Goal: Task Accomplishment & Management: Manage account settings

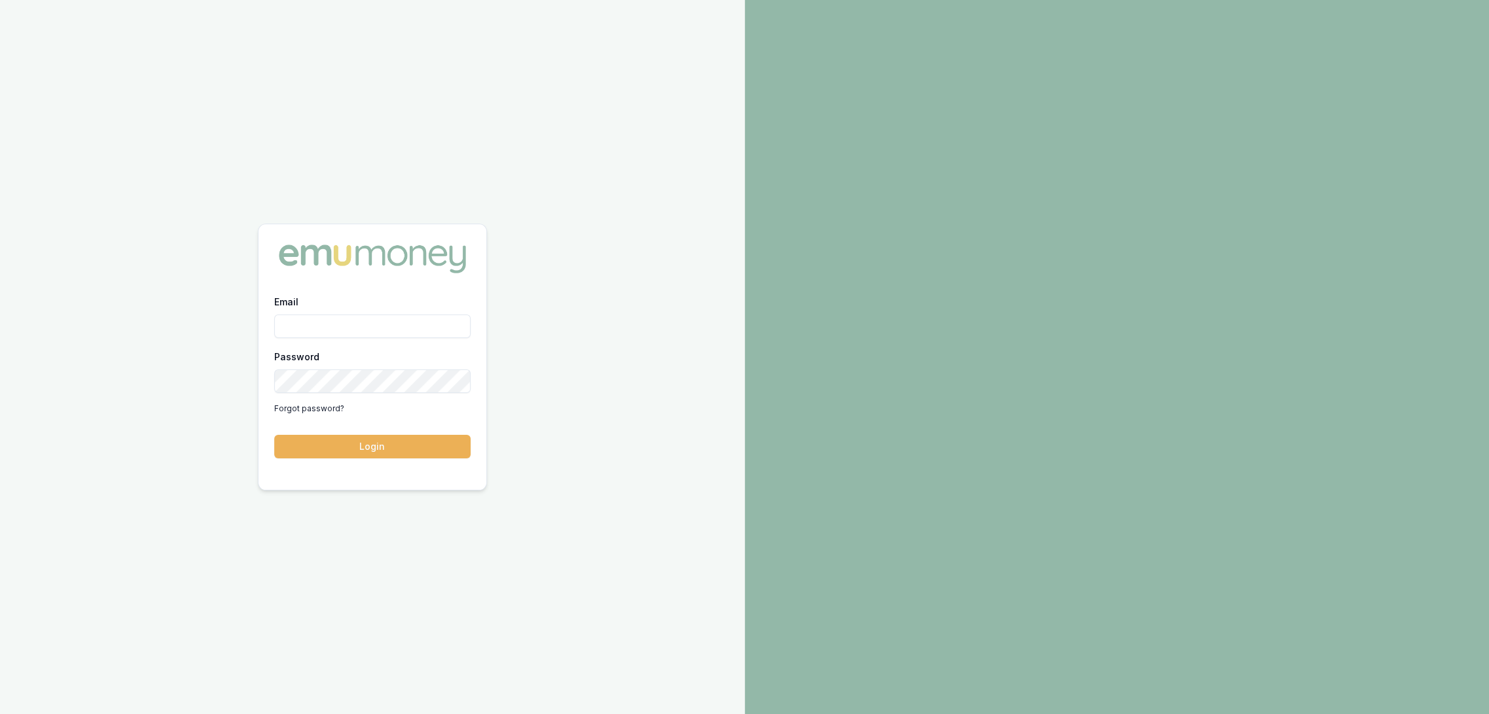
click at [325, 328] on input "Email" at bounding box center [372, 327] width 196 height 24
click at [315, 328] on input "Email" at bounding box center [372, 327] width 196 height 24
type input "robyn.adams@emumoney.com.au"
click at [419, 442] on button "Login" at bounding box center [372, 447] width 196 height 24
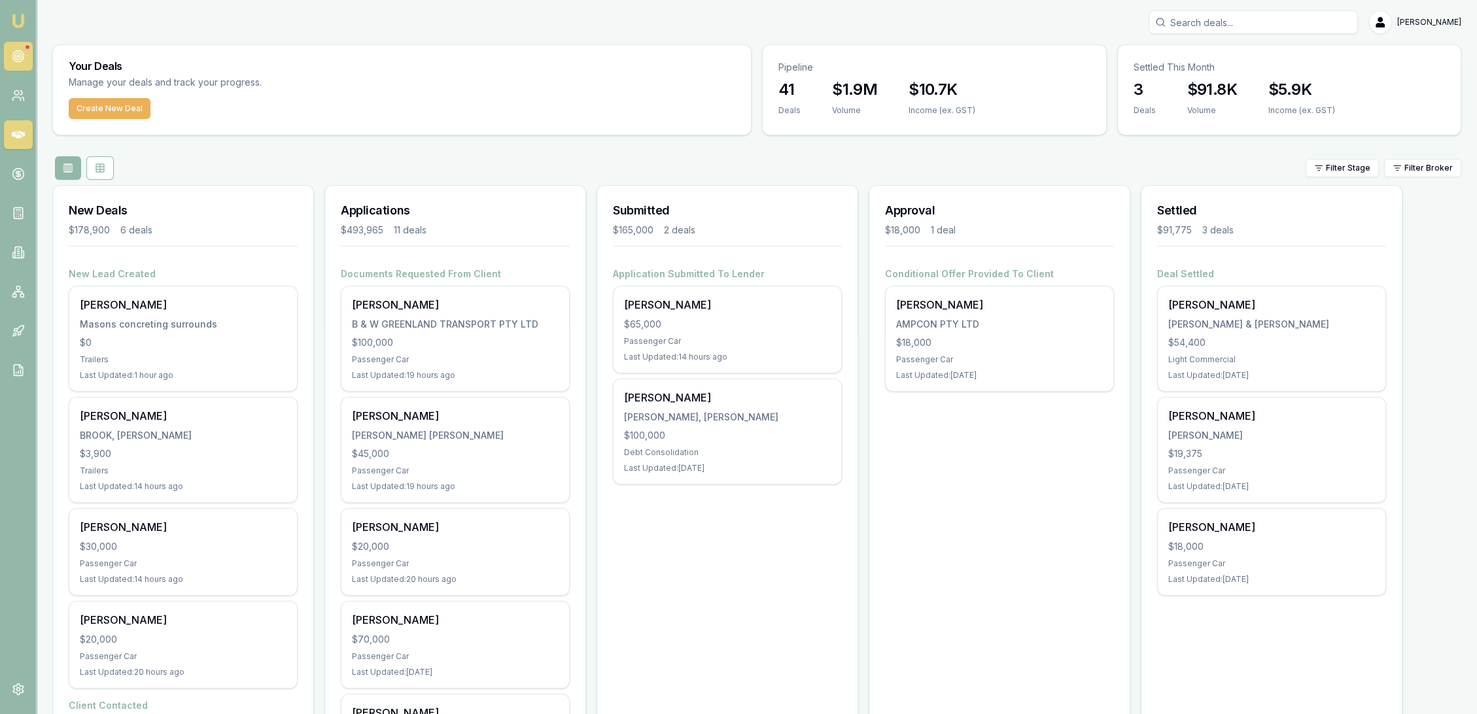
click at [17, 56] on circle at bounding box center [18, 56] width 2 height 2
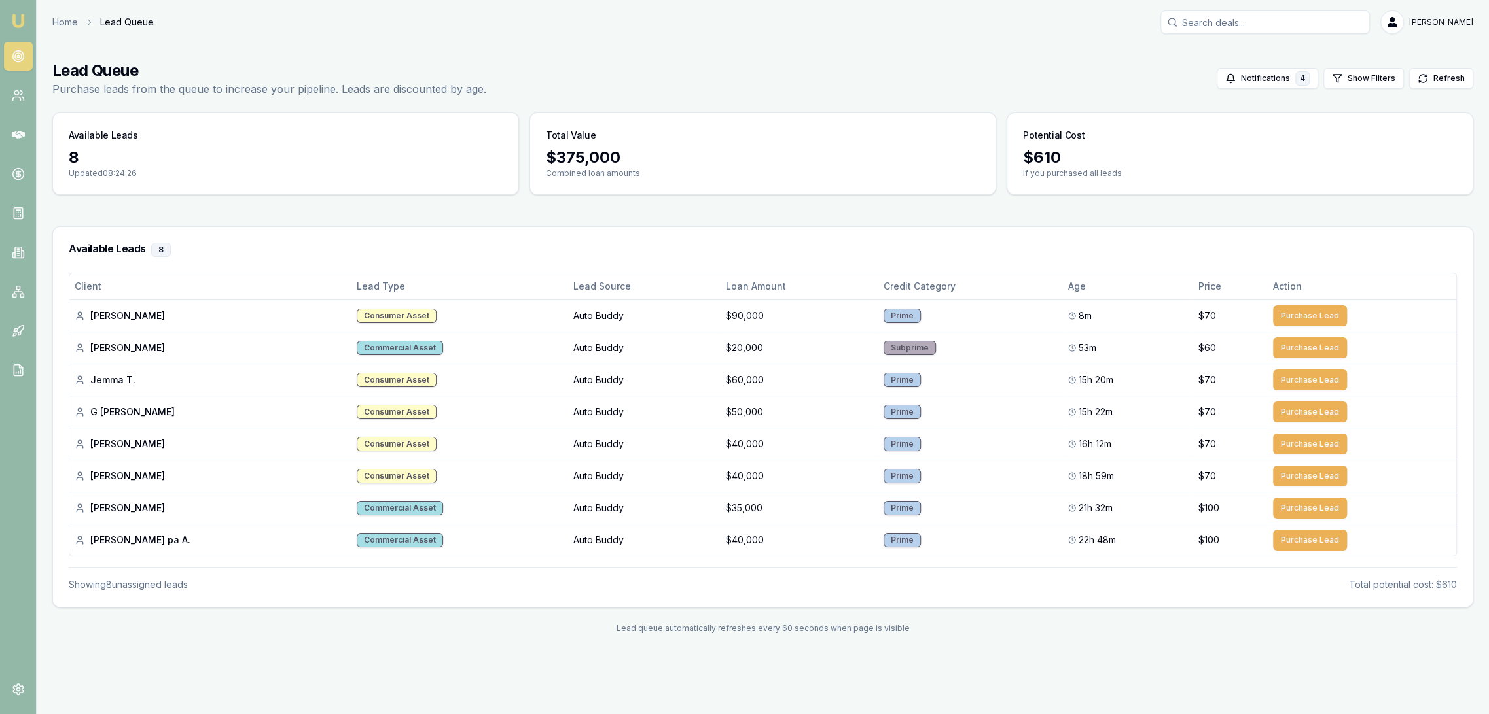
click at [27, 17] on link "Emu Broker" at bounding box center [18, 20] width 21 height 21
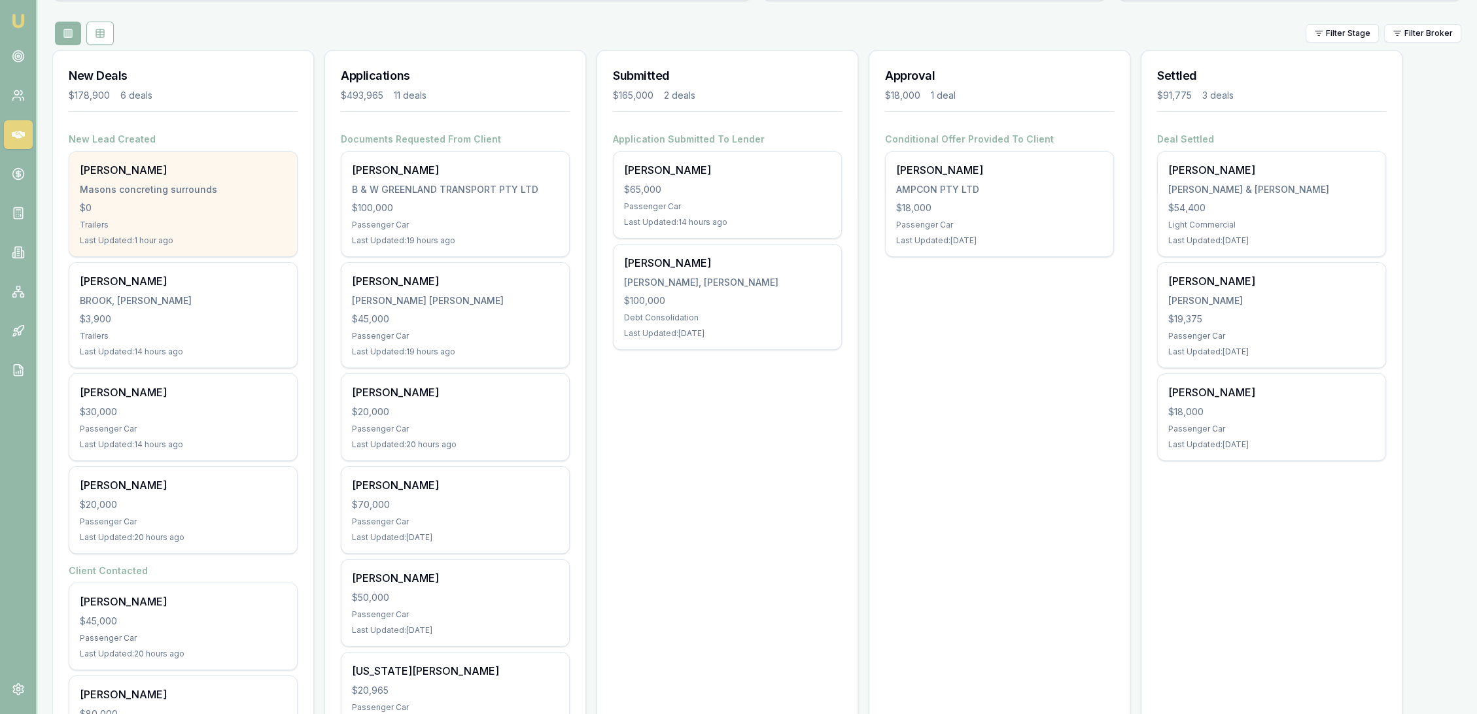
scroll to position [73, 0]
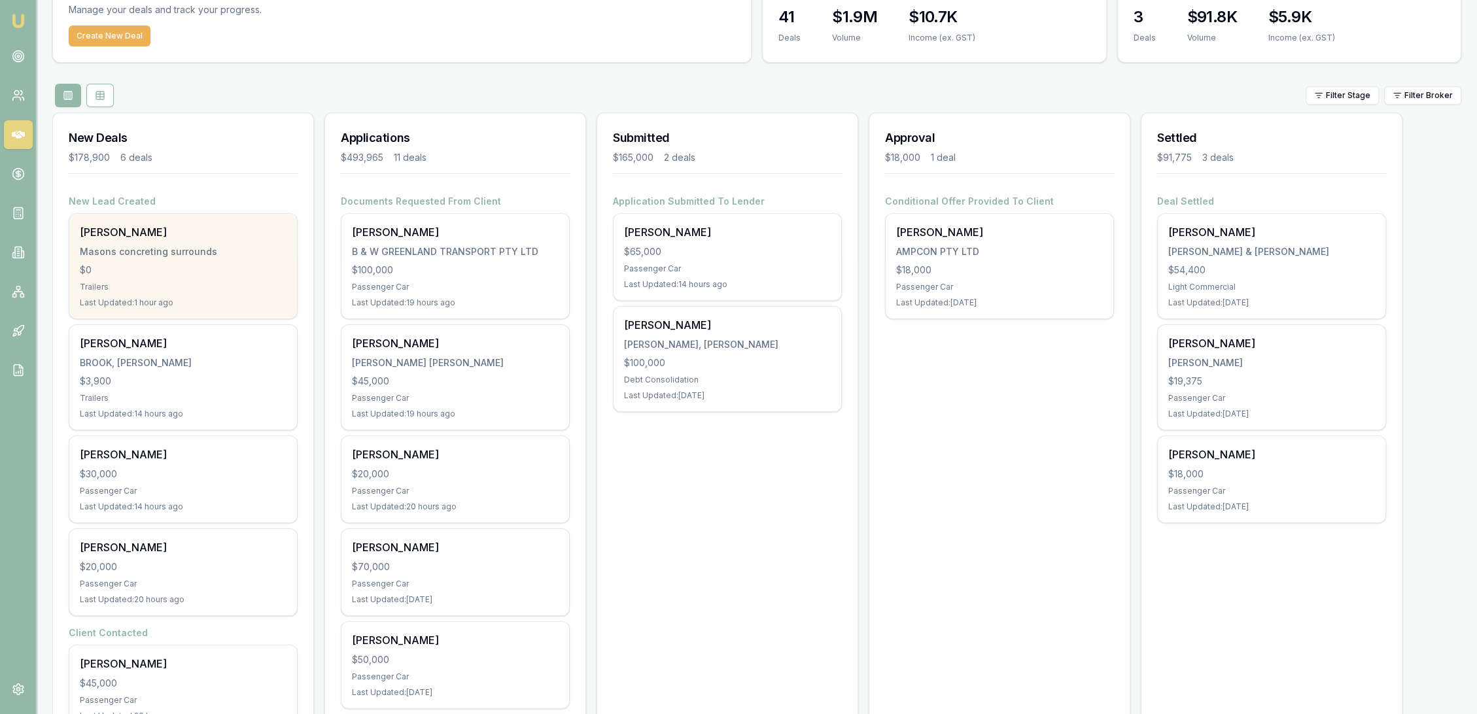
click at [232, 284] on div "Trailers" at bounding box center [183, 287] width 207 height 10
click at [97, 242] on div "Samuel Mason Masons concreting surrounds $0 Trailers Last Updated: 1 hour ago" at bounding box center [183, 266] width 228 height 105
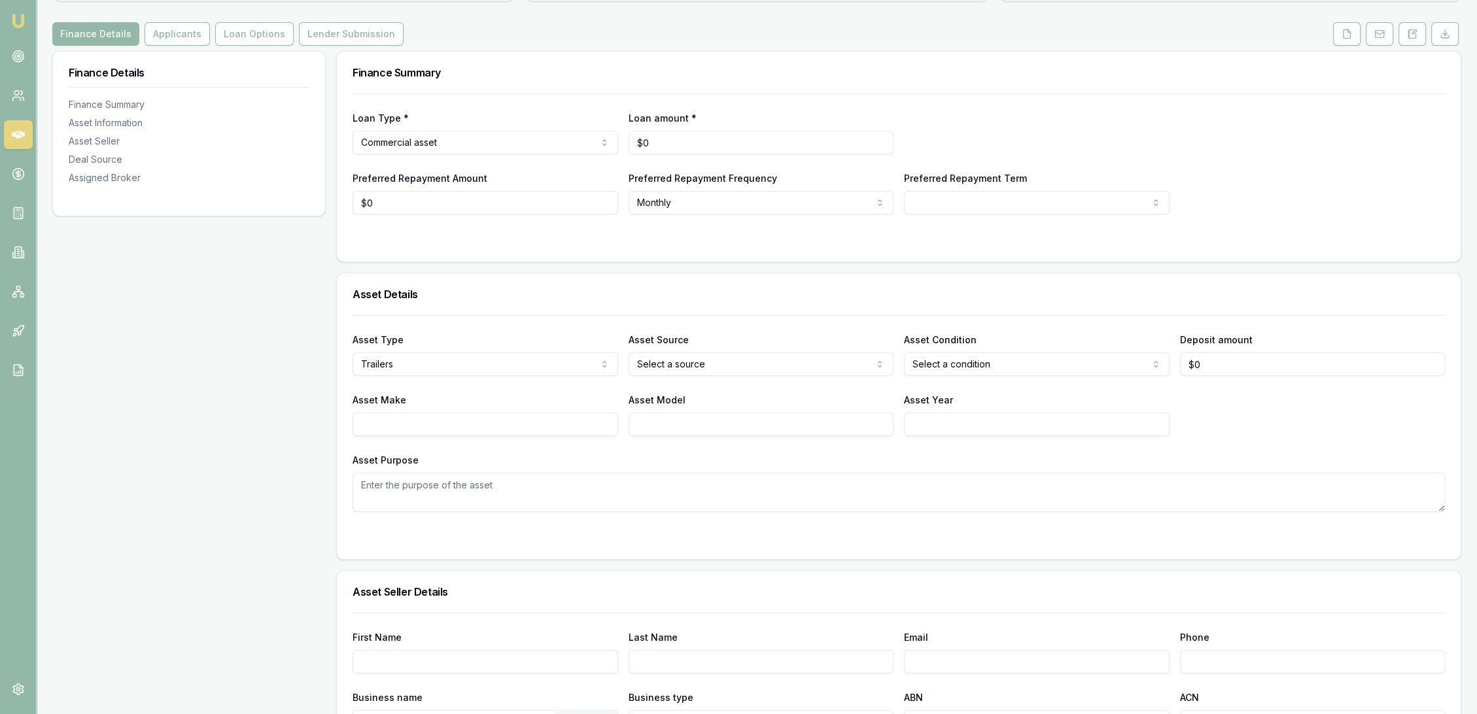
scroll to position [73, 0]
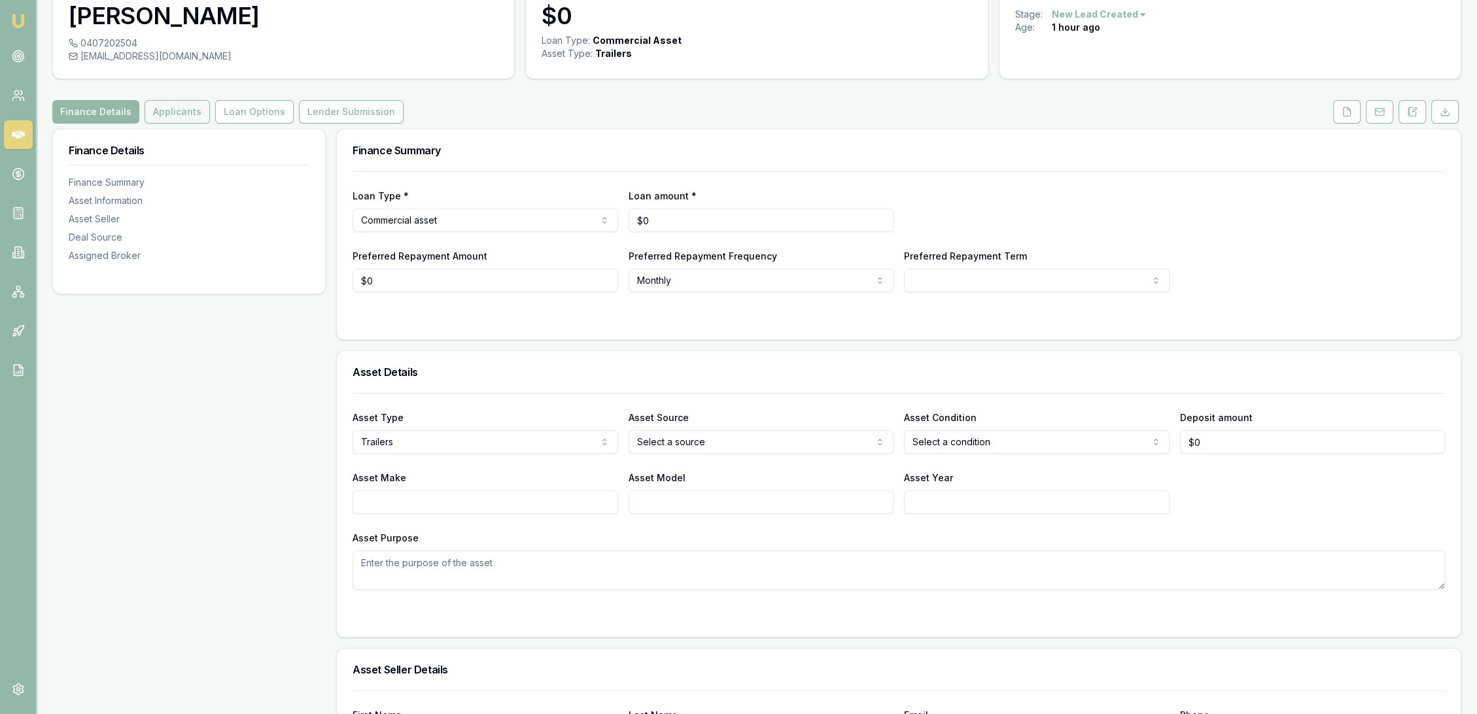
click at [164, 108] on button "Applicants" at bounding box center [177, 112] width 65 height 24
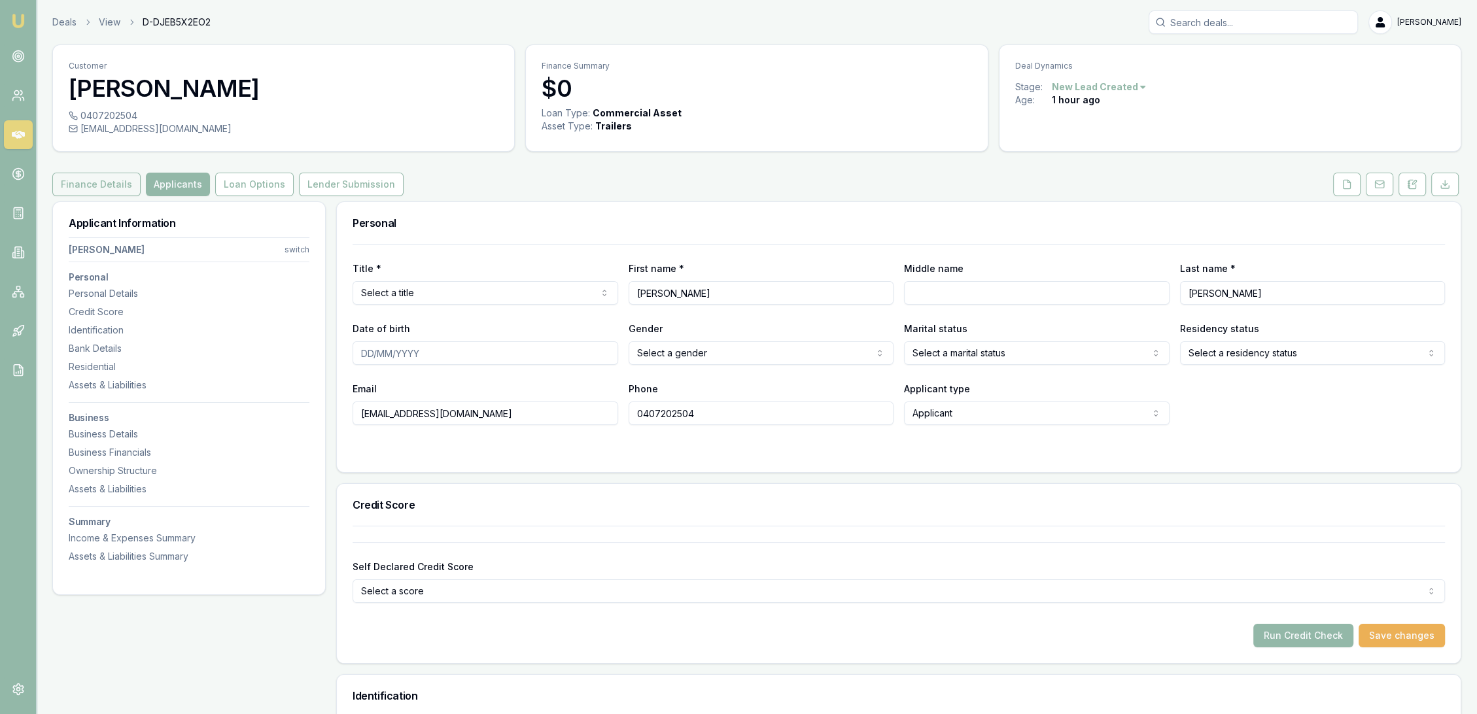
click at [91, 184] on button "Finance Details" at bounding box center [96, 185] width 88 height 24
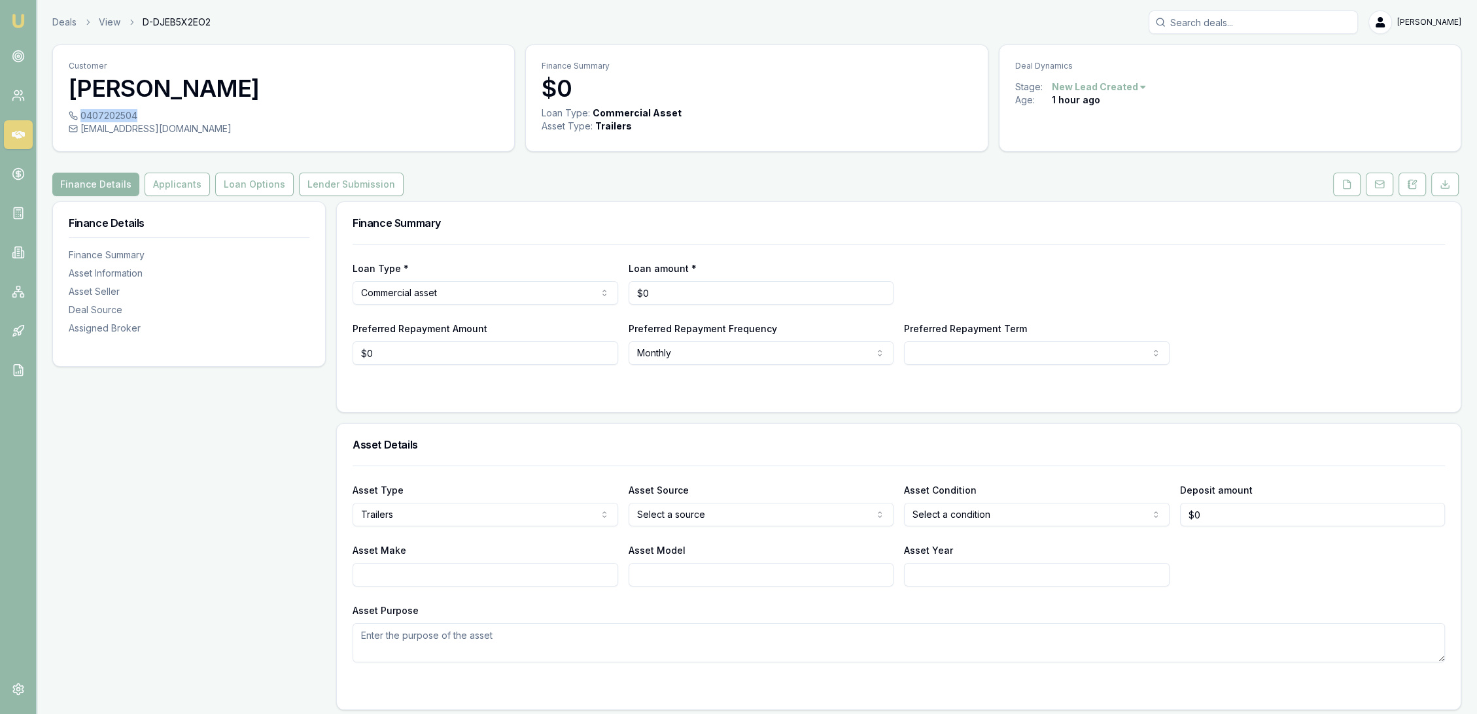
drag, startPoint x: 80, startPoint y: 118, endPoint x: 135, endPoint y: 118, distance: 54.3
click at [135, 118] on div "0407202504" at bounding box center [284, 115] width 430 height 13
copy div "0407202504"
click at [138, 114] on div "0407202504" at bounding box center [284, 115] width 430 height 13
click at [657, 288] on input "0" at bounding box center [762, 293] width 266 height 24
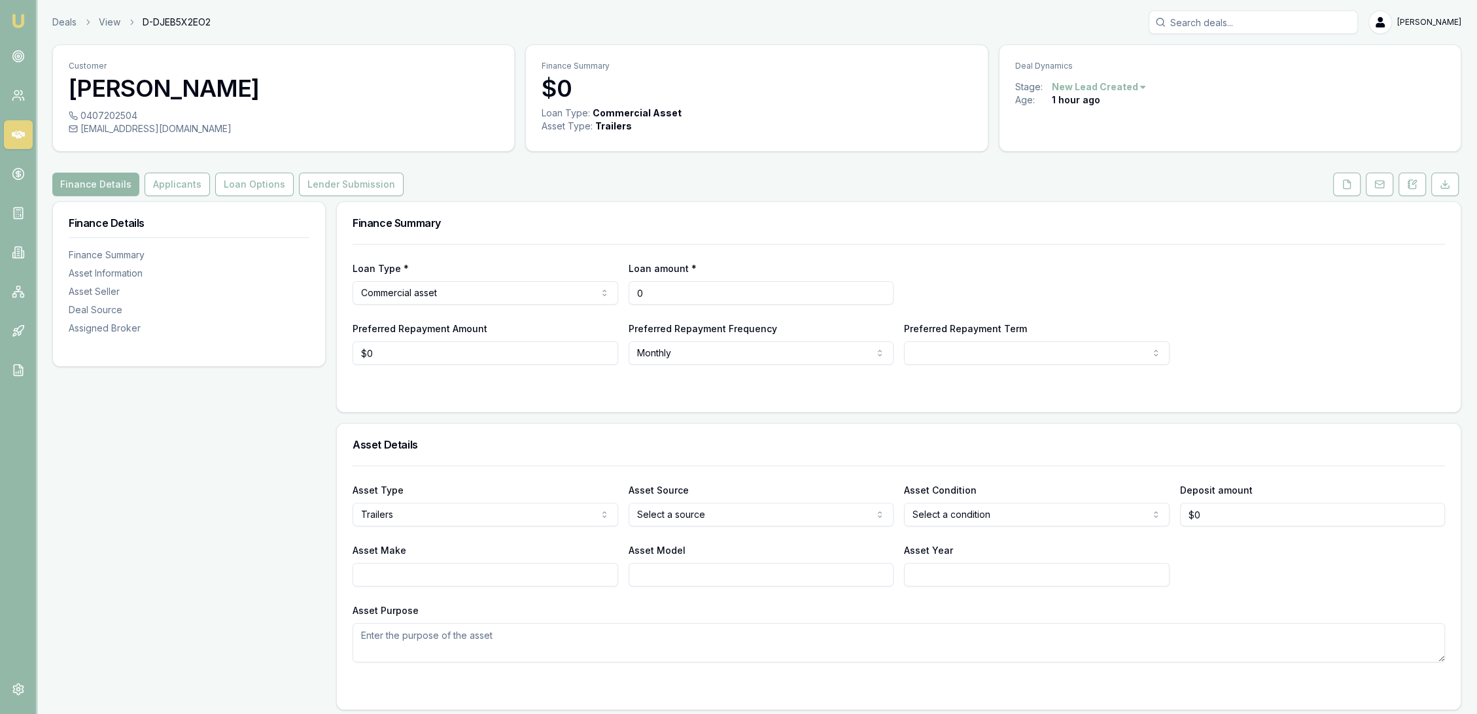
drag, startPoint x: 700, startPoint y: 292, endPoint x: 598, endPoint y: 294, distance: 102.1
click at [598, 294] on div "Loan Type * Commercial asset Consumer loan Consumer asset Commercial loan Comme…" at bounding box center [899, 282] width 1093 height 44
type input "$10,000"
click at [1021, 306] on div "Loan Type * Commercial asset Consumer loan Consumer asset Commercial loan Comme…" at bounding box center [899, 304] width 1093 height 121
select select "60"
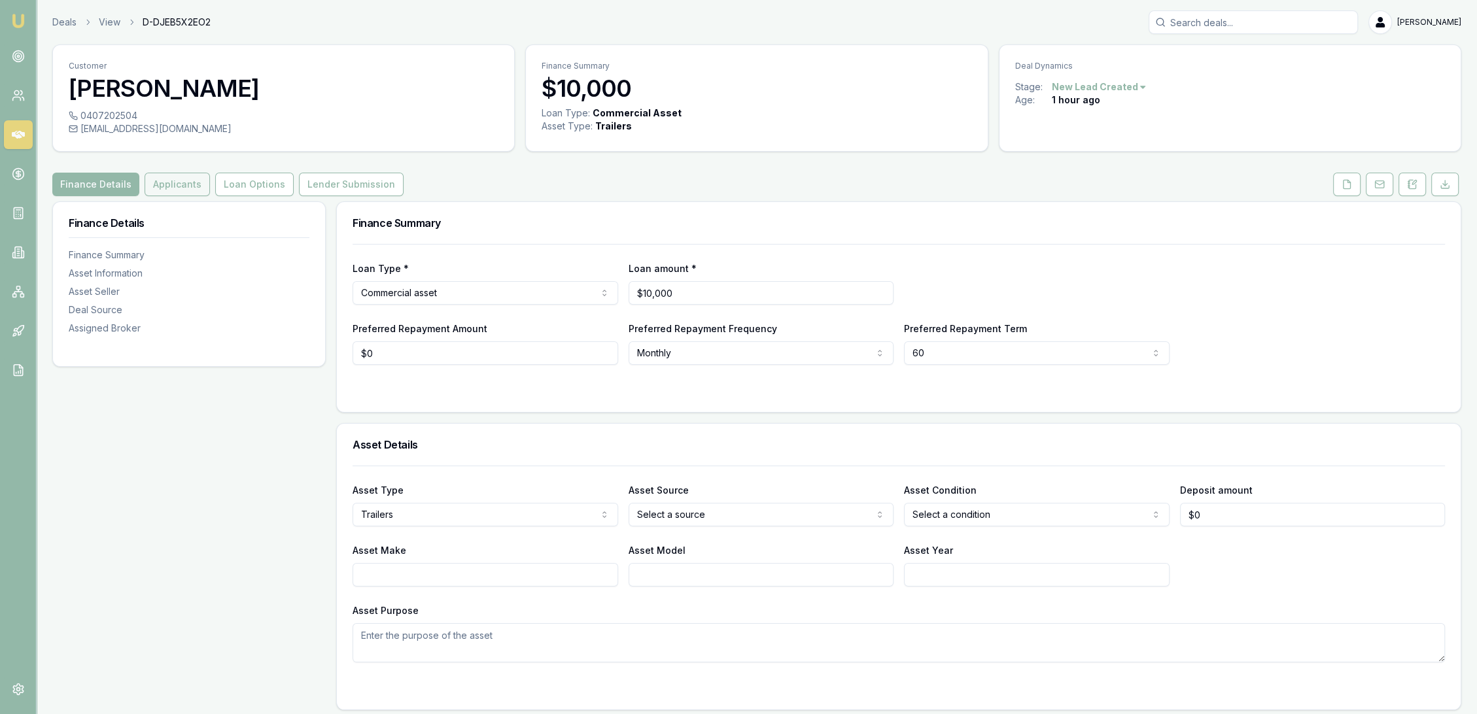
click at [171, 192] on button "Applicants" at bounding box center [177, 185] width 65 height 24
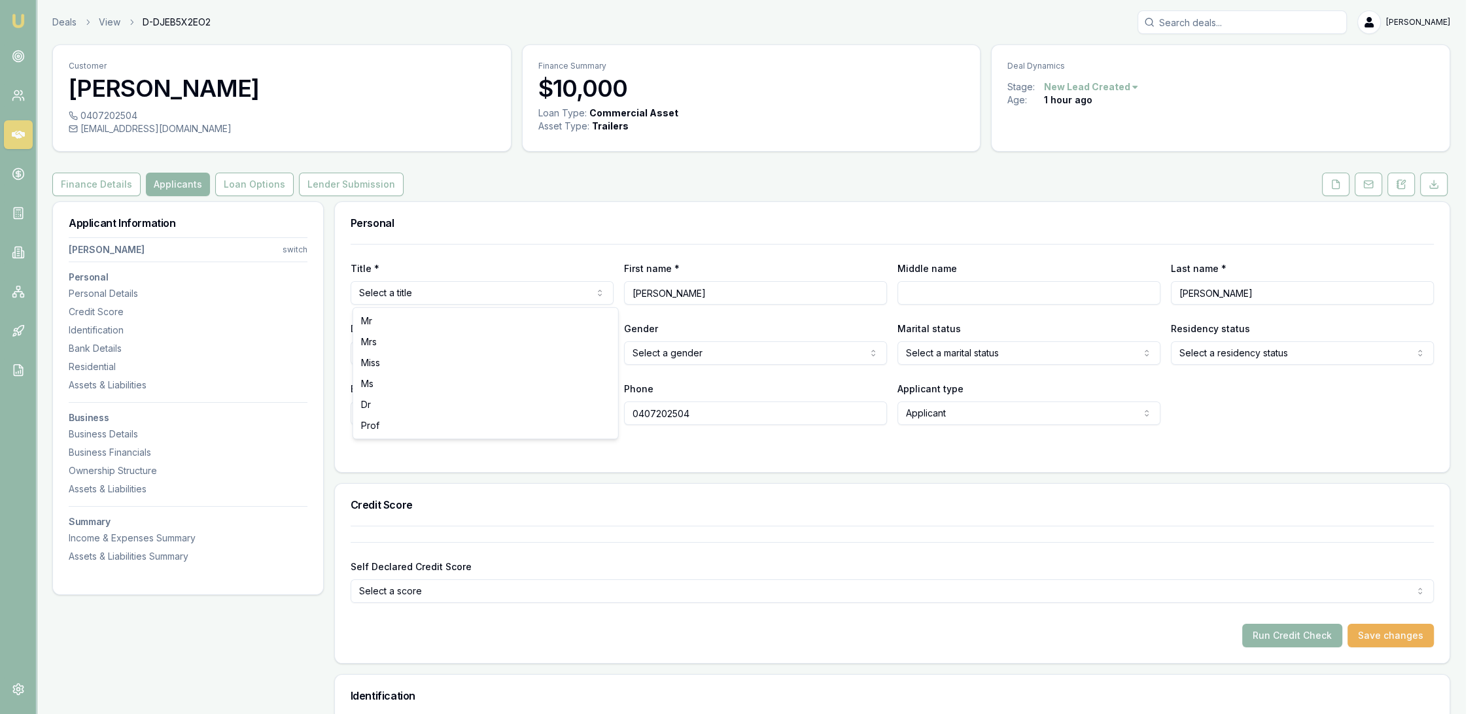
click at [487, 296] on html "Emu Broker Deals View D-DJEB5X2EO2 Robyn Adams Toggle Menu Customer Samuel Maso…" at bounding box center [738, 357] width 1477 height 714
click at [116, 432] on div "Business Details" at bounding box center [189, 434] width 241 height 13
click at [87, 436] on div "Business Details" at bounding box center [189, 434] width 241 height 13
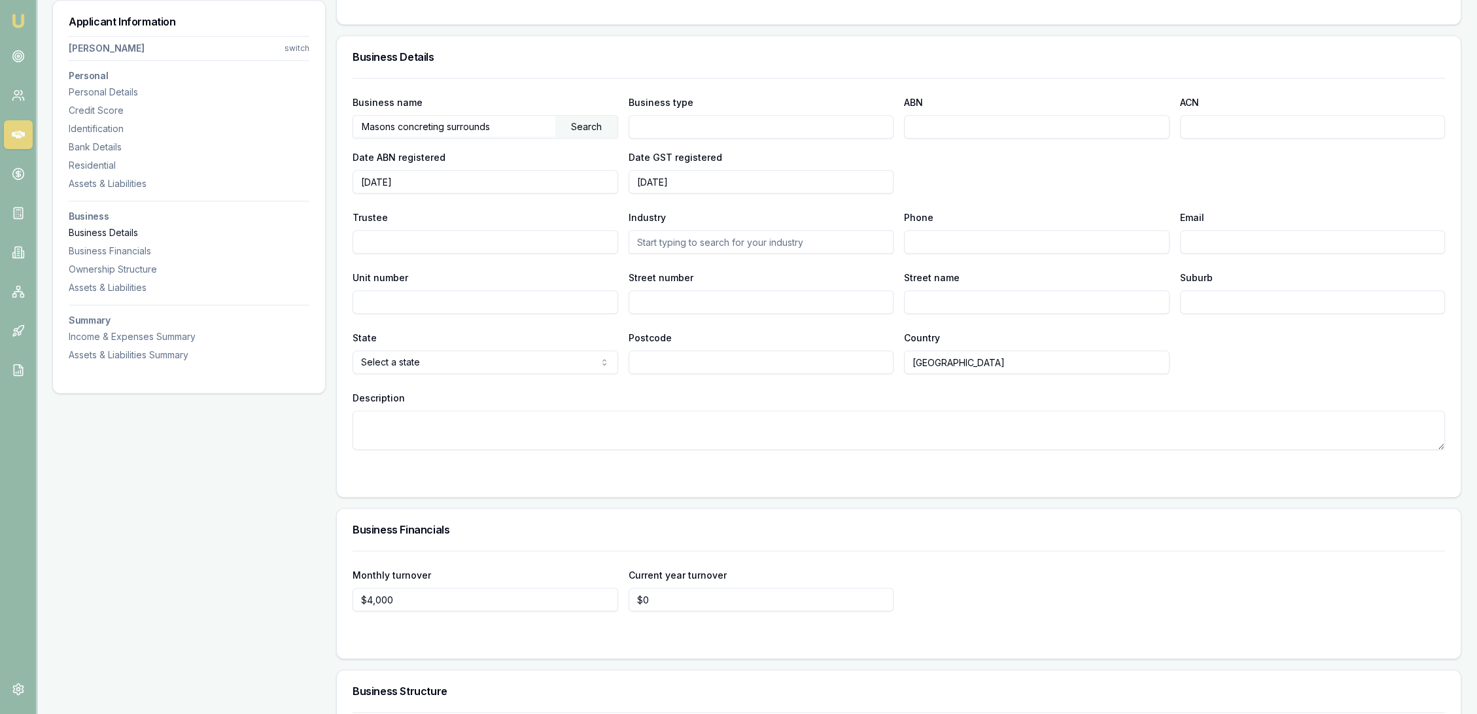
scroll to position [1578, 0]
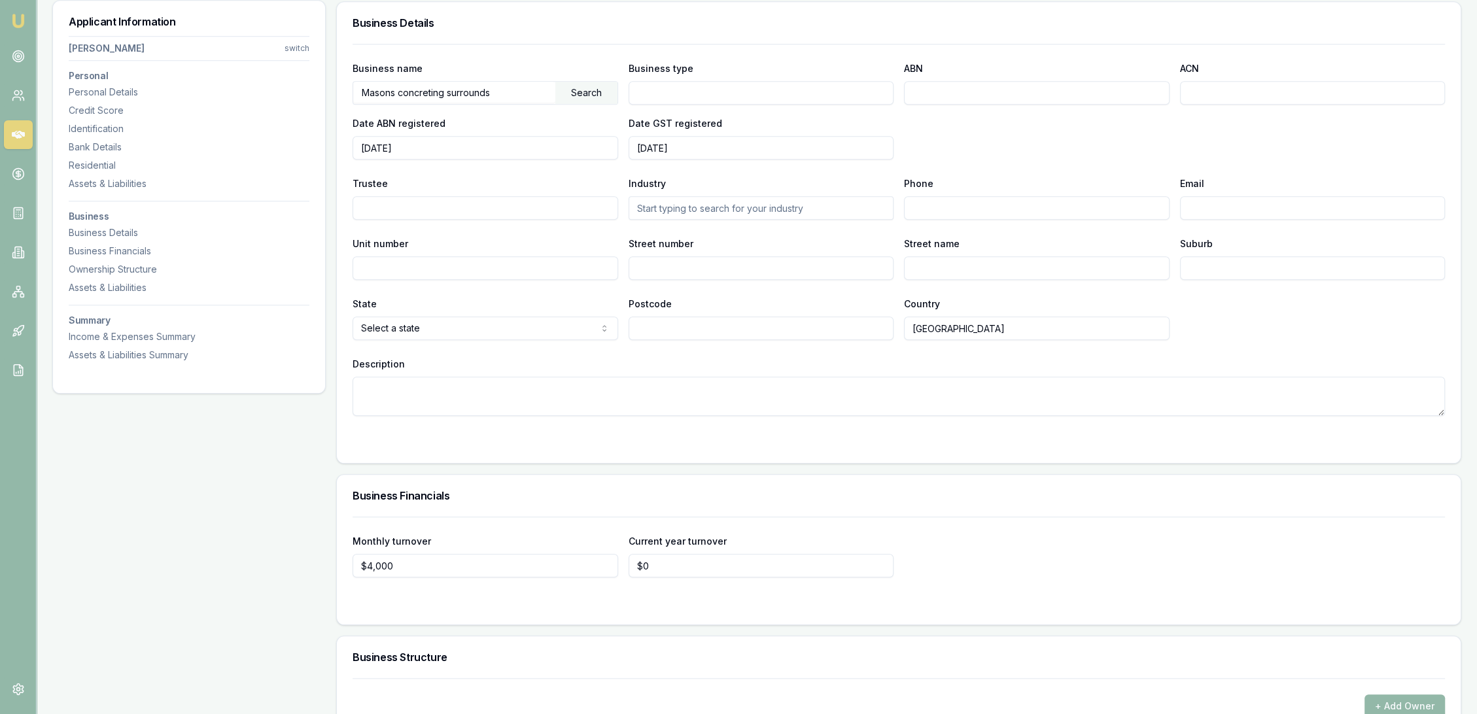
drag, startPoint x: 488, startPoint y: 89, endPoint x: 324, endPoint y: 89, distance: 164.2
click at [324, 89] on div "Applicant Information Samuel Mason switch Personal Personal Details Credit Scor…" at bounding box center [756, 34] width 1409 height 2821
click at [590, 84] on div "Search" at bounding box center [587, 93] width 62 height 22
click at [497, 116] on div "MASON, SAMUEL WILLIAM (39375399597)" at bounding box center [485, 117] width 264 height 24
type input "[PERSON_NAME]"
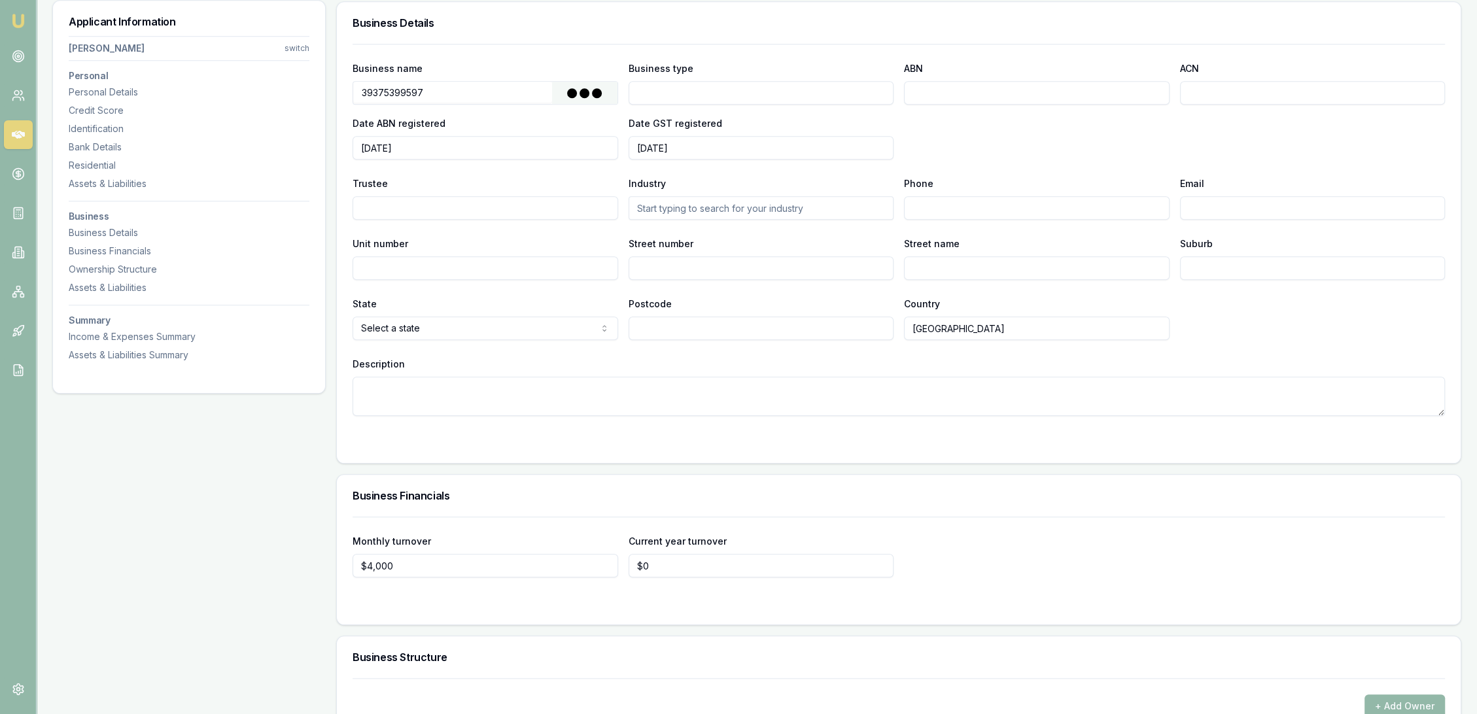
type input "Individual/Sole Trader"
type input "39375399597"
type input "2024-08-12"
type input "2025-06-01"
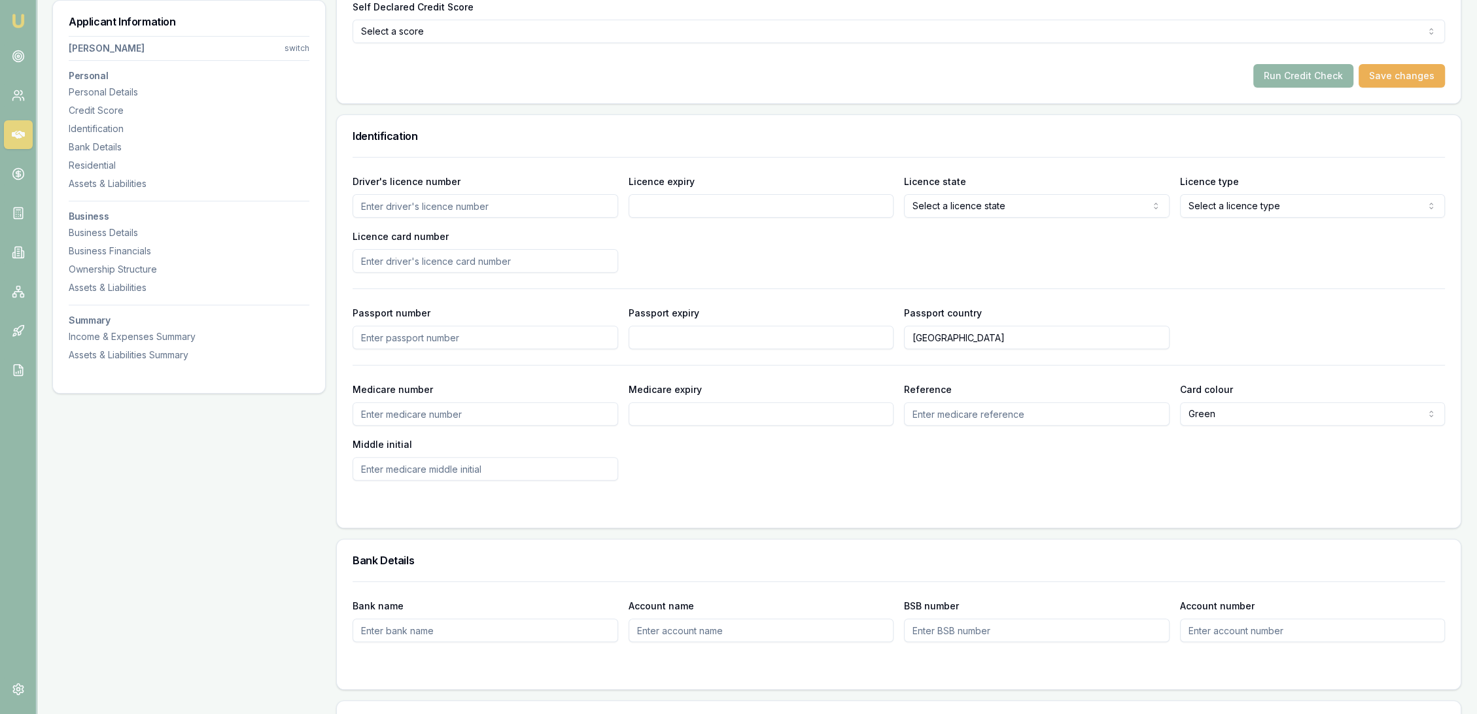
scroll to position [124, 0]
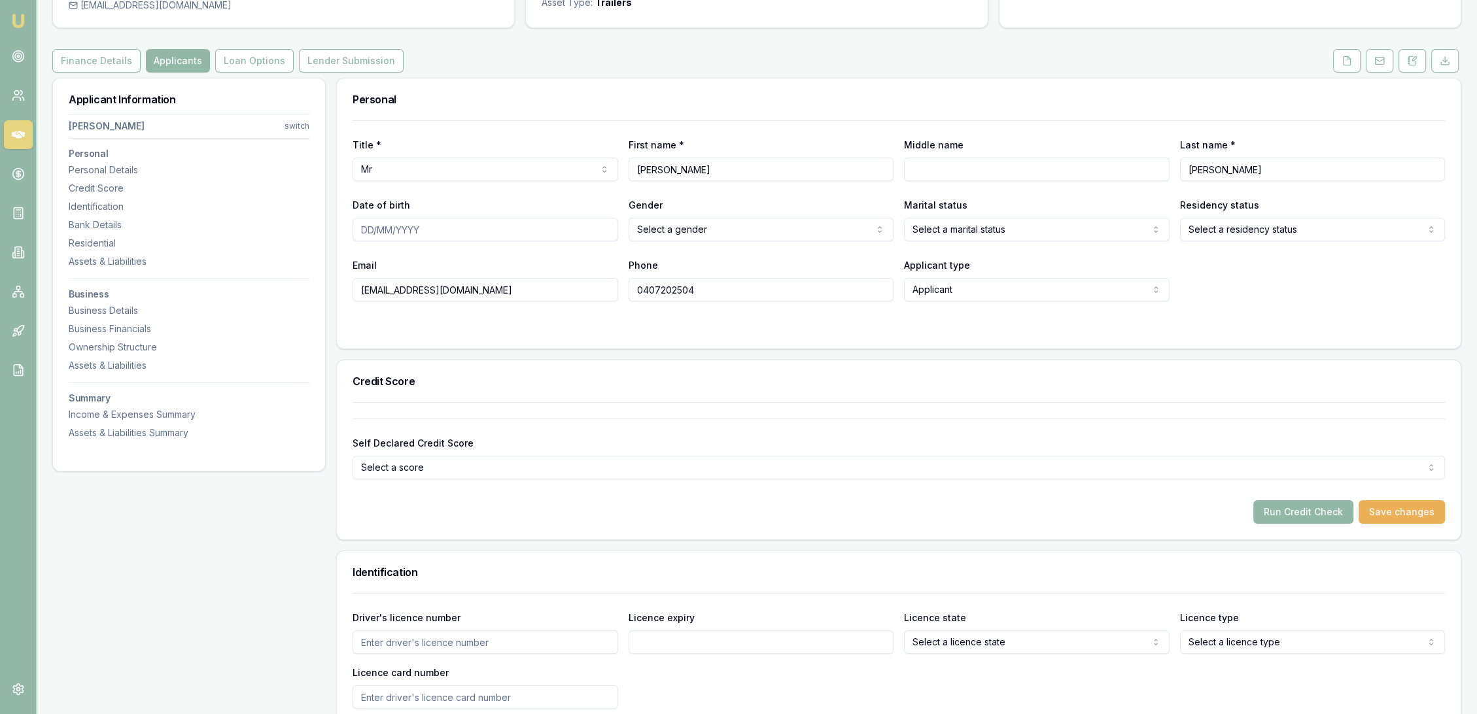
click at [954, 179] on input "Middle name" at bounding box center [1037, 170] width 266 height 24
type input "w"
type input "William"
click at [362, 232] on input "Date of birth" at bounding box center [486, 230] width 266 height 24
type input "19/11/1989"
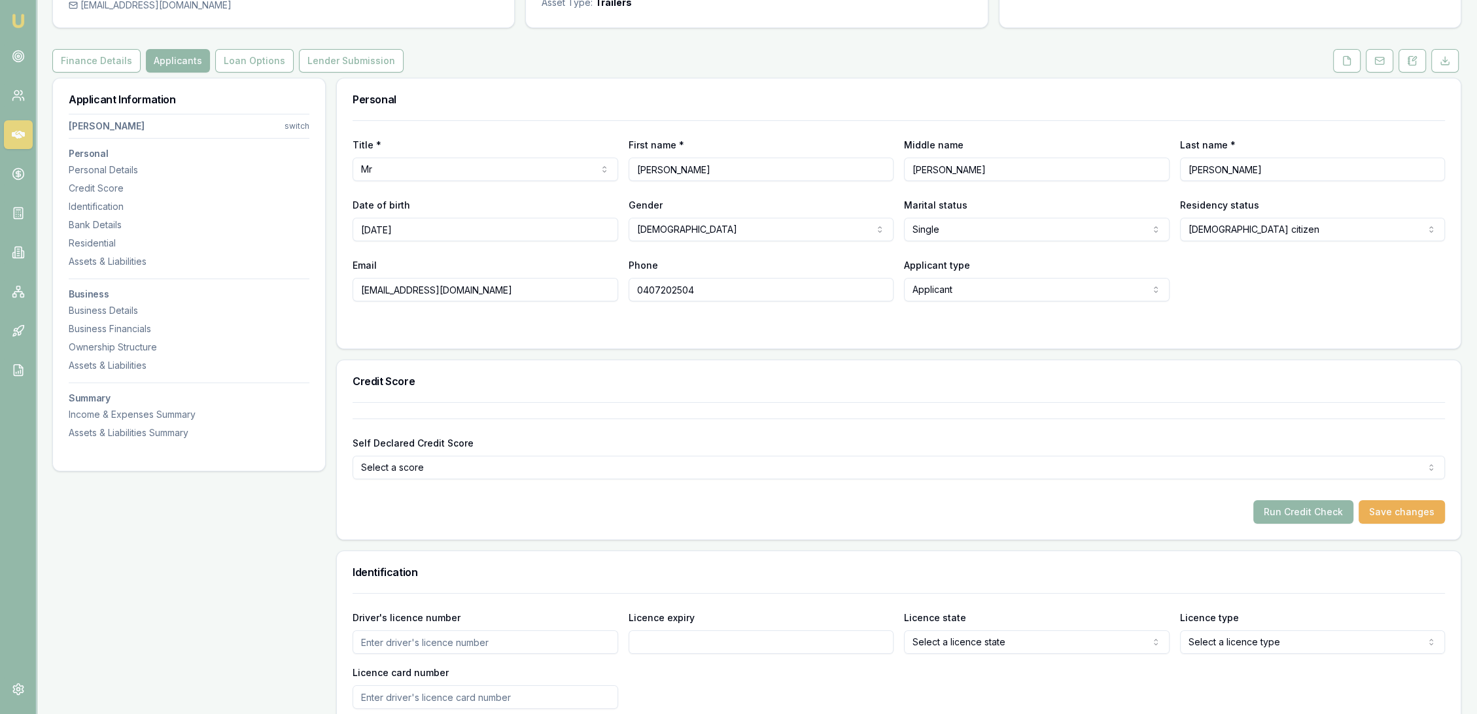
click at [1028, 230] on html "Emu Broker Deals View D-DJEB5X2EO2 Robyn Adams Toggle Menu Customer Samuel Maso…" at bounding box center [738, 233] width 1477 height 714
select select "DE_FACTO"
click at [864, 319] on form "Title * Mr Mr Mrs Miss Ms Dr Prof First name * Samuel Middle name William Last …" at bounding box center [899, 226] width 1093 height 213
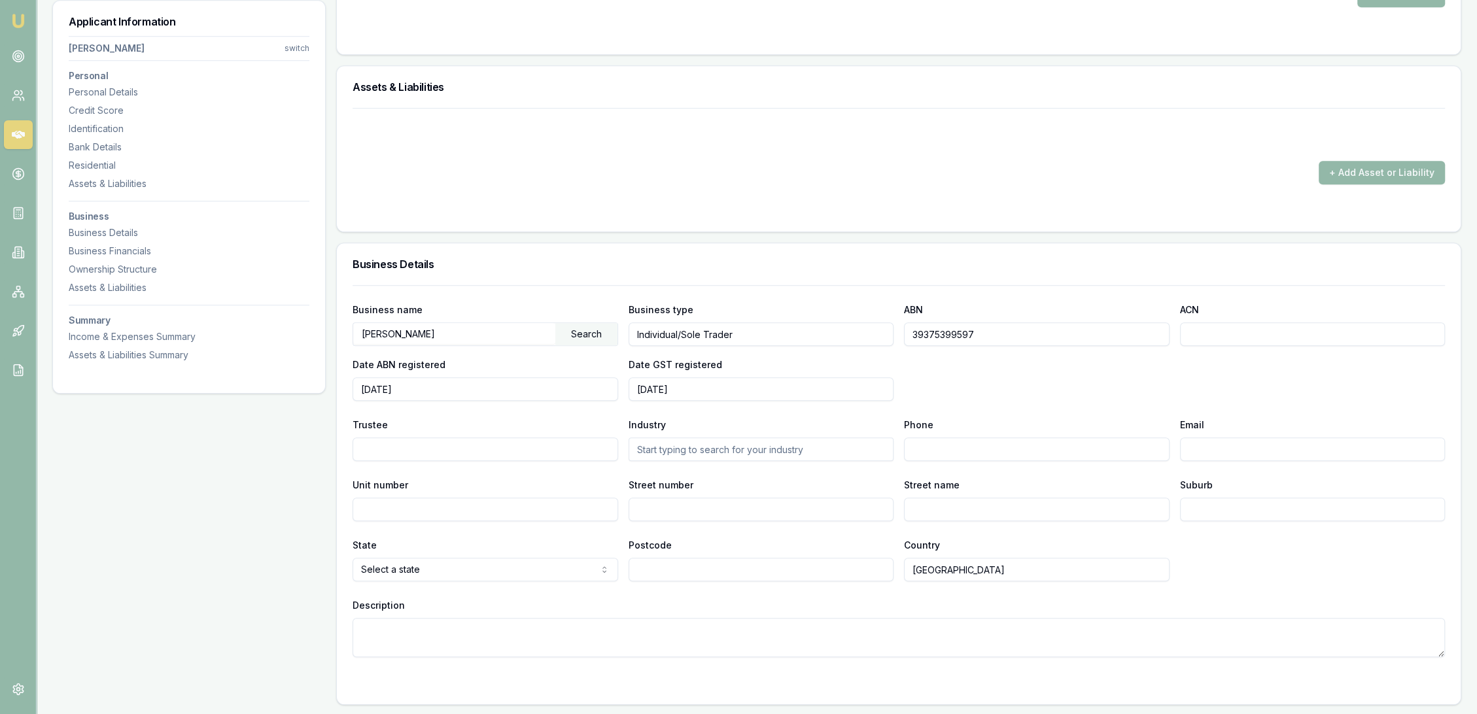
scroll to position [1090, 0]
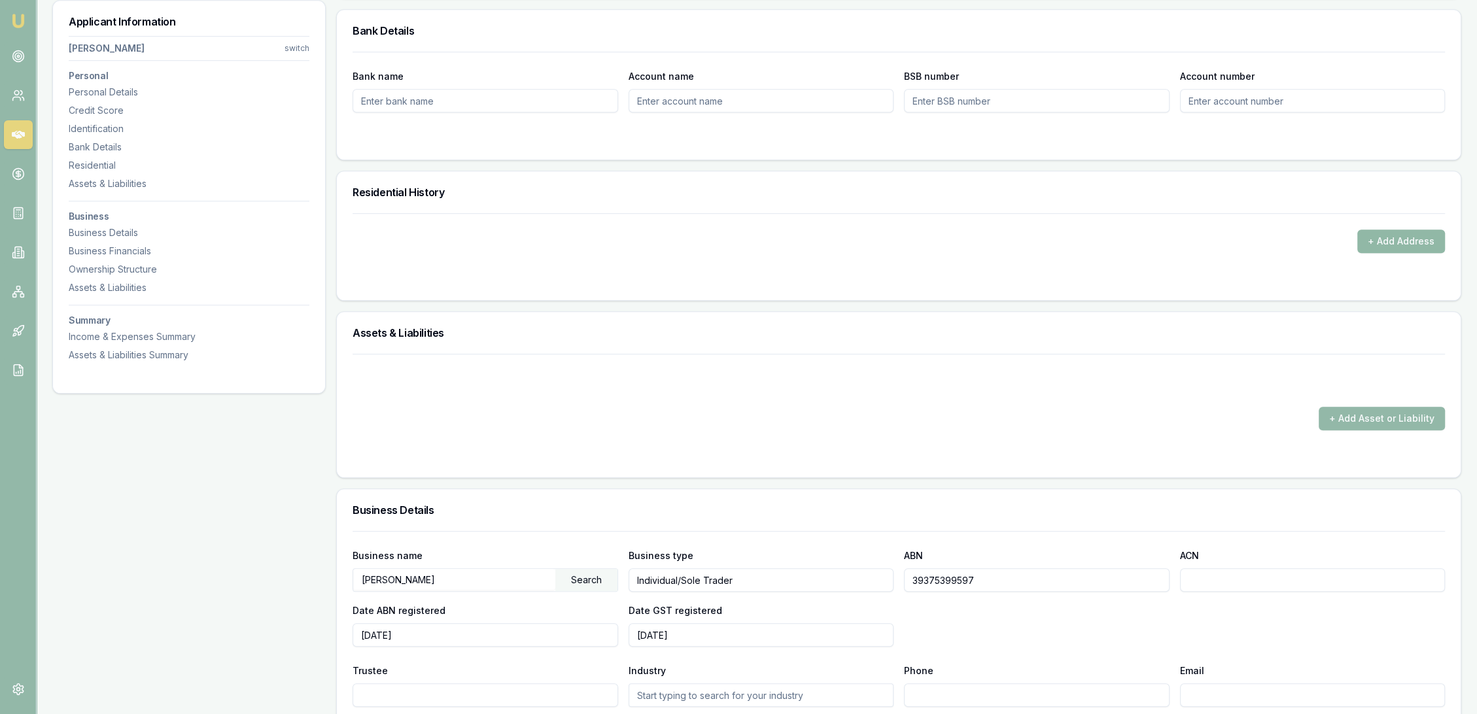
click at [1414, 247] on button "+ Add Address" at bounding box center [1402, 242] width 88 height 24
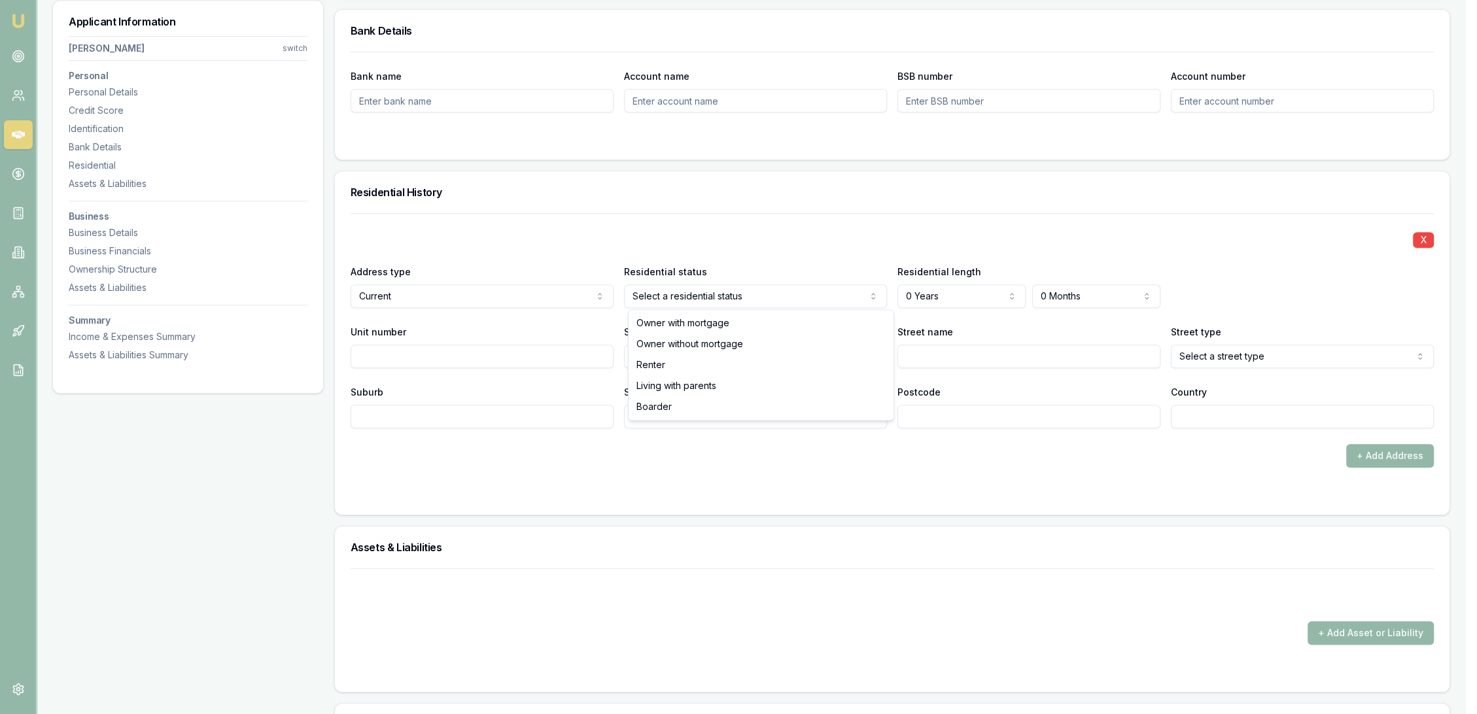
select select "OWNER_WITHOUT_MORTGAGE"
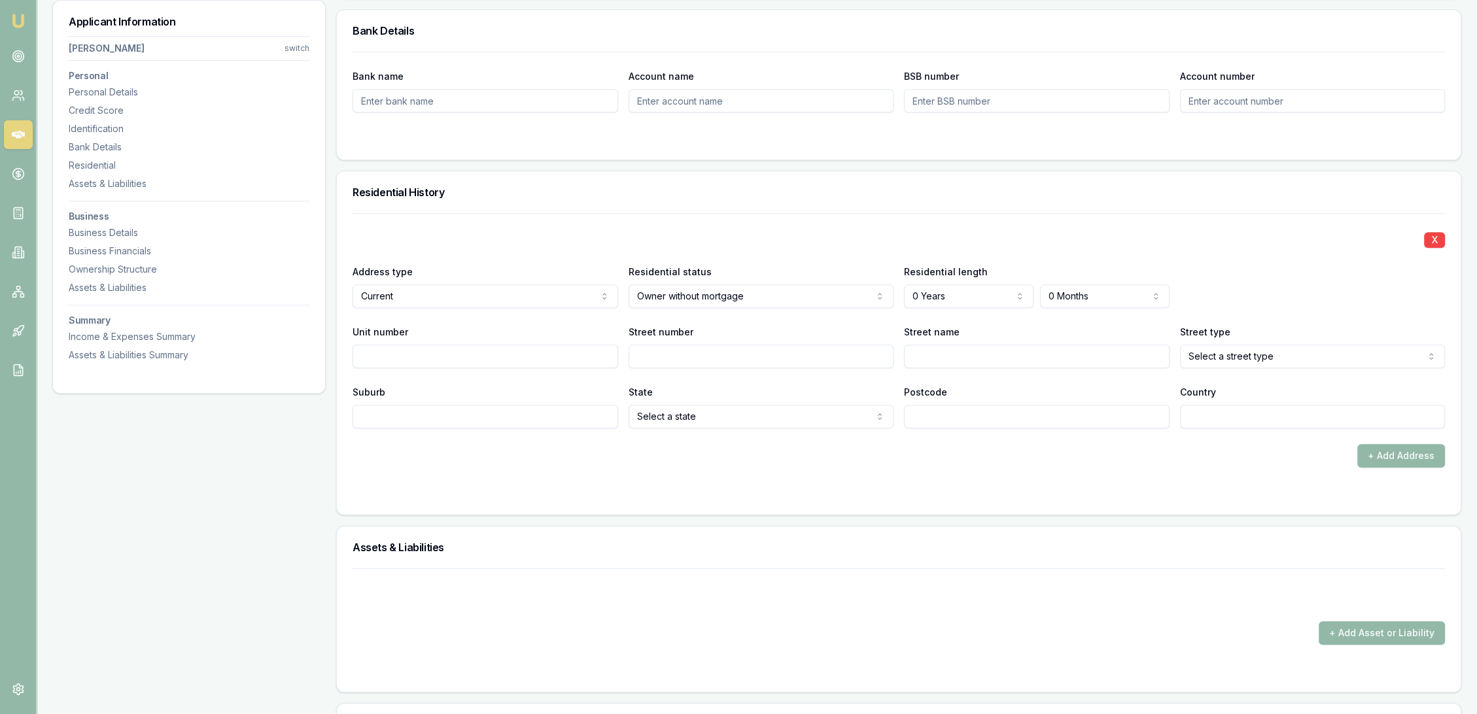
click at [696, 354] on input "Street number" at bounding box center [762, 357] width 266 height 24
drag, startPoint x: 618, startPoint y: 359, endPoint x: 597, endPoint y: 359, distance: 20.9
click at [597, 359] on div "Unit number Street number 37 Street name Street type Select a street type Acces…" at bounding box center [899, 346] width 1093 height 44
type input "596"
type input "Heathwood"
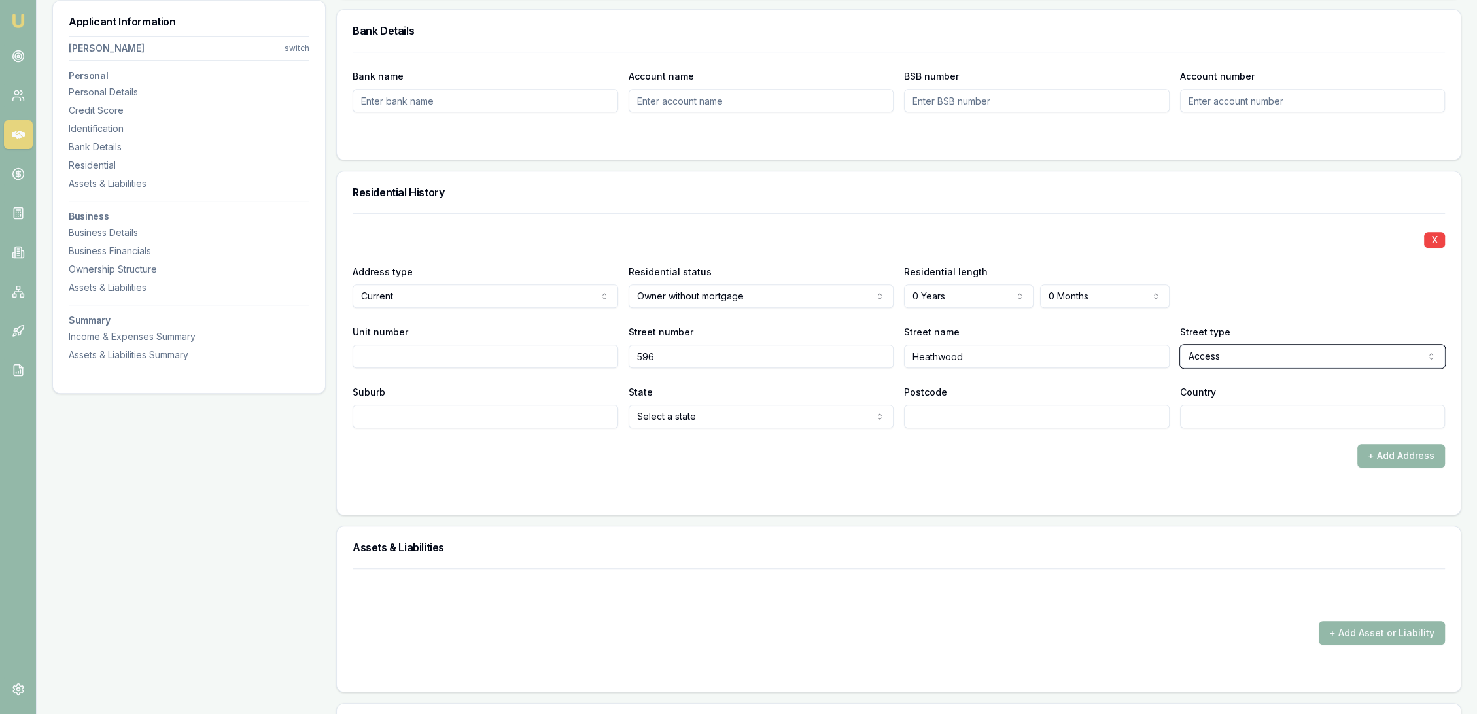
select select "Avenue"
drag, startPoint x: 669, startPoint y: 356, endPoint x: 603, endPoint y: 352, distance: 66.2
click at [603, 352] on div "Unit number Street number 596 Street name Heathwood Street type Avenue Access A…" at bounding box center [899, 346] width 1093 height 44
type input "37"
type input "Whitewater"
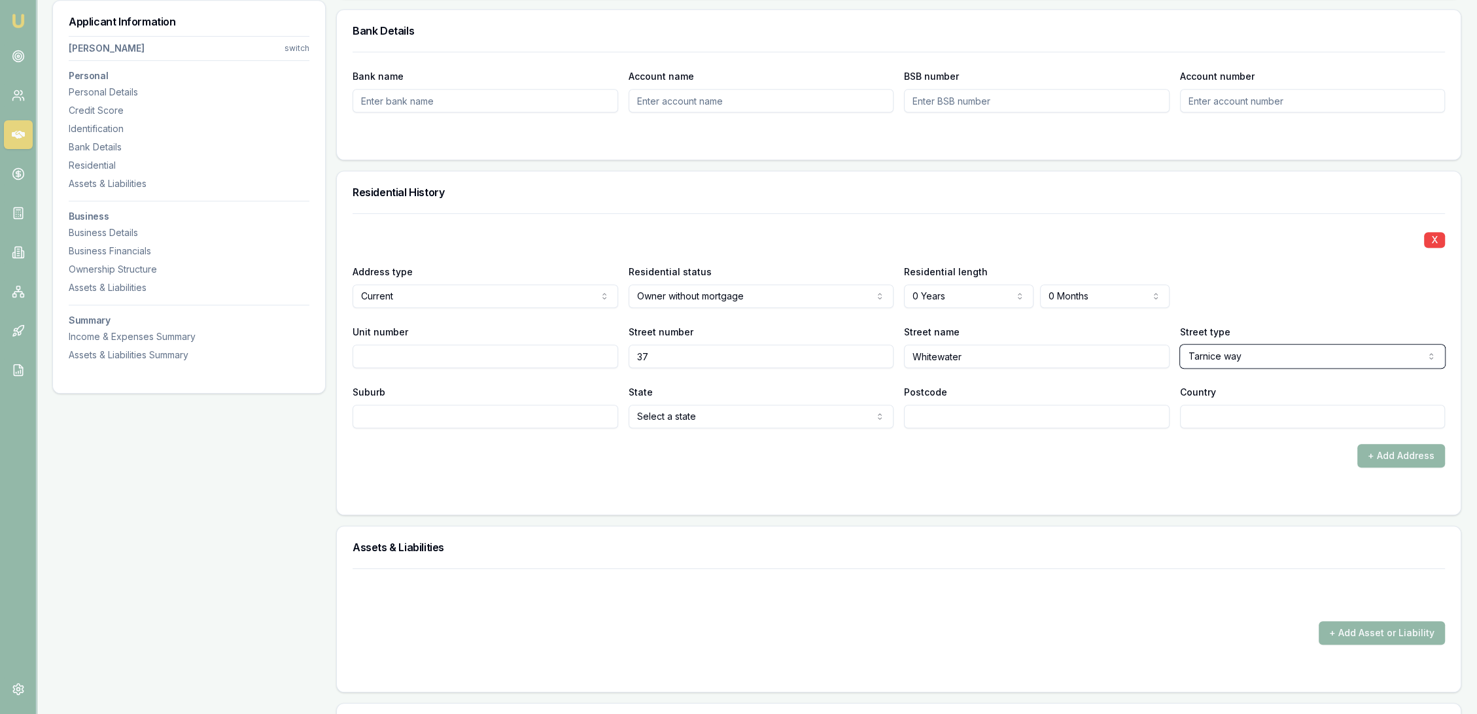
select select "Terrace"
type input "Thurgoona"
type input "2640"
type input "AU"
click at [805, 459] on div "+ Add Address" at bounding box center [899, 456] width 1093 height 24
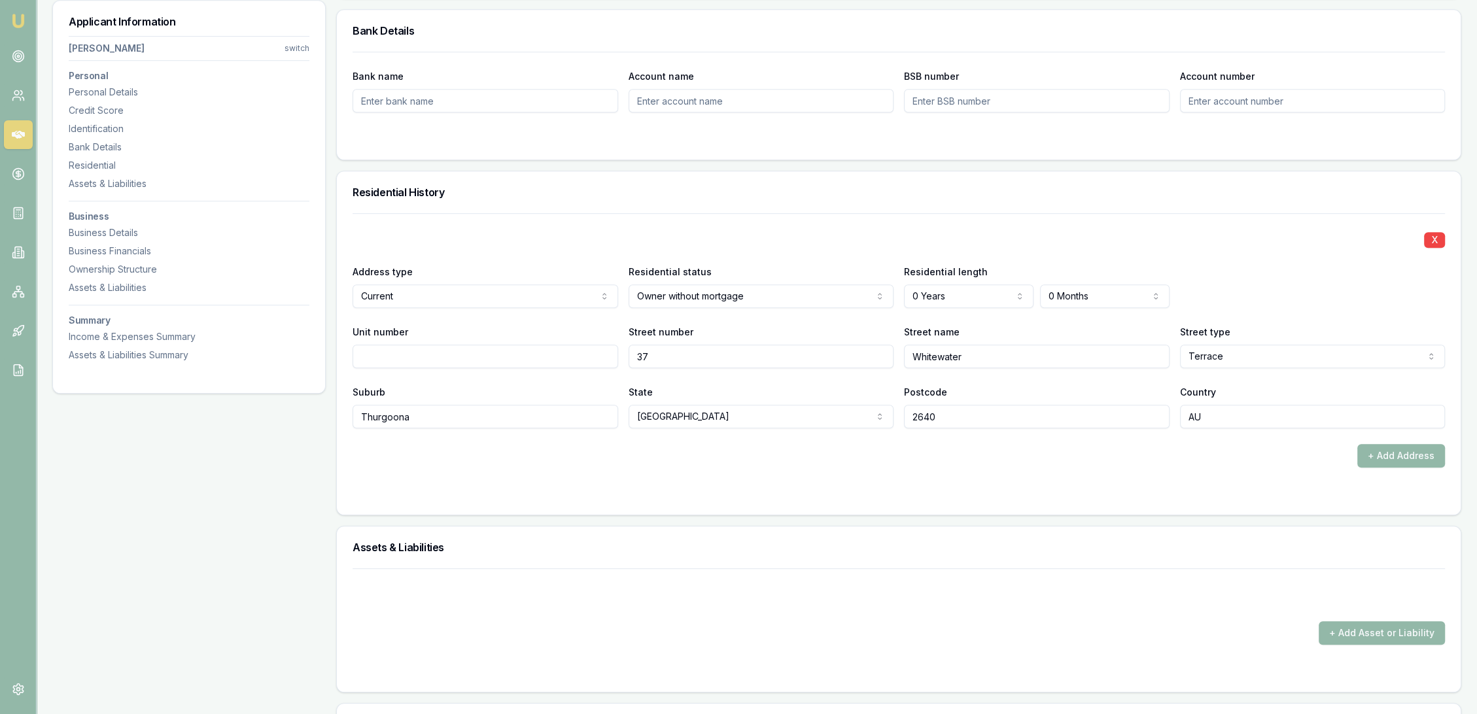
select select "1"
click at [827, 495] on div at bounding box center [899, 494] width 1093 height 10
click at [1398, 453] on button "+ Add Address" at bounding box center [1402, 456] width 88 height 24
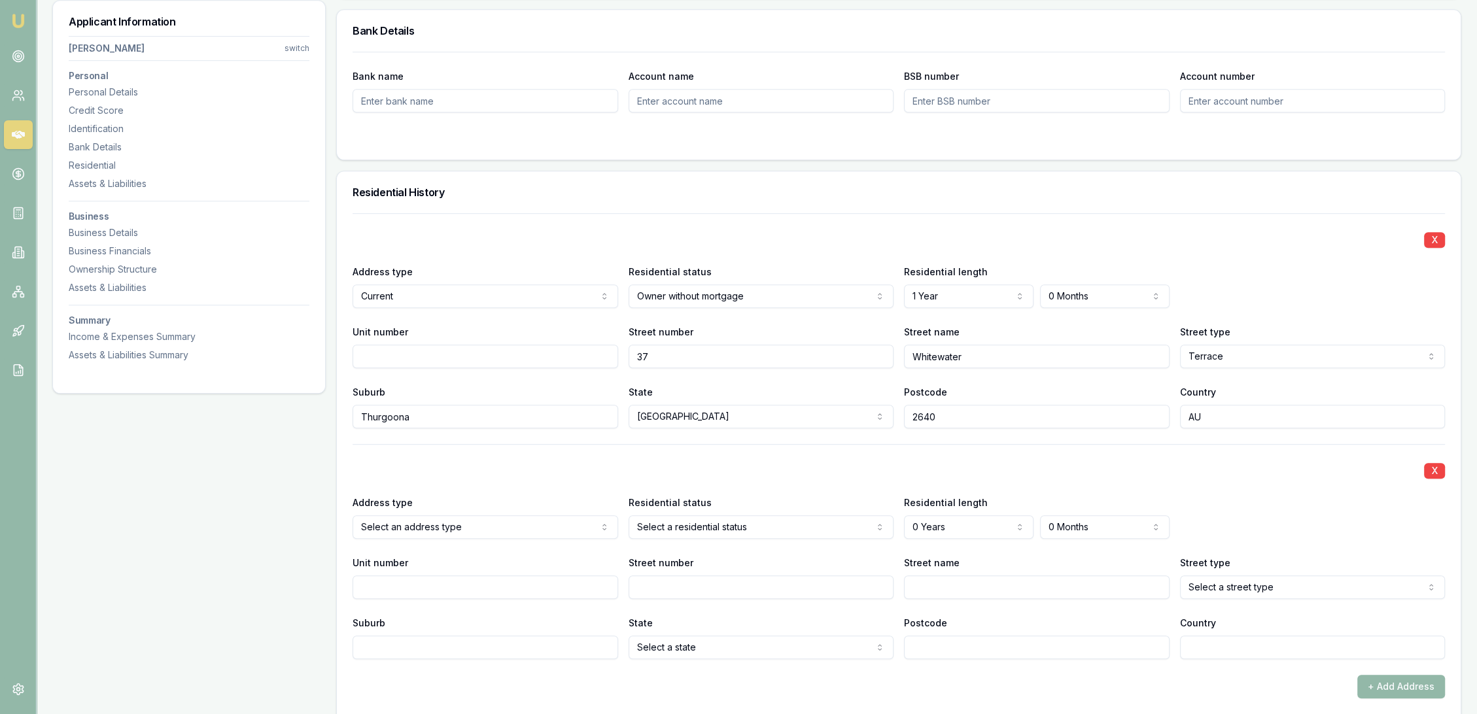
select select "PREVIOUS"
click at [584, 476] on div "X" at bounding box center [899, 470] width 1093 height 18
click at [675, 590] on input "Street number" at bounding box center [762, 588] width 266 height 24
type input "596"
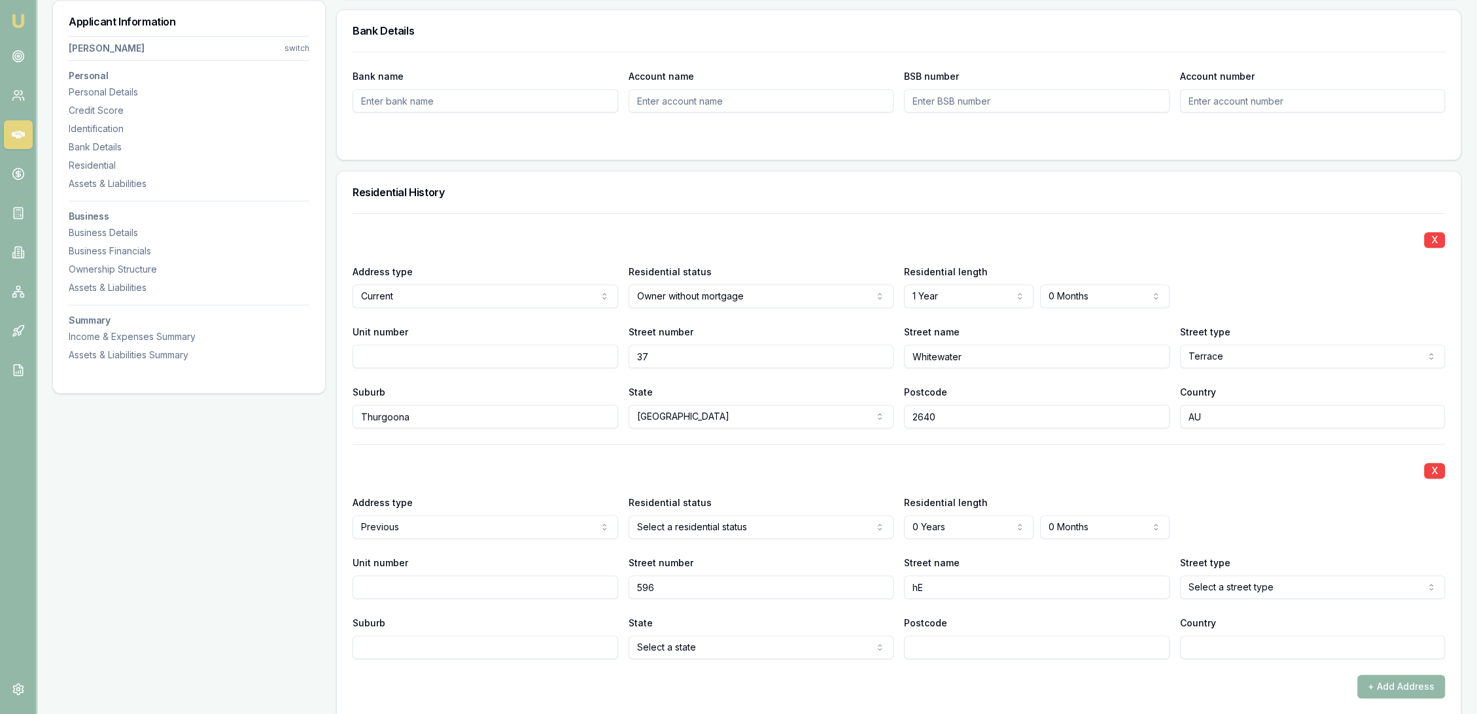
type input "h"
type input "HEAT"
drag, startPoint x: 1029, startPoint y: 583, endPoint x: 1035, endPoint y: 578, distance: 8.4
click at [1031, 582] on input "HEAT" at bounding box center [1037, 588] width 266 height 24
type input "Heathwood"
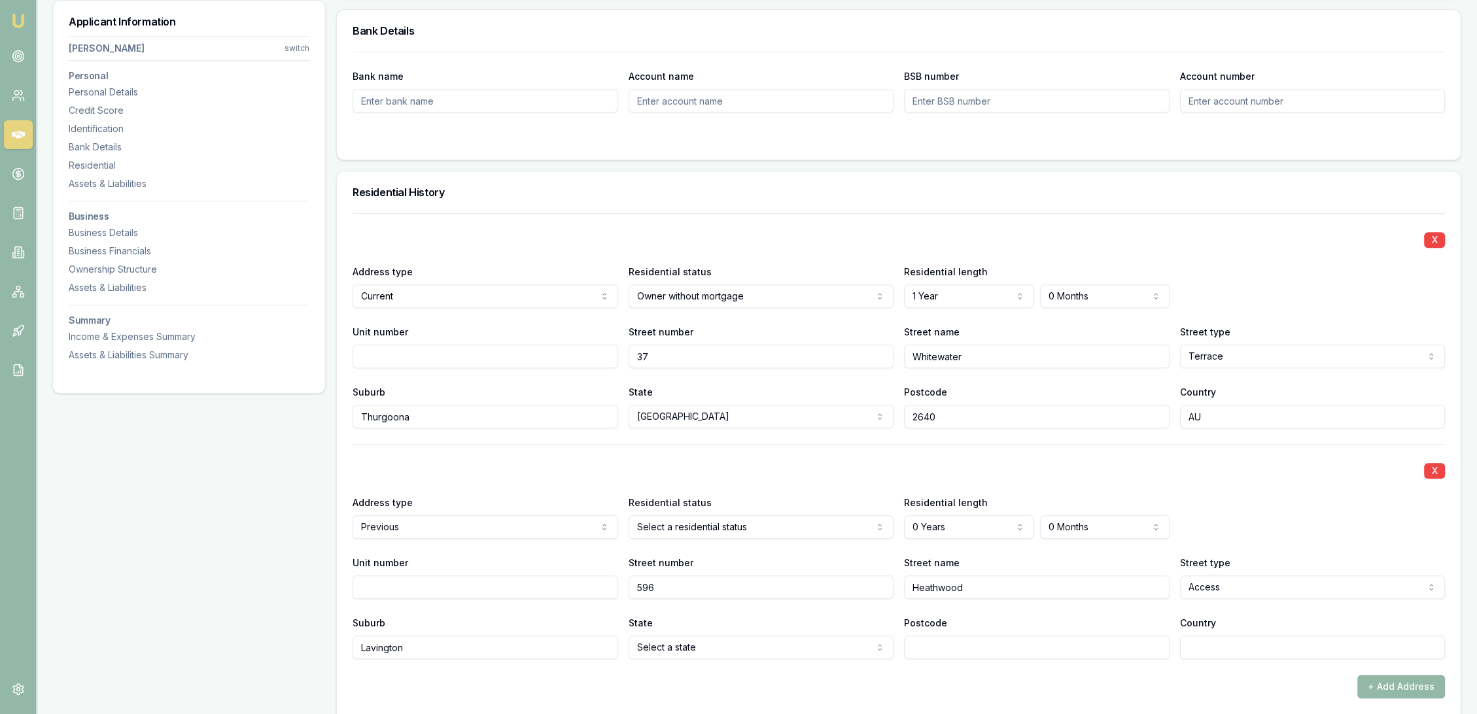
type input "Lavington"
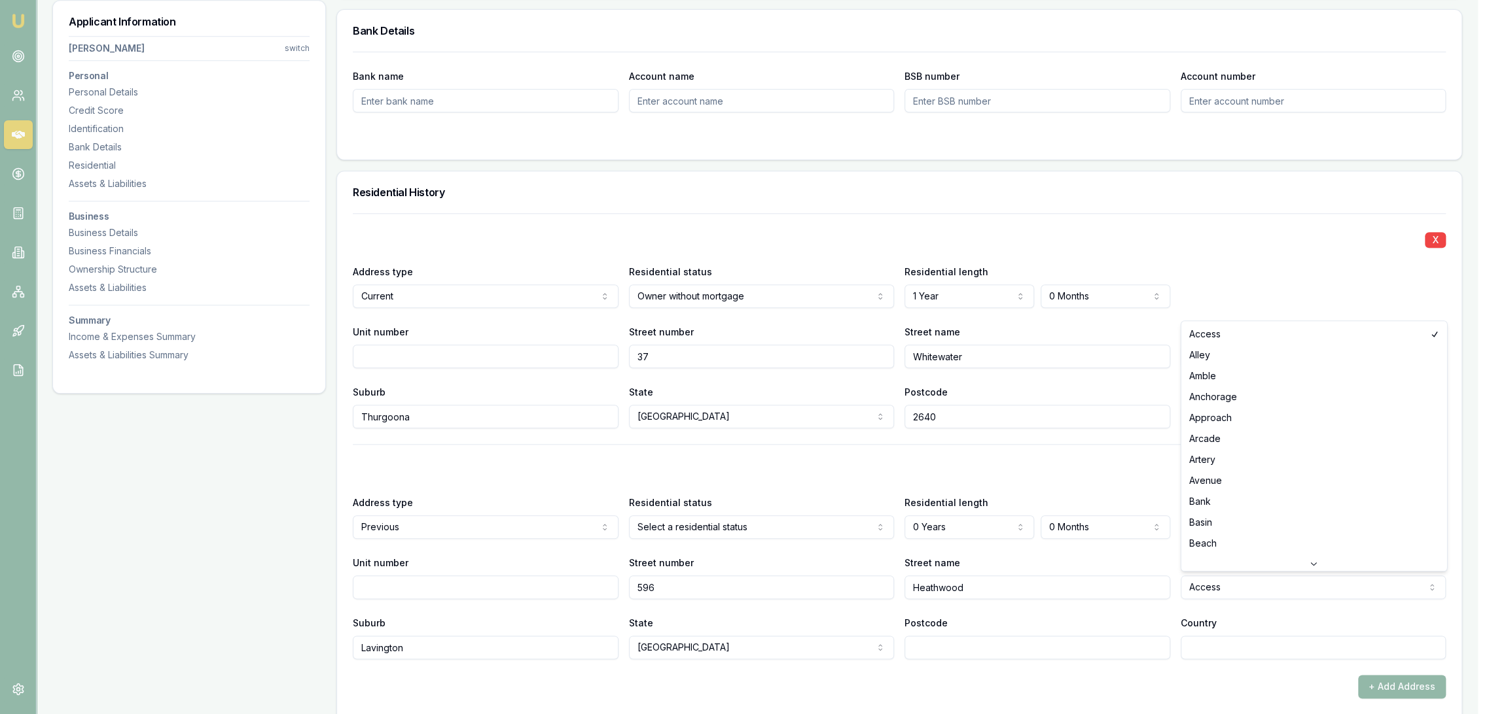
select select "Avenue"
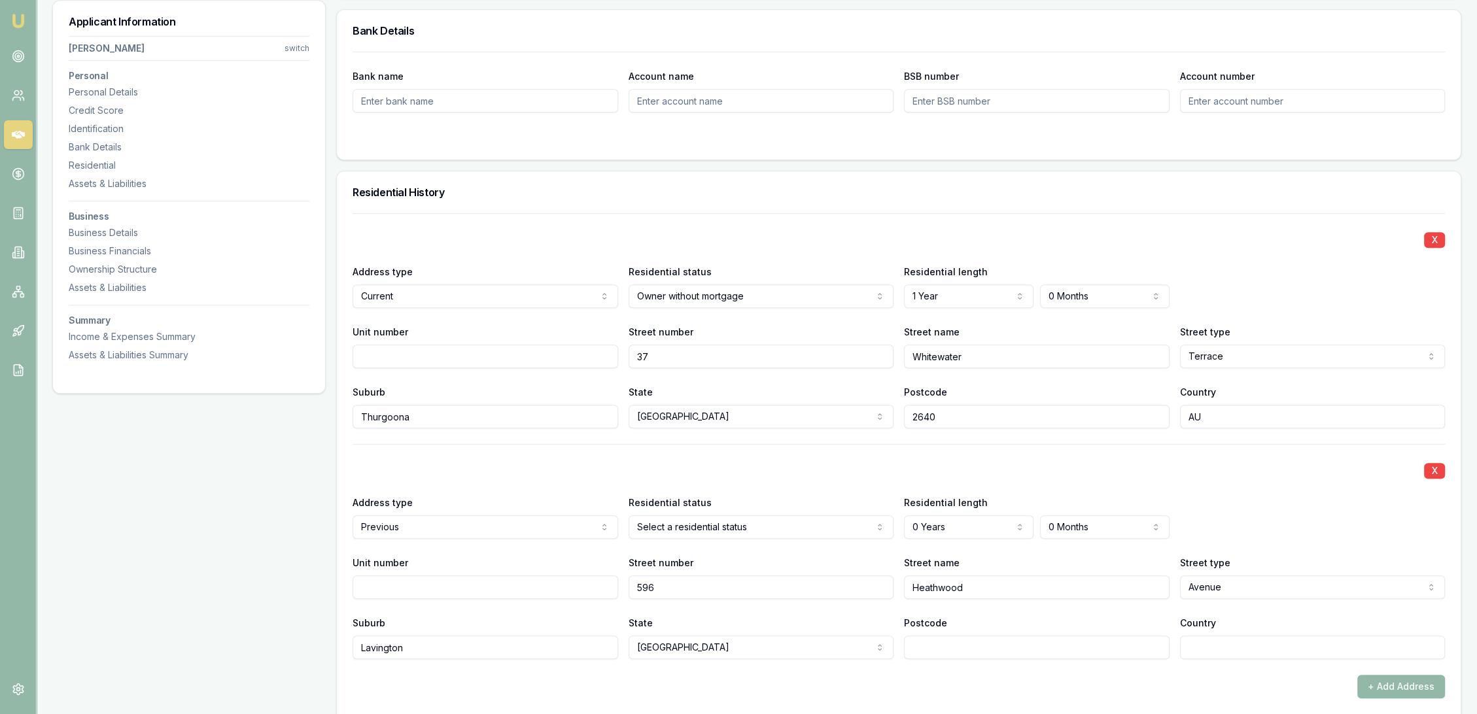
click at [1058, 643] on input "Postcode" at bounding box center [1037, 648] width 266 height 24
click at [1060, 637] on input "264" at bounding box center [1037, 648] width 266 height 24
type input "2641"
type input "au"
click at [1027, 690] on div "+ Add Address" at bounding box center [899, 687] width 1093 height 24
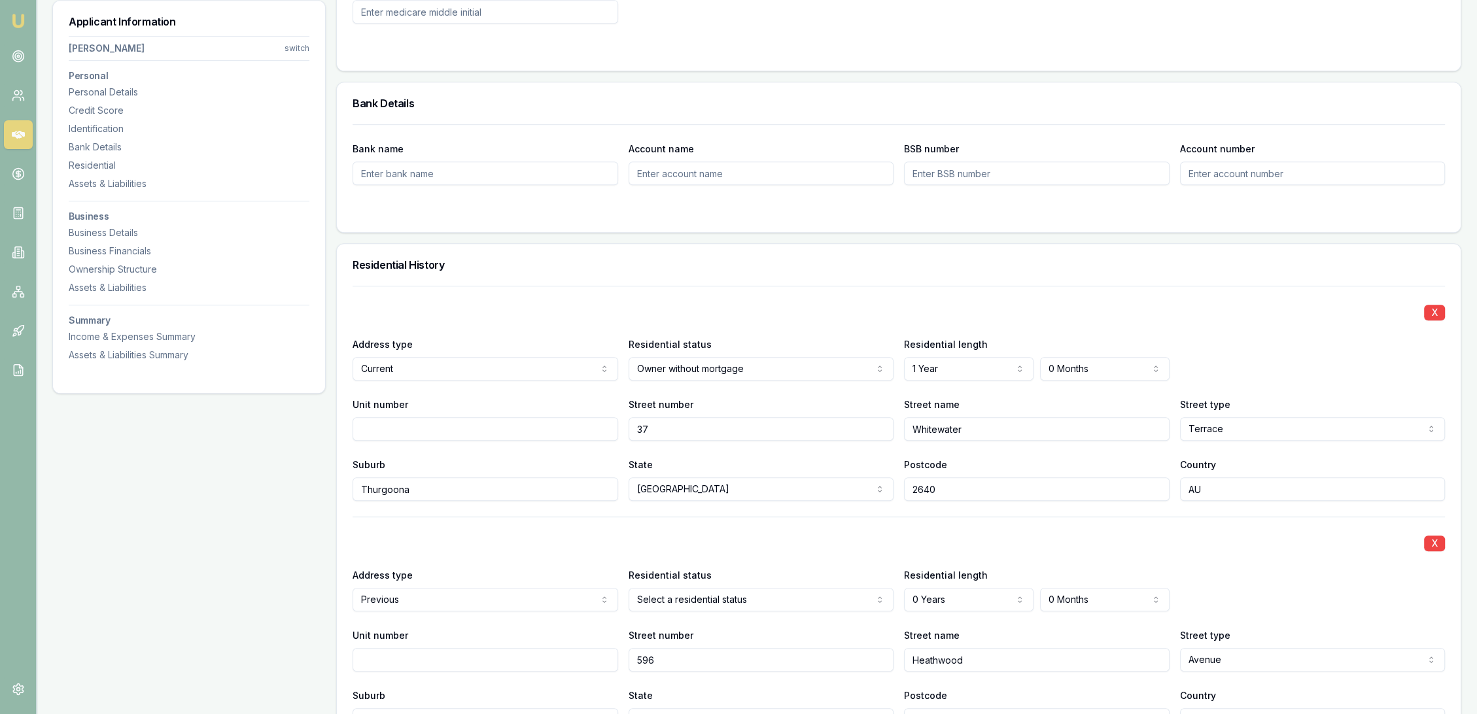
scroll to position [1163, 0]
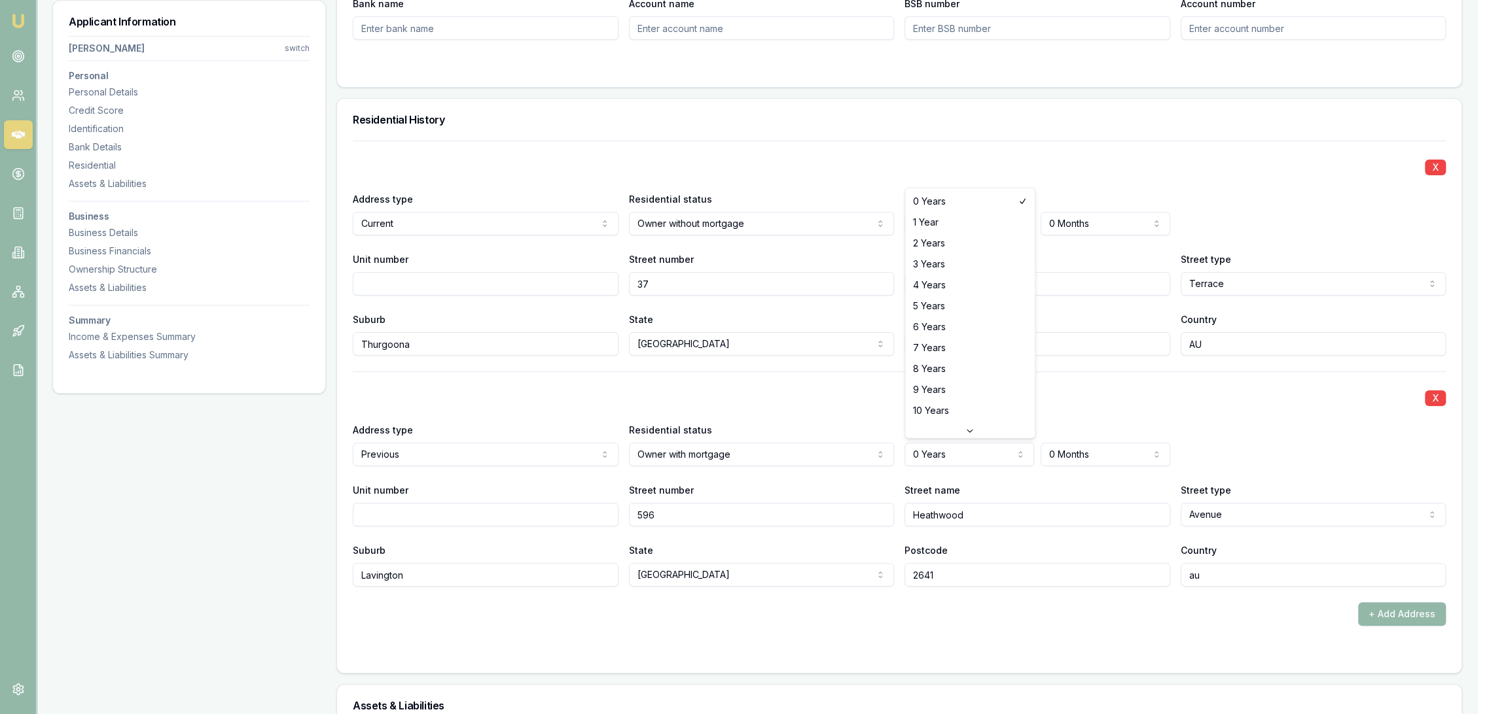
select select "4"
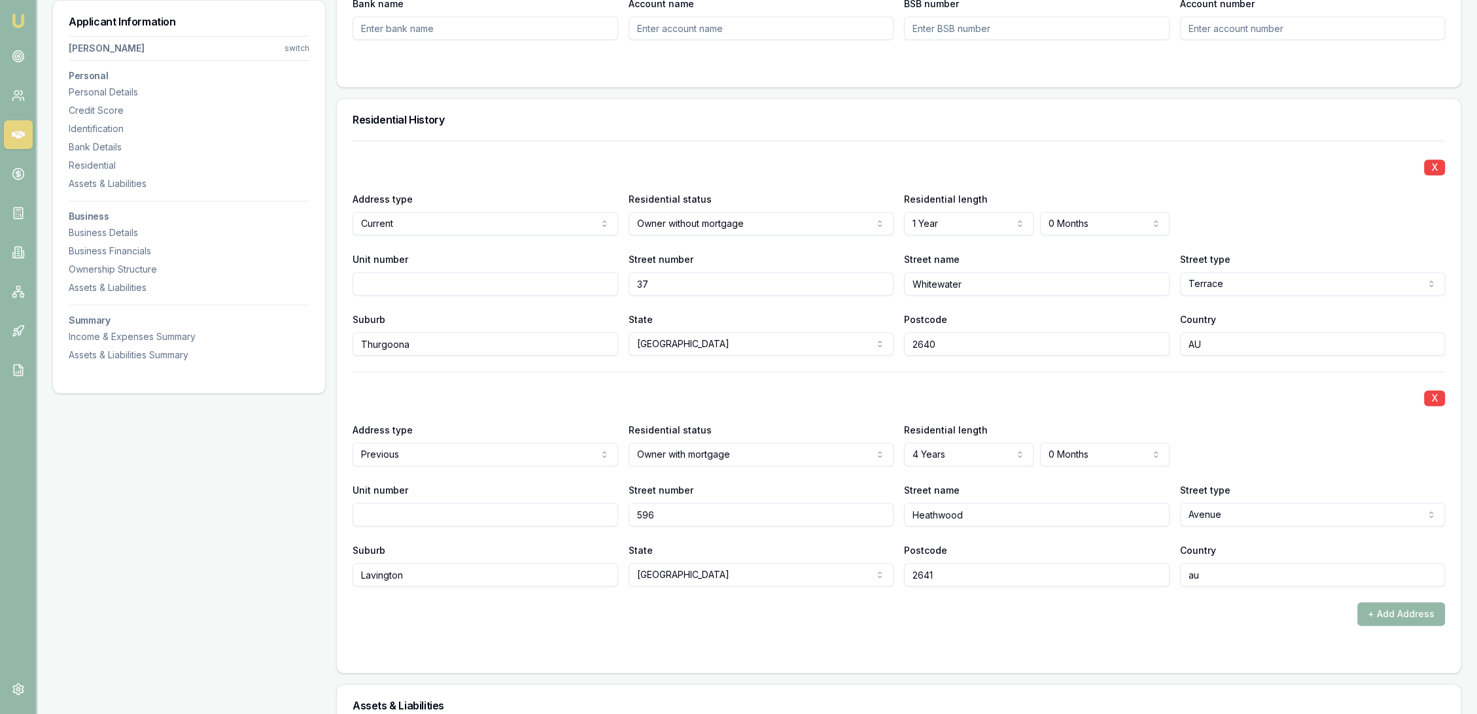
click at [1301, 422] on div "Address type Previous Current Previous Residential status Owner with mortgage O…" at bounding box center [899, 444] width 1093 height 44
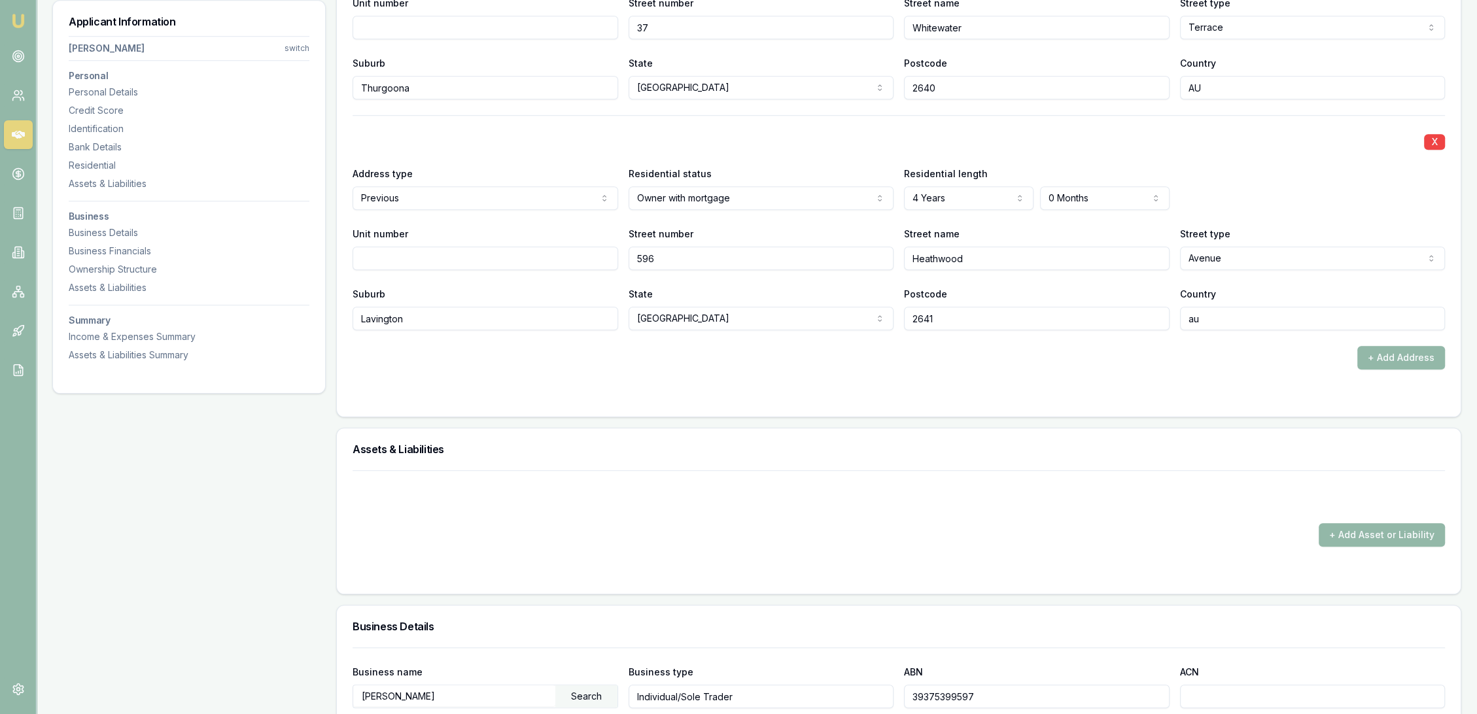
scroll to position [1454, 0]
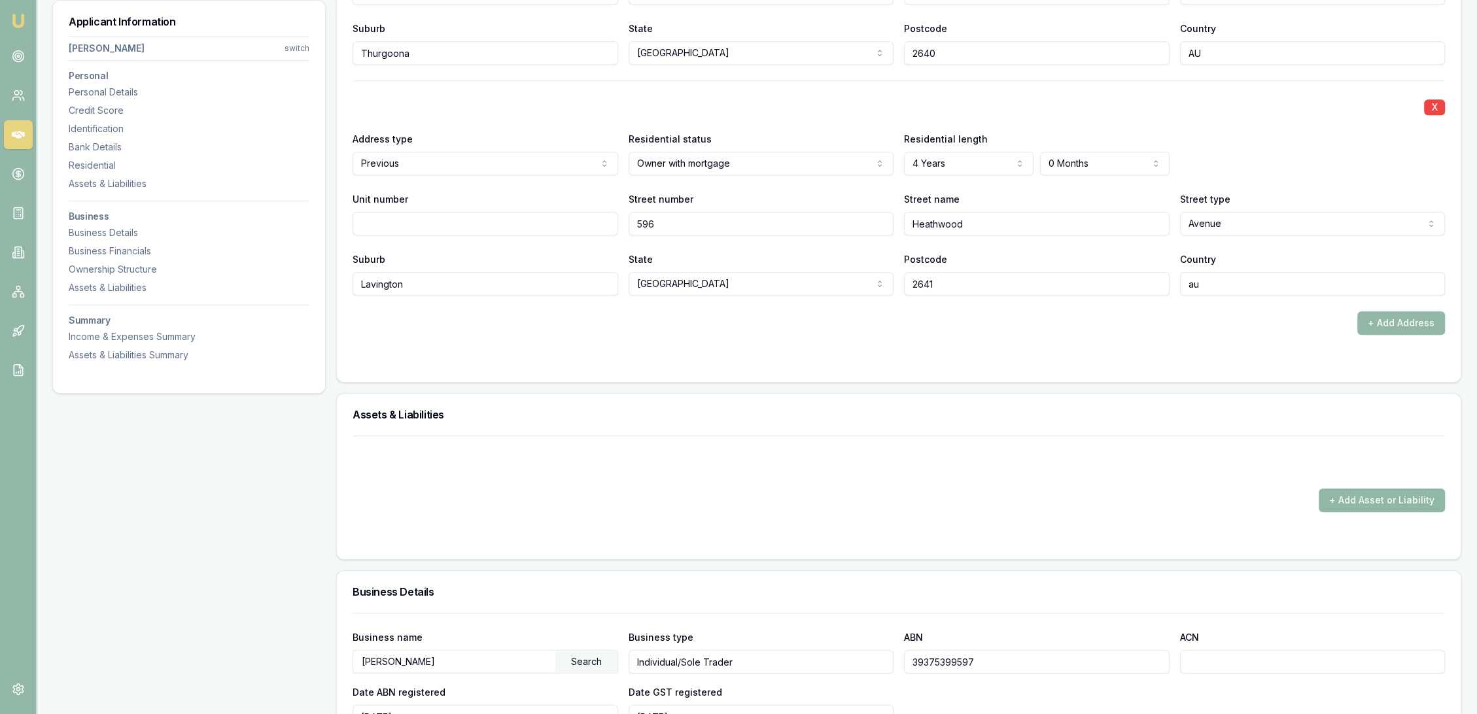
click at [1337, 497] on button "+ Add Asset or Liability" at bounding box center [1382, 501] width 126 height 24
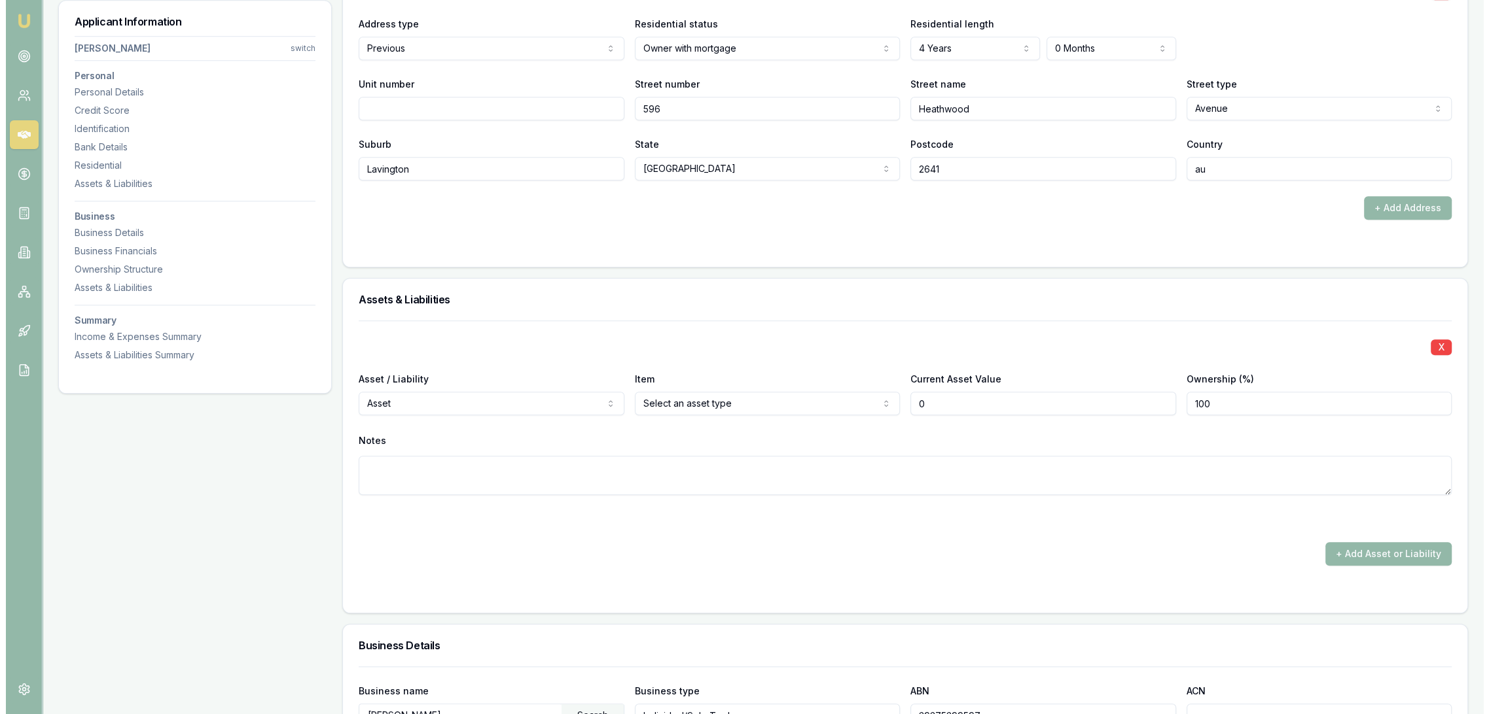
scroll to position [1599, 0]
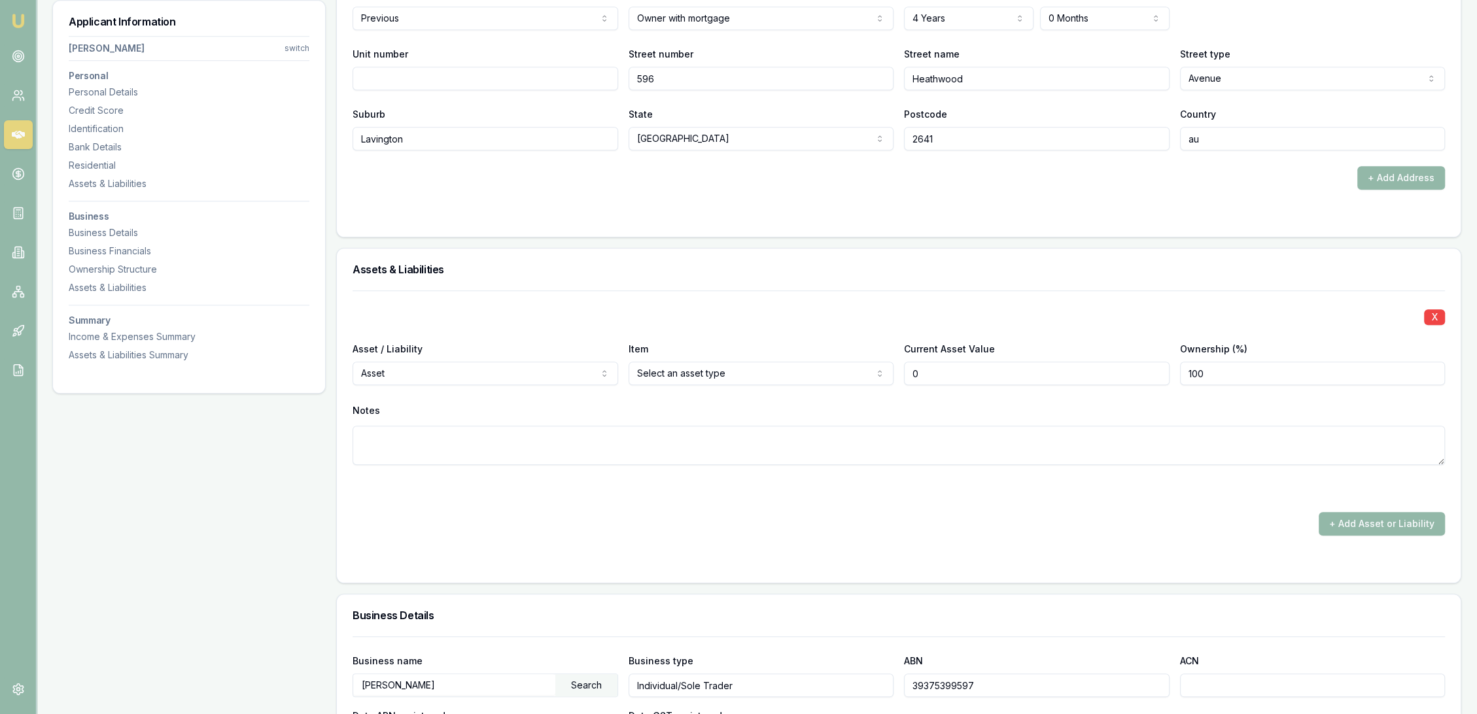
type input "$0"
select select "LIABILITY"
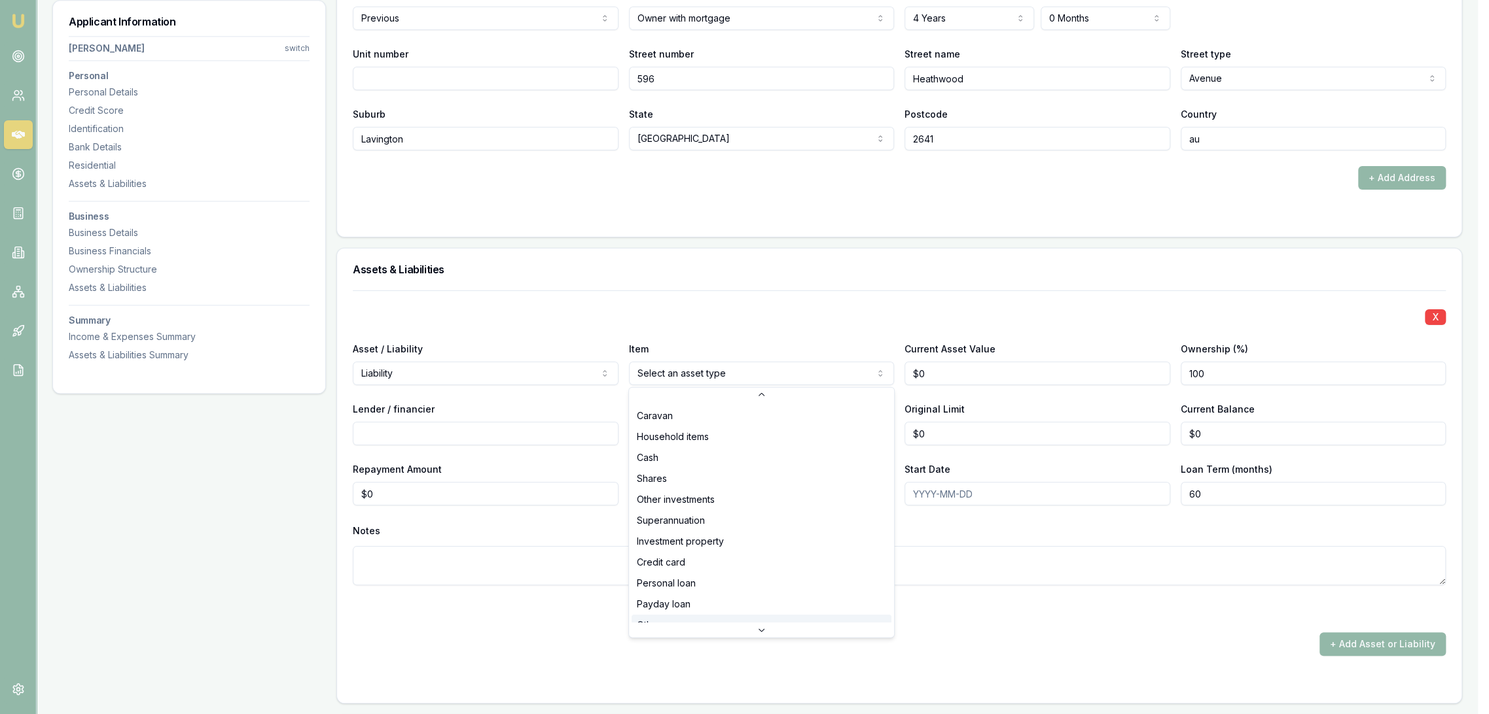
scroll to position [84, 0]
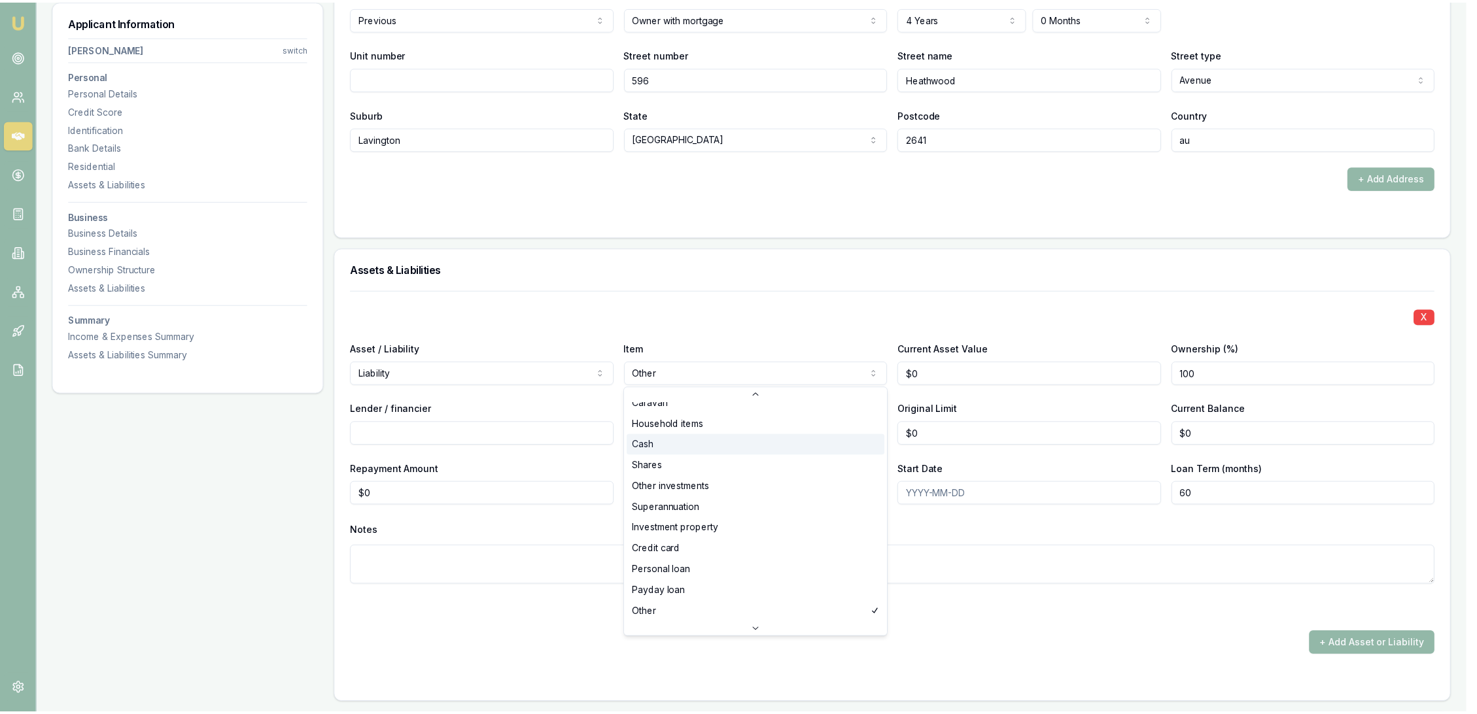
scroll to position [0, 0]
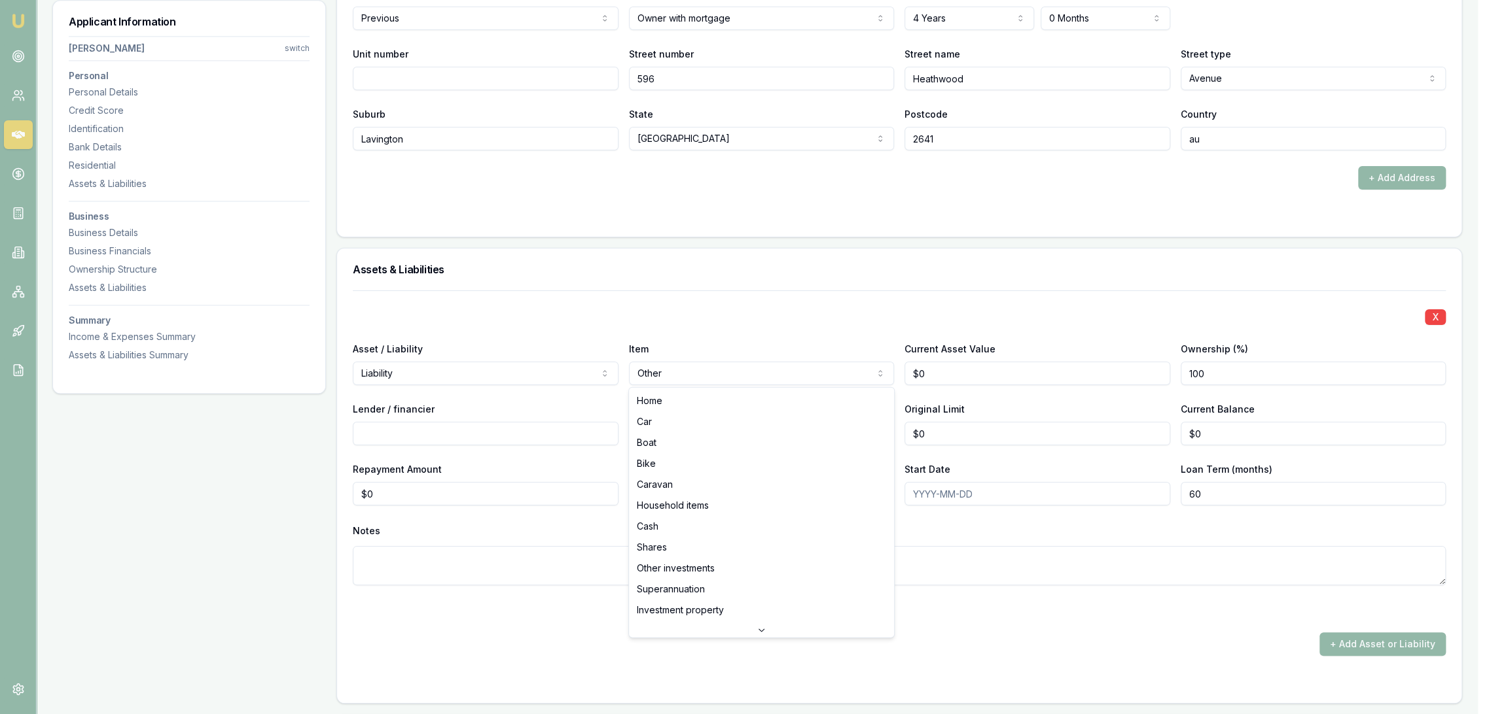
select select "HOME"
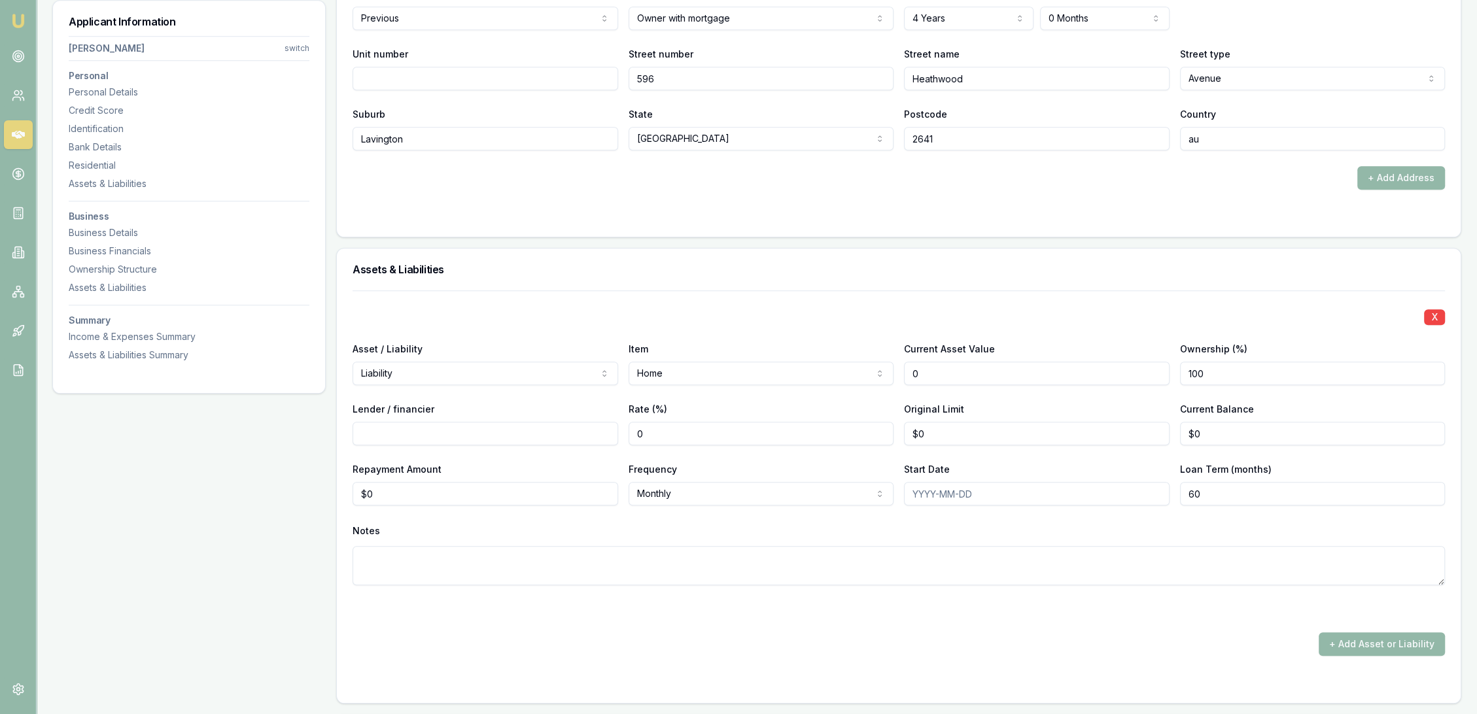
drag, startPoint x: 962, startPoint y: 366, endPoint x: 898, endPoint y: 372, distance: 64.3
click at [898, 372] on div "Asset / Liability Liability Asset Liability Item Home Home Car Boat Bike Carava…" at bounding box center [899, 363] width 1093 height 44
type input "$425,000"
click at [408, 440] on input "Lender / financier" at bounding box center [486, 434] width 266 height 24
type input "c"
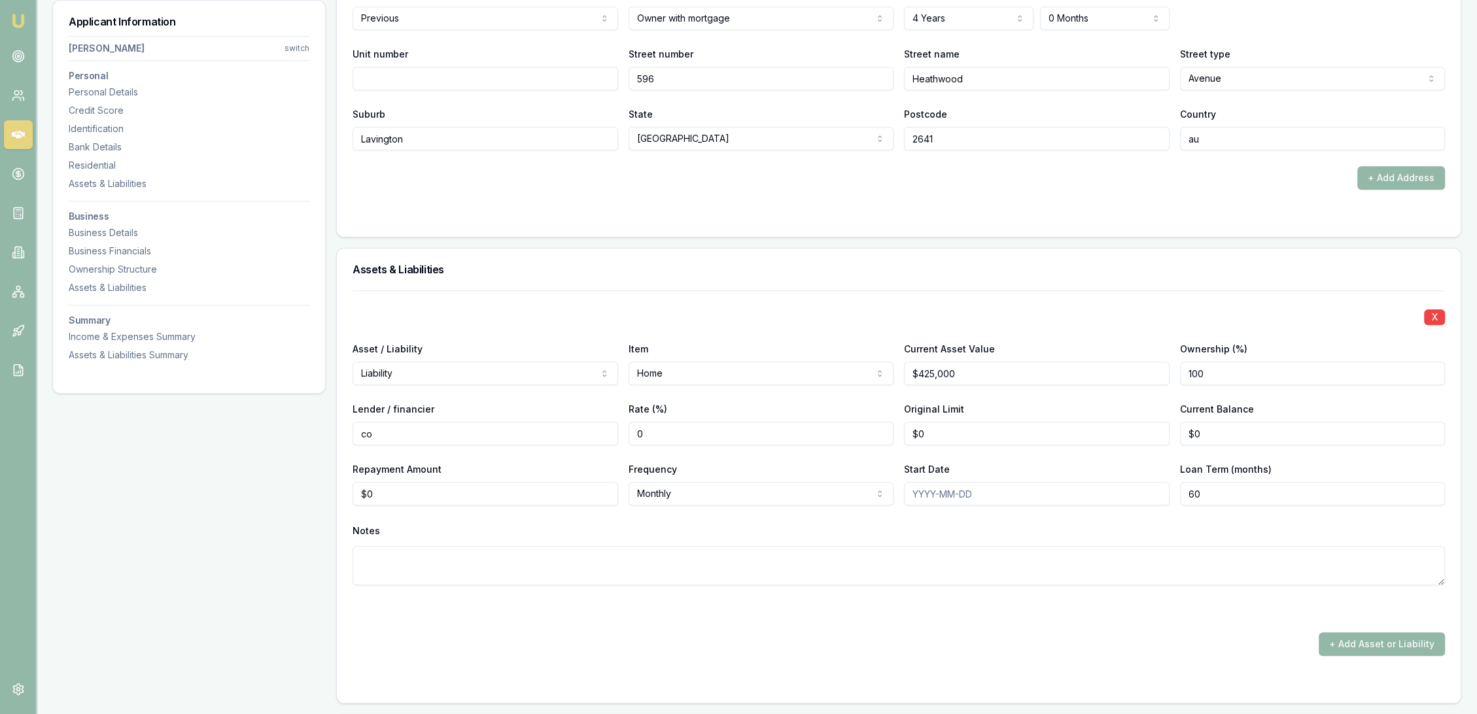
type input "c"
type input "Commbank"
type input "$270,000"
type input "$23"
click at [387, 559] on textarea at bounding box center [899, 565] width 1093 height 39
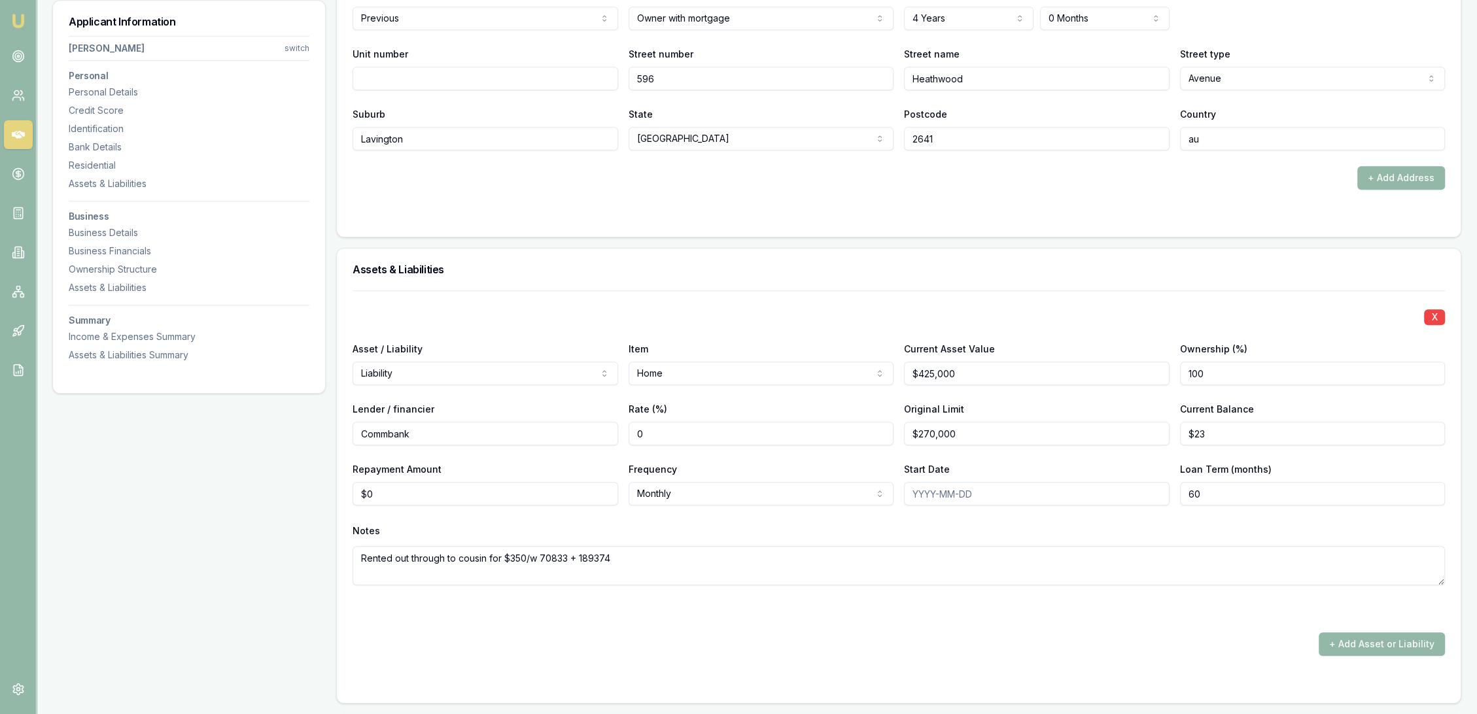
click at [540, 555] on textarea "Rented out through to cousin for $350/w 70833 + 189374" at bounding box center [899, 565] width 1093 height 39
click at [612, 556] on textarea "Rented out through to cousin for $350/w - split $70833 + 189374" at bounding box center [899, 565] width 1093 height 39
type textarea "Rented out through to cousin for $350/w - split $70833 + $189374"
drag, startPoint x: 313, startPoint y: 485, endPoint x: 306, endPoint y: 485, distance: 7.2
click at [306, 485] on div "Applicant Information Samuel Mason switch Personal Personal Details Credit Scor…" at bounding box center [756, 380] width 1409 height 3556
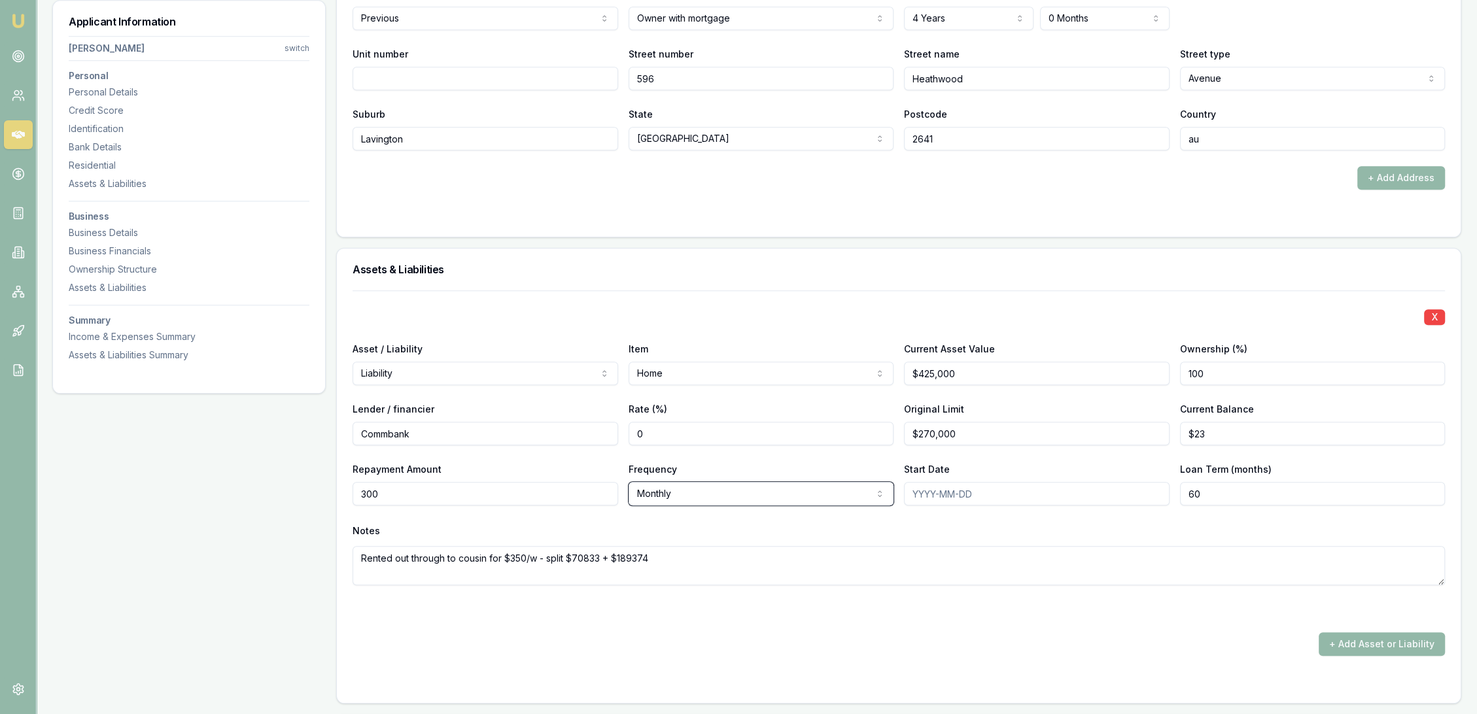
type input "$300"
select select "WEEKLY"
click at [741, 554] on textarea "Rented out through to cousin for $350/w - split $70833 + $189374" at bounding box center [899, 565] width 1093 height 39
type textarea "Rented out through to cousin for $350/w - split $70833 + $189374 = 248+98/w"
drag, startPoint x: 408, startPoint y: 496, endPoint x: 353, endPoint y: 494, distance: 55.0
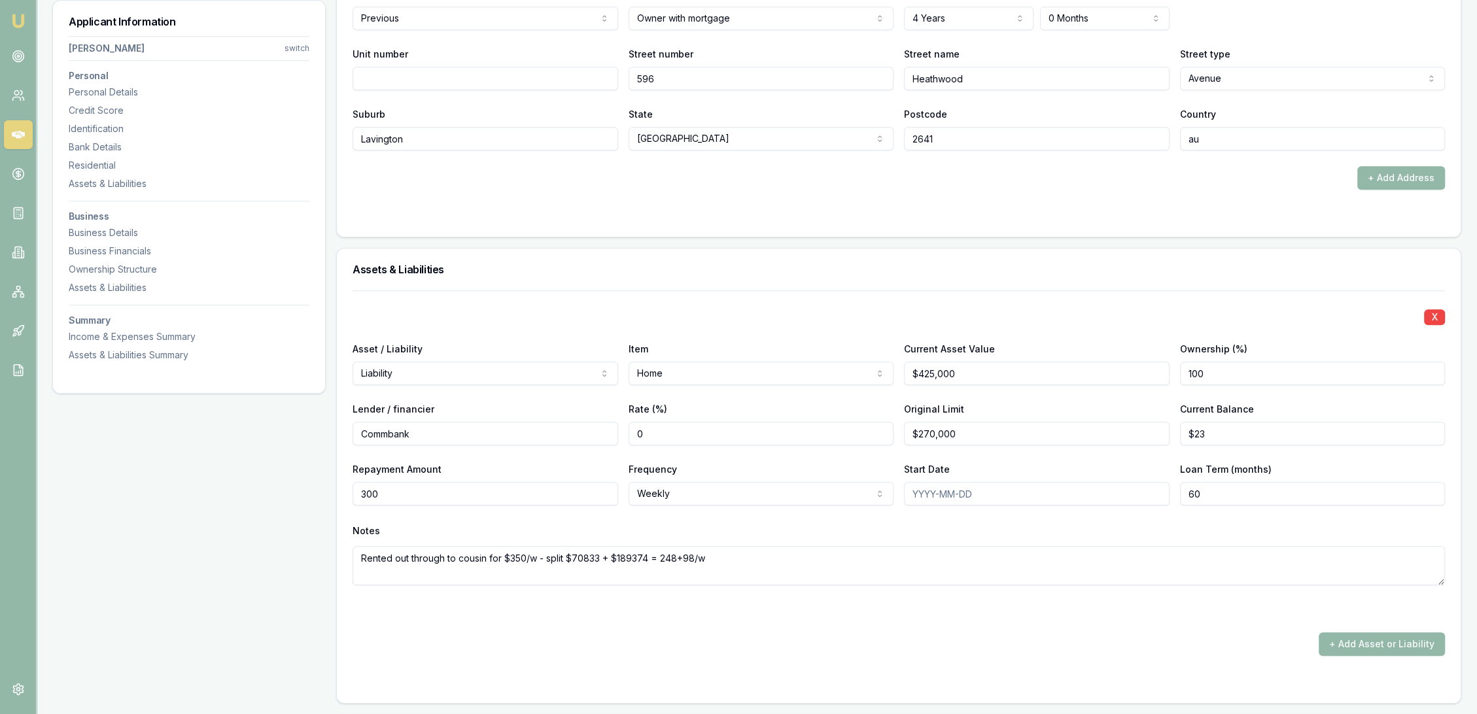
click at [353, 494] on input "300" at bounding box center [486, 494] width 266 height 24
type input "$346"
click at [1021, 528] on div "Notes" at bounding box center [899, 531] width 1093 height 20
click at [661, 555] on textarea "Rented out through to cousin for $350/w - split $70833 + $189374 = 248+98/w" at bounding box center [899, 565] width 1093 height 39
type textarea "Rented out through to cousin for $350/w - split $70833 + $189374 = repayments 2…"
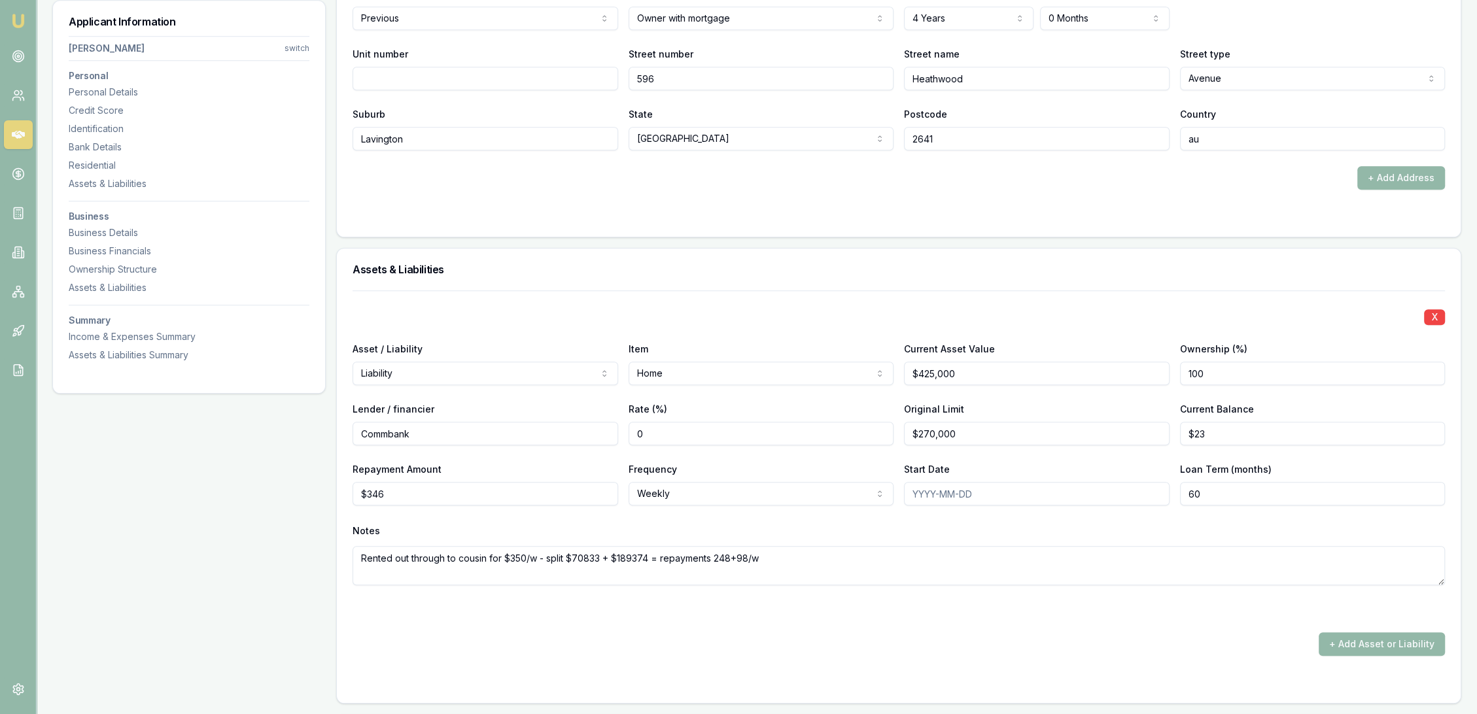
click at [696, 650] on div "+ Add Asset or Liability" at bounding box center [899, 645] width 1093 height 24
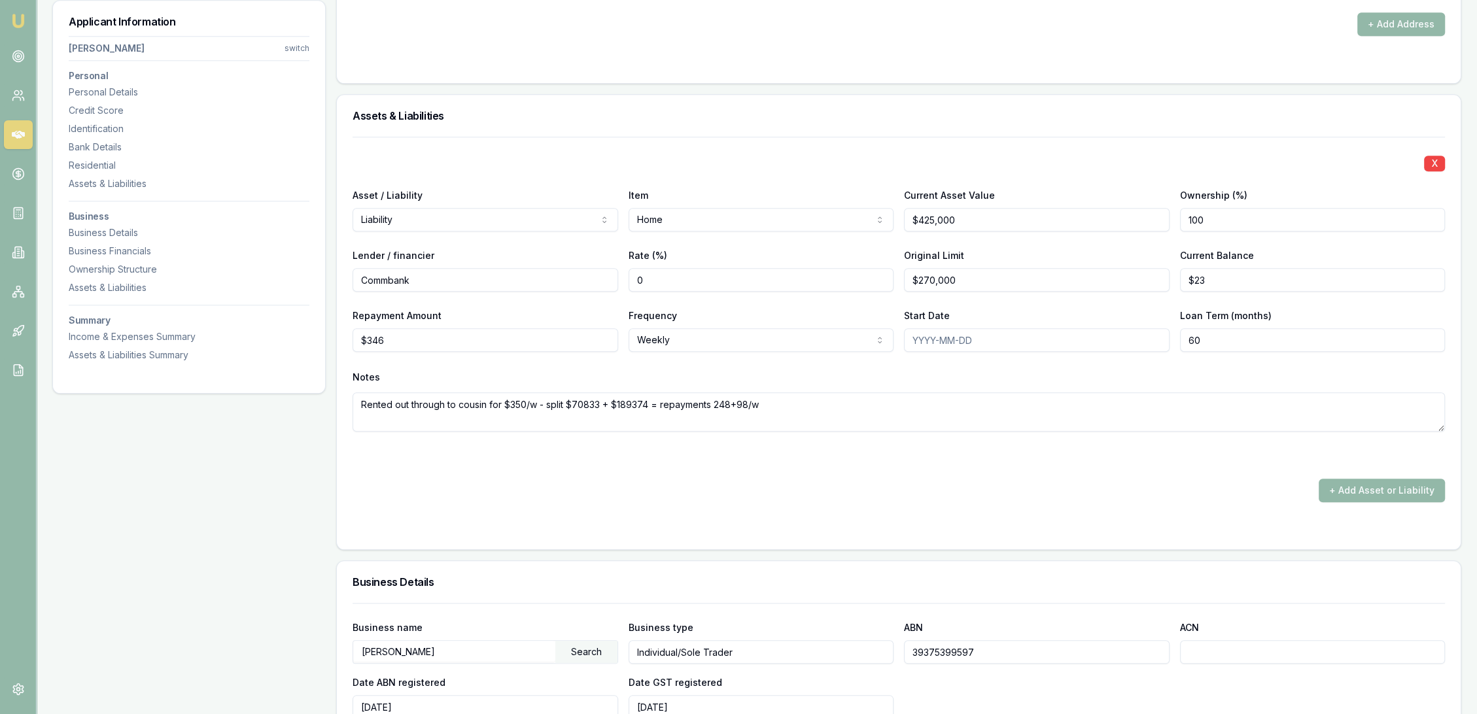
scroll to position [1817, 0]
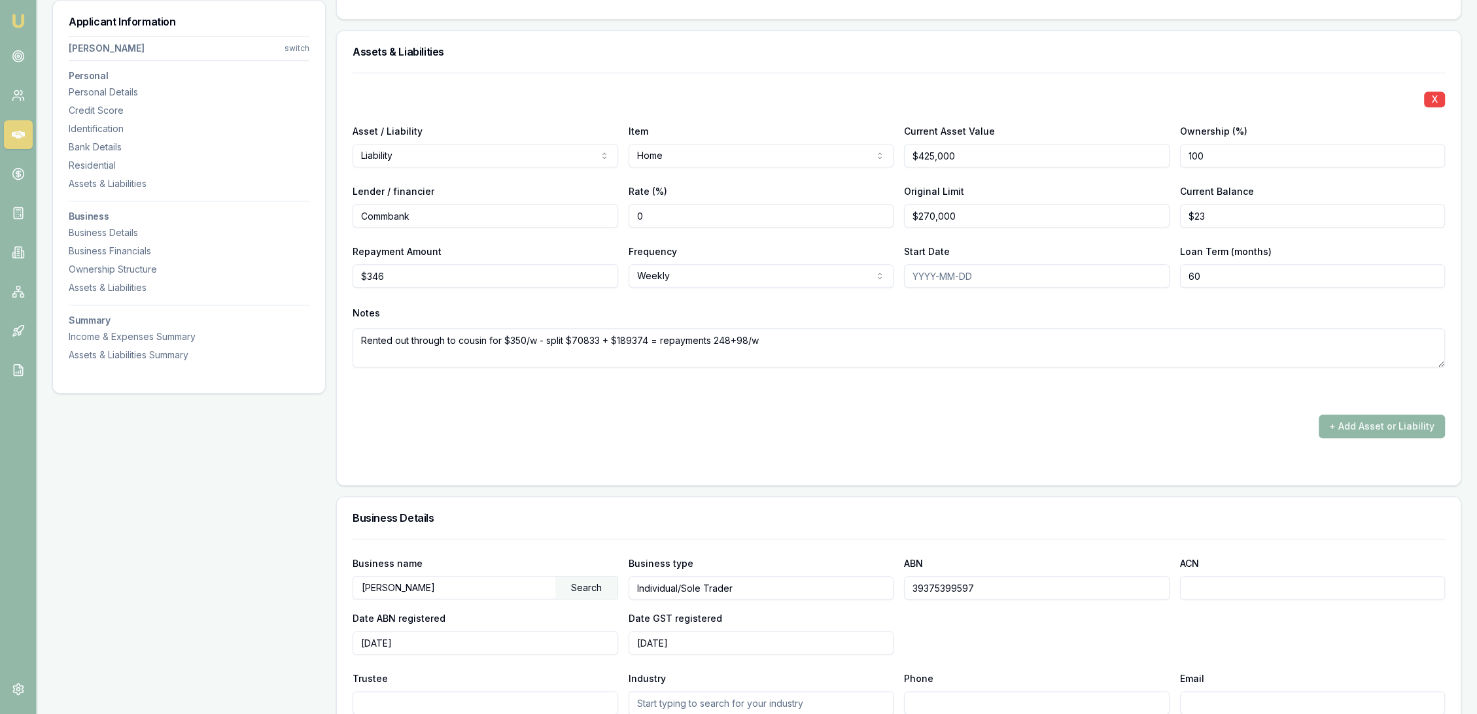
click at [1386, 423] on button "+ Add Asset or Liability" at bounding box center [1382, 427] width 126 height 24
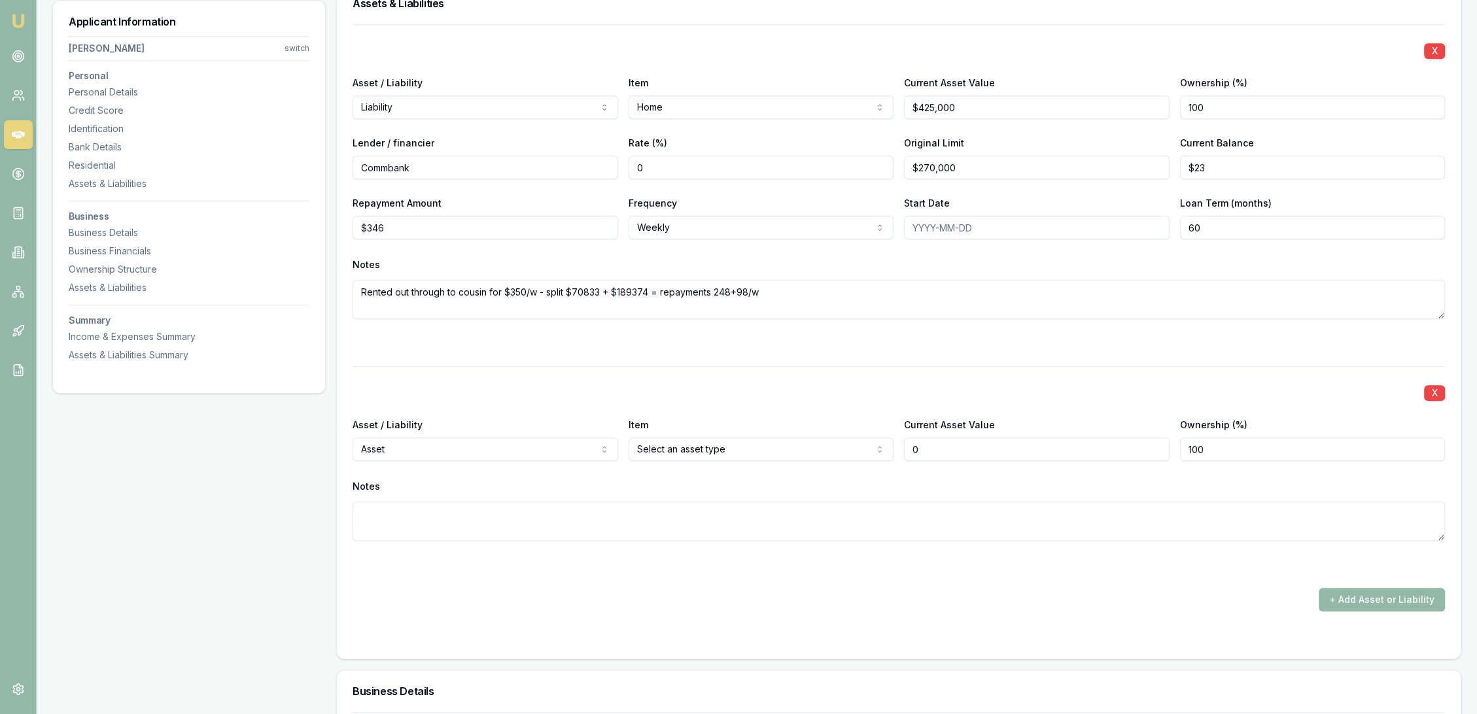
scroll to position [1890, 0]
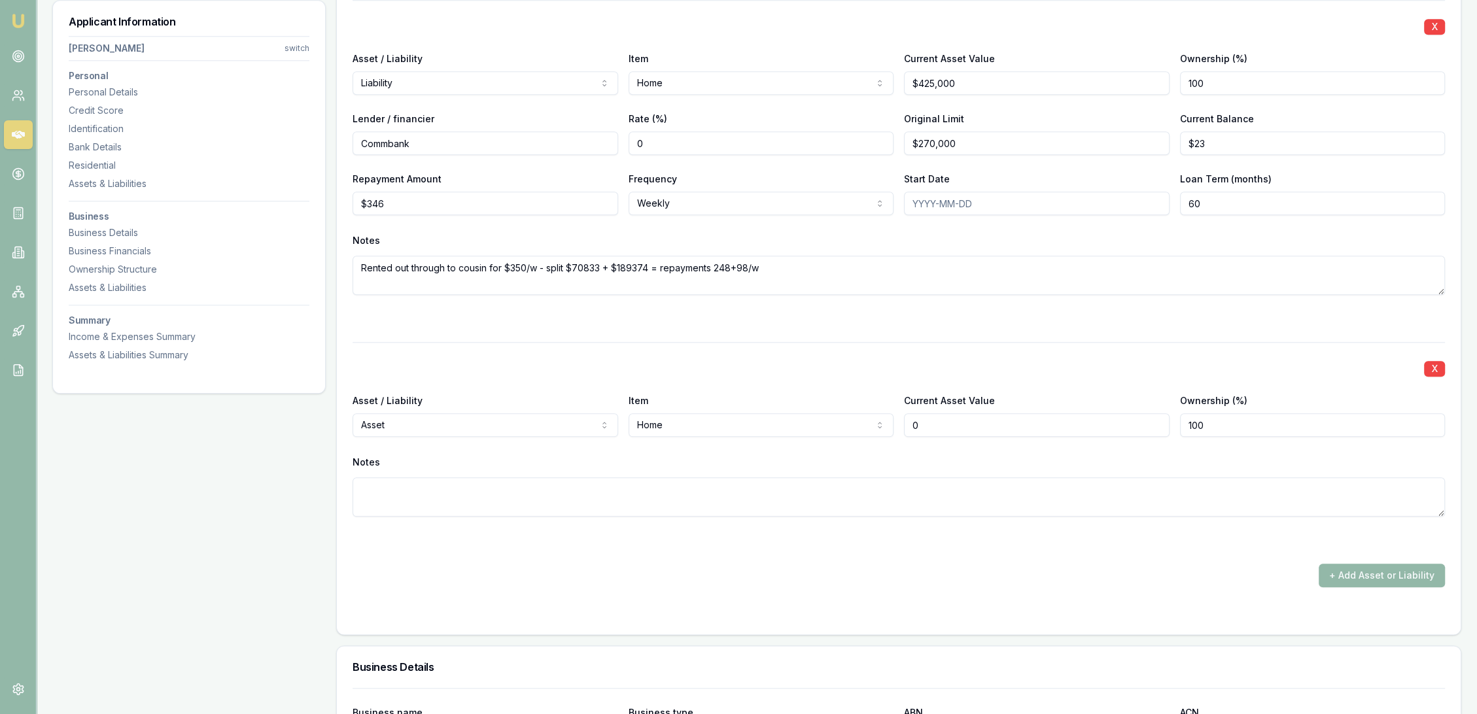
drag, startPoint x: 848, startPoint y: 426, endPoint x: 826, endPoint y: 426, distance: 22.2
click at [826, 426] on div "Asset / Liability Asset Asset Liability Item Home Home Car Boat Bike Caravan Ho…" at bounding box center [899, 415] width 1093 height 44
type input "$425,000"
click at [684, 474] on div "Notes" at bounding box center [899, 485] width 1093 height 64
click at [683, 486] on textarea at bounding box center [899, 497] width 1093 height 39
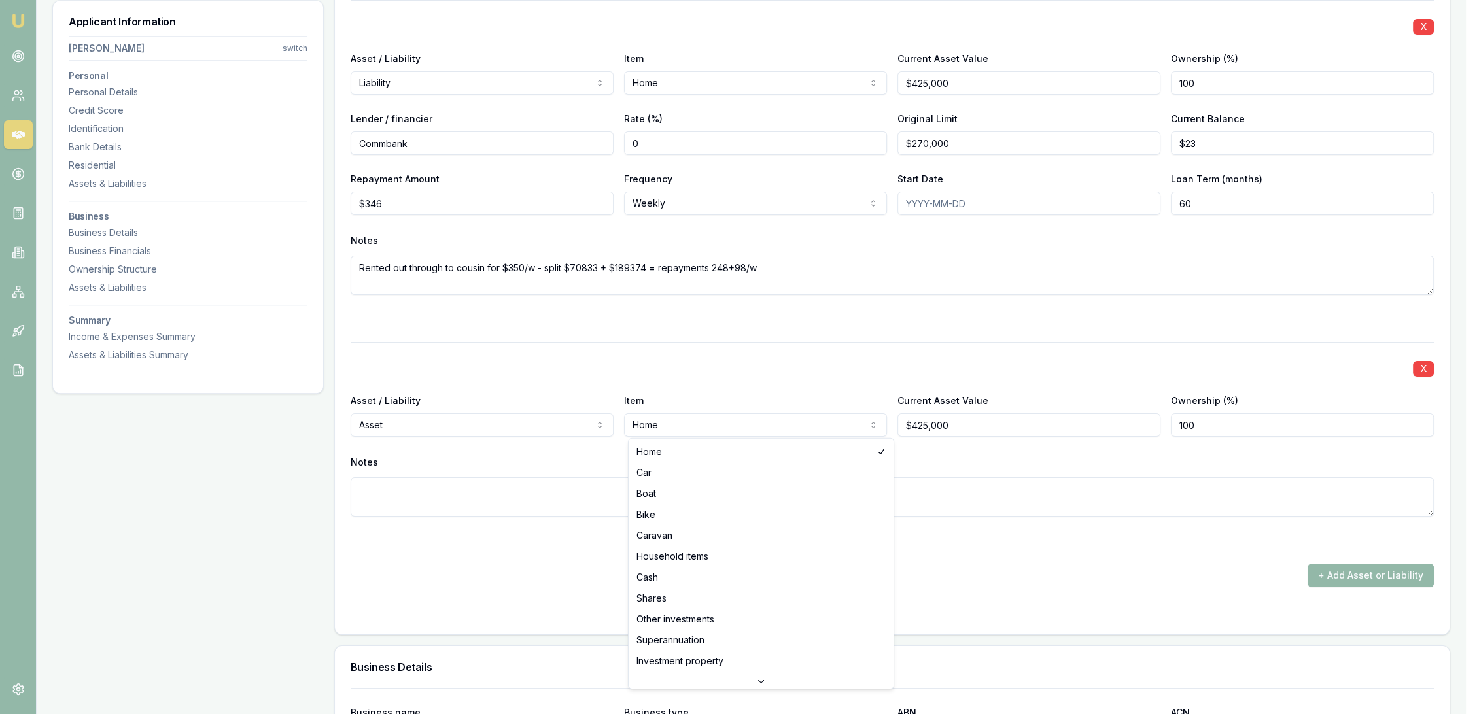
select select "INVESTMENT_PROPERTY"
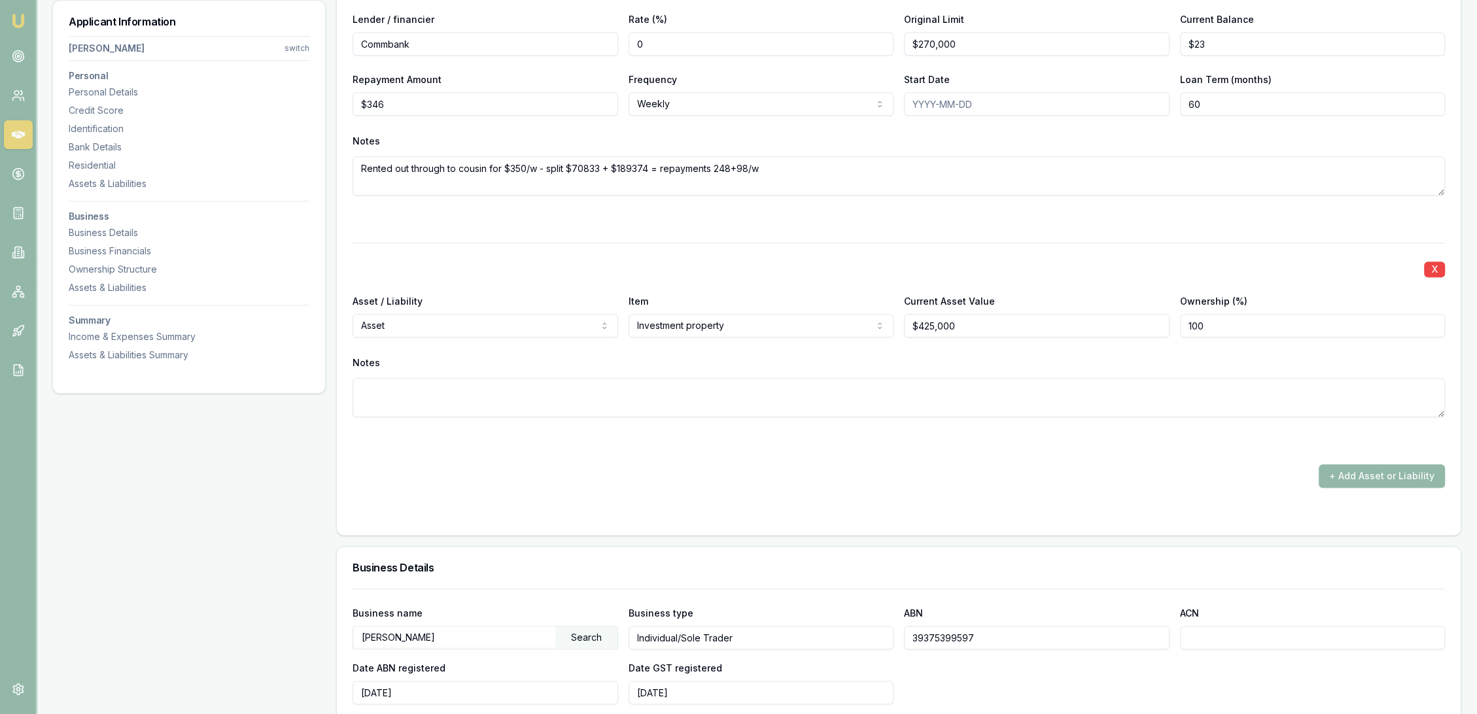
scroll to position [2043, 0]
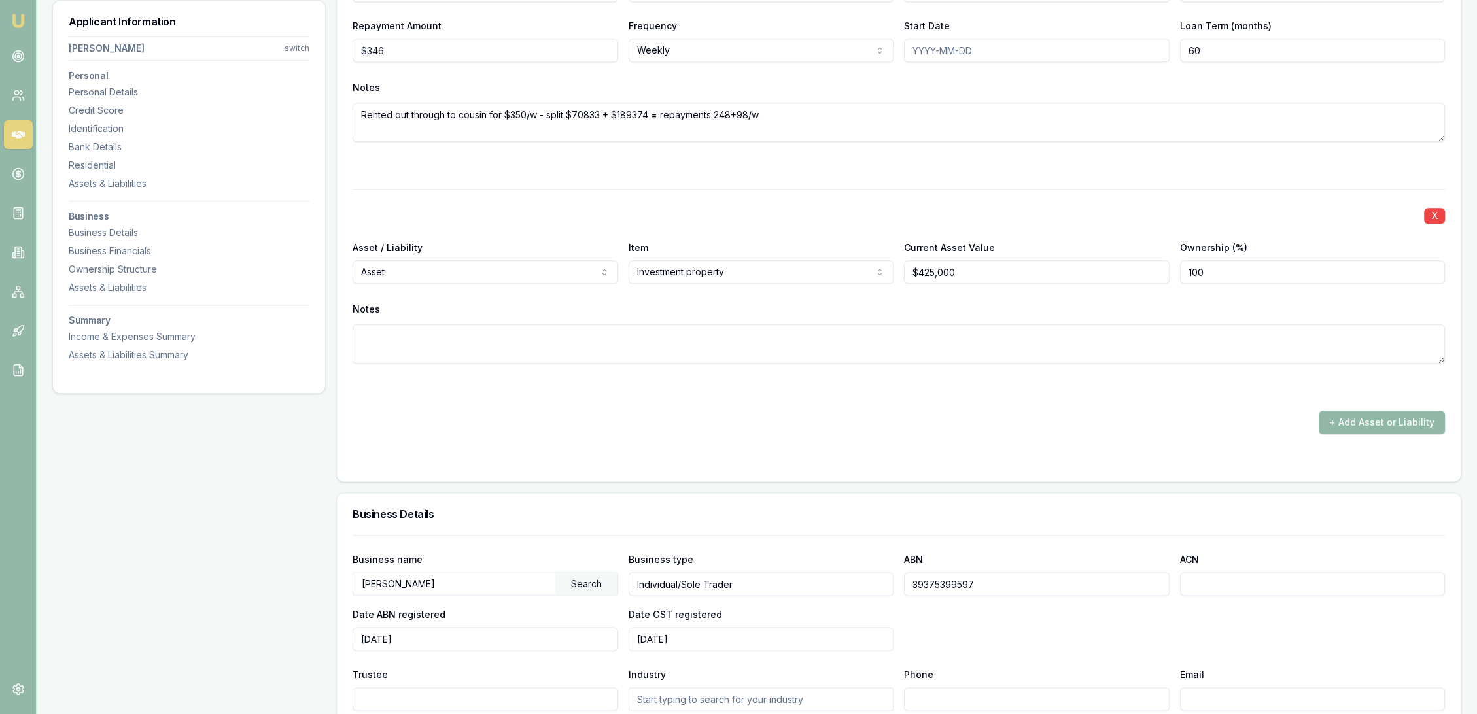
click at [1381, 417] on button "+ Add Asset or Liability" at bounding box center [1382, 423] width 126 height 24
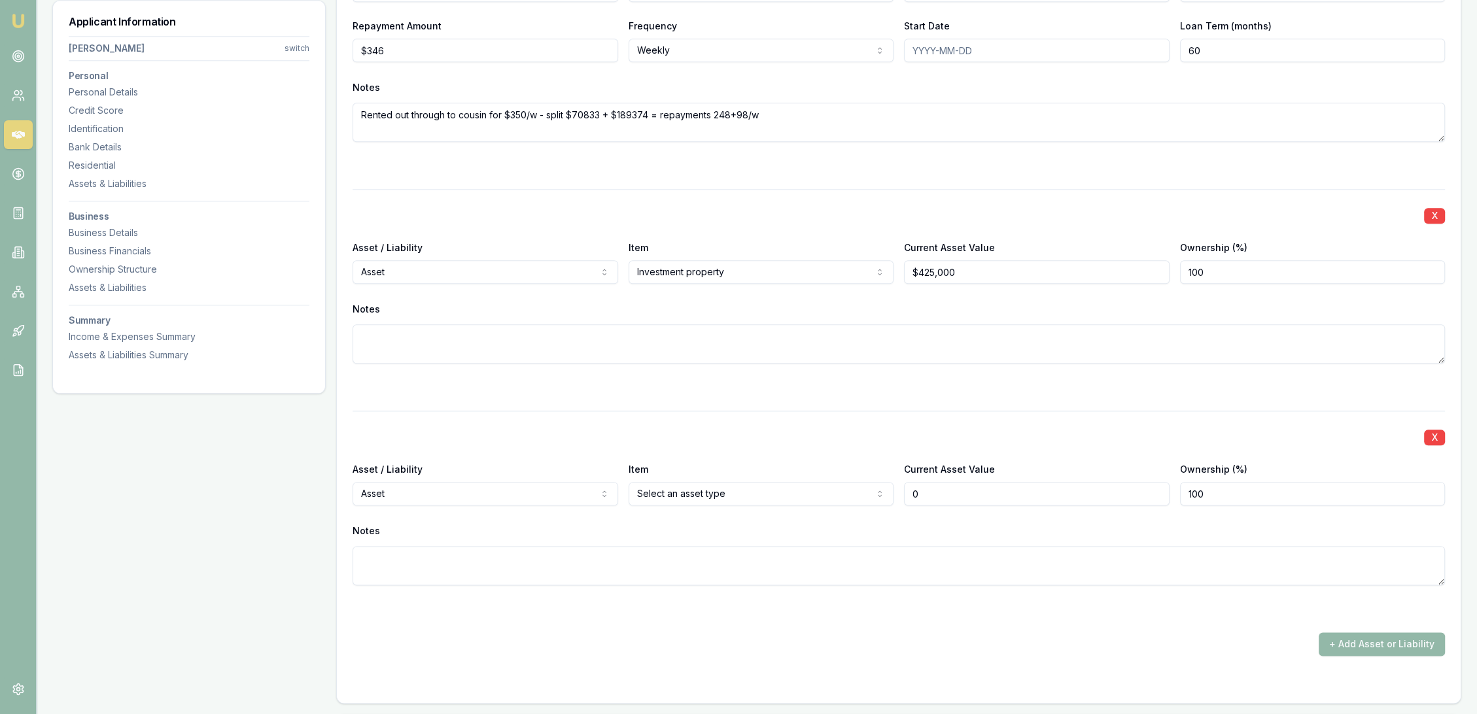
scroll to position [2188, 0]
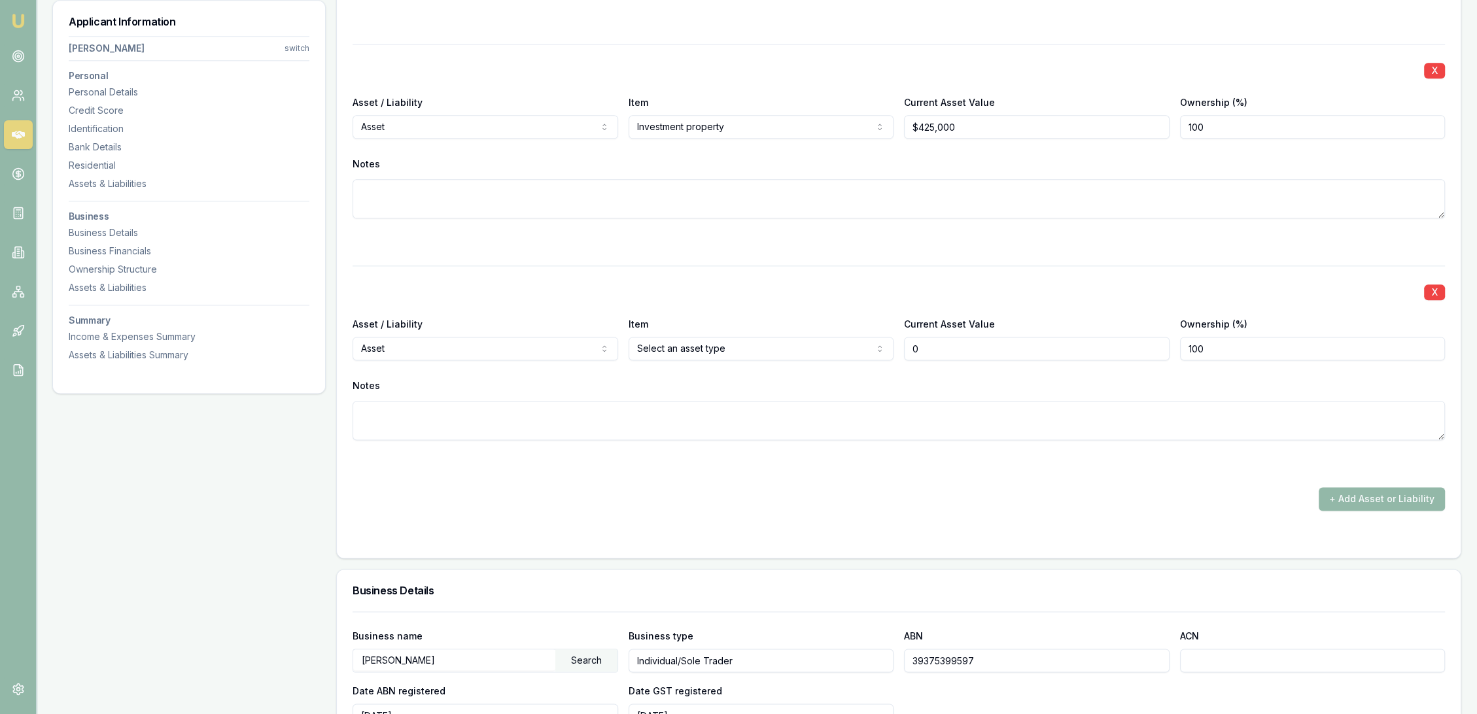
type input "$0"
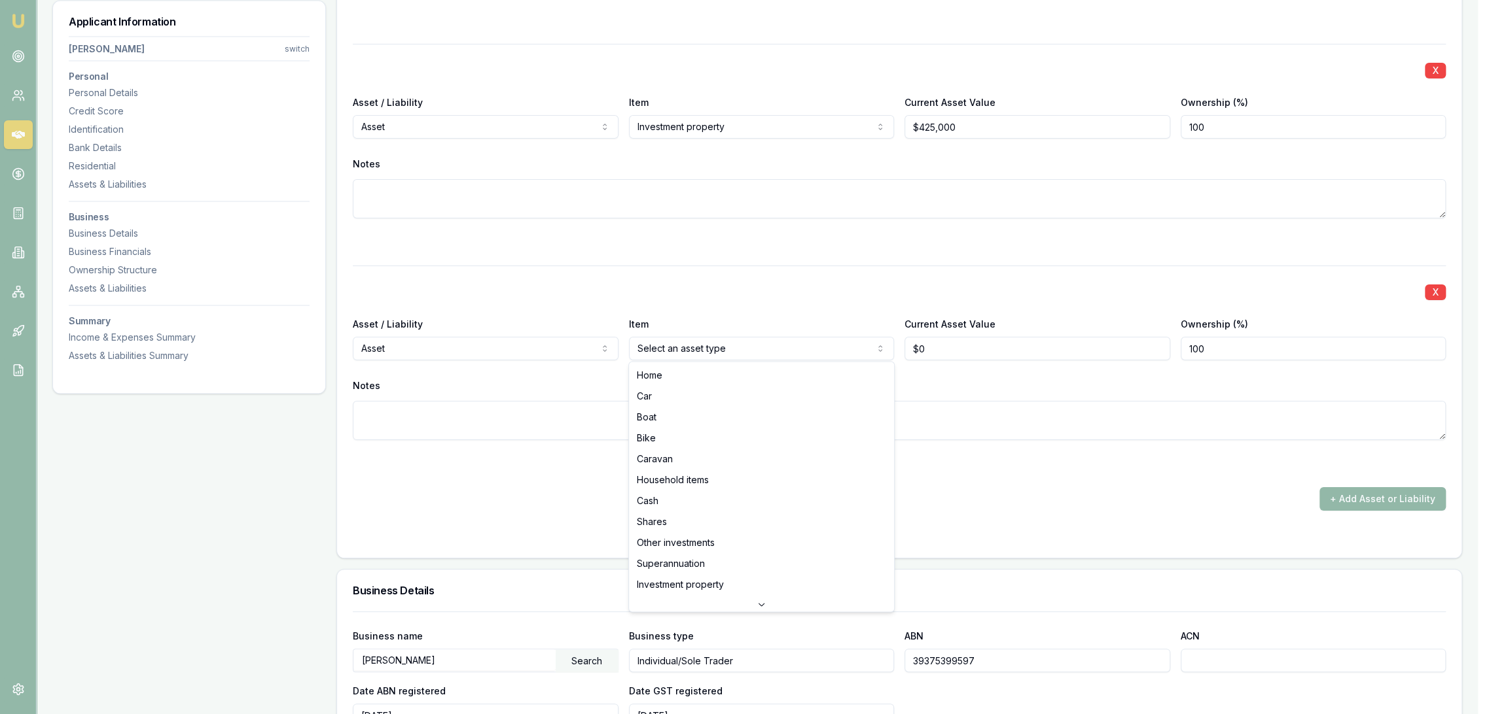
select select "CAR"
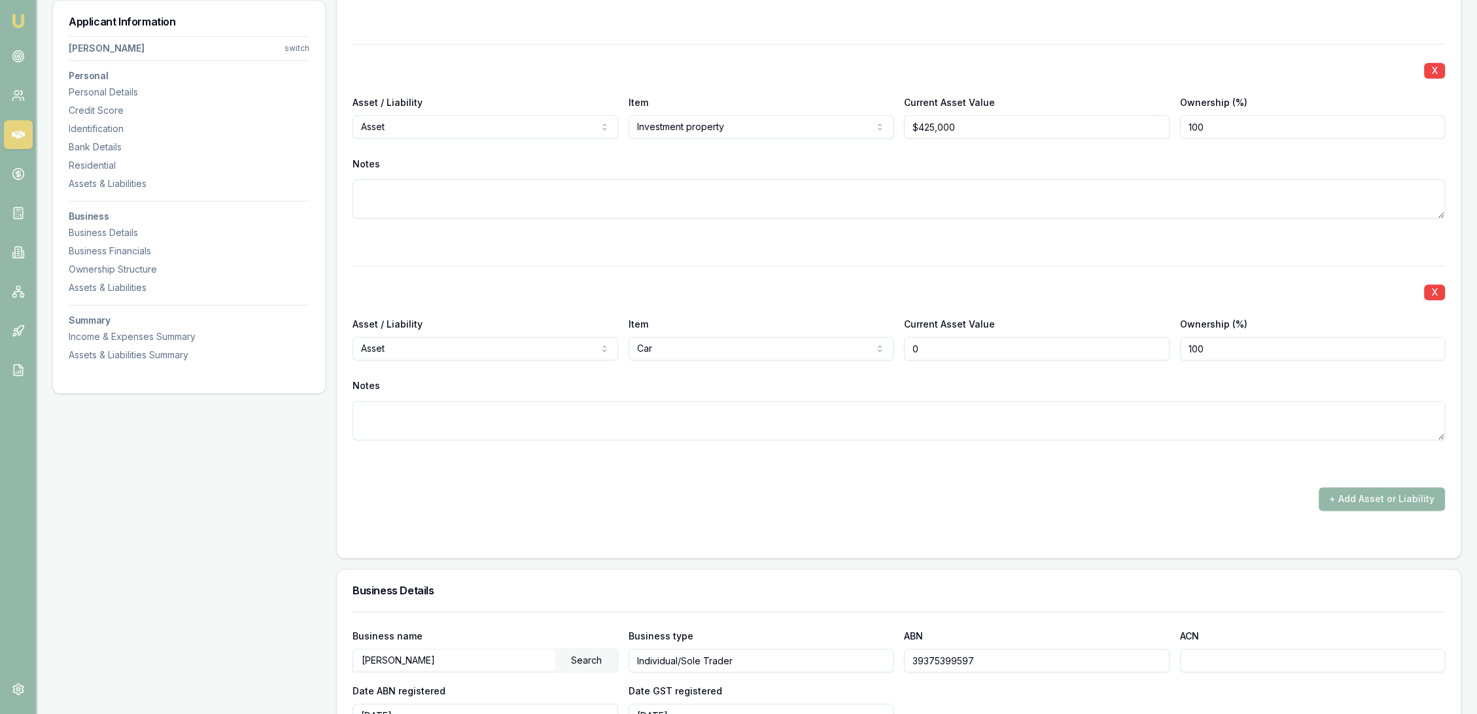
click at [958, 345] on input "0" at bounding box center [1037, 349] width 266 height 24
click at [892, 345] on div "Asset / Liability Asset Asset Liability Item Car Home Car Boat Bike Caravan Hou…" at bounding box center [899, 338] width 1093 height 44
type input "$15,000"
type textarea "2015 Mitsu Triton ute"
click at [1147, 510] on form "X Asset / Liability Liability Asset Liability Item Home Home Car Boat Bike Cara…" at bounding box center [899, 122] width 1093 height 841
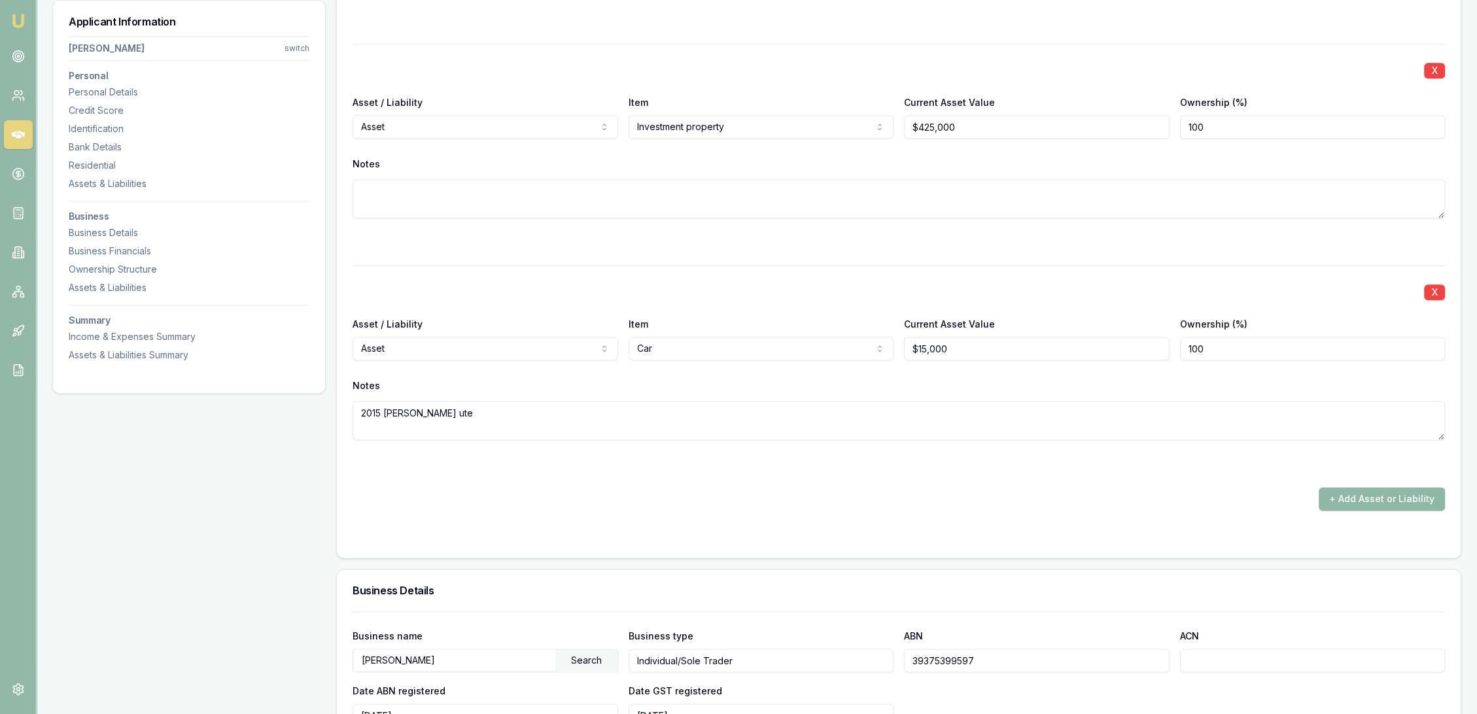
click at [1361, 494] on button "+ Add Asset or Liability" at bounding box center [1382, 499] width 126 height 24
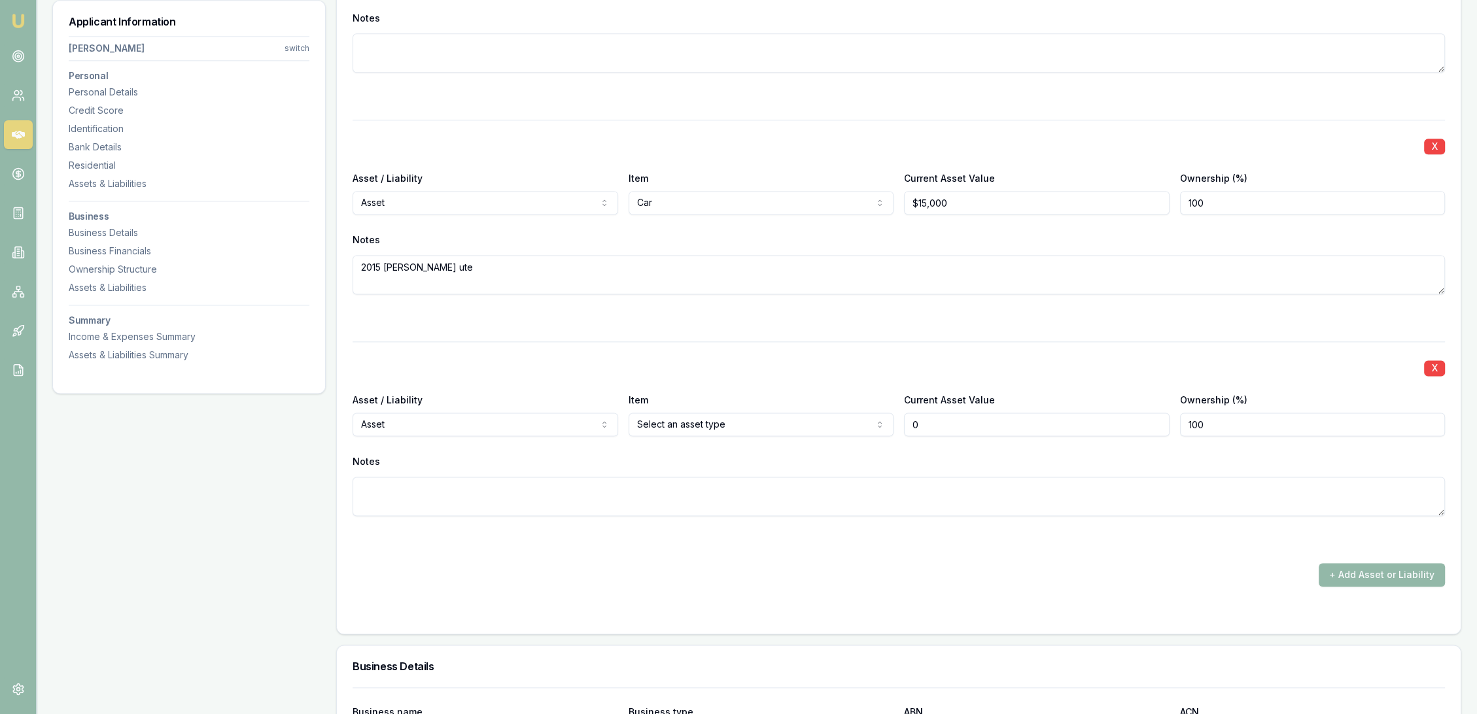
scroll to position [2407, 0]
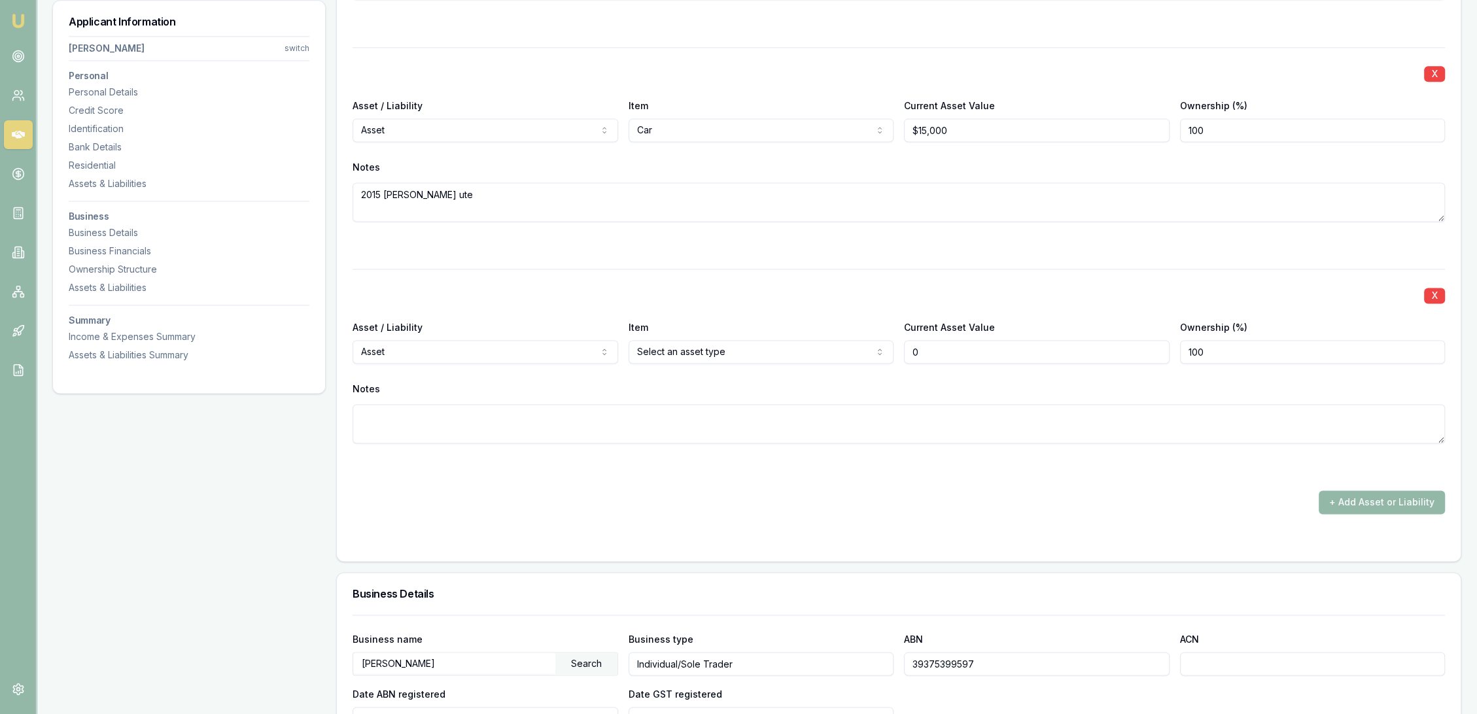
type input "$0"
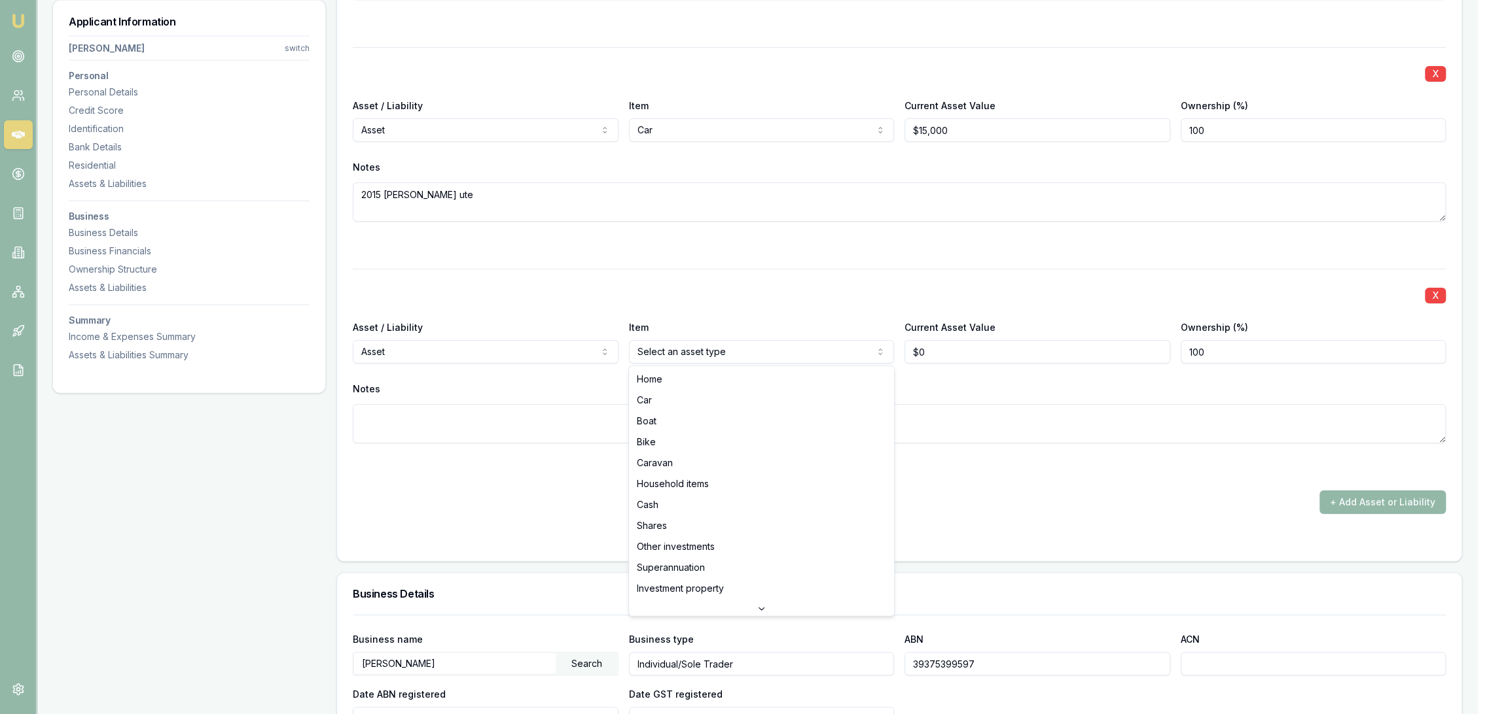
select select "HOUSEHOLD_ITEMS"
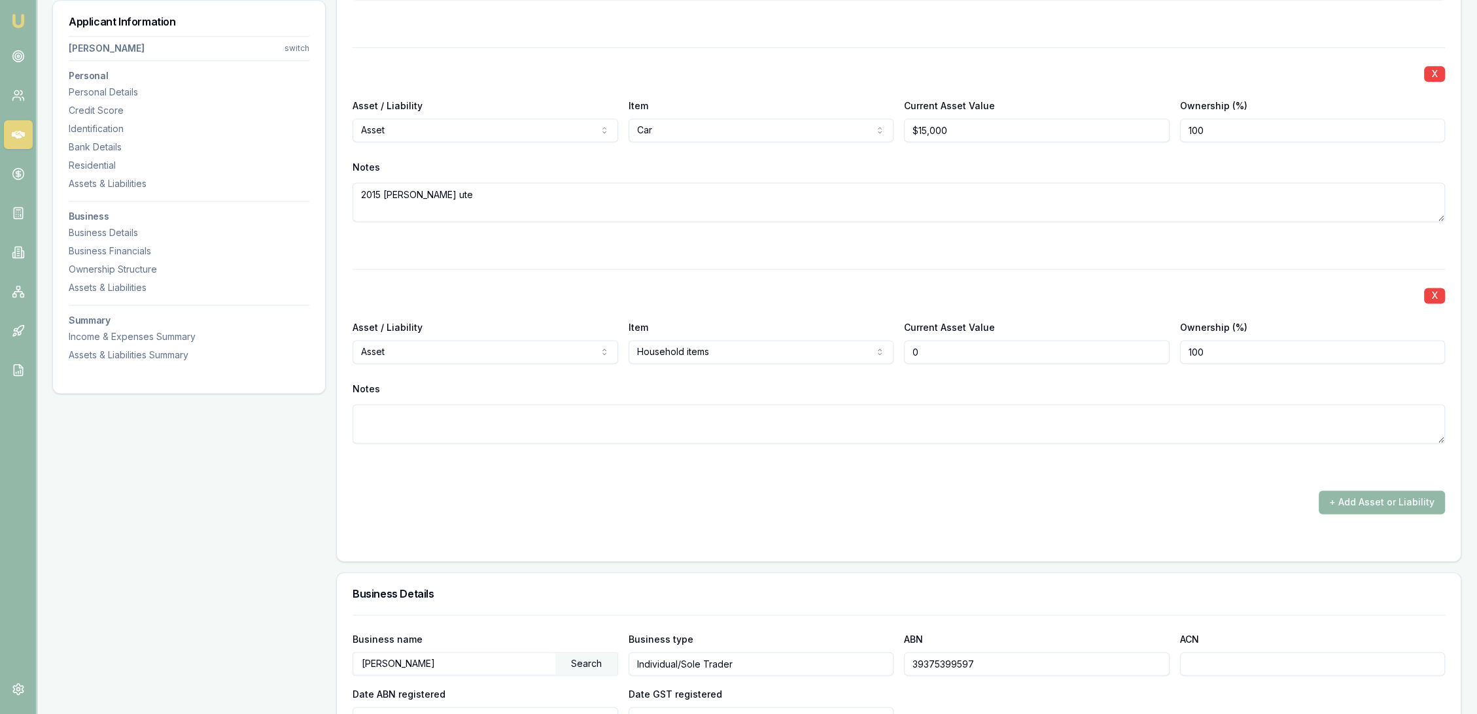
drag, startPoint x: 933, startPoint y: 352, endPoint x: 902, endPoint y: 352, distance: 30.8
click at [902, 352] on div "Asset / Liability Asset Asset Liability Item Household items Home Car Boat Bike…" at bounding box center [899, 341] width 1093 height 44
type input "$80,000"
click at [849, 398] on div "Notes" at bounding box center [899, 411] width 1093 height 64
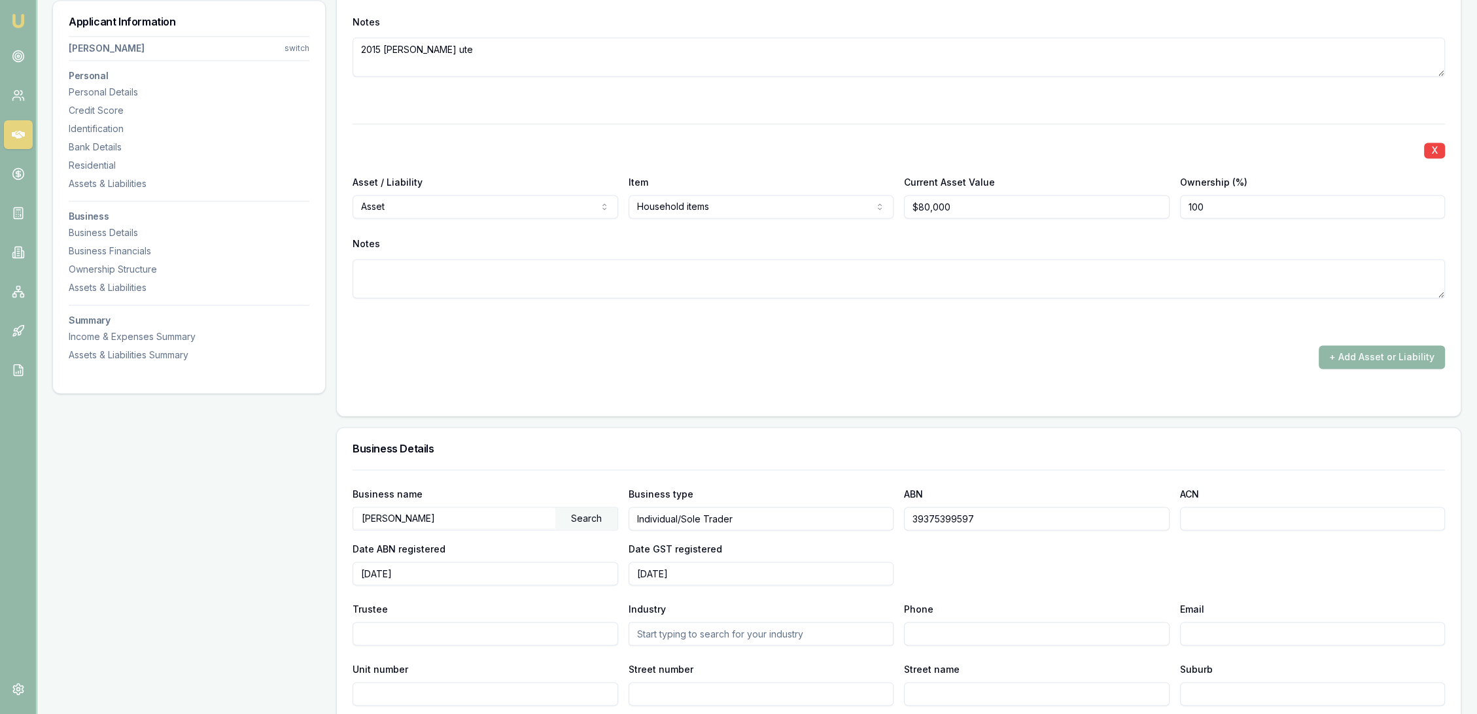
click at [1368, 361] on button "+ Add Asset or Liability" at bounding box center [1382, 357] width 126 height 24
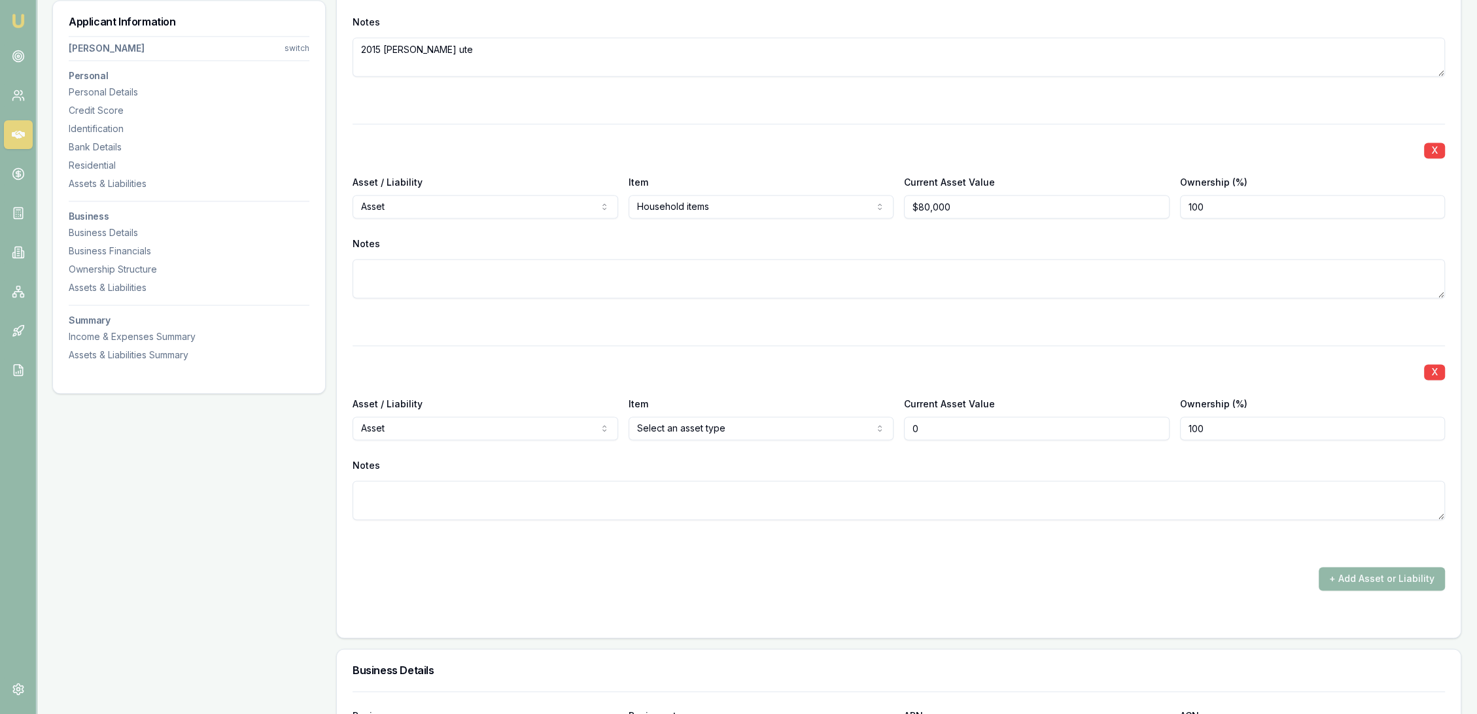
type input "$0"
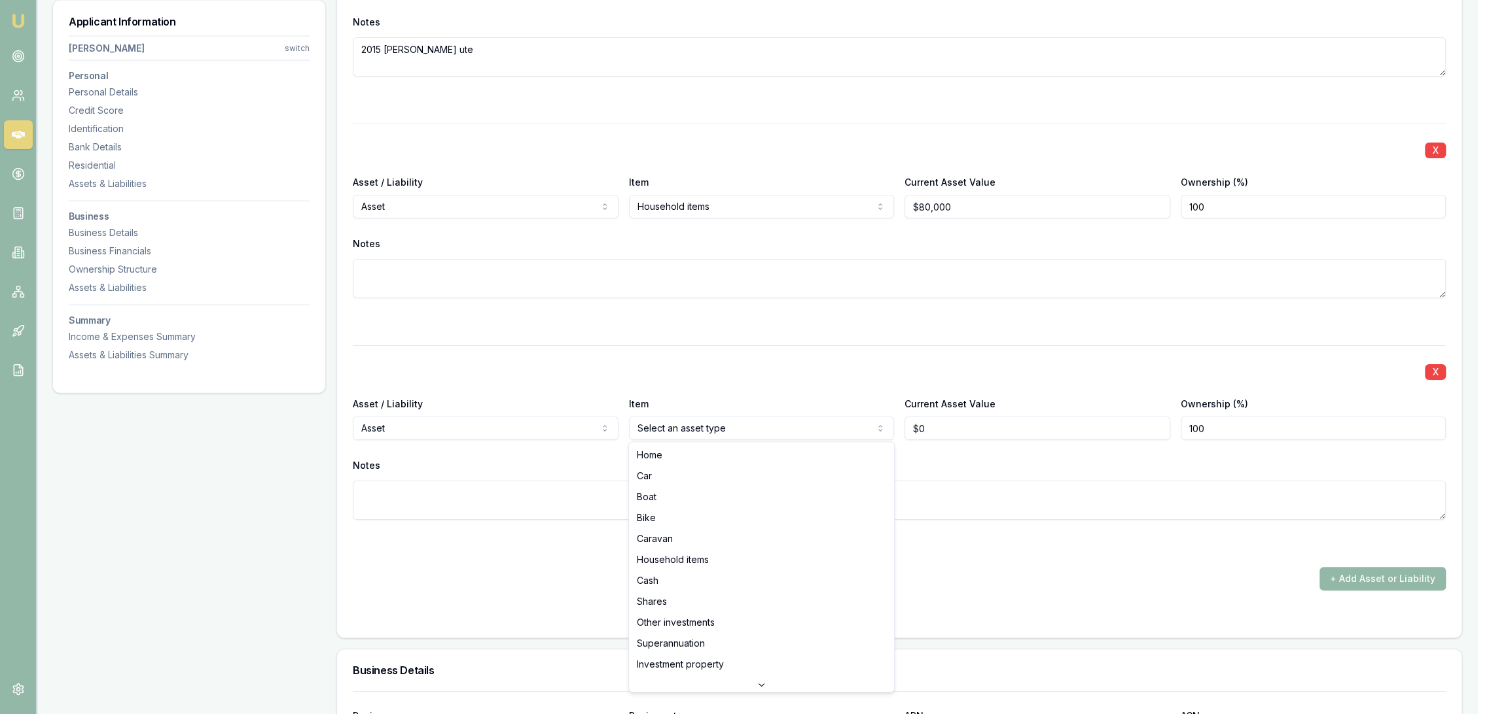
select select "CASH"
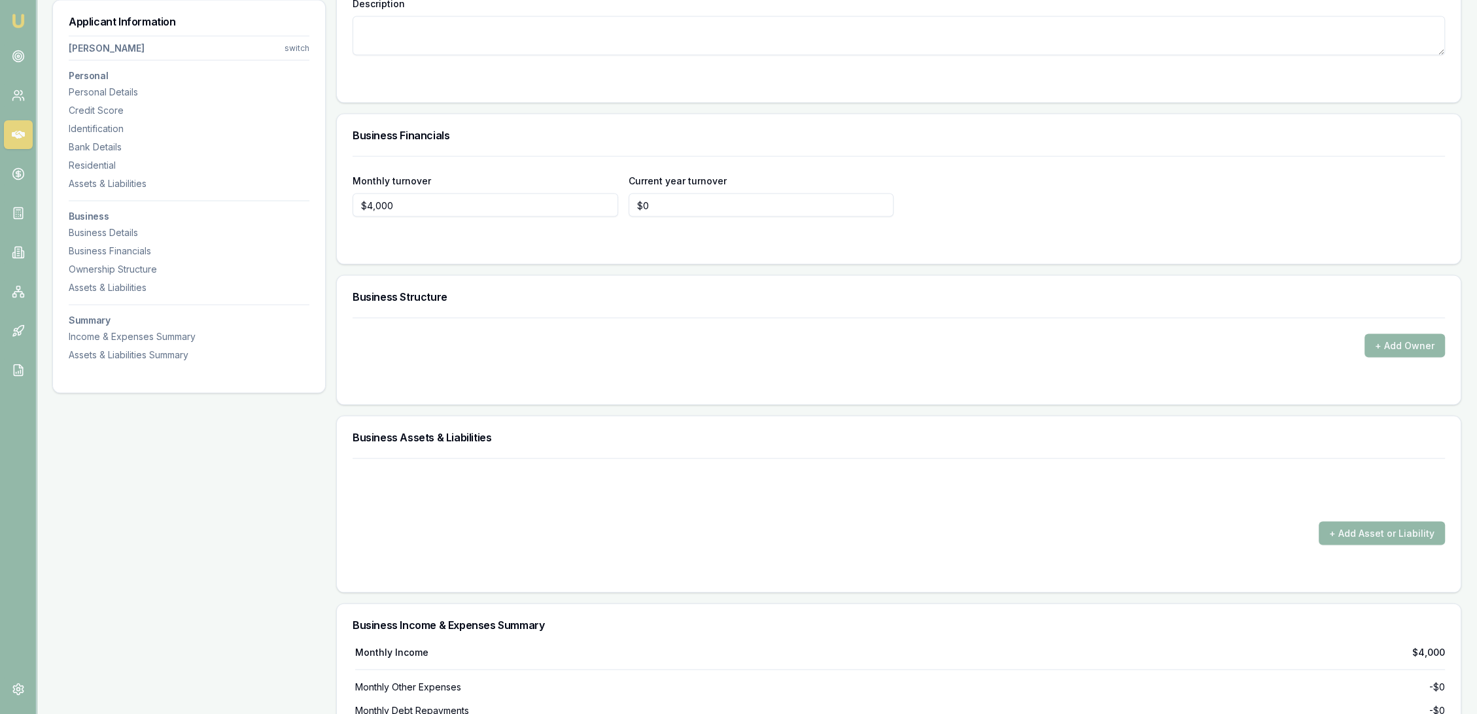
scroll to position [3642, 0]
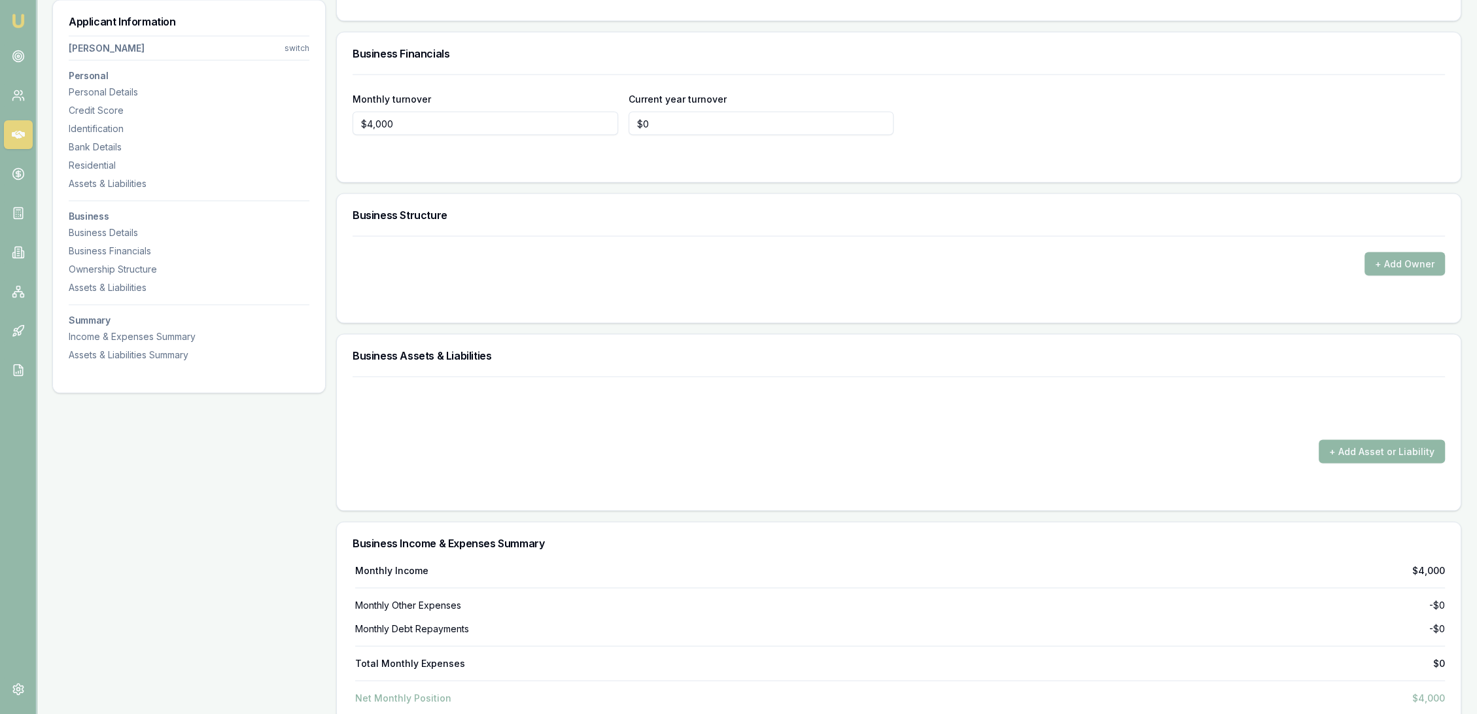
click at [1379, 450] on button "+ Add Asset or Liability" at bounding box center [1382, 452] width 126 height 24
click at [1361, 449] on button "+ Add Asset or Liability" at bounding box center [1382, 452] width 126 height 24
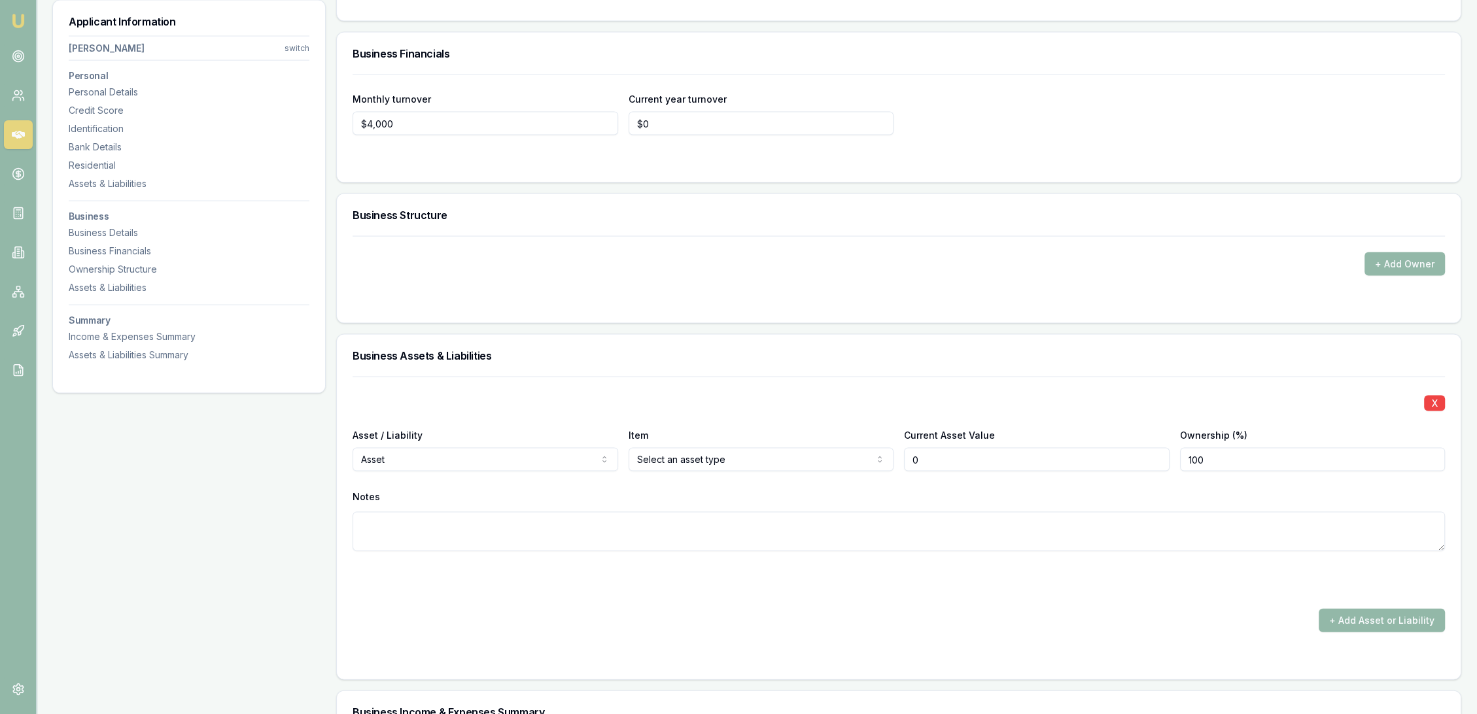
drag, startPoint x: 900, startPoint y: 456, endPoint x: 839, endPoint y: 456, distance: 61.5
click at [860, 456] on div "Asset / Liability Asset Asset Liability Item Cash Cash Commercial property Comm…" at bounding box center [899, 449] width 1093 height 44
type input "$3,000"
type textarea "Cash on hand"
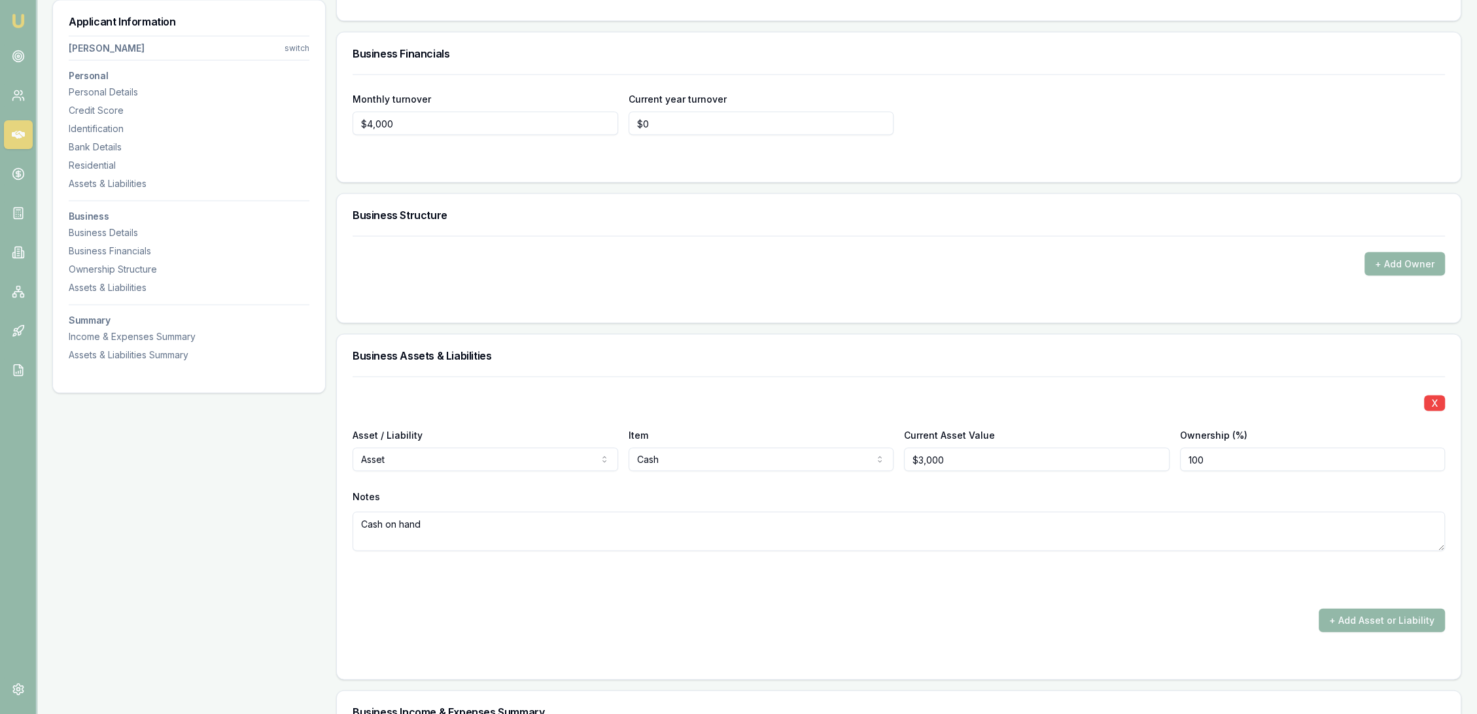
click at [813, 654] on div at bounding box center [899, 659] width 1093 height 10
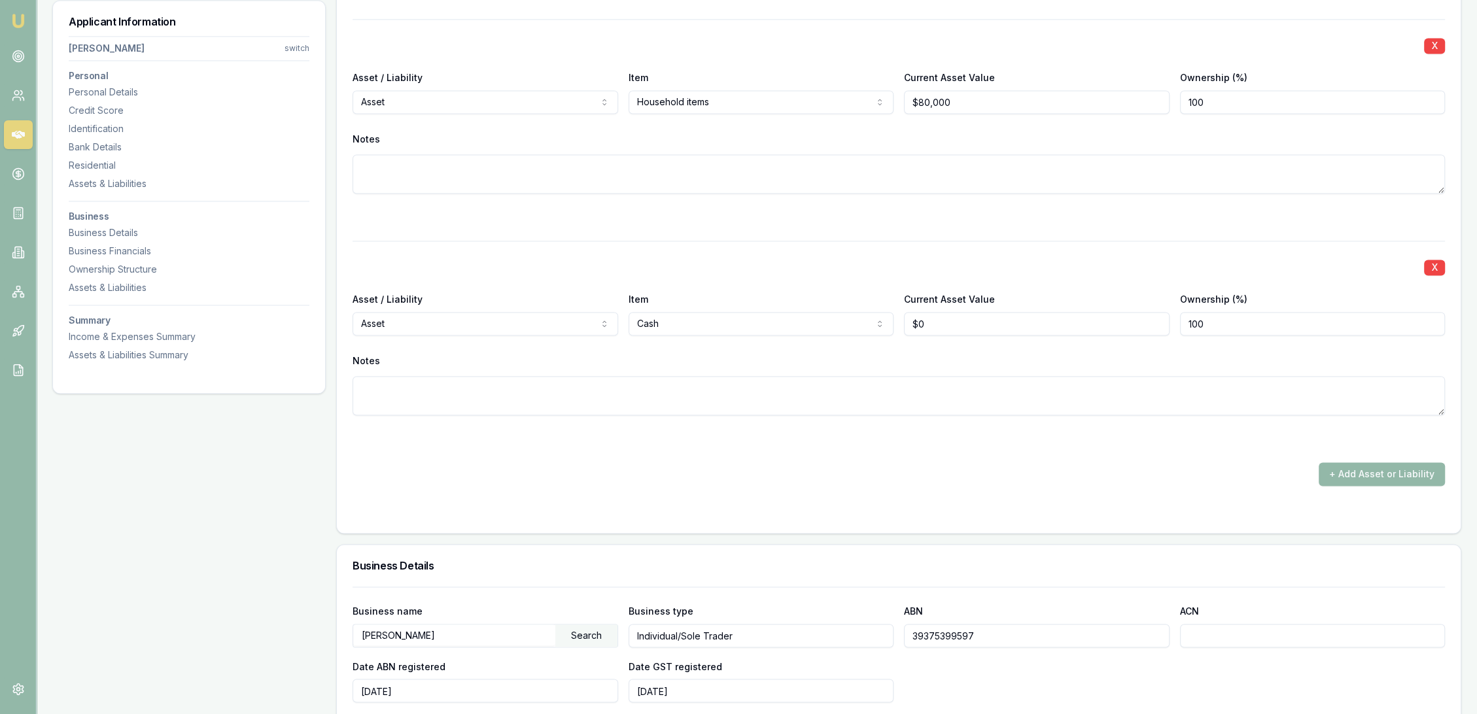
scroll to position [2607, 0]
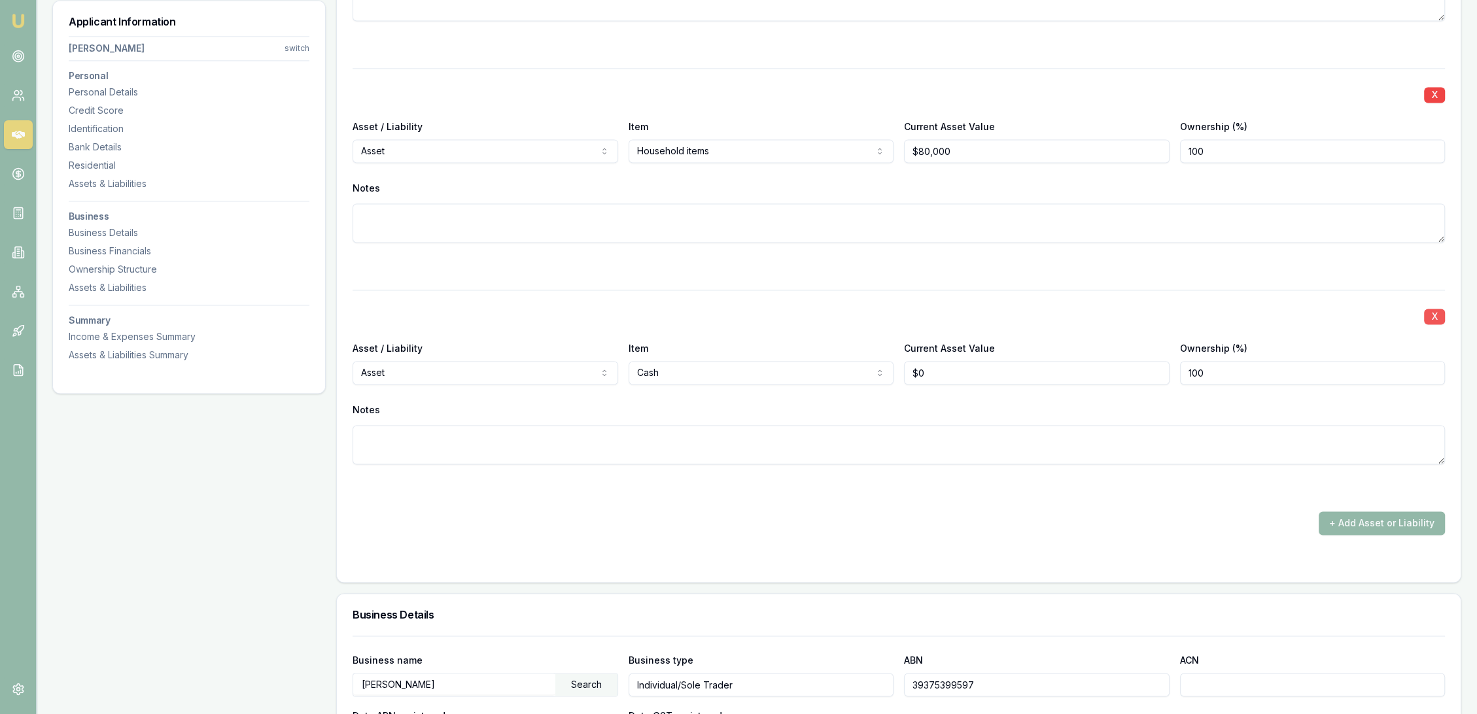
click at [1431, 315] on button "X" at bounding box center [1434, 317] width 21 height 16
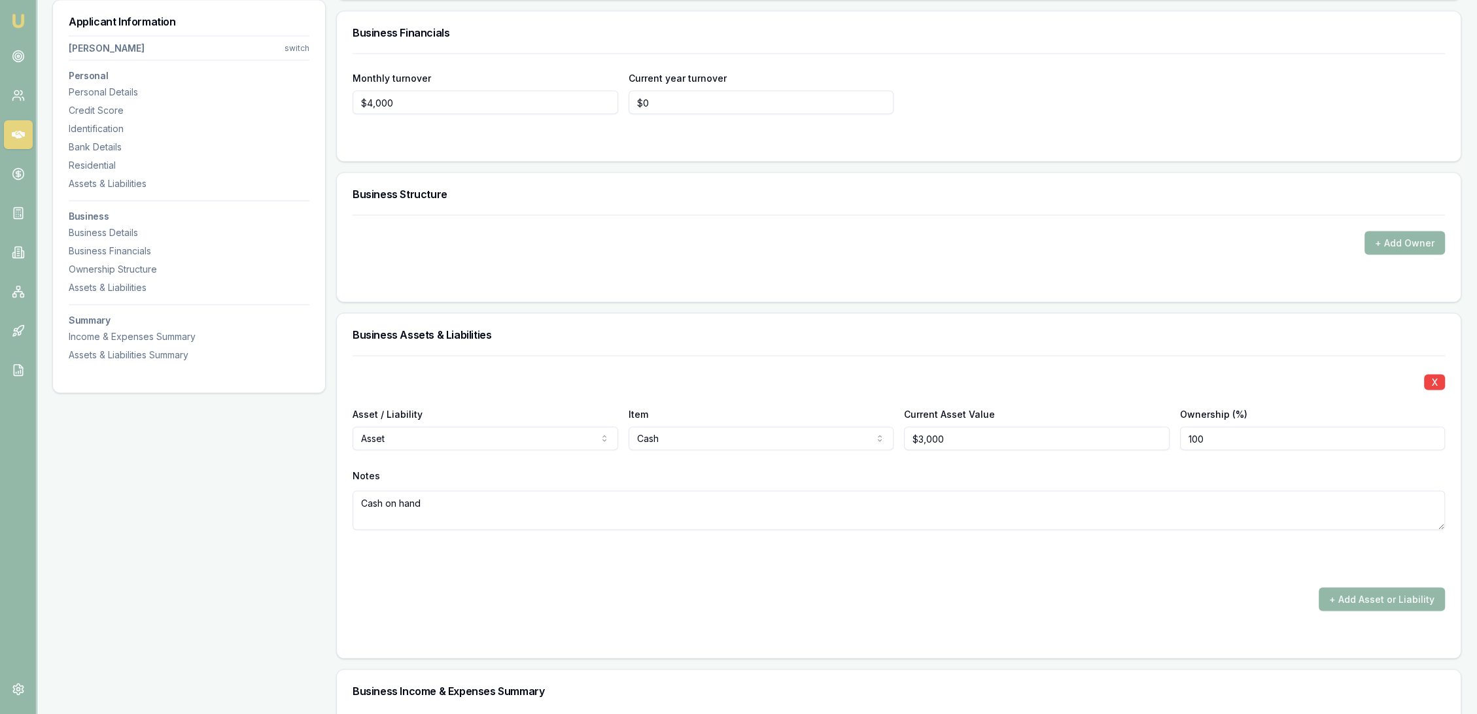
scroll to position [3625, 0]
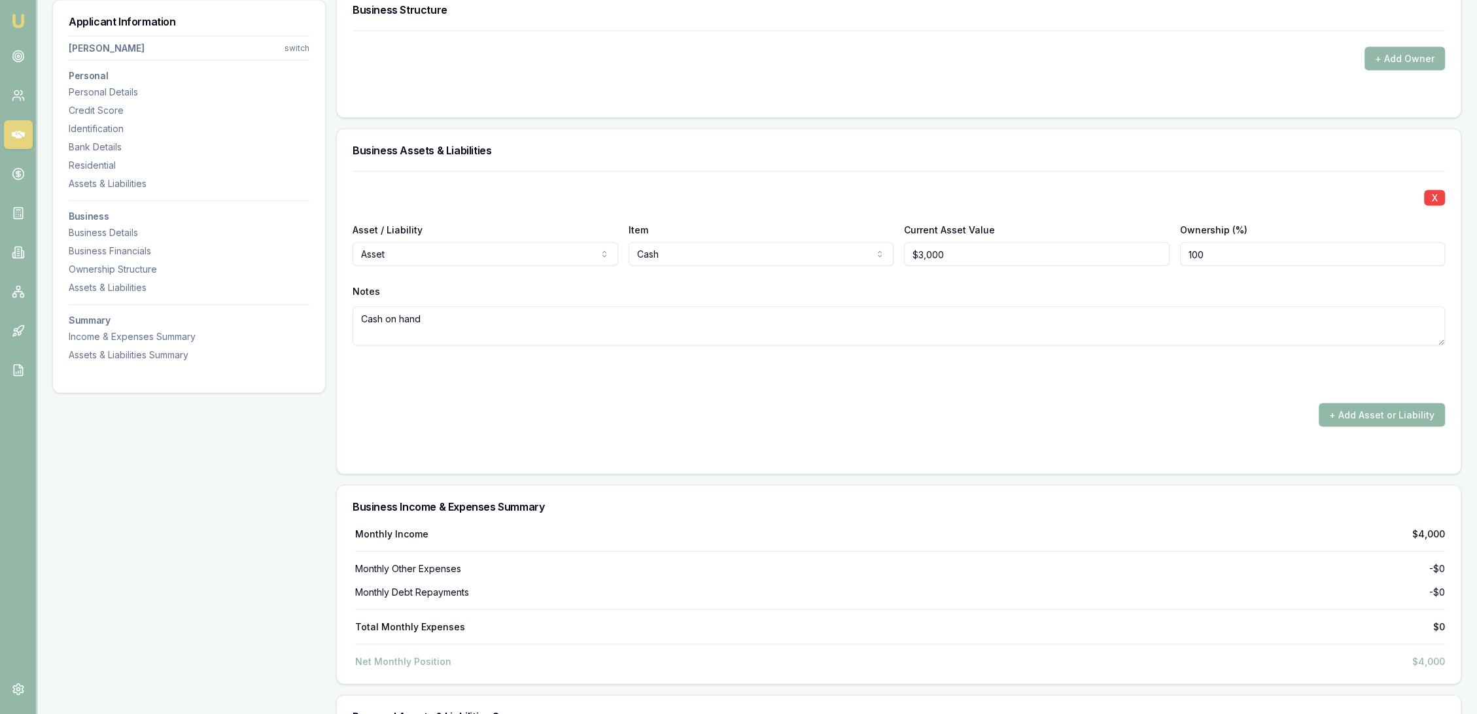
click at [1347, 409] on button "+ Add Asset or Liability" at bounding box center [1382, 416] width 126 height 24
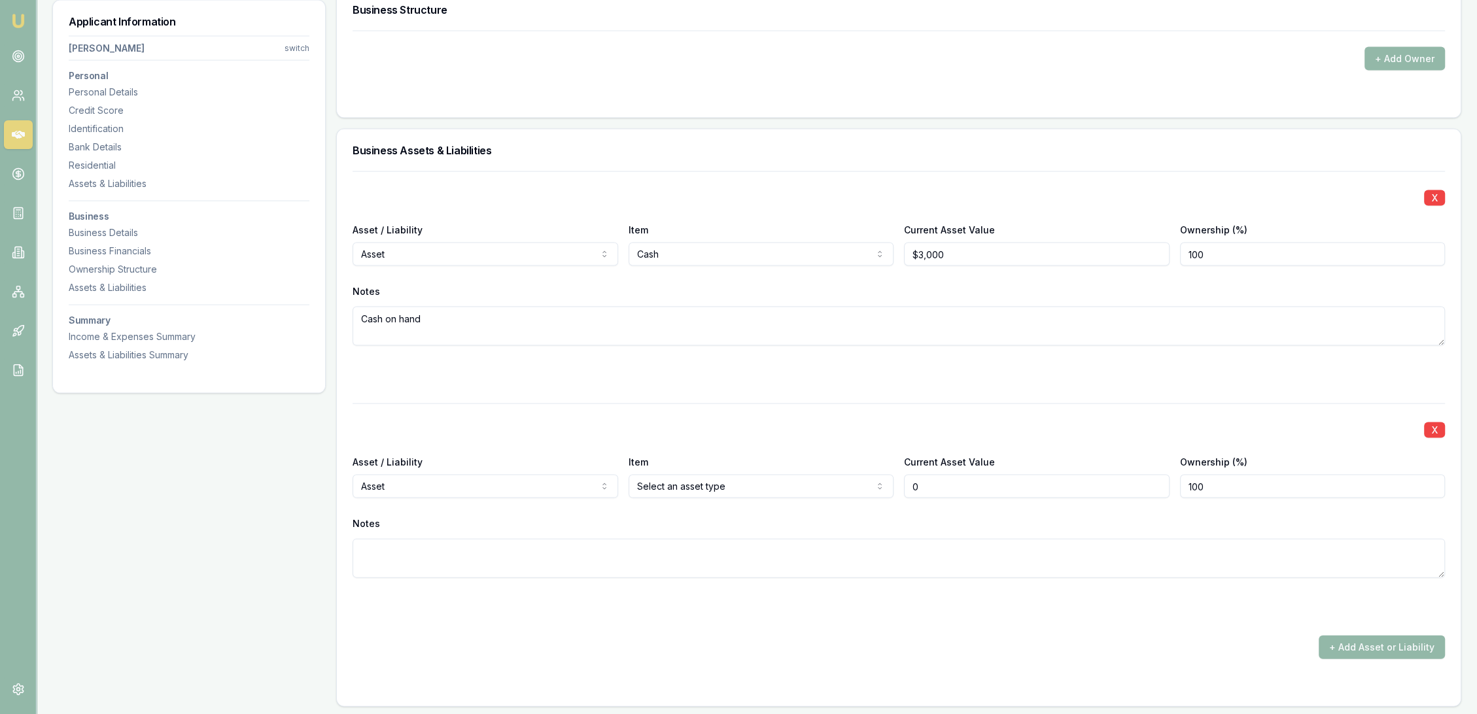
type input "$0"
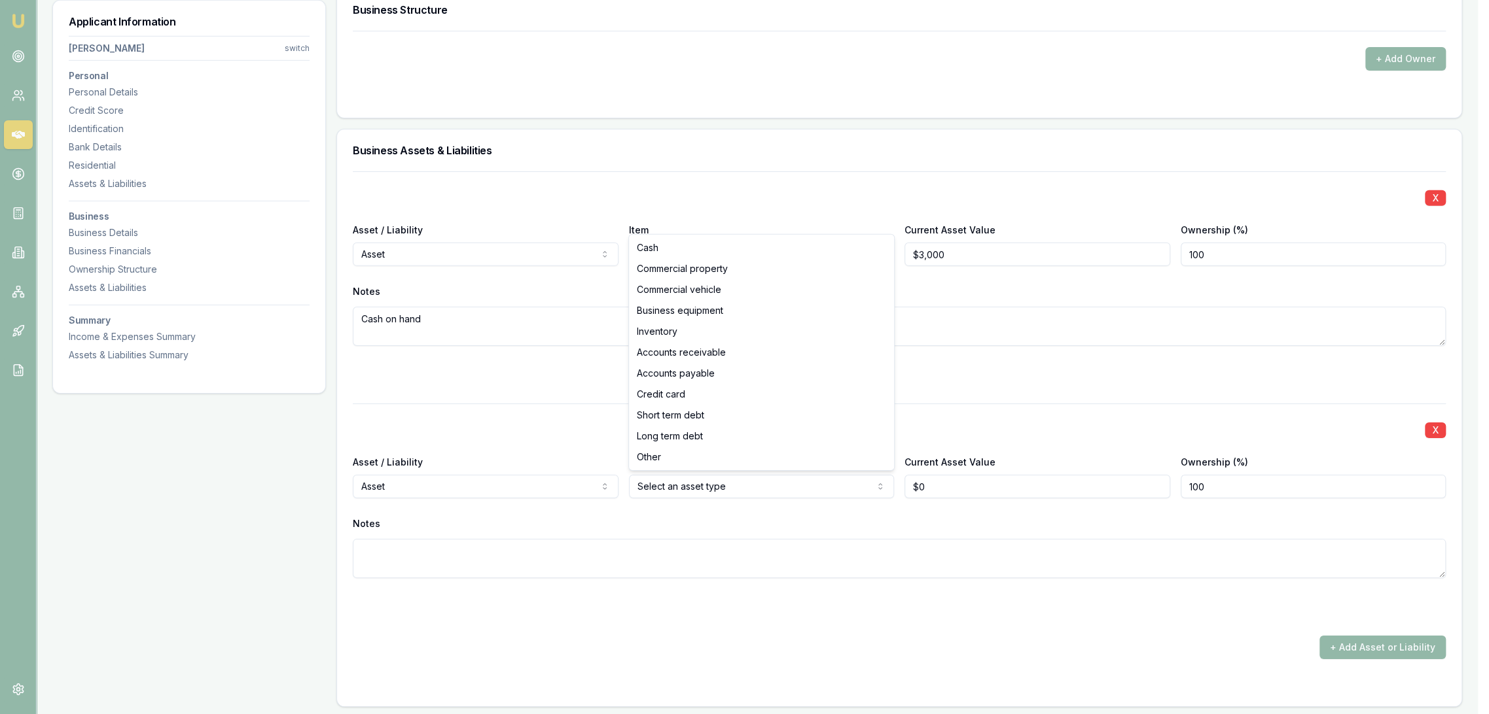
select select "BUSINESS_EQUIPMENT"
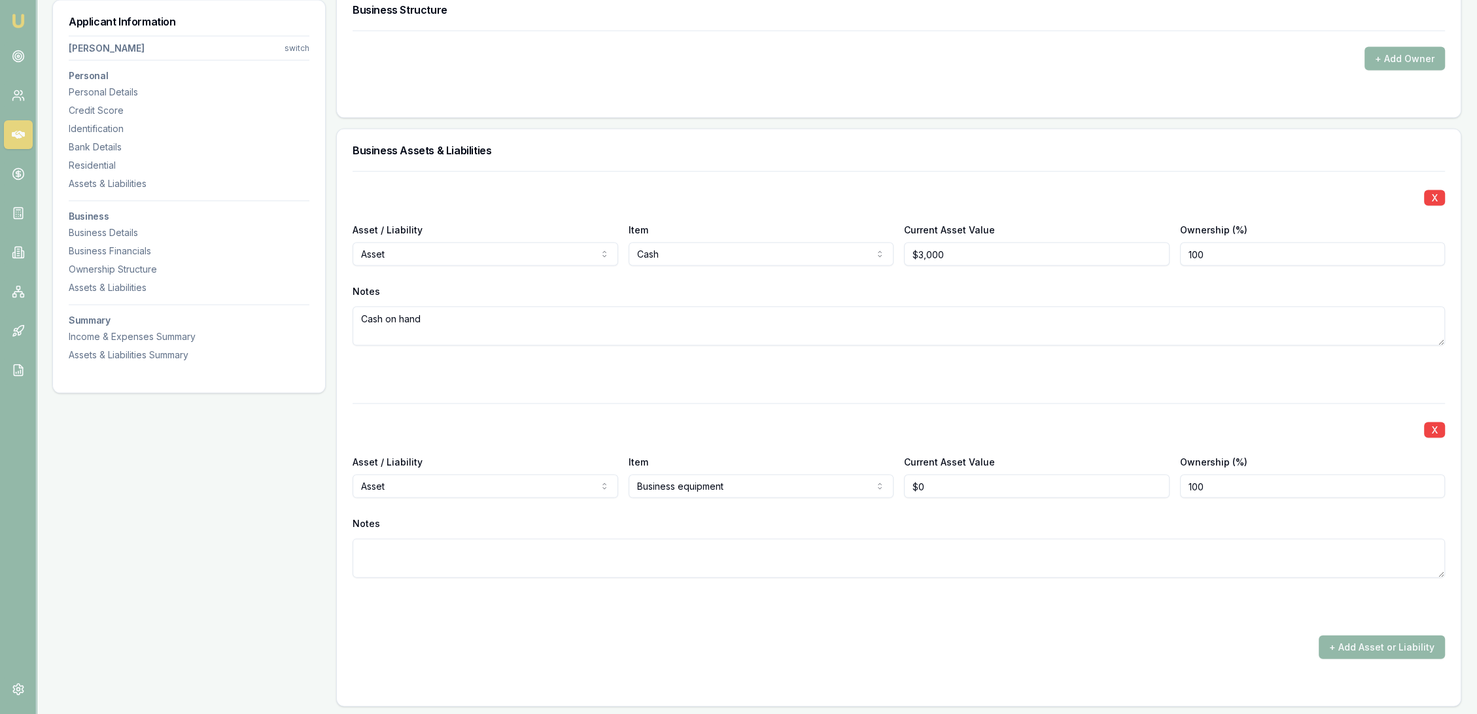
click at [599, 545] on textarea at bounding box center [899, 558] width 1093 height 39
type textarea "Tools and equipment"
drag, startPoint x: 913, startPoint y: 482, endPoint x: 827, endPoint y: 482, distance: 85.7
click at [827, 482] on div "Asset / Liability Asset Asset Liability Item Business equipment Cash Commercial…" at bounding box center [899, 476] width 1093 height 44
type input "$15,000"
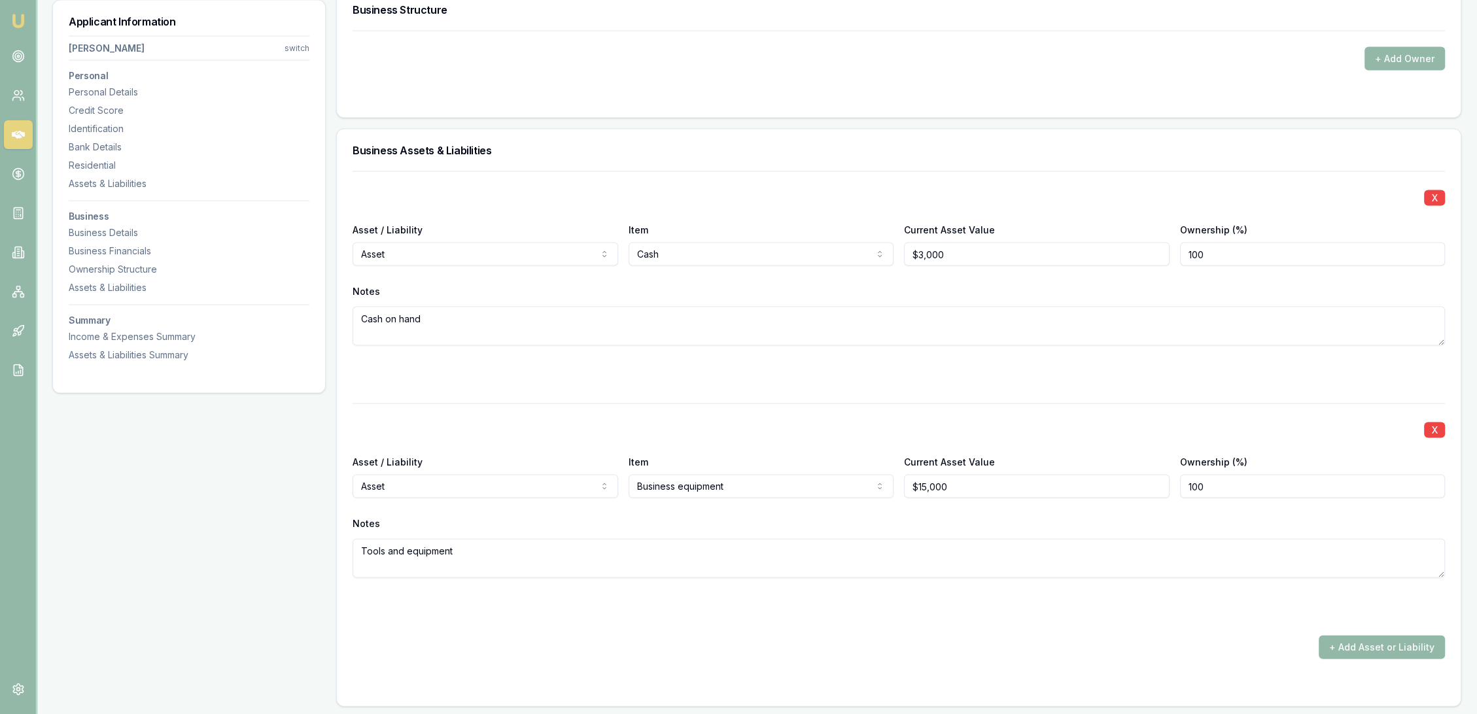
click at [822, 628] on form "X Asset / Liability Asset Asset Liability Item Cash Cash Commercial property Co…" at bounding box center [899, 431] width 1093 height 520
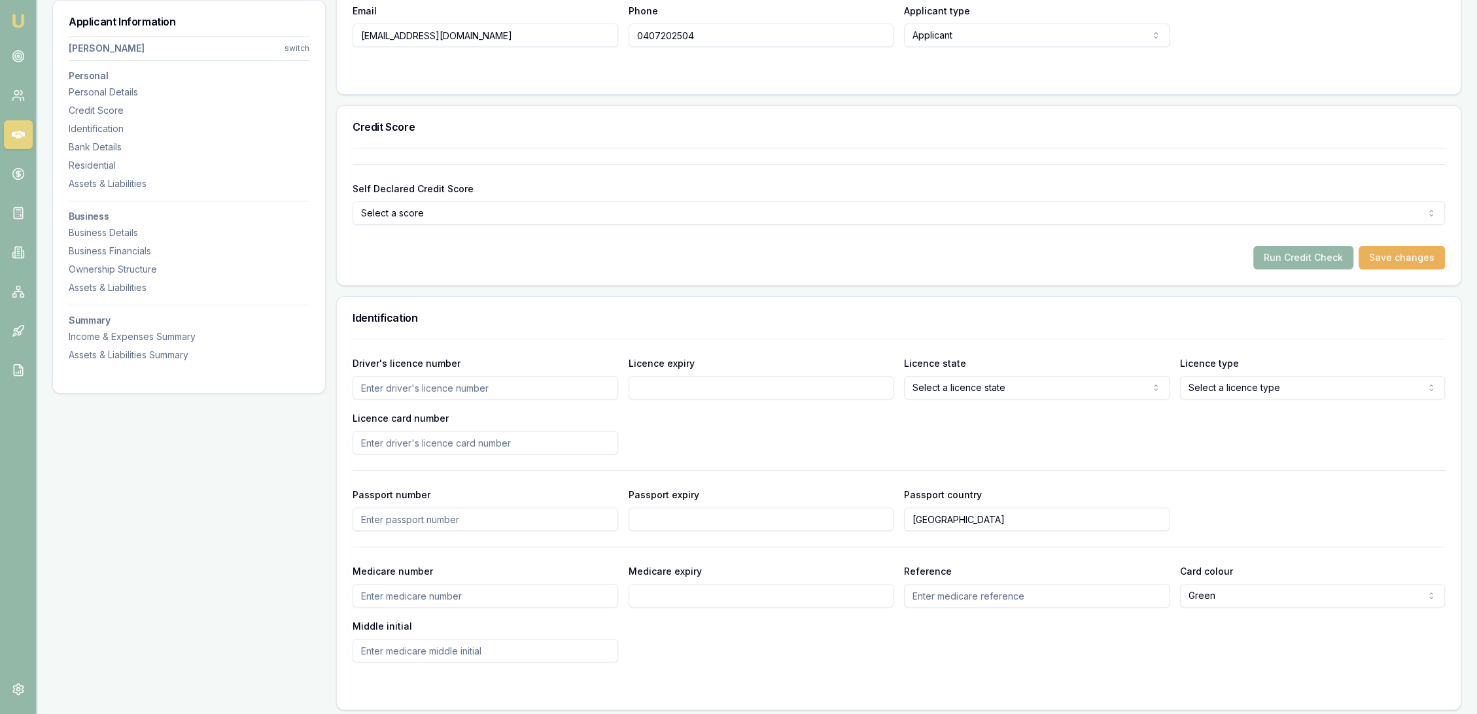
scroll to position [0, 0]
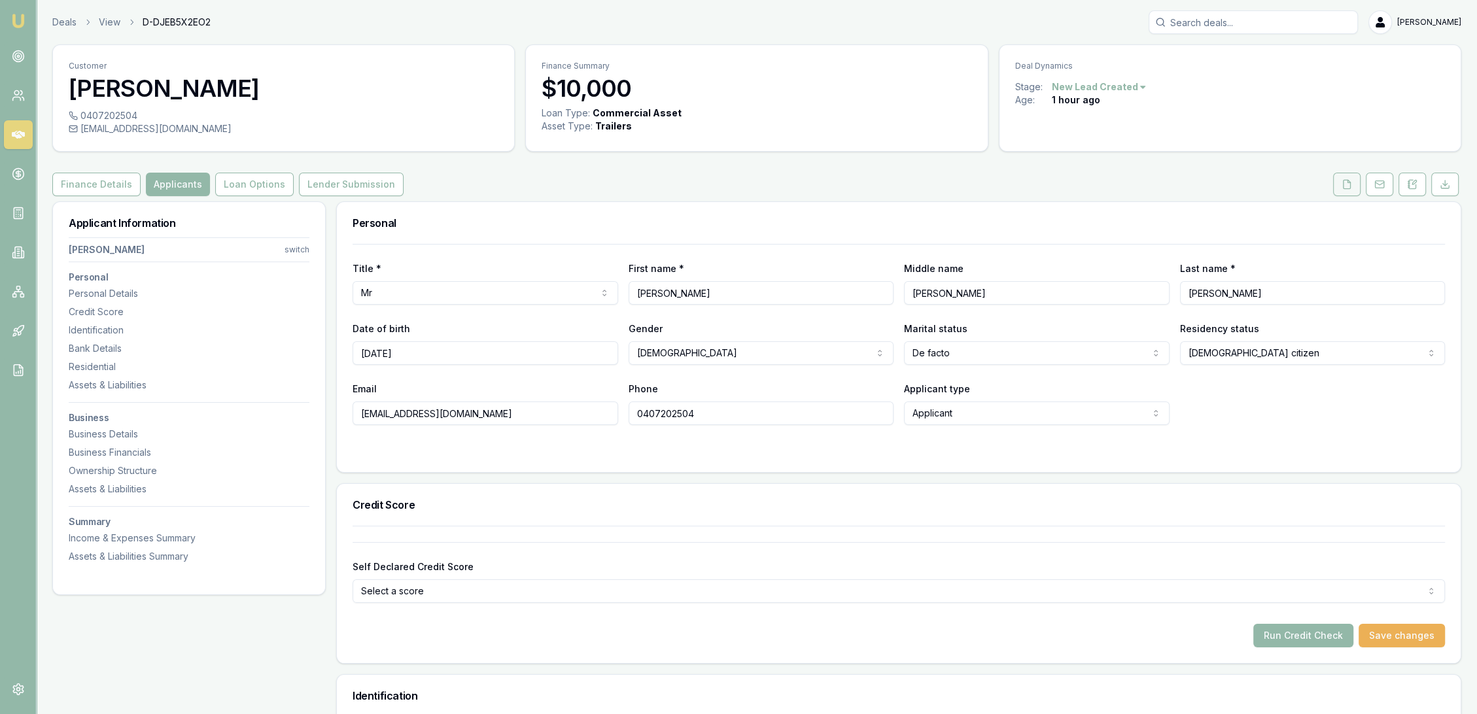
click at [1354, 182] on button at bounding box center [1346, 185] width 27 height 24
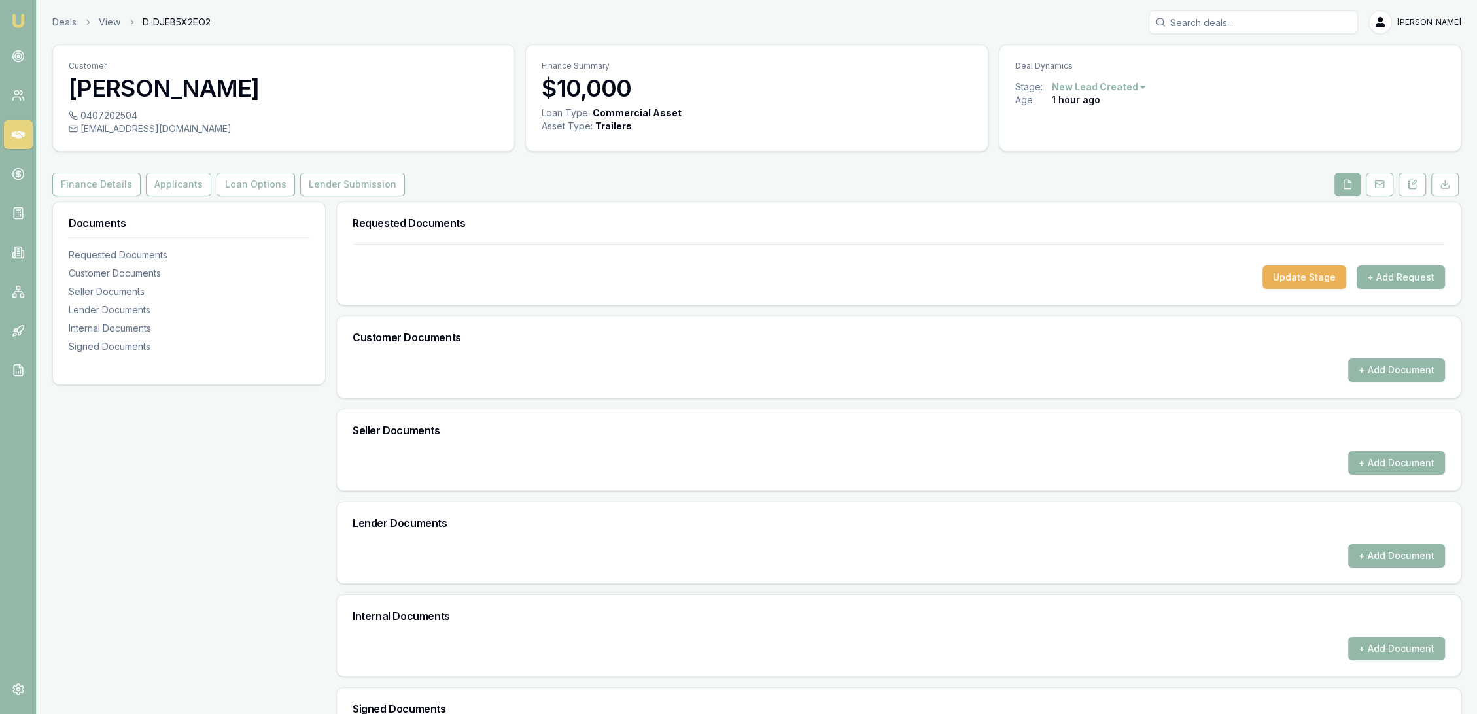
click at [1395, 277] on button "+ Add Request" at bounding box center [1401, 278] width 88 height 24
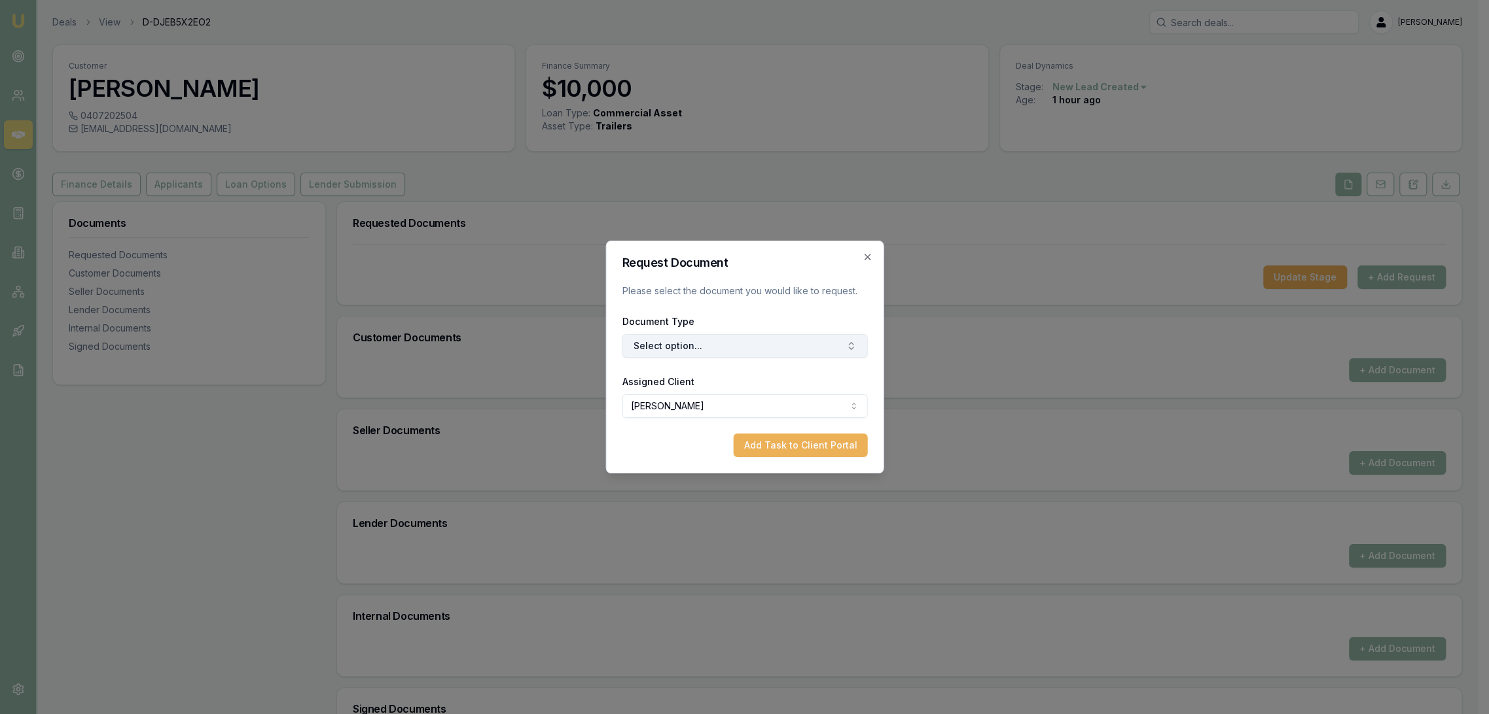
click at [671, 346] on button "Select option..." at bounding box center [744, 346] width 245 height 24
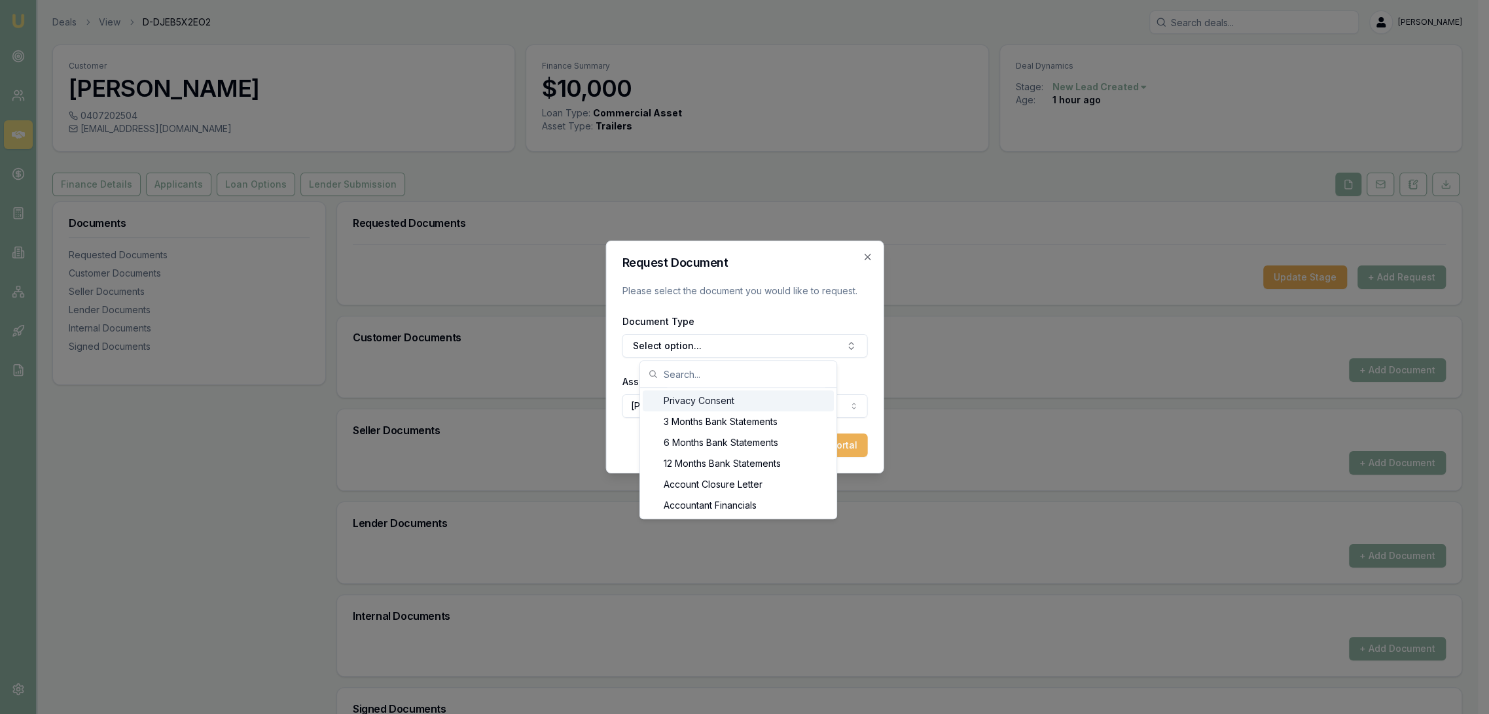
click at [675, 402] on div "Privacy Consent" at bounding box center [738, 401] width 191 height 21
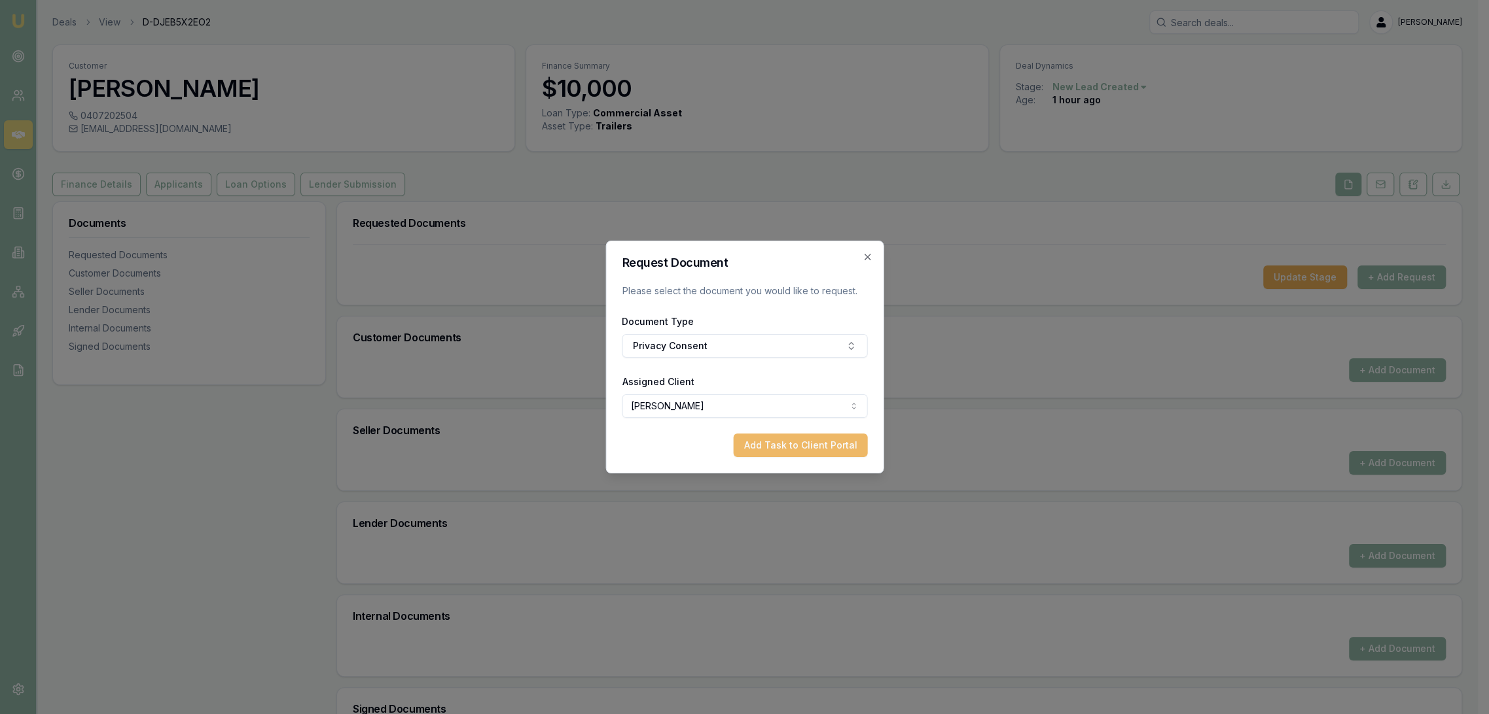
click at [801, 453] on button "Add Task to Client Portal" at bounding box center [800, 446] width 134 height 24
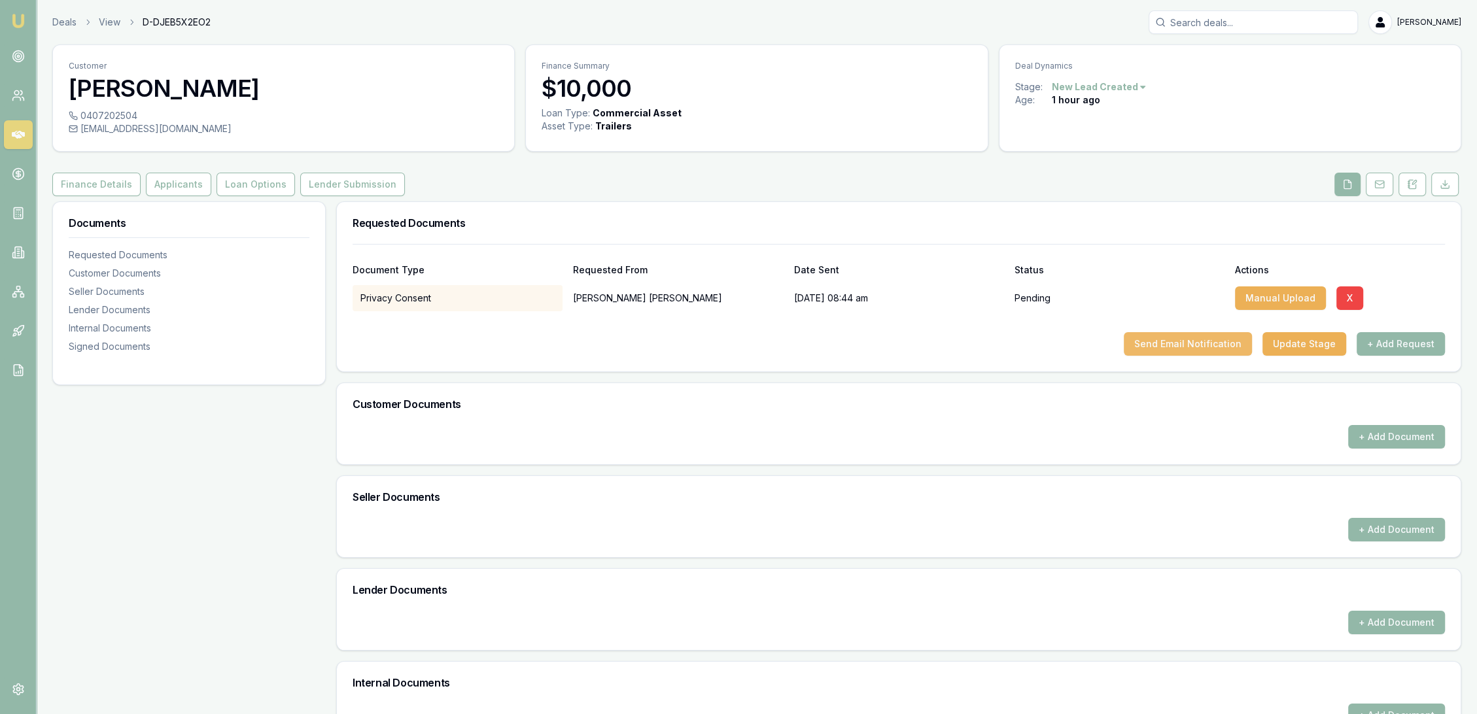
click at [1208, 348] on button "Send Email Notification" at bounding box center [1188, 344] width 128 height 24
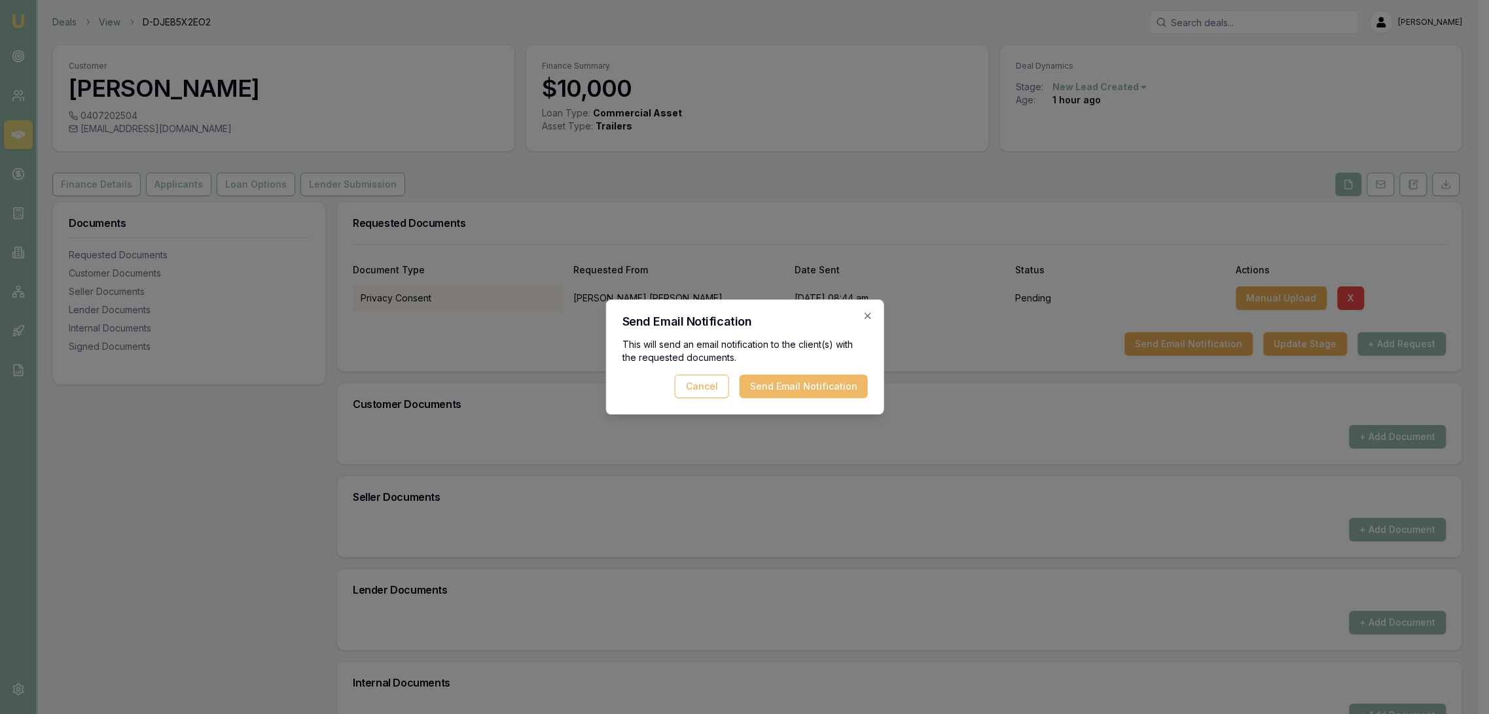
click at [780, 385] on button "Send Email Notification" at bounding box center [803, 387] width 128 height 24
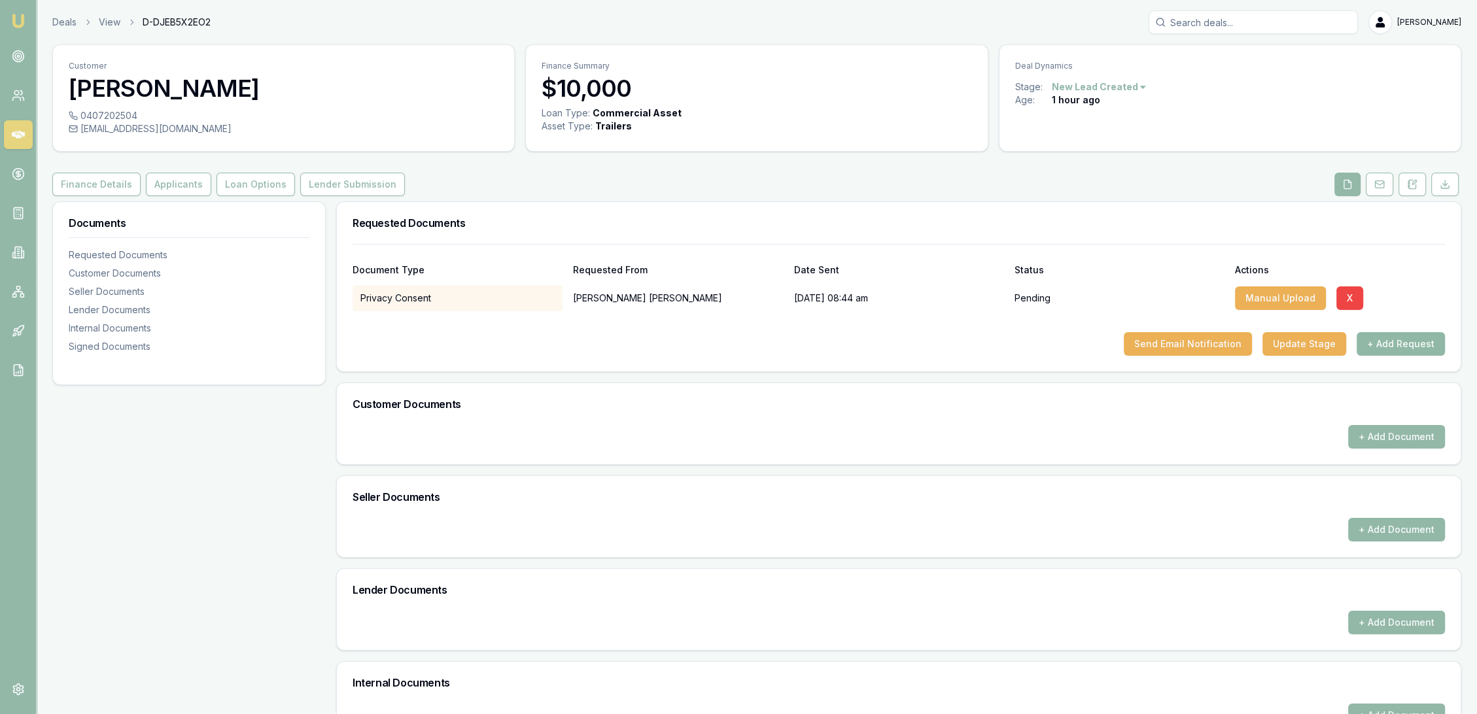
click at [1417, 344] on button "+ Add Request" at bounding box center [1401, 344] width 88 height 24
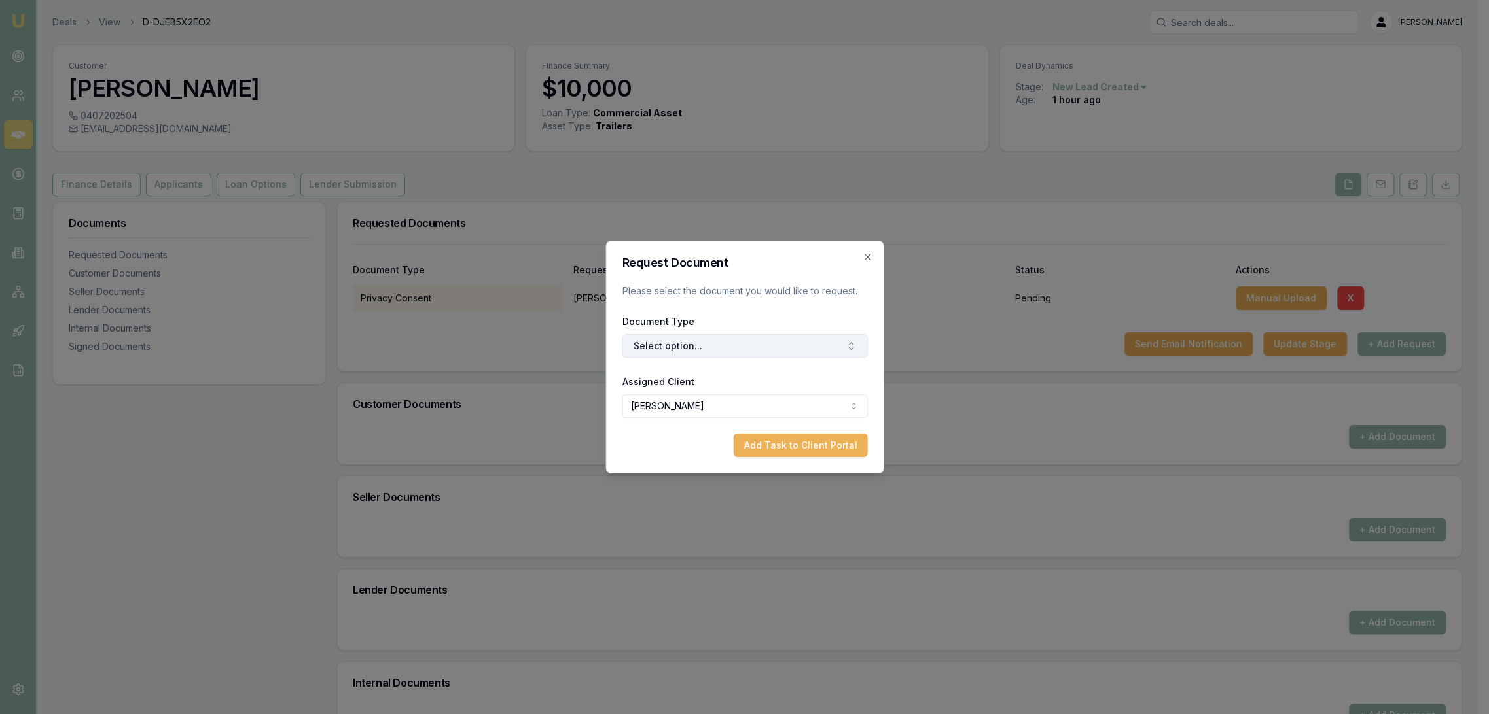
click at [713, 349] on button "Select option..." at bounding box center [744, 346] width 245 height 24
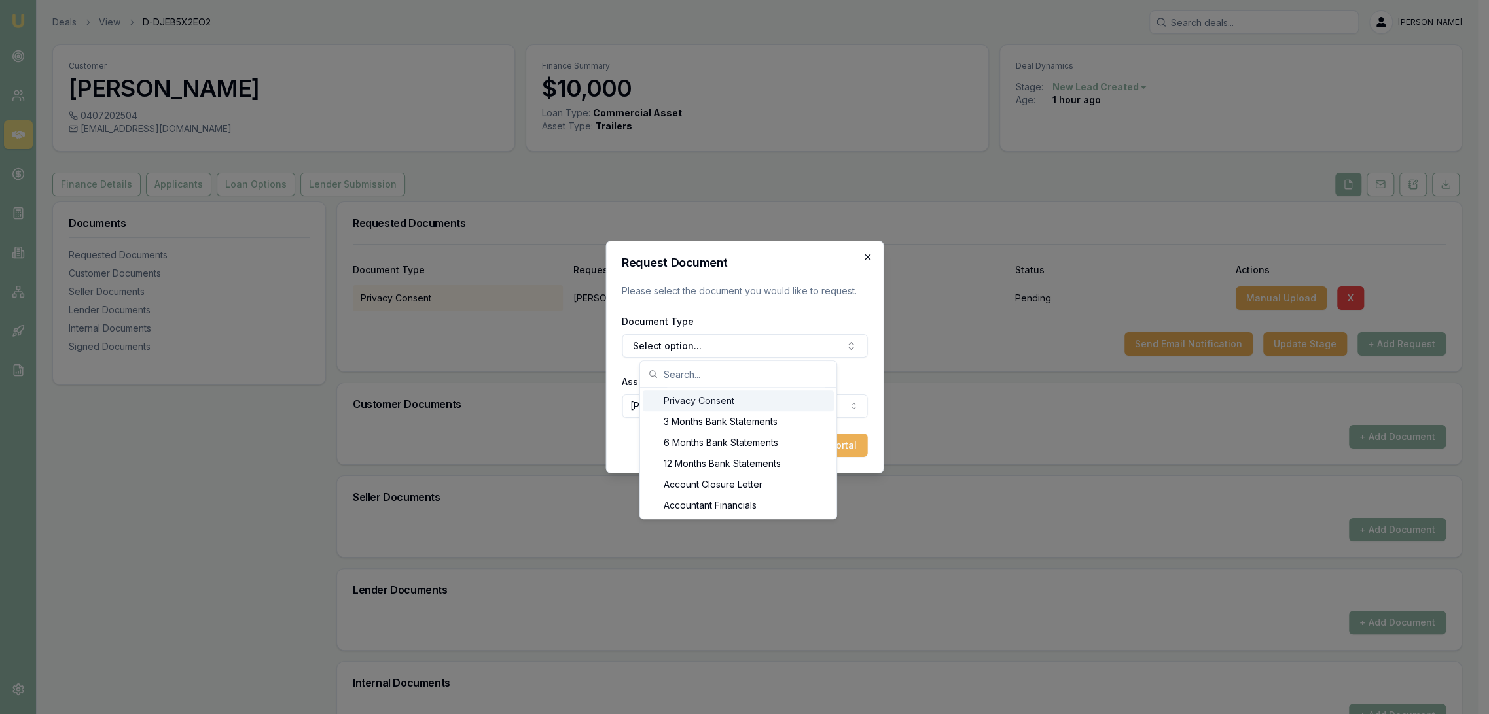
click at [867, 256] on icon "button" at bounding box center [867, 257] width 10 height 10
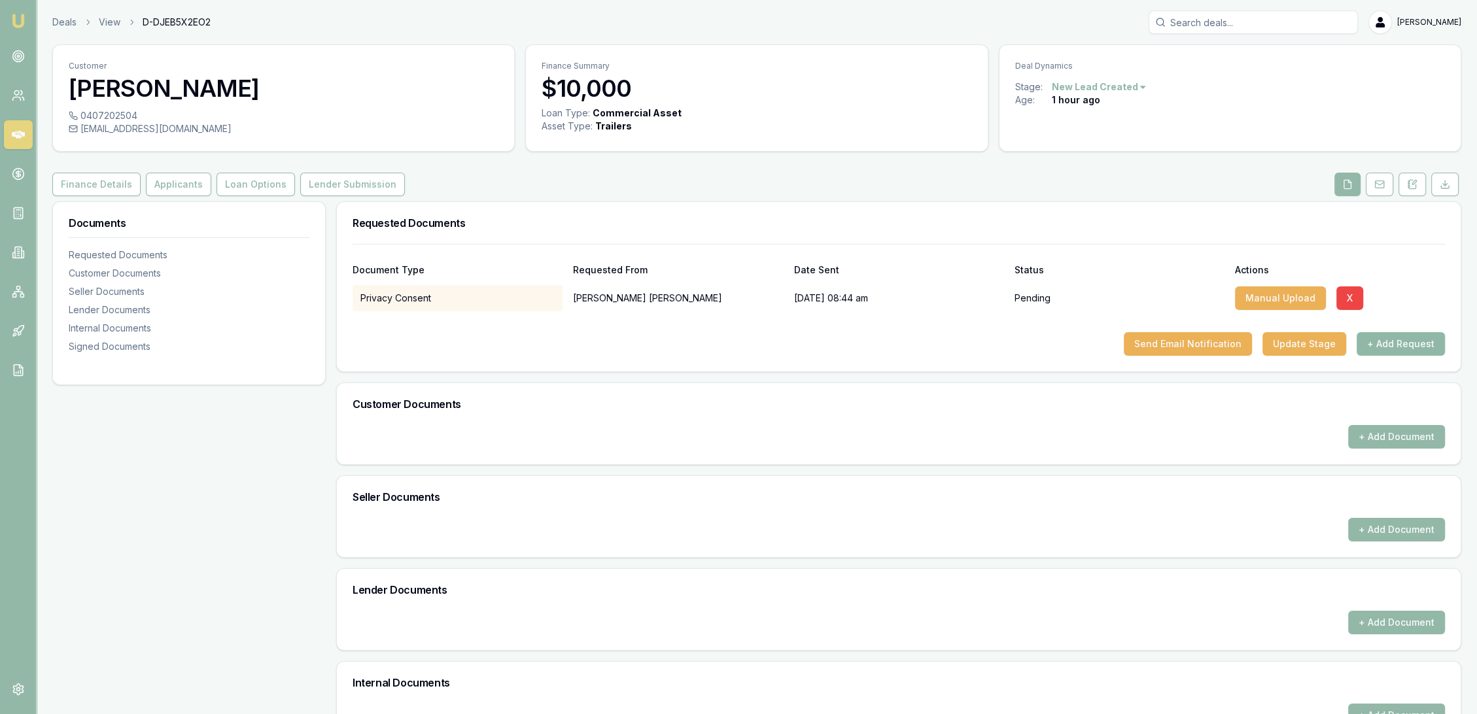
click at [1386, 334] on button "+ Add Request" at bounding box center [1401, 344] width 88 height 24
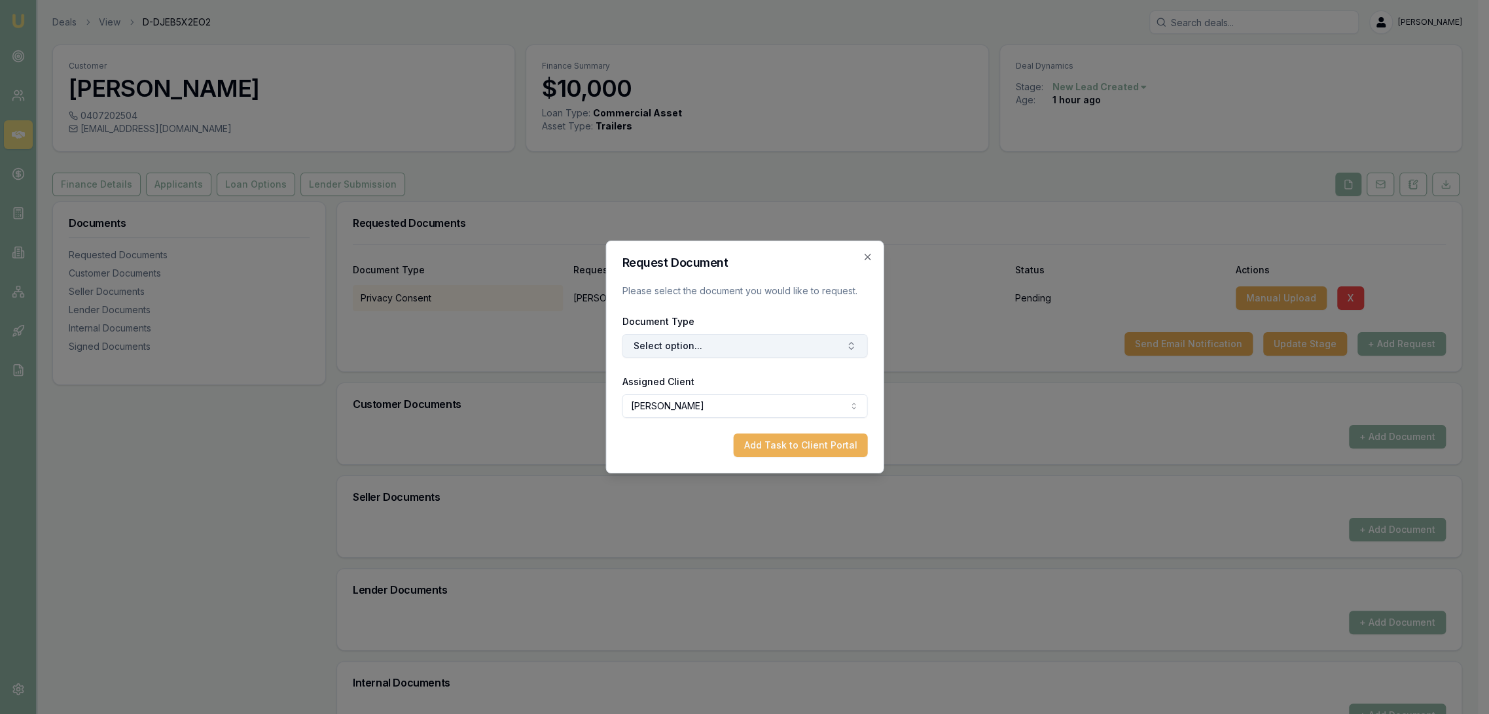
click at [698, 349] on button "Select option..." at bounding box center [744, 346] width 245 height 24
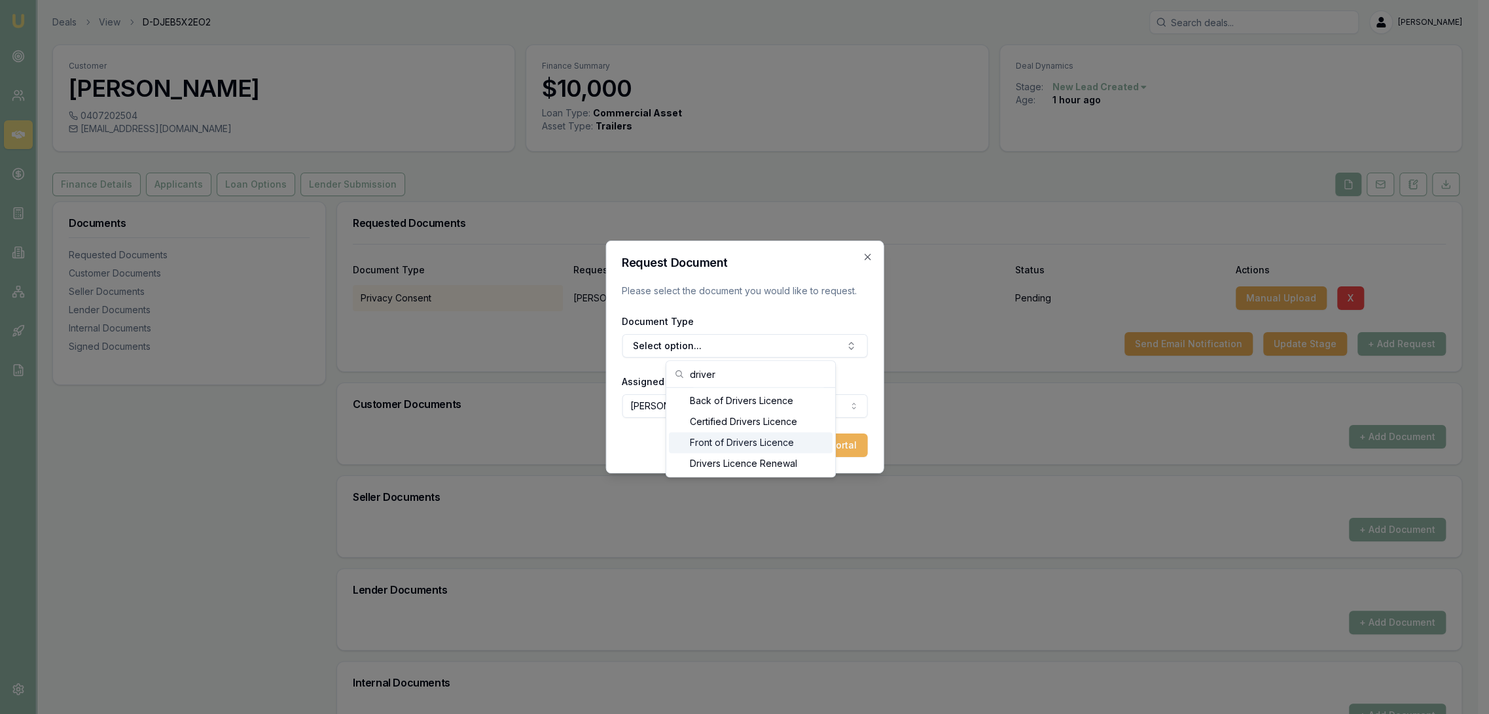
type input "driver"
click at [716, 440] on div "Front of Drivers Licence" at bounding box center [751, 442] width 164 height 21
click at [785, 446] on button "Add Task to Client Portal" at bounding box center [800, 446] width 134 height 24
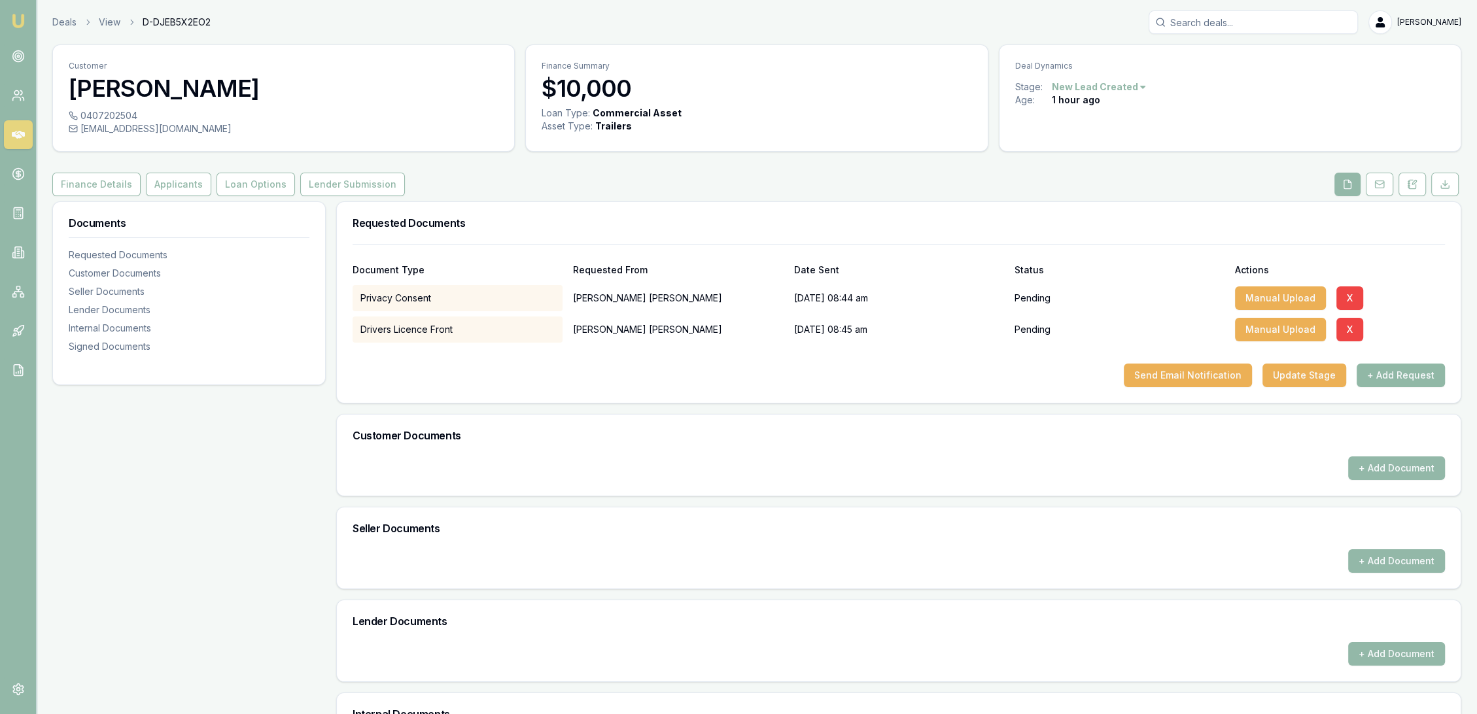
click at [1383, 382] on button "+ Add Request" at bounding box center [1401, 376] width 88 height 24
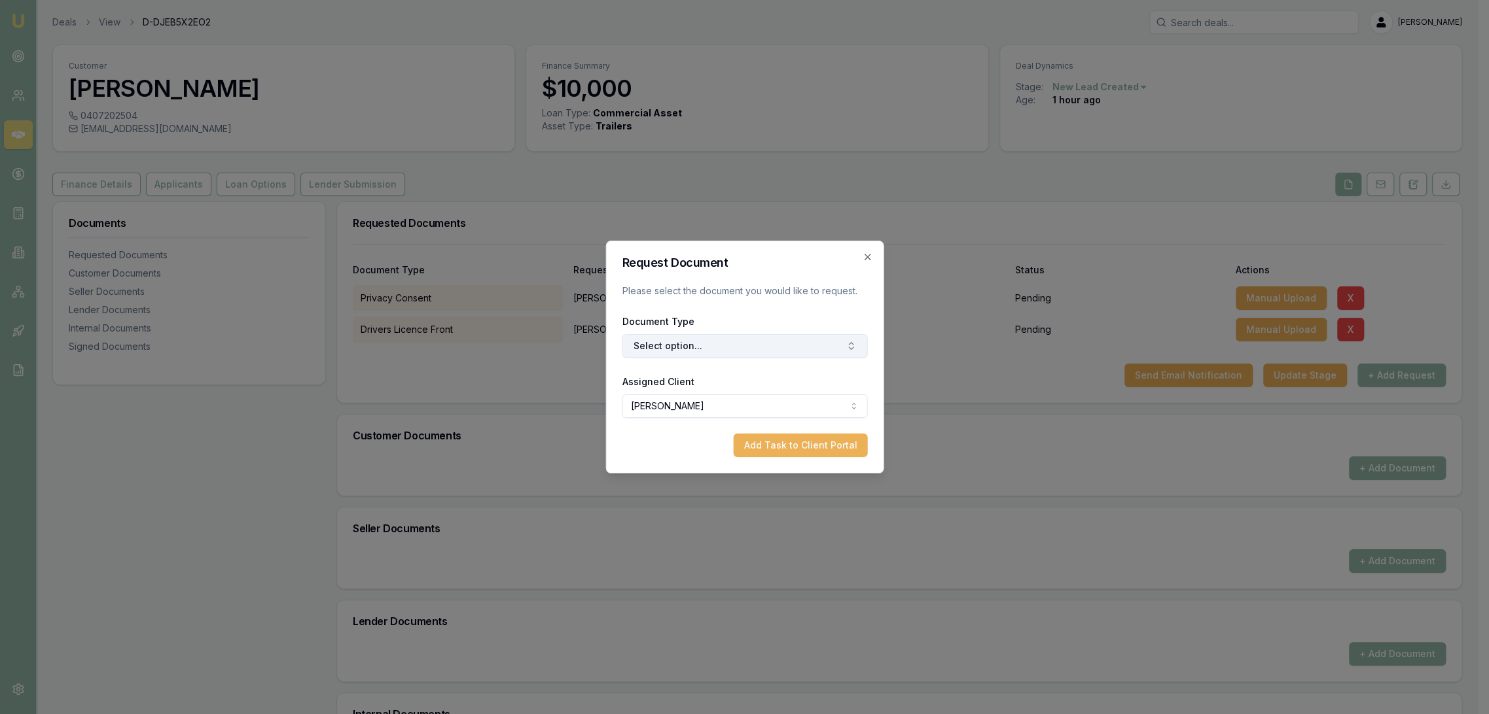
click at [734, 348] on button "Select option..." at bounding box center [744, 346] width 245 height 24
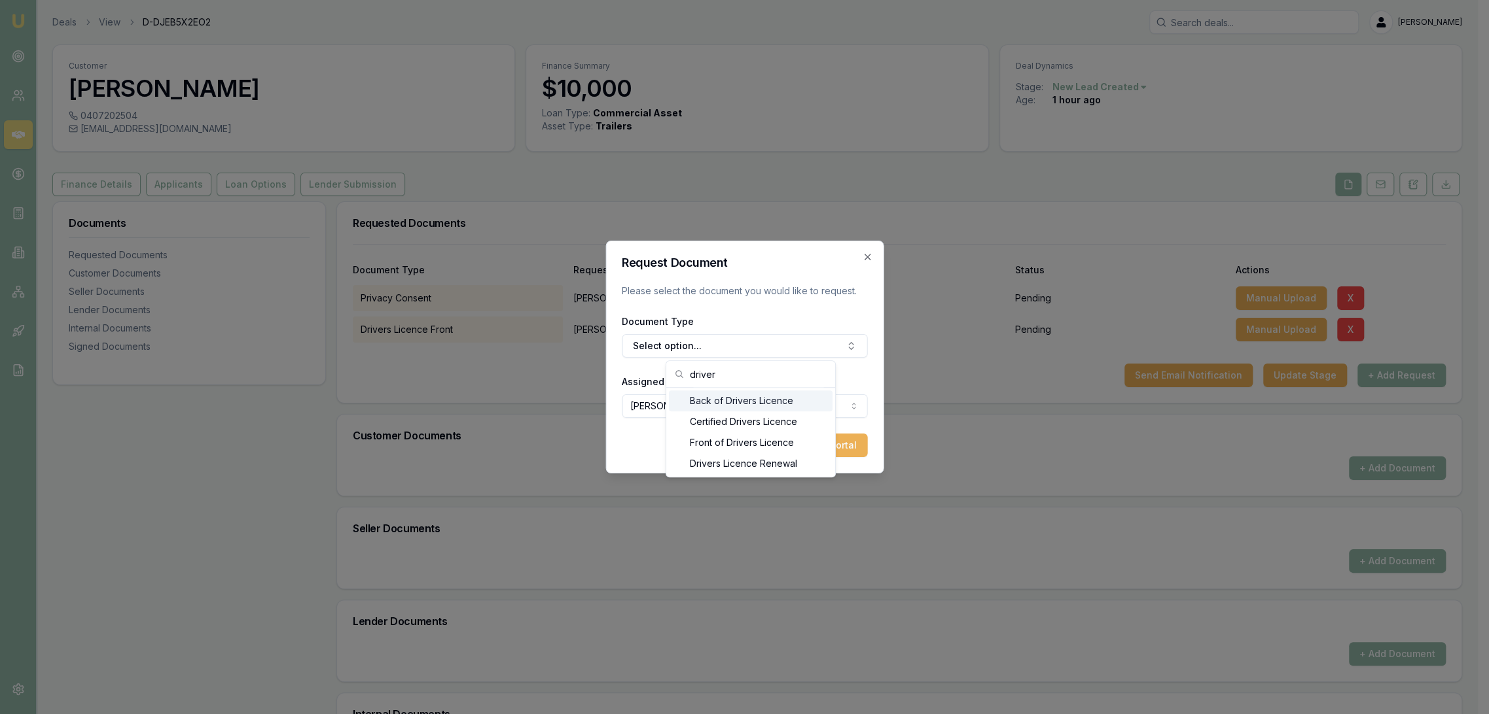
type input "driver"
drag, startPoint x: 696, startPoint y: 397, endPoint x: 785, endPoint y: 438, distance: 98.1
click at [697, 398] on div "Back of Drivers Licence" at bounding box center [751, 401] width 164 height 21
click at [818, 444] on button "Add Task to Client Portal" at bounding box center [800, 446] width 134 height 24
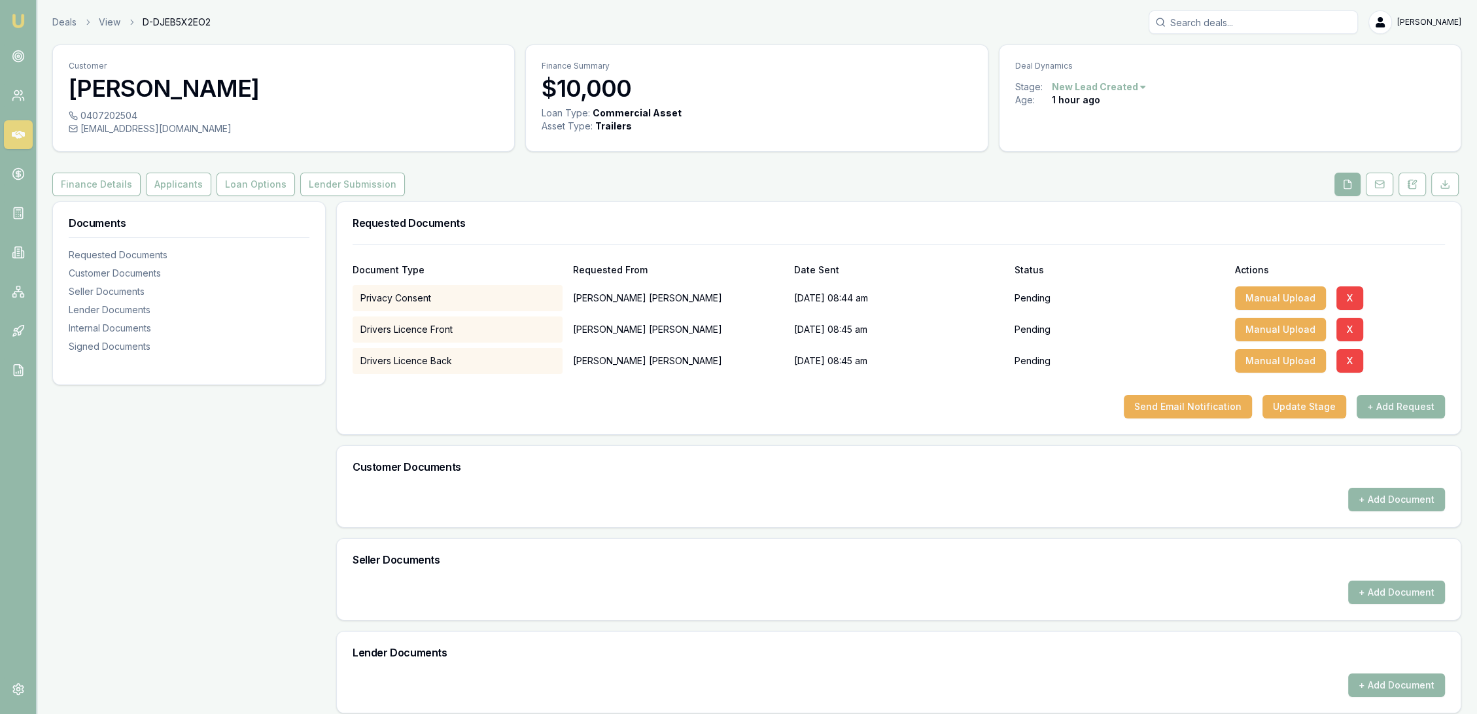
click at [1400, 401] on button "+ Add Request" at bounding box center [1401, 407] width 88 height 24
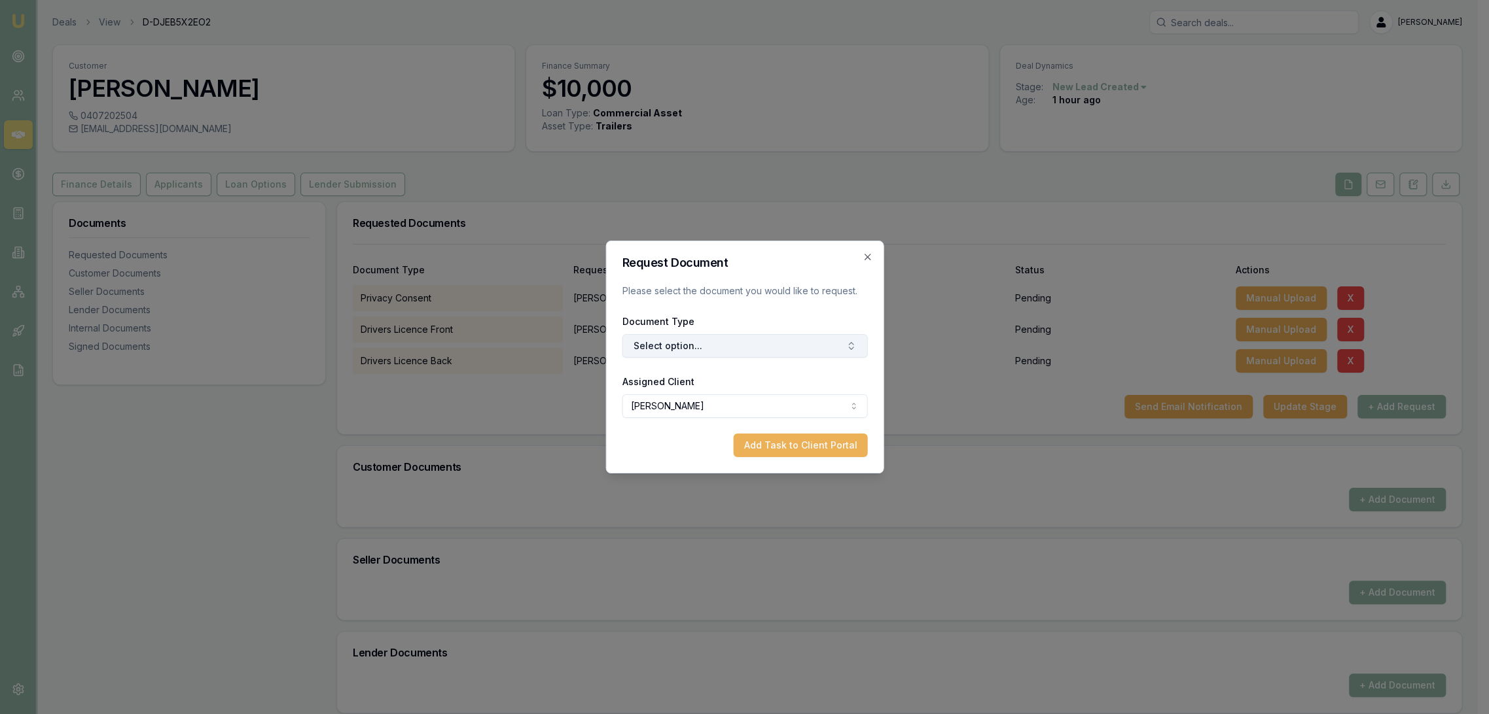
click at [761, 342] on button "Select option..." at bounding box center [744, 346] width 245 height 24
type input "selfie"
click at [750, 402] on div "Selfie with Licence" at bounding box center [751, 401] width 164 height 21
click at [761, 454] on button "Add Task to Client Portal" at bounding box center [800, 446] width 134 height 24
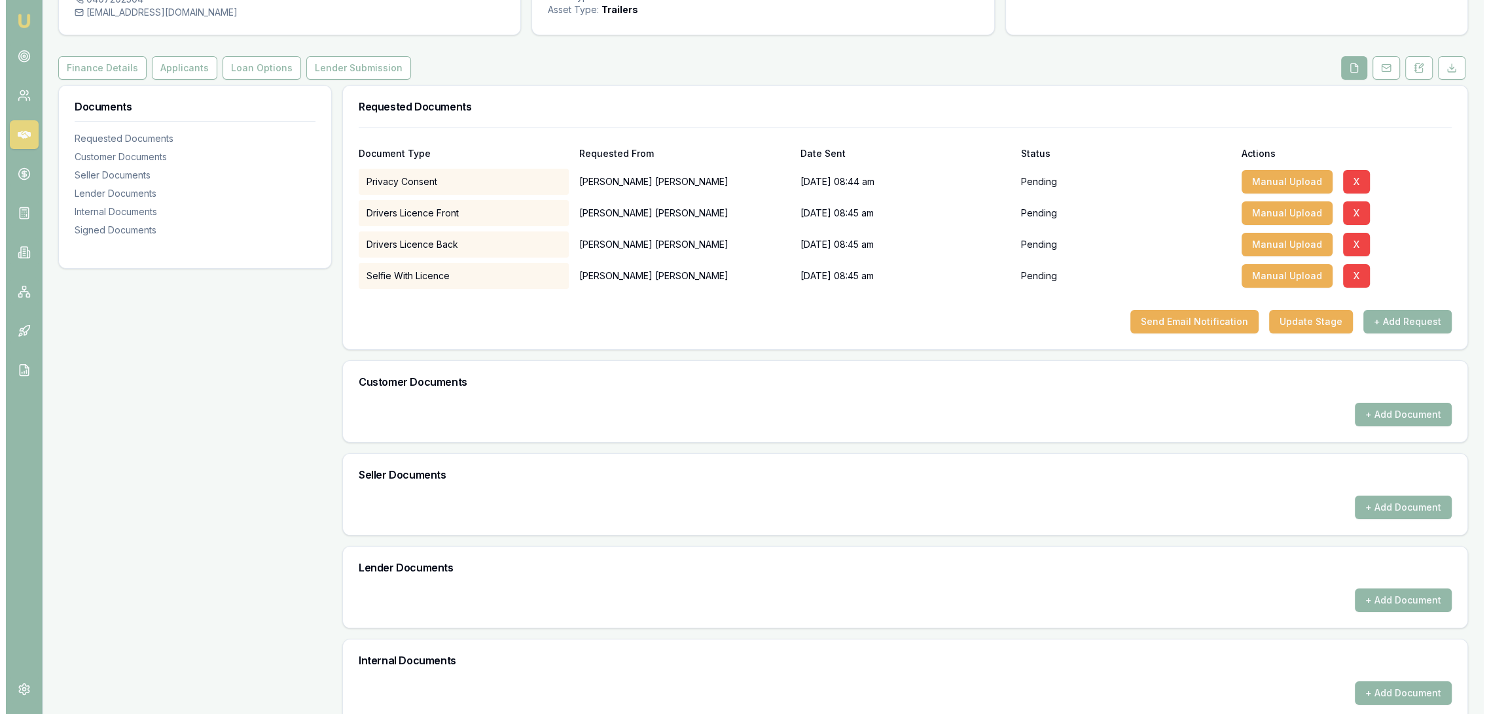
scroll to position [145, 0]
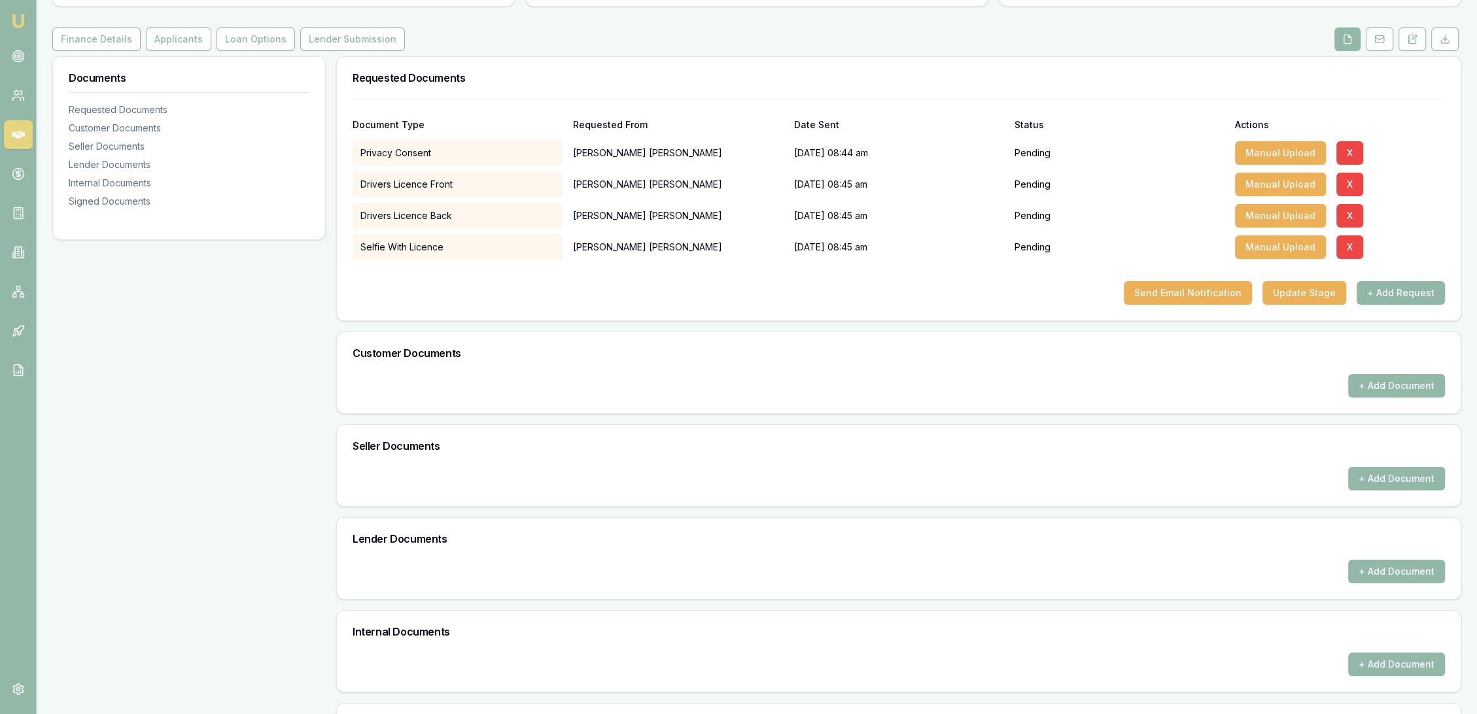
click at [1377, 291] on button "+ Add Request" at bounding box center [1401, 293] width 88 height 24
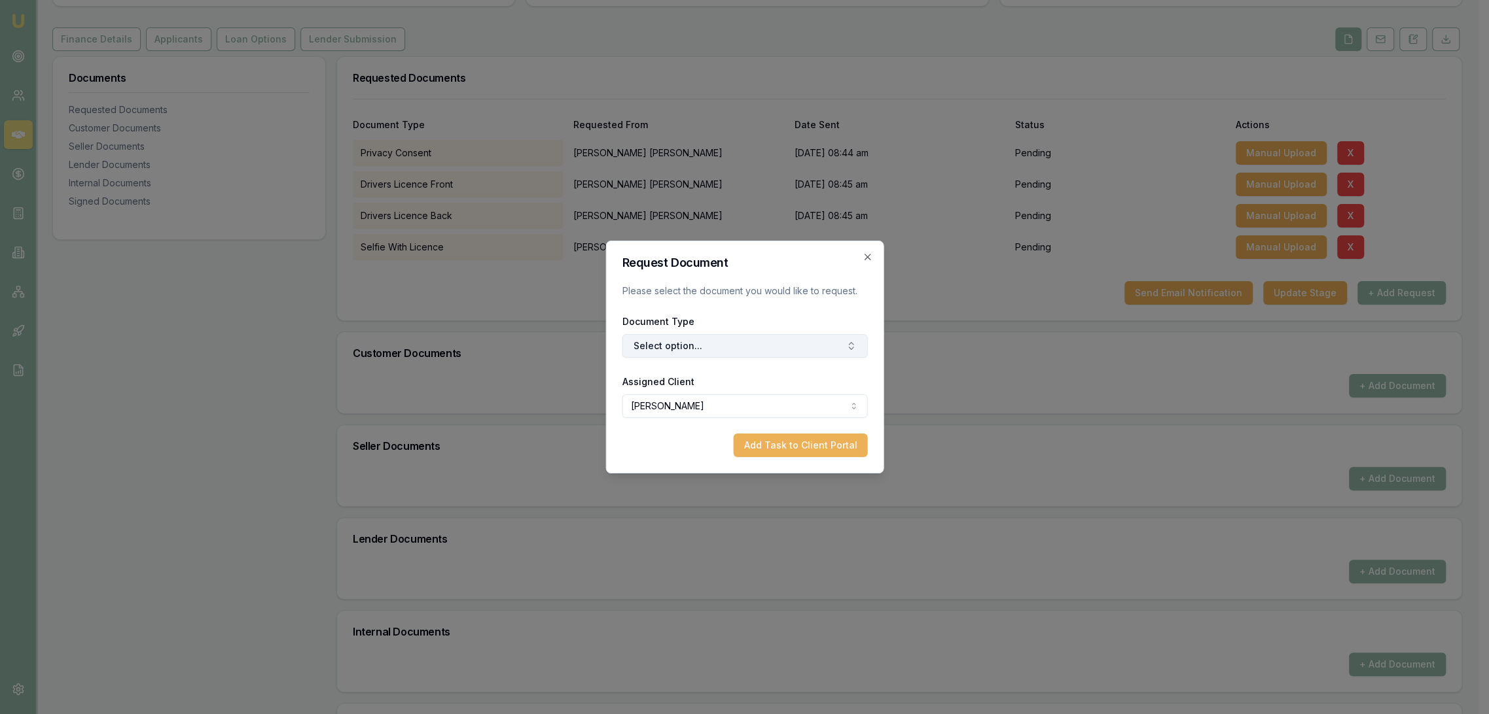
click at [817, 342] on button "Select option..." at bounding box center [744, 346] width 245 height 24
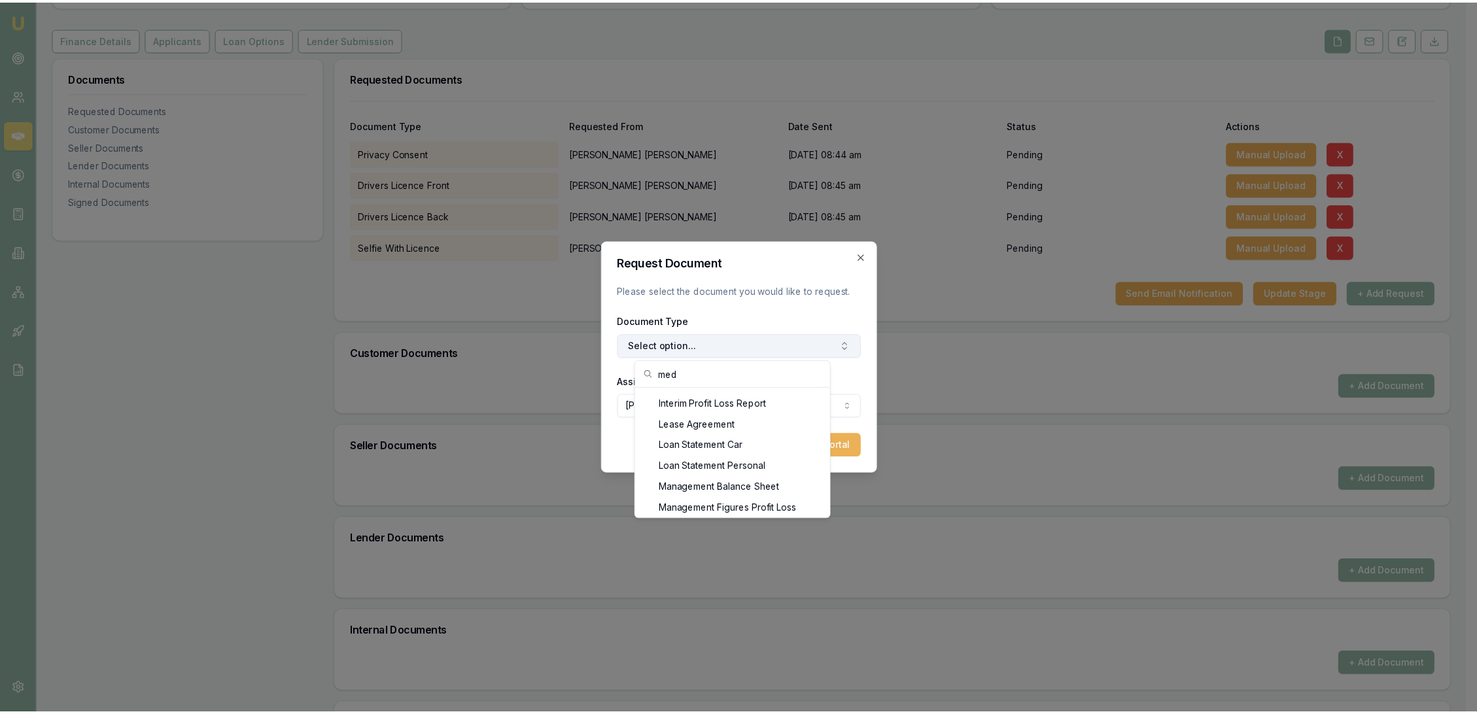
scroll to position [0, 0]
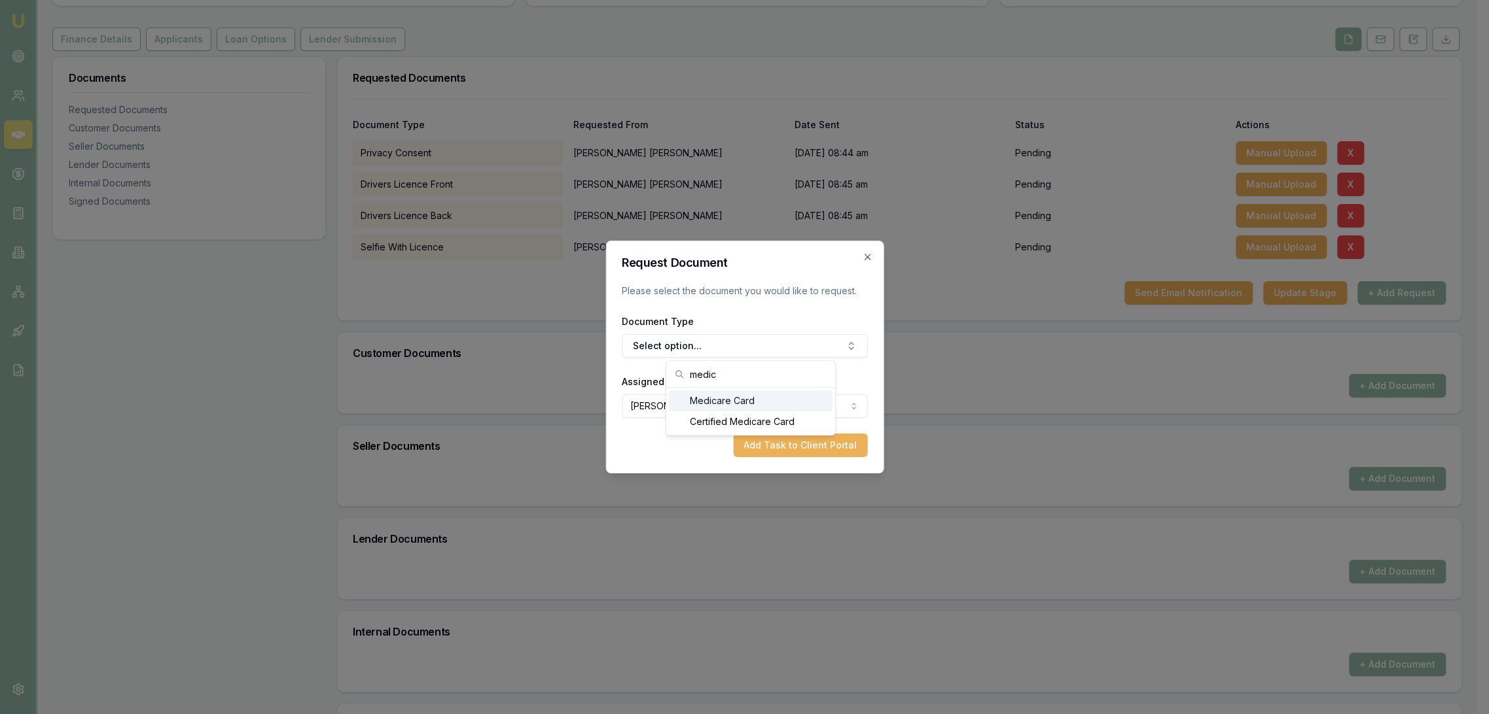
type input "medic"
drag, startPoint x: 694, startPoint y: 397, endPoint x: 707, endPoint y: 400, distance: 13.0
click at [694, 397] on div "Medicare Card" at bounding box center [751, 401] width 164 height 21
click at [775, 440] on button "Add Task to Client Portal" at bounding box center [800, 446] width 134 height 24
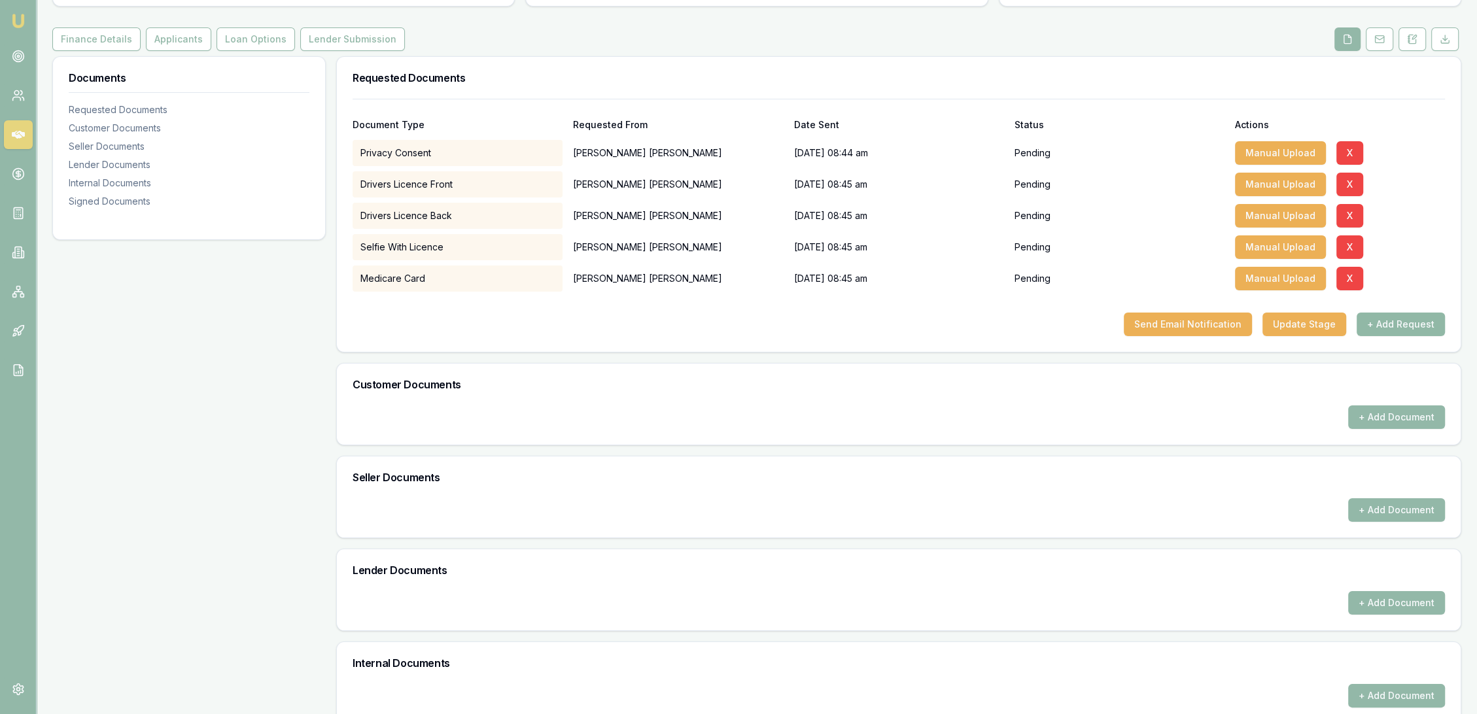
click at [1411, 321] on button "+ Add Request" at bounding box center [1401, 325] width 88 height 24
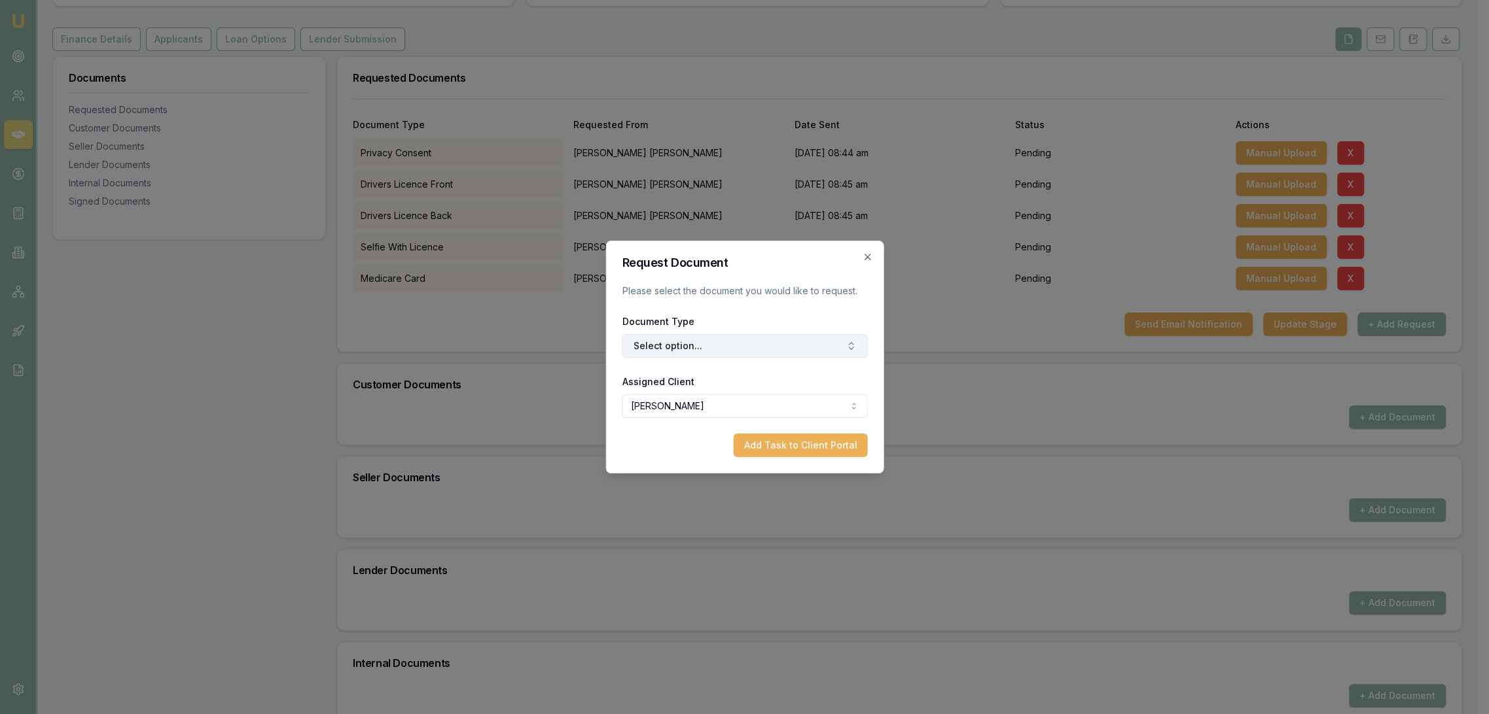
click at [697, 340] on button "Select option..." at bounding box center [744, 346] width 245 height 24
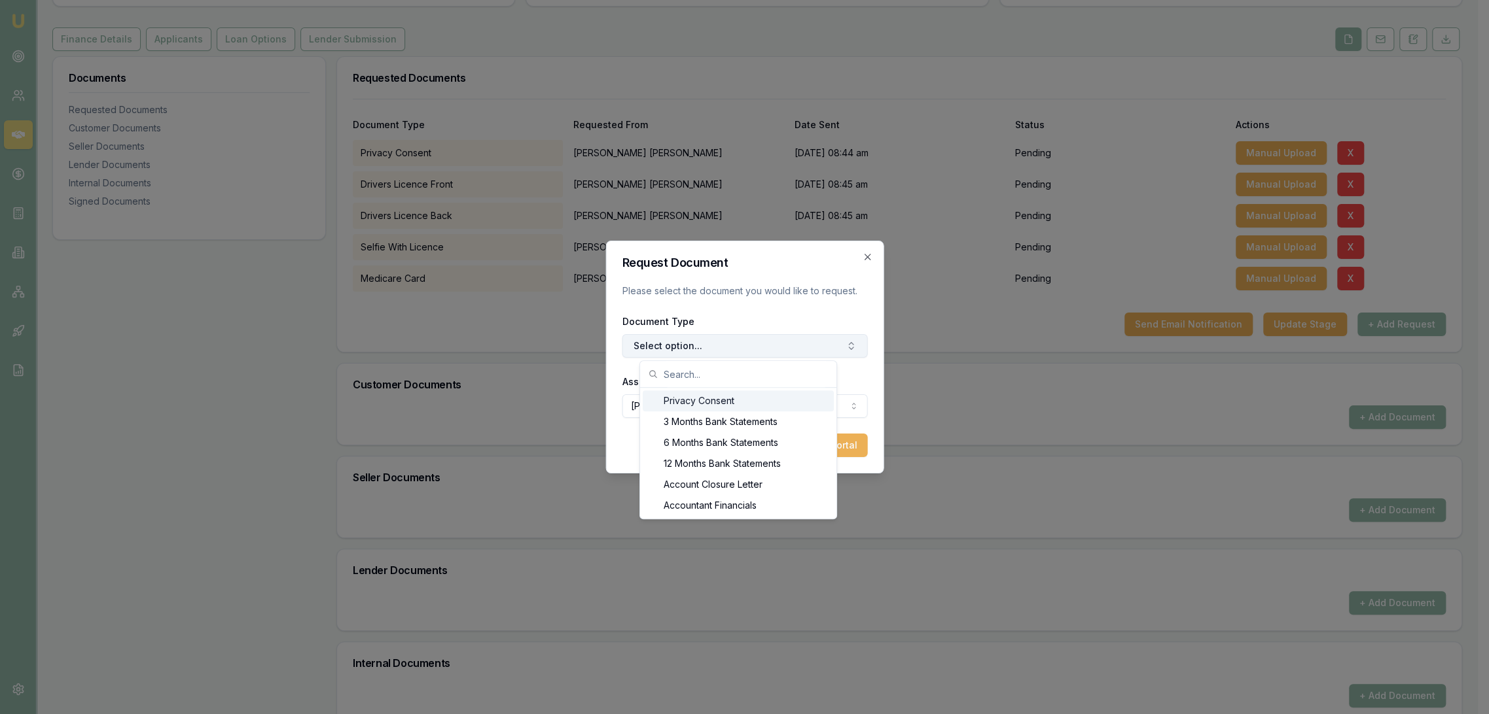
type input "p"
type input "rates"
click at [733, 455] on div "Property Rates Notice" at bounding box center [738, 463] width 173 height 21
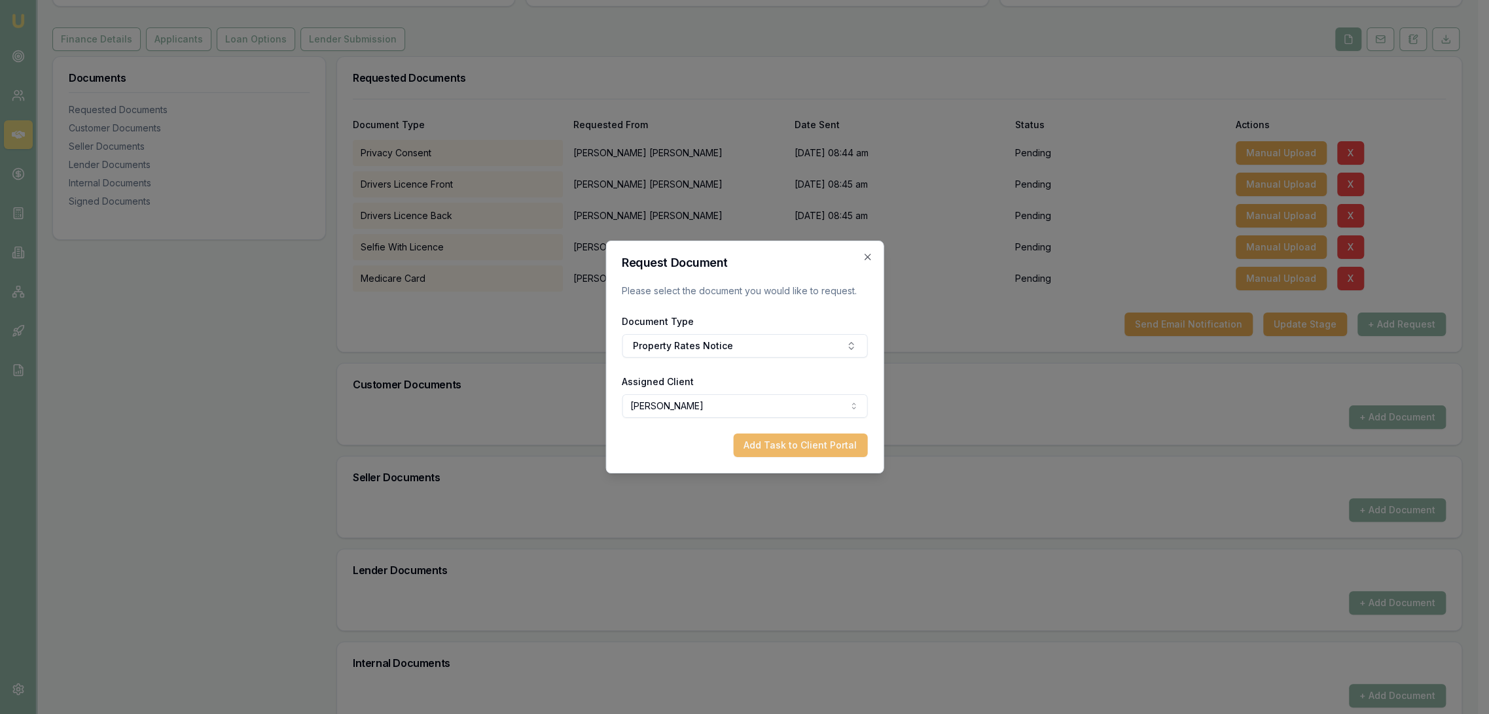
click at [823, 443] on button "Add Task to Client Portal" at bounding box center [800, 446] width 134 height 24
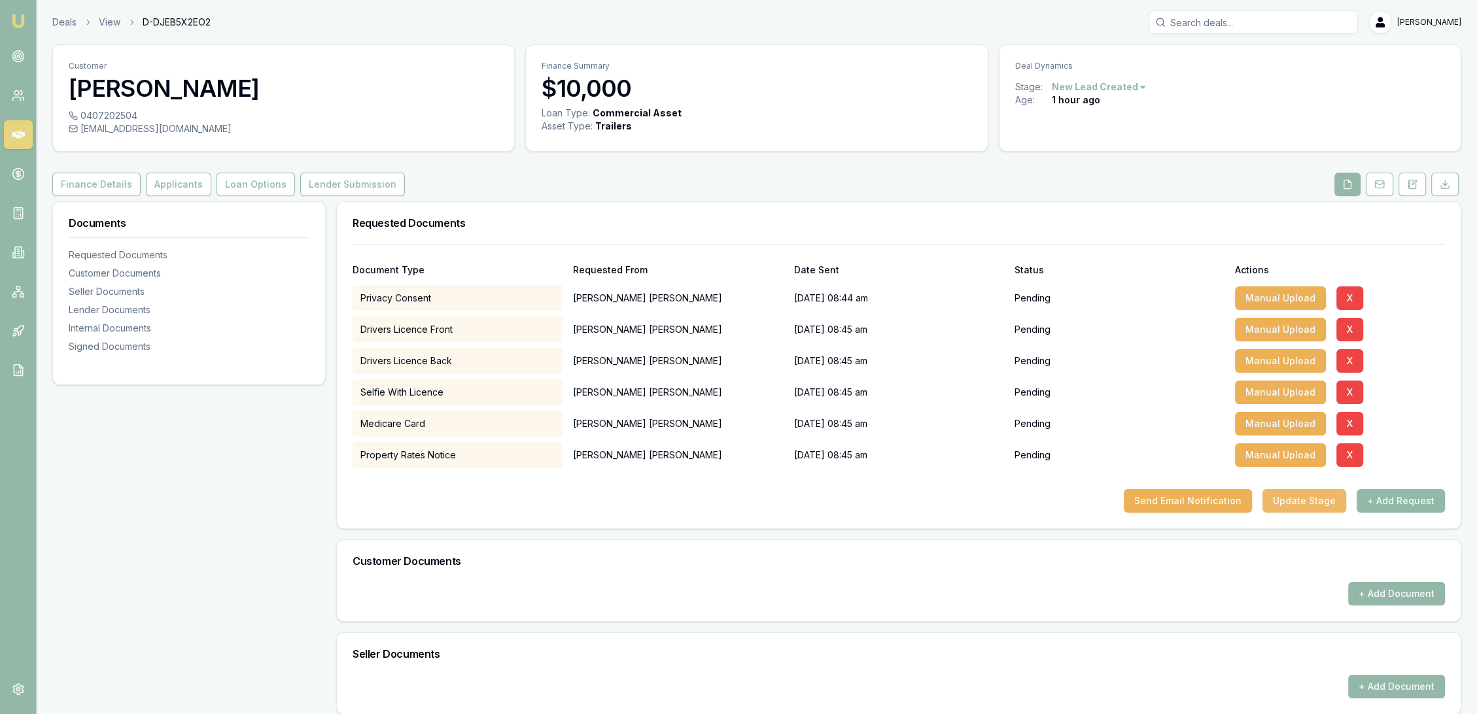
click at [1314, 503] on button "Update Stage" at bounding box center [1305, 501] width 84 height 24
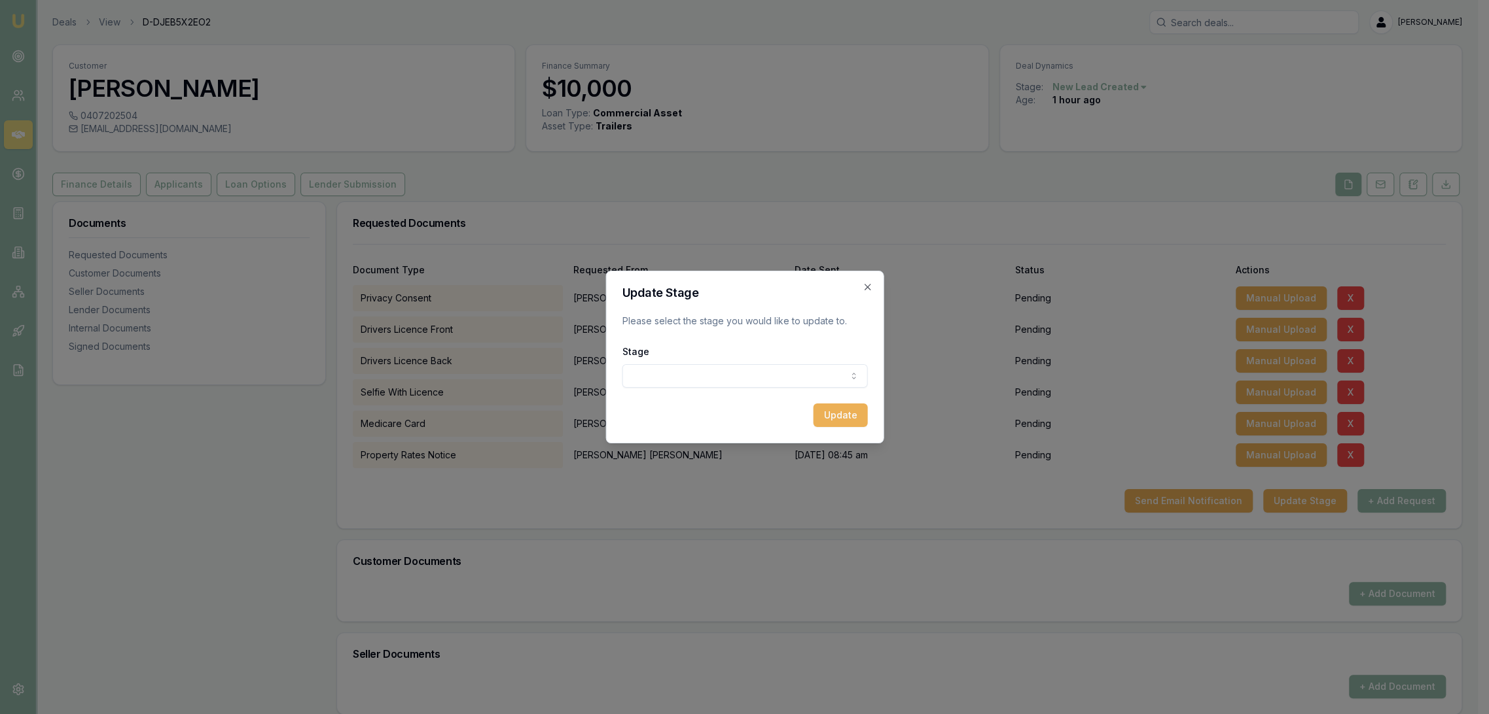
click at [787, 372] on body "Emu Broker Deals View D-DJEB5X2EO2 Robyn Adams Toggle Menu Customer Samuel Maso…" at bounding box center [738, 357] width 1477 height 714
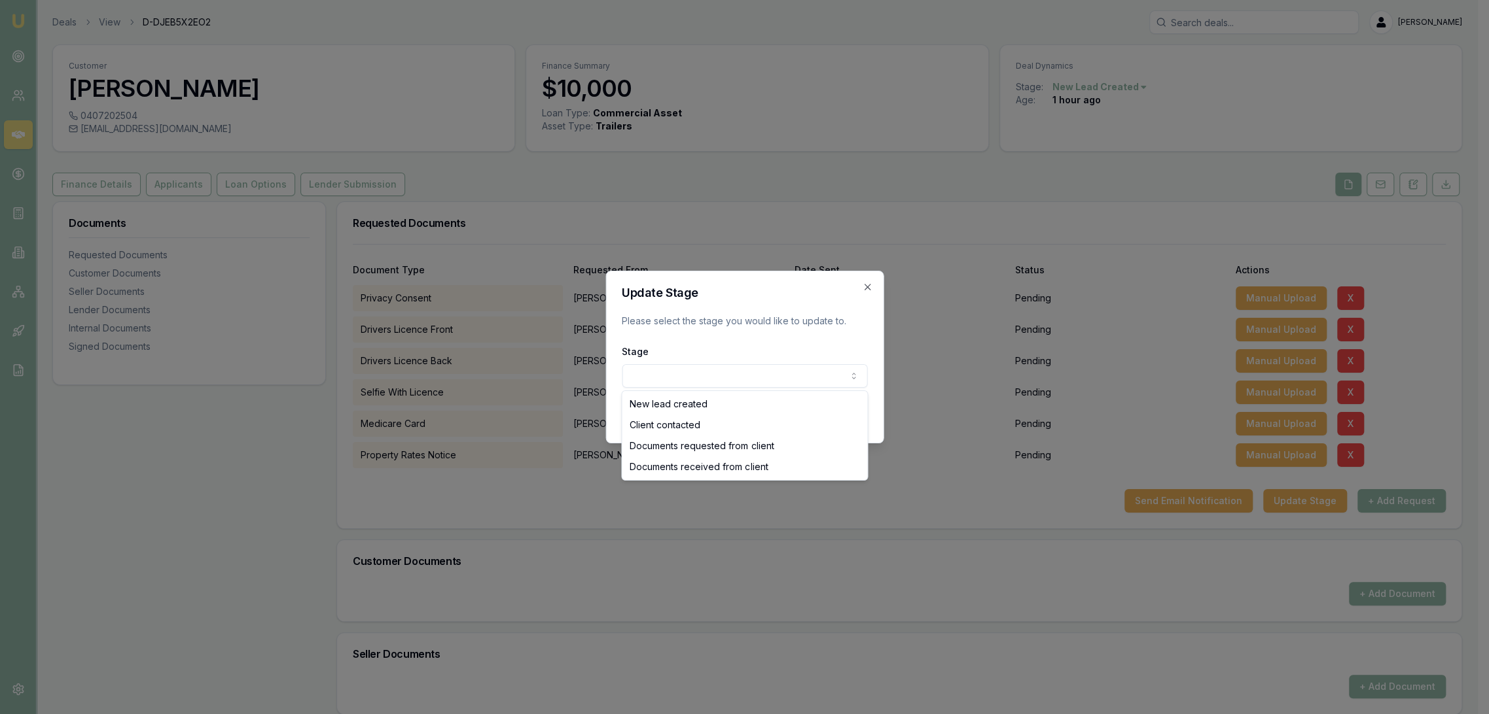
select select "DOCUMENTS_REQUESTED_FROM_CLIENT"
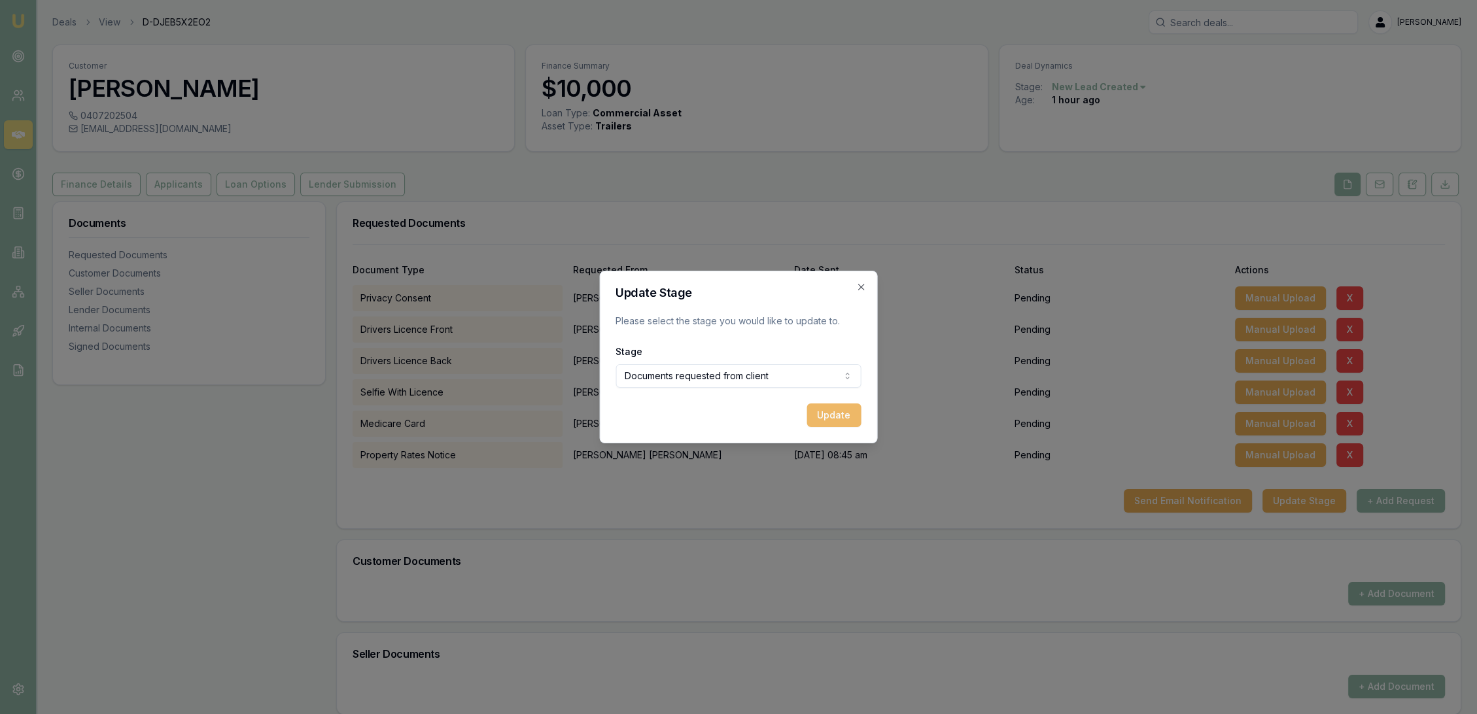
click at [827, 404] on button "Update" at bounding box center [834, 416] width 54 height 24
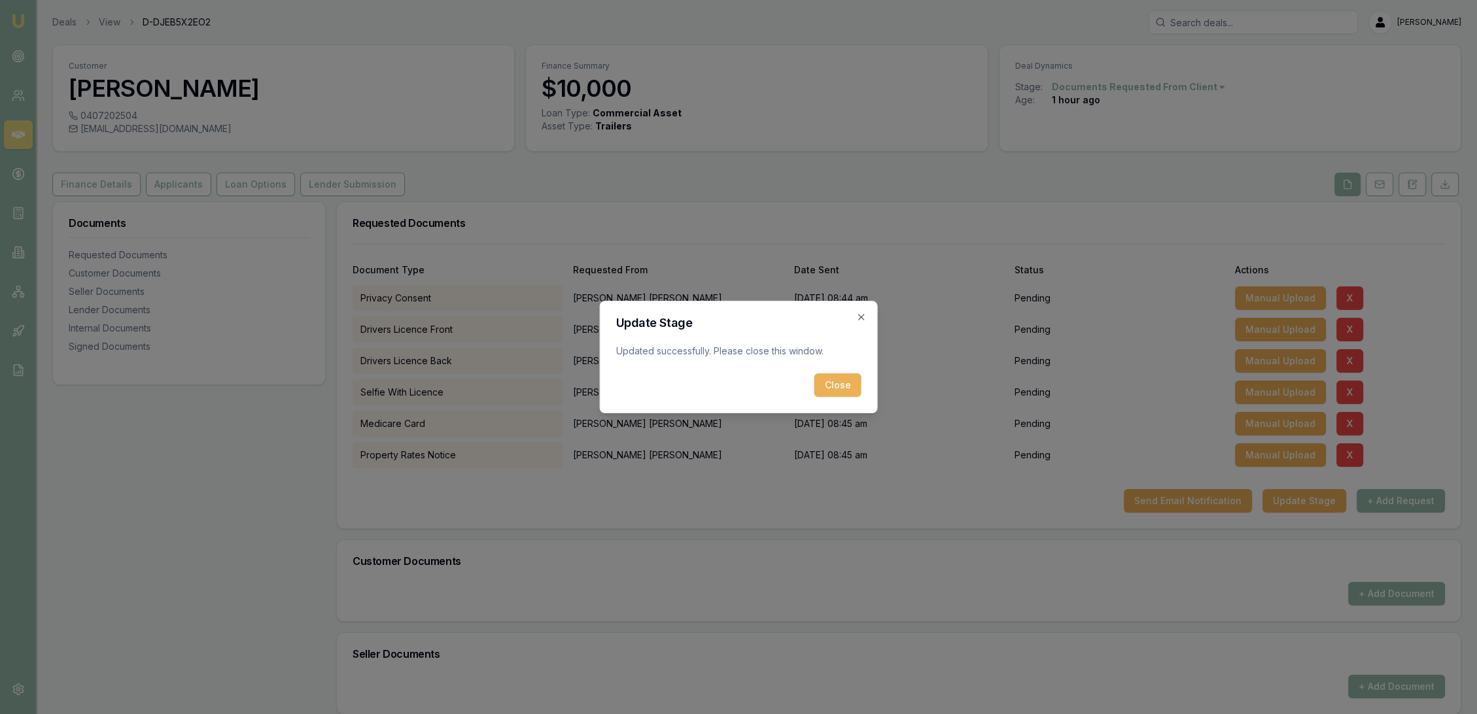
click at [834, 374] on button "Close" at bounding box center [838, 386] width 47 height 24
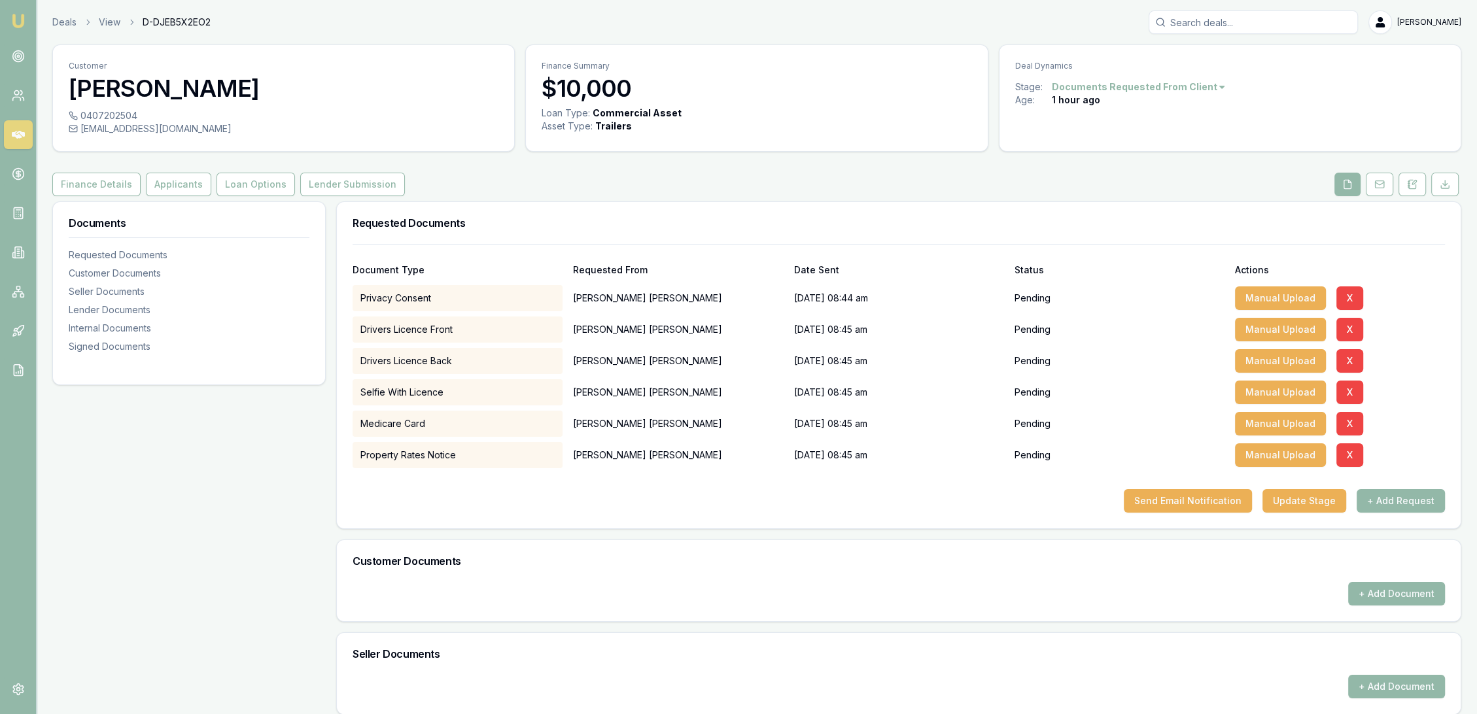
click at [18, 19] on img at bounding box center [18, 21] width 16 height 16
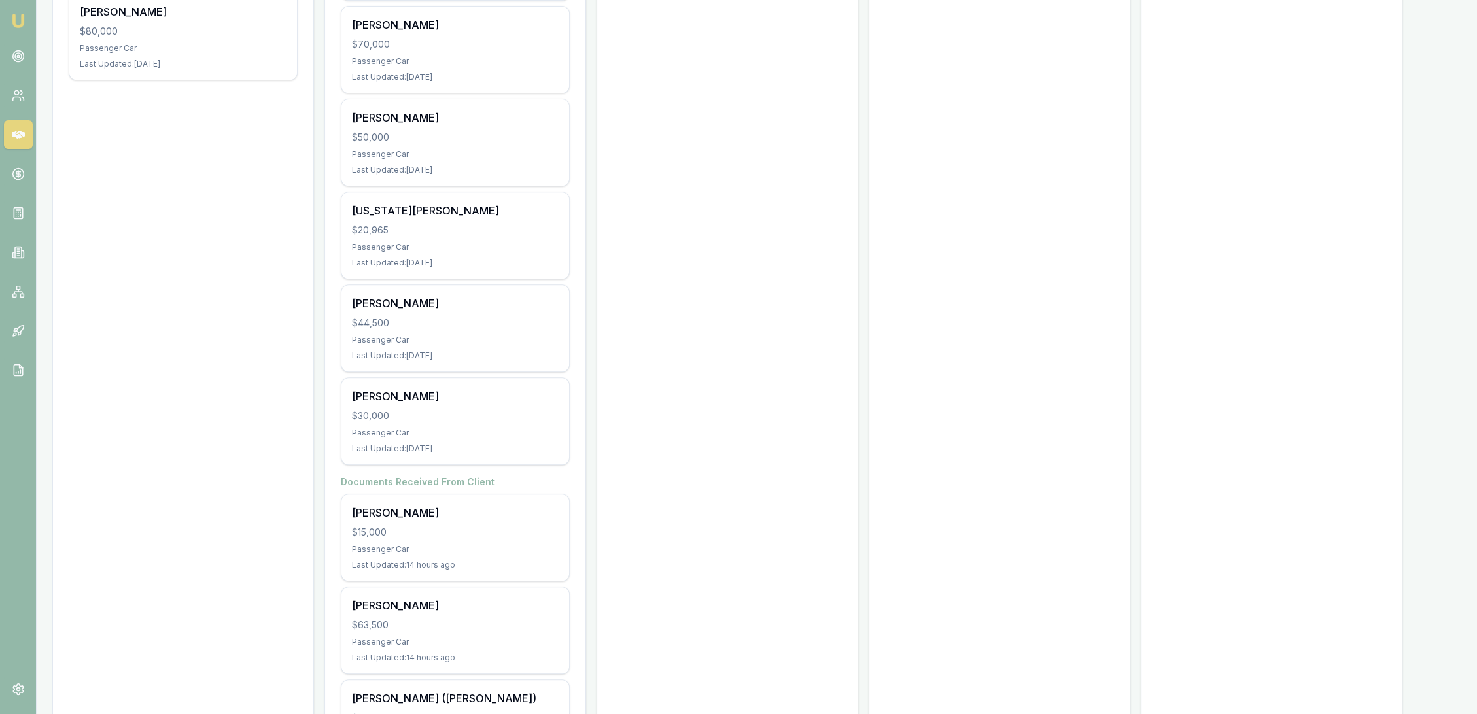
scroll to position [794, 0]
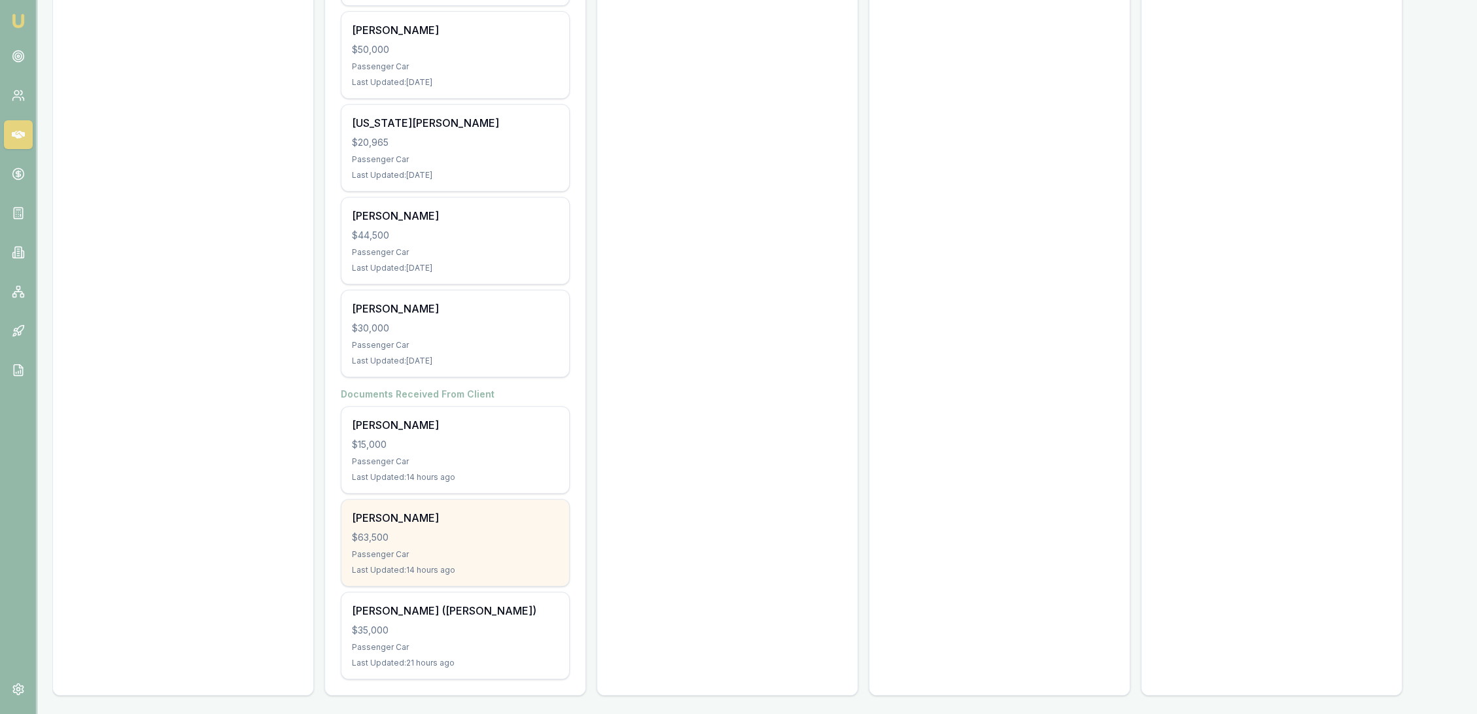
click at [426, 527] on div "Jeffrey Simmonds $63,500 Passenger Car Last Updated: 14 hours ago" at bounding box center [456, 543] width 228 height 86
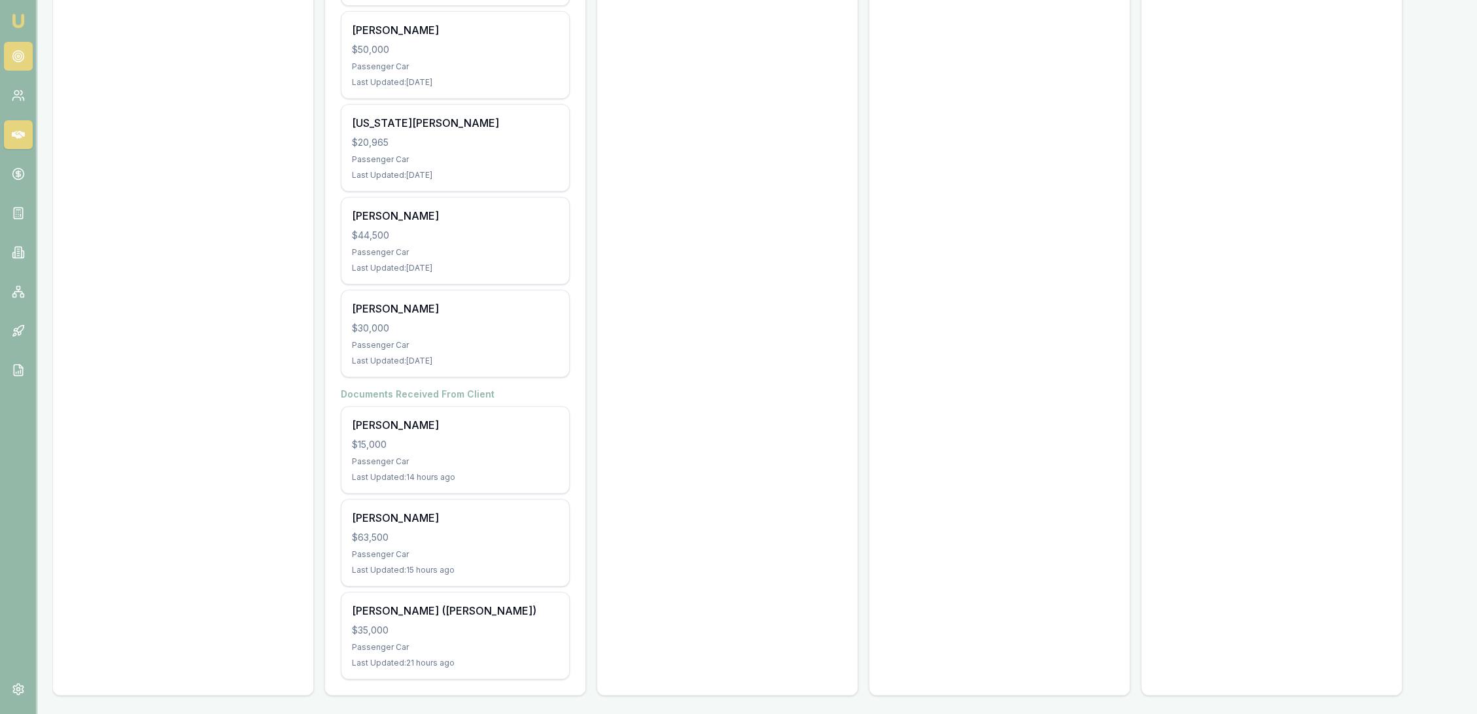
click at [26, 57] on link at bounding box center [18, 56] width 29 height 29
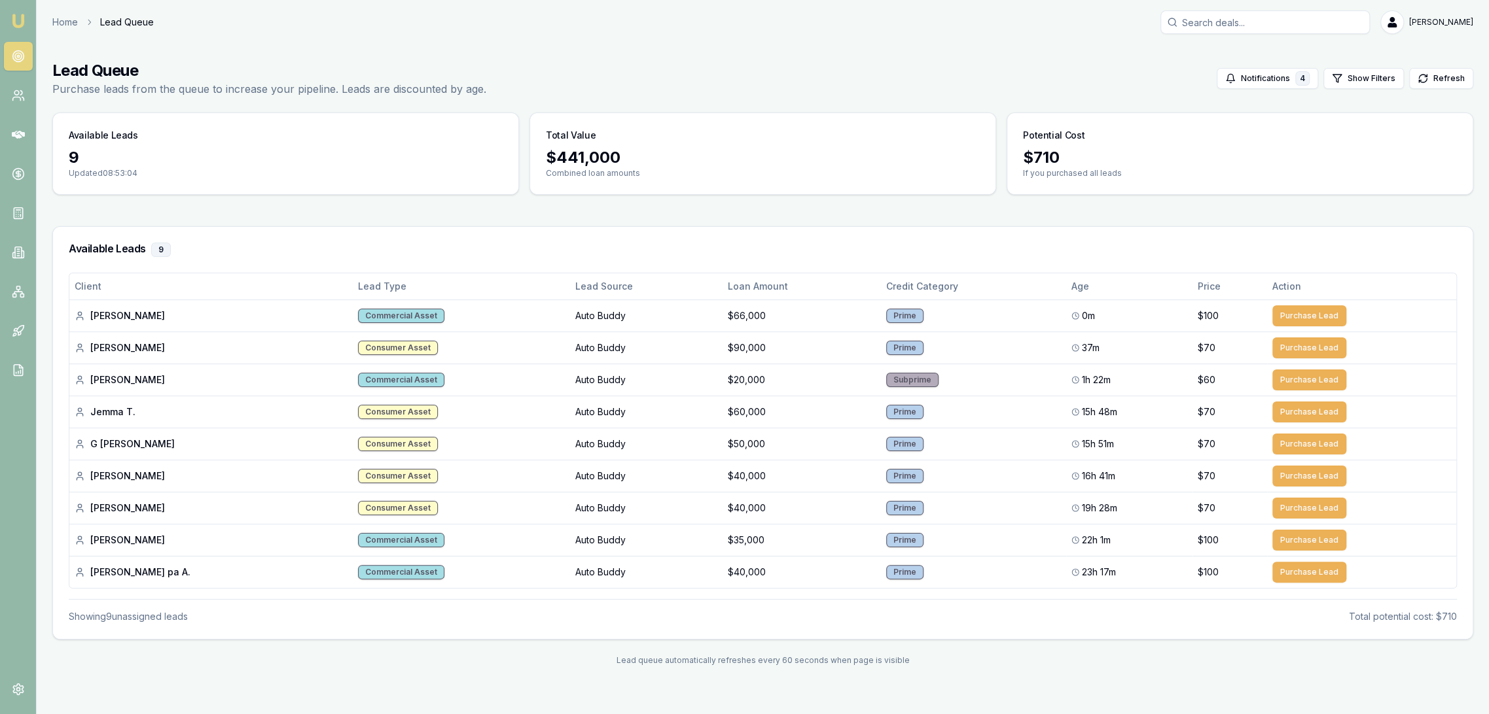
click at [21, 24] on img at bounding box center [18, 21] width 16 height 16
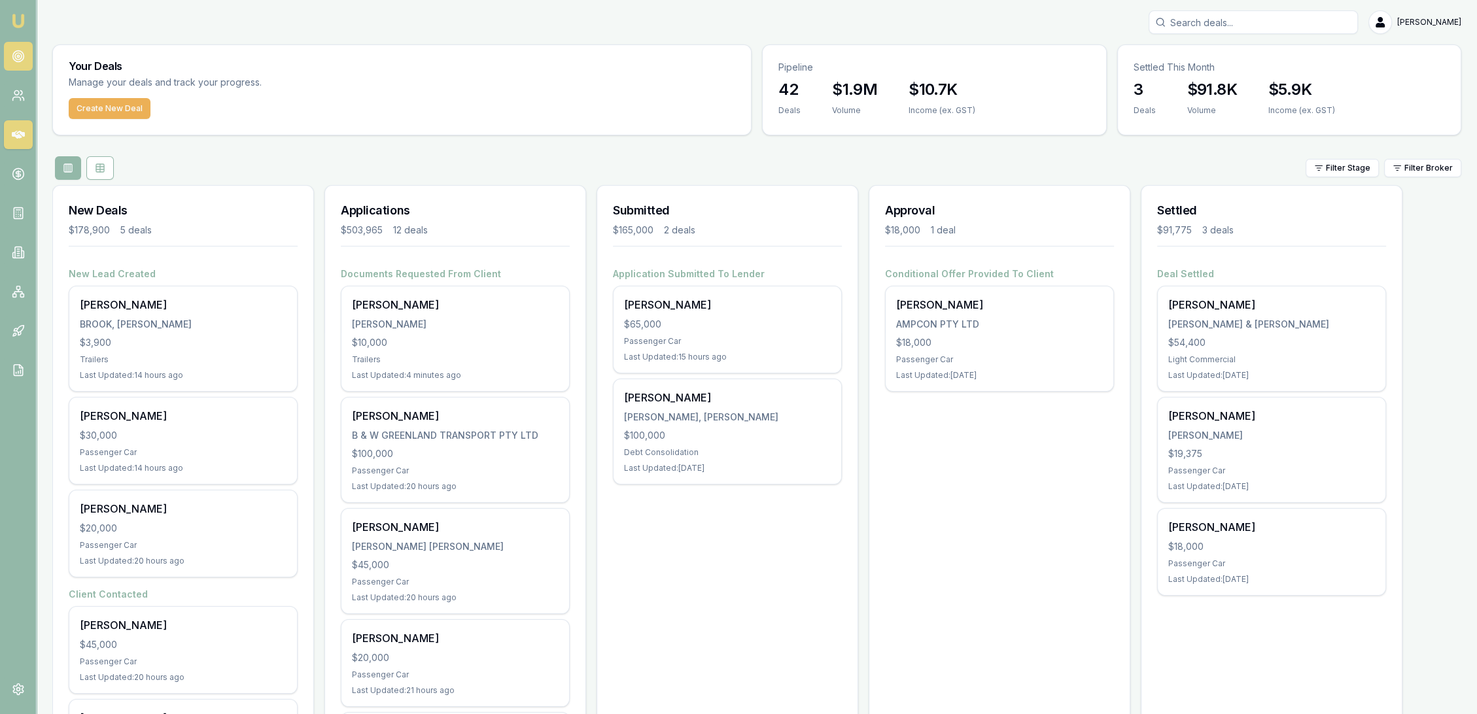
click at [17, 62] on icon at bounding box center [18, 56] width 13 height 13
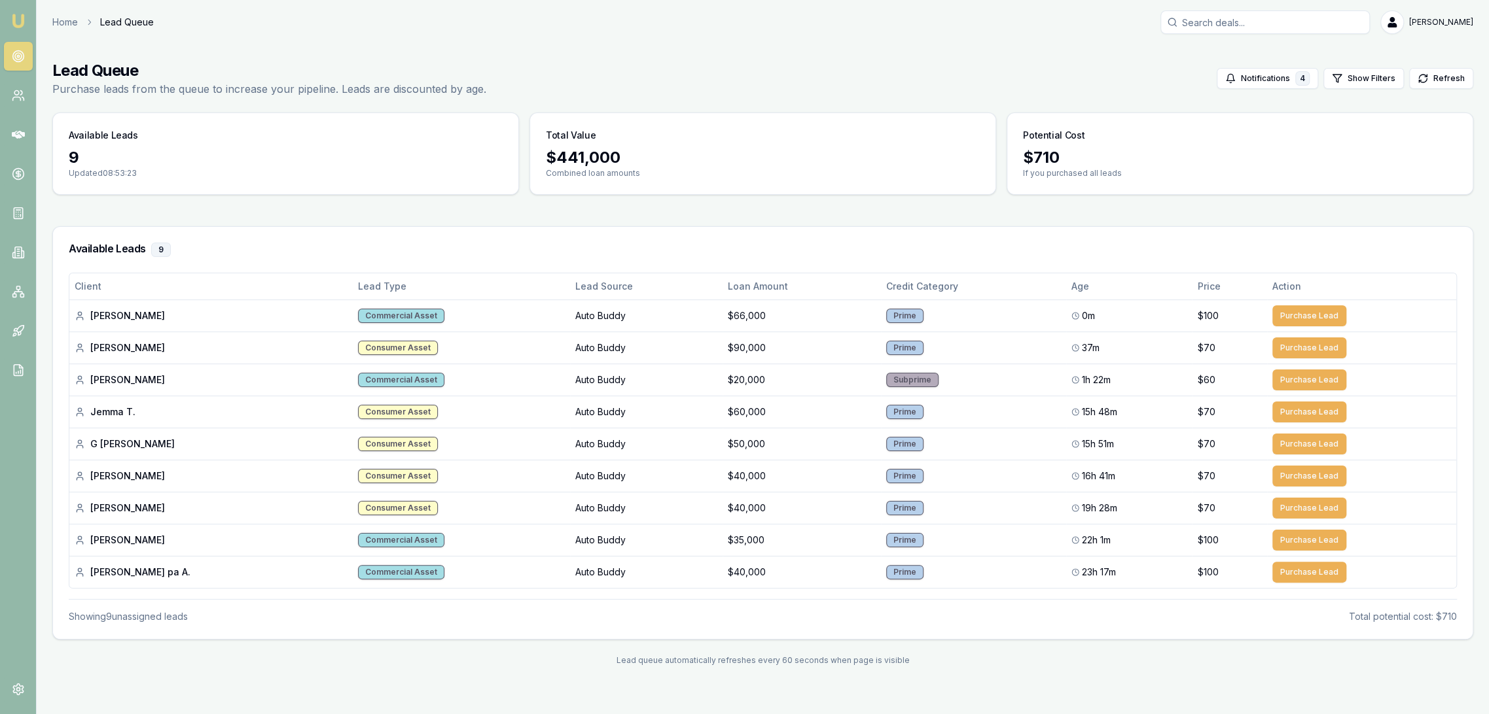
click at [22, 12] on link "Emu Broker" at bounding box center [18, 20] width 21 height 21
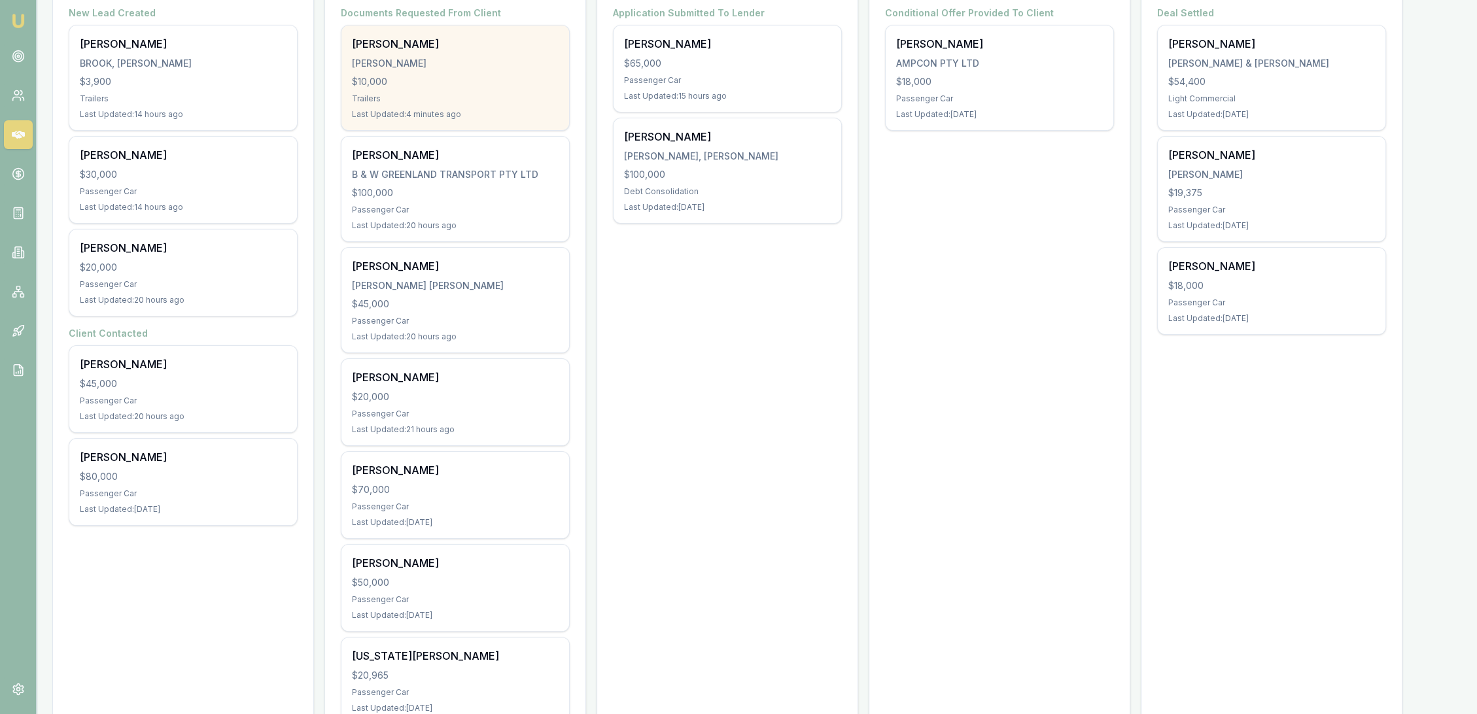
scroll to position [291, 0]
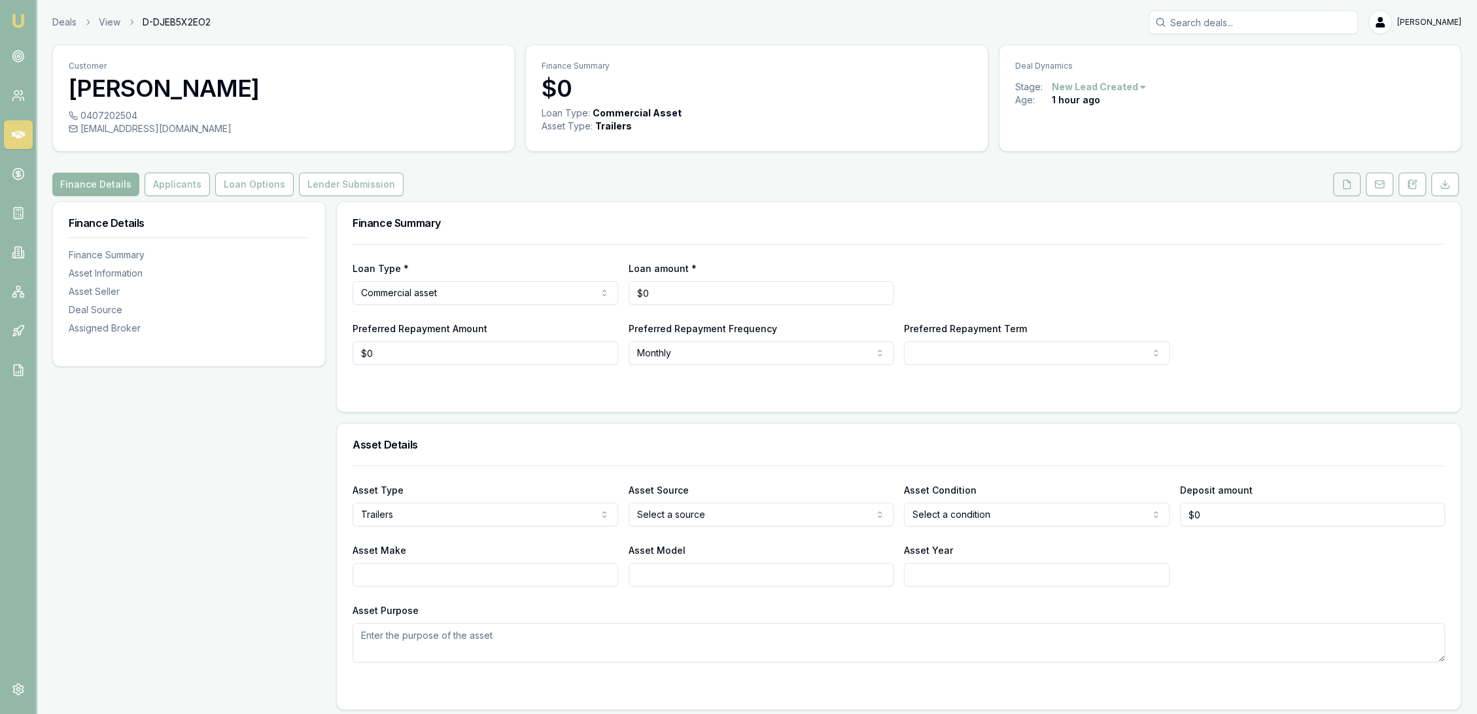
click at [1348, 189] on icon at bounding box center [1347, 184] width 10 height 10
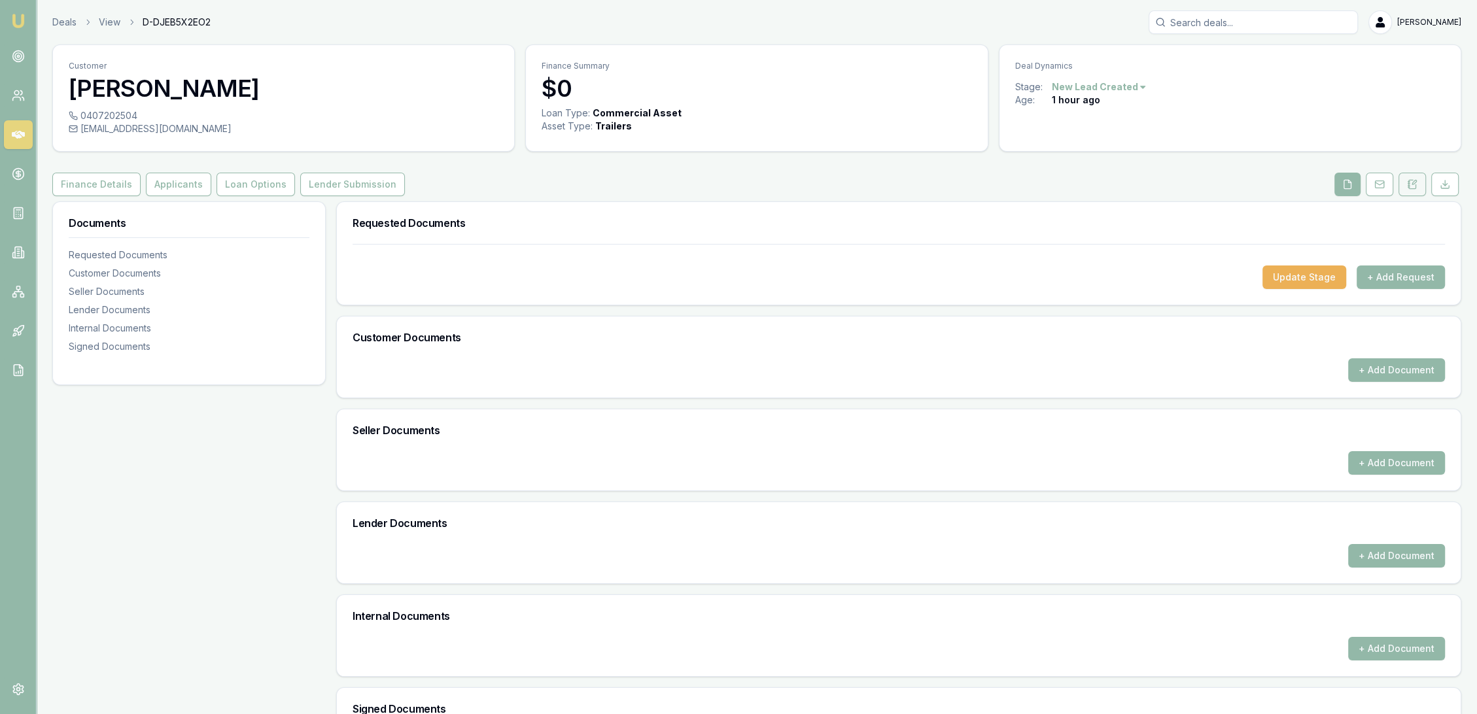
click at [1408, 185] on icon at bounding box center [1409, 185] width 2 height 0
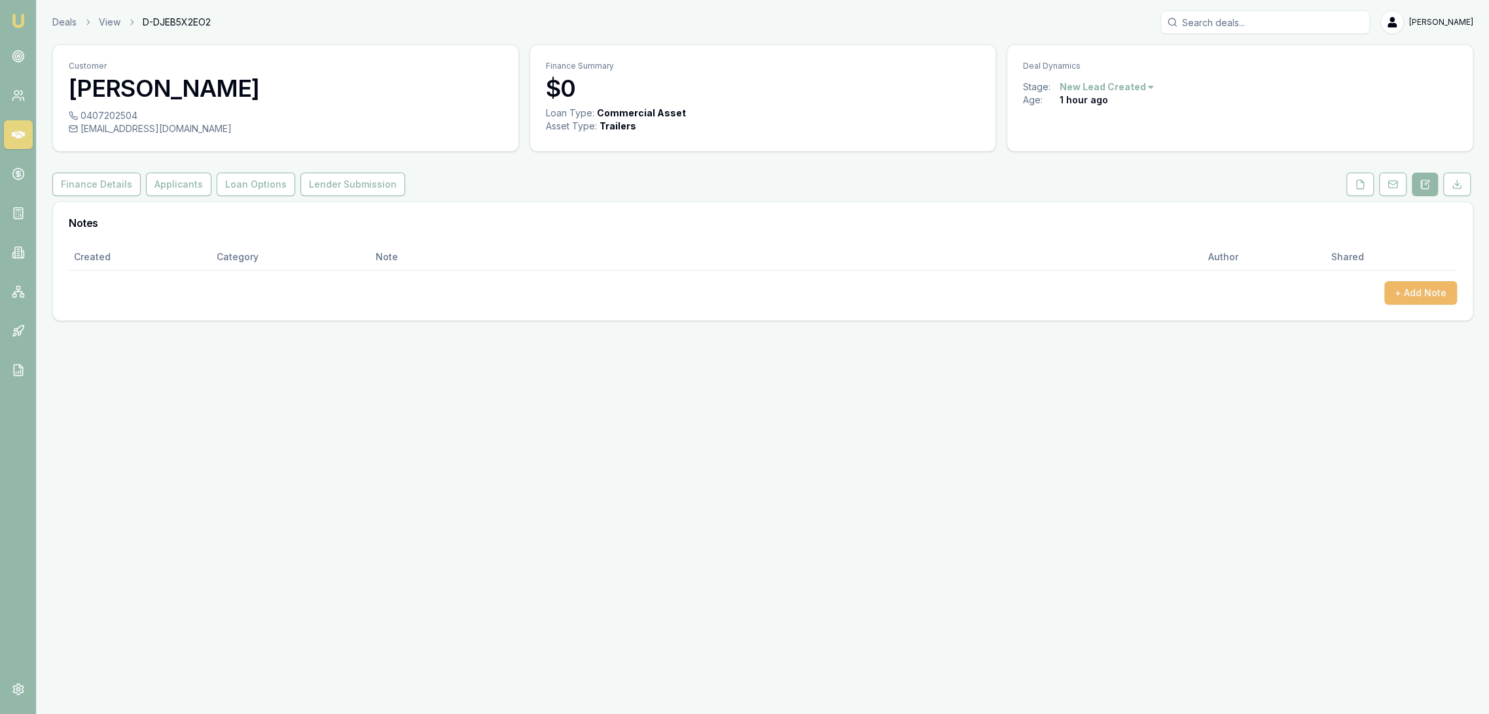
click at [1404, 287] on button "+ Add Note" at bounding box center [1420, 293] width 73 height 24
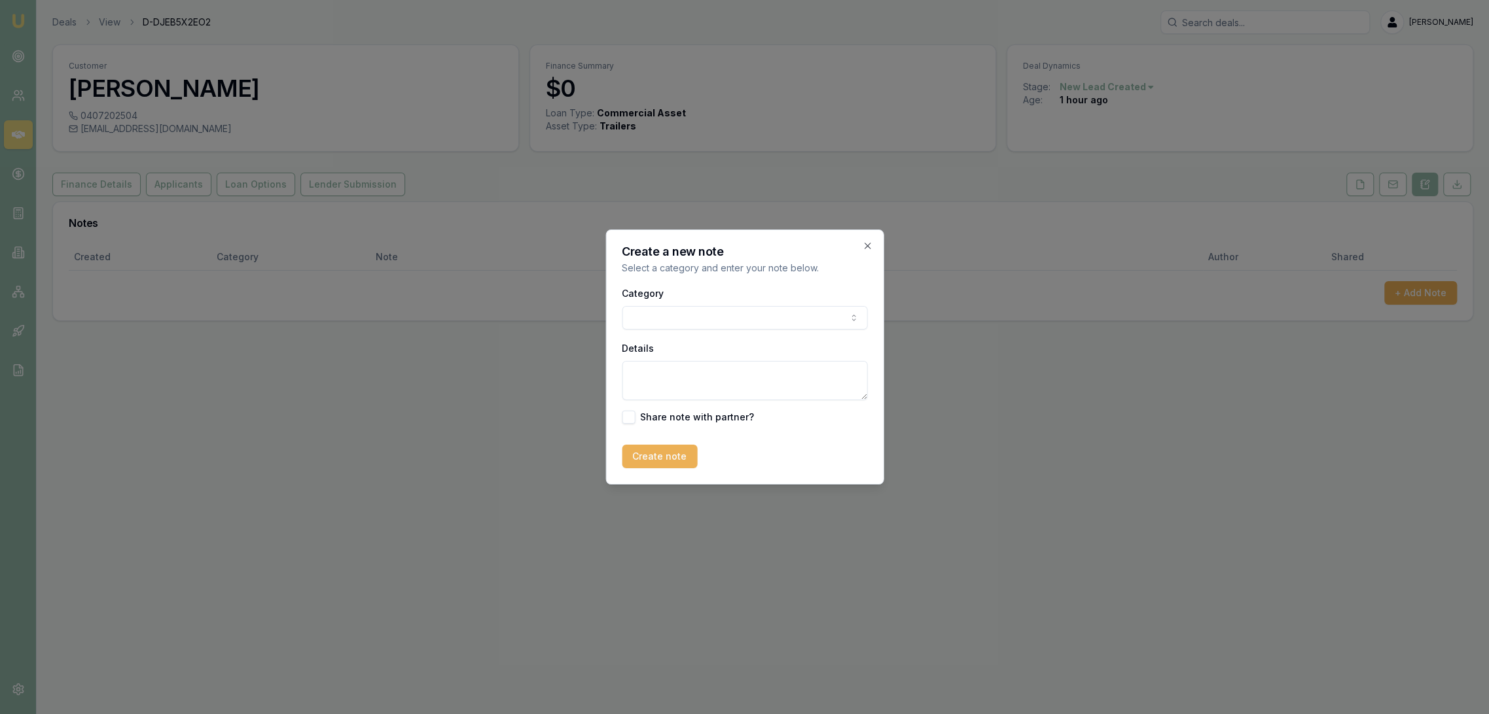
click at [770, 379] on textarea "Details" at bounding box center [744, 380] width 245 height 39
click at [747, 370] on textarea "Looking at buying trailer" at bounding box center [744, 380] width 245 height 39
click at [720, 392] on textarea "Looking at buying trailer. Getting quote today 12x6 or 10x5 with half tool box …" at bounding box center [744, 380] width 245 height 39
click at [838, 395] on textarea "Looking at buying trailer. Getting quote today 12x6 or 10x5 with half tool box …" at bounding box center [744, 380] width 245 height 39
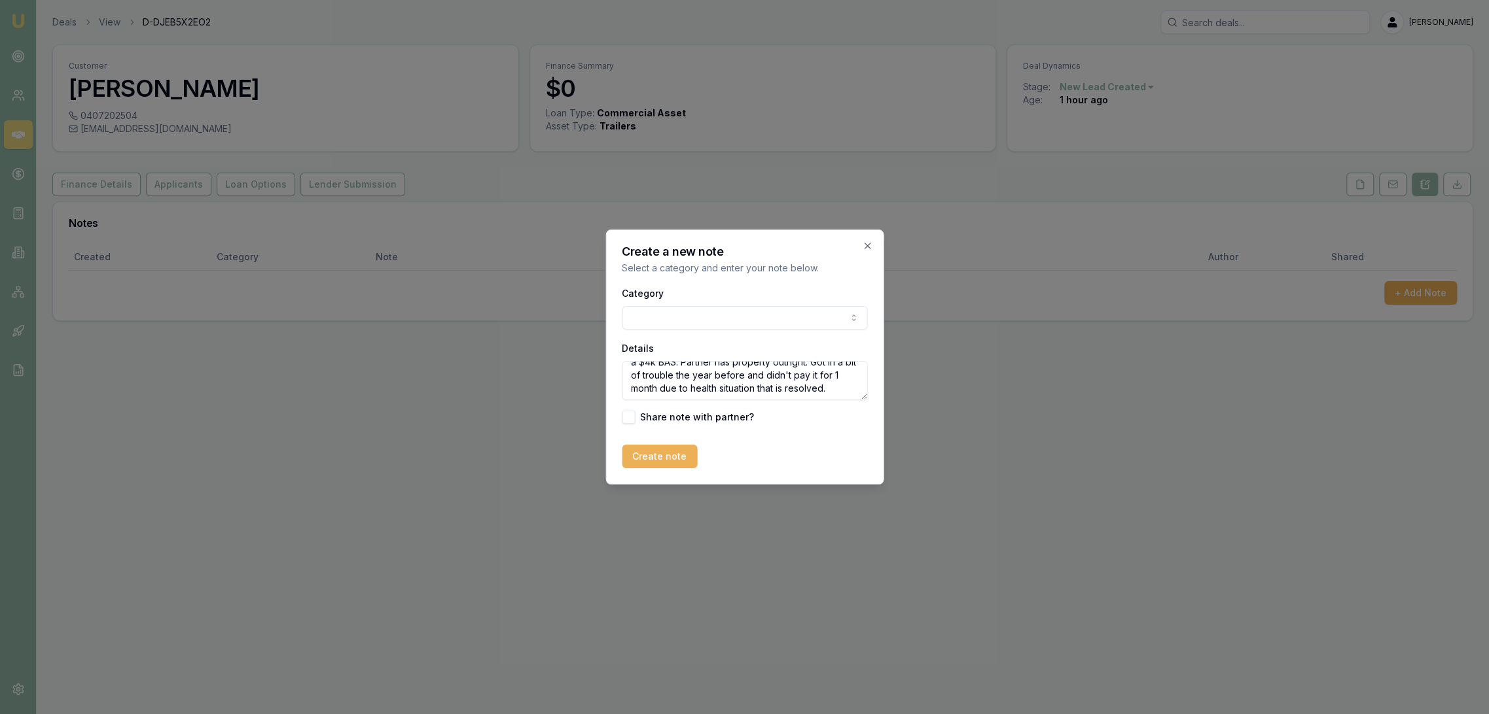
scroll to position [58, 0]
click at [700, 396] on textarea "Looking at buying trailer. Getting quote today 12x6 or 10x5 with half tool box …" at bounding box center [744, 380] width 245 height 39
type textarea "Looking at buying trailer. Getting quote today 12x6 or 10x5 with half tool box …"
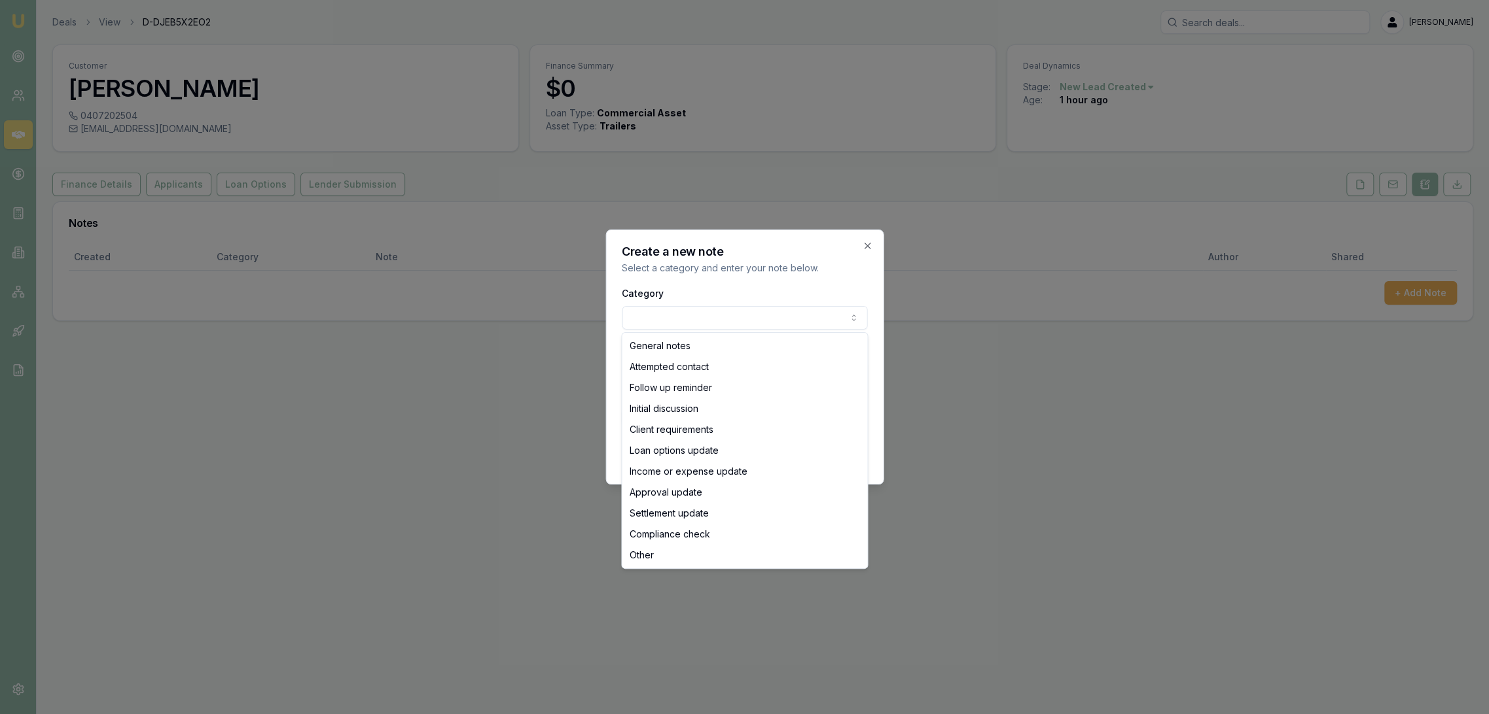
click at [710, 320] on body "Emu Broker Deals View D-DJEB5X2EO2 Robyn Adams Toggle Menu Customer Samuel Maso…" at bounding box center [744, 357] width 1489 height 714
select select "INITIAL_DISCUSSION"
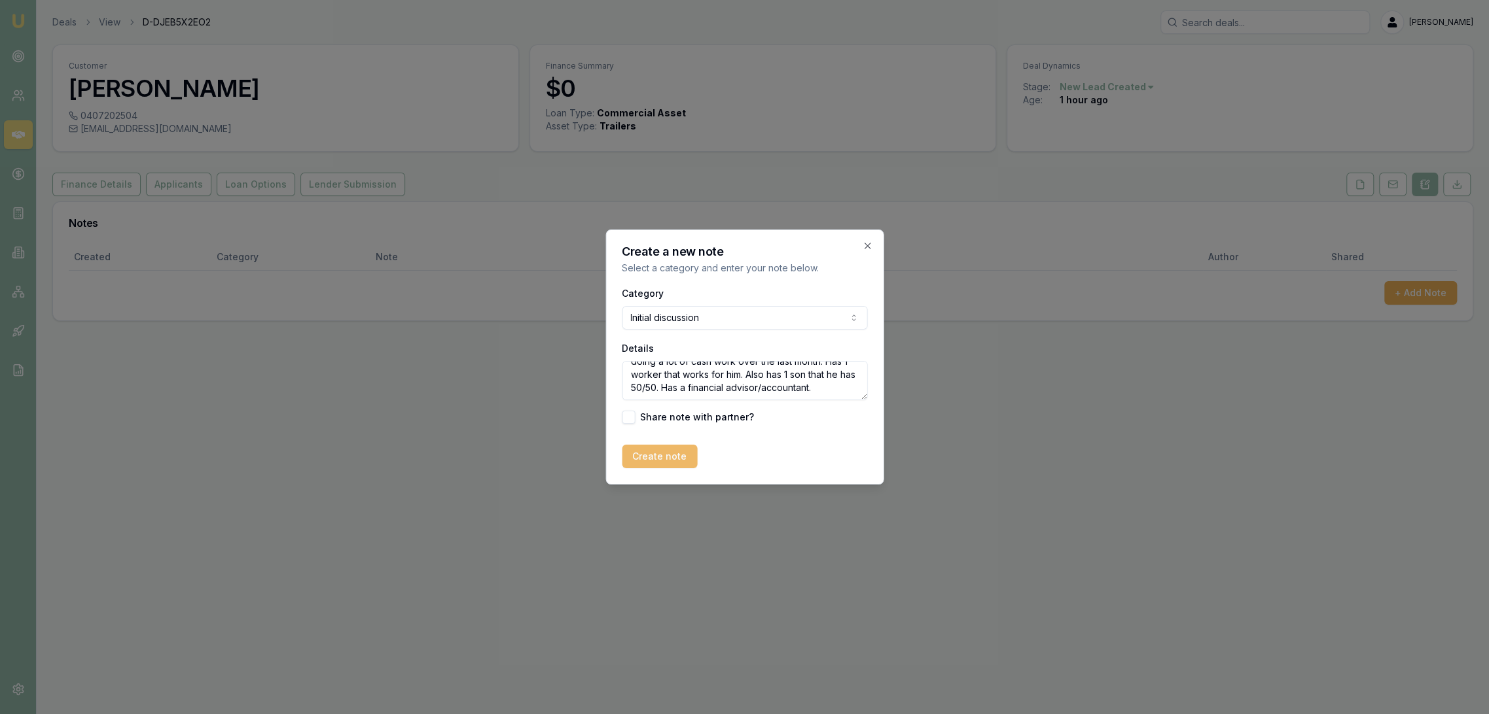
click at [654, 453] on button "Create note" at bounding box center [659, 457] width 75 height 24
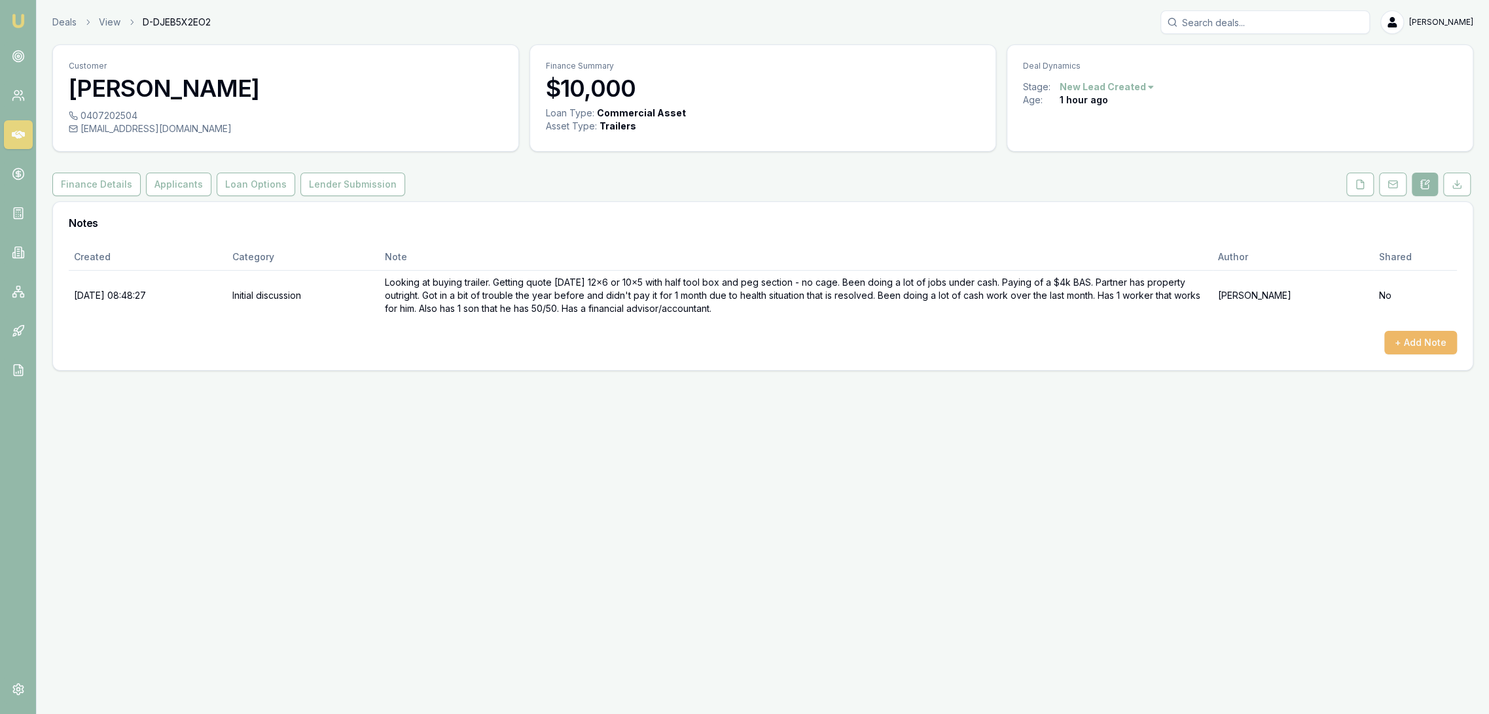
click at [1426, 337] on button "+ Add Note" at bounding box center [1420, 343] width 73 height 24
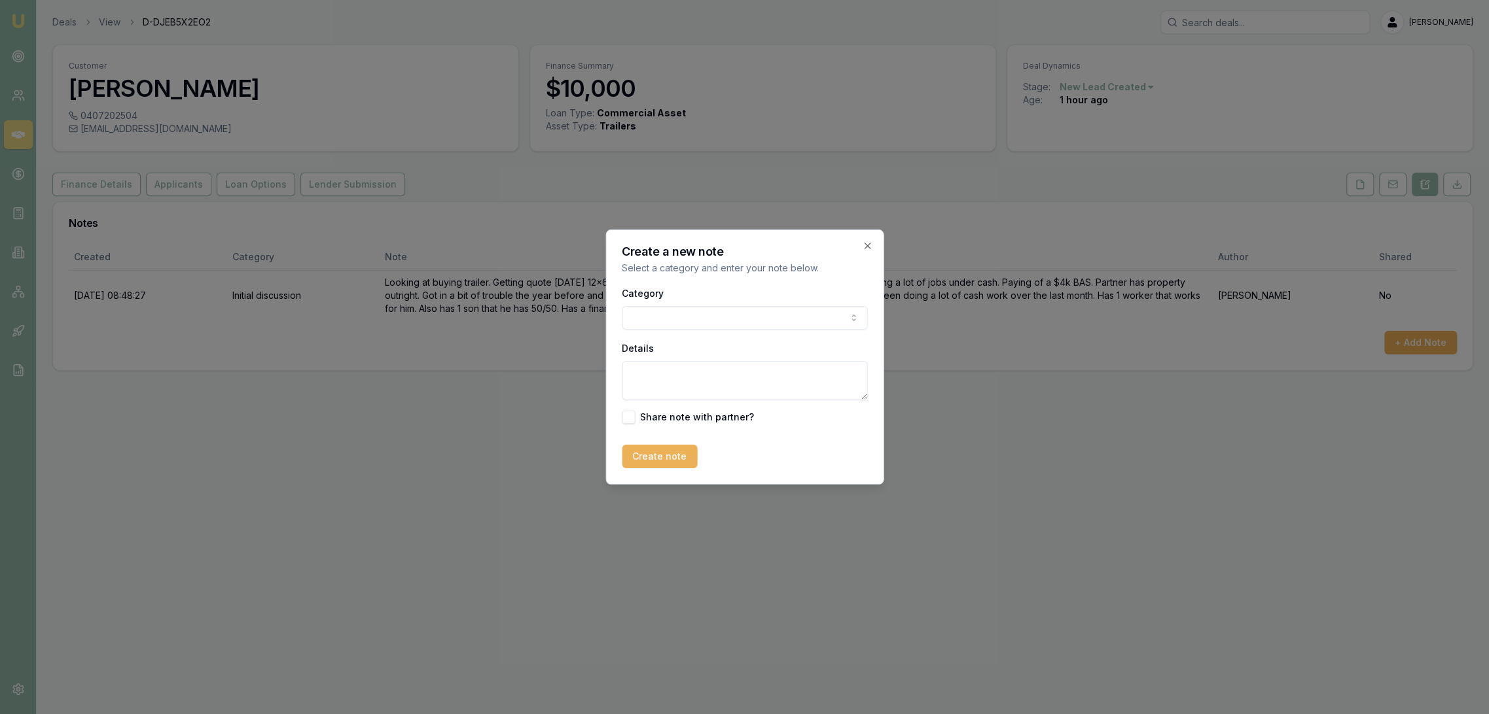
click at [716, 376] on textarea "Details" at bounding box center [744, 380] width 245 height 39
type textarea "Application taken and documents requested."
click at [628, 412] on button "button" at bounding box center [628, 417] width 13 height 13
checkbox input "true"
click at [670, 467] on button "Create note" at bounding box center [659, 457] width 75 height 24
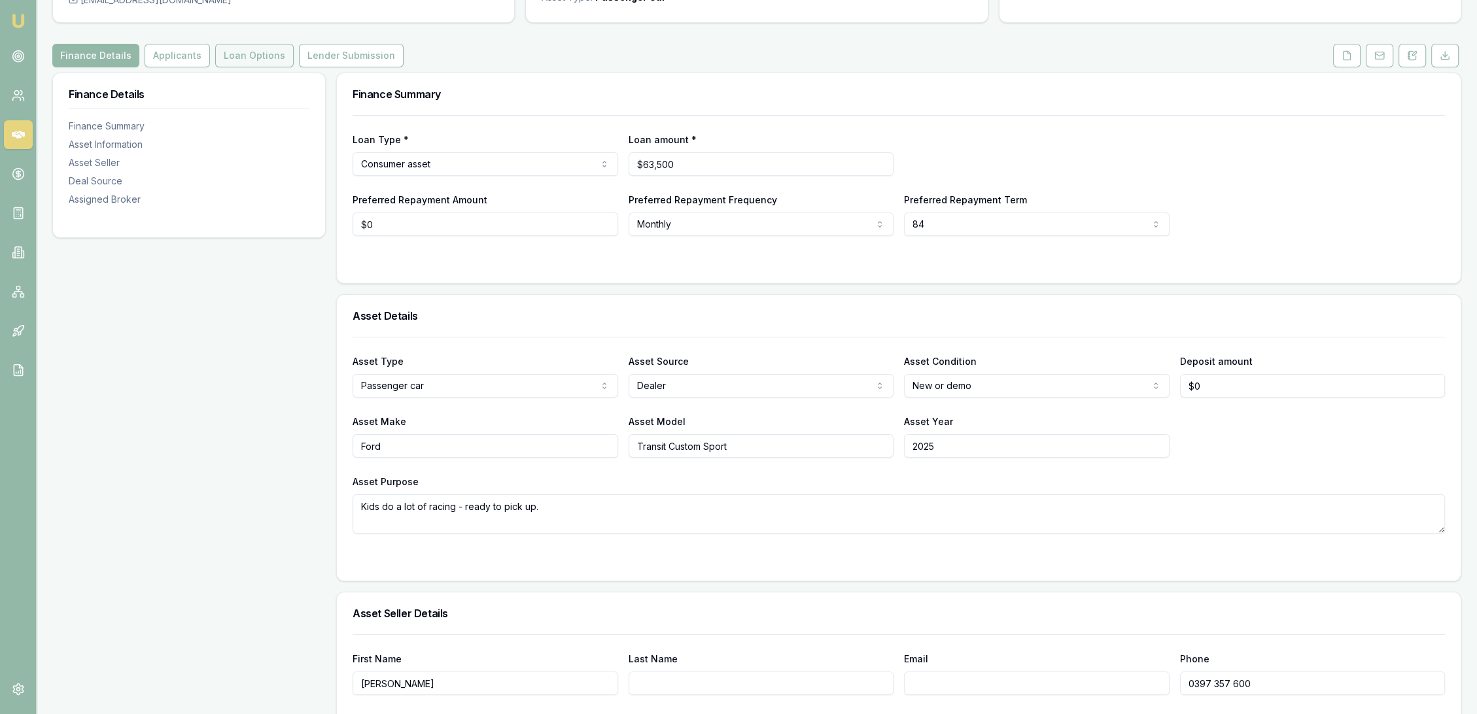
scroll to position [73, 0]
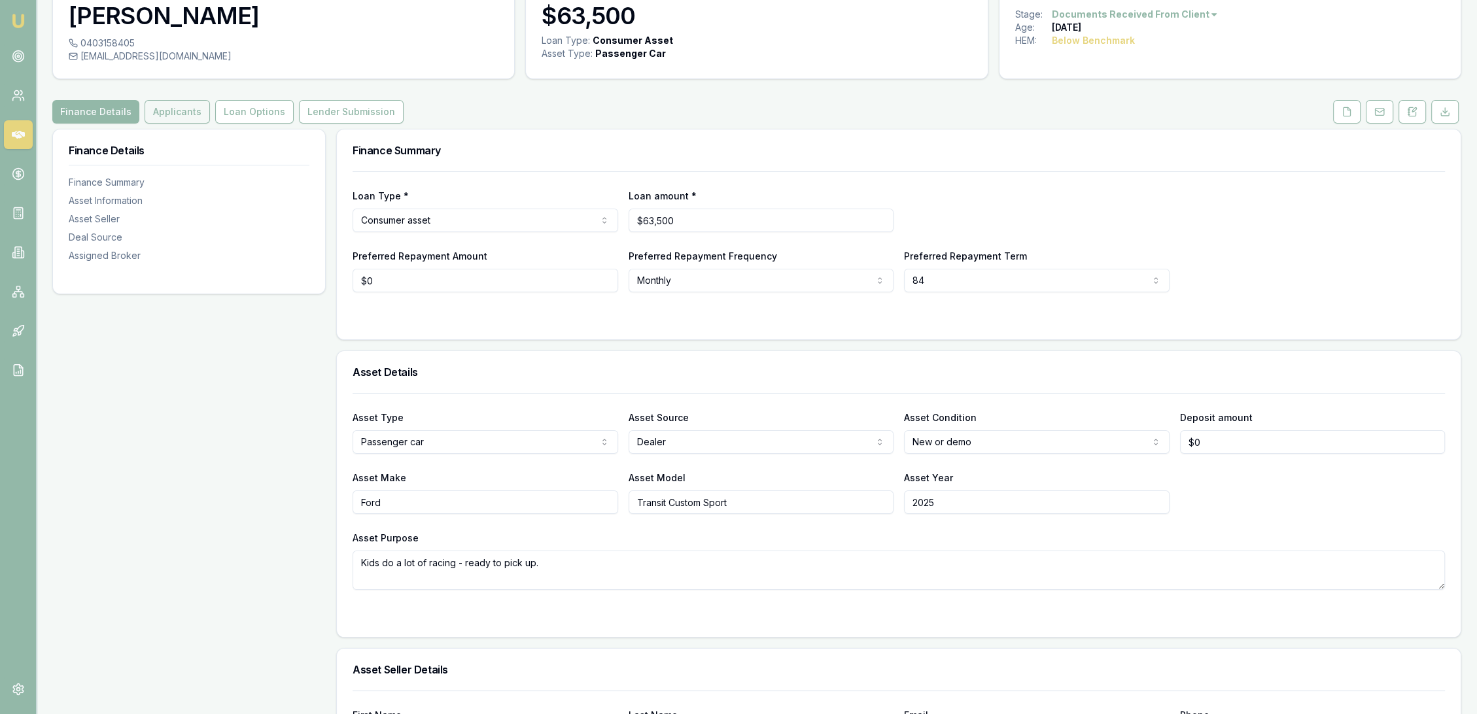
click at [182, 107] on button "Applicants" at bounding box center [177, 112] width 65 height 24
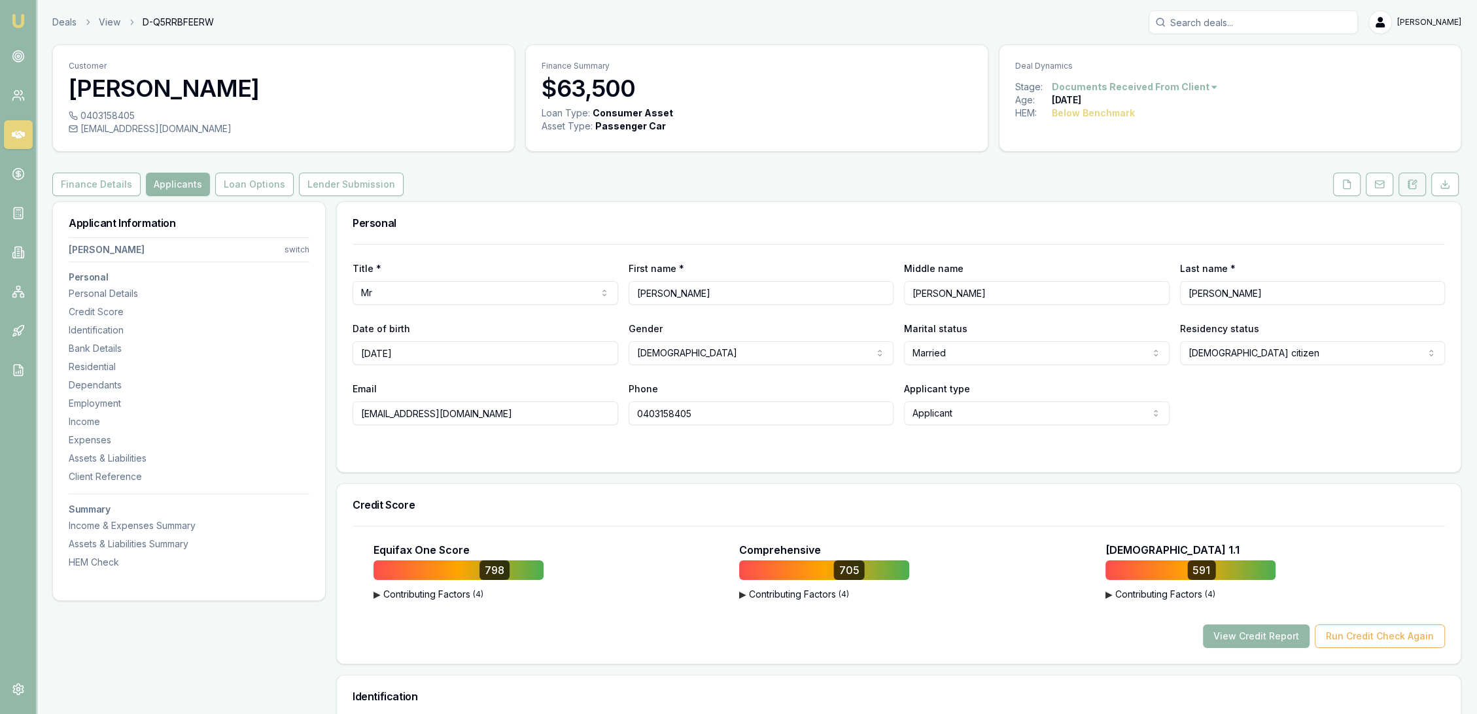
click at [1416, 190] on button at bounding box center [1412, 185] width 27 height 24
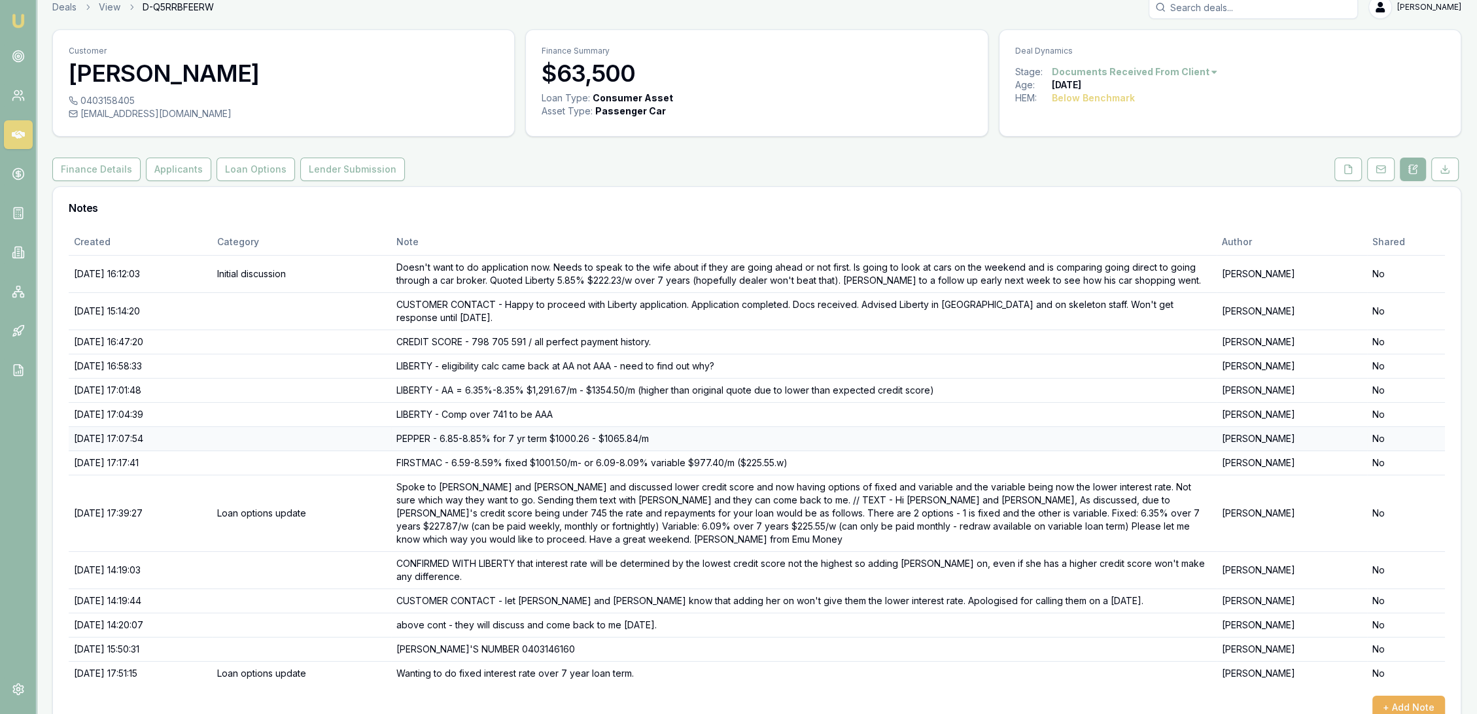
scroll to position [19, 0]
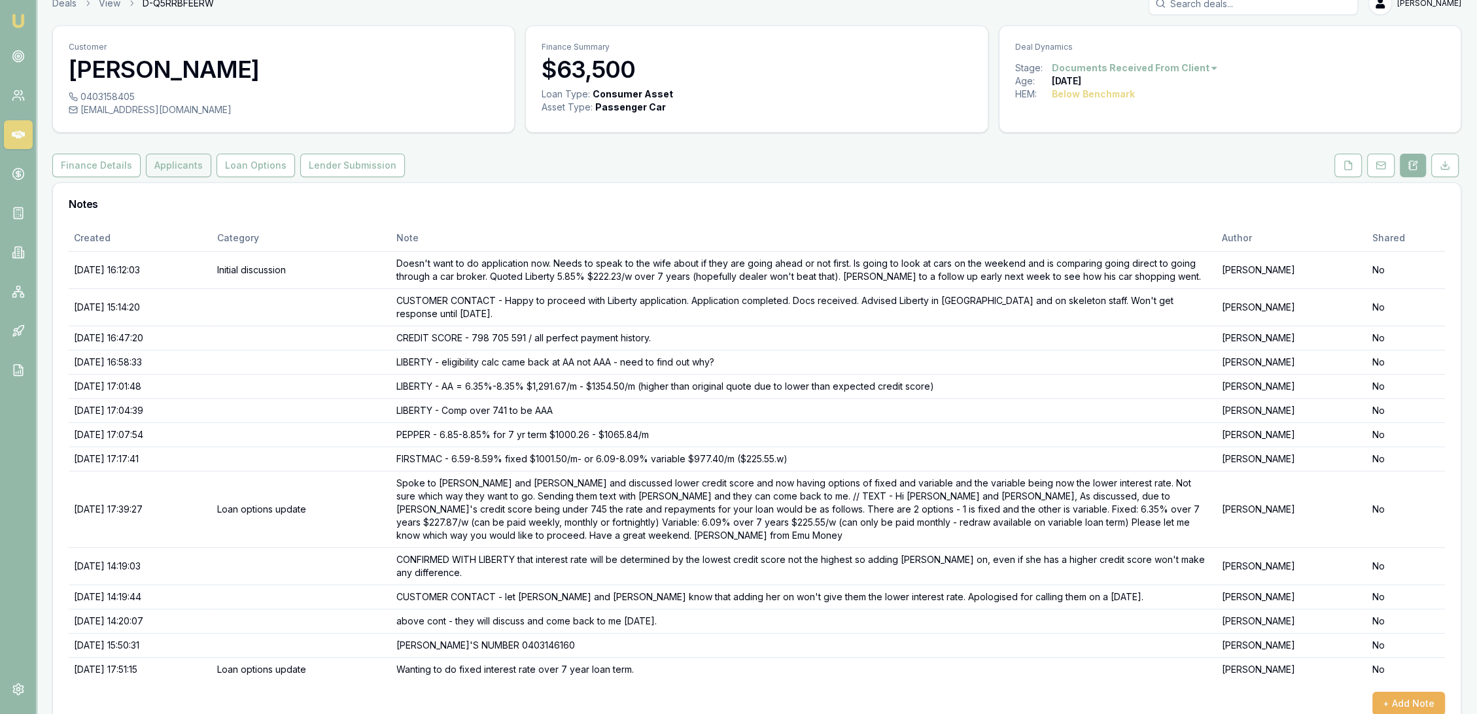
click at [162, 165] on button "Applicants" at bounding box center [178, 166] width 65 height 24
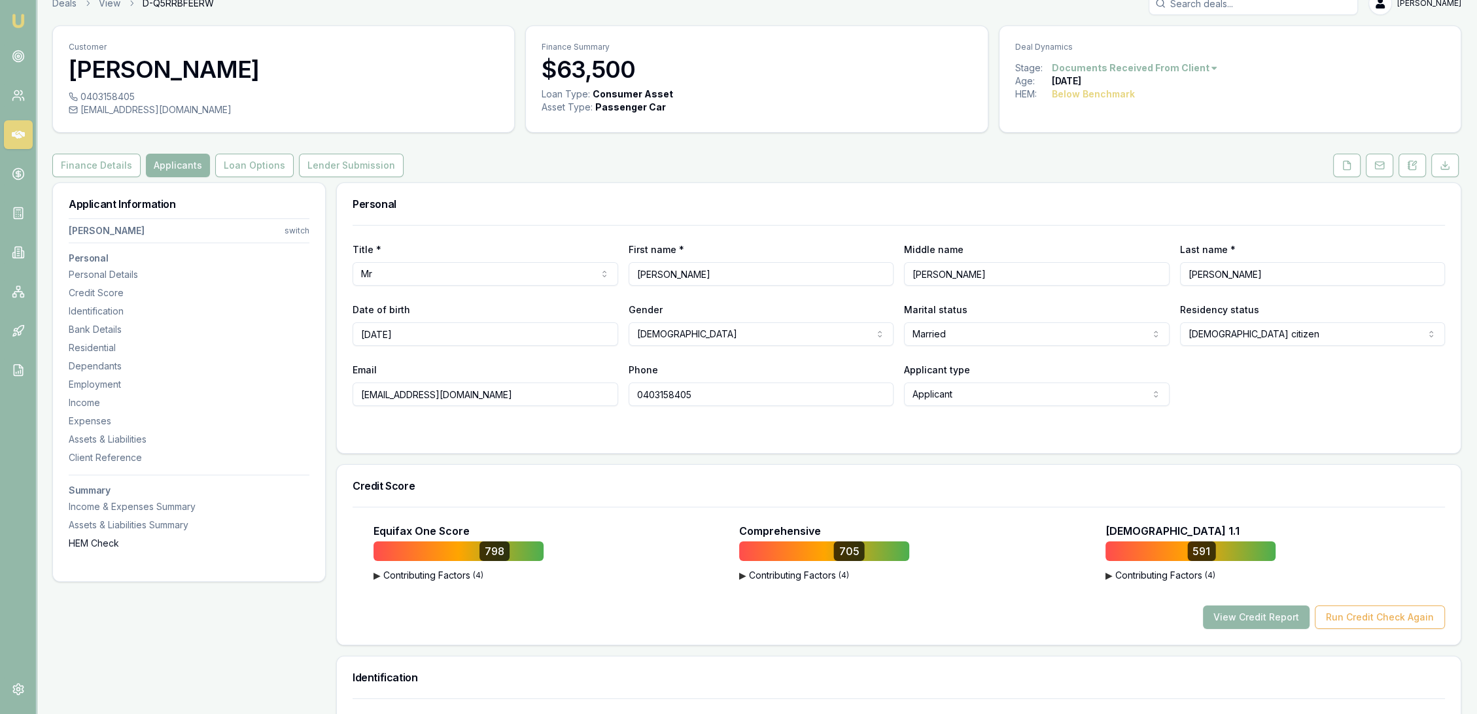
click at [114, 540] on div "HEM Check" at bounding box center [189, 543] width 241 height 13
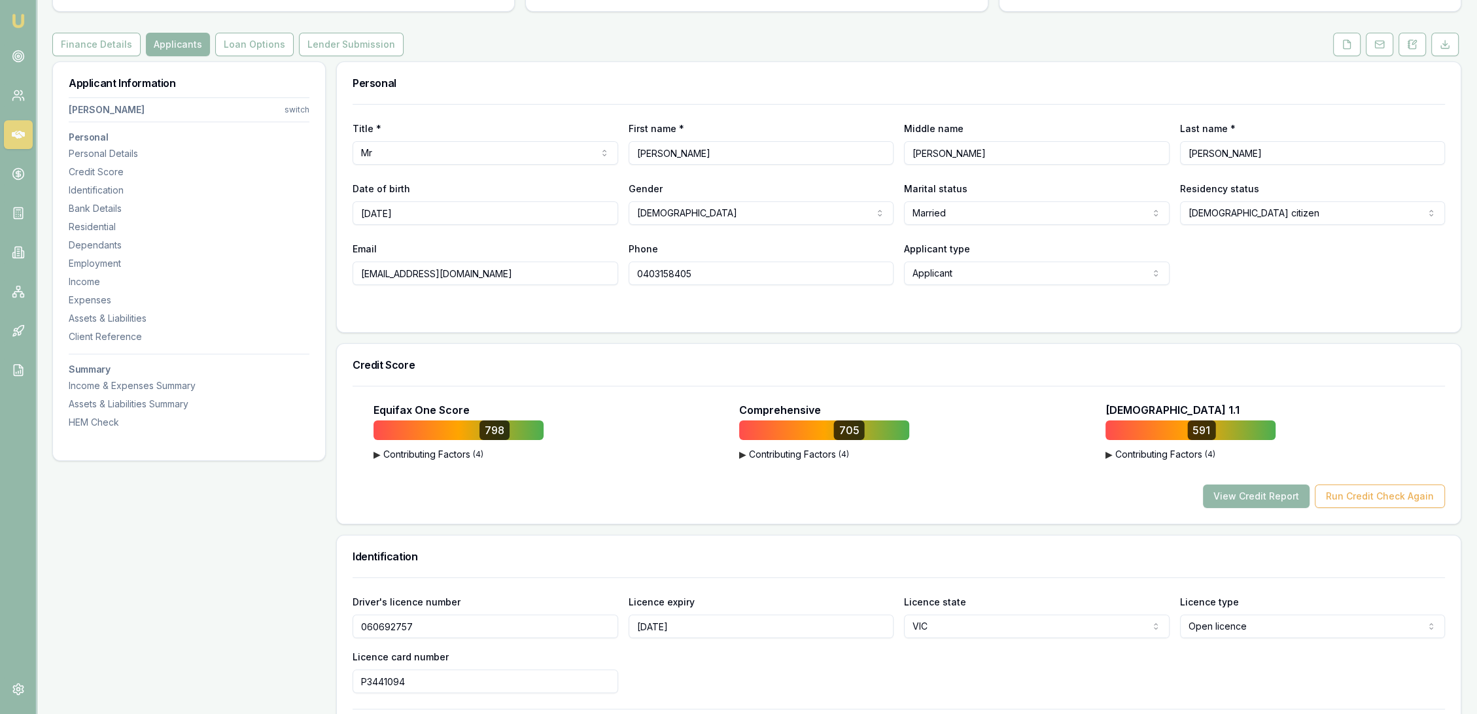
scroll to position [133, 0]
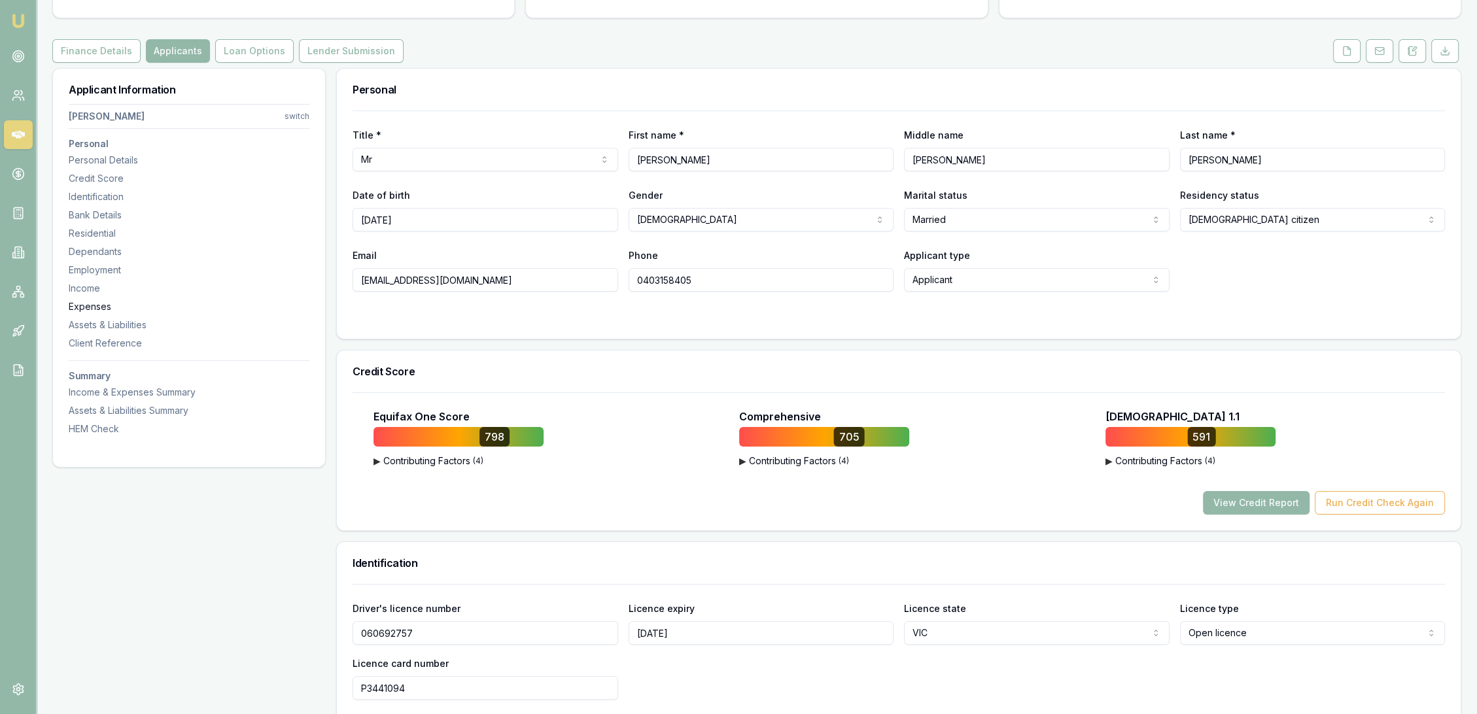
drag, startPoint x: 91, startPoint y: 249, endPoint x: 79, endPoint y: 266, distance: 20.5
click at [91, 250] on div "Dependants" at bounding box center [189, 251] width 241 height 13
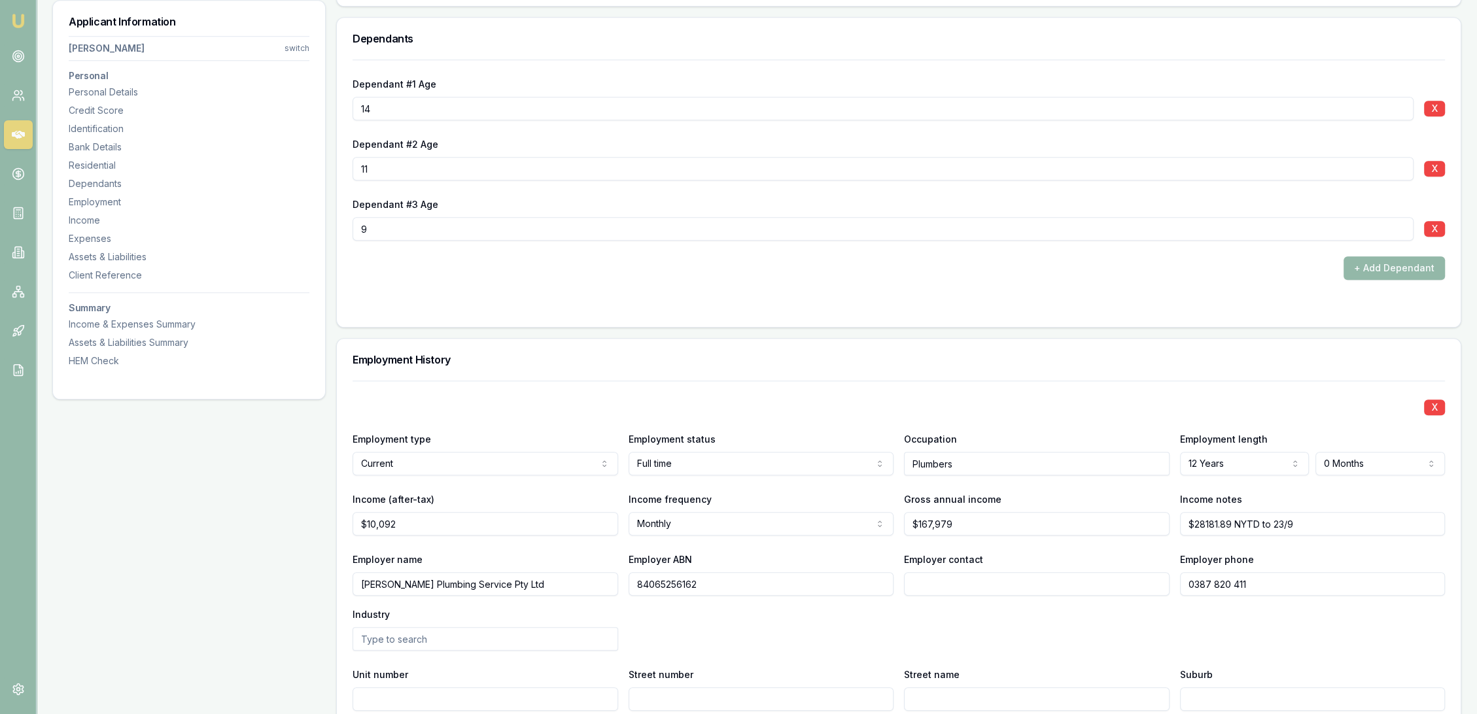
scroll to position [1615, 0]
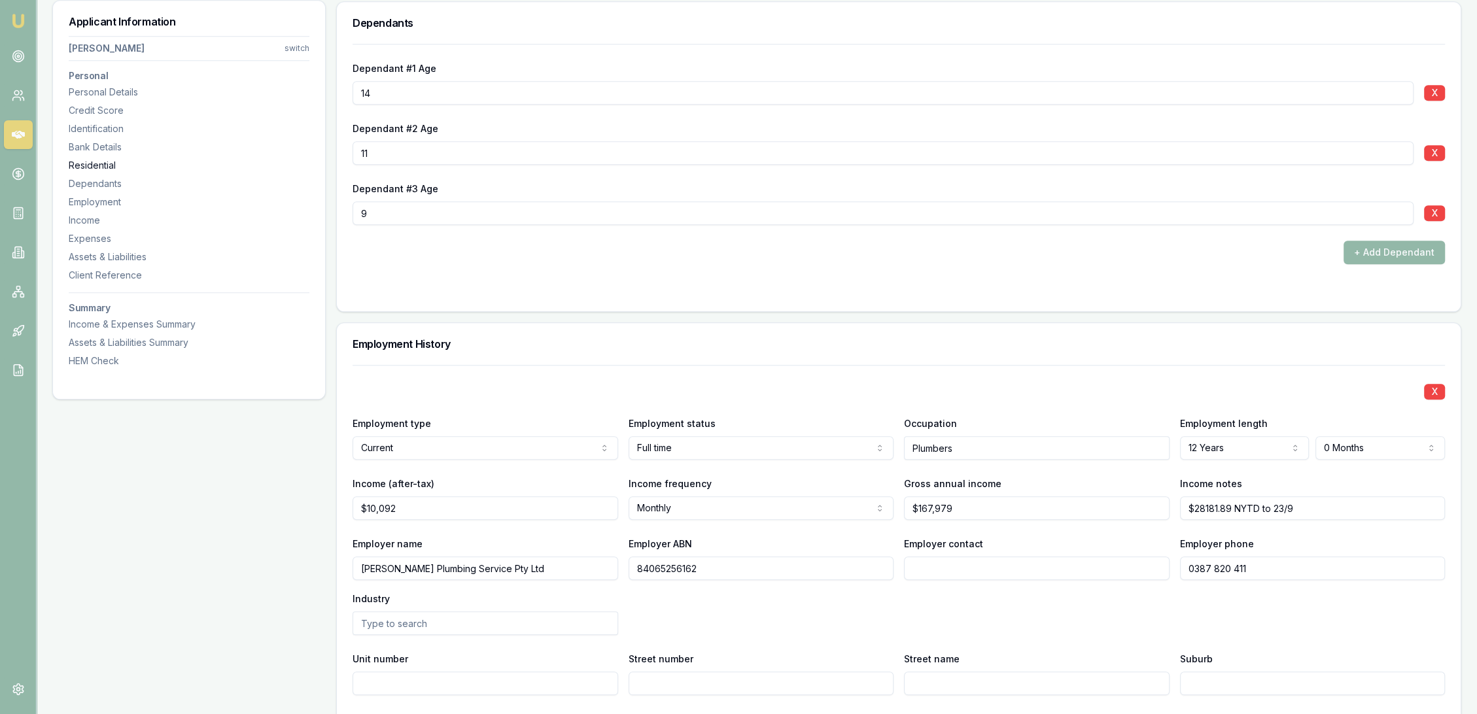
click at [77, 166] on div "Residential" at bounding box center [189, 165] width 241 height 13
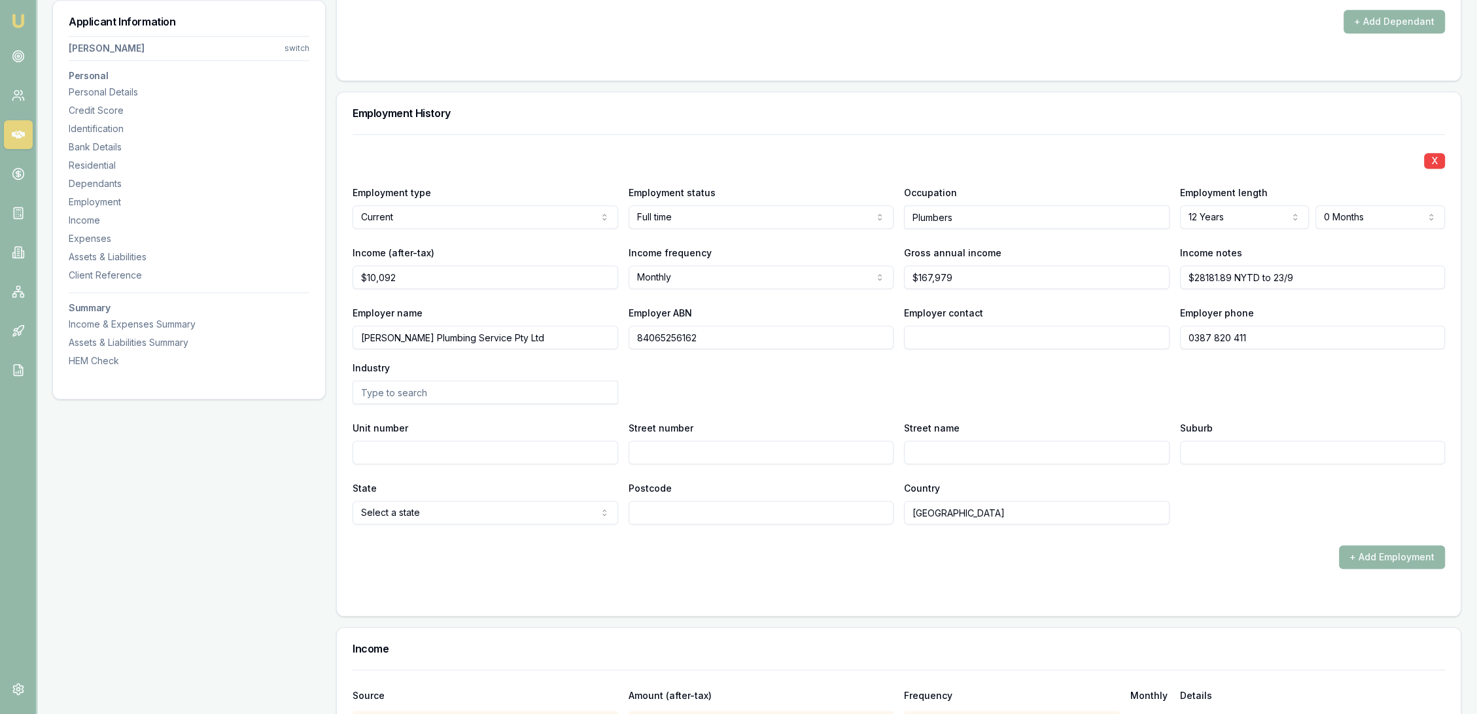
scroll to position [1988, 0]
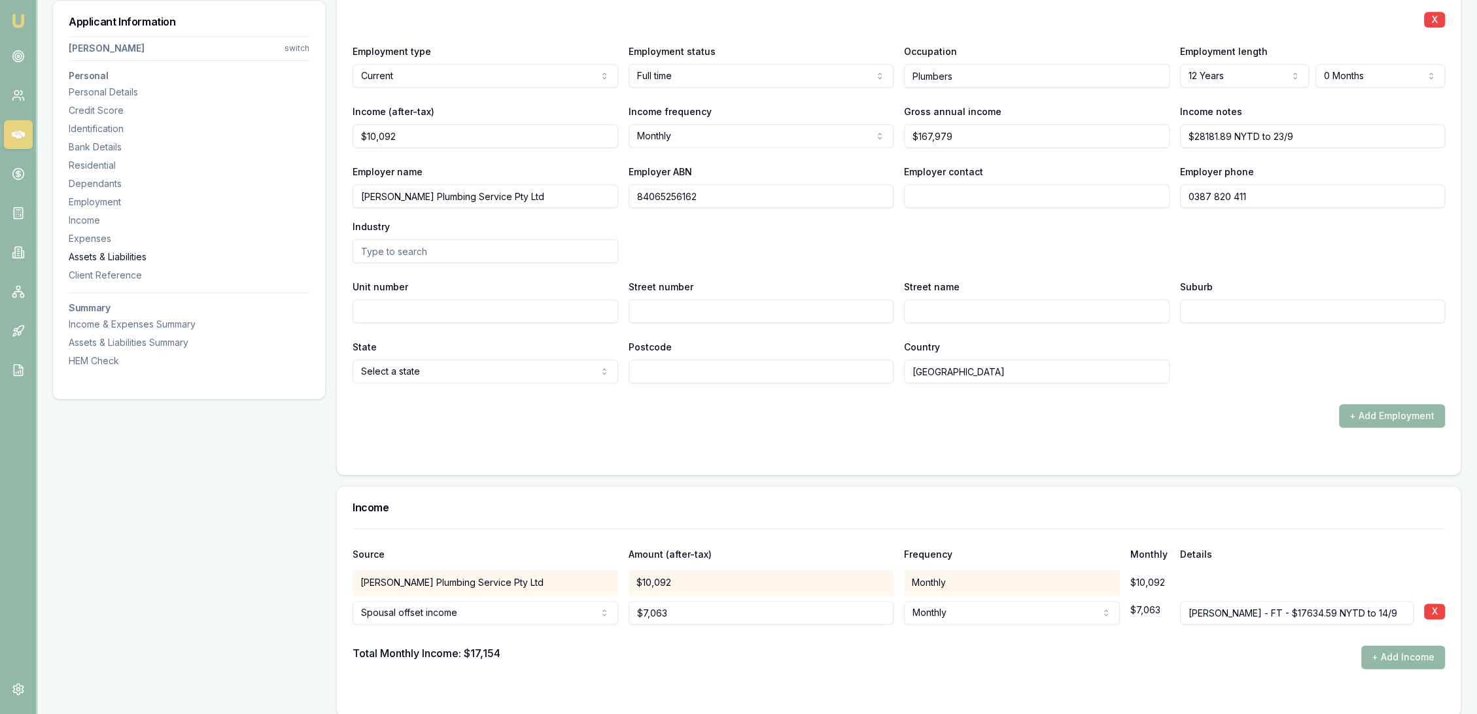
click at [83, 259] on div "Assets & Liabilities" at bounding box center [189, 257] width 241 height 13
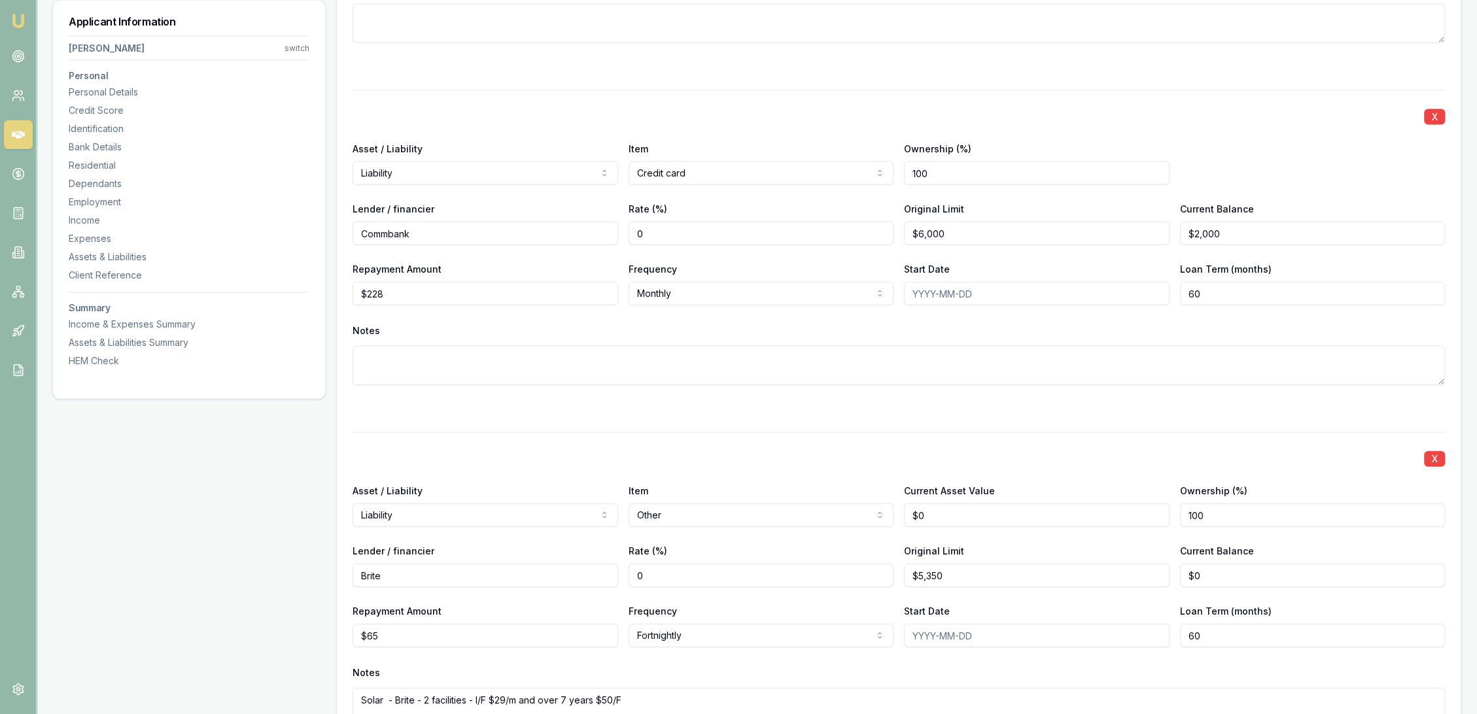
scroll to position [3901, 0]
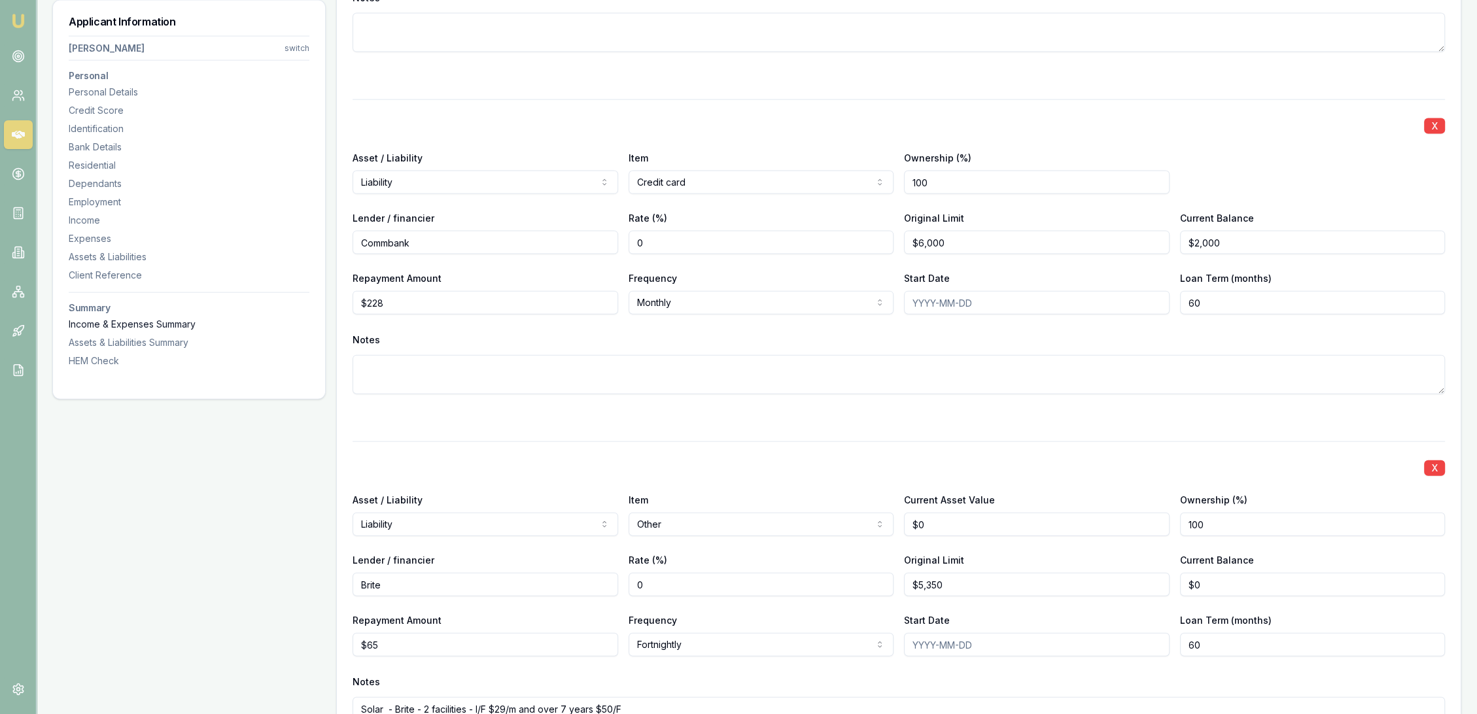
click at [103, 323] on div "Income & Expenses Summary" at bounding box center [189, 324] width 241 height 13
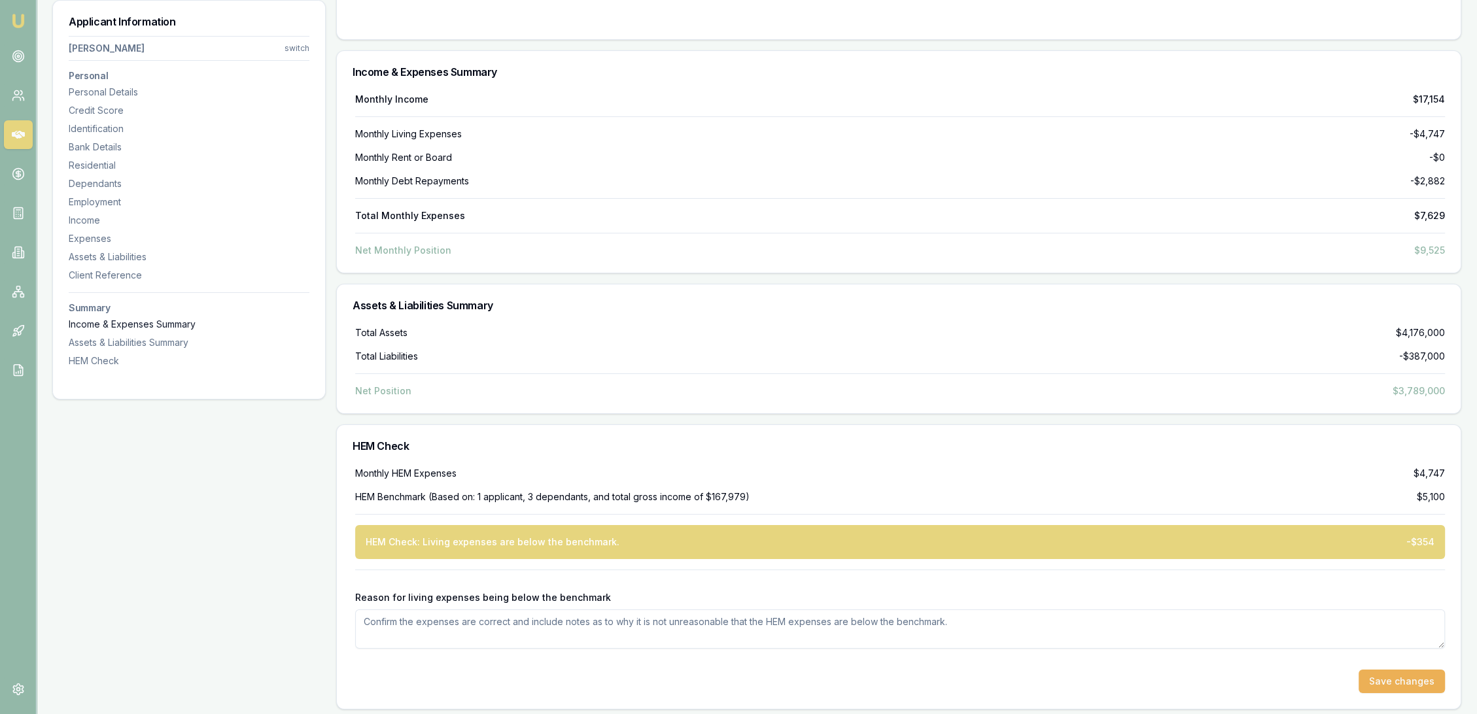
scroll to position [6417, 0]
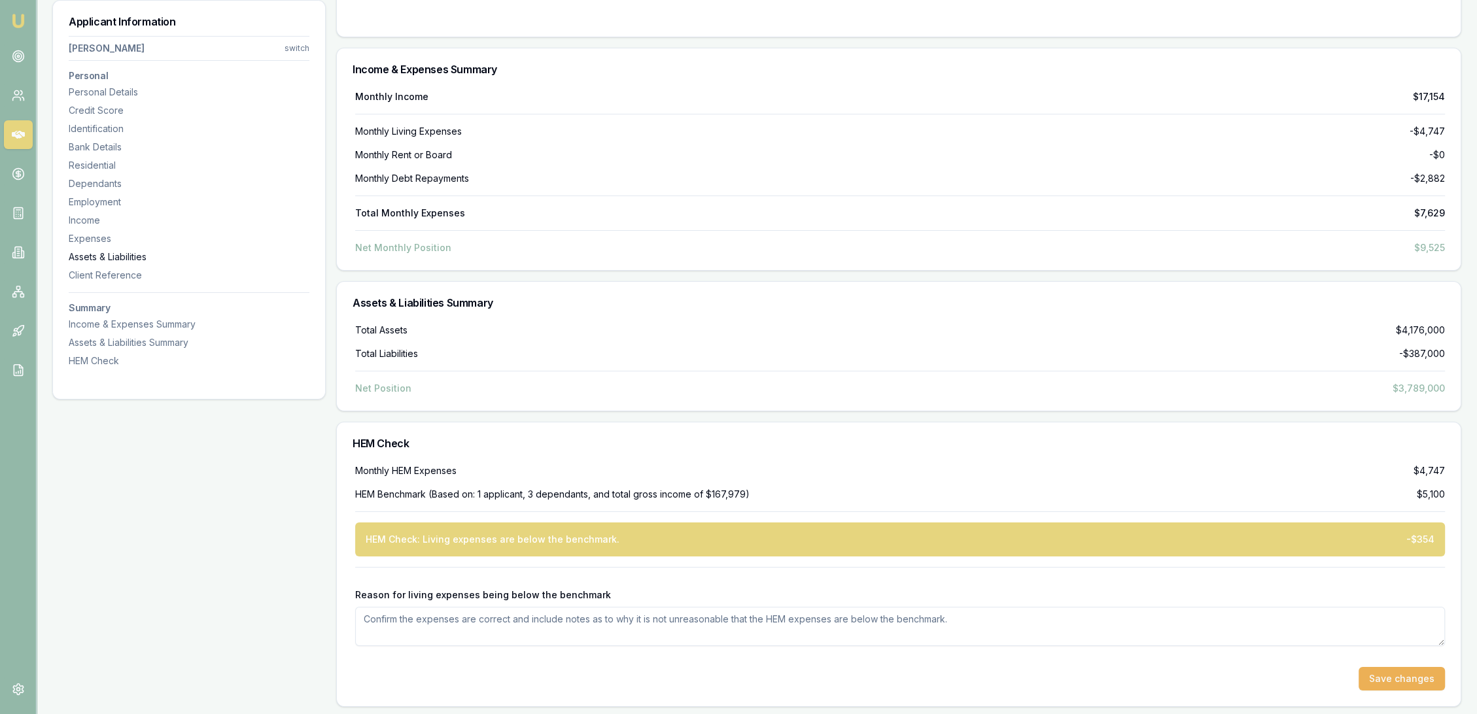
click at [101, 259] on div "Assets & Liabilities" at bounding box center [189, 257] width 241 height 13
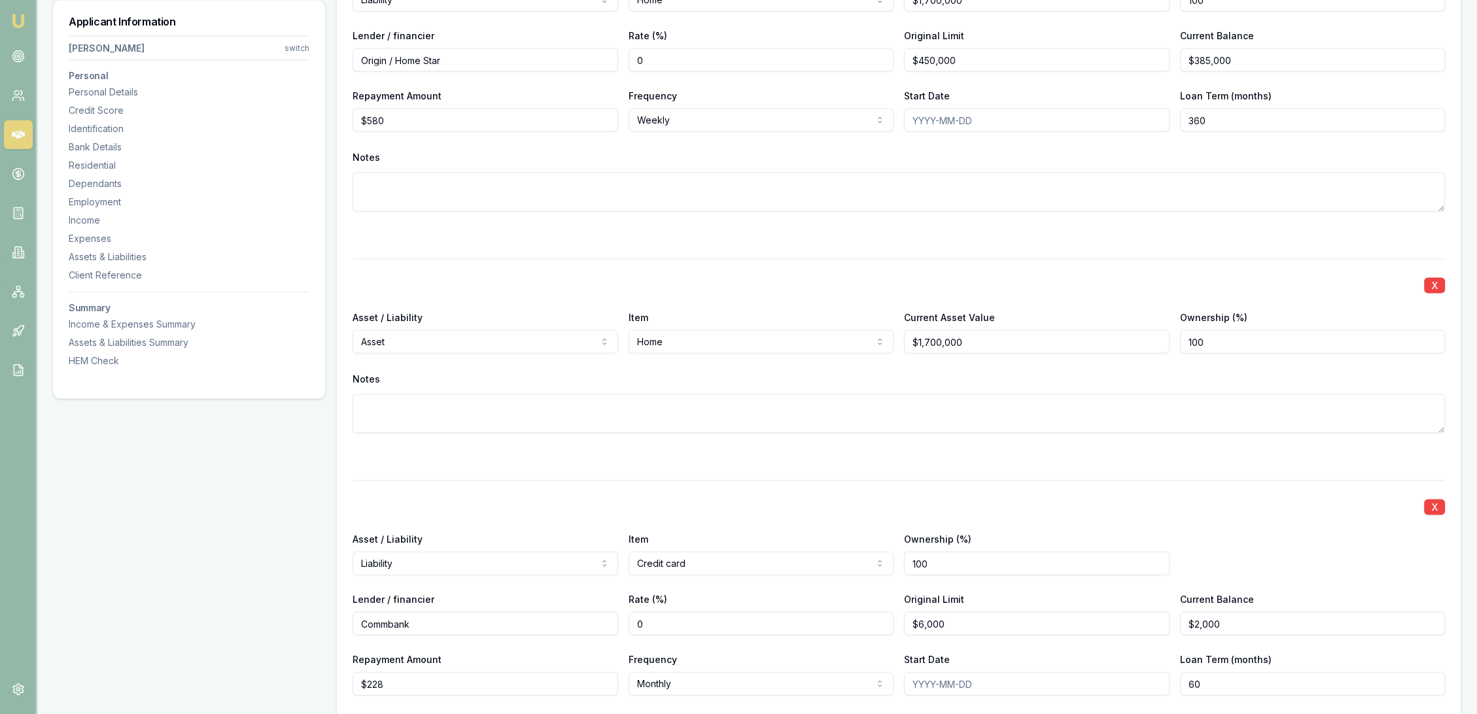
scroll to position [3392, 0]
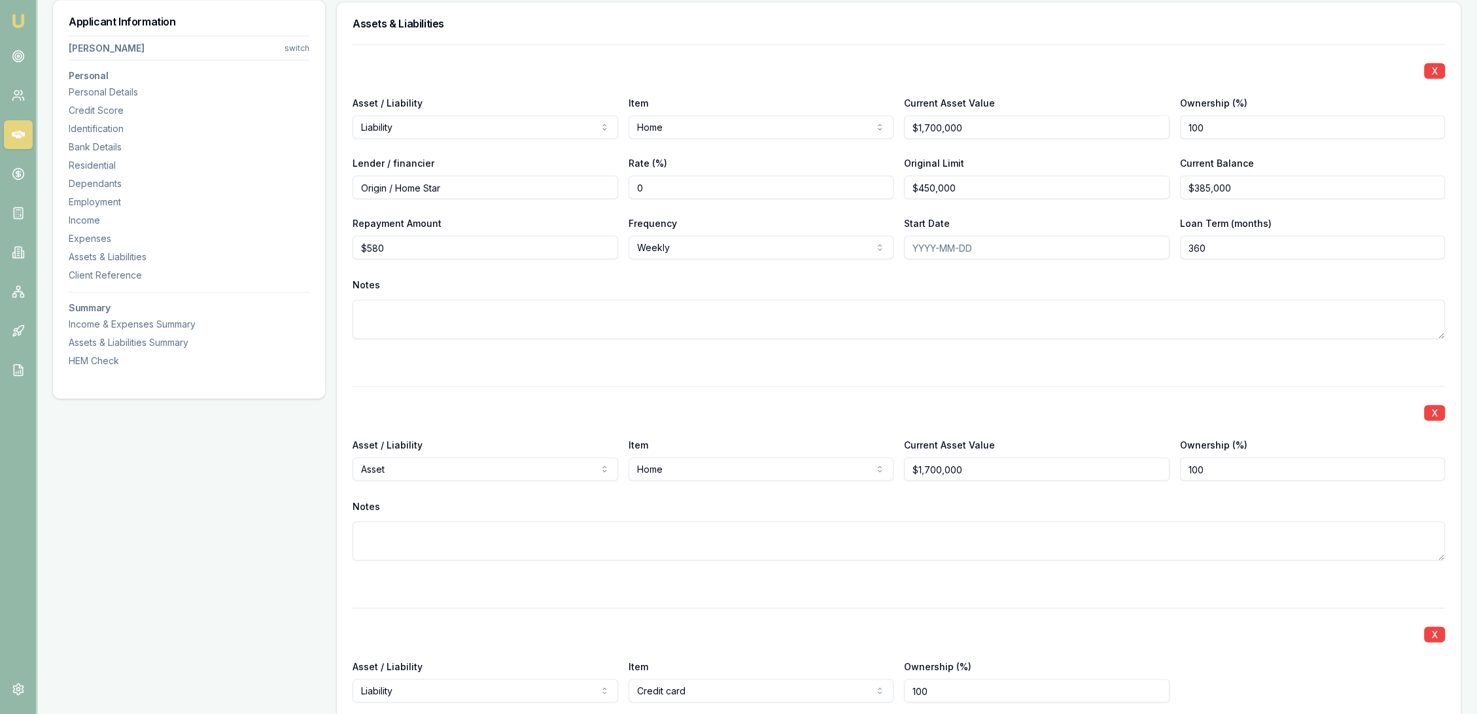
drag, startPoint x: 494, startPoint y: 598, endPoint x: 674, endPoint y: 570, distance: 182.1
click at [97, 358] on div "HEM Check" at bounding box center [189, 361] width 241 height 13
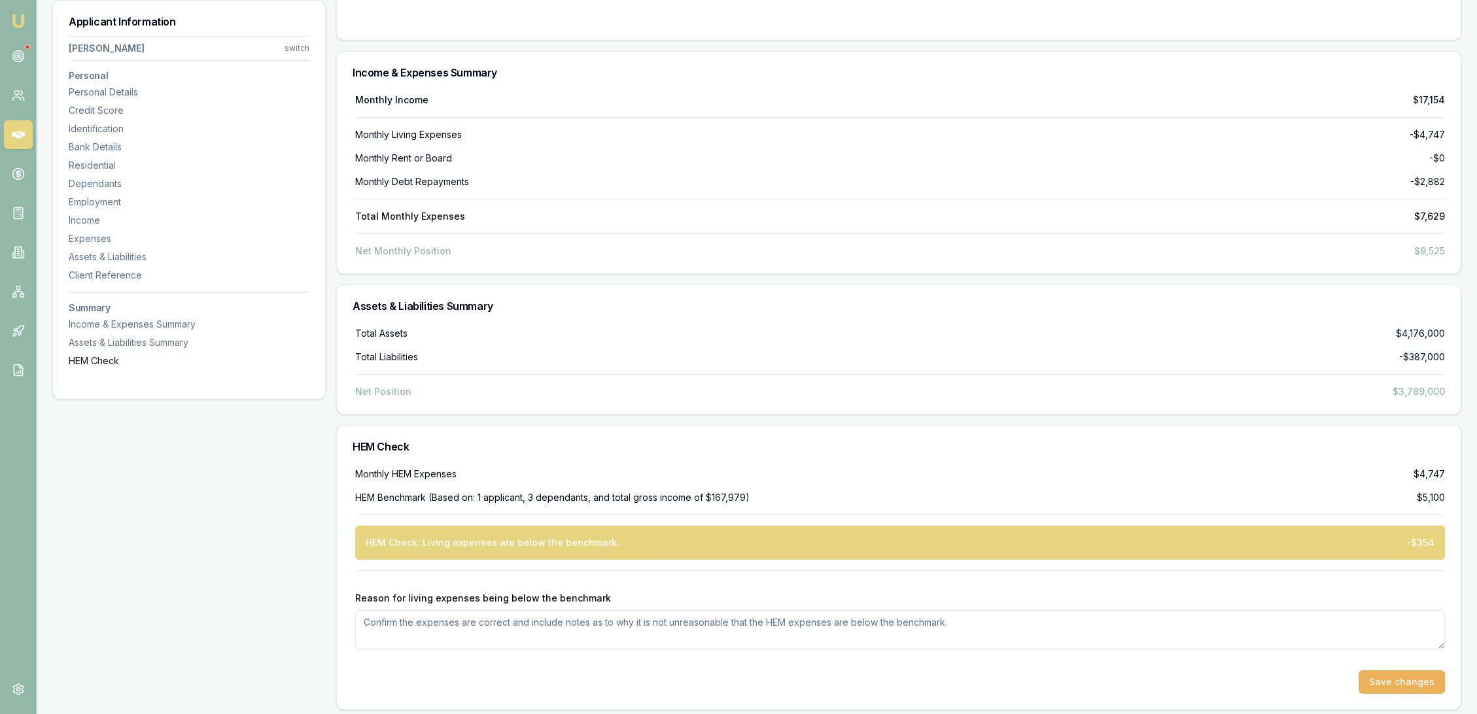
scroll to position [6417, 0]
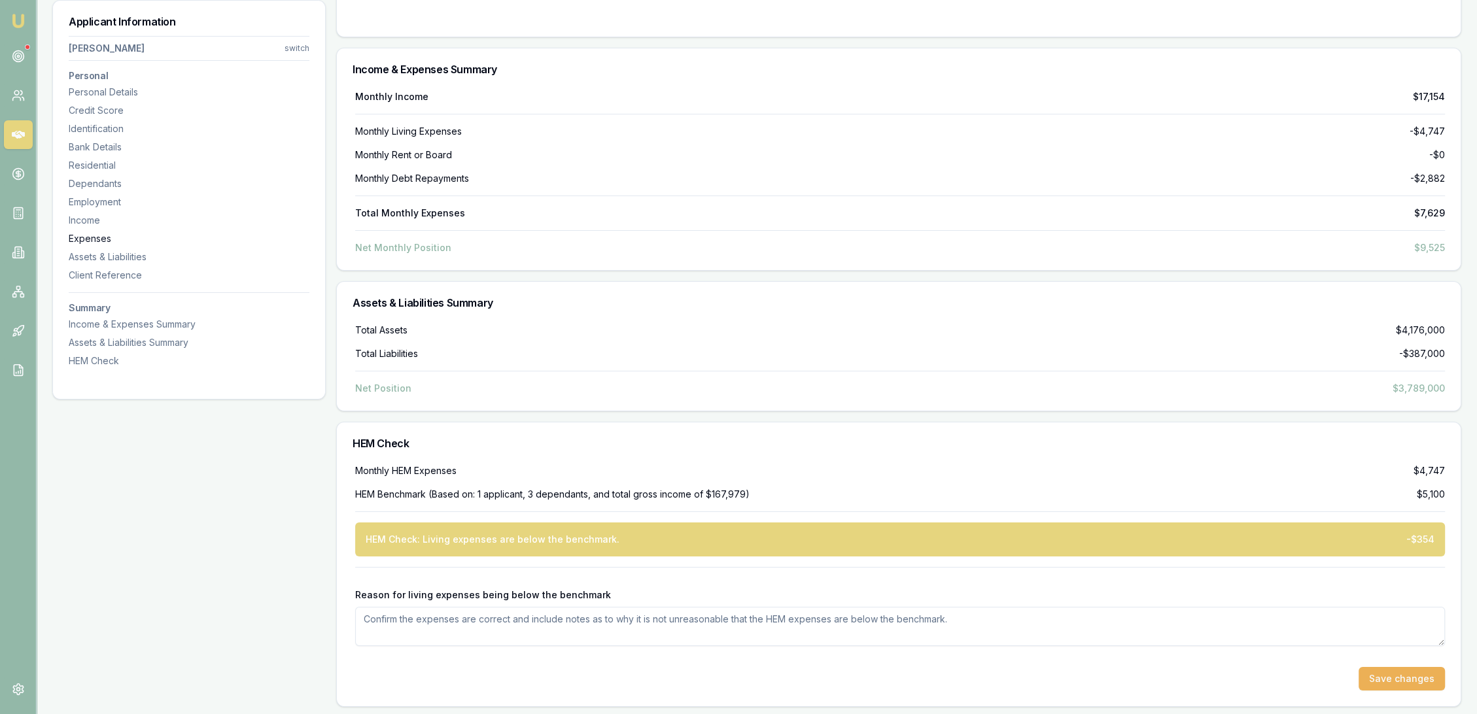
click at [99, 239] on div "Expenses" at bounding box center [189, 238] width 241 height 13
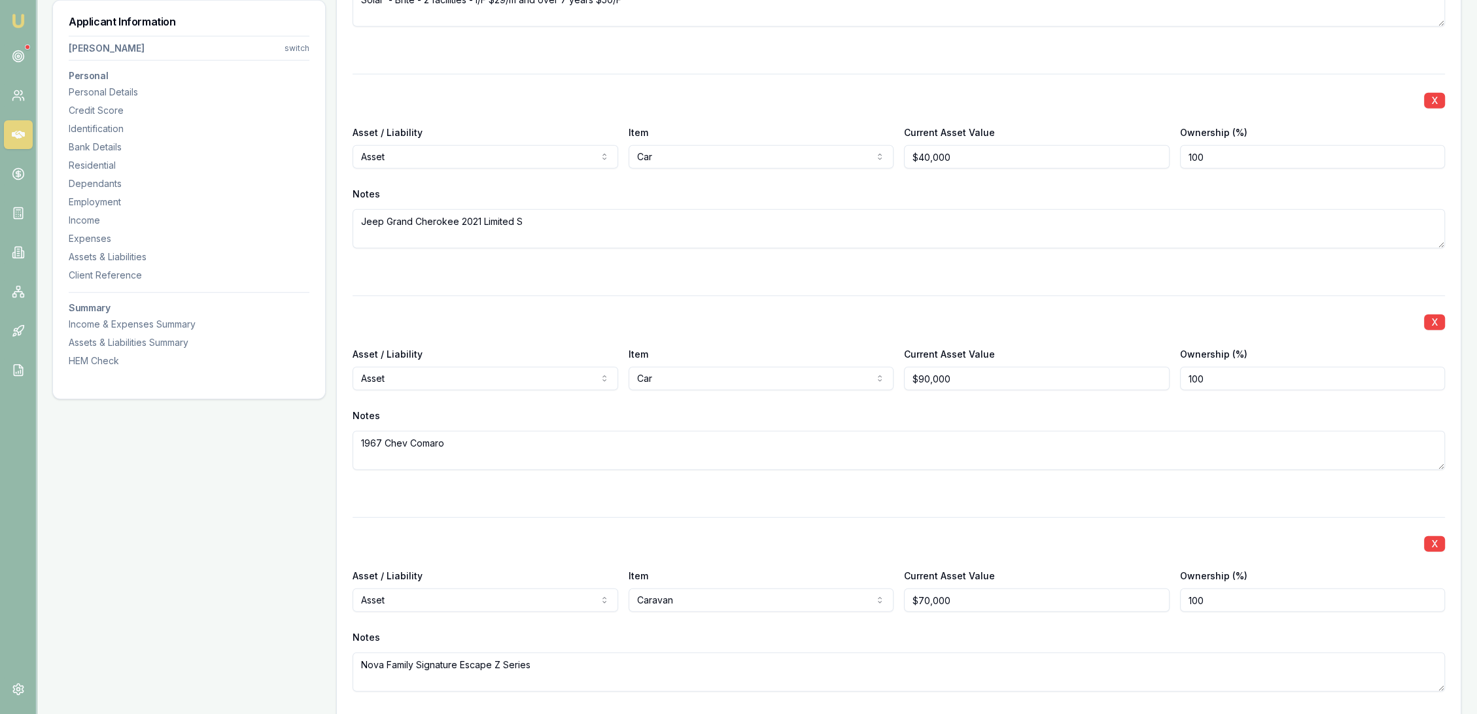
scroll to position [4653, 0]
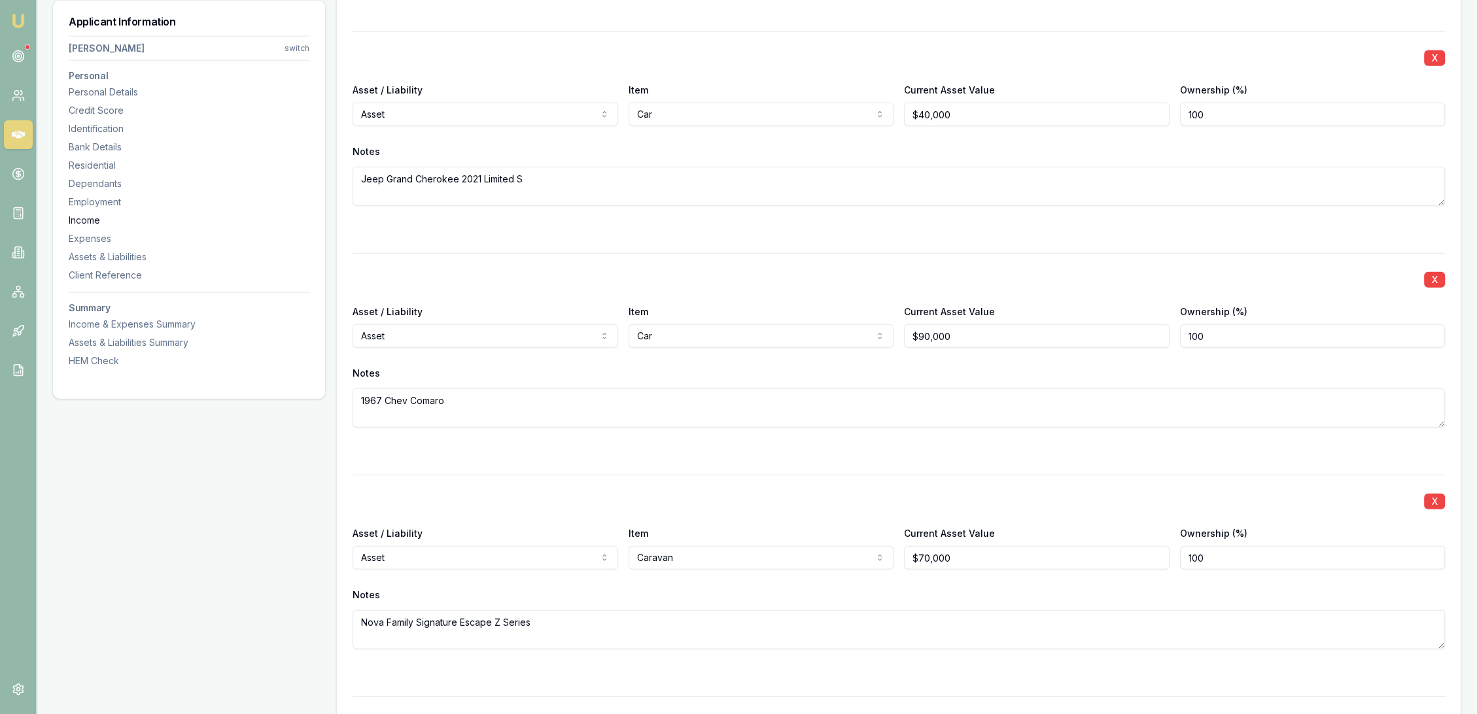
click at [91, 215] on div "Income" at bounding box center [189, 220] width 241 height 13
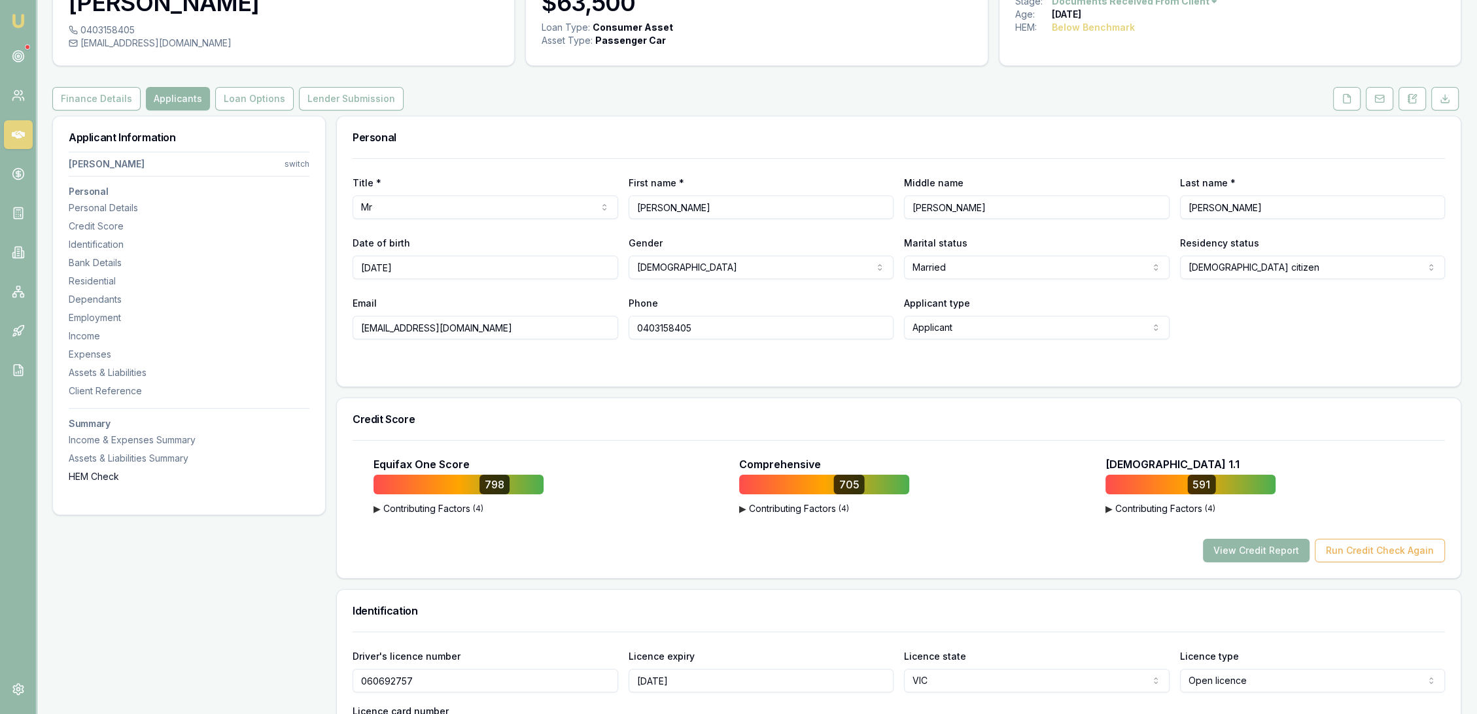
scroll to position [73, 0]
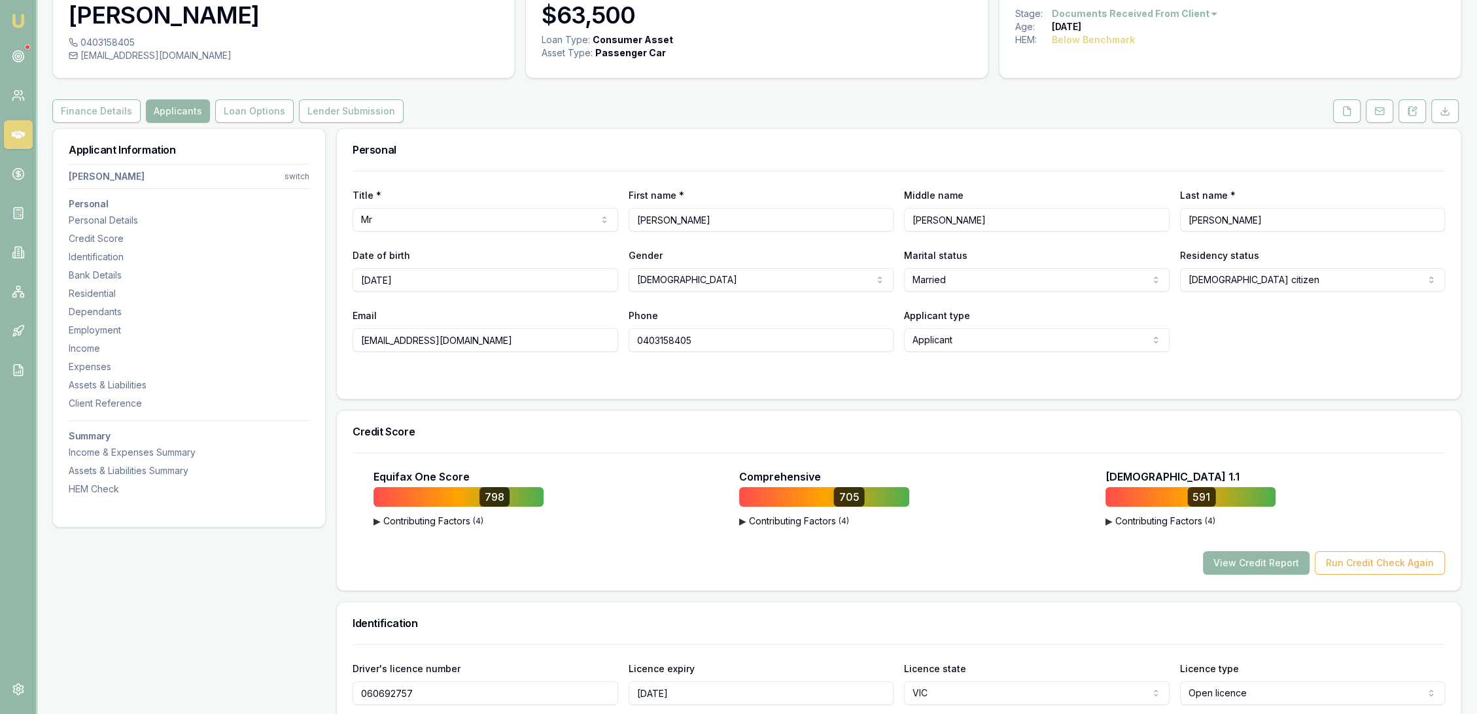
drag, startPoint x: 505, startPoint y: 334, endPoint x: 309, endPoint y: 356, distance: 197.5
click at [1411, 111] on icon at bounding box center [1412, 111] width 10 height 10
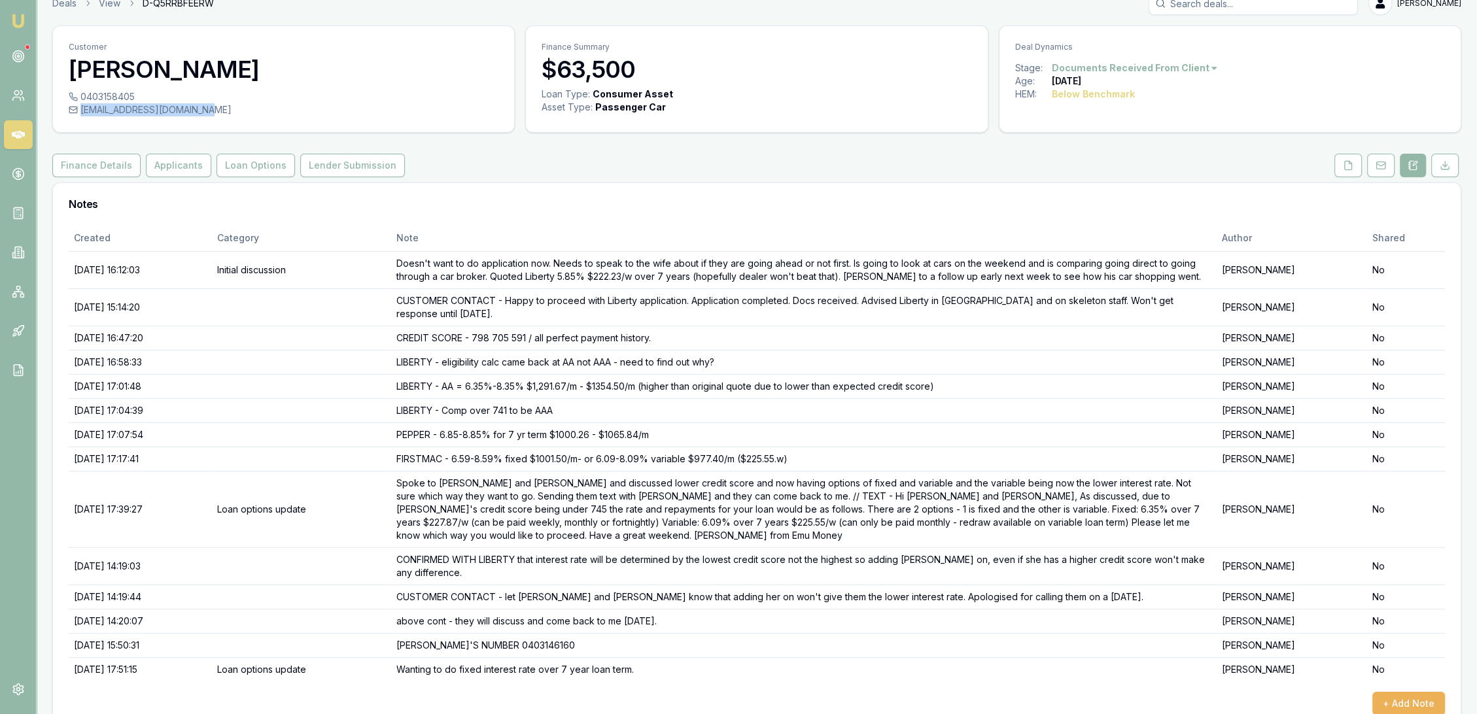
drag, startPoint x: 215, startPoint y: 106, endPoint x: 200, endPoint y: 114, distance: 16.4
click at [200, 114] on div "kyliesimmonds@live.com.au" at bounding box center [284, 109] width 430 height 13
copy div "kyliesimmonds@live.com.au"
click at [185, 164] on button "Applicants" at bounding box center [178, 166] width 65 height 24
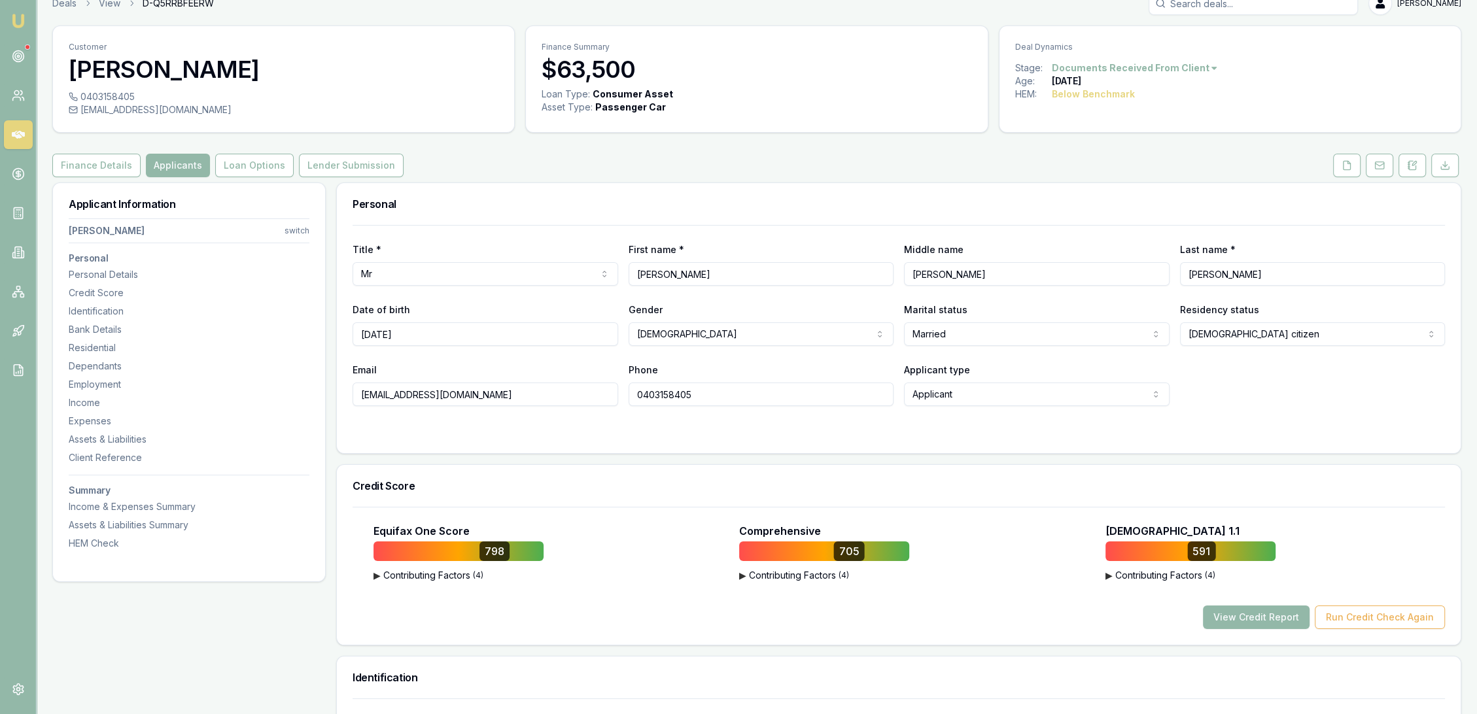
drag, startPoint x: 1415, startPoint y: 162, endPoint x: 1392, endPoint y: 177, distance: 26.9
click at [1415, 162] on icon at bounding box center [1412, 165] width 10 height 10
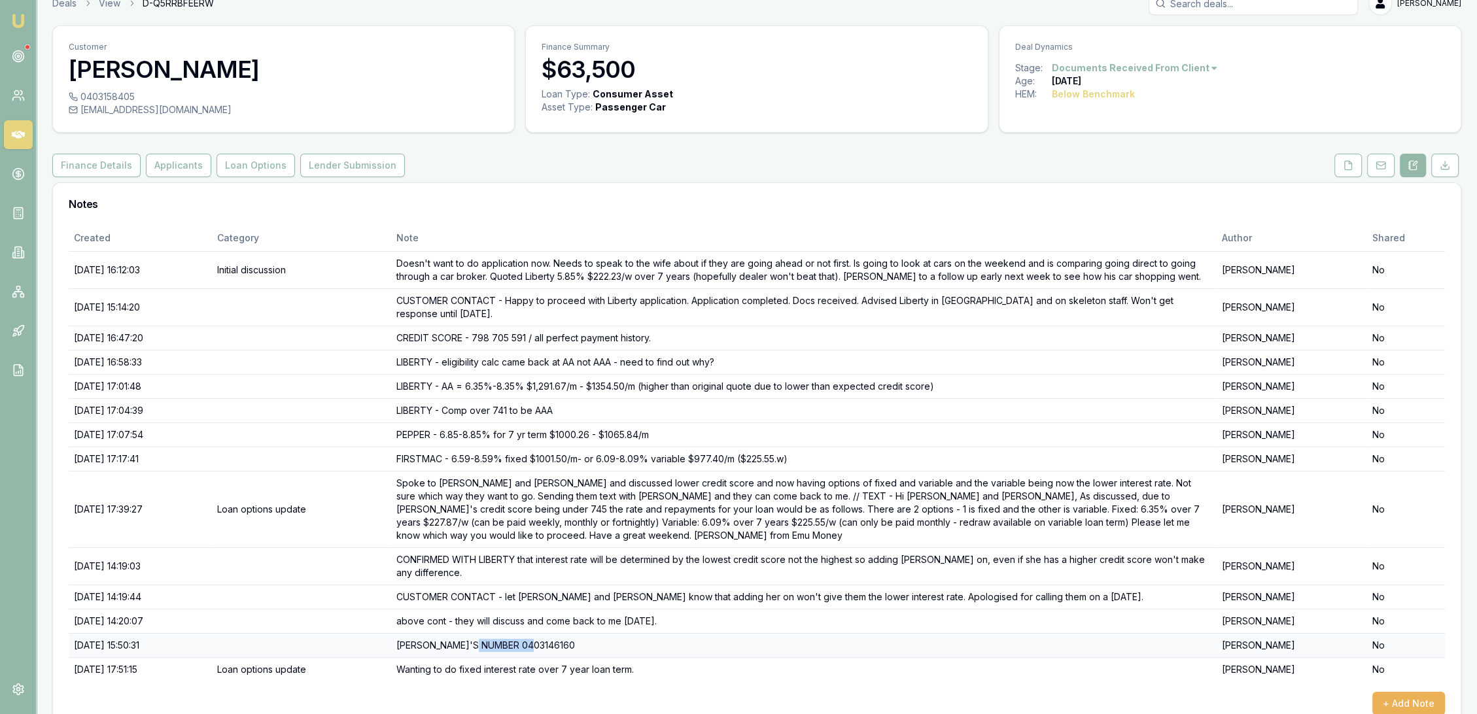
drag, startPoint x: 507, startPoint y: 615, endPoint x: 586, endPoint y: 616, distance: 79.2
click at [586, 633] on td "KYLIE'S NUMBER 0403146160" at bounding box center [804, 645] width 826 height 24
copy td "0403146160"
drag, startPoint x: 134, startPoint y: 96, endPoint x: 82, endPoint y: 93, distance: 52.4
click at [82, 93] on div "0403158405" at bounding box center [284, 96] width 430 height 13
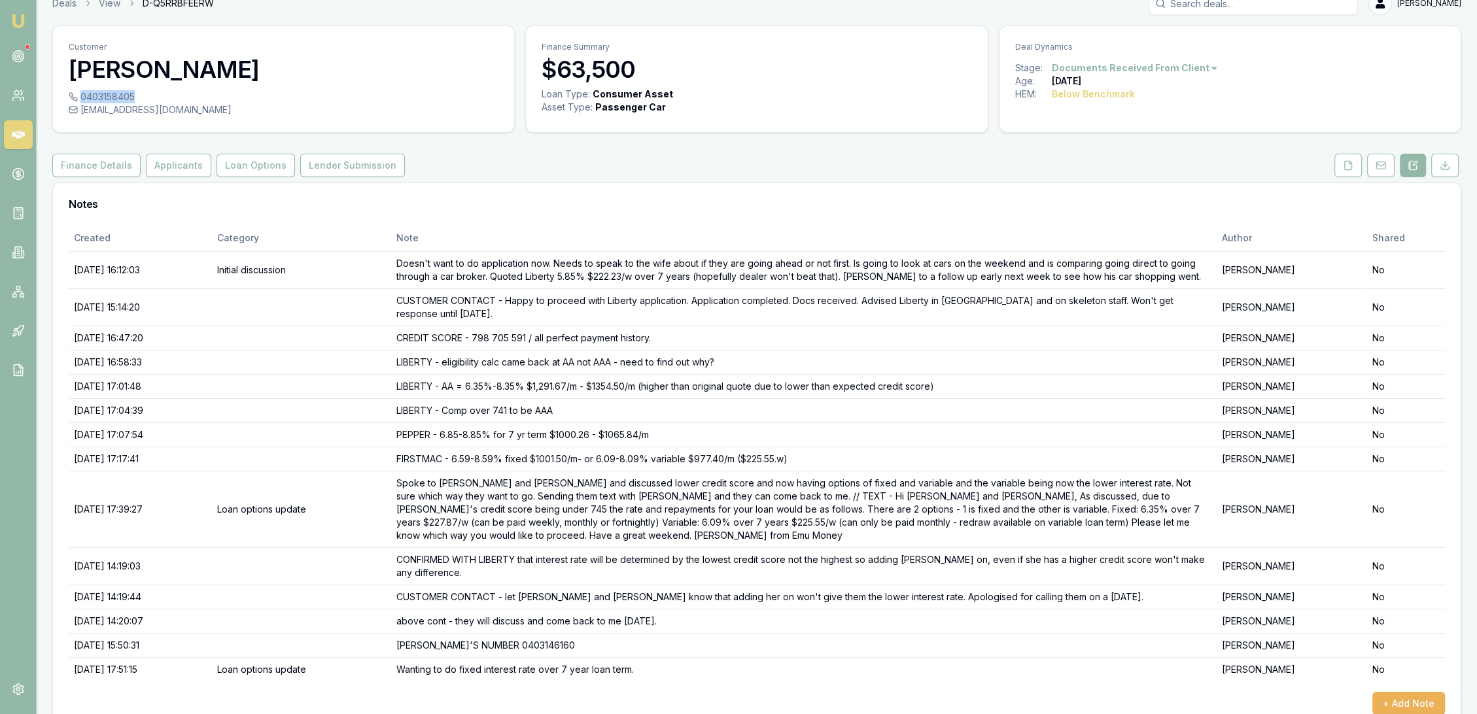
copy div "0403158405"
click at [171, 160] on button "Applicants" at bounding box center [178, 166] width 65 height 24
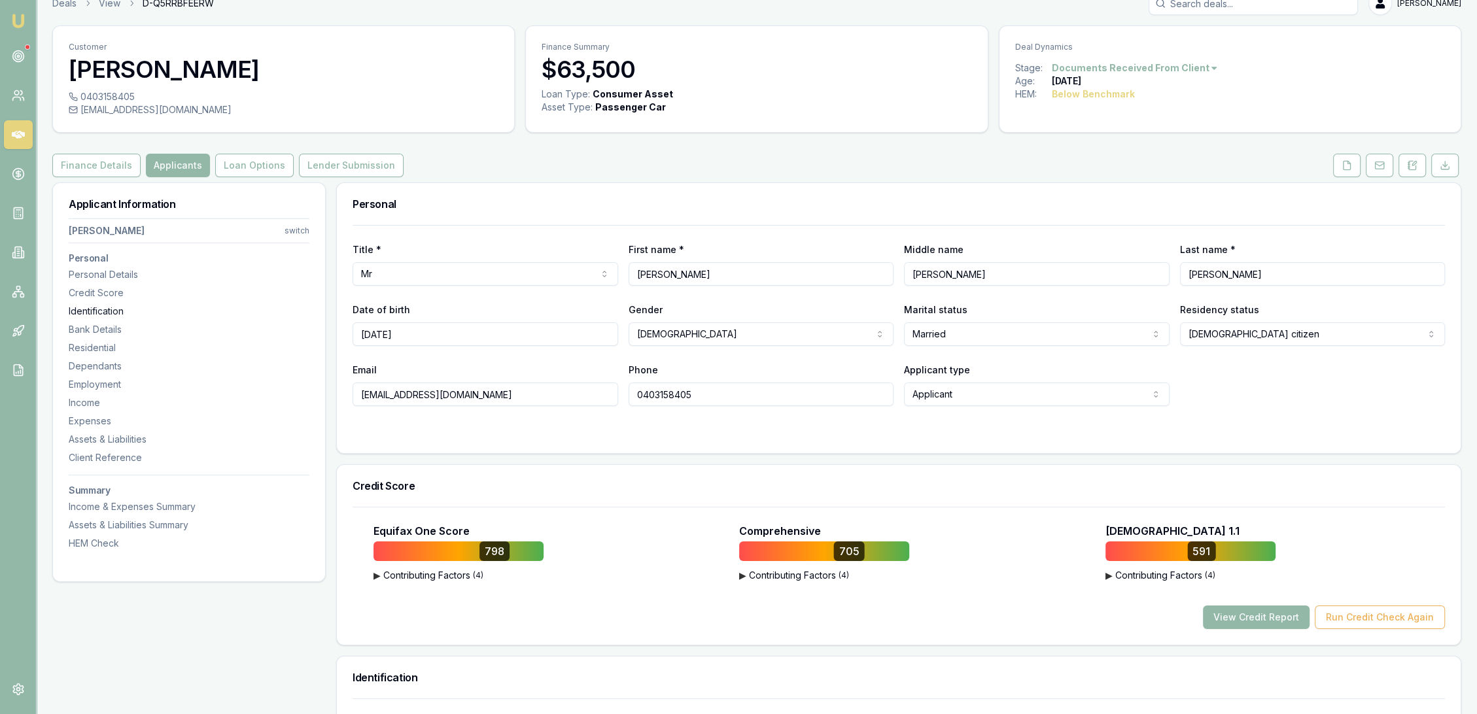
click at [80, 305] on div "Identification" at bounding box center [189, 311] width 241 height 13
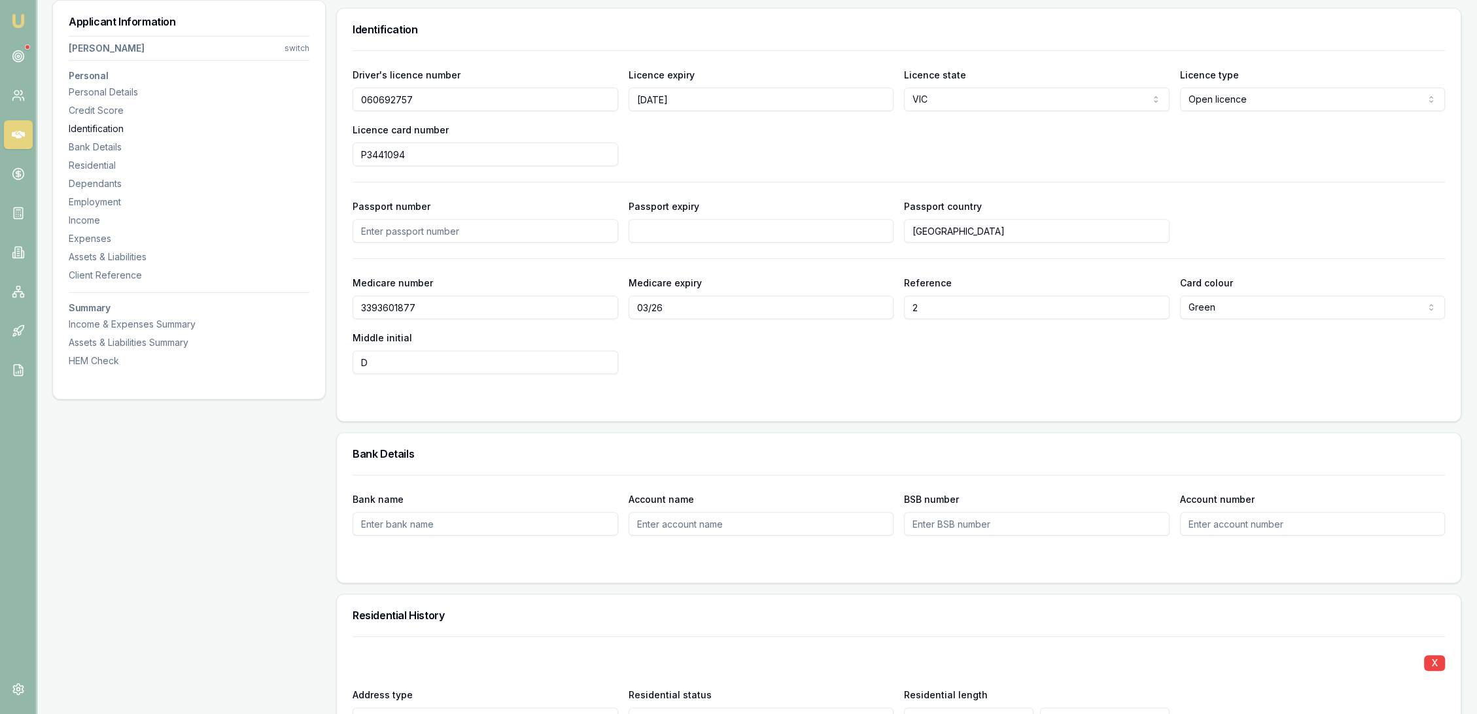
scroll to position [675, 0]
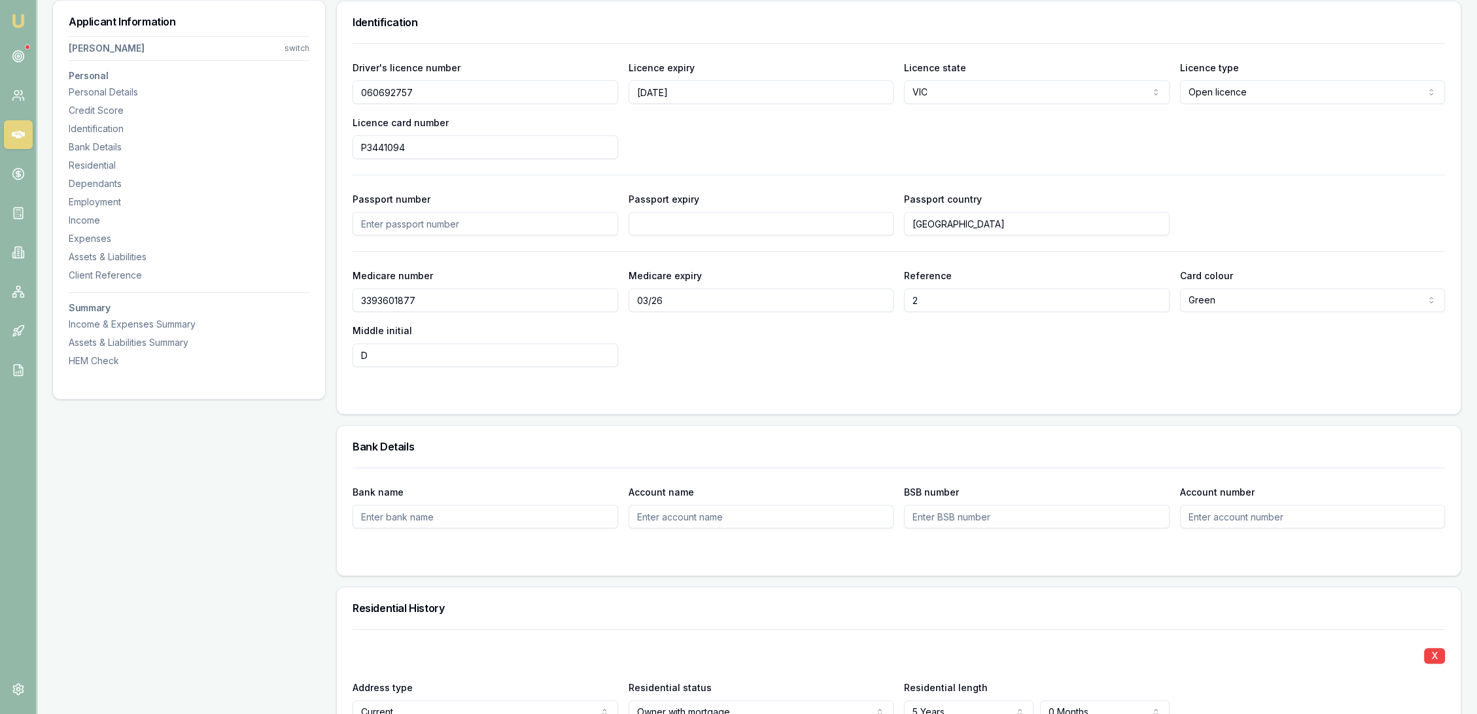
drag, startPoint x: 417, startPoint y: 92, endPoint x: 320, endPoint y: 95, distance: 97.5
click at [441, 143] on input "P3441094" at bounding box center [486, 147] width 266 height 24
drag, startPoint x: 382, startPoint y: 149, endPoint x: 356, endPoint y: 149, distance: 26.2
click at [356, 149] on input "P3441094" at bounding box center [486, 147] width 266 height 24
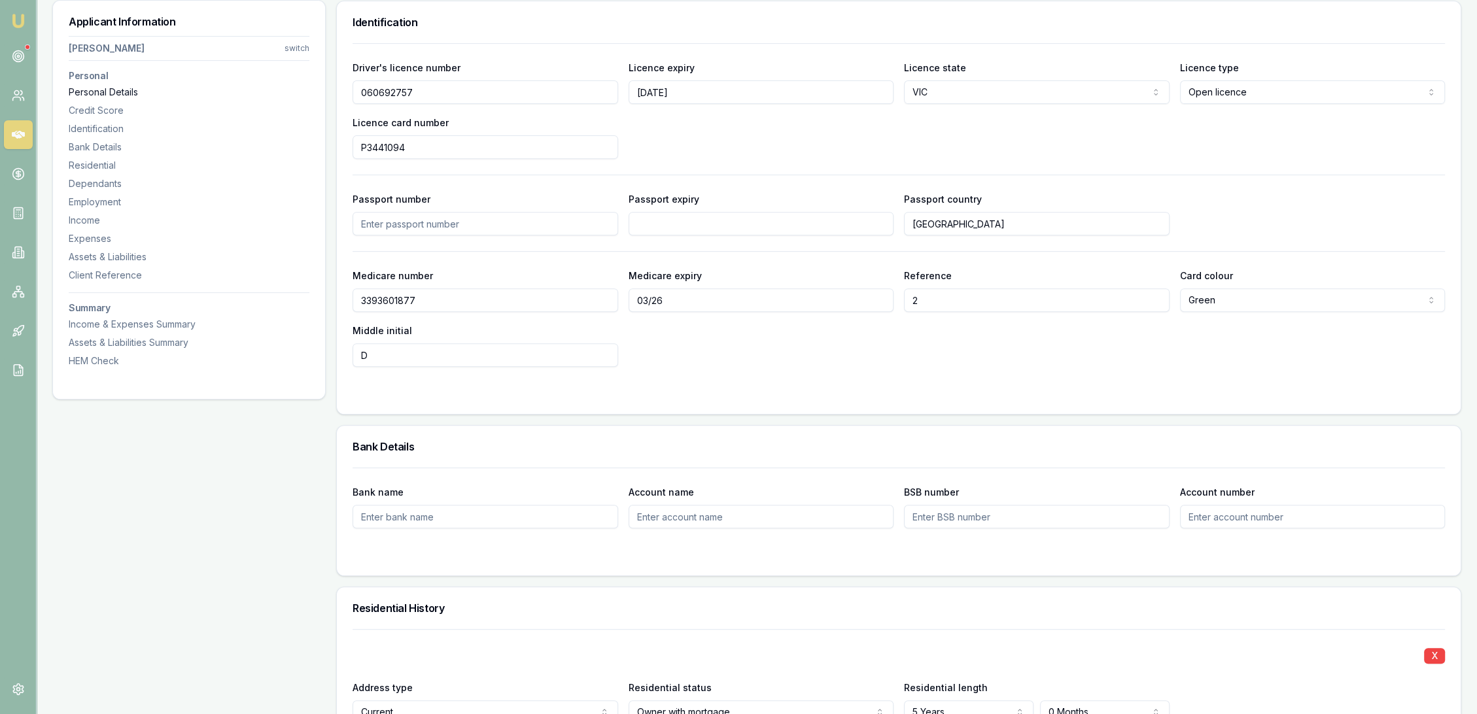
click at [127, 88] on div "Personal Details" at bounding box center [189, 92] width 241 height 13
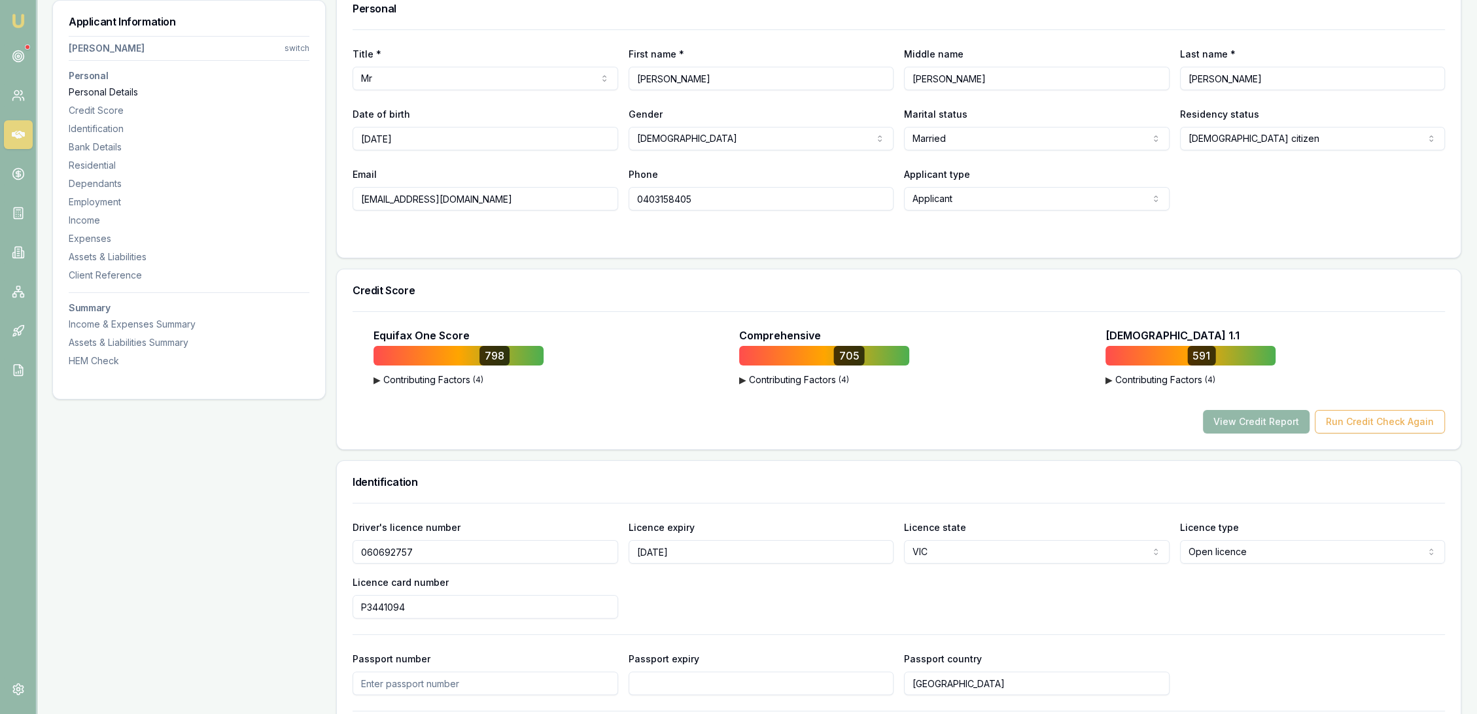
scroll to position [201, 0]
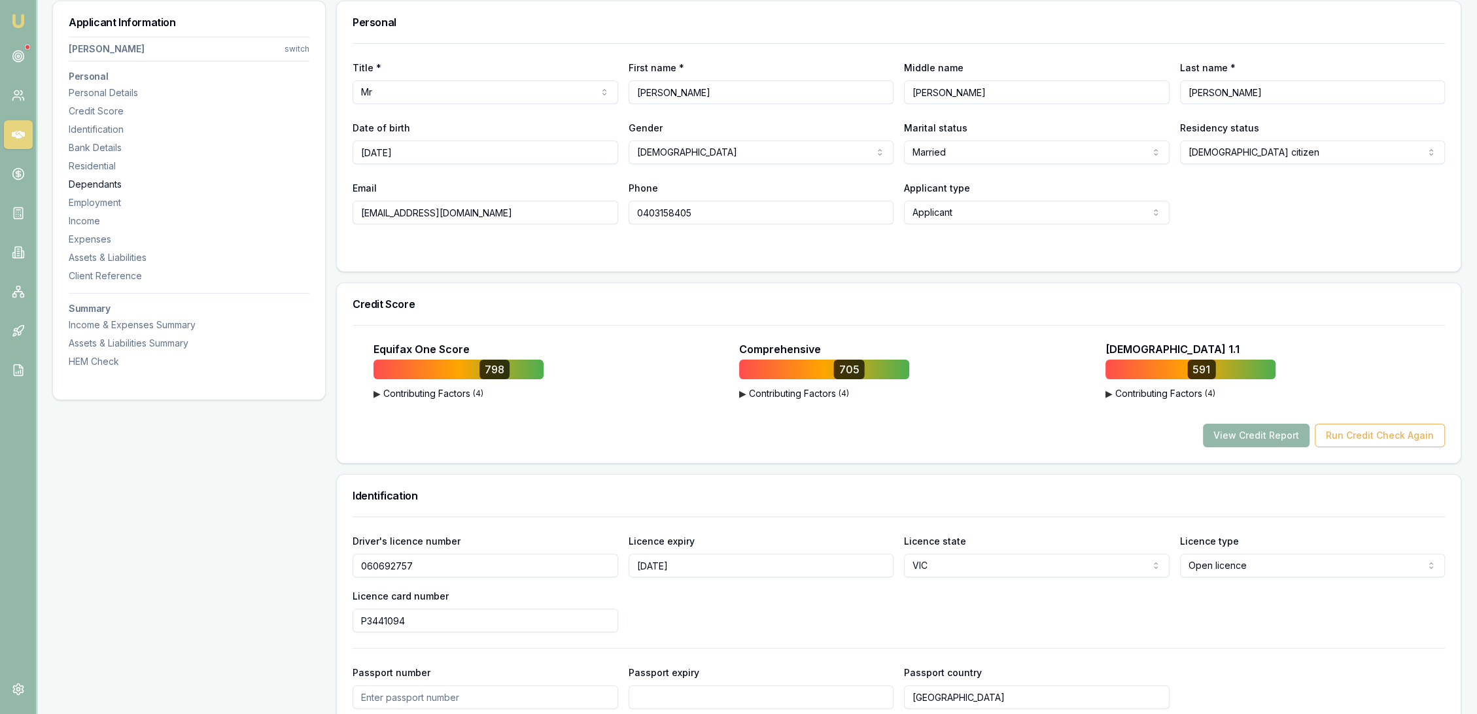
click at [96, 181] on div "Dependants" at bounding box center [189, 184] width 241 height 13
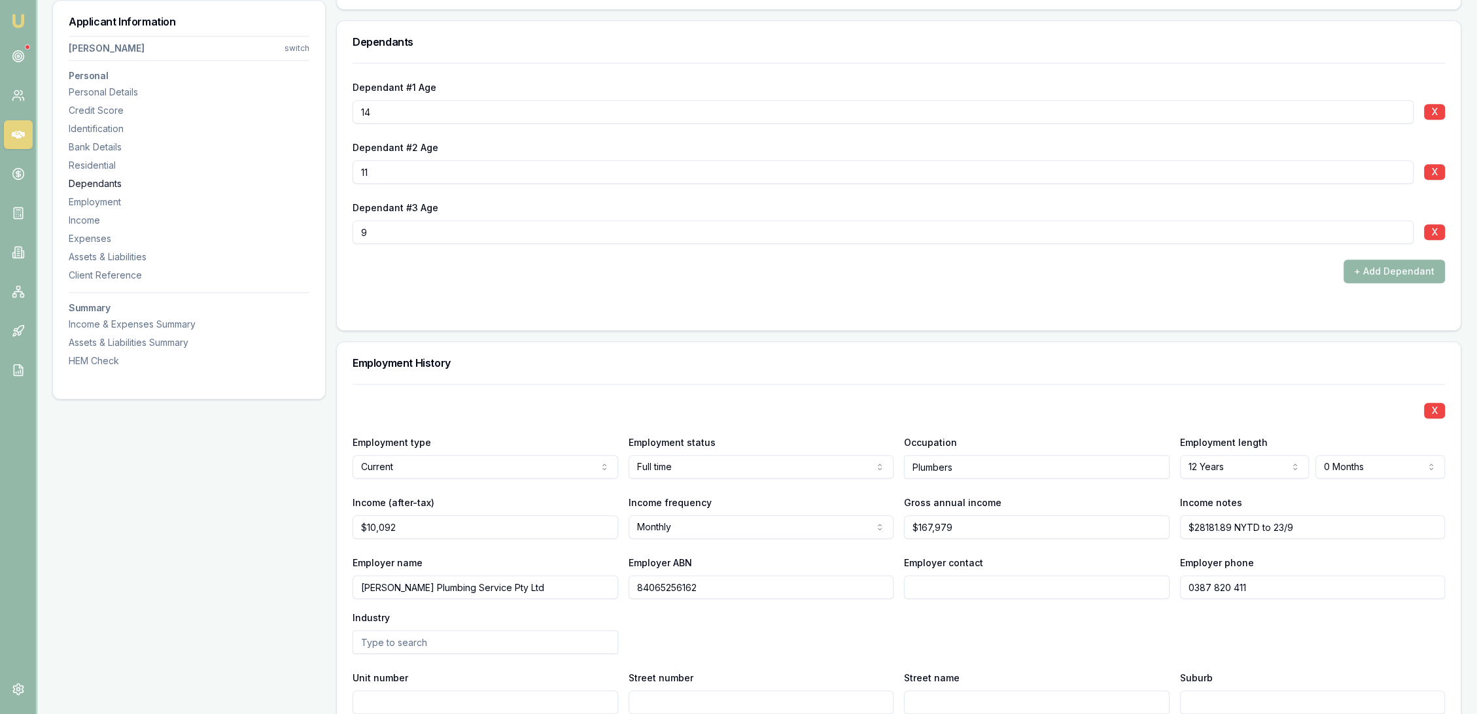
scroll to position [1615, 0]
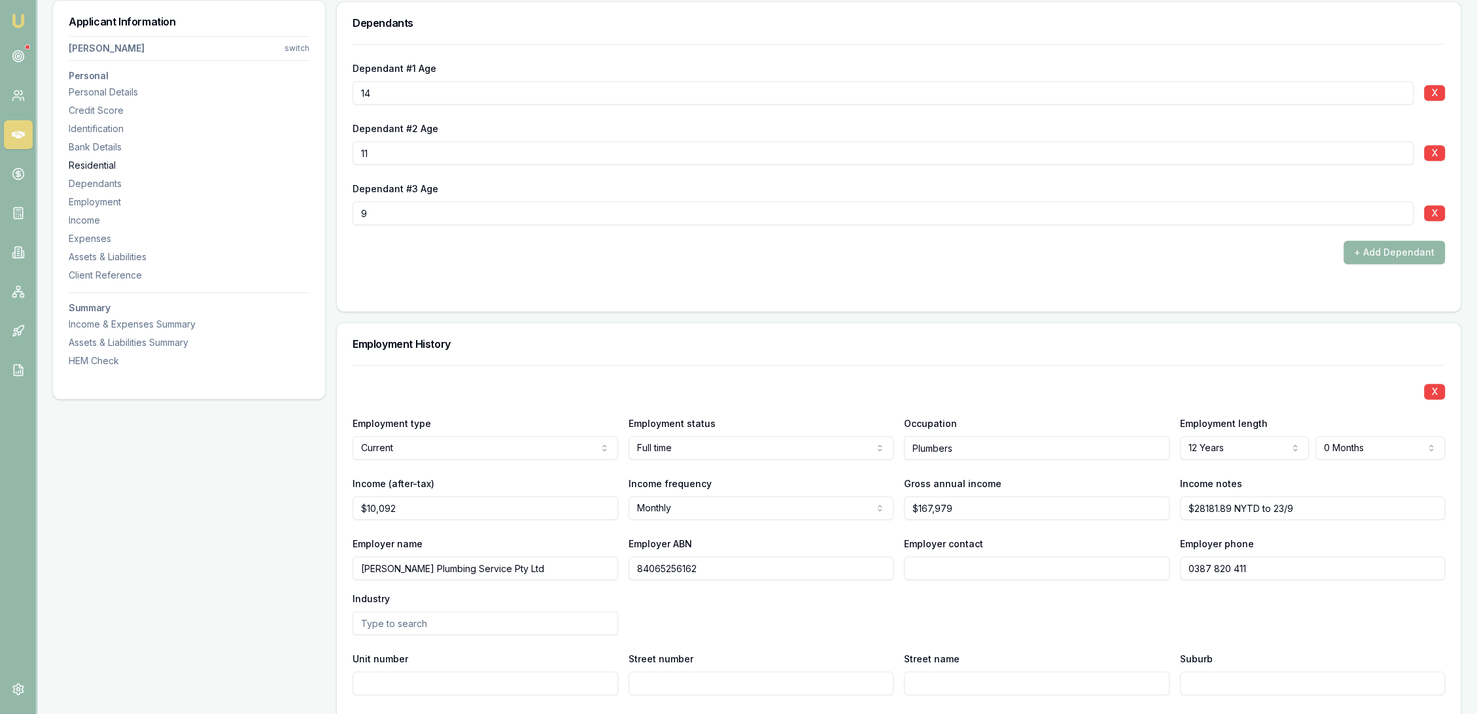
click at [102, 164] on div "Residential" at bounding box center [189, 165] width 241 height 13
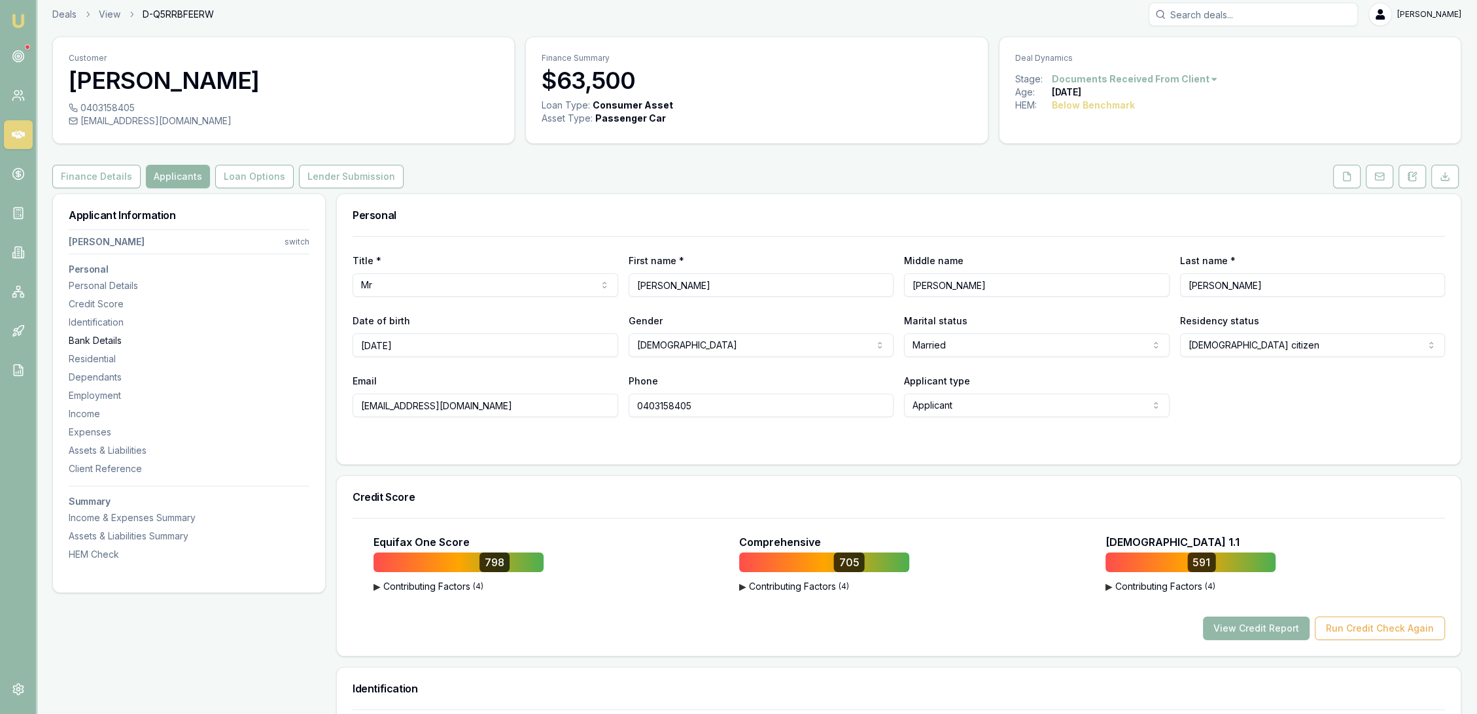
scroll to position [0, 0]
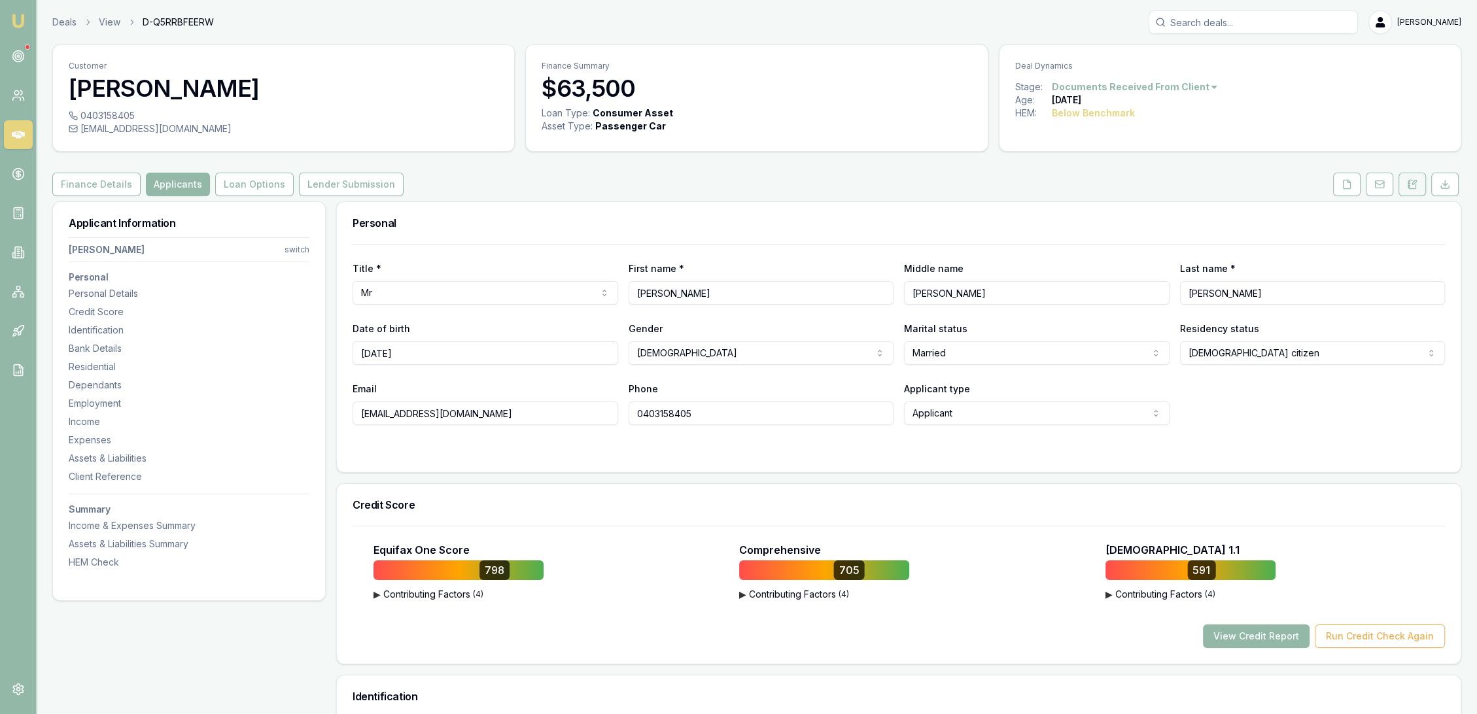
click at [1422, 183] on button at bounding box center [1412, 185] width 27 height 24
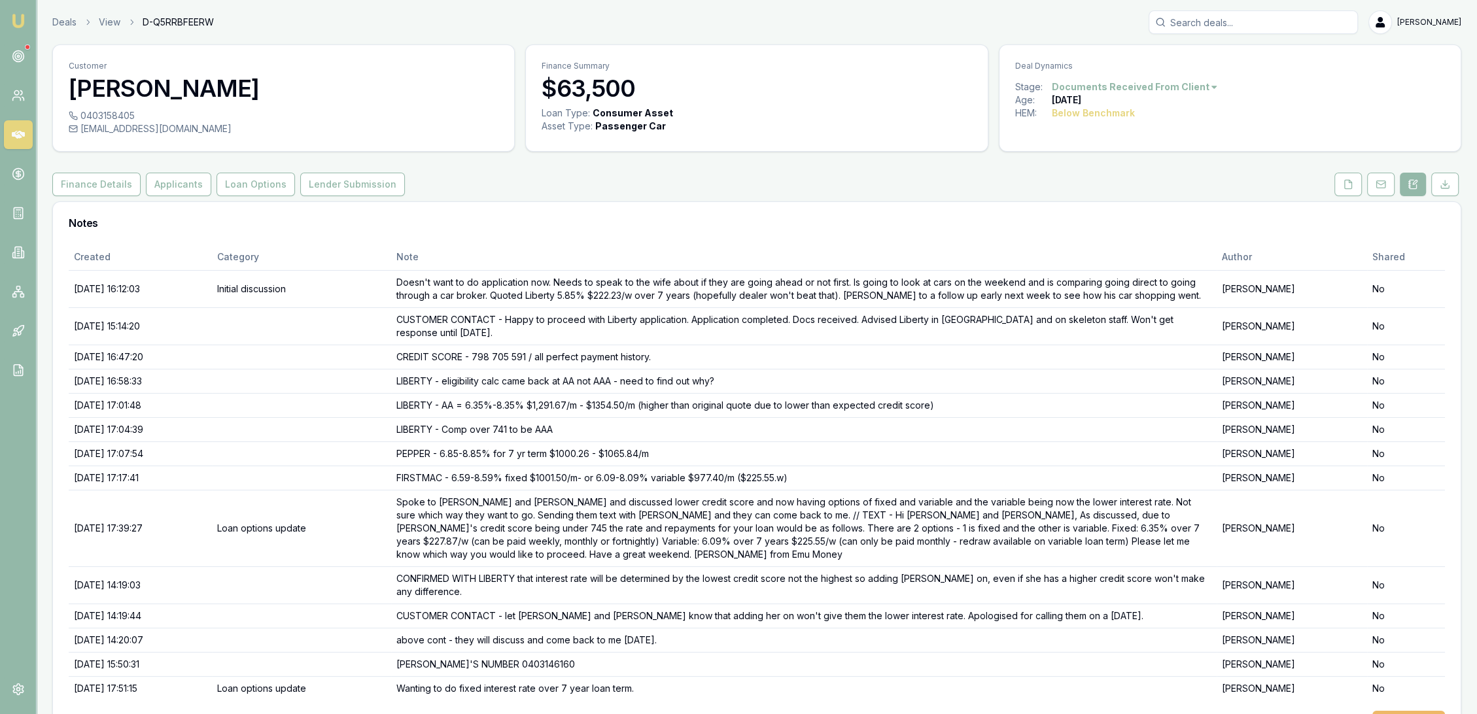
click at [1403, 711] on button "+ Add Note" at bounding box center [1409, 723] width 73 height 24
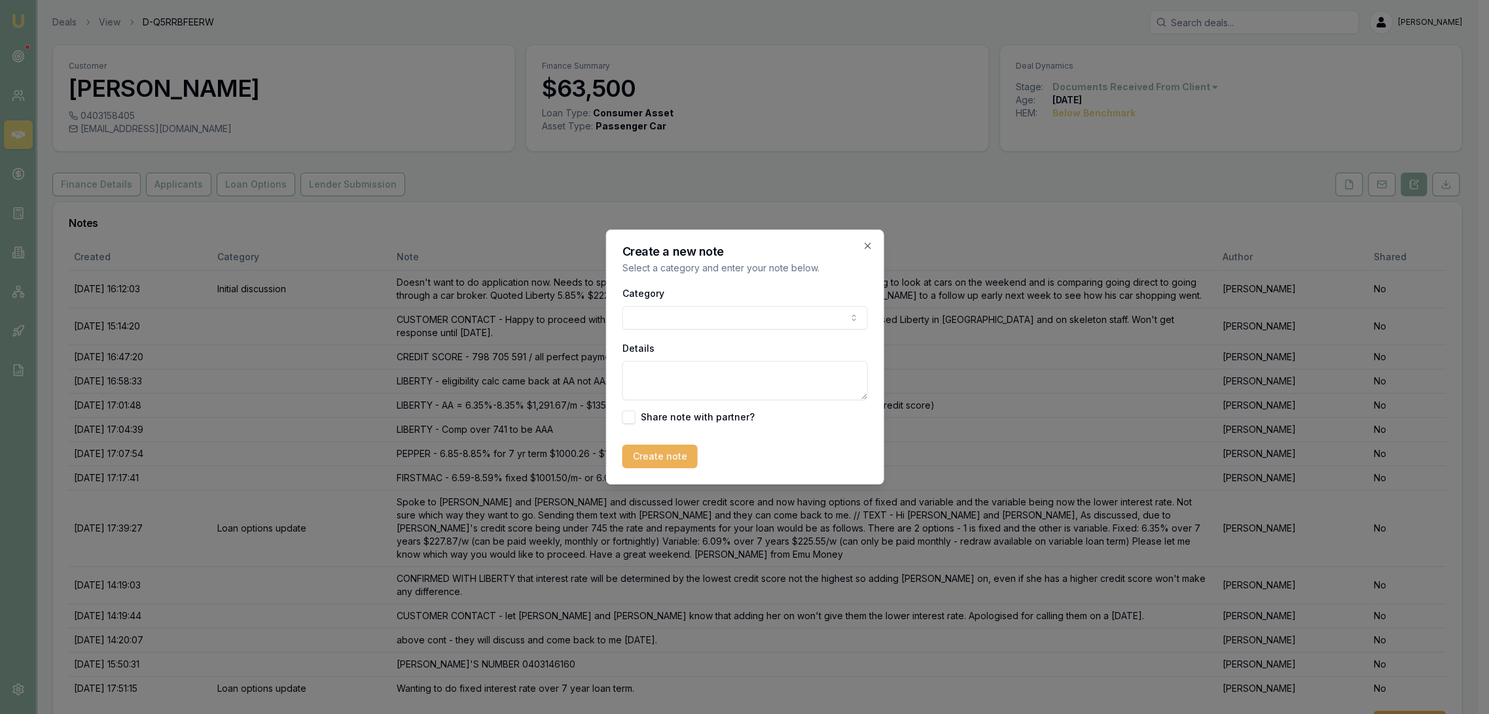
click at [656, 370] on textarea "Details" at bounding box center [744, 380] width 245 height 39
type textarea "Kylie email - kliesimmonds@live.com.au"
click at [650, 460] on button "Create note" at bounding box center [659, 457] width 75 height 24
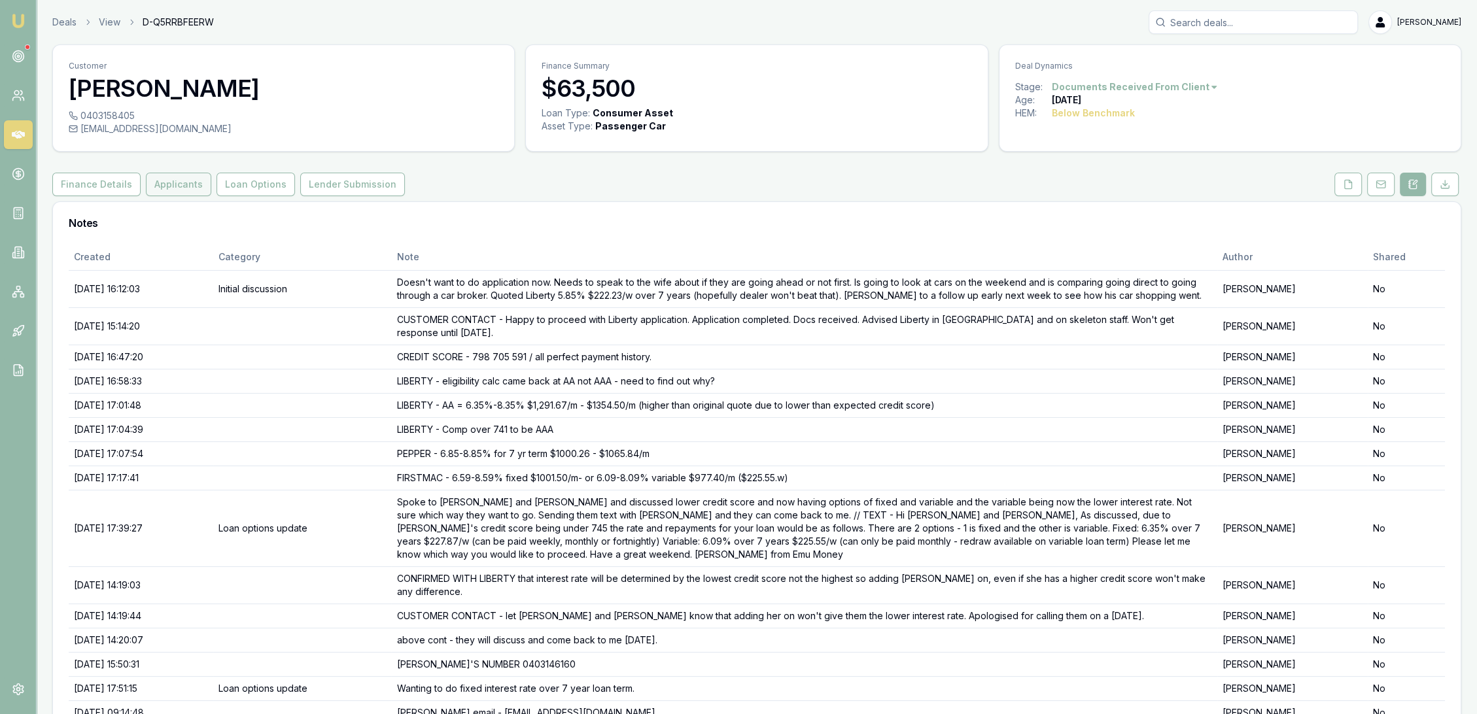
click at [173, 193] on button "Applicants" at bounding box center [178, 185] width 65 height 24
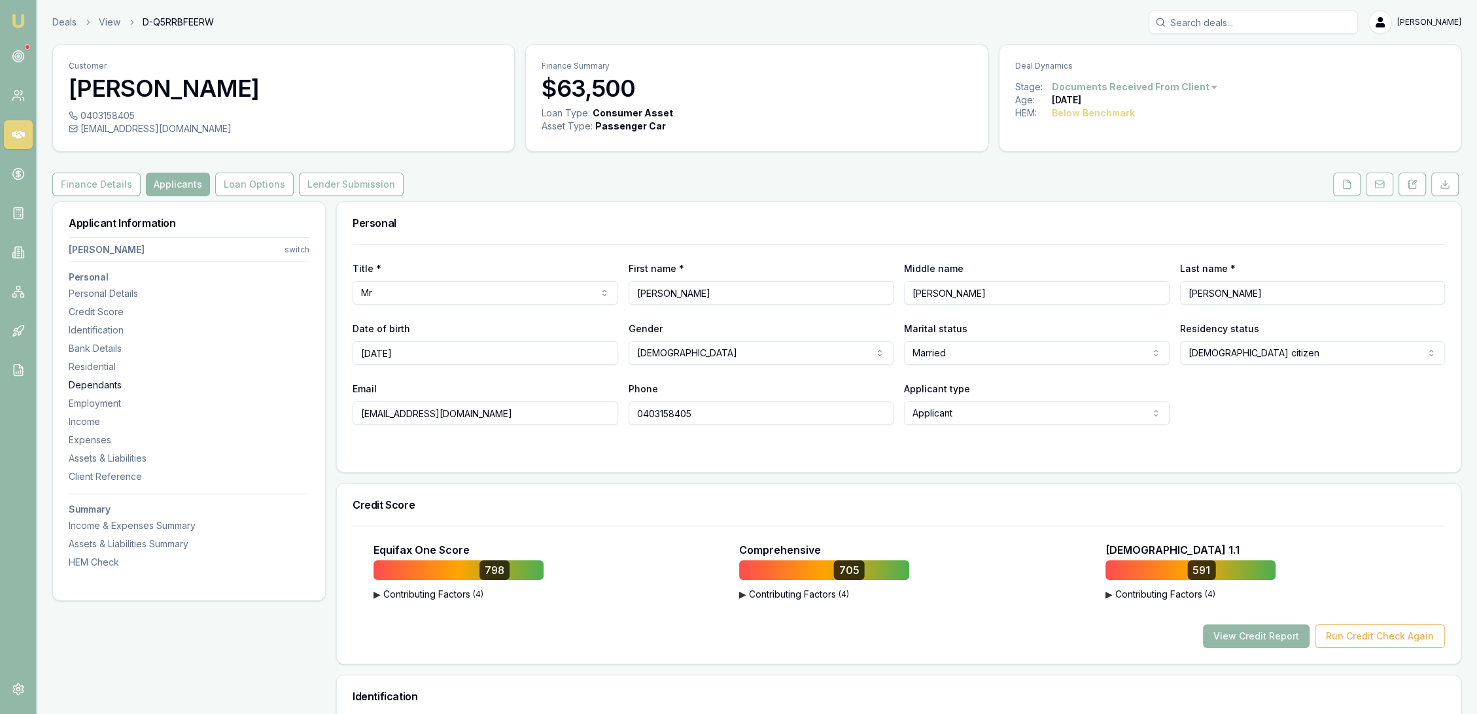
drag, startPoint x: 512, startPoint y: 414, endPoint x: 198, endPoint y: 386, distance: 314.6
click at [454, 412] on input "jeffreydsimmonds@Outlook.com" at bounding box center [486, 414] width 266 height 24
type input "jeffreydsimmonds@outlook.com"
click at [455, 460] on div "Title * Mr Mr Mrs Miss Ms Dr Prof First name * Jeffrey Middle name Dale Last na…" at bounding box center [899, 358] width 1124 height 228
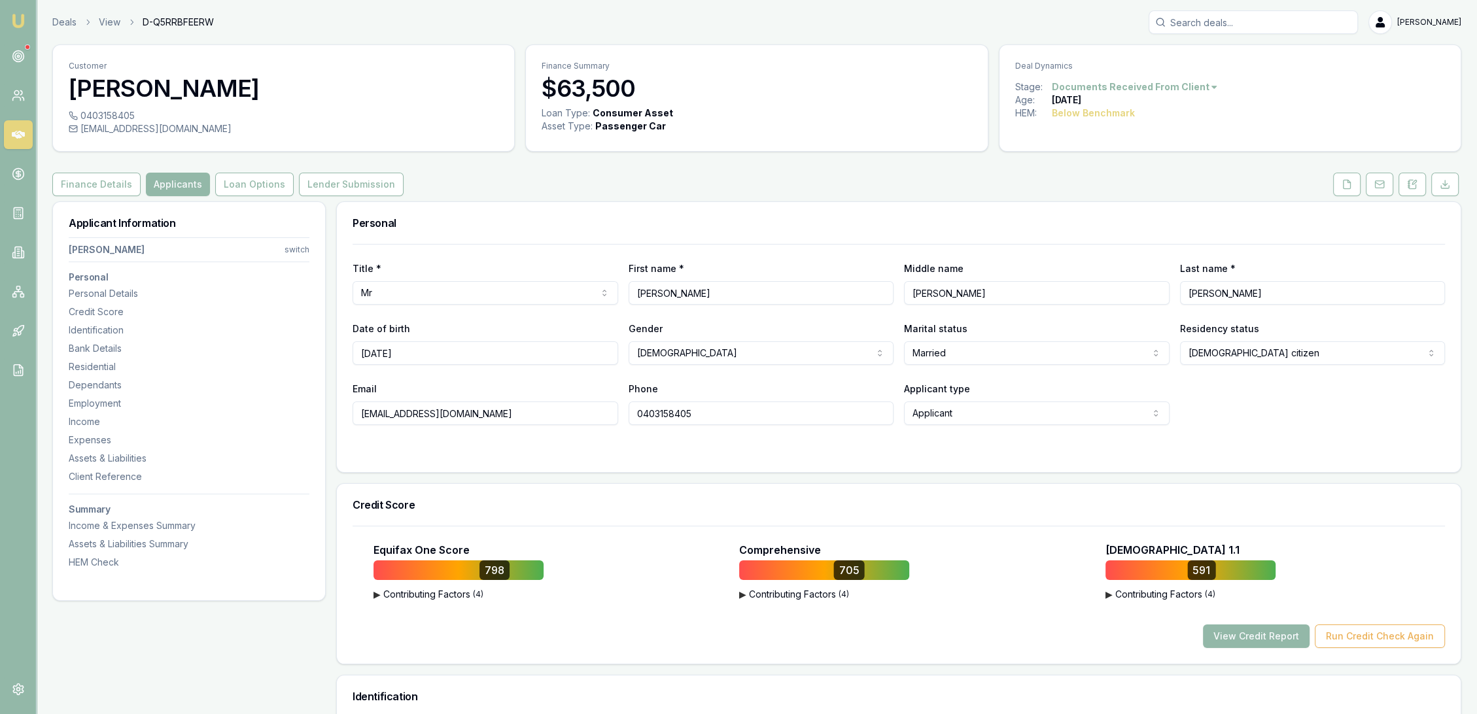
drag, startPoint x: 535, startPoint y: 419, endPoint x: 361, endPoint y: 413, distance: 174.8
click at [361, 413] on input "jeffreydsimmonds@outlook.com" at bounding box center [486, 414] width 266 height 24
click at [84, 405] on div "Employment" at bounding box center [189, 403] width 241 height 13
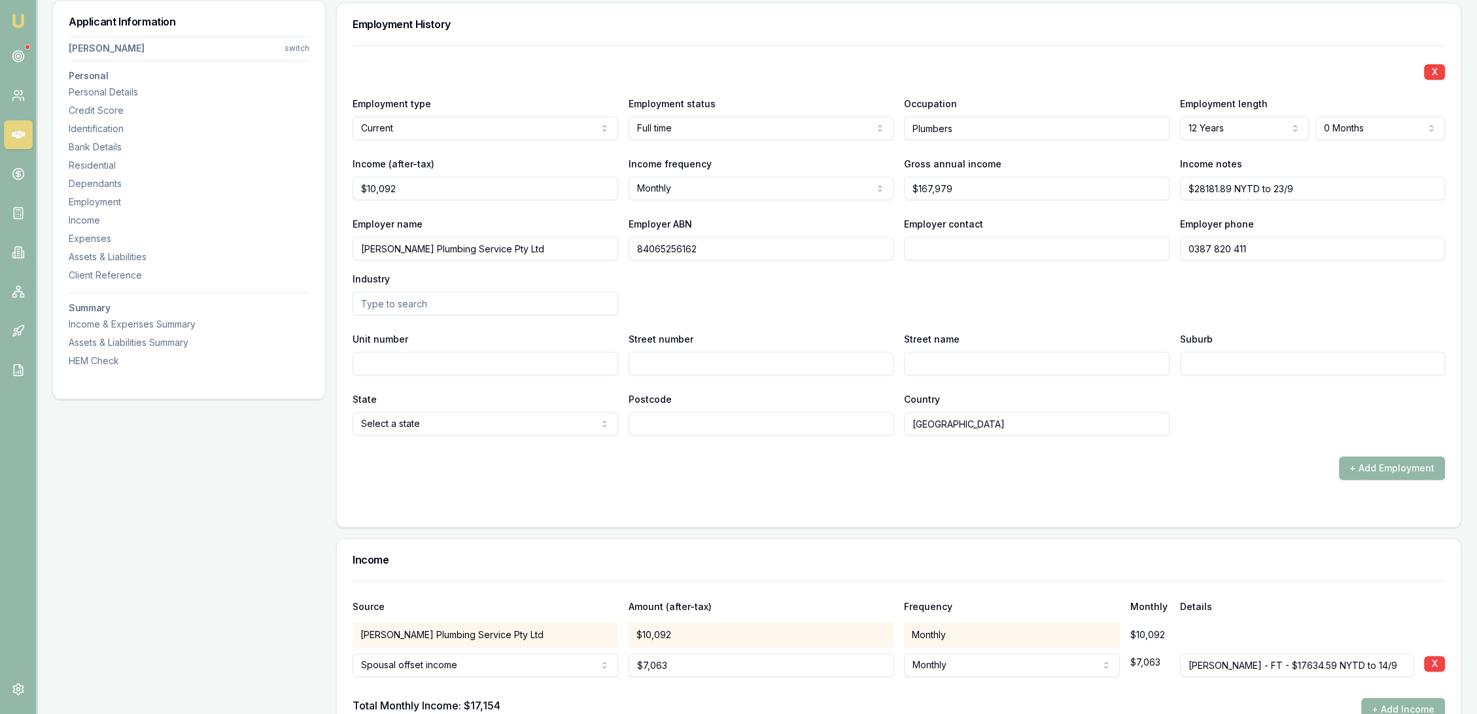
scroll to position [1937, 0]
drag, startPoint x: 584, startPoint y: 243, endPoint x: 355, endPoint y: 239, distance: 229.0
click at [355, 239] on input "Cormack's Plumbing Service Pty Ltd" at bounding box center [486, 248] width 266 height 24
click at [84, 255] on div "Assets & Liabilities" at bounding box center [189, 257] width 241 height 13
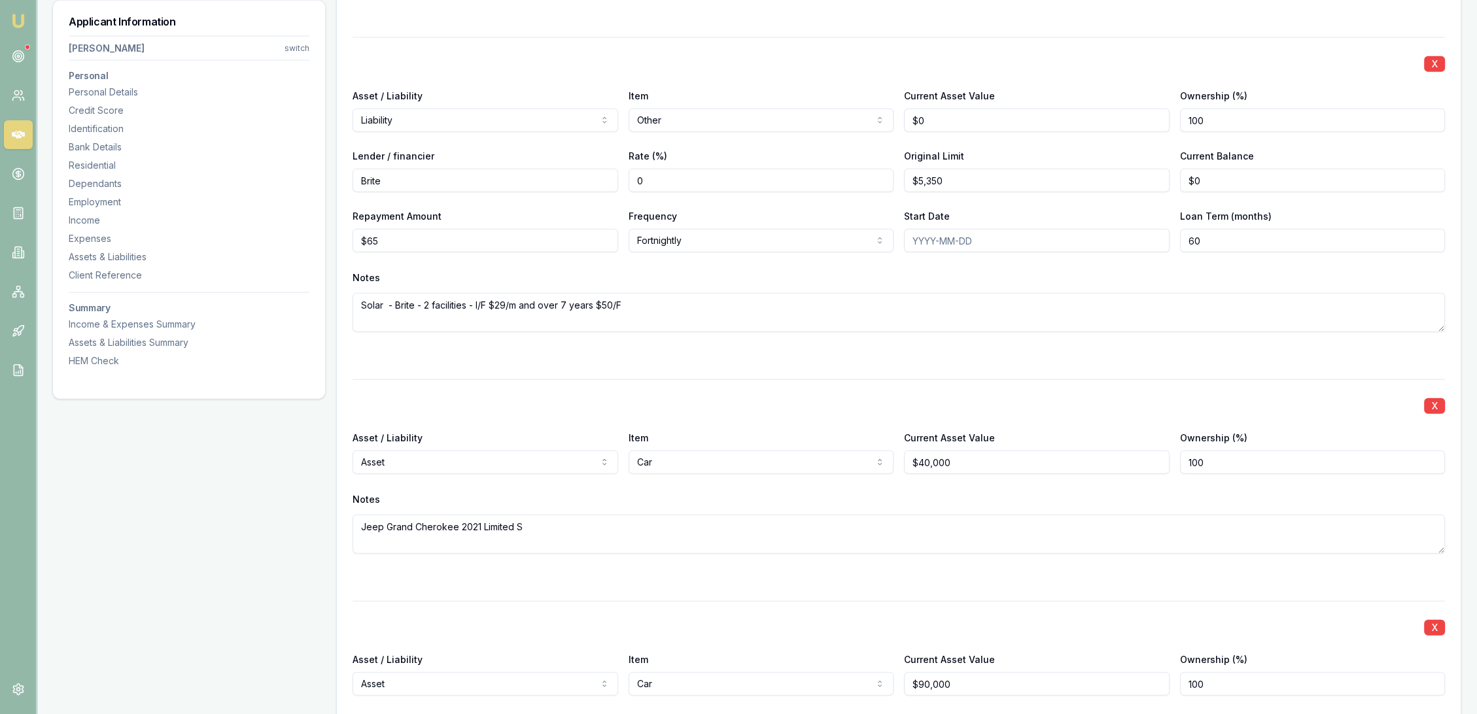
scroll to position [4337, 0]
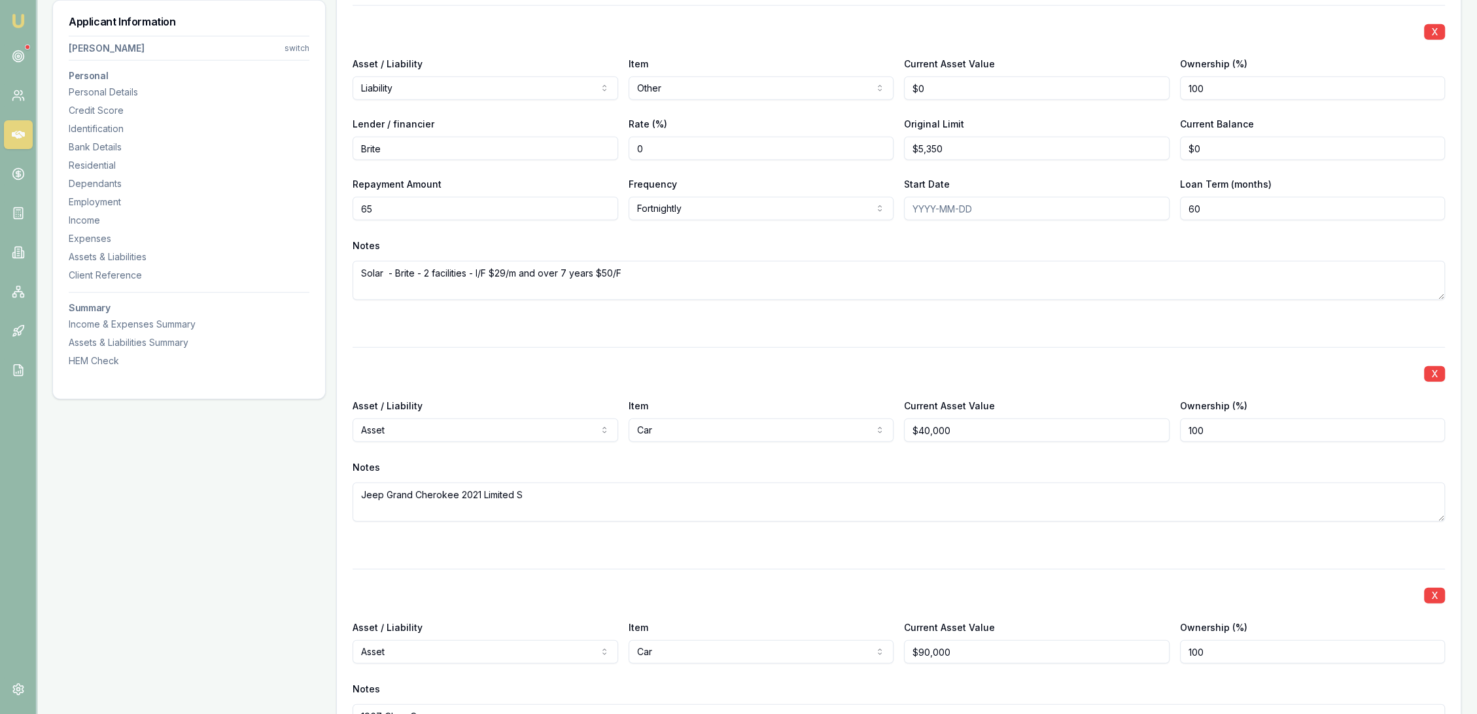
drag, startPoint x: 377, startPoint y: 204, endPoint x: 367, endPoint y: 208, distance: 10.6
click at [367, 208] on input "65" at bounding box center [486, 209] width 266 height 24
type input "6"
type input "$79"
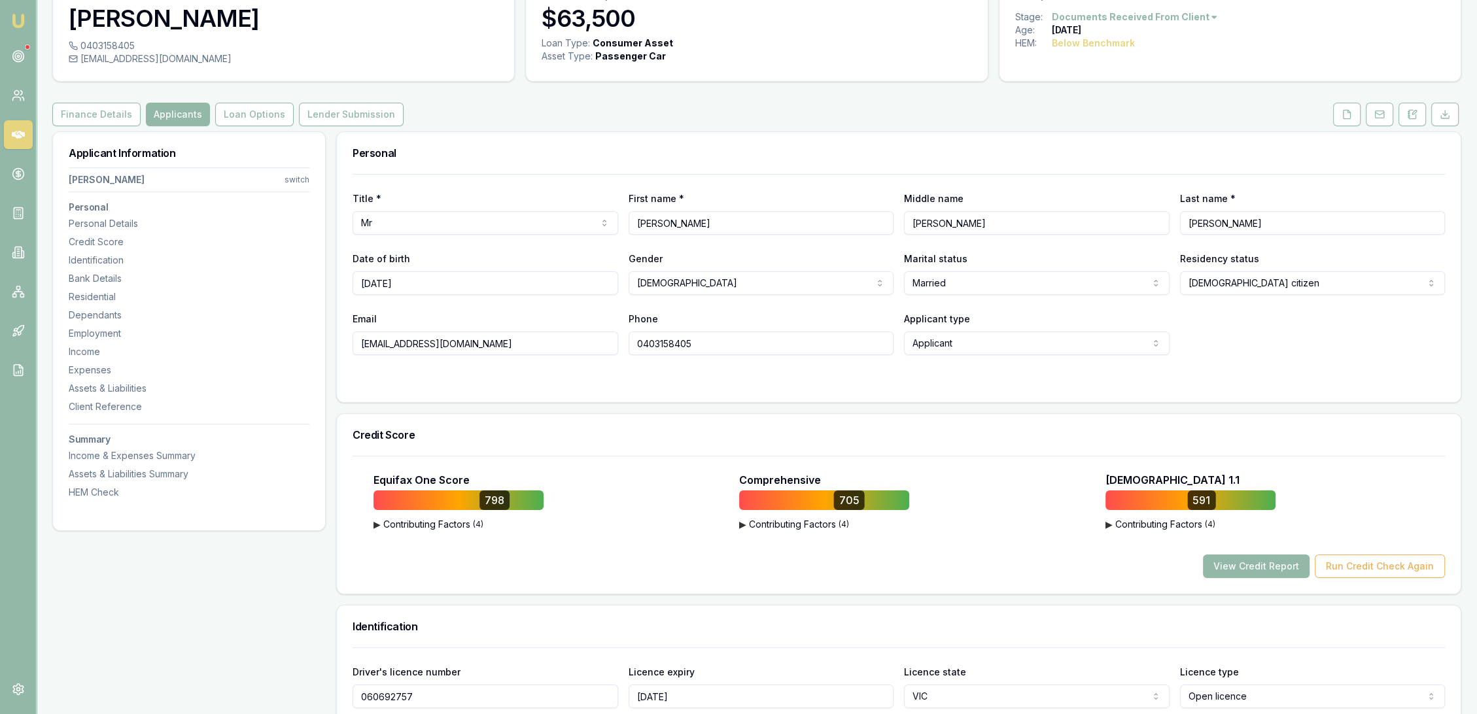
scroll to position [0, 0]
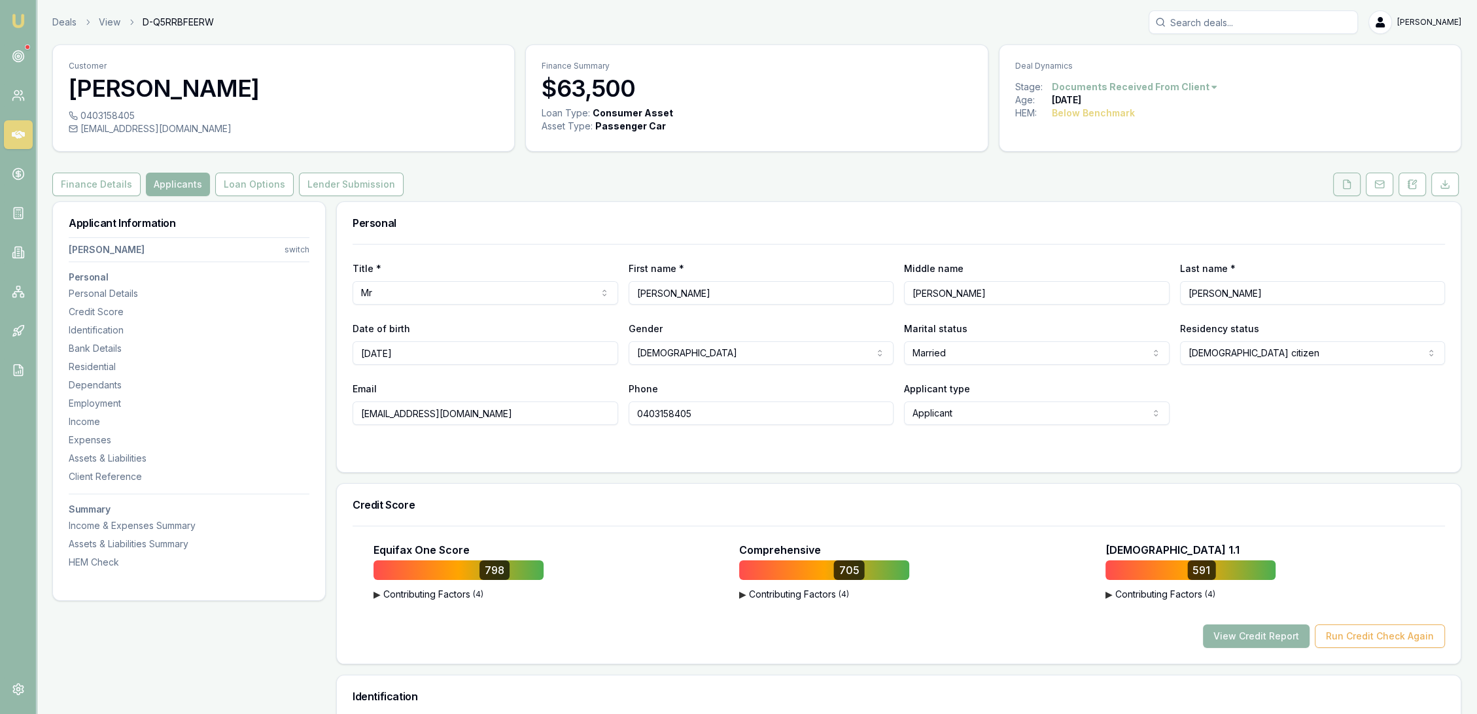
click at [1347, 182] on icon at bounding box center [1347, 184] width 10 height 10
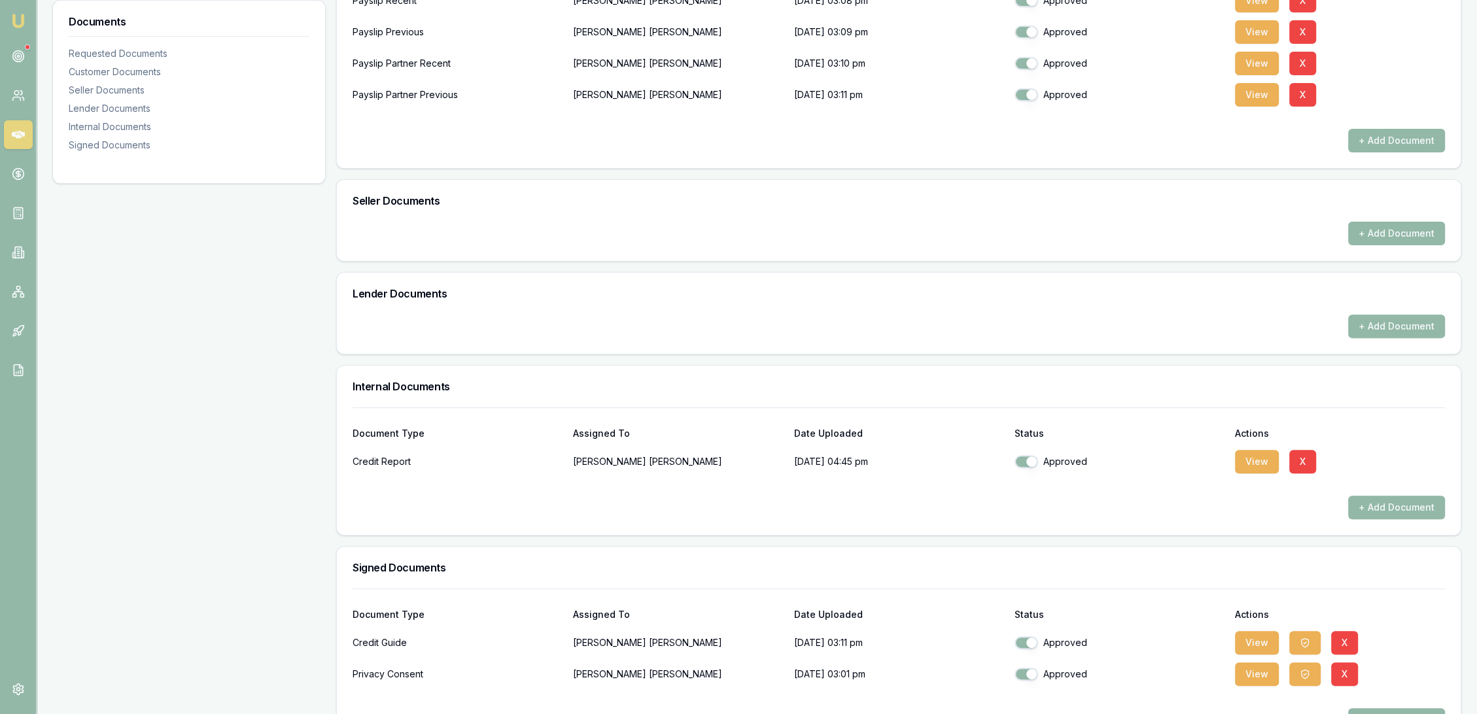
scroll to position [581, 0]
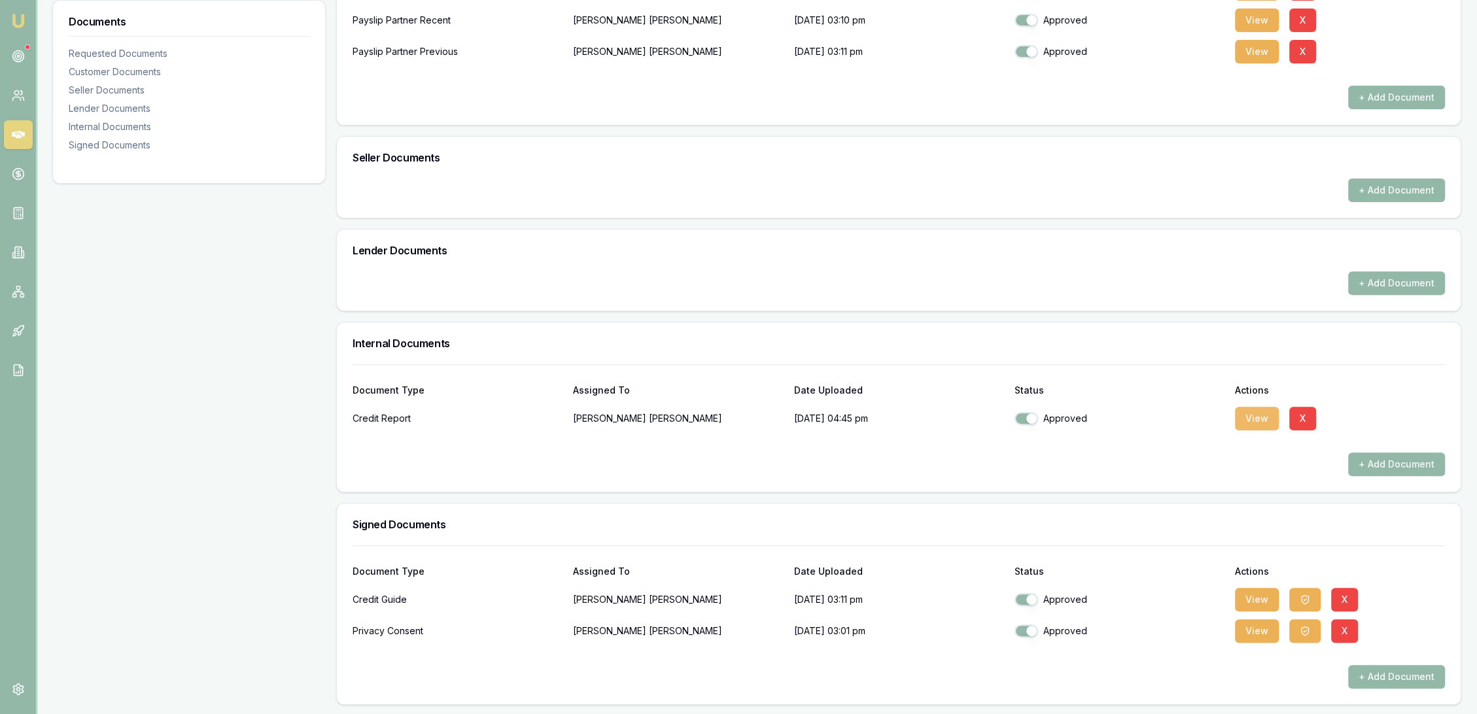
click at [1256, 415] on button "View" at bounding box center [1257, 419] width 44 height 24
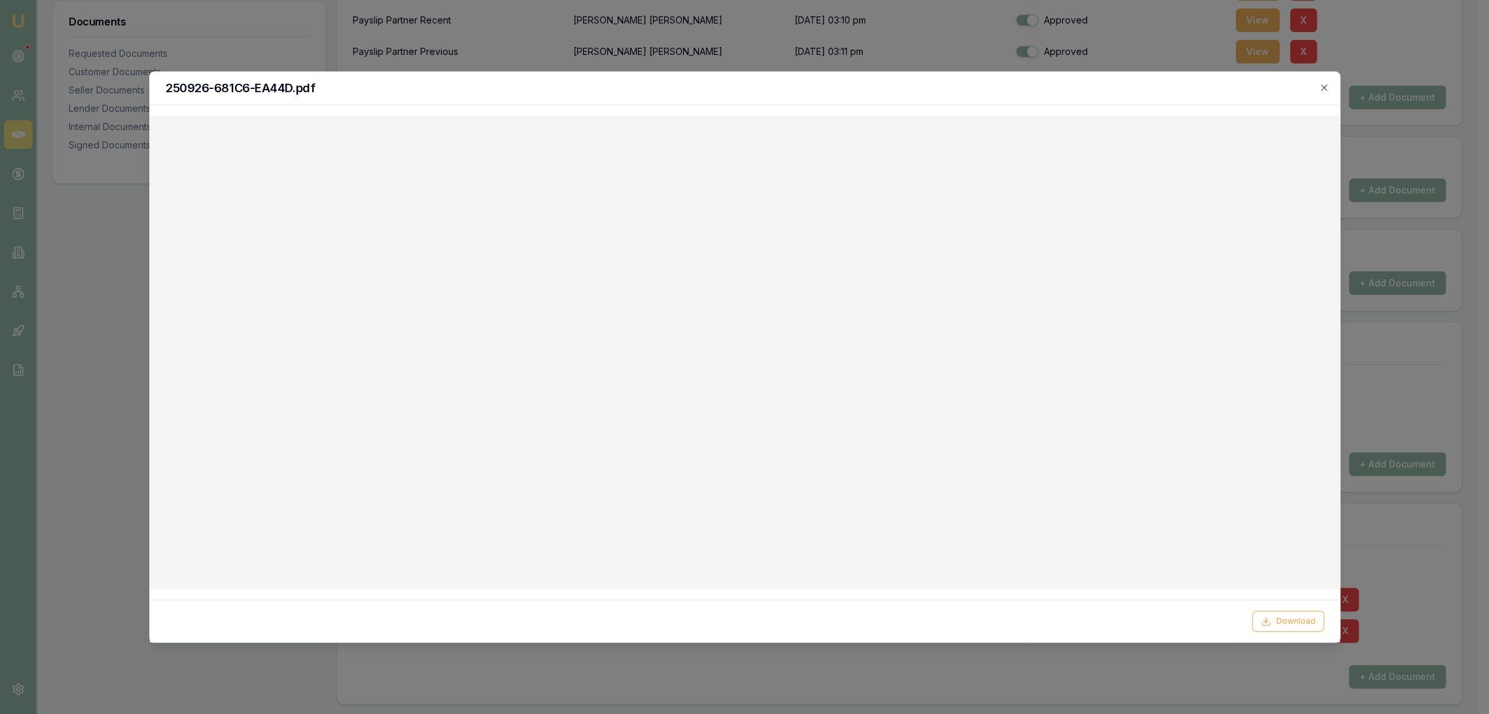
drag, startPoint x: 1320, startPoint y: 89, endPoint x: 1310, endPoint y: 99, distance: 14.3
click at [1320, 89] on icon "button" at bounding box center [1323, 87] width 10 height 10
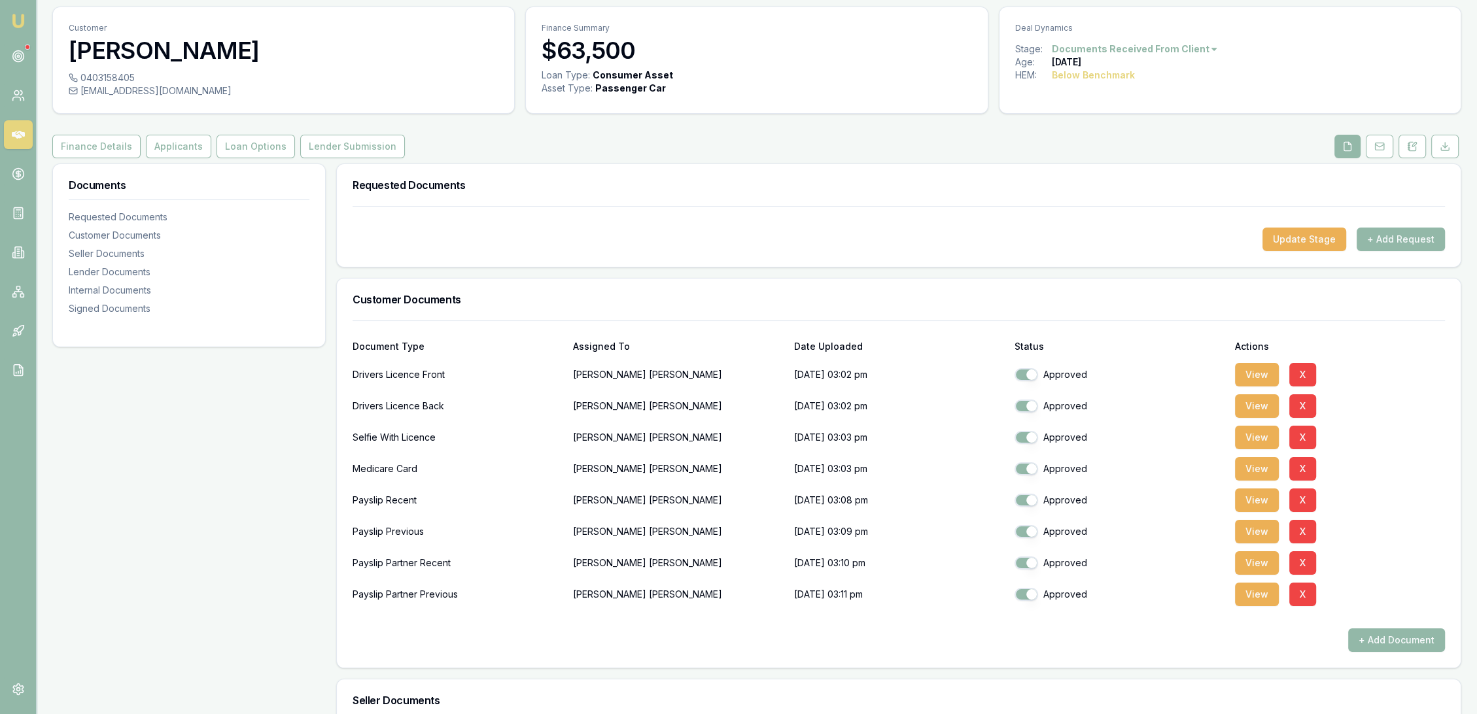
scroll to position [0, 0]
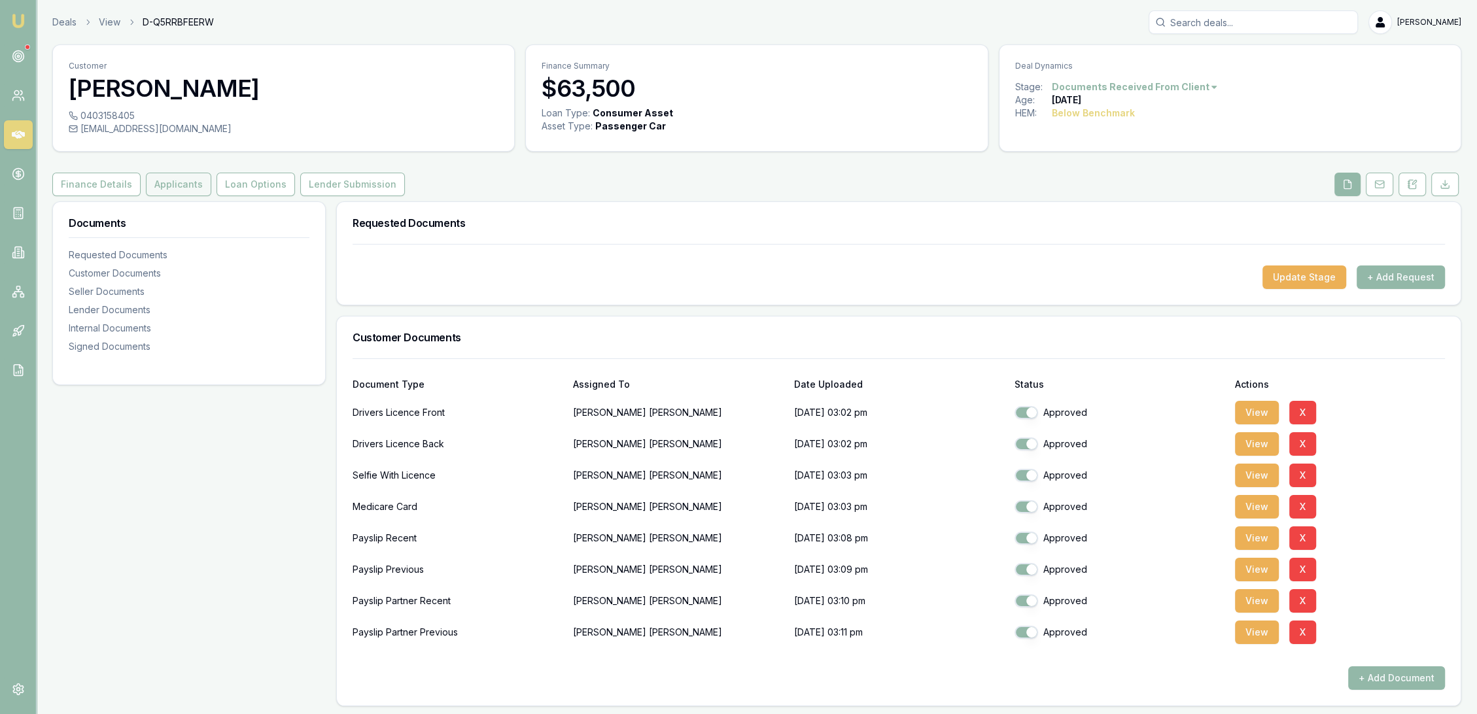
click at [174, 178] on button "Applicants" at bounding box center [178, 185] width 65 height 24
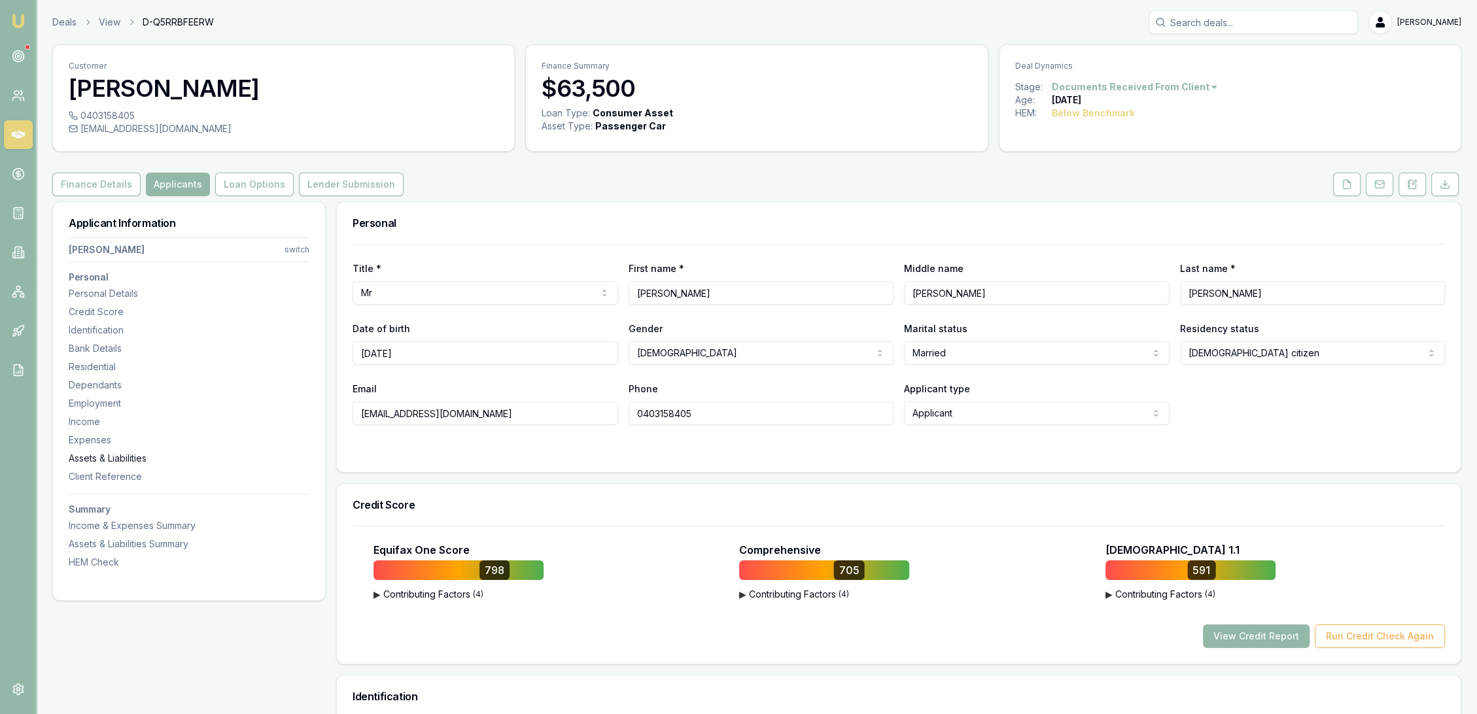
click at [90, 452] on div "Assets & Liabilities" at bounding box center [189, 458] width 241 height 13
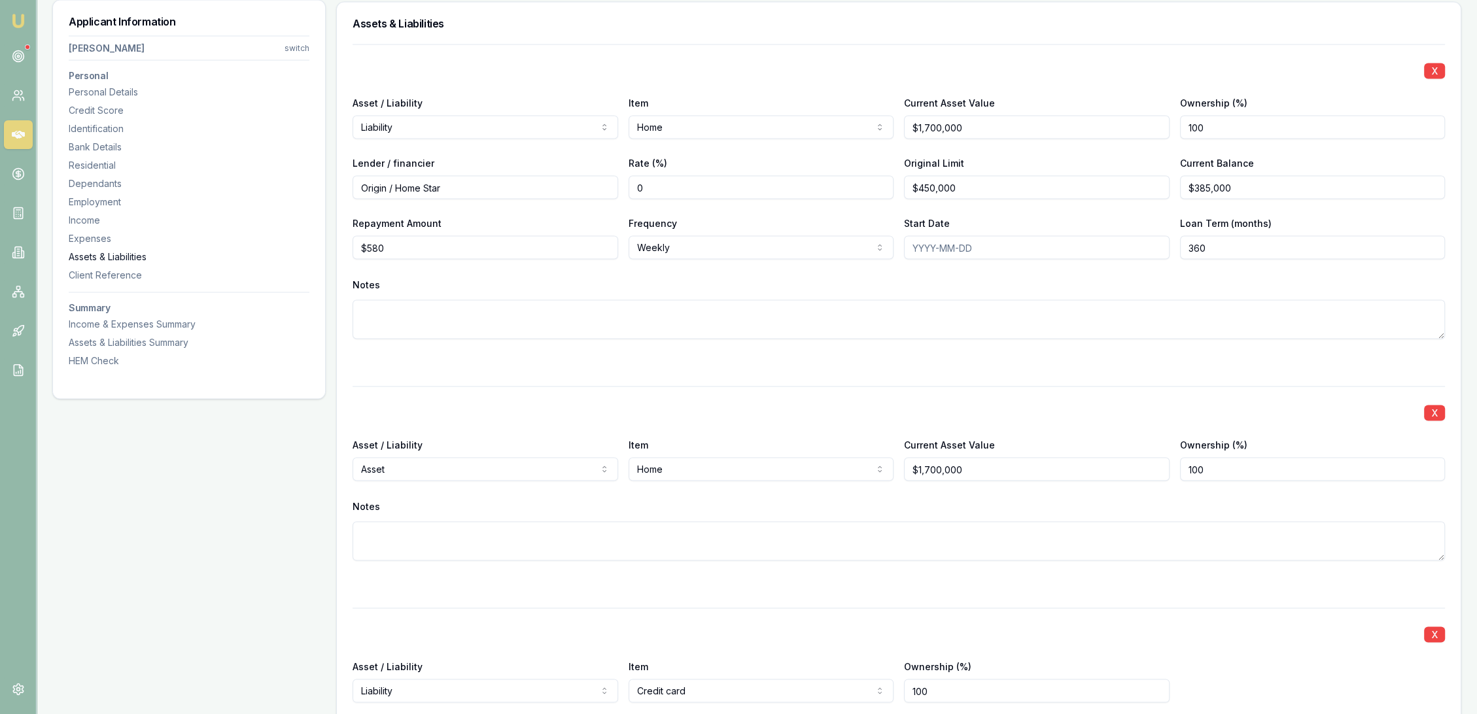
scroll to position [3392, 0]
drag, startPoint x: 1199, startPoint y: 181, endPoint x: 1135, endPoint y: 184, distance: 63.5
click at [1135, 184] on div "Lender / financier Origin / Home Star Rate (%) 0 Original Limit $450,000 Curren…" at bounding box center [899, 177] width 1093 height 44
type input "$401,897"
click at [1031, 296] on div "Notes" at bounding box center [899, 307] width 1093 height 64
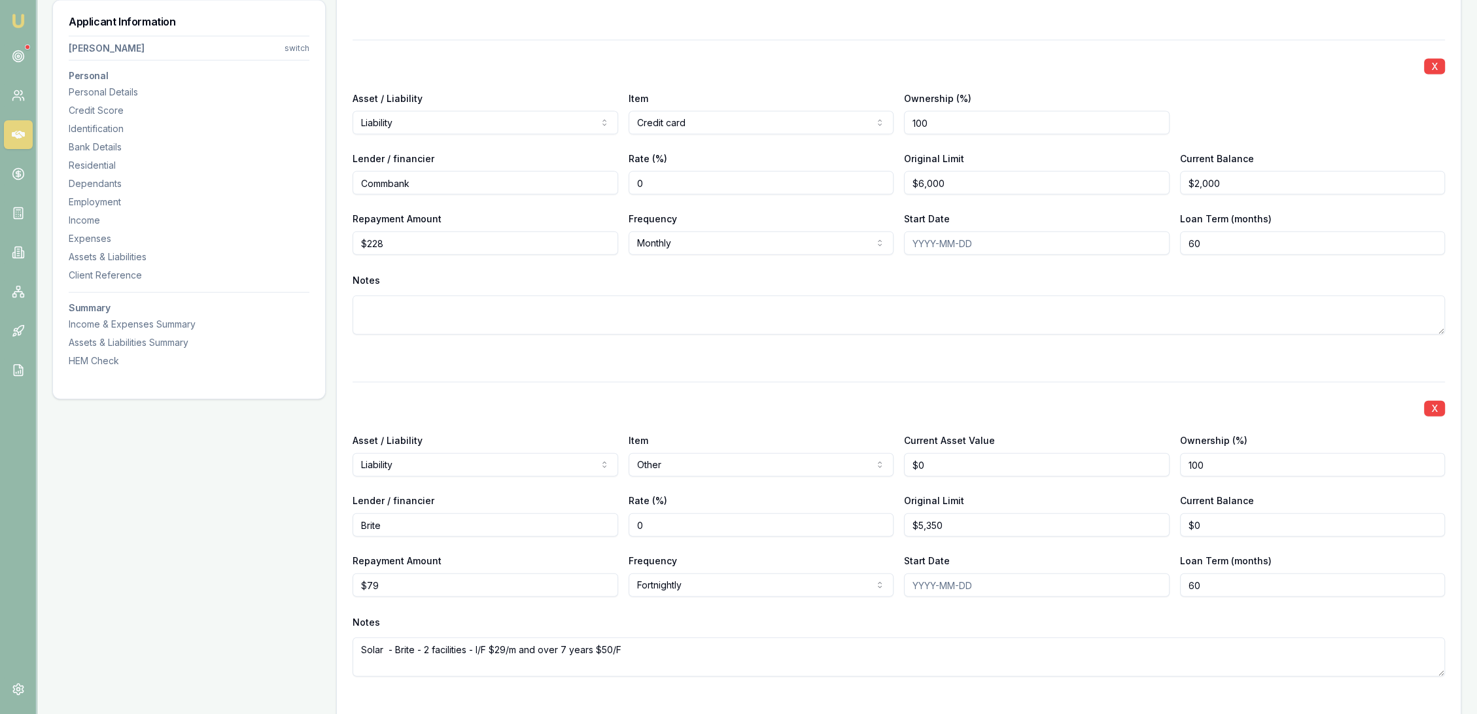
scroll to position [3974, 0]
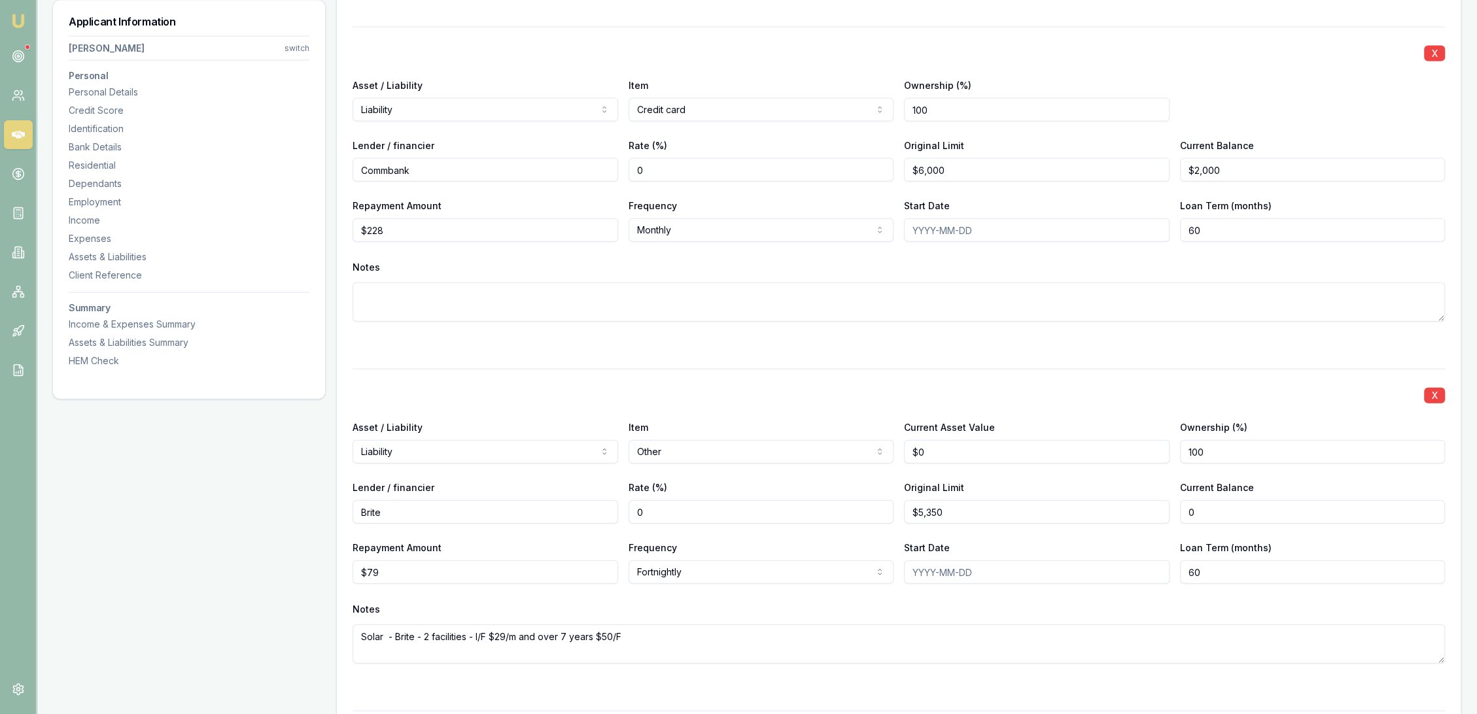
drag, startPoint x: 1215, startPoint y: 506, endPoint x: 1121, endPoint y: 510, distance: 93.6
click at [1121, 510] on div "Lender / financier Brite Rate (%) 0 Original Limit $5,350 Current Balance 0" at bounding box center [899, 502] width 1093 height 44
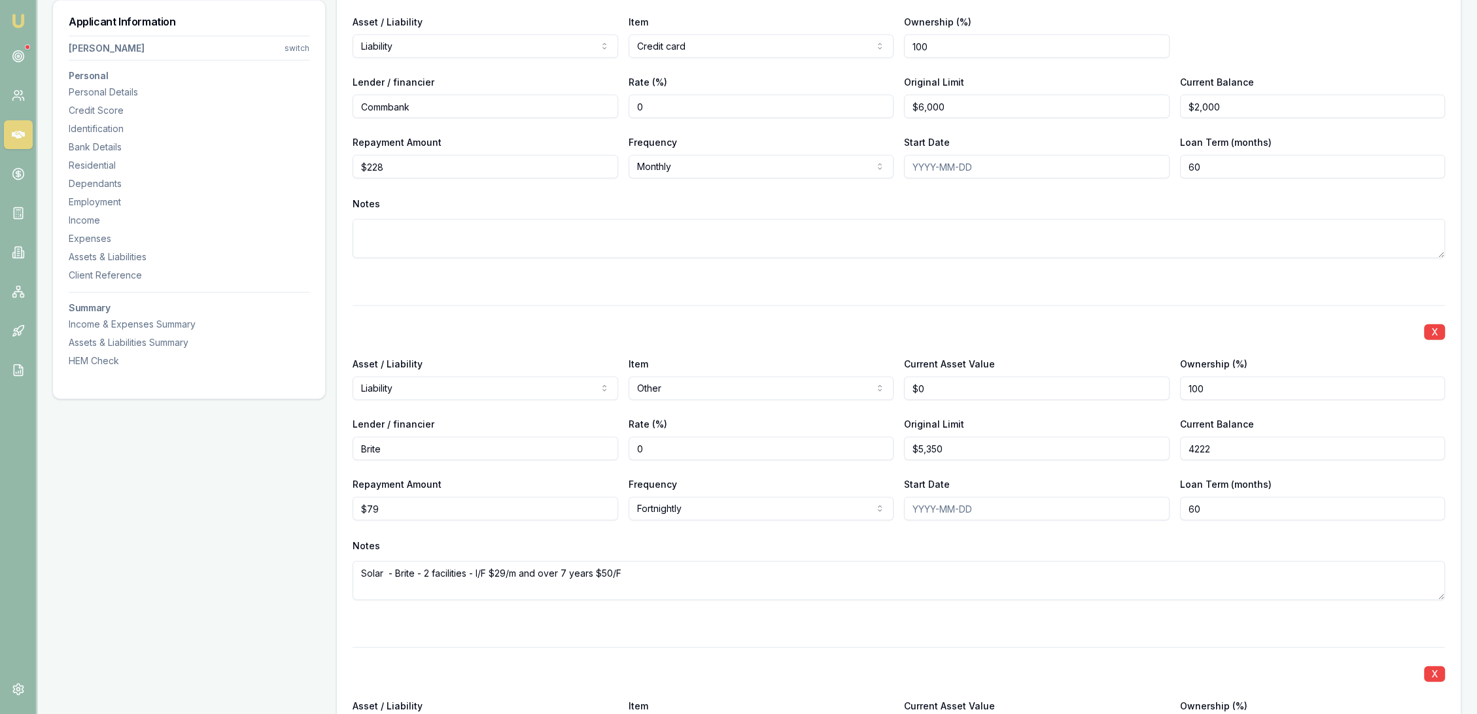
scroll to position [4192, 0]
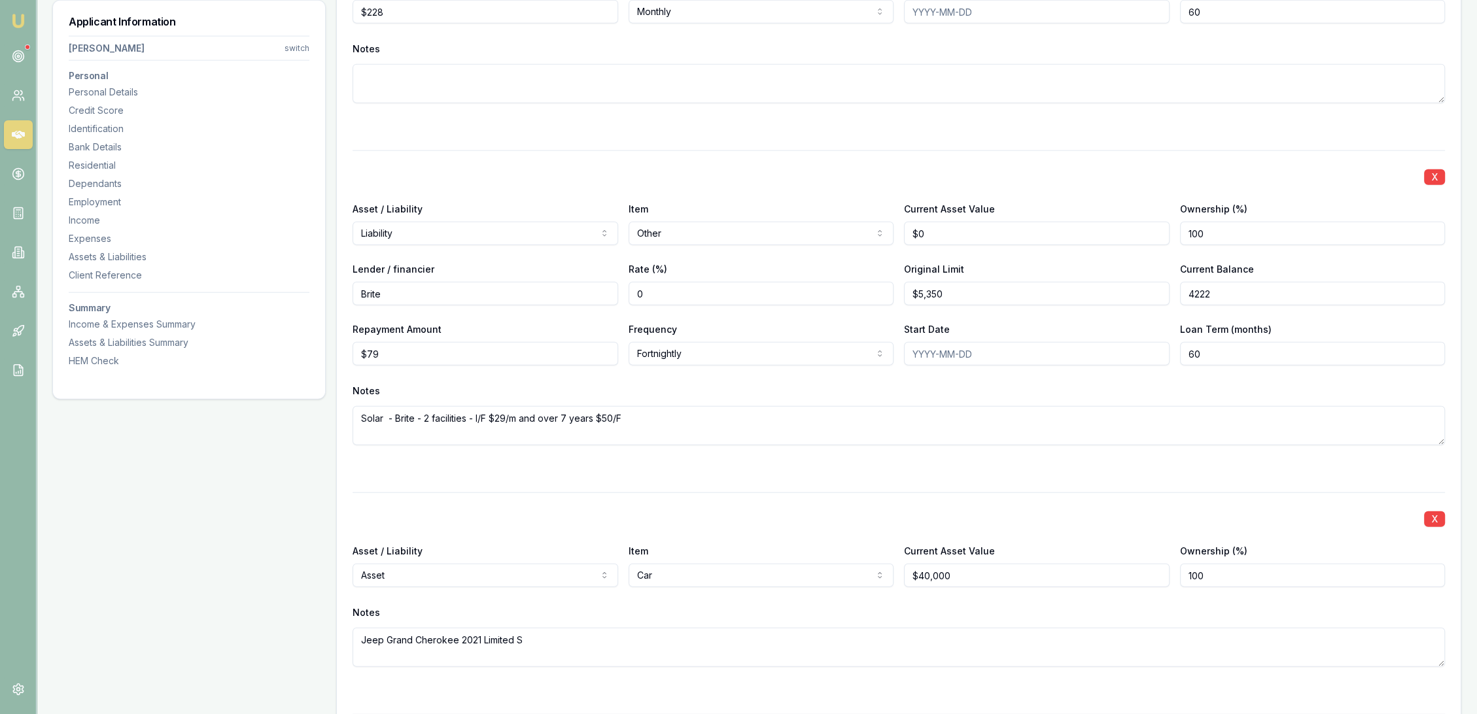
type input "$4,222"
click at [891, 374] on div "X Asset / Liability Liability Asset Liability Item Other Home Car Boat Bike Car…" at bounding box center [899, 313] width 1093 height 326
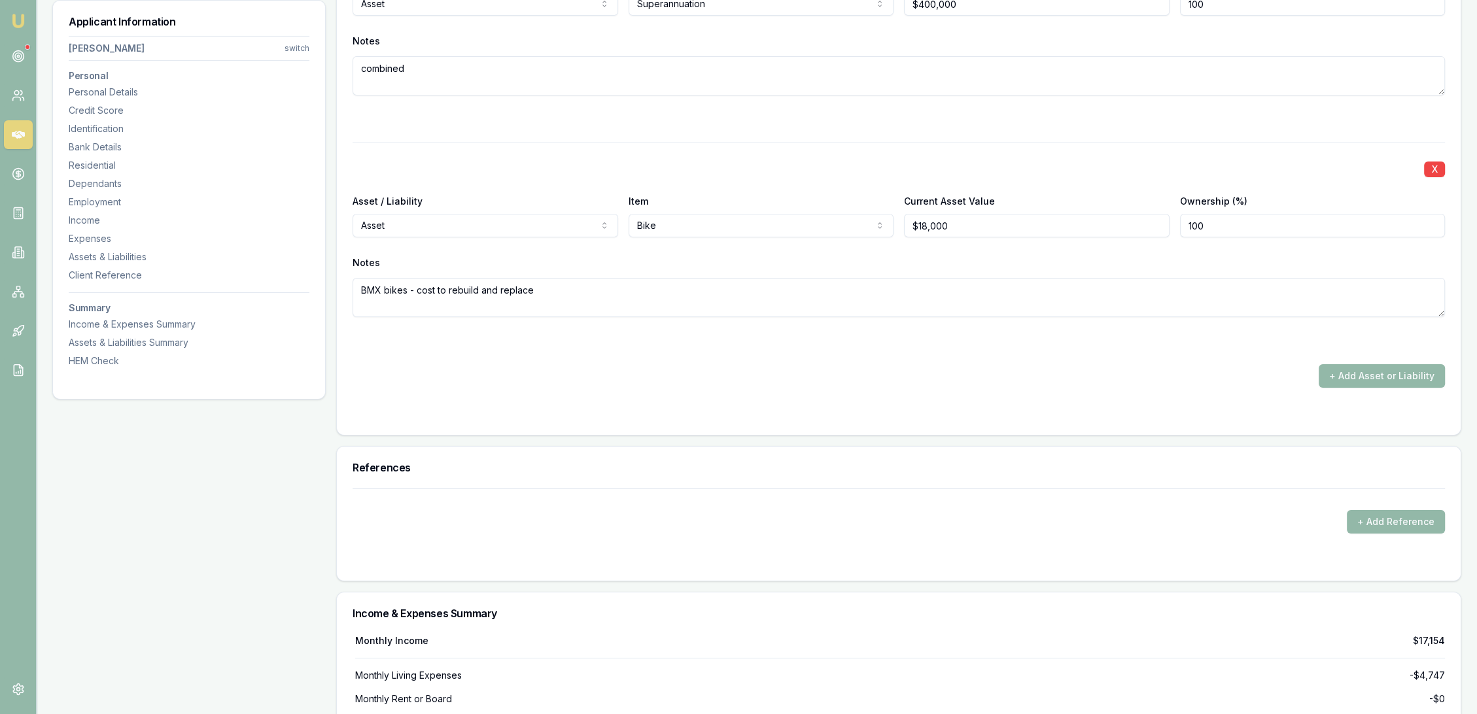
scroll to position [6082, 0]
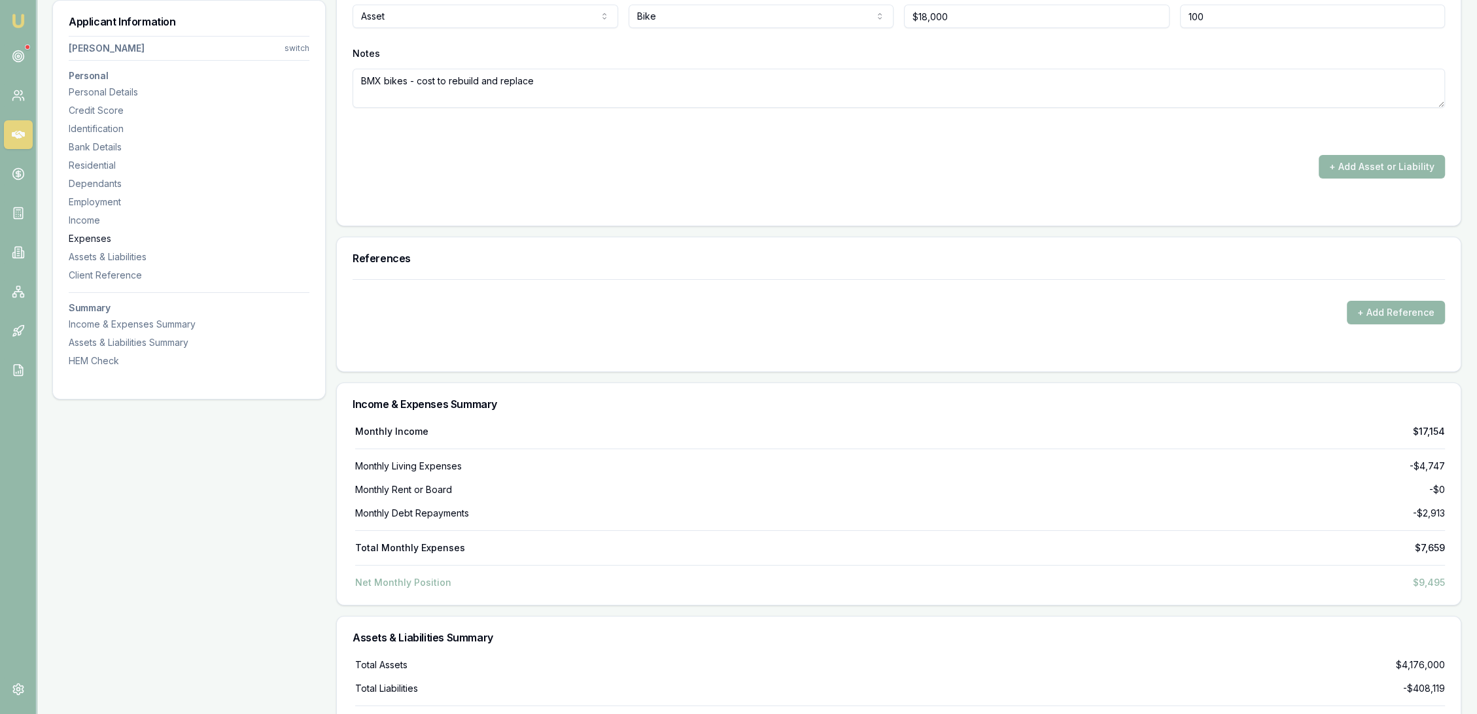
click at [84, 243] on div "Expenses" at bounding box center [189, 238] width 241 height 13
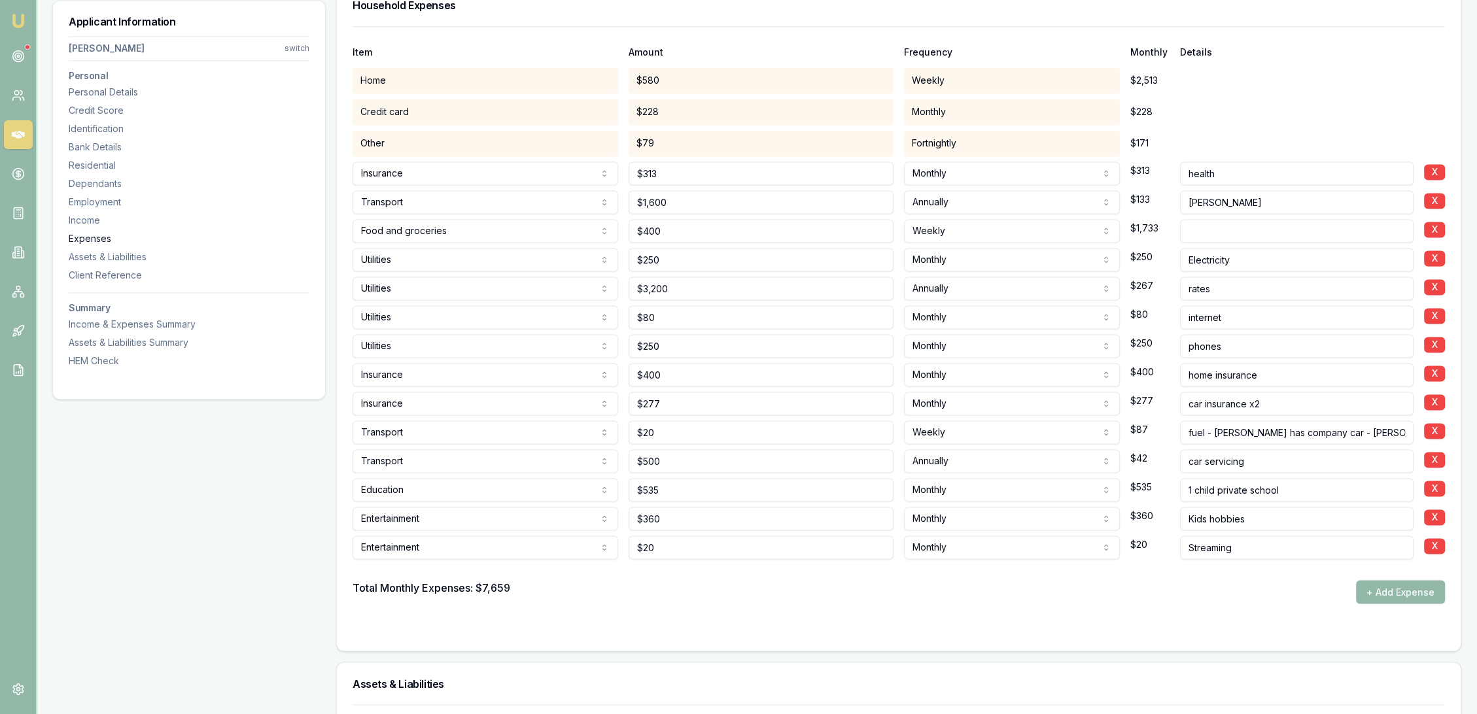
scroll to position [2714, 0]
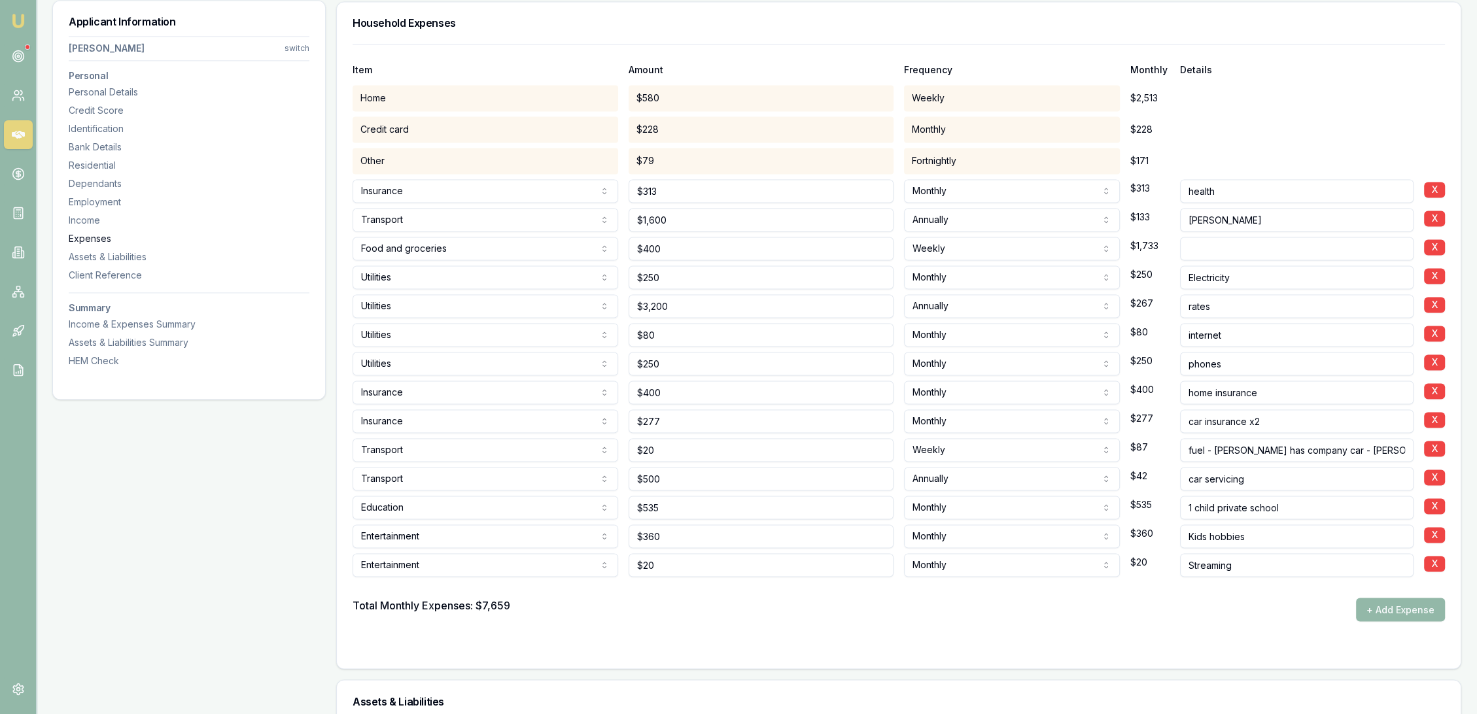
click at [103, 233] on div "Expenses" at bounding box center [189, 238] width 241 height 13
click at [96, 323] on div "Income & Expenses Summary" at bounding box center [189, 324] width 241 height 13
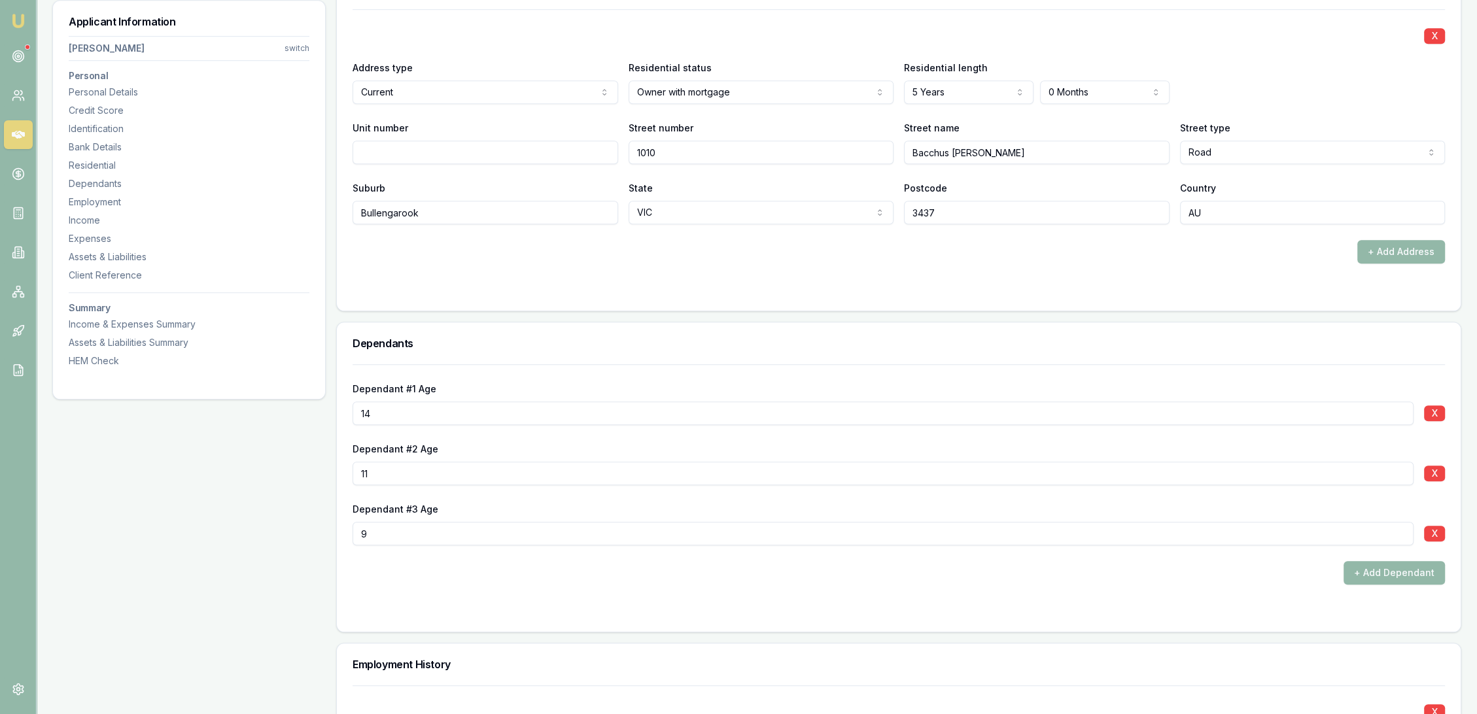
scroll to position [0, 0]
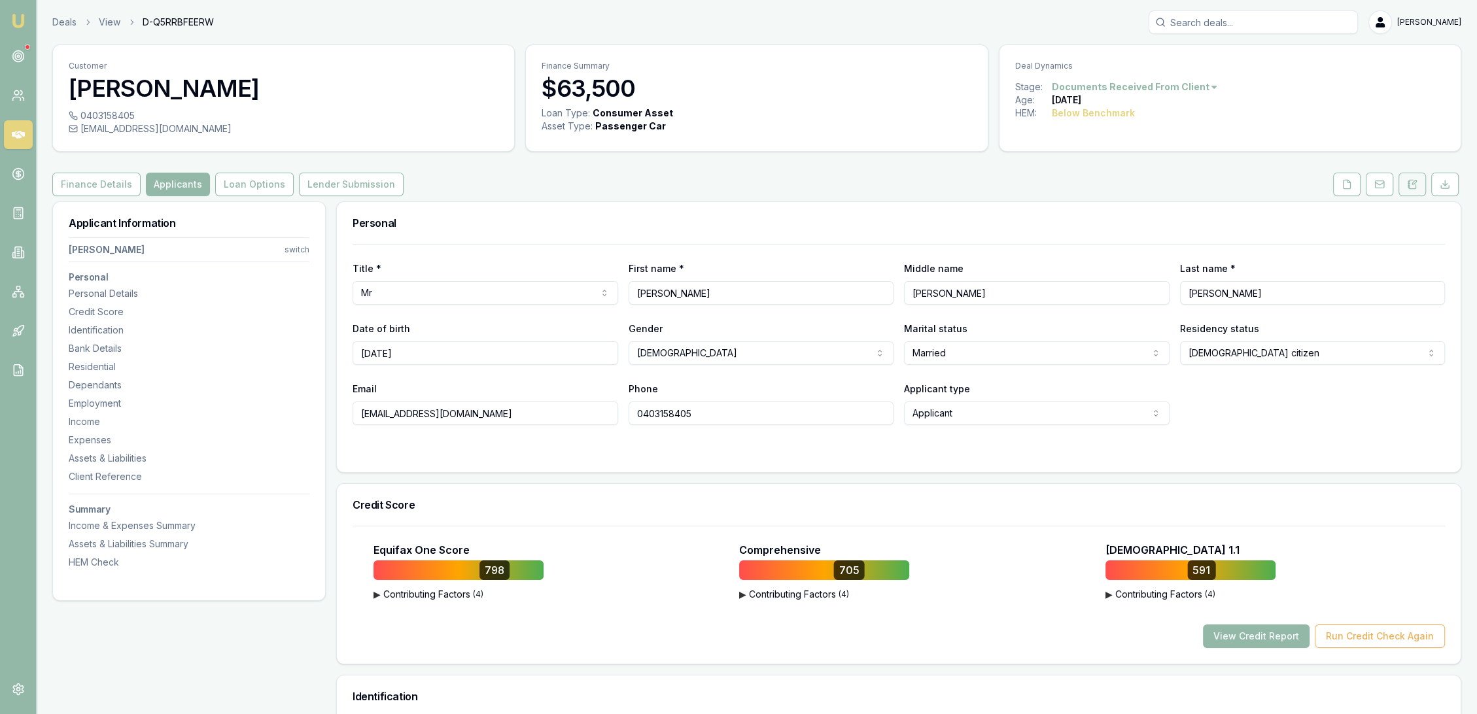
click at [1410, 180] on icon at bounding box center [1412, 184] width 7 height 9
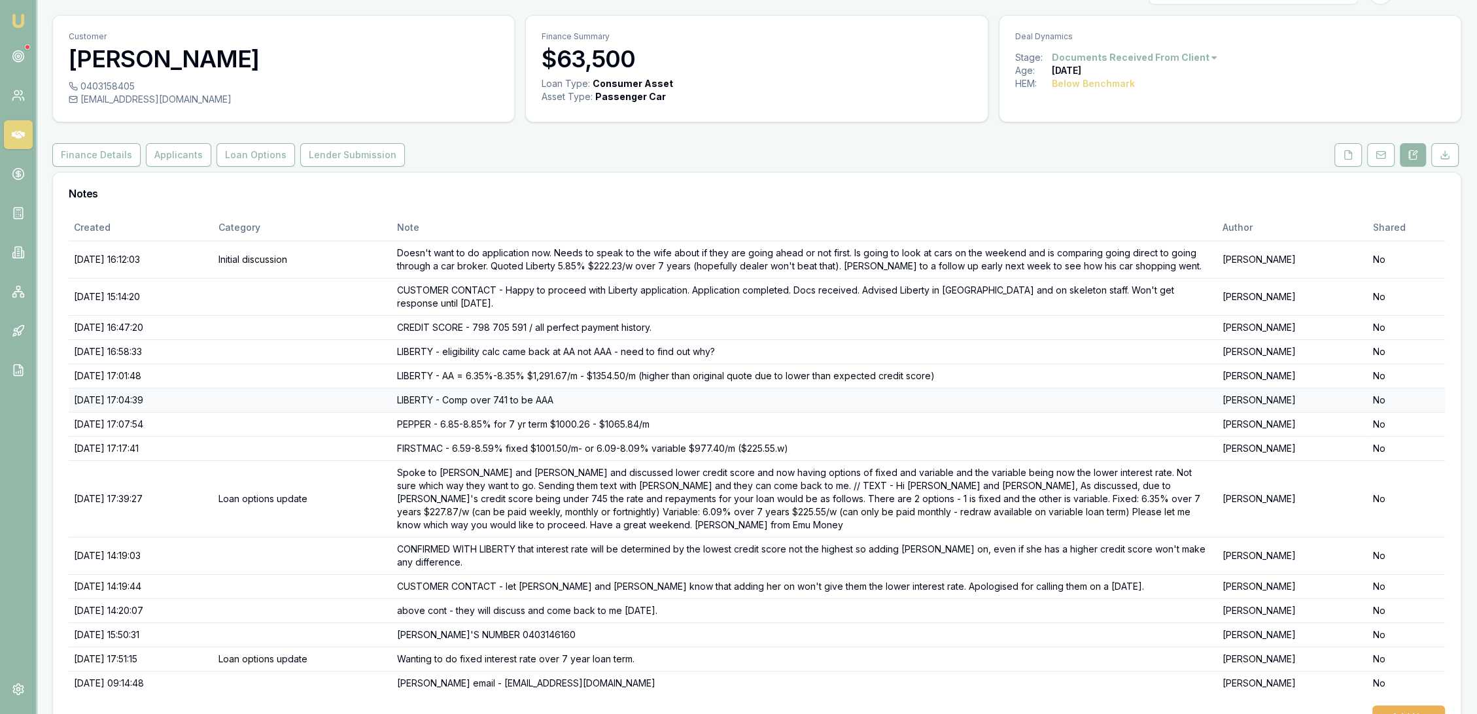
scroll to position [43, 0]
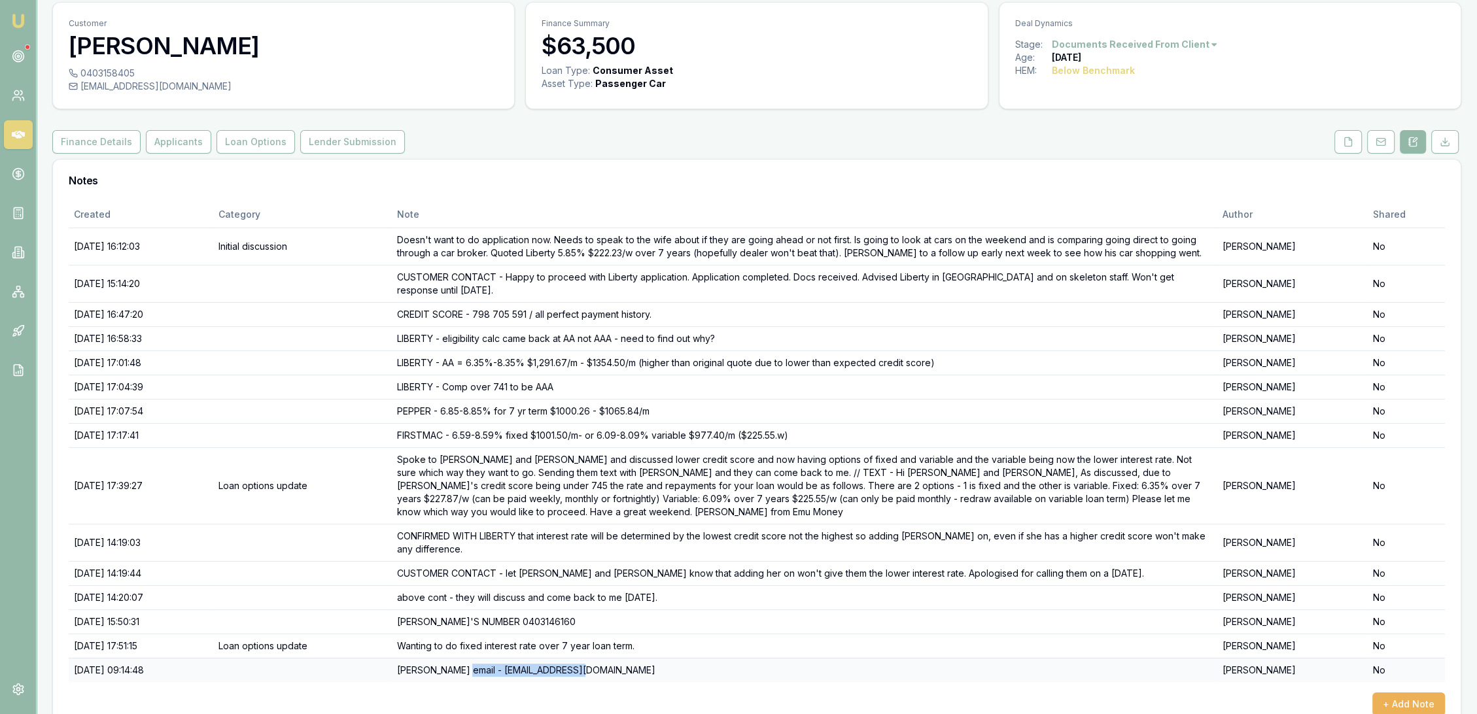
drag, startPoint x: 486, startPoint y: 644, endPoint x: 608, endPoint y: 644, distance: 121.7
click at [608, 658] on td "Kylie email - kliesimmonds@live.com.au" at bounding box center [804, 670] width 826 height 24
copy td "kliesimmonds@live.com.au"
click at [1398, 693] on button "+ Add Note" at bounding box center [1409, 705] width 73 height 24
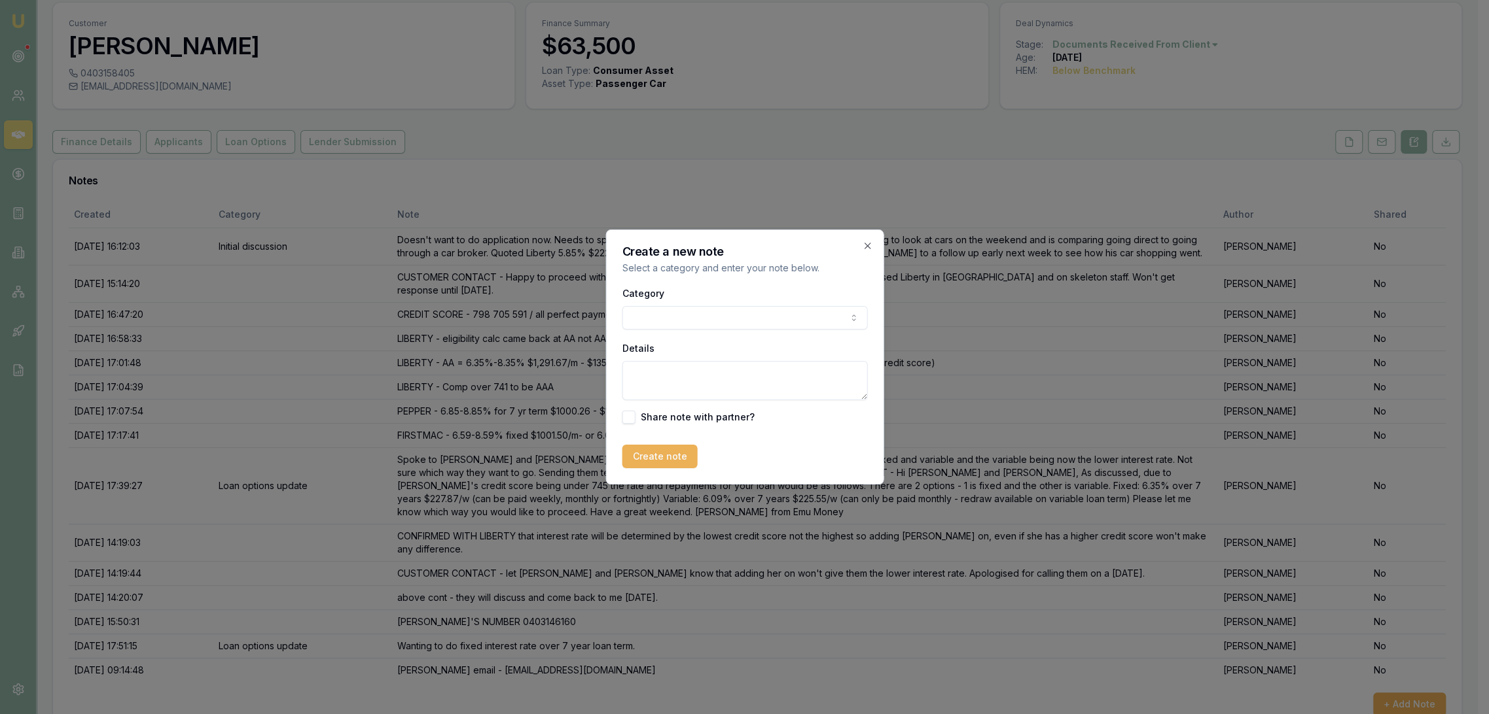
click at [702, 379] on textarea "Details" at bounding box center [744, 380] width 245 height 39
click at [627, 371] on textarea "kyliesimmonds@live.com.au" at bounding box center [744, 380] width 245 height 39
click at [827, 376] on textarea "kyliesimmonds@live.com.au" at bounding box center [744, 380] width 245 height 39
type textarea "kyliesimmonds@live.com.au - ignore above - forgot to type the Y into her name -…"
click at [628, 453] on button "Create note" at bounding box center [659, 457] width 75 height 24
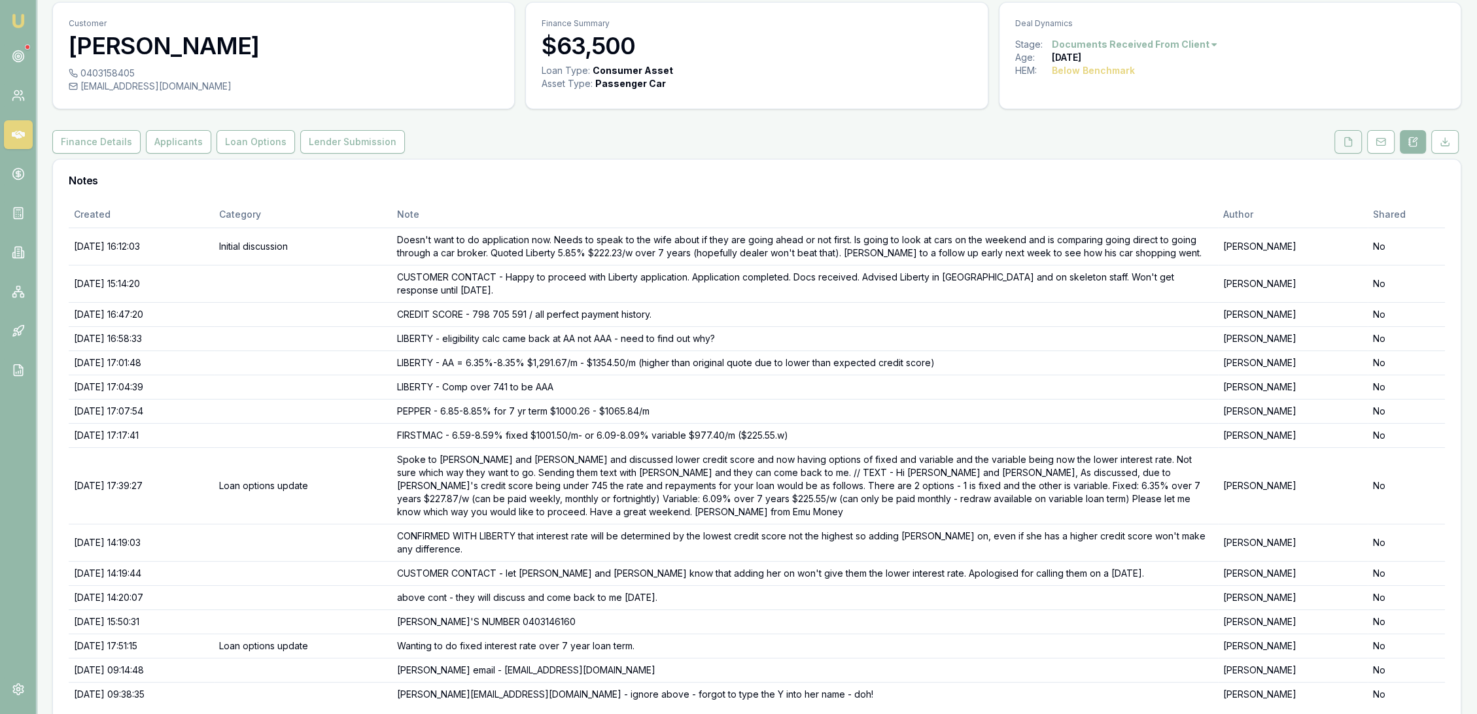
click at [1351, 142] on icon at bounding box center [1348, 142] width 10 height 10
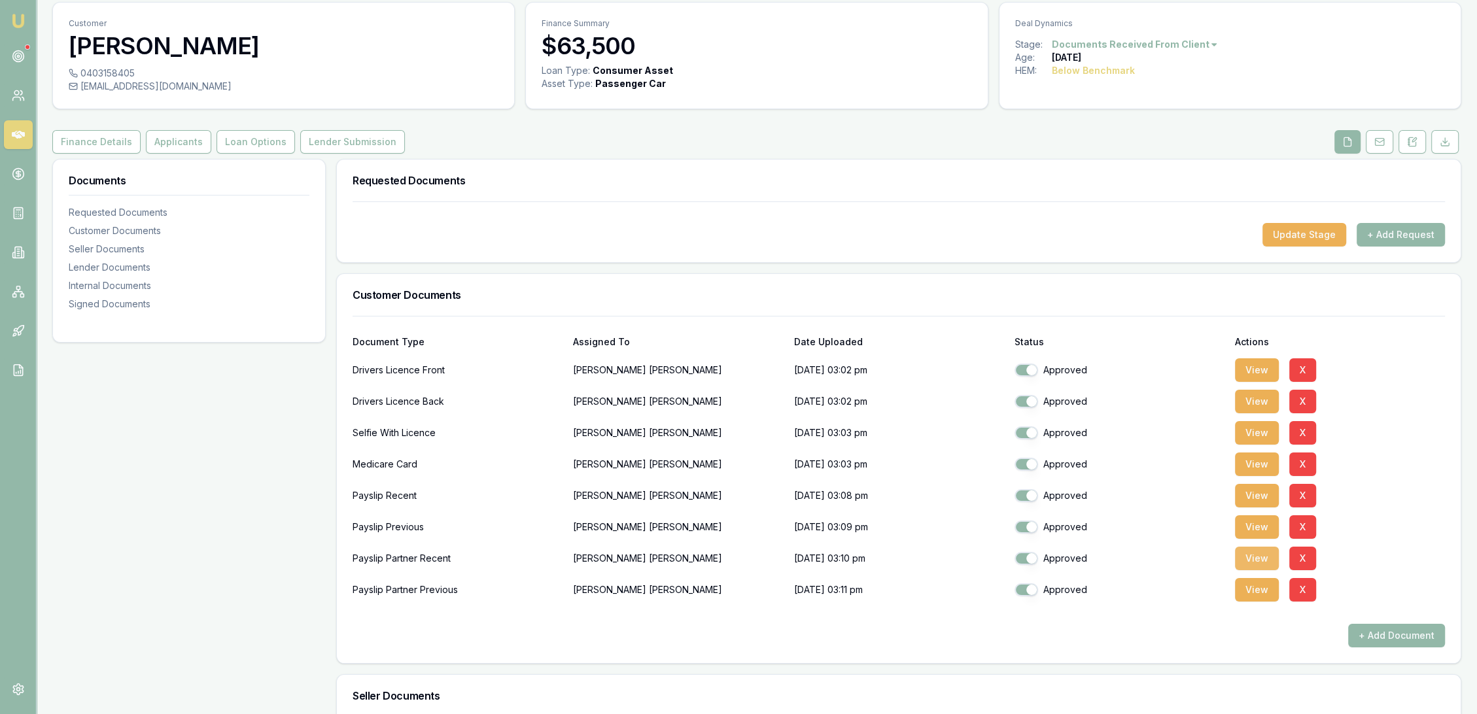
click at [1261, 557] on button "View" at bounding box center [1257, 559] width 44 height 24
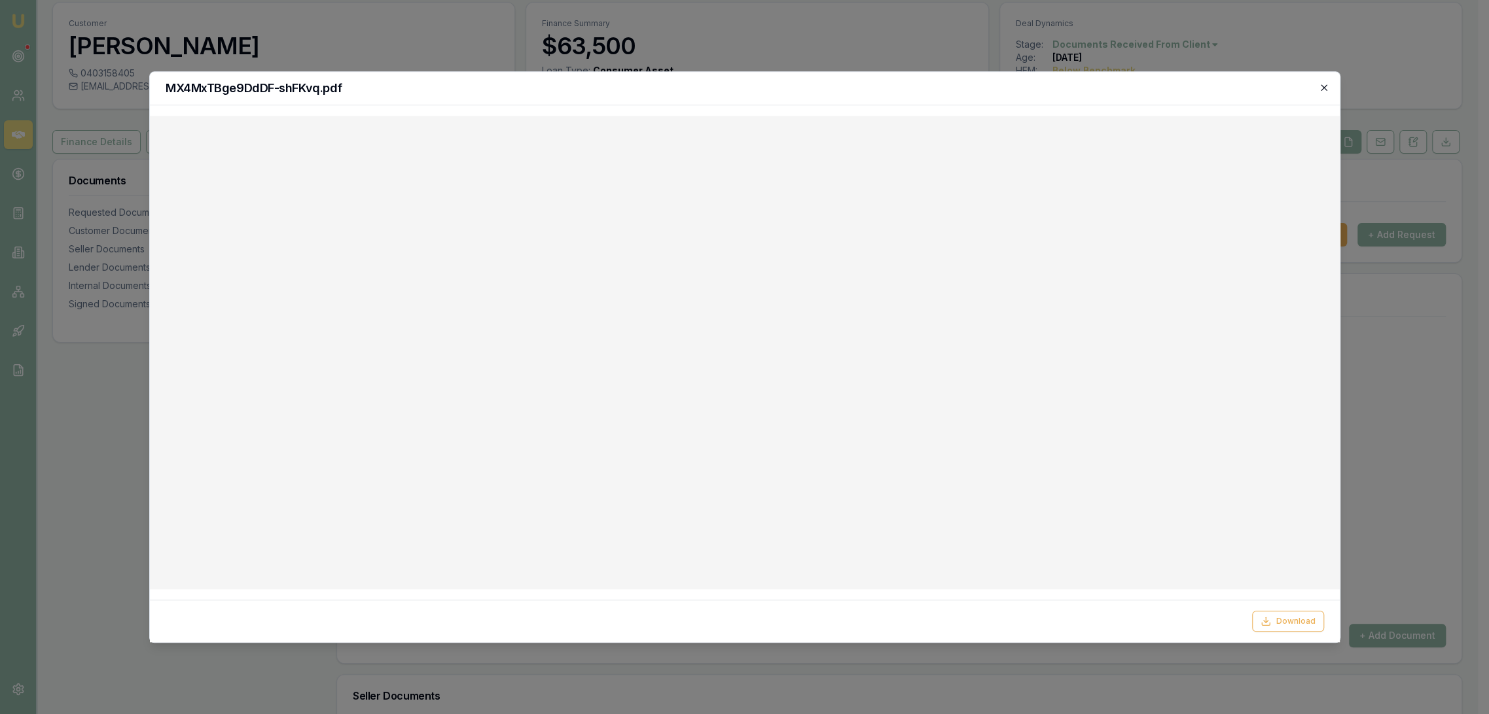
click at [1321, 86] on icon "button" at bounding box center [1323, 87] width 6 height 6
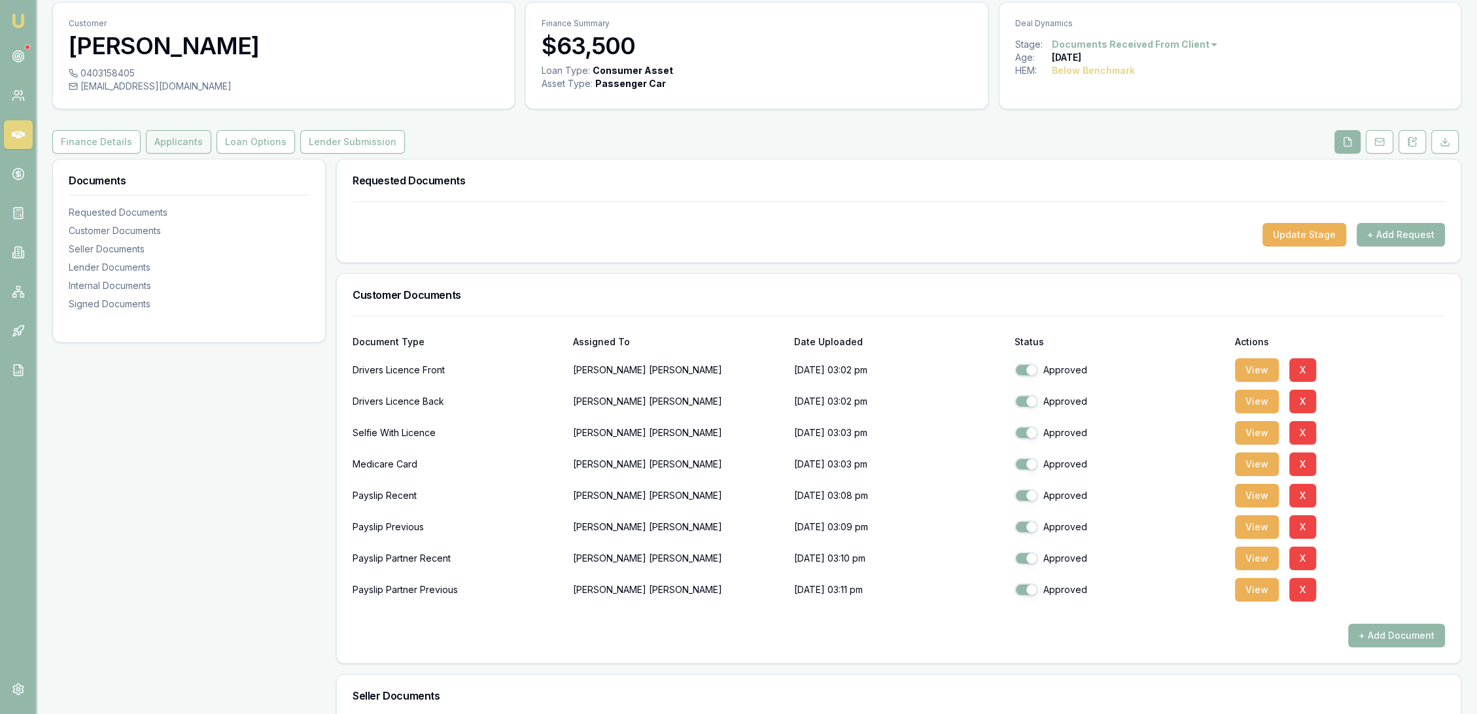
click at [192, 143] on button "Applicants" at bounding box center [178, 142] width 65 height 24
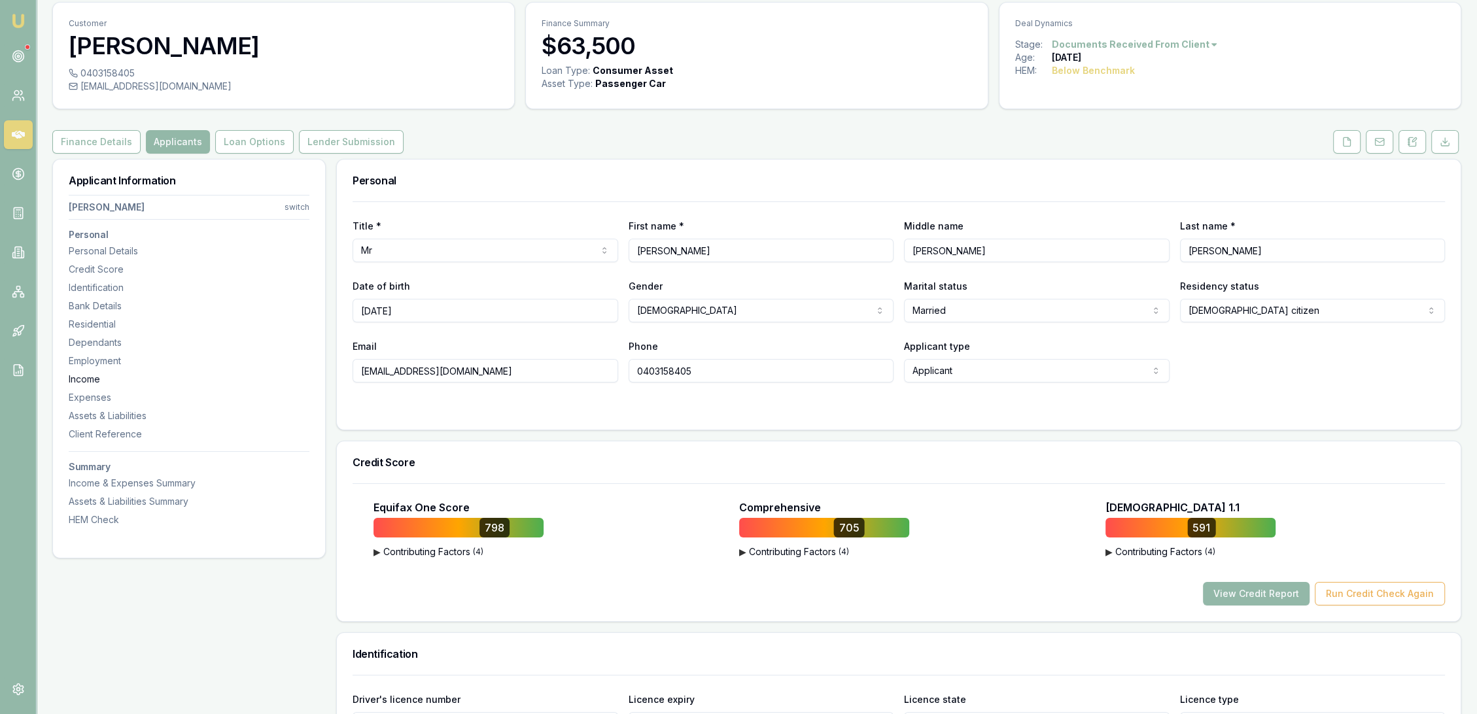
click at [90, 380] on div "Income" at bounding box center [189, 379] width 241 height 13
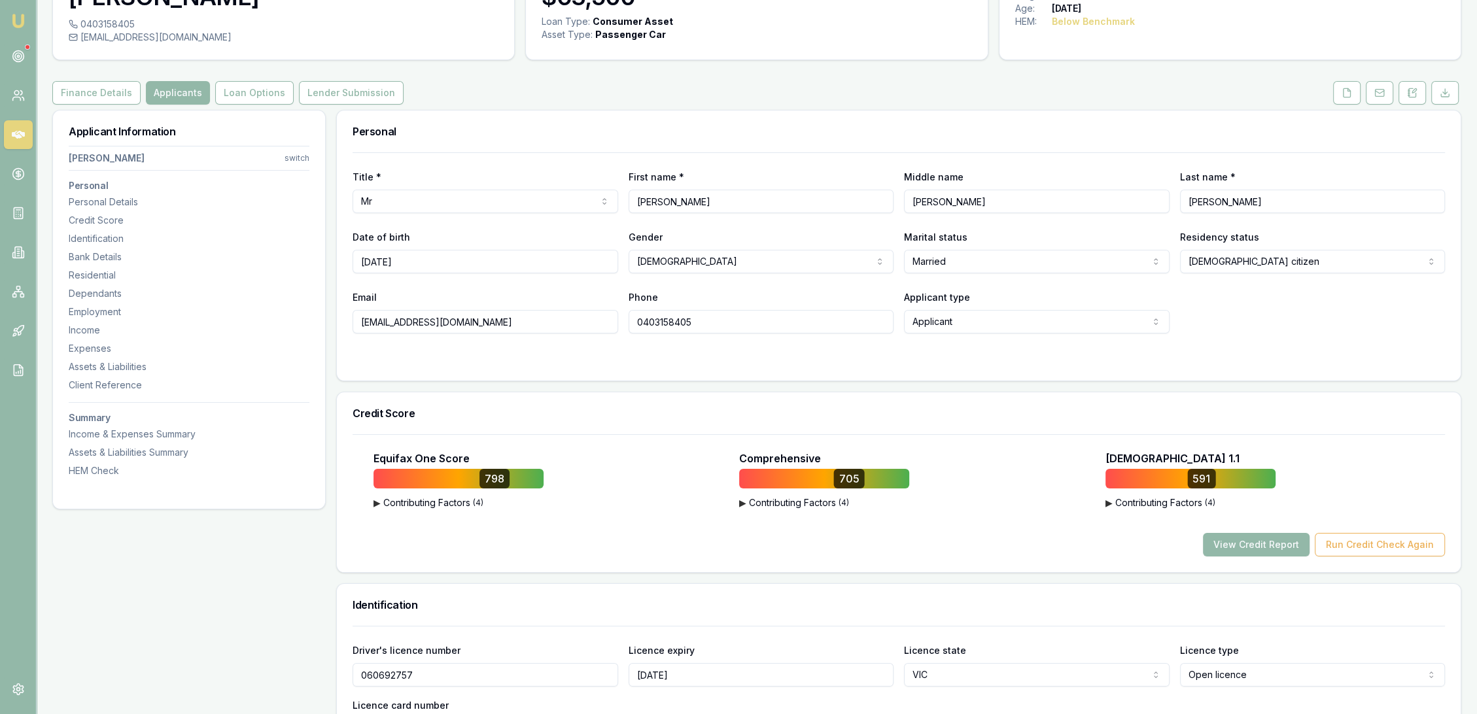
scroll to position [79, 0]
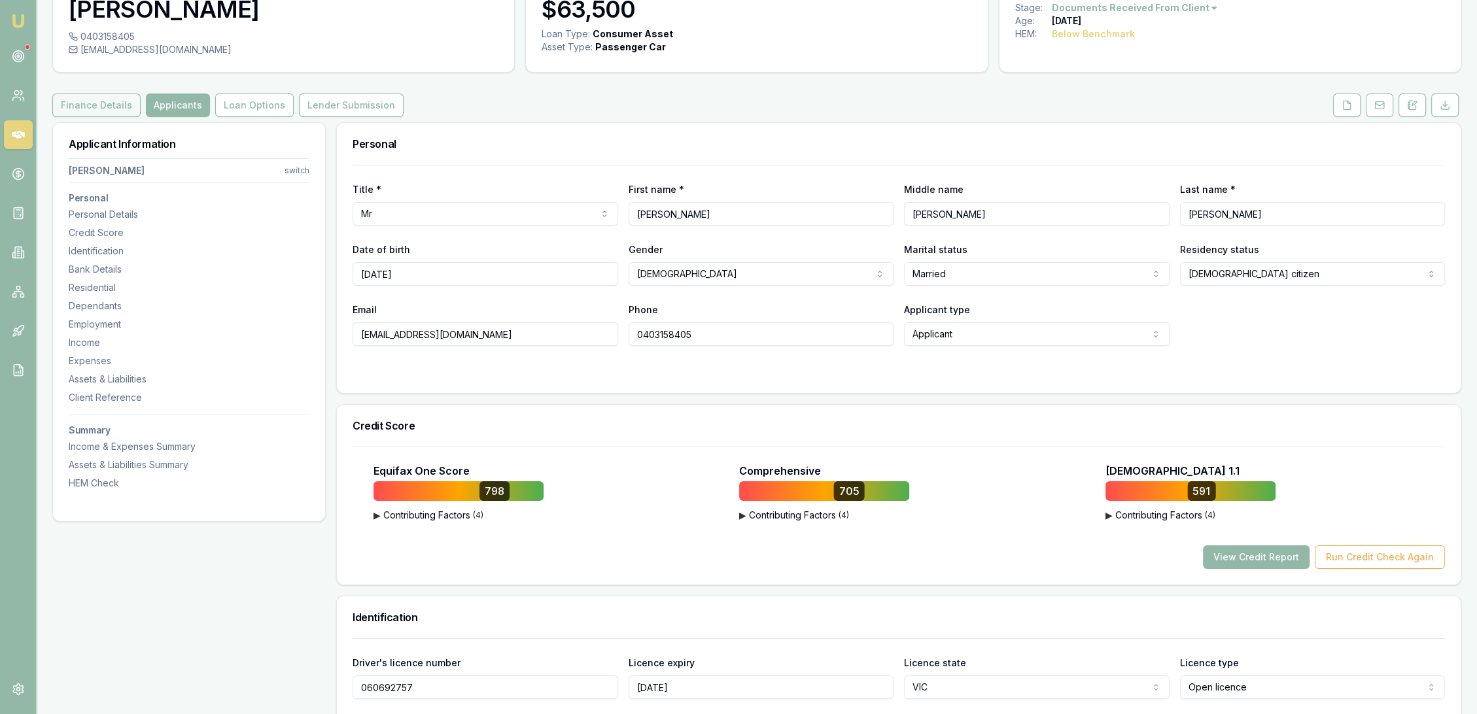
click at [80, 106] on button "Finance Details" at bounding box center [96, 106] width 88 height 24
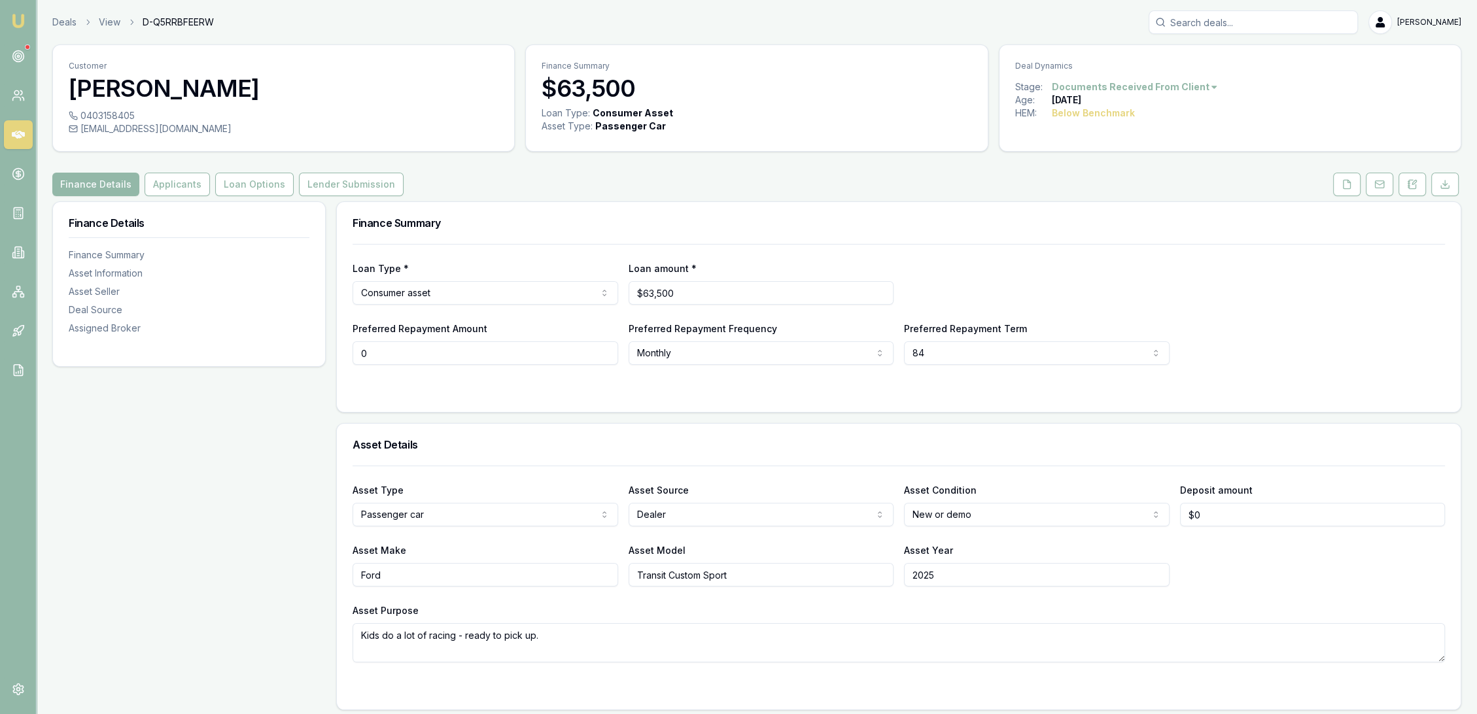
drag, startPoint x: 344, startPoint y: 355, endPoint x: 334, endPoint y: 355, distance: 9.8
type input "$300"
click at [460, 381] on form "Loan Type * Consumer asset Consumer loan Consumer asset Commercial loan Commerc…" at bounding box center [899, 320] width 1093 height 152
click at [1351, 192] on button at bounding box center [1346, 185] width 27 height 24
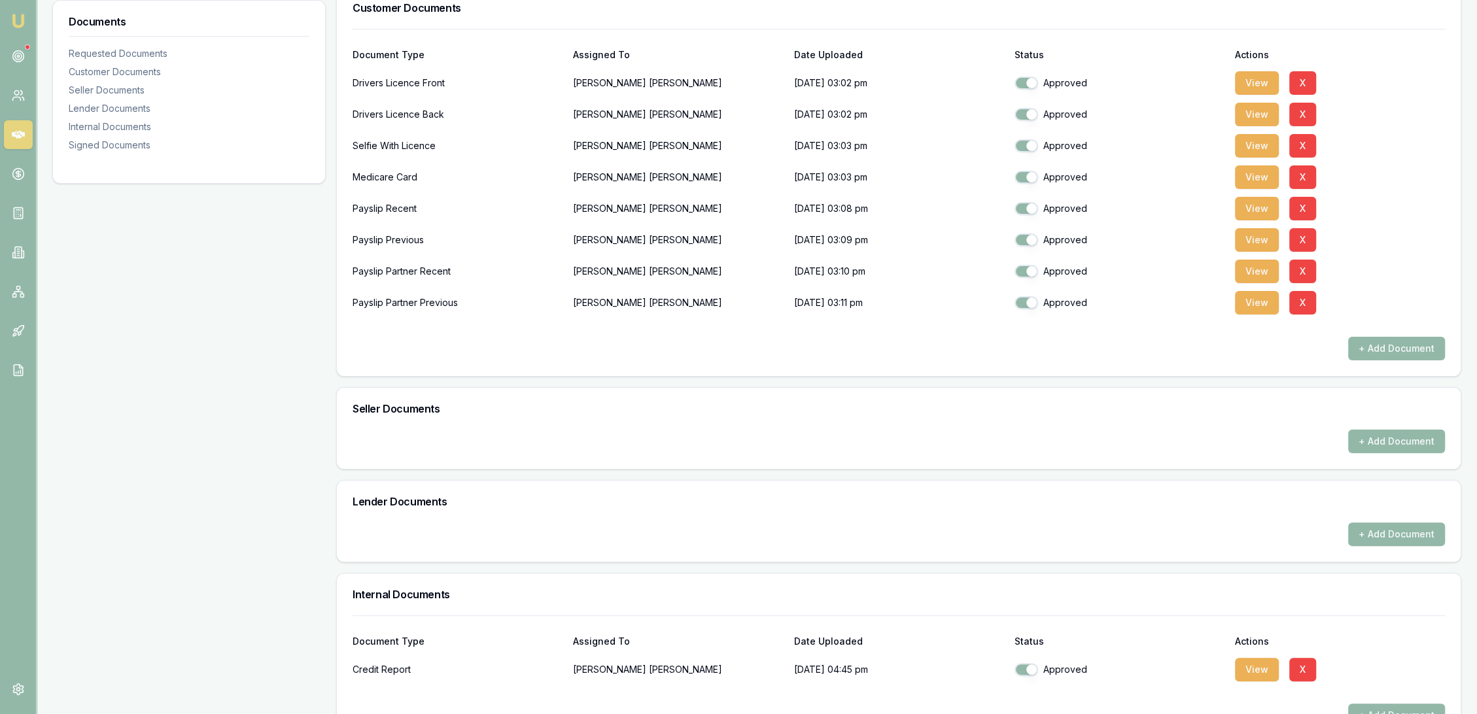
scroll to position [363, 0]
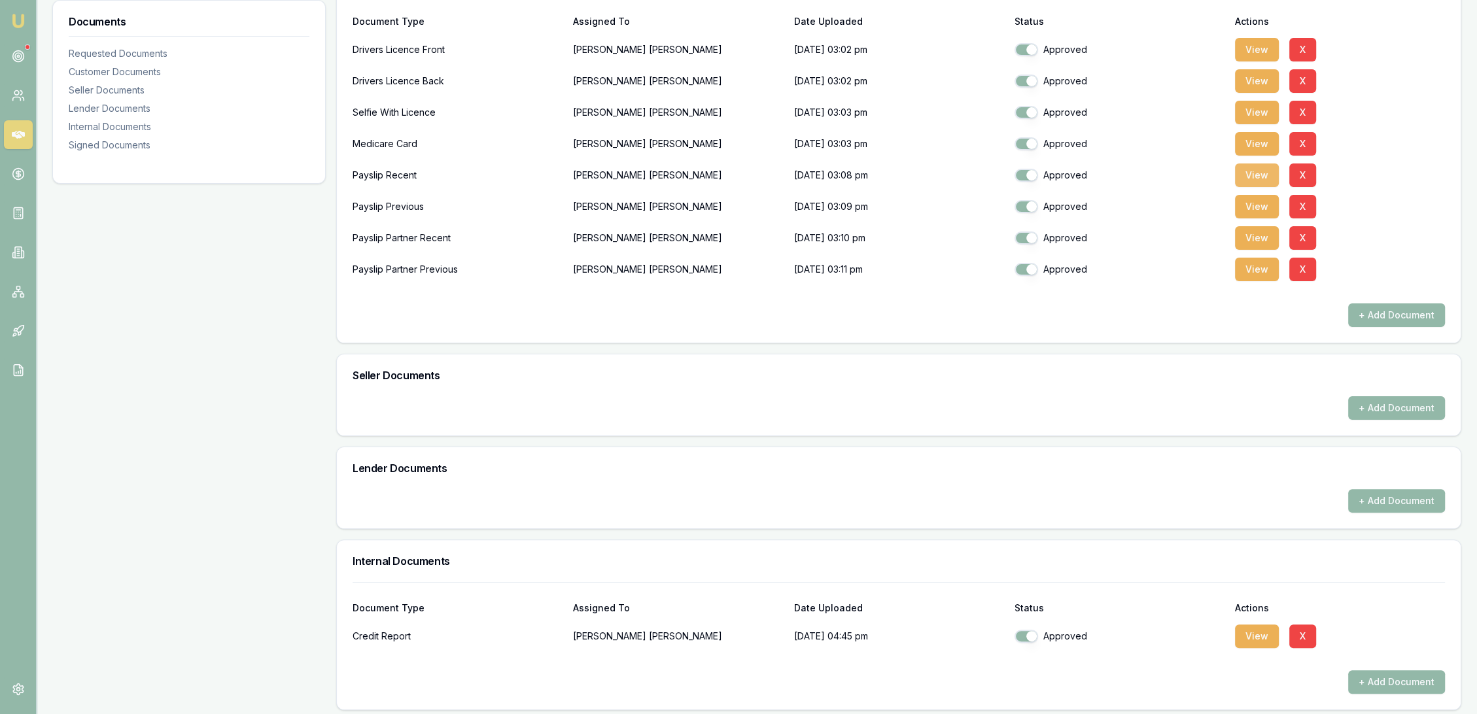
click at [1259, 168] on button "View" at bounding box center [1257, 176] width 44 height 24
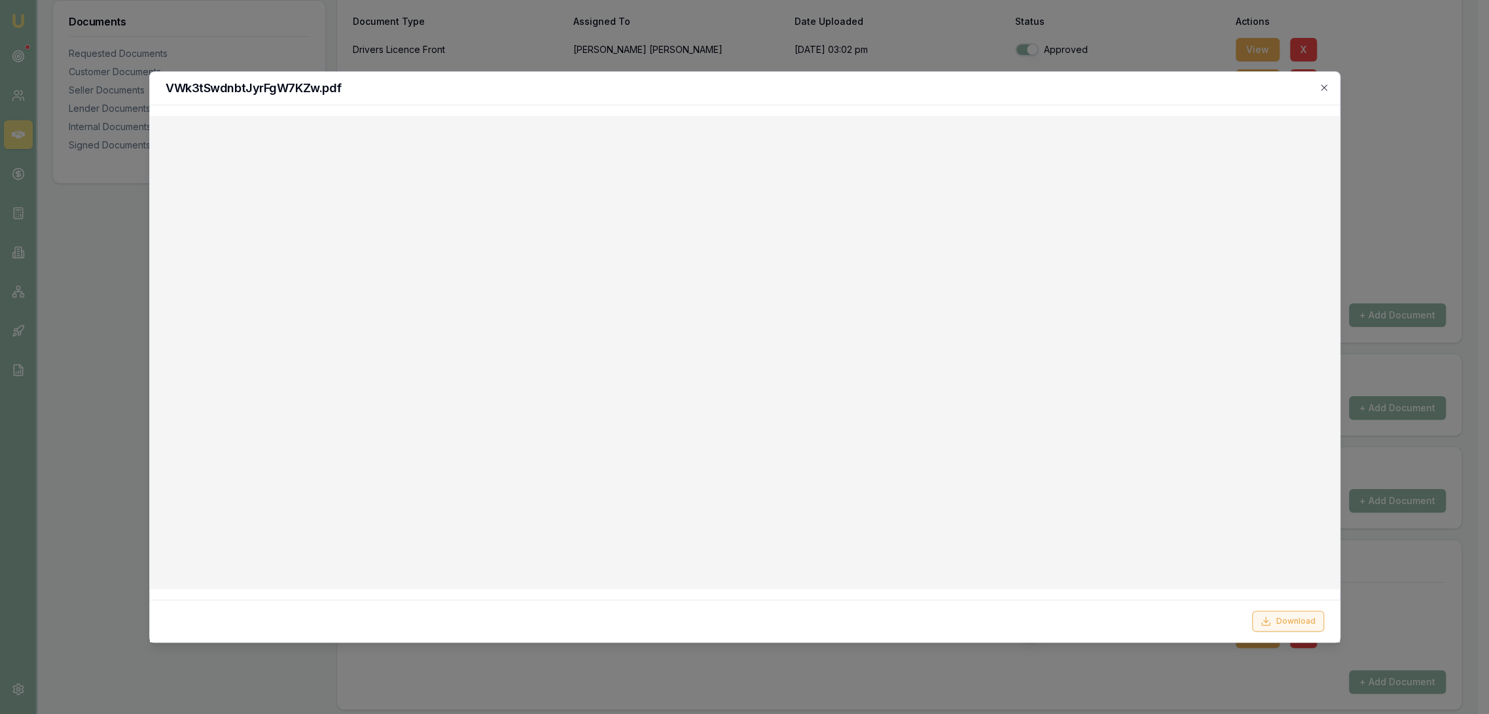
click at [1284, 622] on button "Download" at bounding box center [1288, 621] width 72 height 21
click at [1327, 84] on icon "button" at bounding box center [1323, 87] width 10 height 10
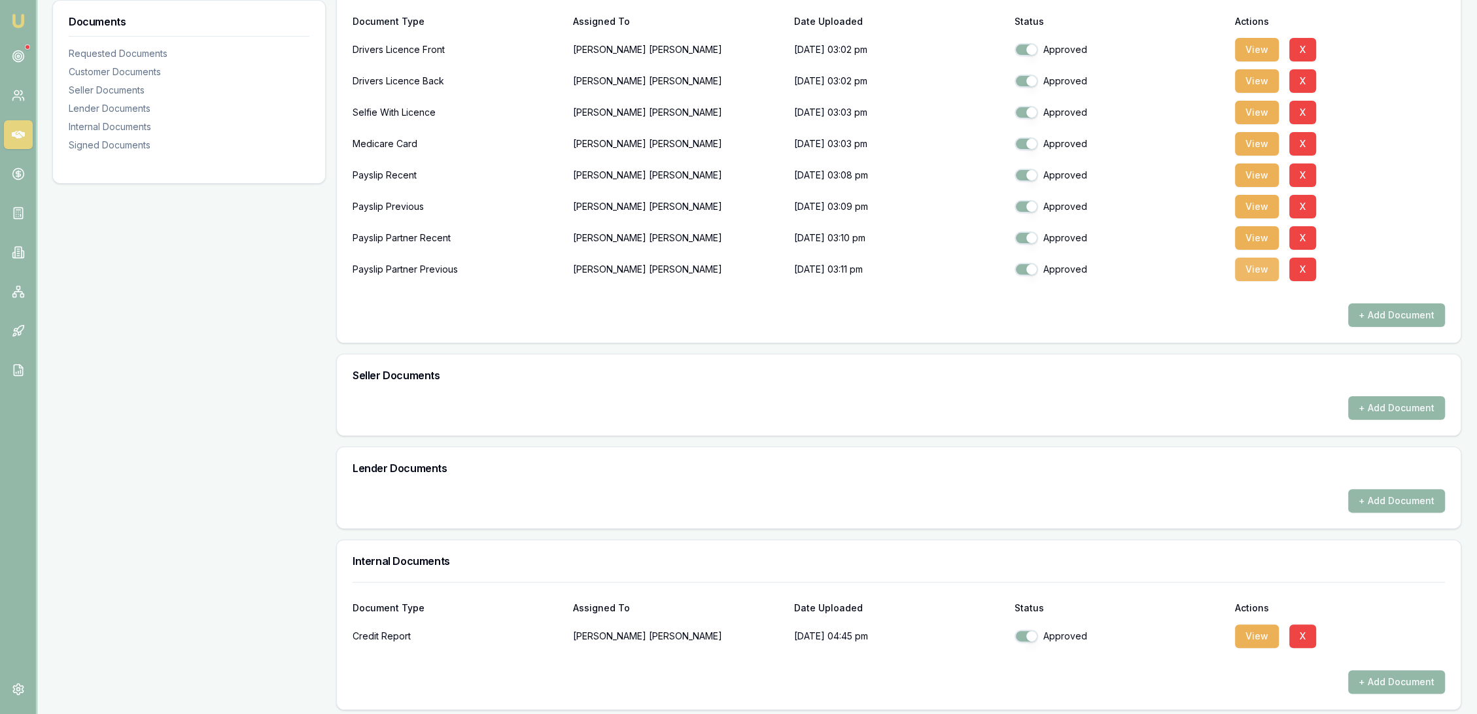
click at [1262, 269] on button "View" at bounding box center [1257, 270] width 44 height 24
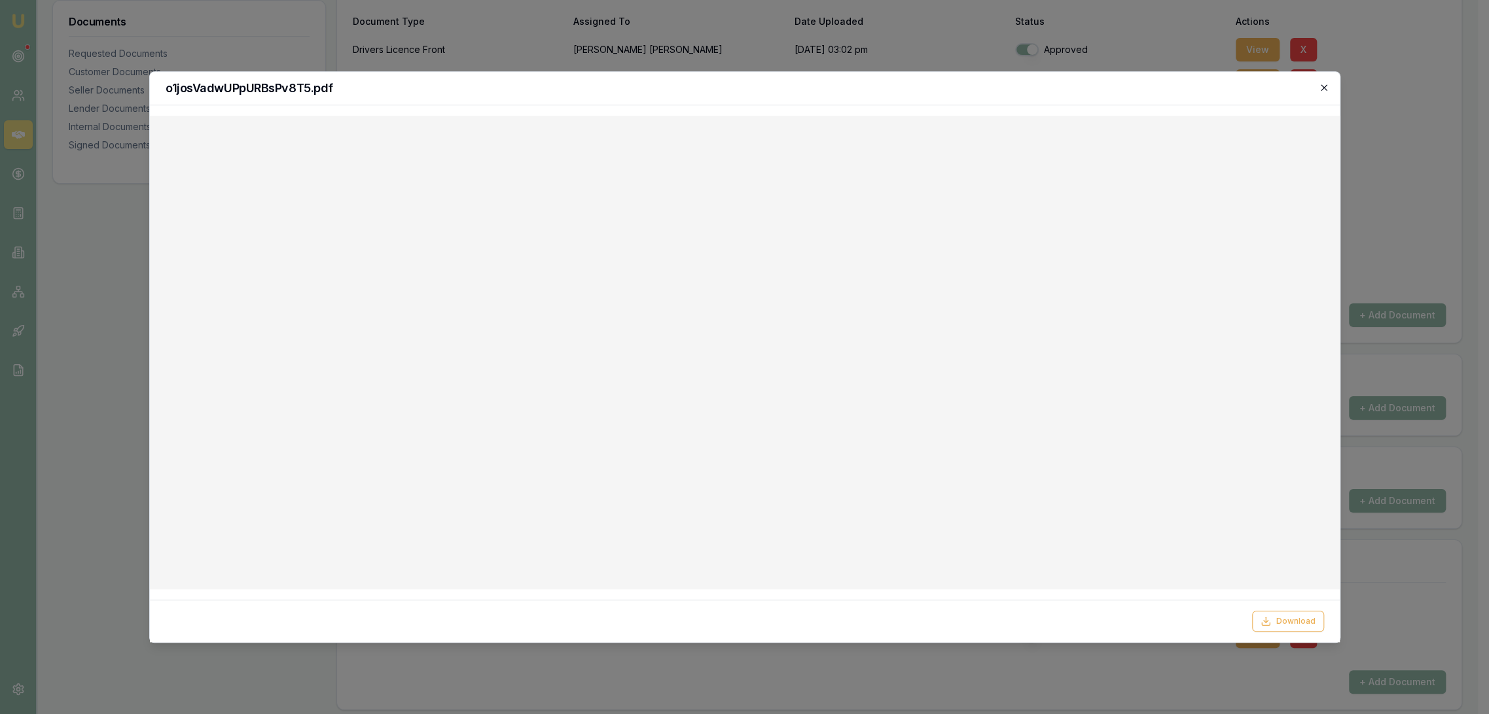
click at [1323, 86] on icon "button" at bounding box center [1323, 87] width 10 height 10
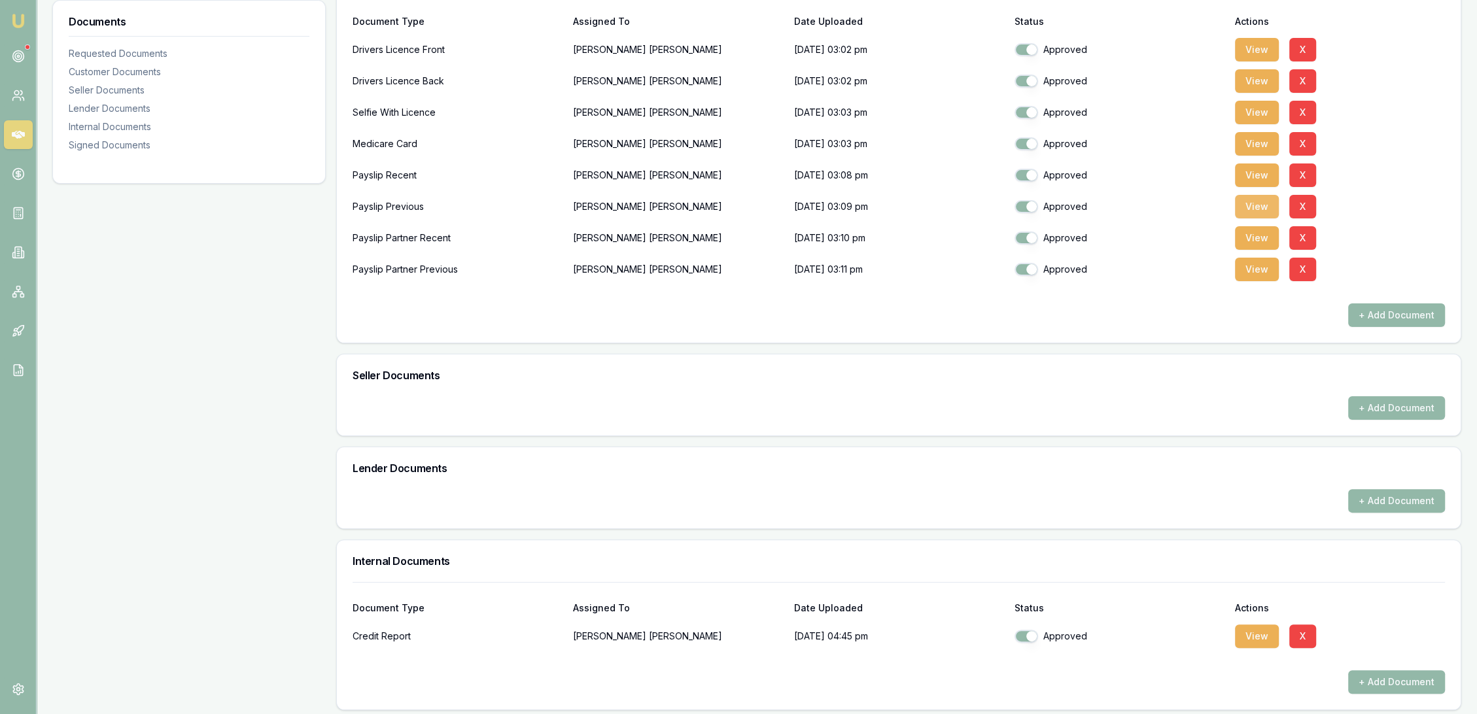
click at [1257, 207] on button "View" at bounding box center [1257, 207] width 44 height 24
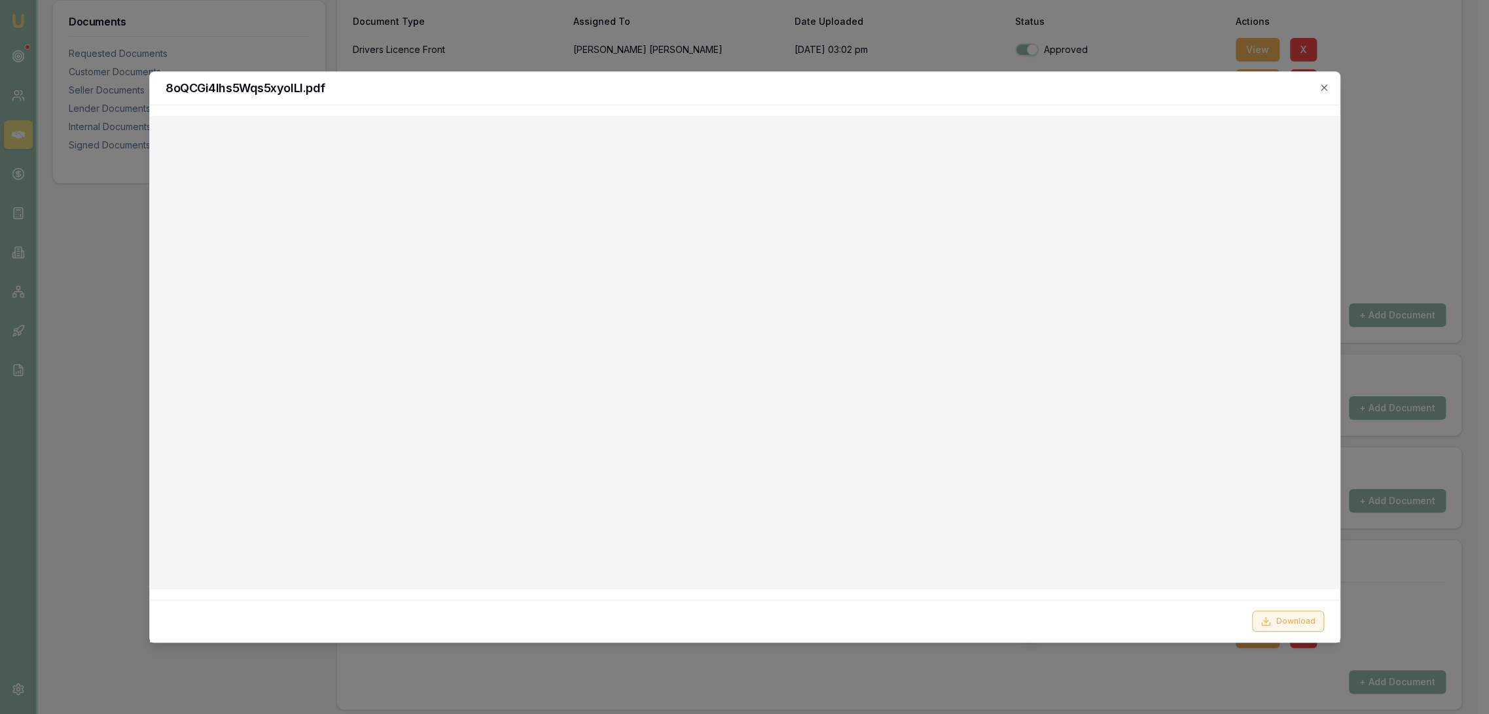
click at [1287, 625] on button "Download" at bounding box center [1288, 621] width 72 height 21
click at [1319, 86] on icon "button" at bounding box center [1323, 87] width 10 height 10
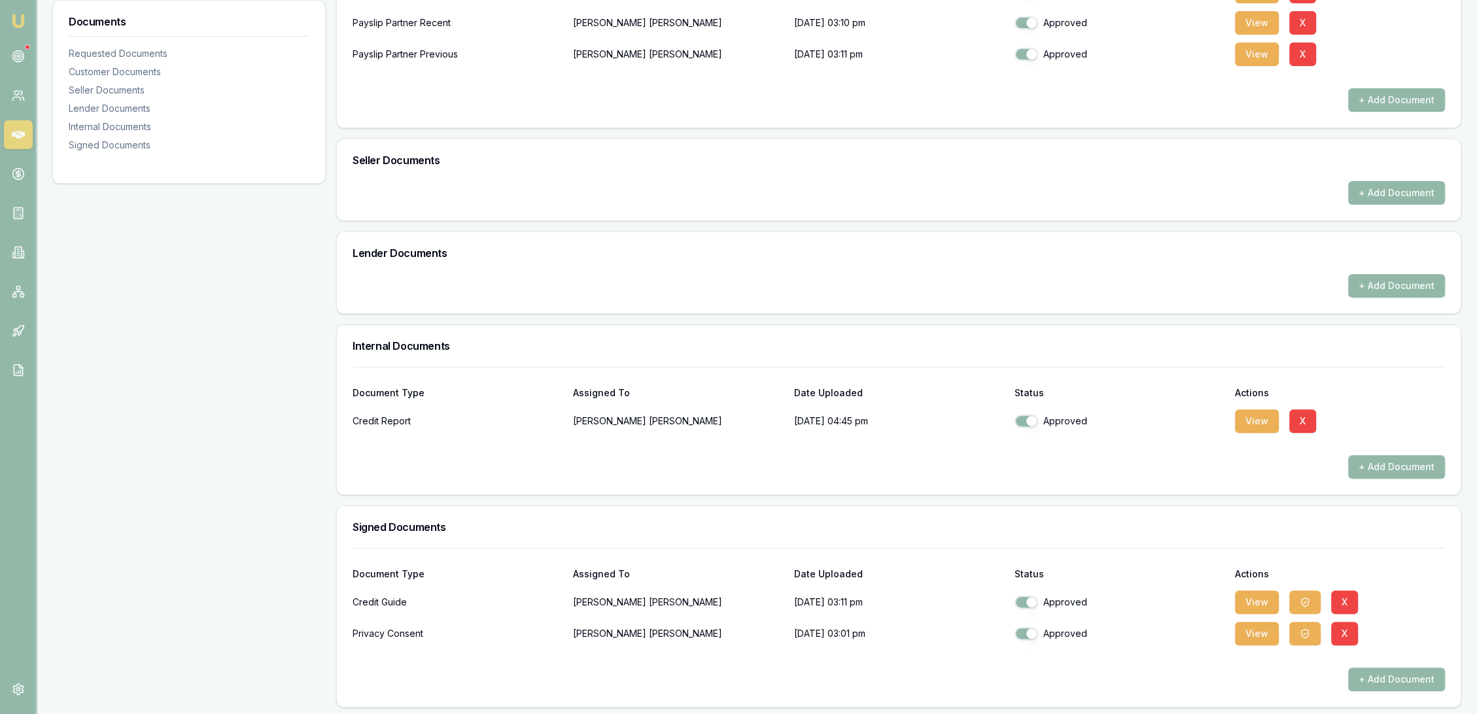
scroll to position [581, 0]
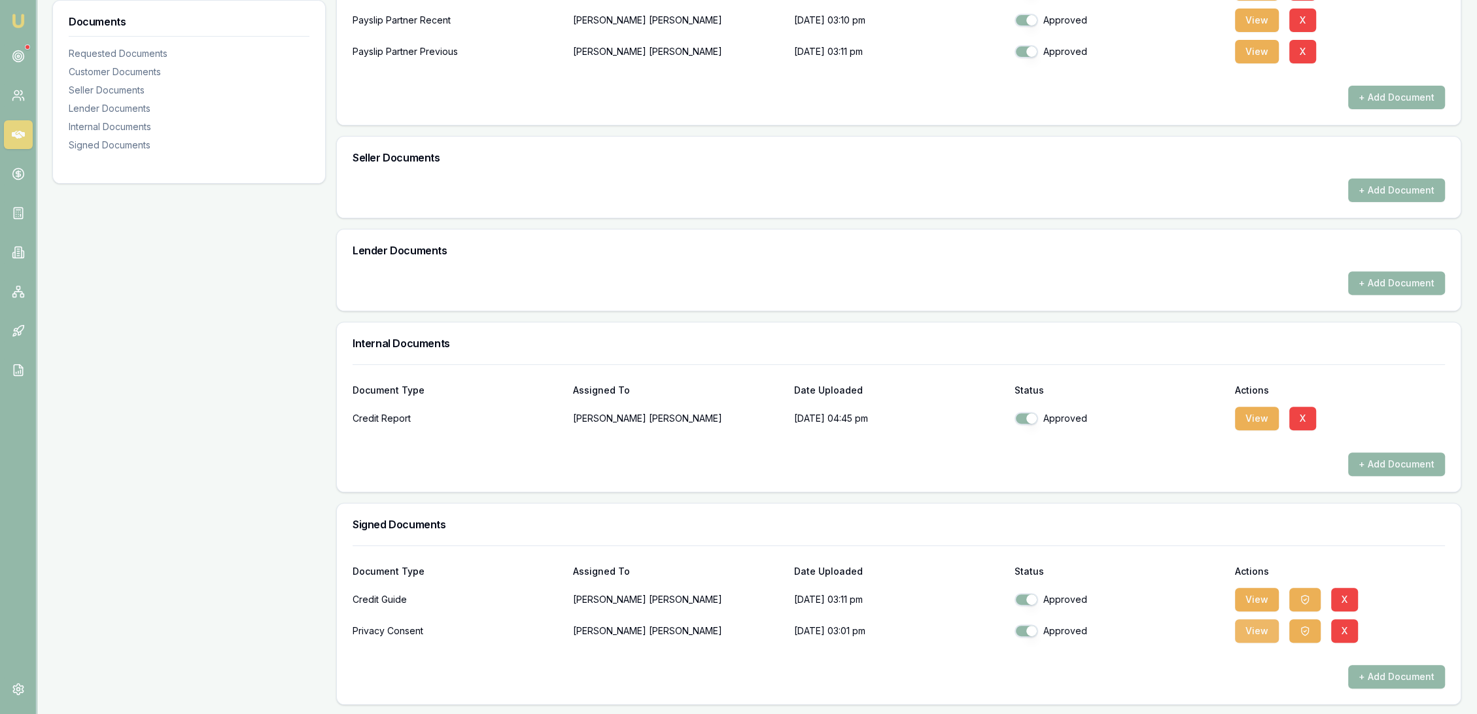
click at [1270, 632] on button "View" at bounding box center [1257, 632] width 44 height 24
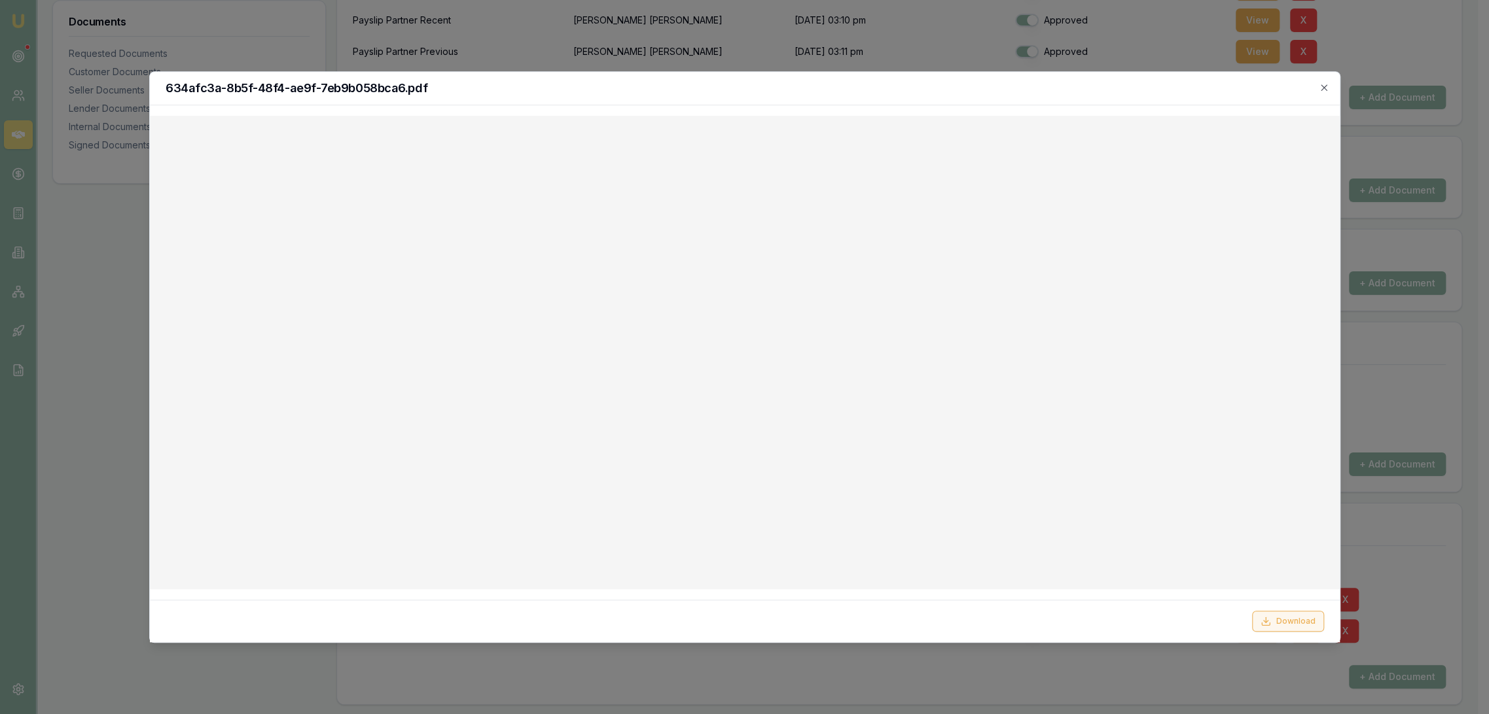
click at [1286, 622] on button "Download" at bounding box center [1288, 621] width 72 height 21
click at [1114, 99] on div "634afc3a-8b5f-48f4-ae9f-7eb9b058bca6.pdf" at bounding box center [745, 88] width 1190 height 33
click at [1318, 88] on icon "button" at bounding box center [1323, 87] width 10 height 10
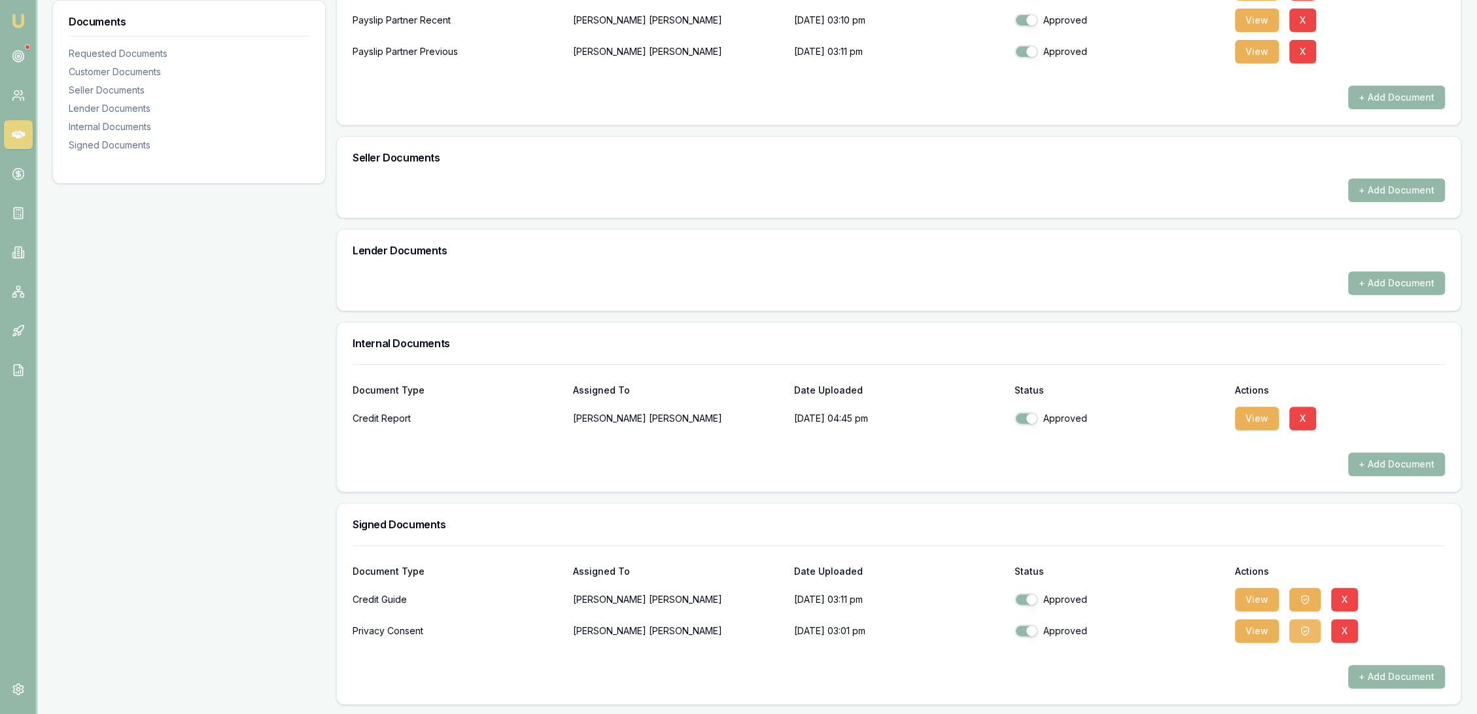
click at [1311, 624] on button "button" at bounding box center [1305, 632] width 31 height 24
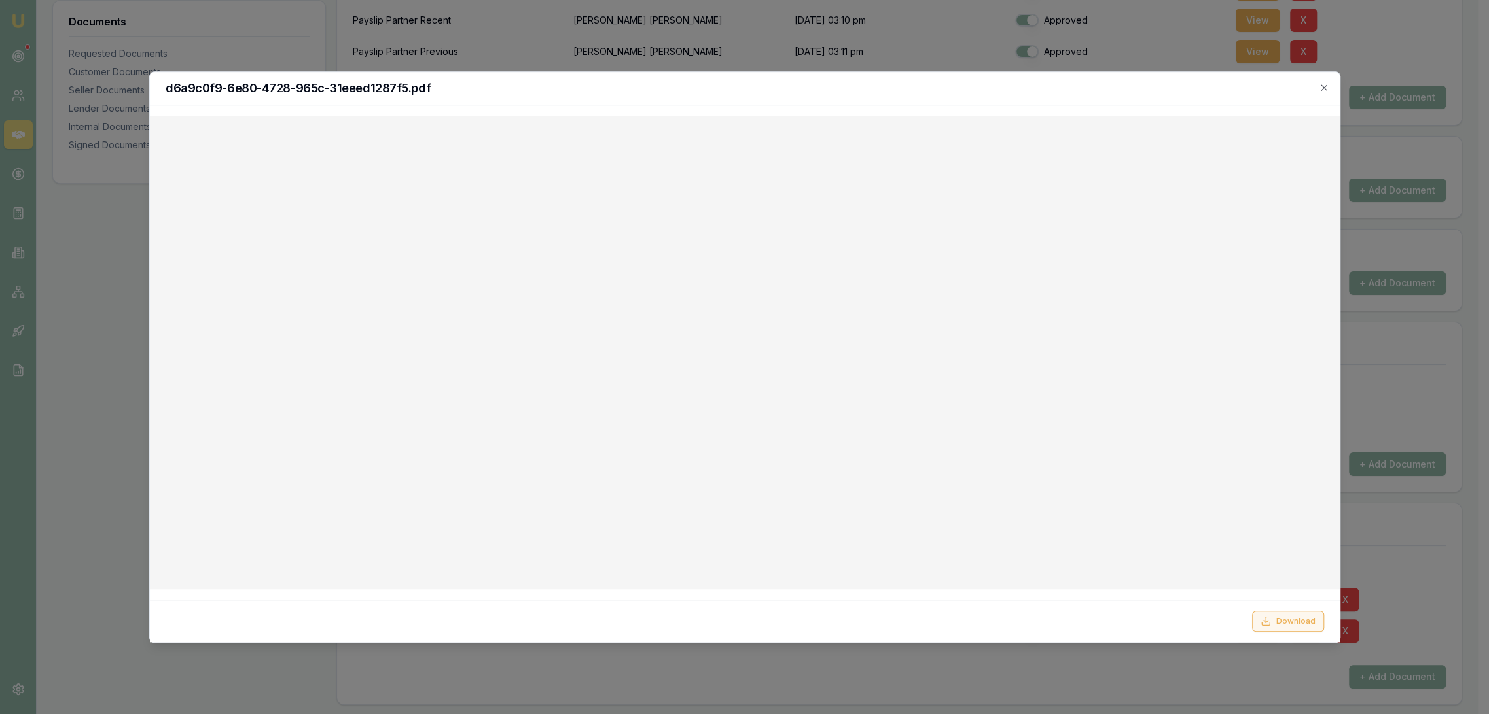
click at [1296, 622] on button "Download" at bounding box center [1288, 621] width 72 height 21
drag, startPoint x: 1327, startPoint y: 83, endPoint x: 1310, endPoint y: 92, distance: 19.0
click at [1327, 84] on icon "button" at bounding box center [1323, 87] width 10 height 10
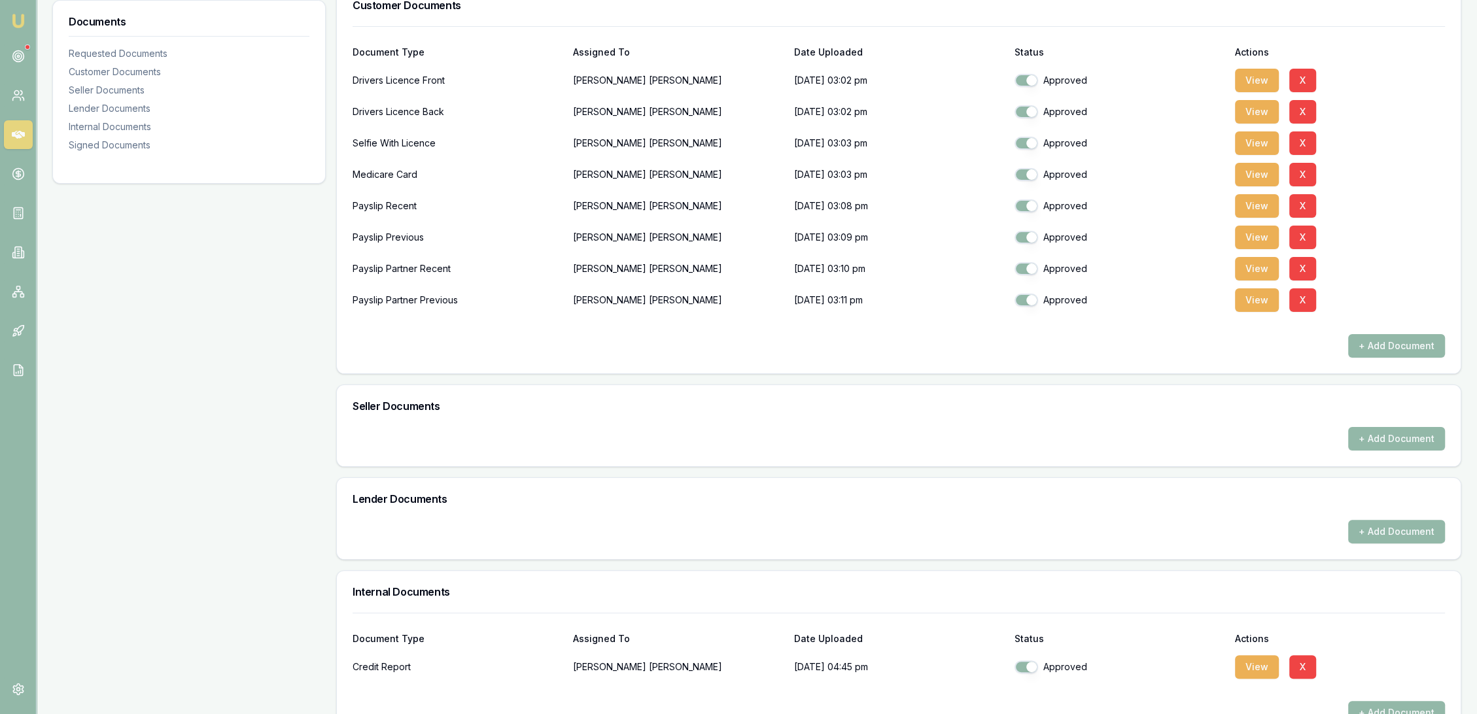
scroll to position [217, 0]
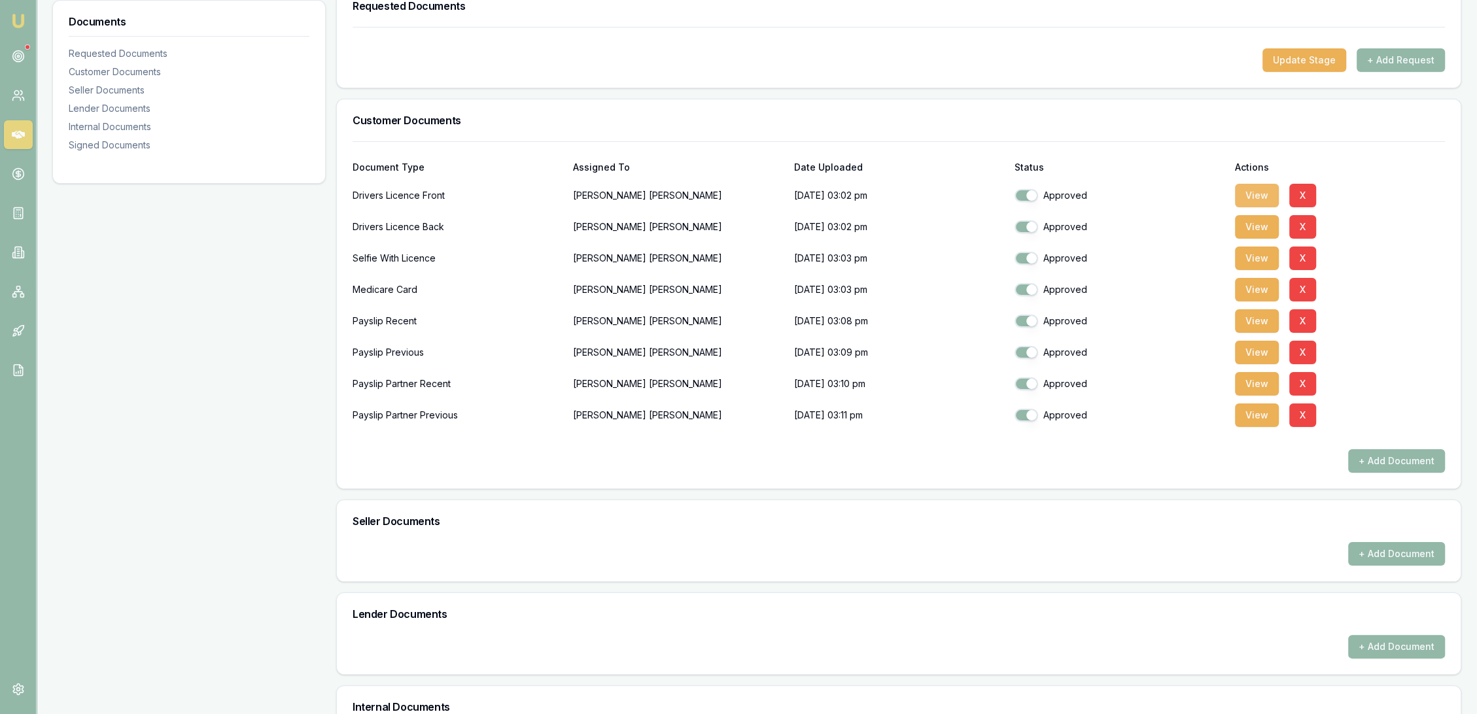
click at [1253, 194] on button "View" at bounding box center [1257, 196] width 44 height 24
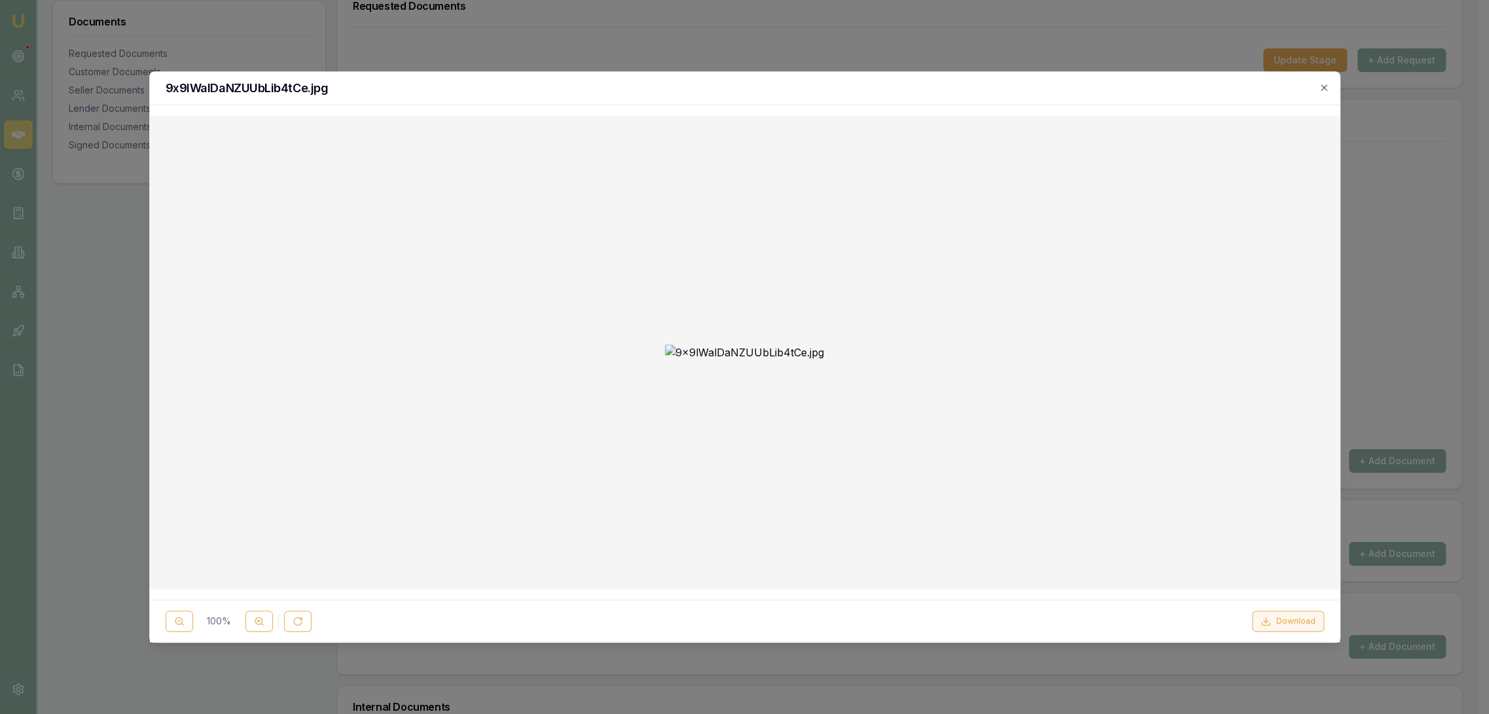
click at [1280, 622] on button "Download" at bounding box center [1288, 621] width 72 height 21
drag, startPoint x: 859, startPoint y: 84, endPoint x: 977, endPoint y: 89, distance: 117.9
click at [859, 83] on h2 "9x9lWalDaNZUUbLib4tCe.jpg" at bounding box center [745, 88] width 1158 height 12
click at [1326, 88] on icon "button" at bounding box center [1323, 87] width 10 height 10
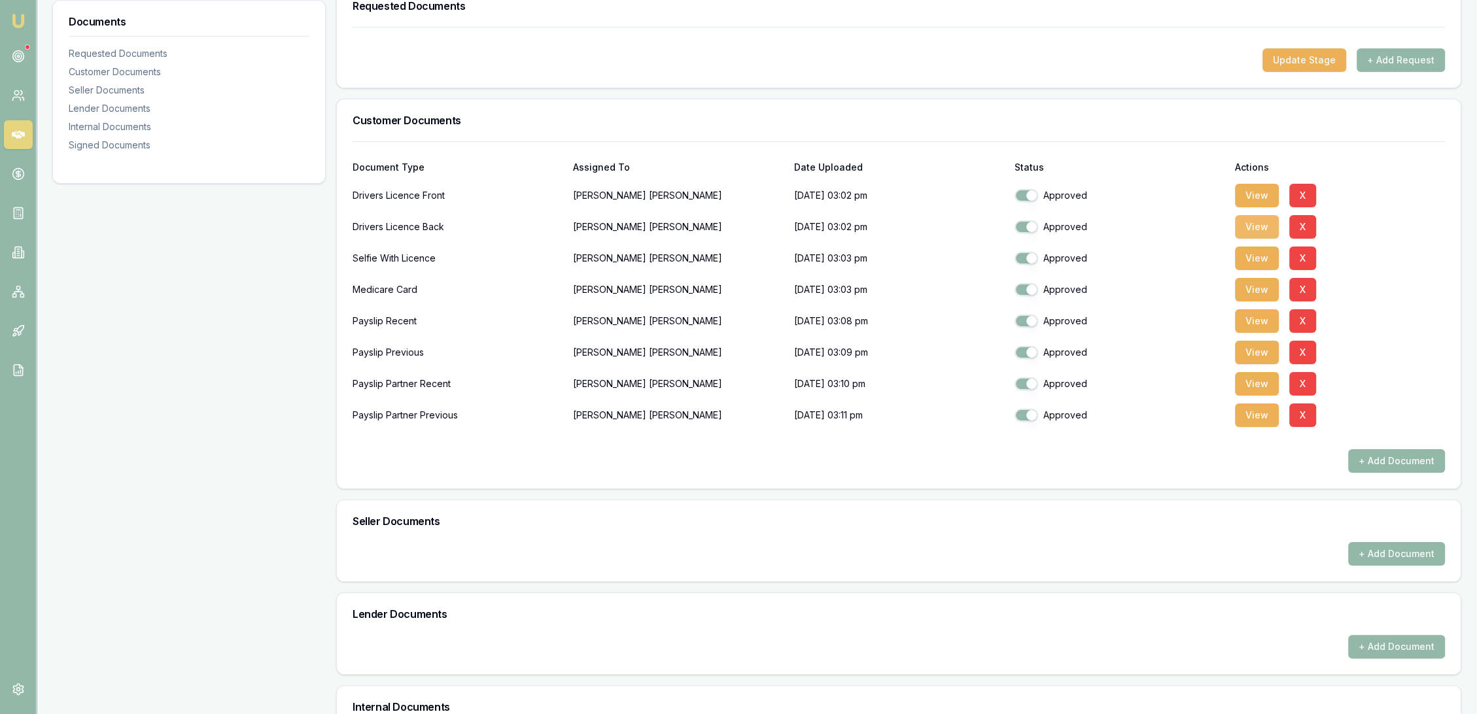
click at [1243, 222] on button "View" at bounding box center [1257, 227] width 44 height 24
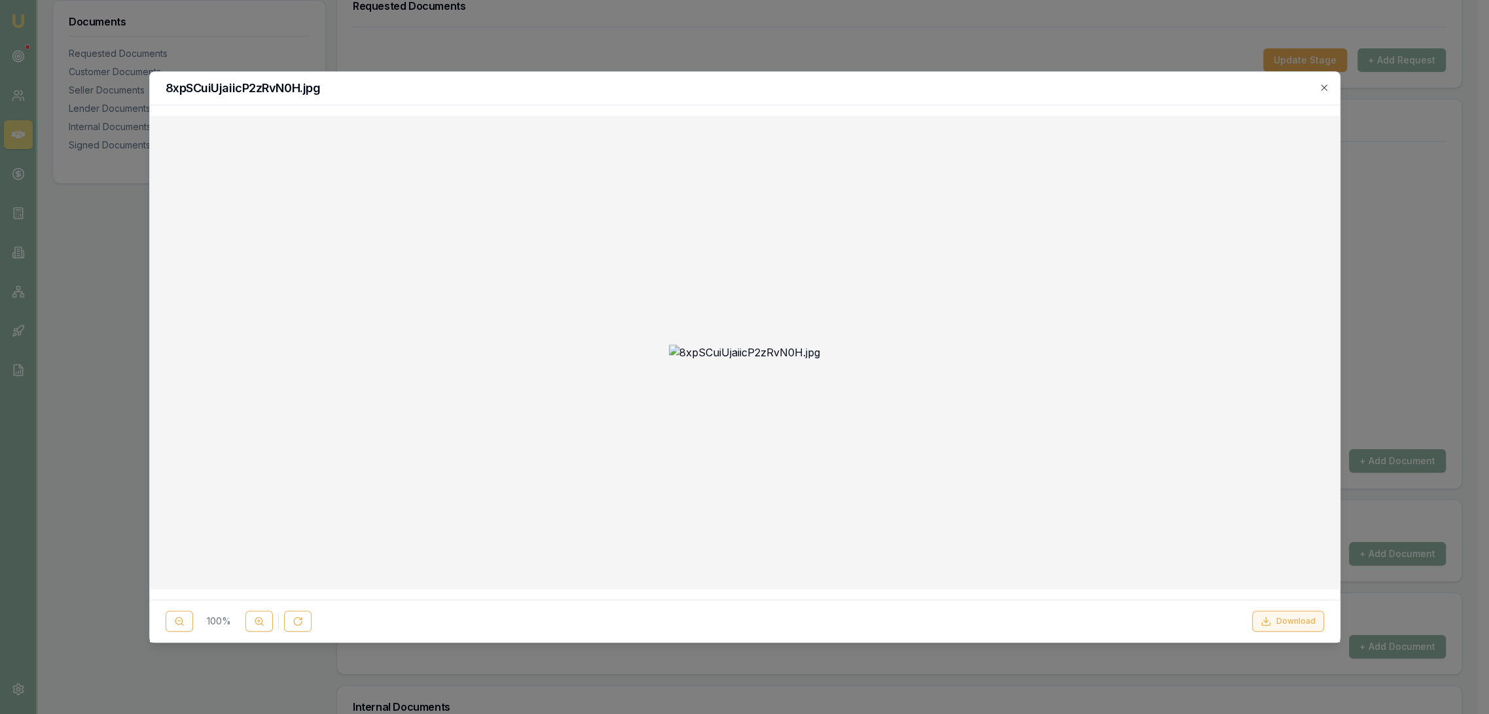
click at [1281, 622] on button "Download" at bounding box center [1288, 621] width 72 height 21
click at [1322, 88] on icon "button" at bounding box center [1323, 87] width 6 height 6
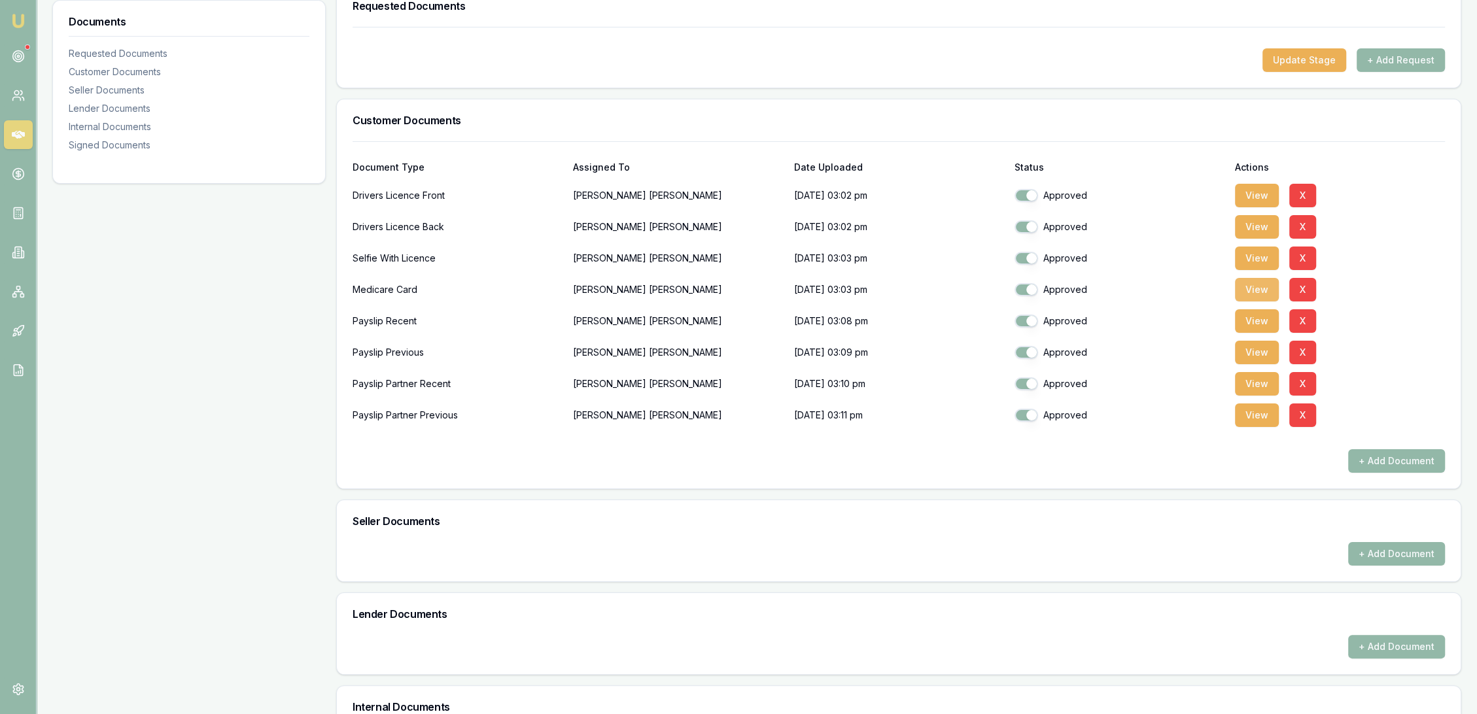
click at [1267, 285] on button "View" at bounding box center [1257, 290] width 44 height 24
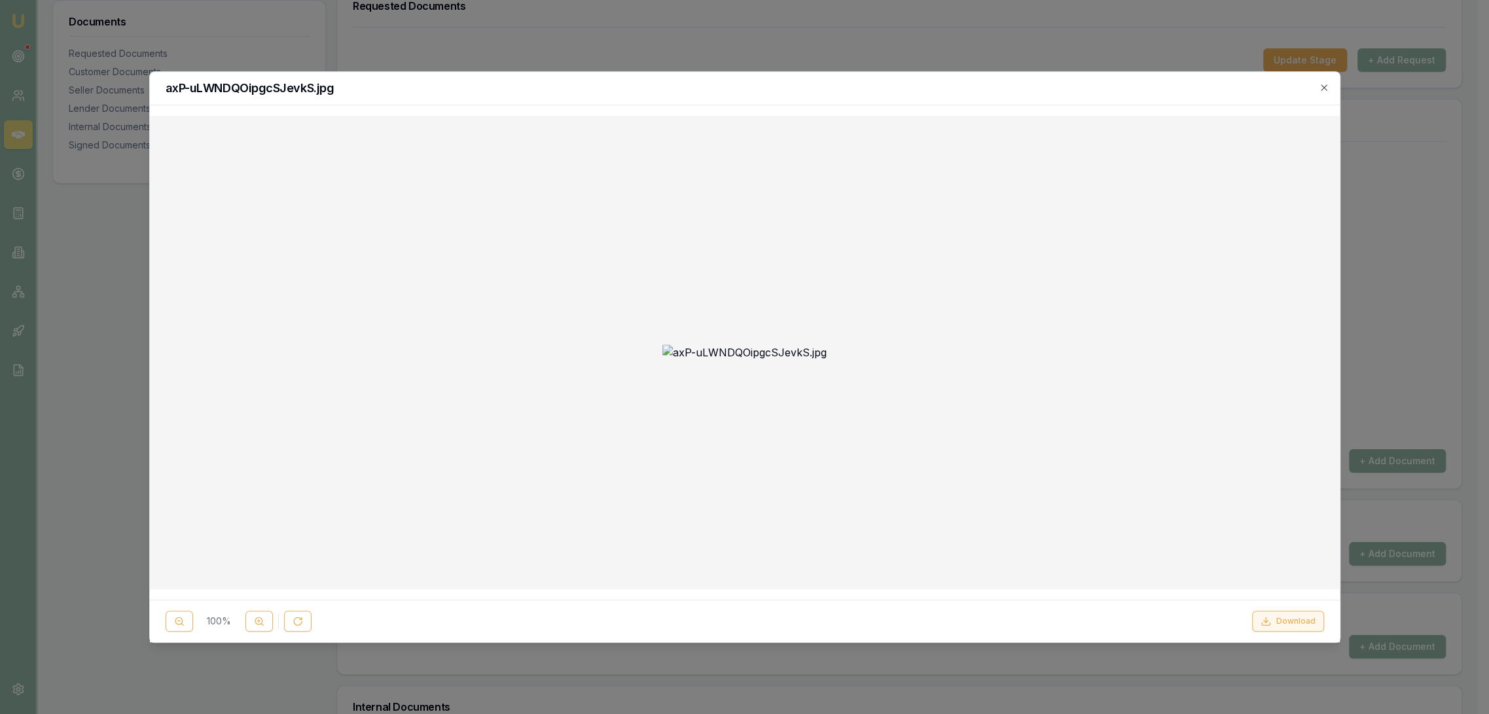
click at [1284, 616] on button "Download" at bounding box center [1288, 621] width 72 height 21
click at [1328, 91] on icon "button" at bounding box center [1323, 87] width 10 height 10
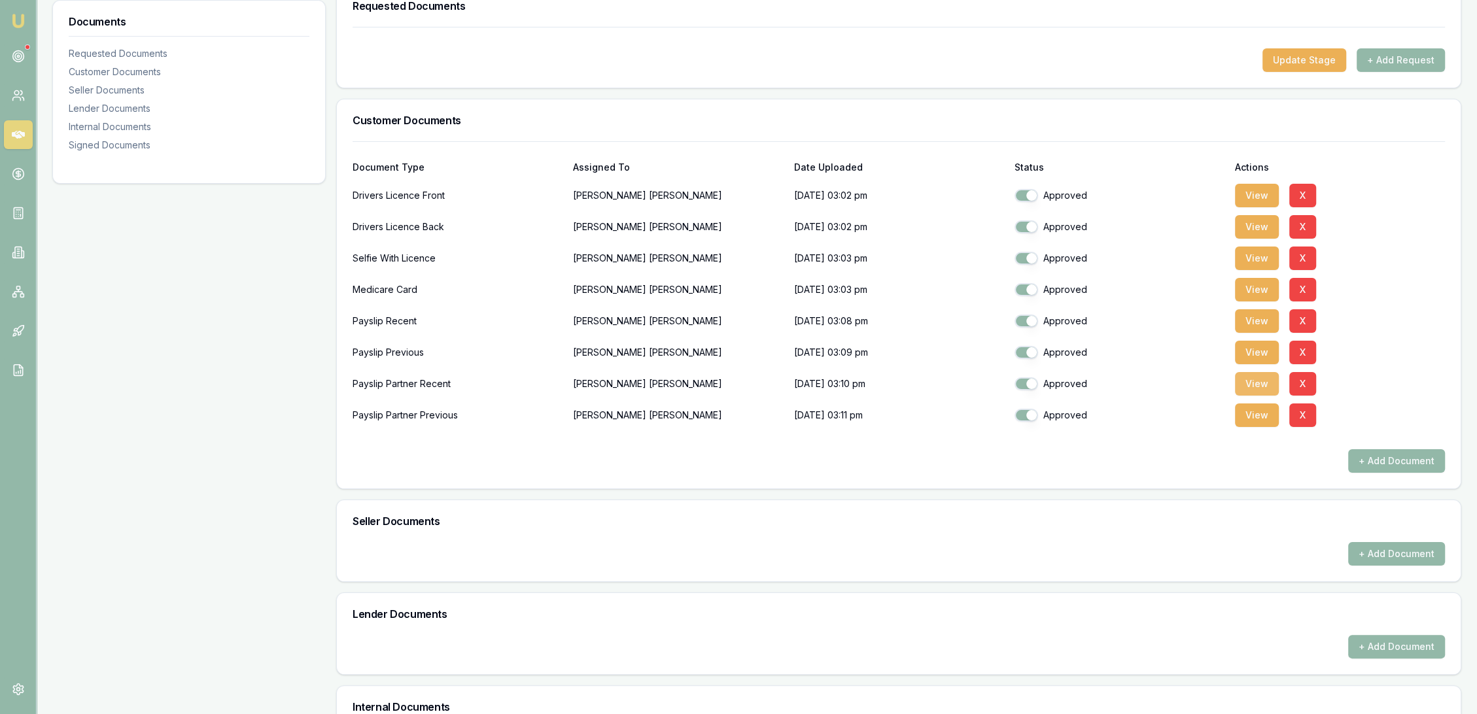
drag, startPoint x: 1261, startPoint y: 378, endPoint x: 1241, endPoint y: 383, distance: 21.6
click at [1261, 378] on button "View" at bounding box center [1257, 384] width 44 height 24
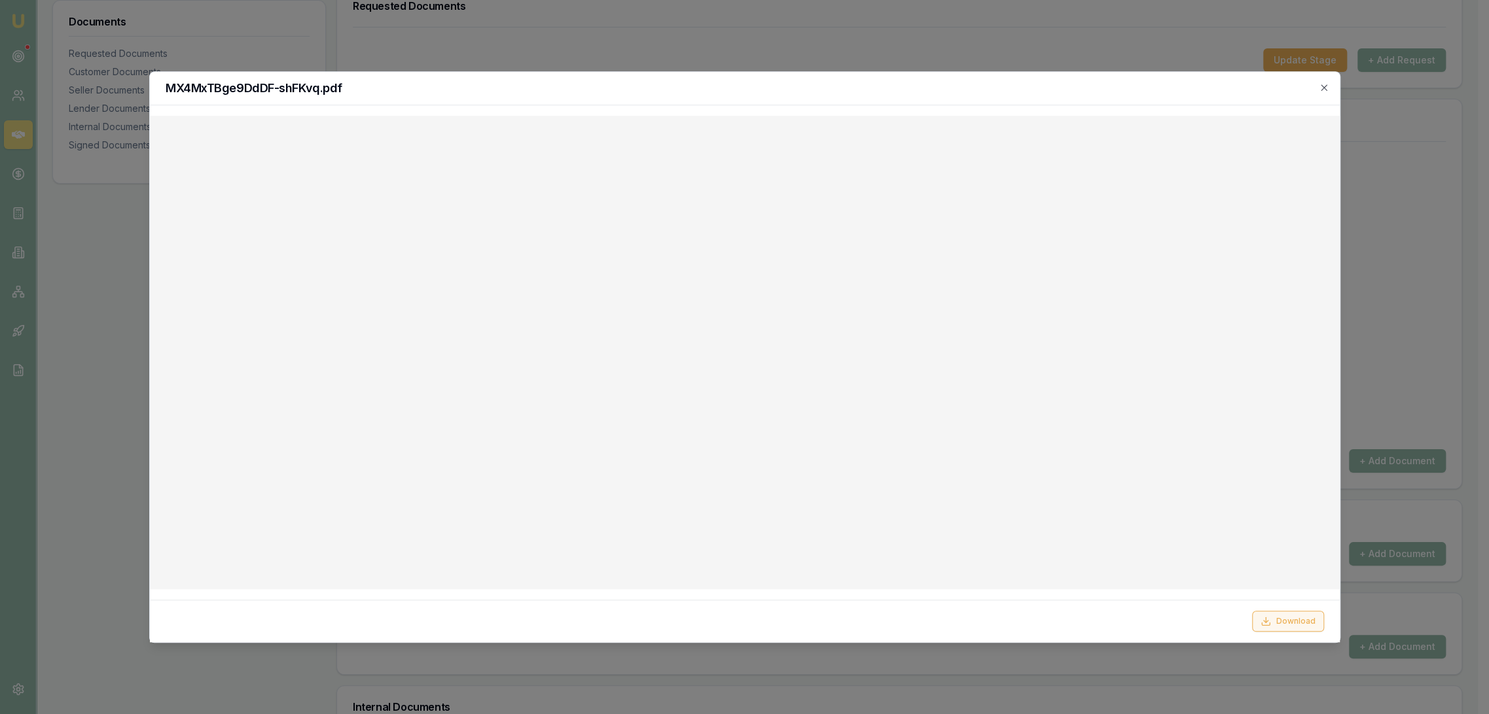
click at [1284, 626] on button "Download" at bounding box center [1288, 621] width 72 height 21
drag, startPoint x: 1324, startPoint y: 86, endPoint x: 1301, endPoint y: 109, distance: 32.4
click at [1324, 86] on icon "button" at bounding box center [1323, 87] width 10 height 10
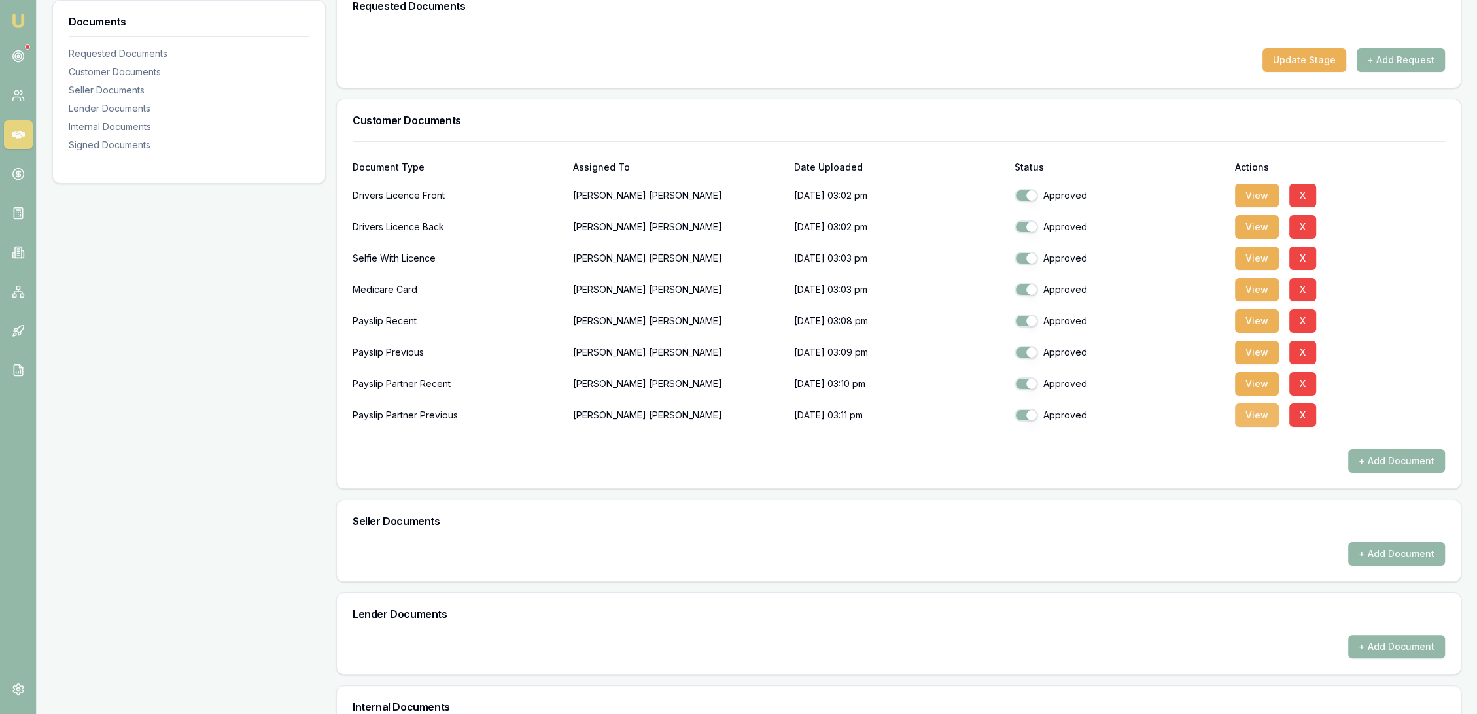
click at [1256, 416] on button "View" at bounding box center [1257, 416] width 44 height 24
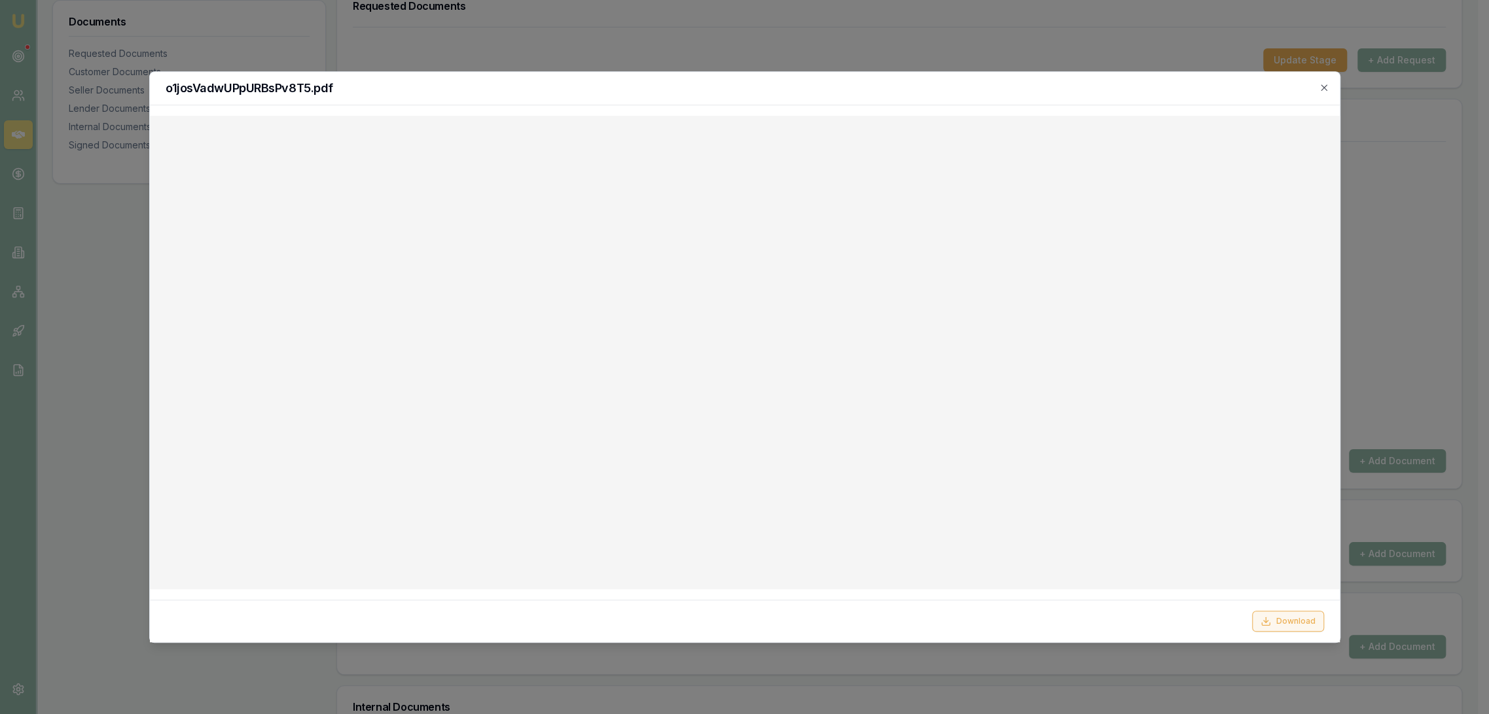
click at [1290, 622] on button "Download" at bounding box center [1288, 621] width 72 height 21
drag, startPoint x: 1327, startPoint y: 90, endPoint x: 1333, endPoint y: 91, distance: 6.7
click at [1327, 89] on icon "button" at bounding box center [1323, 87] width 10 height 10
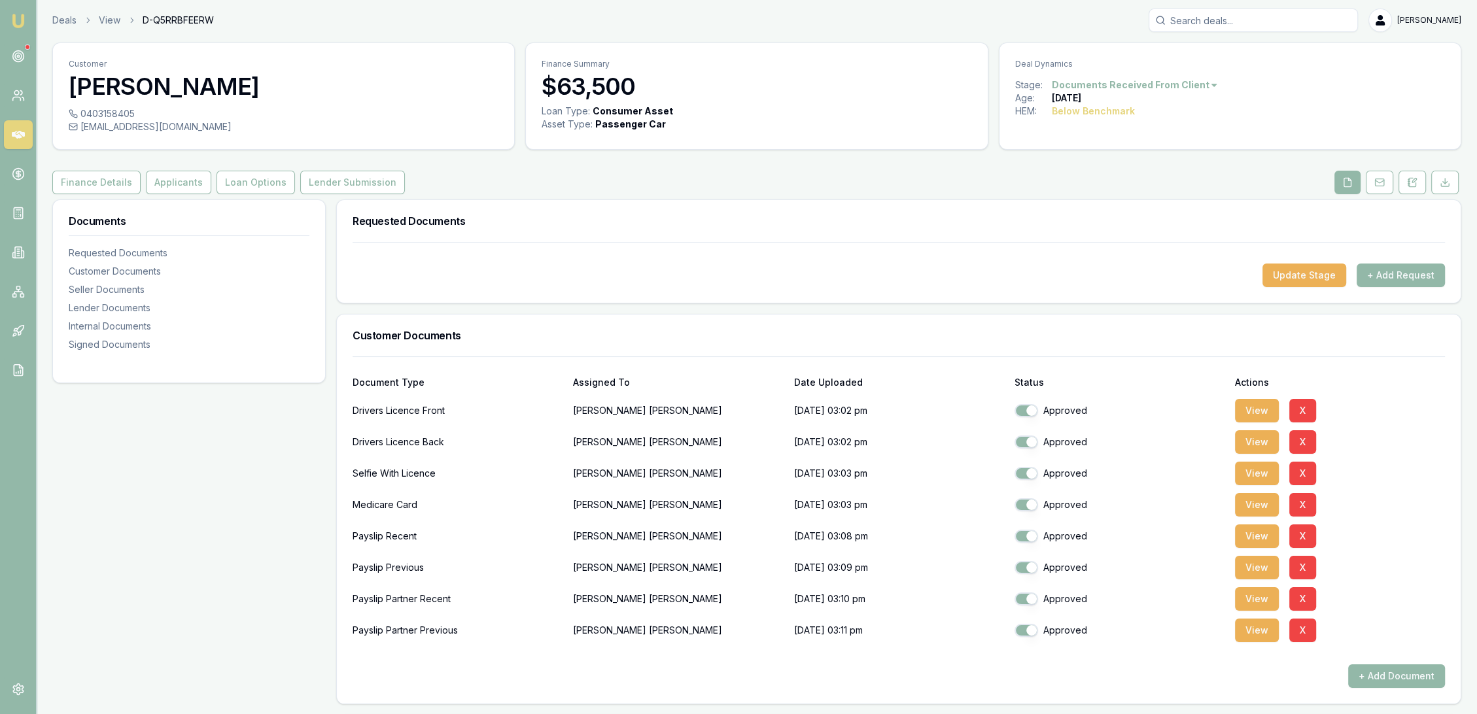
scroll to position [0, 0]
click at [162, 181] on button "Applicants" at bounding box center [178, 185] width 65 height 24
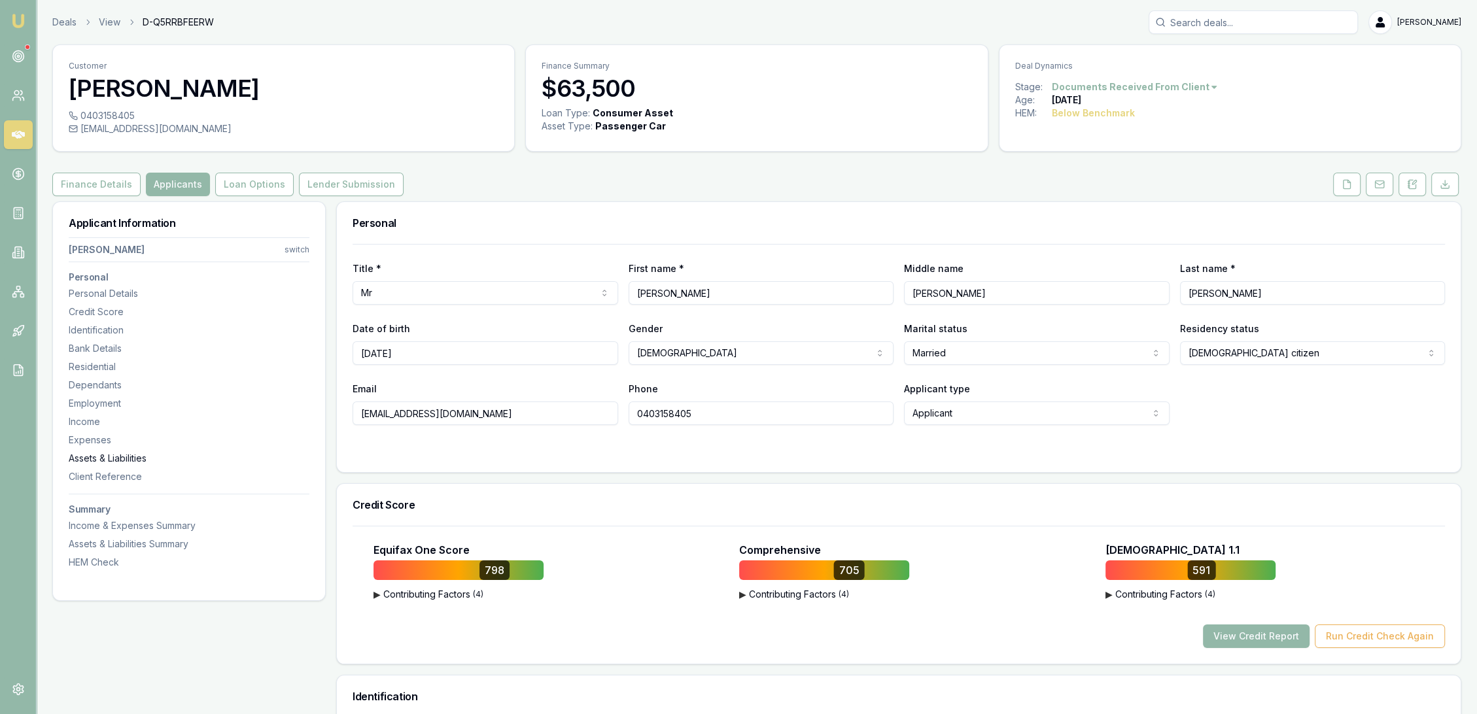
click at [102, 458] on div "Assets & Liabilities" at bounding box center [189, 458] width 241 height 13
click at [262, 183] on button "Loan Options" at bounding box center [254, 185] width 79 height 24
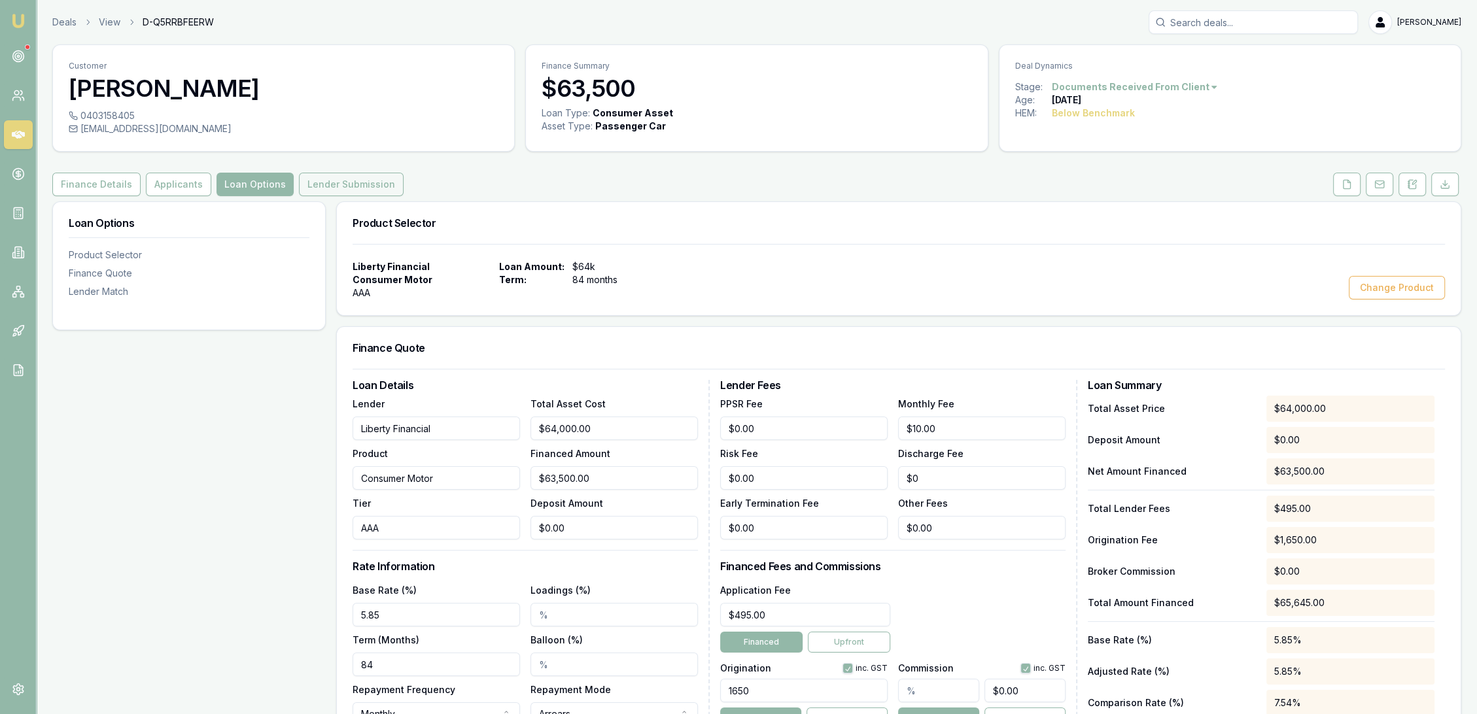
click at [314, 193] on button "Lender Submission" at bounding box center [351, 185] width 105 height 24
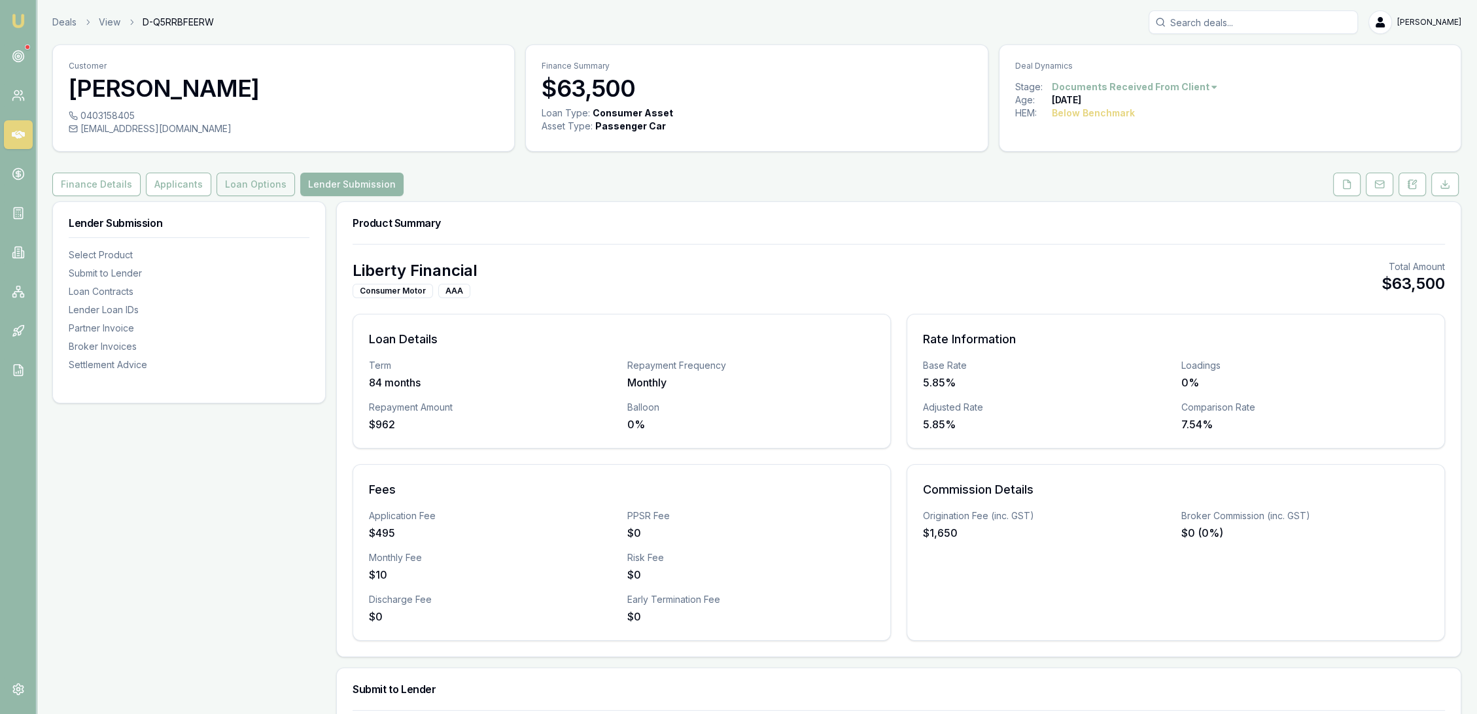
click at [241, 188] on button "Loan Options" at bounding box center [256, 185] width 79 height 24
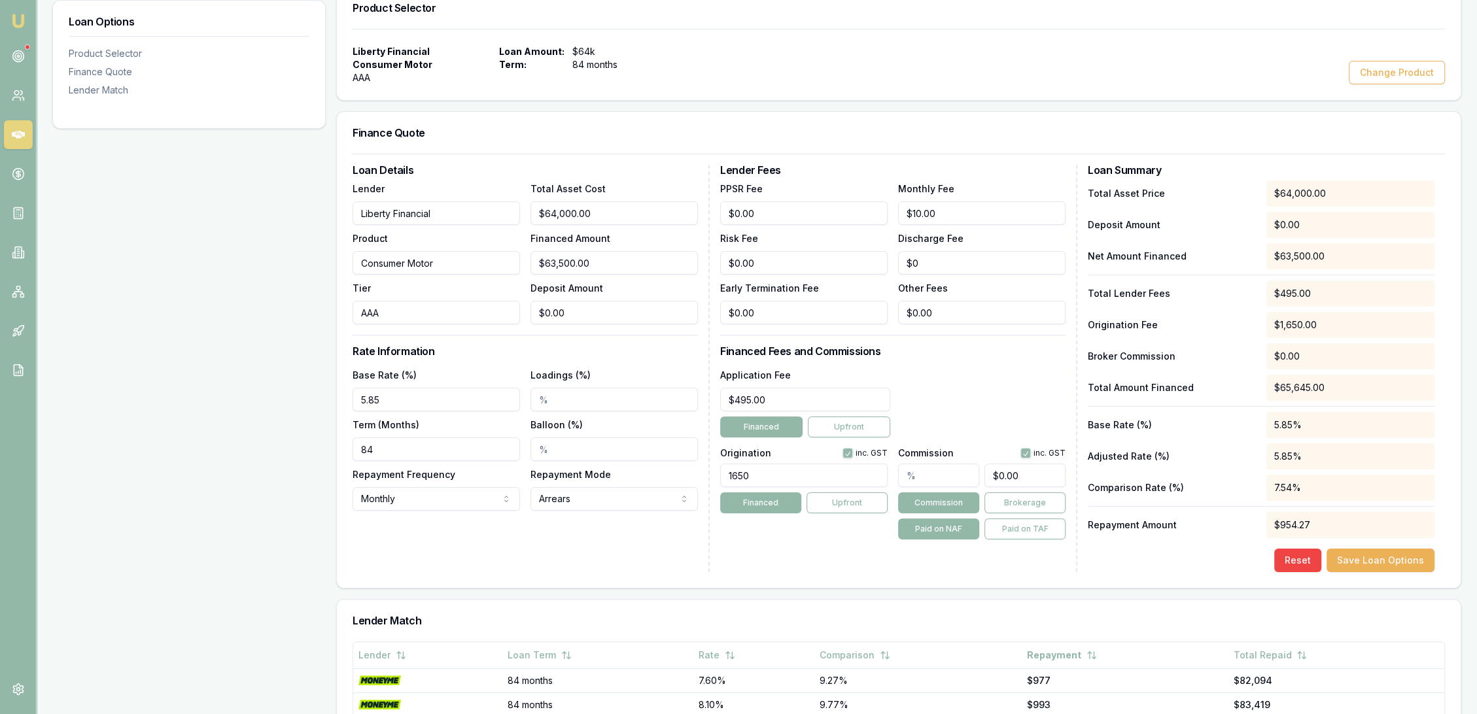
scroll to position [218, 0]
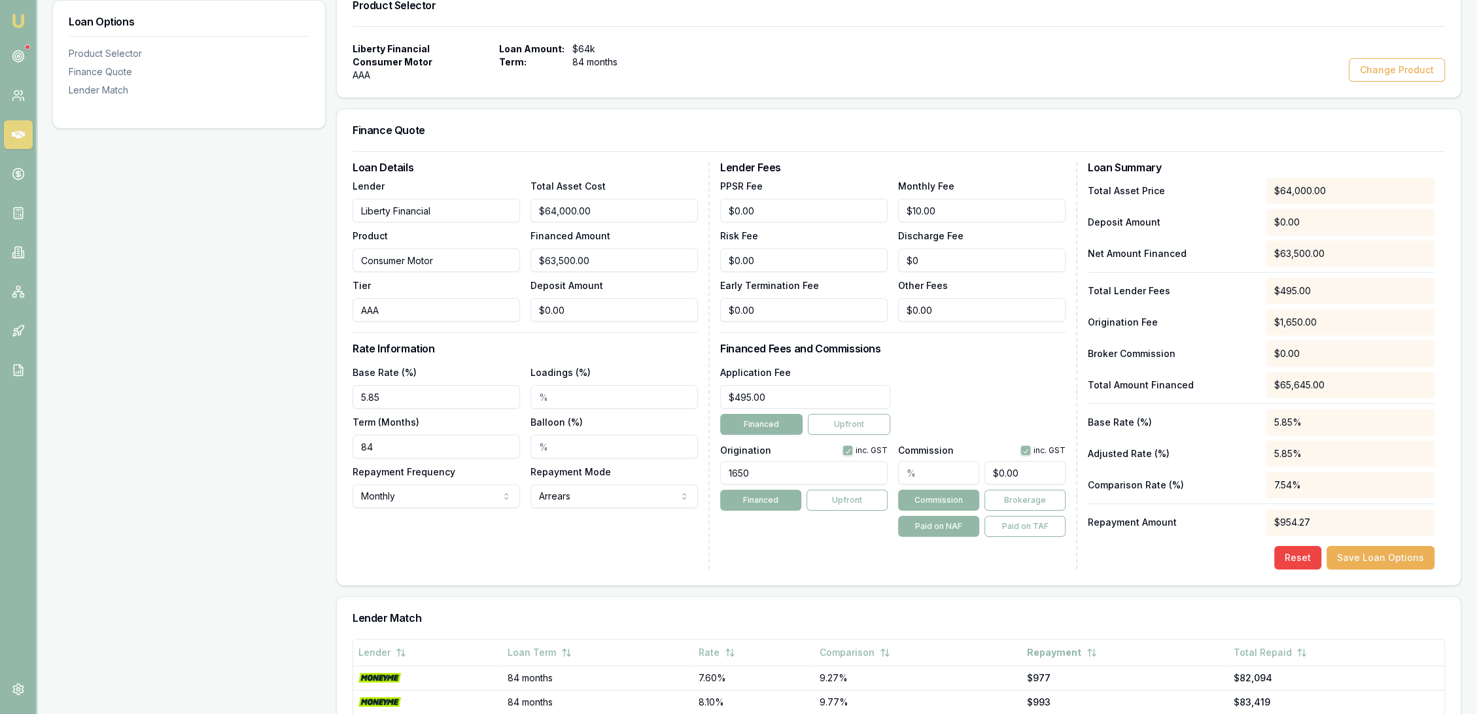
click at [266, 210] on div "Loan Options Product Selector Finance Quote Lender Match Product Selector Liber…" at bounding box center [756, 475] width 1409 height 983
type input "FirstMac"
drag, startPoint x: 378, startPoint y: 309, endPoint x: 320, endPoint y: 313, distance: 58.4
click at [320, 313] on div "Loan Options Product Selector Finance Quote Lender Match Product Selector Liber…" at bounding box center [756, 475] width 1409 height 983
click at [387, 304] on input "AAA" at bounding box center [437, 310] width 168 height 24
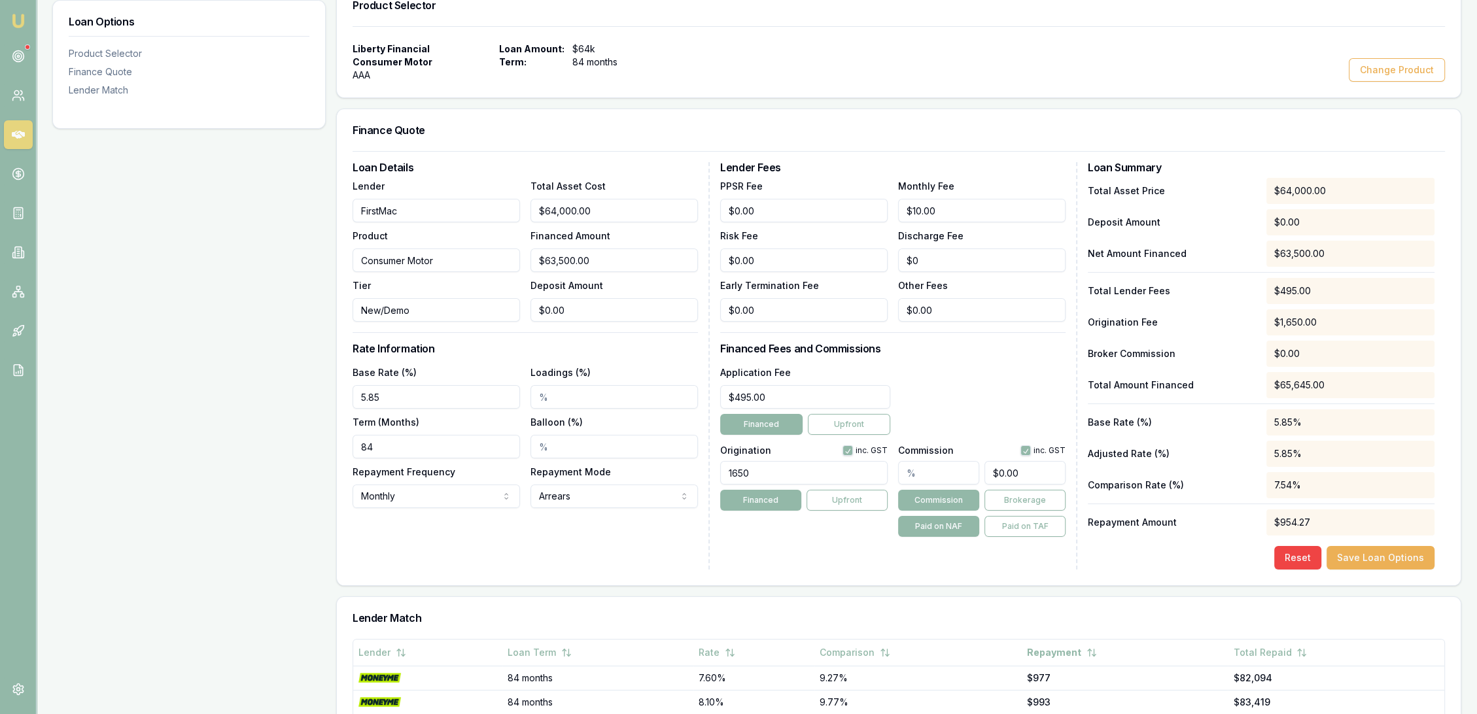
type input "New/Demo"
drag, startPoint x: 614, startPoint y: 204, endPoint x: 492, endPoint y: 210, distance: 121.8
click at [492, 210] on div "Lender FirstMac Product Consumer Motor Tier New/Demo Total Asset Cost 64000 Fin…" at bounding box center [525, 250] width 345 height 144
type input "6"
type input "$6.00"
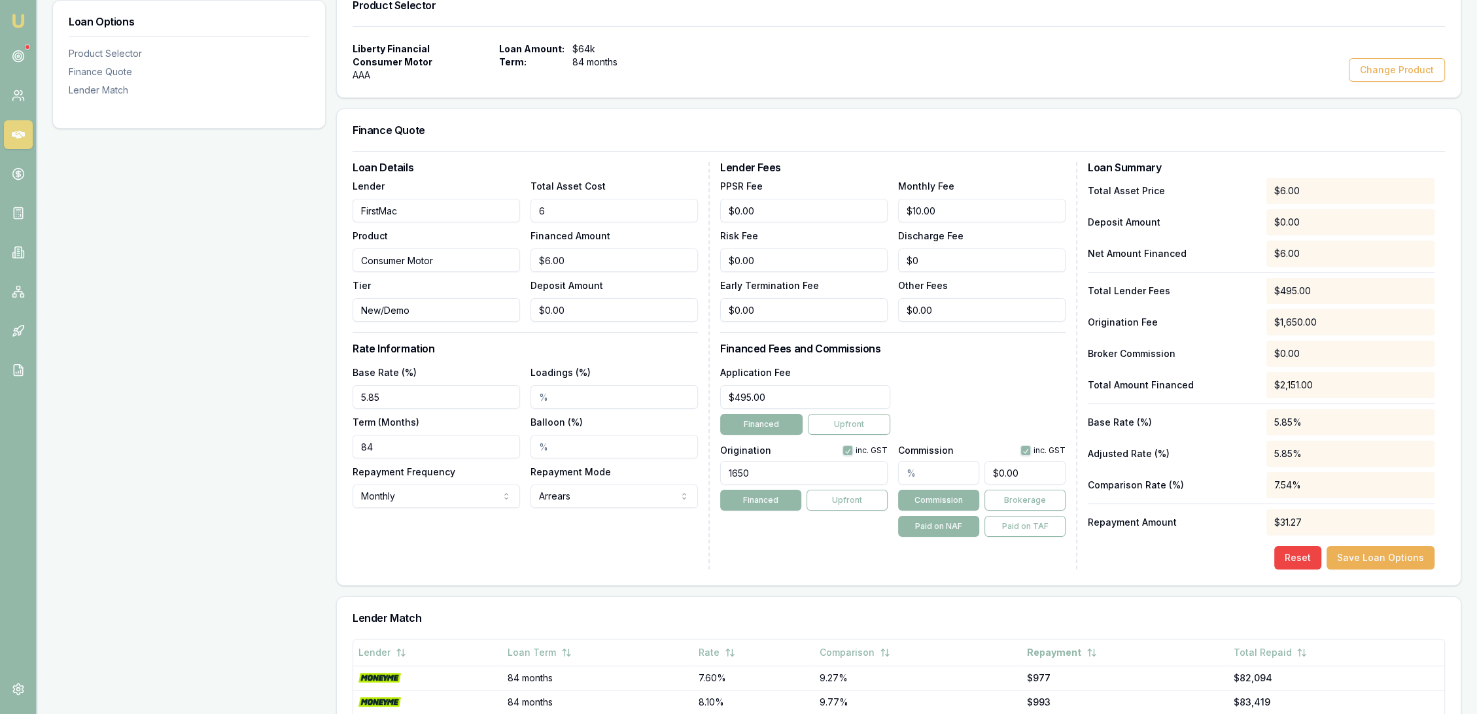
type input "63"
type input "$63.00"
type input "635"
type input "$635.00"
type input "6350"
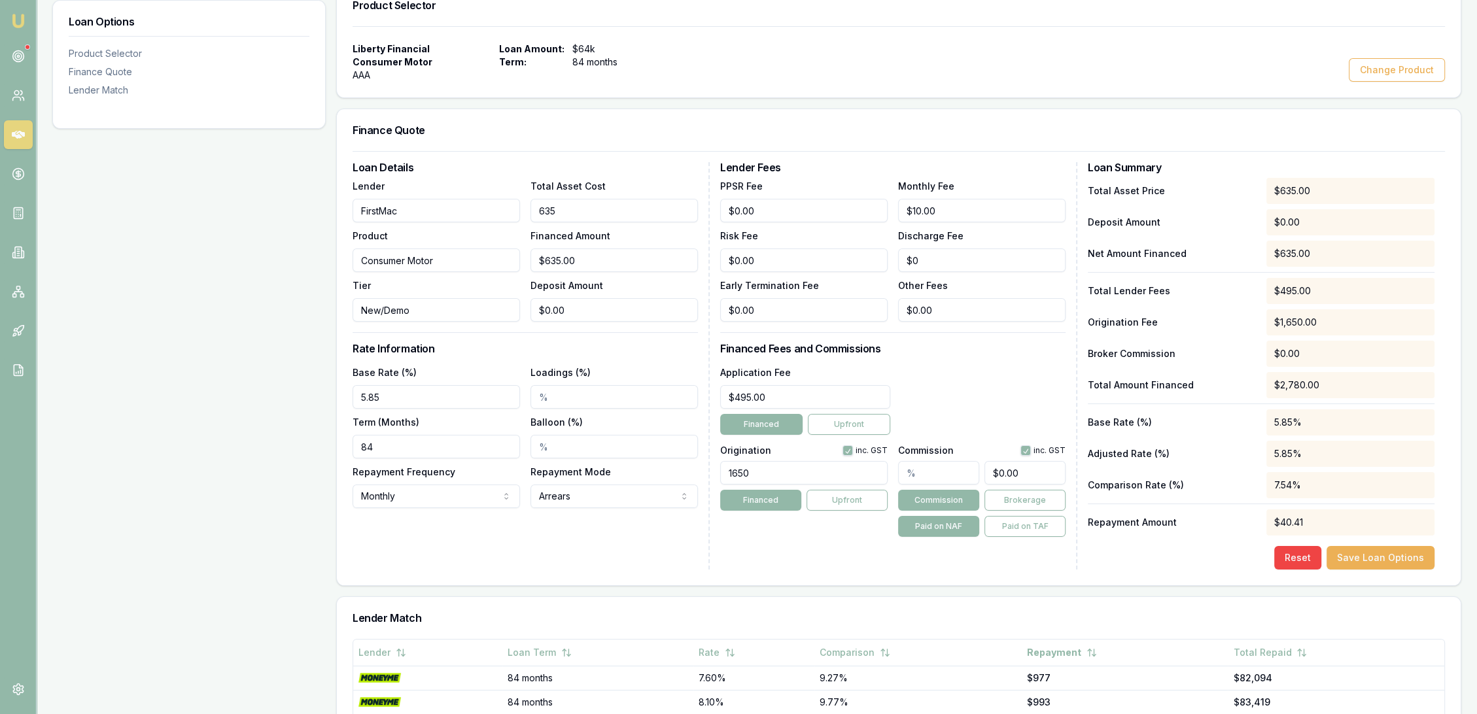
type input "$6,350.00"
type input "63500"
type input "$63,500.00"
click at [492, 353] on div "Loan Details Lender FirstMac Product Consumer Motor Tier New/Demo Total Asset C…" at bounding box center [531, 366] width 357 height 408
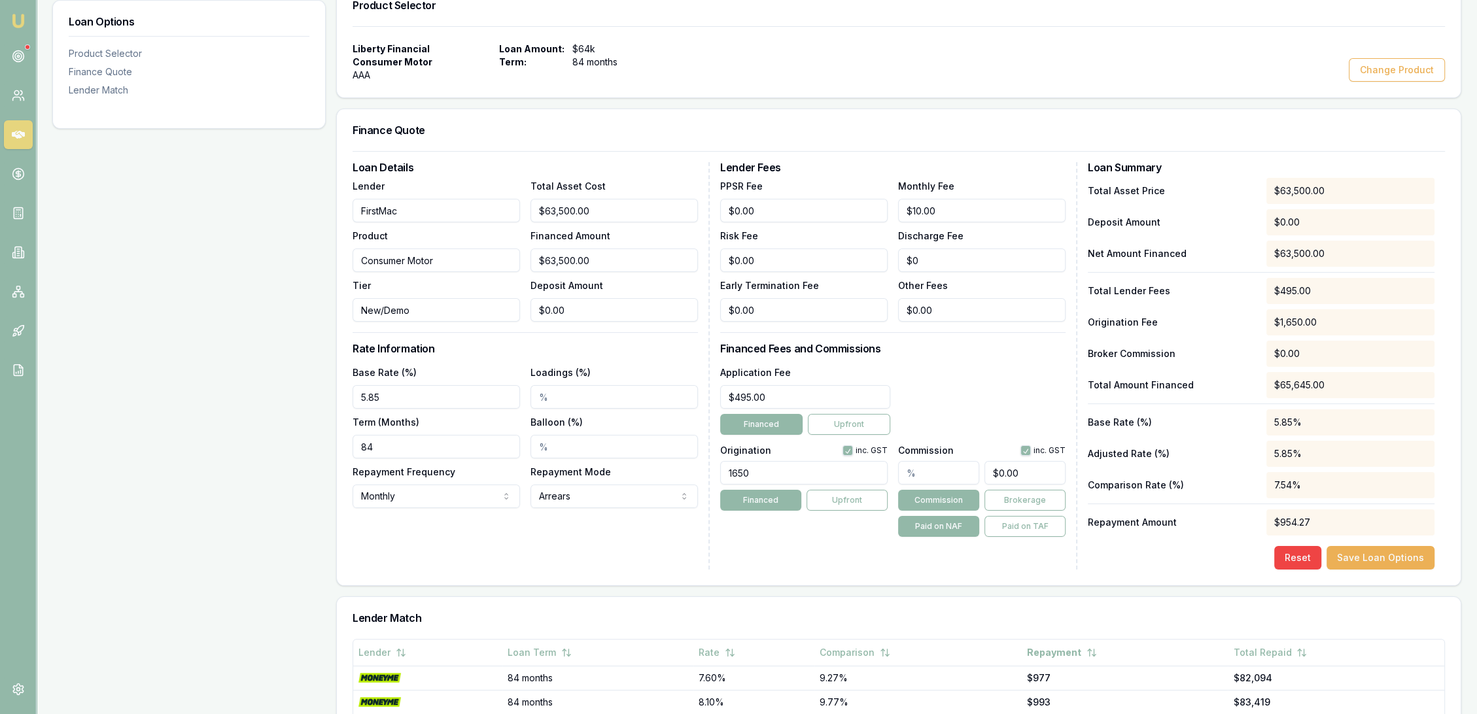
drag, startPoint x: 423, startPoint y: 392, endPoint x: 303, endPoint y: 393, distance: 119.7
click at [303, 393] on div "Loan Options Product Selector Finance Quote Lender Match Product Selector Liber…" at bounding box center [756, 475] width 1409 height 983
type input "6.59%"
click at [543, 540] on div "Loan Details Lender FirstMac Product Consumer Motor Tier New/Demo Total Asset C…" at bounding box center [531, 366] width 357 height 408
type input "0"
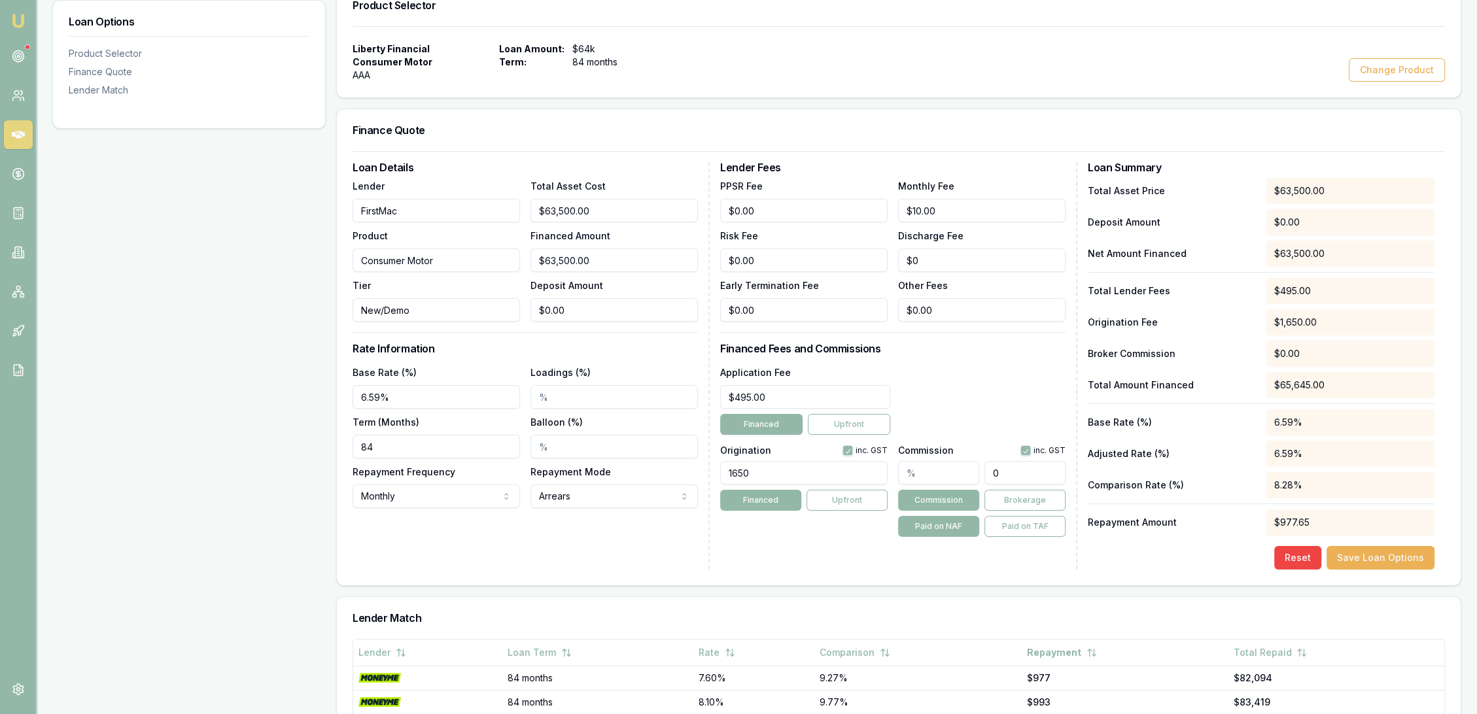
drag, startPoint x: 1026, startPoint y: 474, endPoint x: 964, endPoint y: 474, distance: 61.5
click at [968, 474] on div "0" at bounding box center [982, 470] width 168 height 29
type input "0.0015748031496062992"
type input "1"
type input "0.015748031496062992"
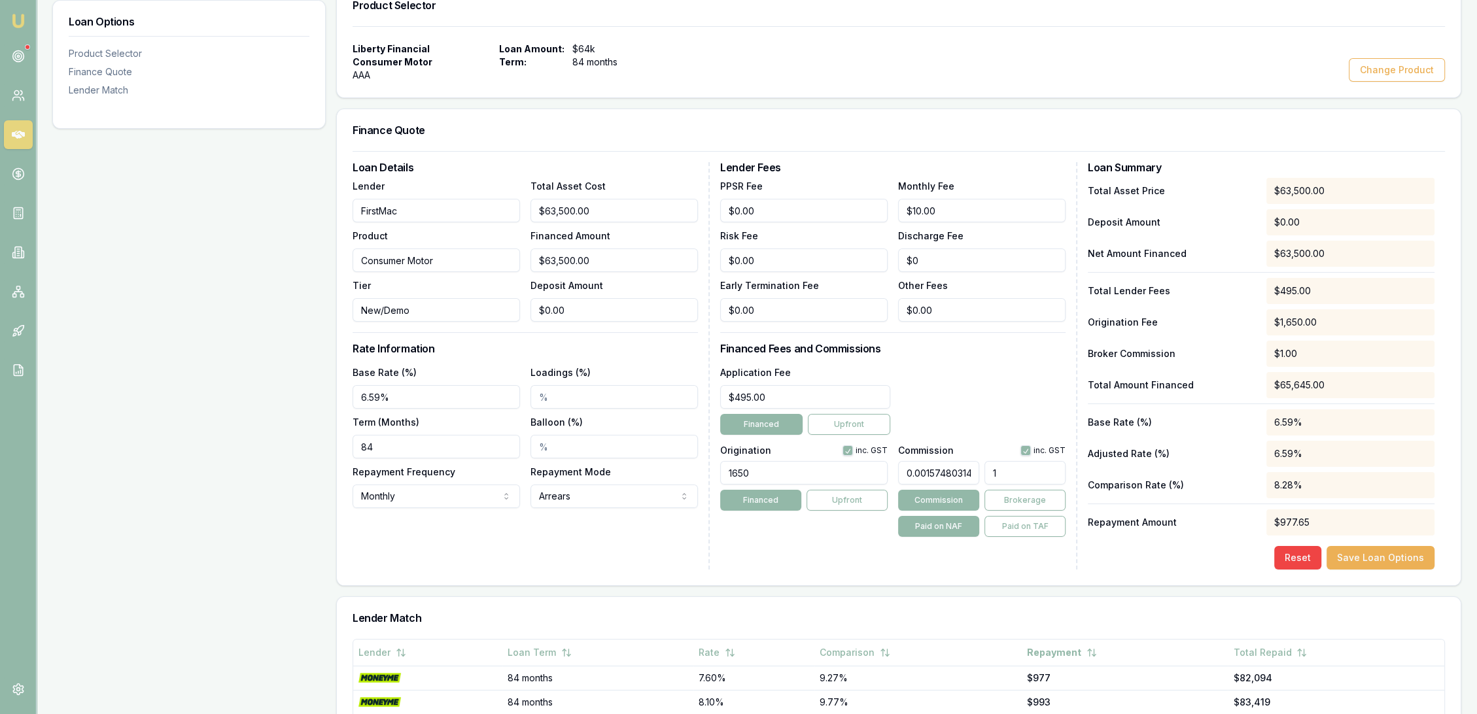
type input "10"
type input "0.15748031496062992"
type input "100"
type input "1.574803149606299"
type input "$1,000.00"
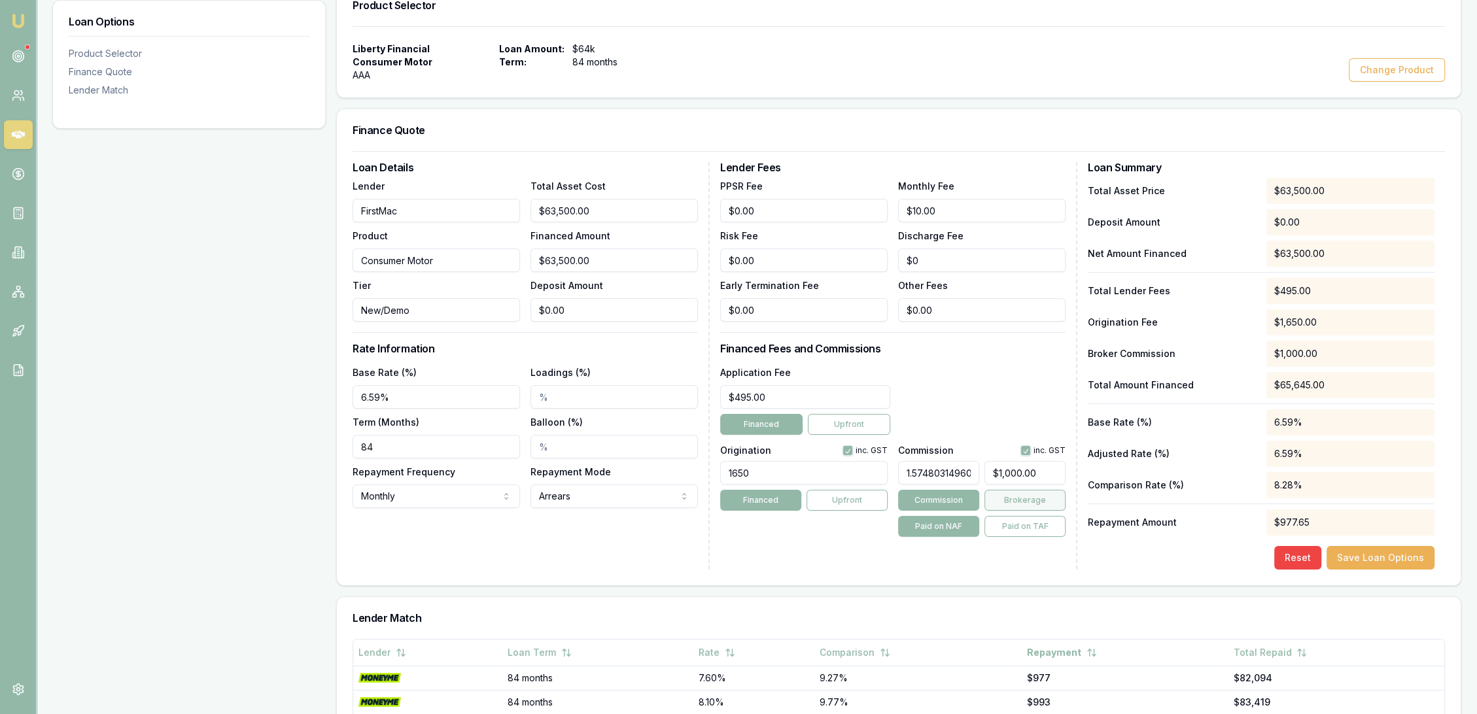
click at [1054, 499] on button "Brokerage" at bounding box center [1025, 500] width 81 height 21
drag, startPoint x: 774, startPoint y: 478, endPoint x: 674, endPoint y: 472, distance: 100.2
click at [674, 472] on div "Loan Details Lender FirstMac Product Consumer Motor Tier New/Demo Total Asset C…" at bounding box center [899, 366] width 1093 height 408
type input "1210"
type input "495"
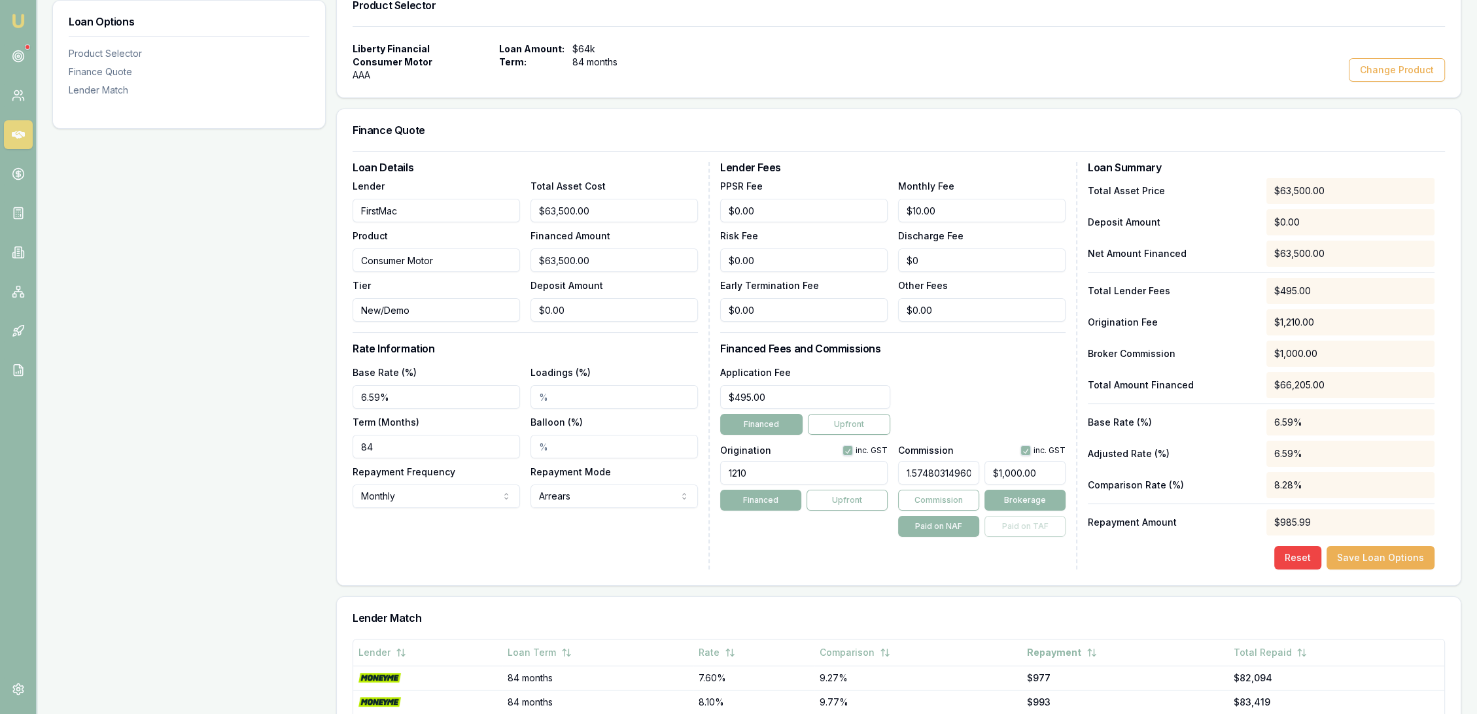
type input "1210.00"
click at [803, 394] on input "495" at bounding box center [805, 397] width 170 height 24
drag, startPoint x: 643, startPoint y: 398, endPoint x: 599, endPoint y: 398, distance: 43.8
click at [599, 398] on div "Loan Details Lender FirstMac Product Consumer Motor Tier New/Demo Total Asset C…" at bounding box center [899, 366] width 1093 height 408
type input "400"
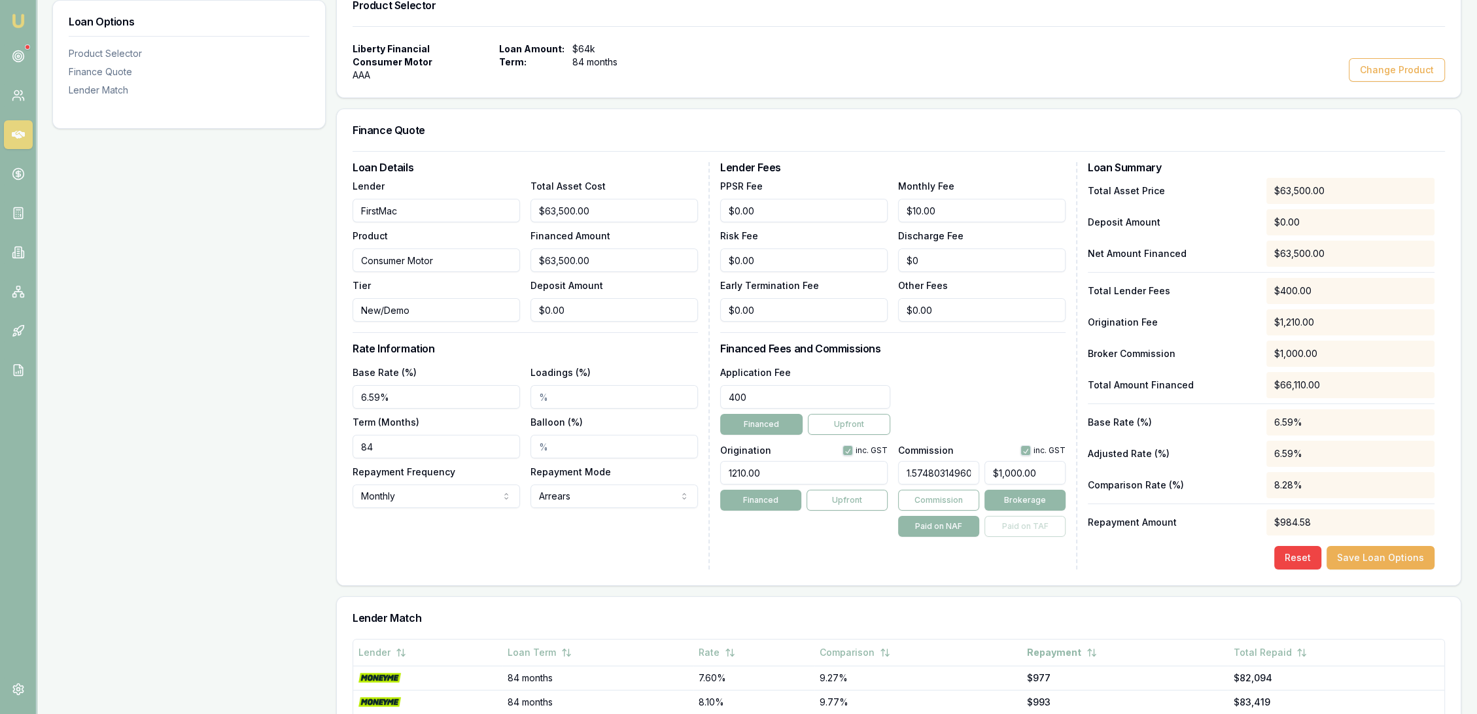
type input "10"
type input "$400.00"
drag, startPoint x: 888, startPoint y: 207, endPoint x: 845, endPoint y: 207, distance: 43.2
click at [845, 207] on div "PPSR Fee $0.00 Monthly Fee 10 Risk Fee $0.00 Discharge Fee $0 Early Termination…" at bounding box center [892, 250] width 345 height 144
type input "$8.00"
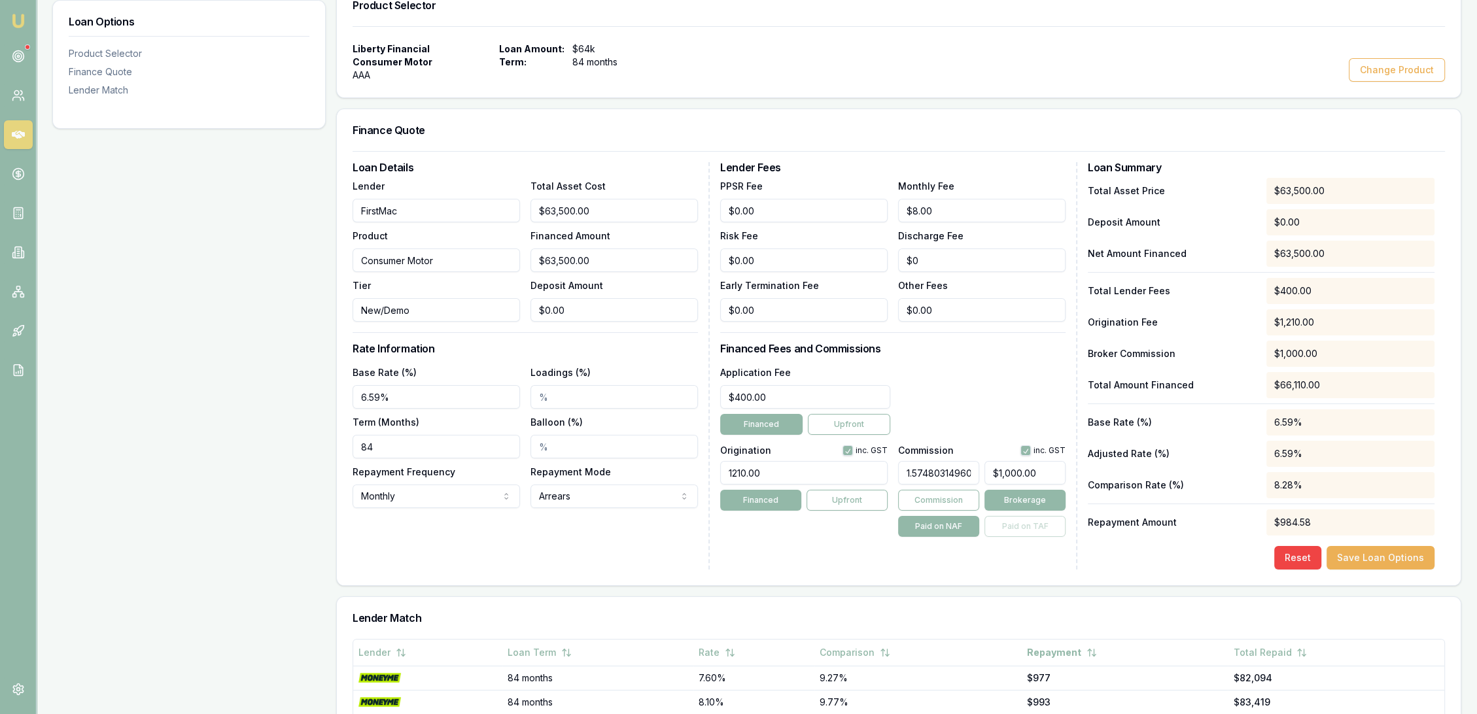
click at [949, 391] on div "Application Fee $400.00 Financed Upfront" at bounding box center [892, 399] width 345 height 71
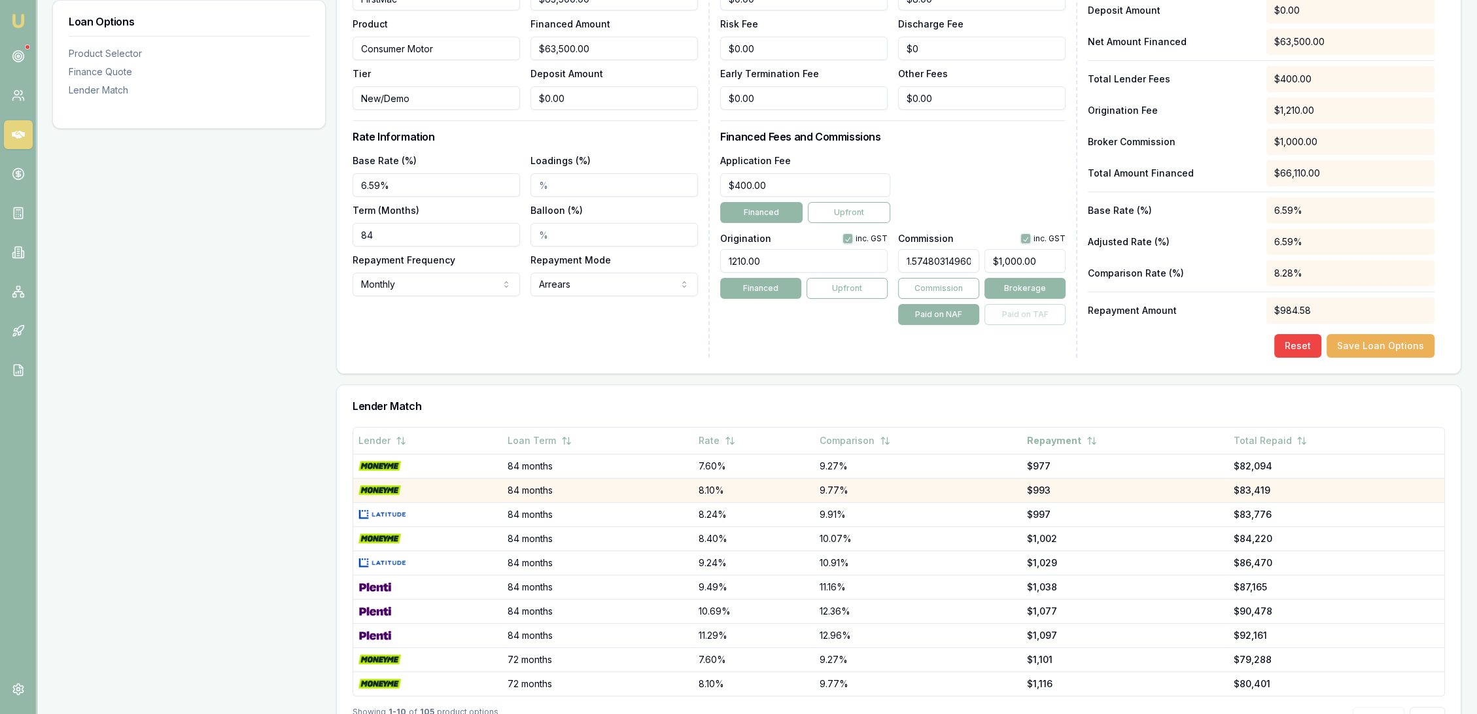
scroll to position [436, 0]
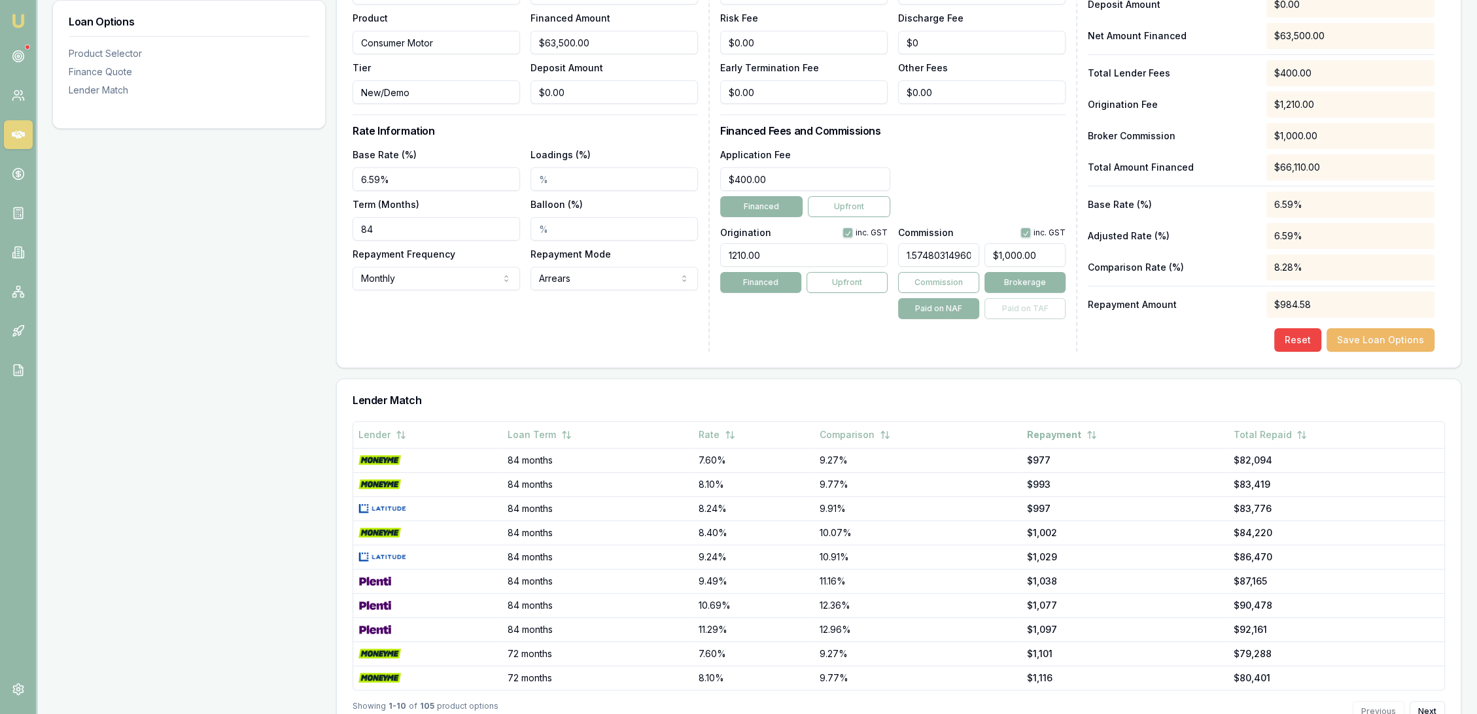
click at [1375, 341] on button "Save Loan Options" at bounding box center [1381, 340] width 108 height 24
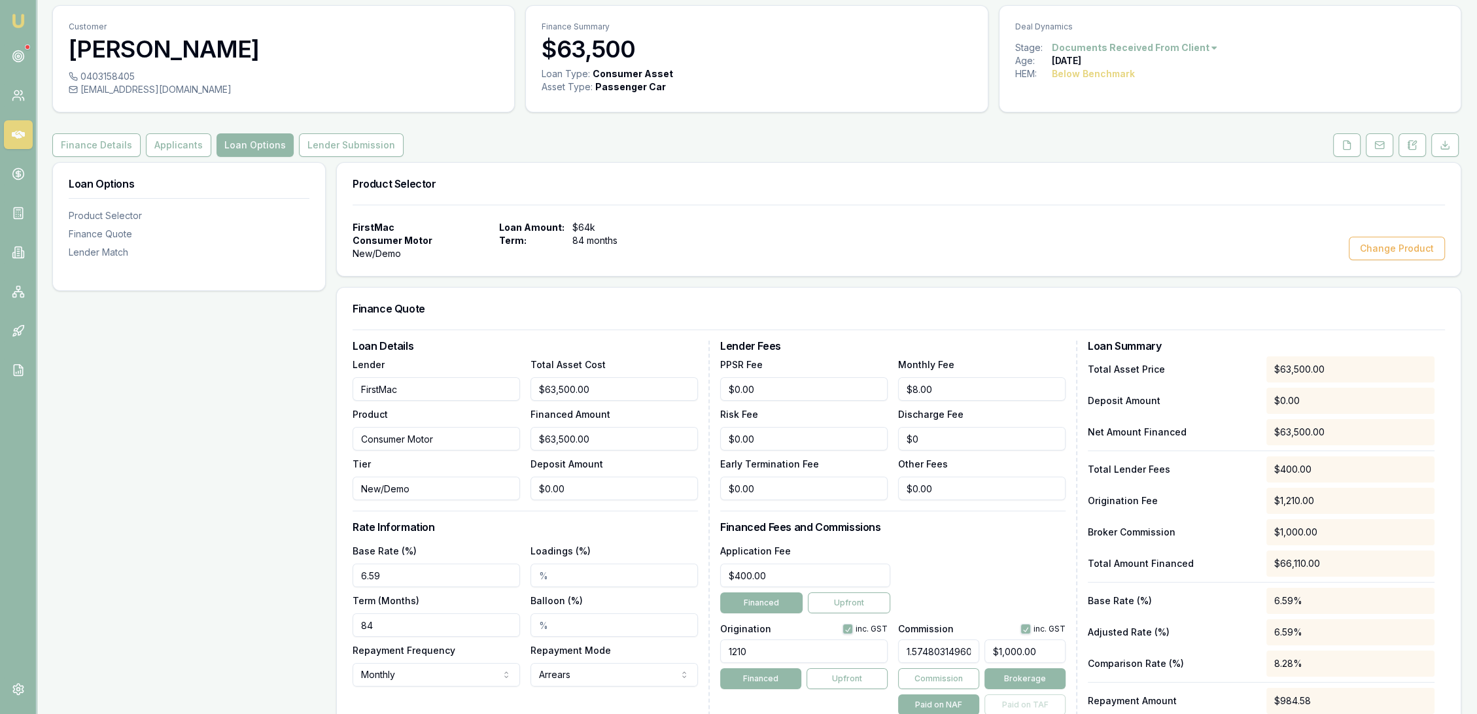
scroll to position [73, 0]
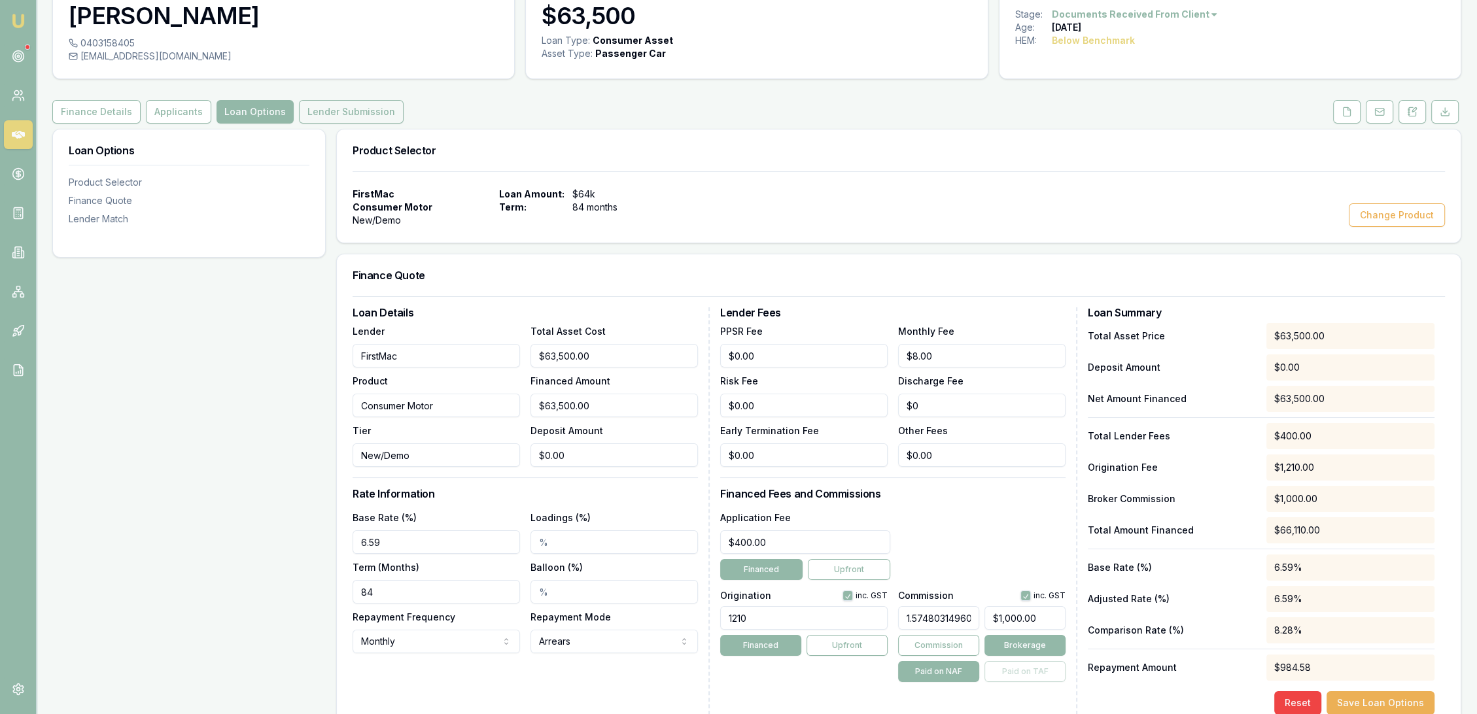
click at [310, 114] on button "Lender Submission" at bounding box center [351, 112] width 105 height 24
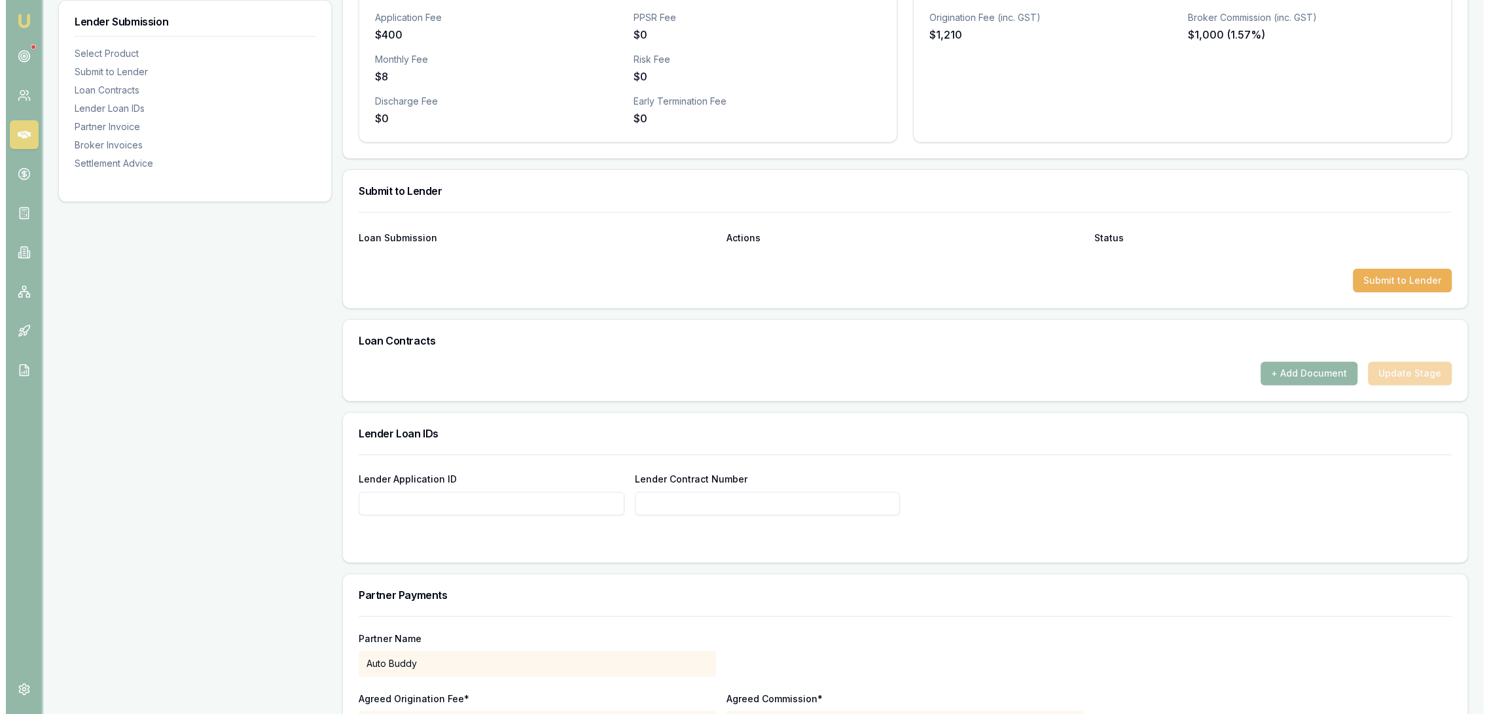
scroll to position [581, 0]
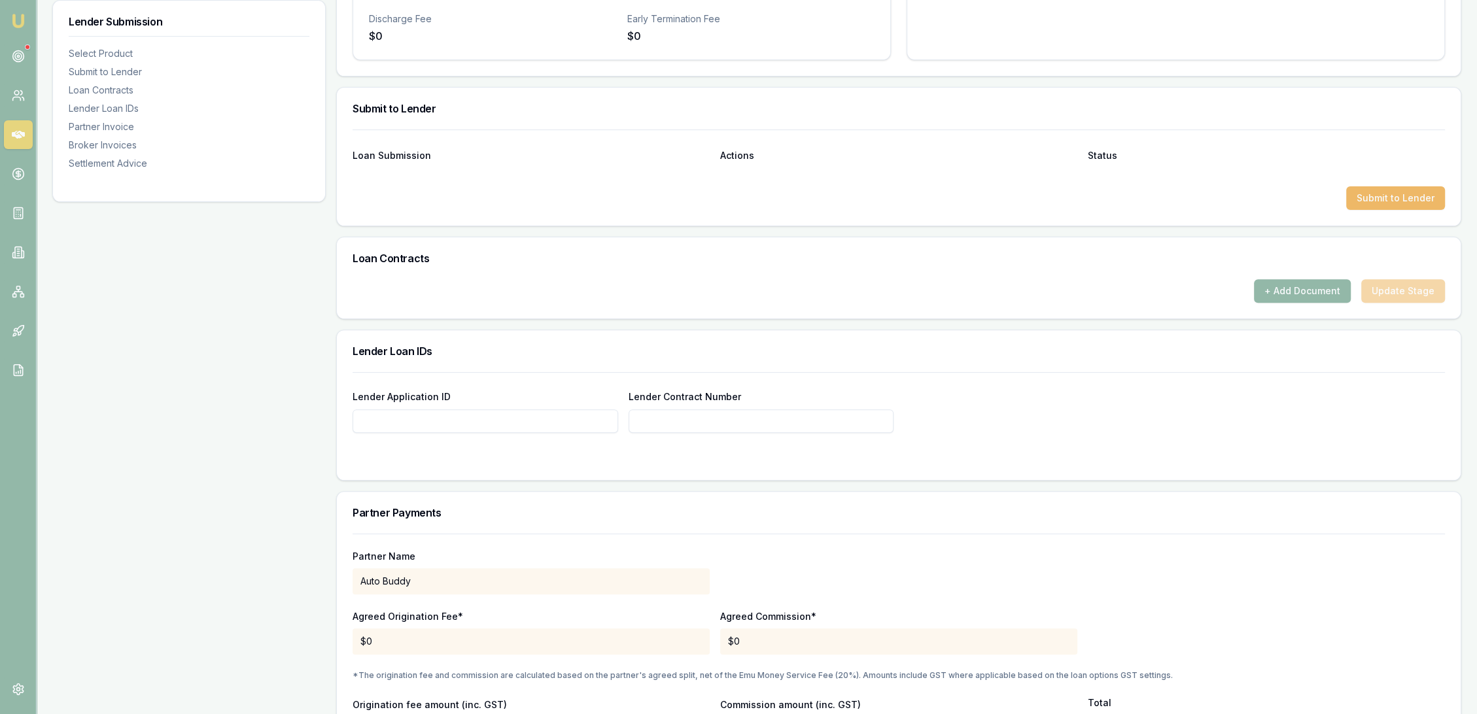
click at [1400, 198] on button "Submit to Lender" at bounding box center [1396, 198] width 99 height 24
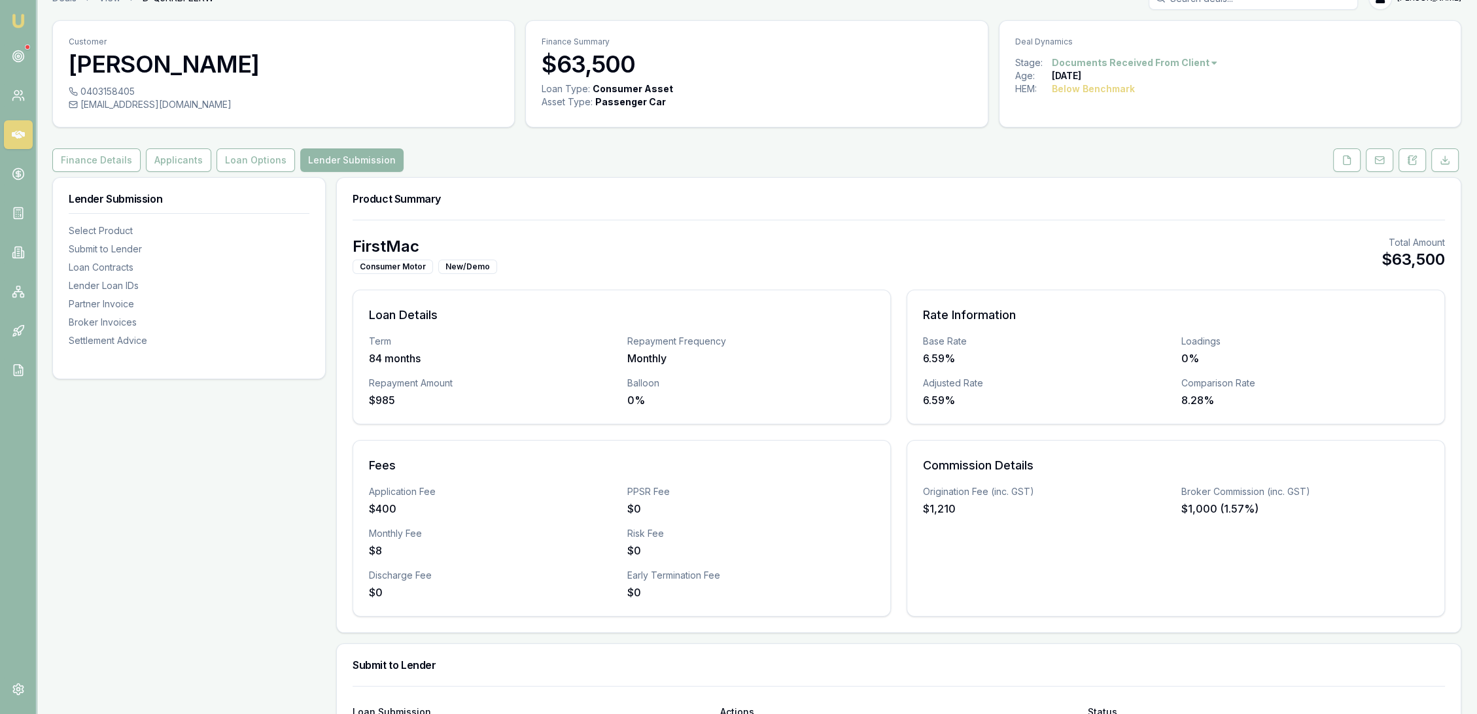
scroll to position [0, 0]
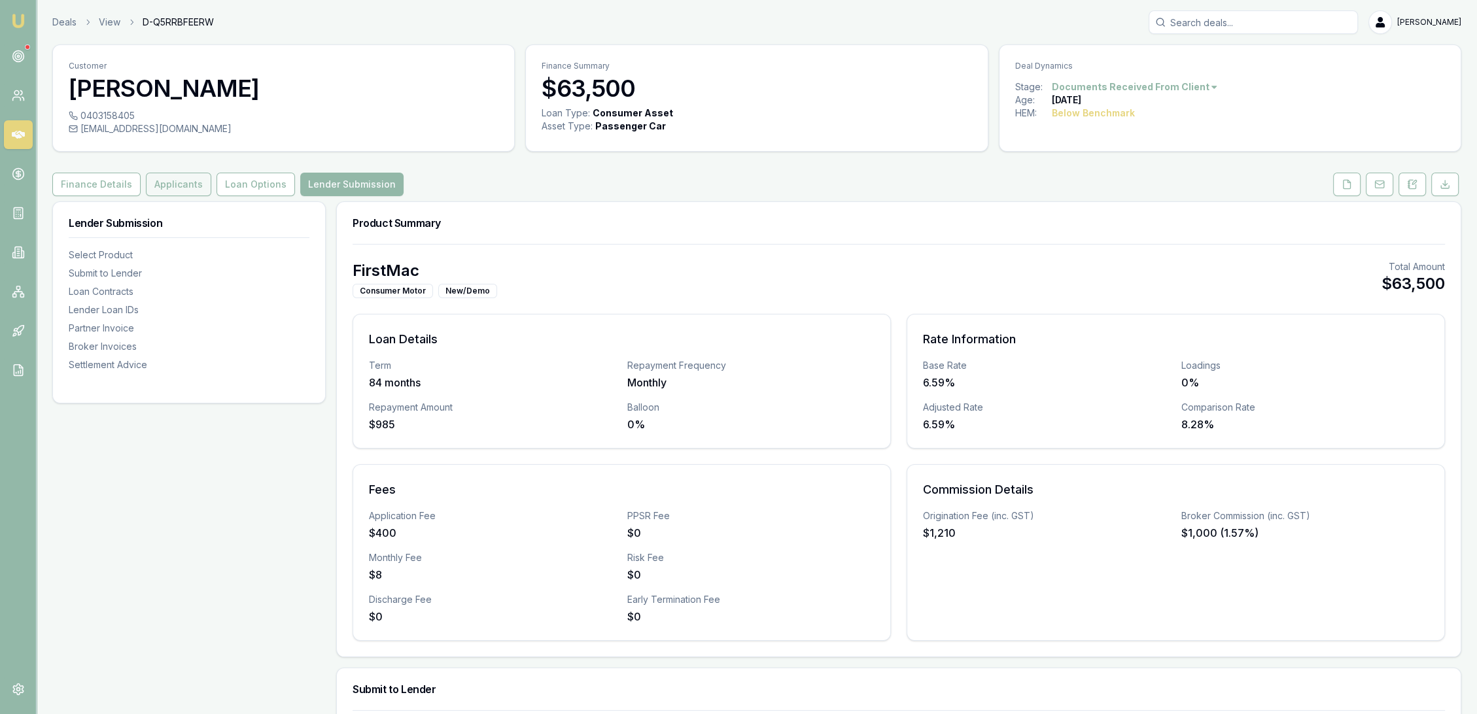
click at [153, 177] on button "Applicants" at bounding box center [178, 185] width 65 height 24
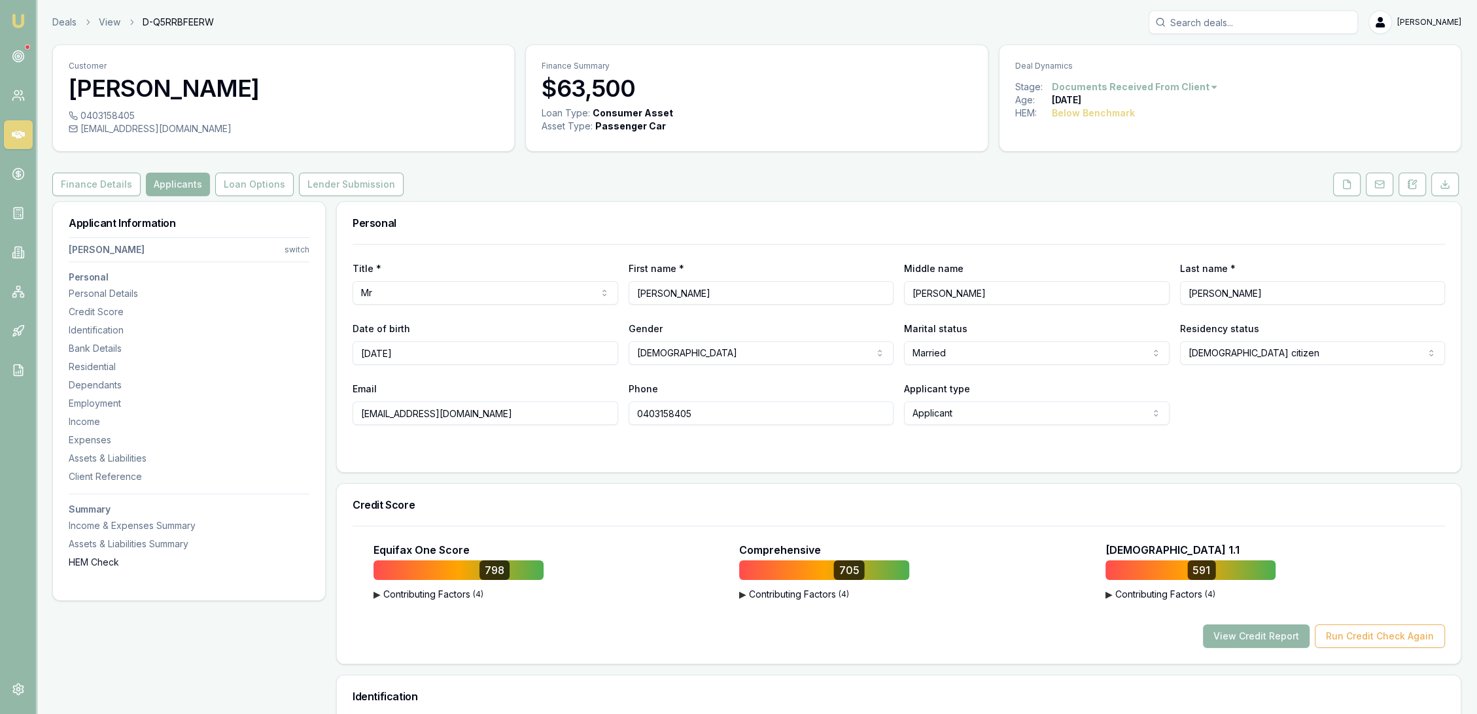
click at [103, 564] on div "HEM Check" at bounding box center [189, 562] width 241 height 13
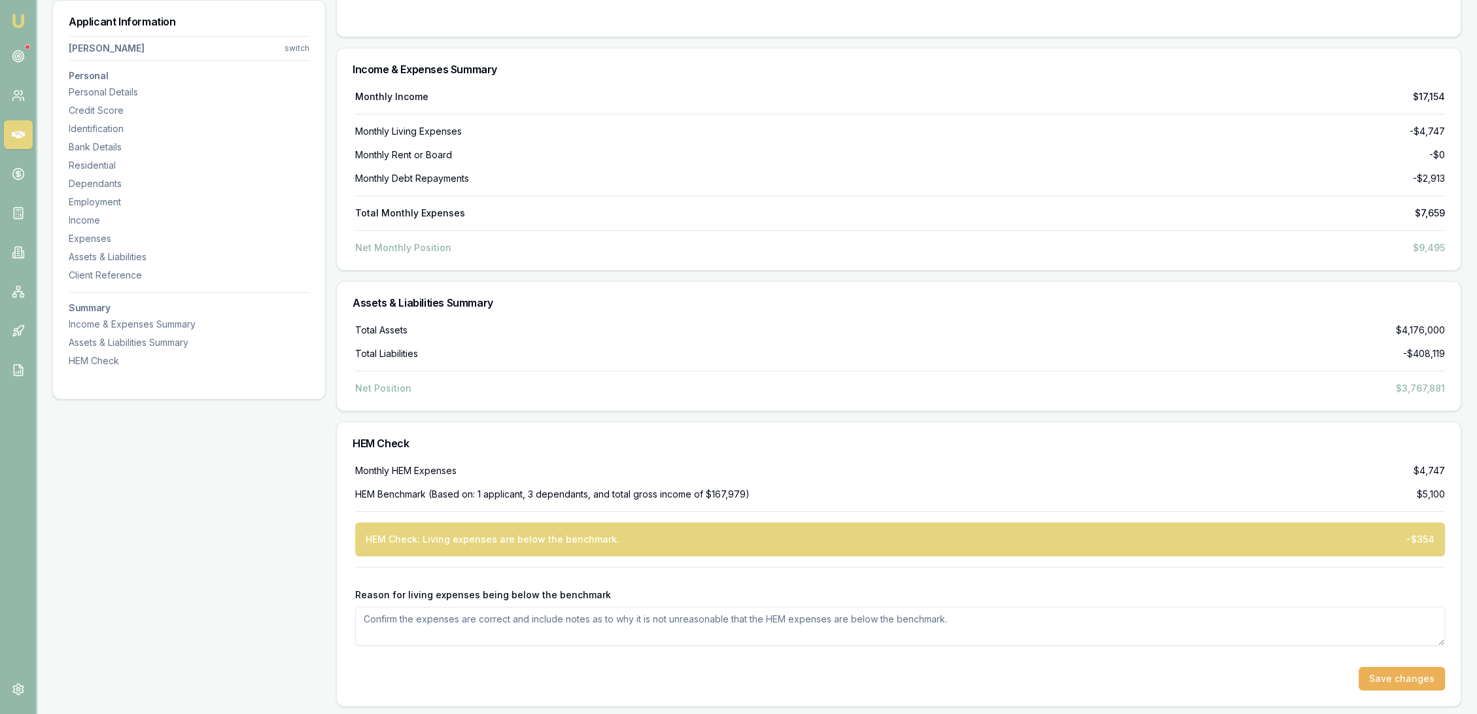
scroll to position [6417, 0]
click at [559, 620] on textarea "Reason for living expenses being below the benchmark" at bounding box center [900, 626] width 1090 height 39
type textarea "HEM is slightly under due to lower fuel costs as Jeff has a company car which l…"
click at [1420, 679] on button "Save changes" at bounding box center [1402, 679] width 86 height 24
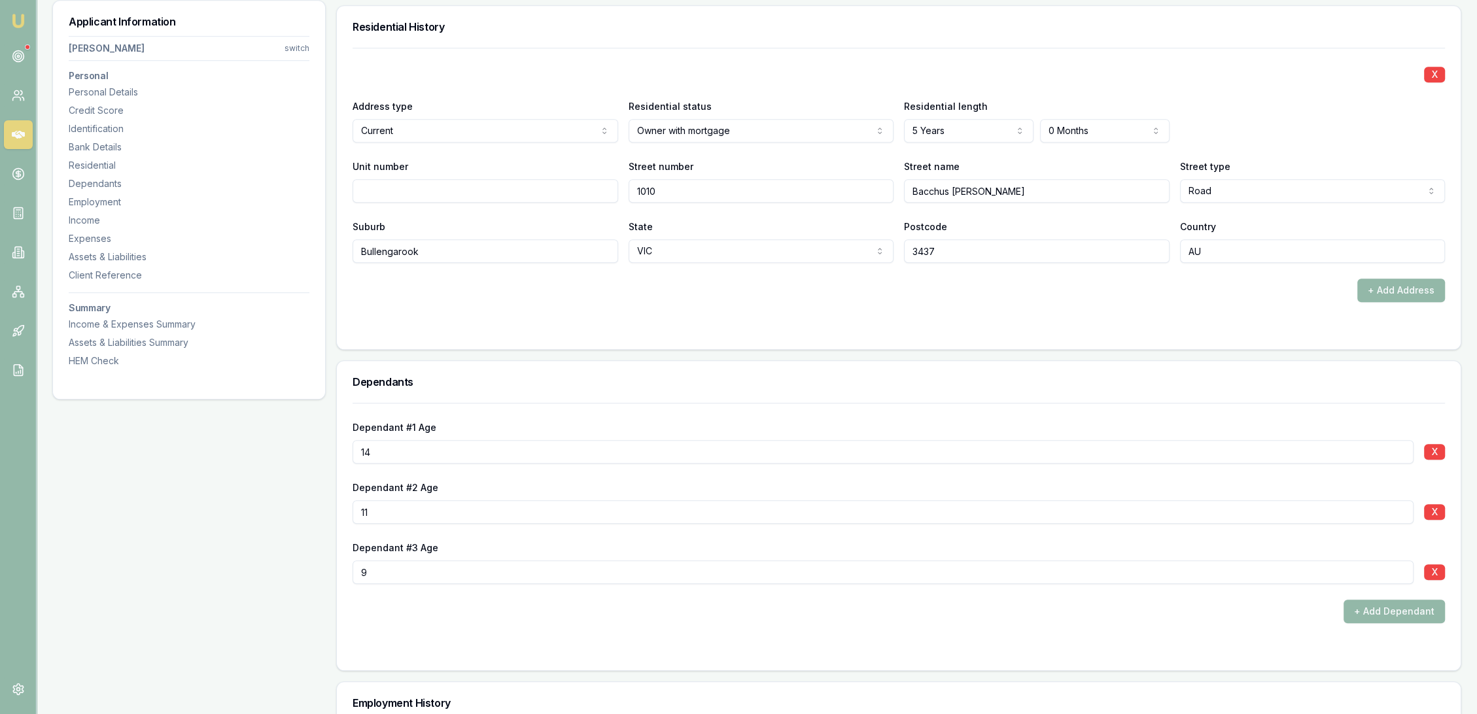
scroll to position [0, 0]
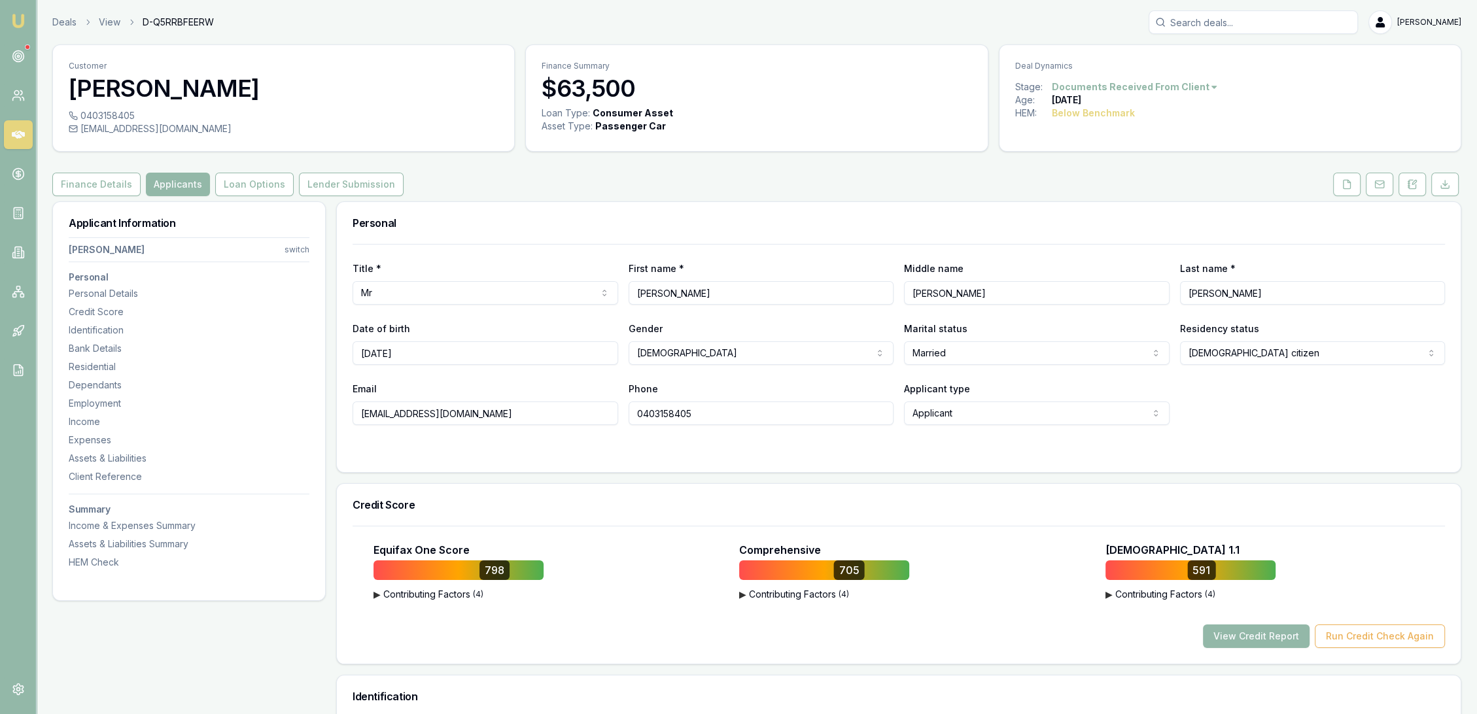
drag, startPoint x: 327, startPoint y: 188, endPoint x: 352, endPoint y: 198, distance: 26.7
click at [327, 188] on button "Lender Submission" at bounding box center [351, 185] width 105 height 24
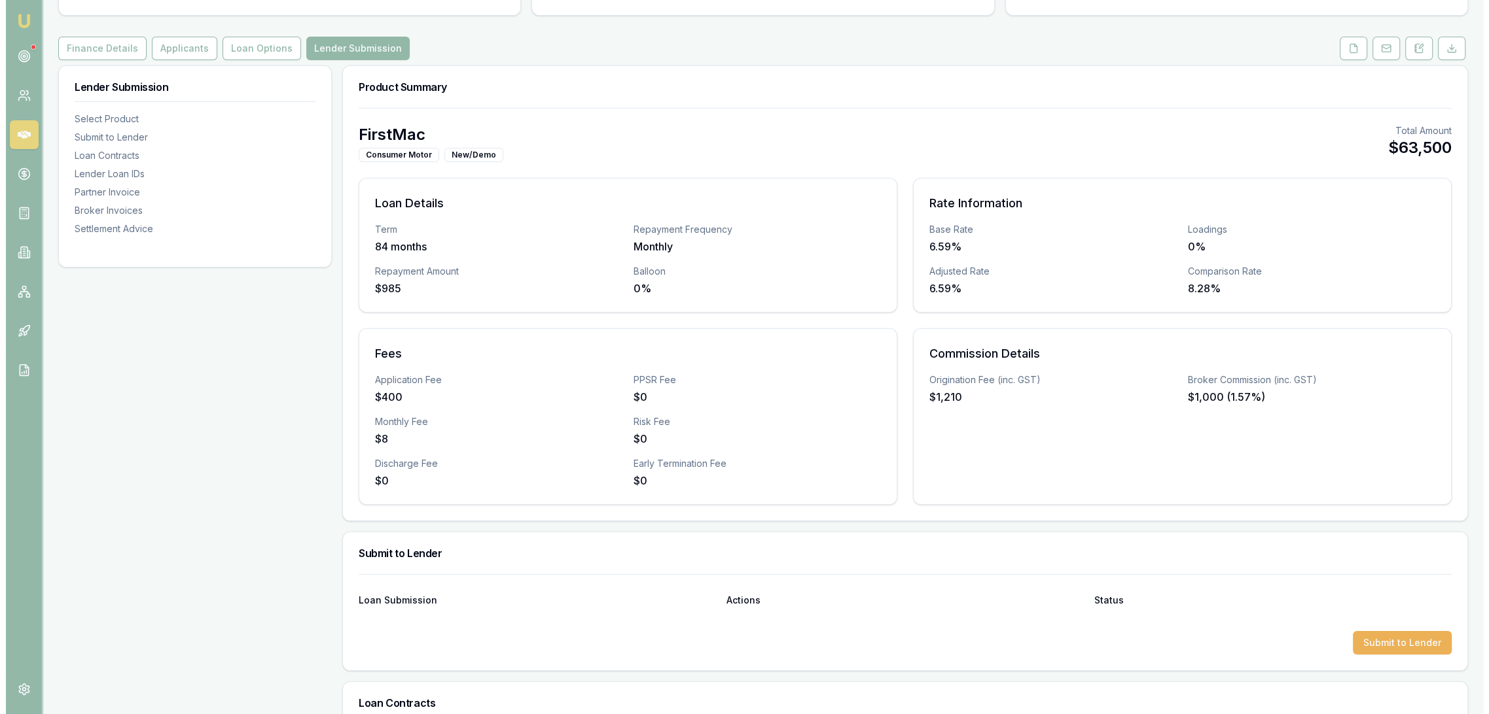
scroll to position [291, 0]
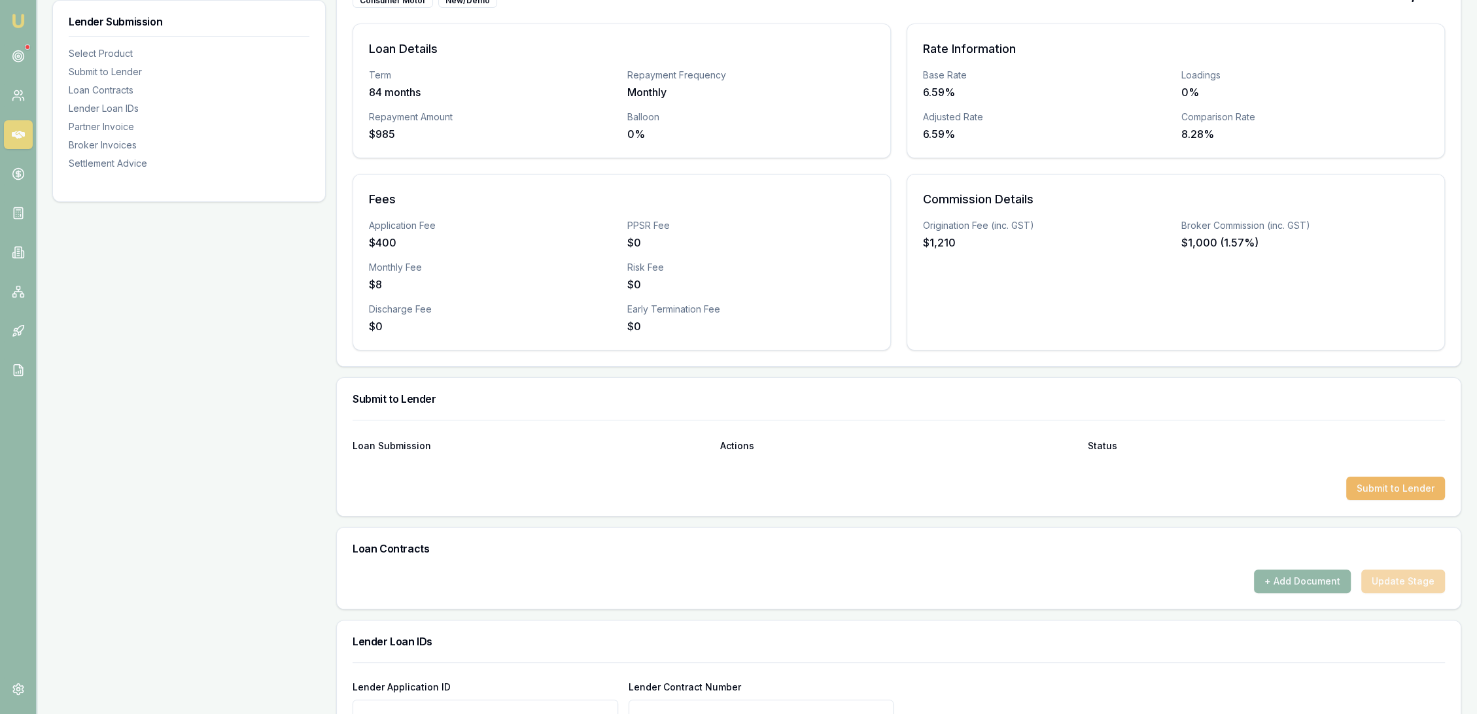
click at [1367, 491] on button "Submit to Lender" at bounding box center [1396, 489] width 99 height 24
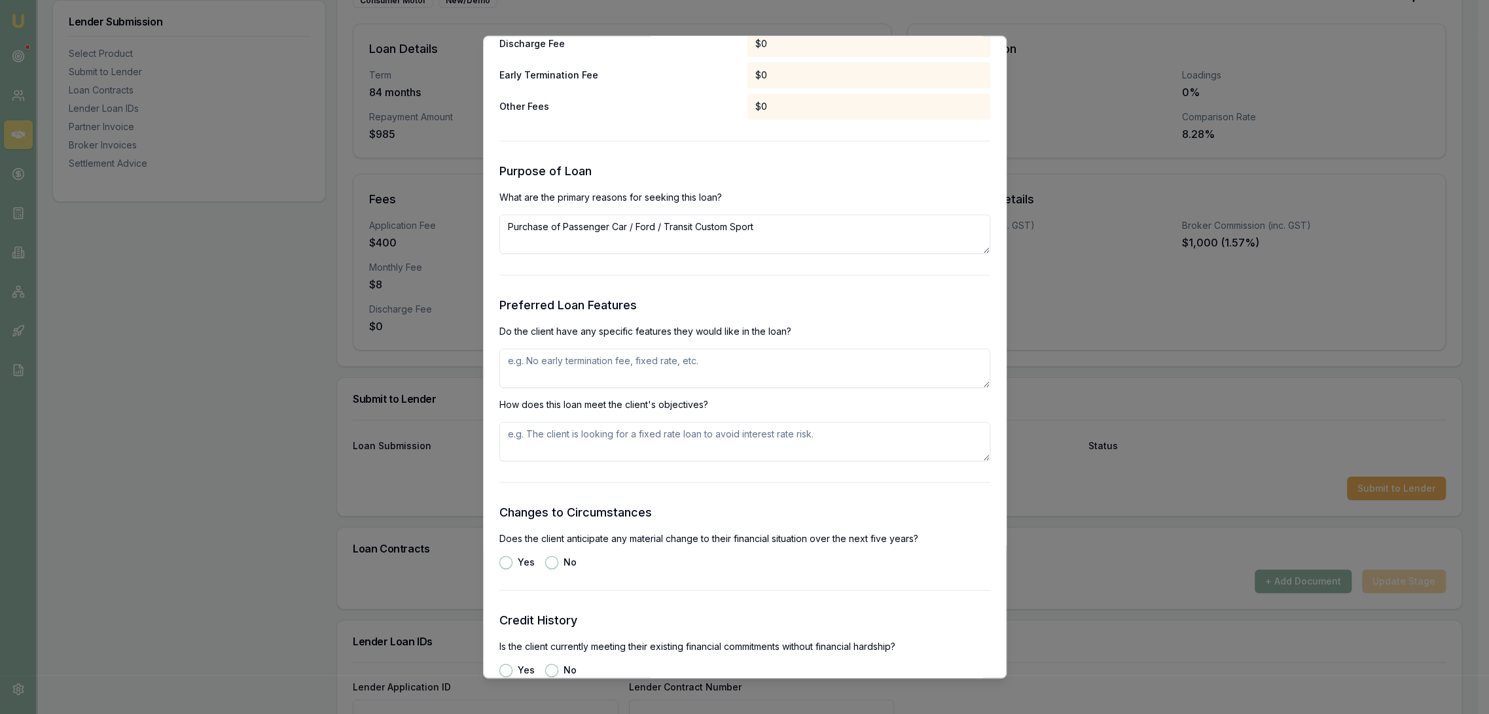
scroll to position [1381, 0]
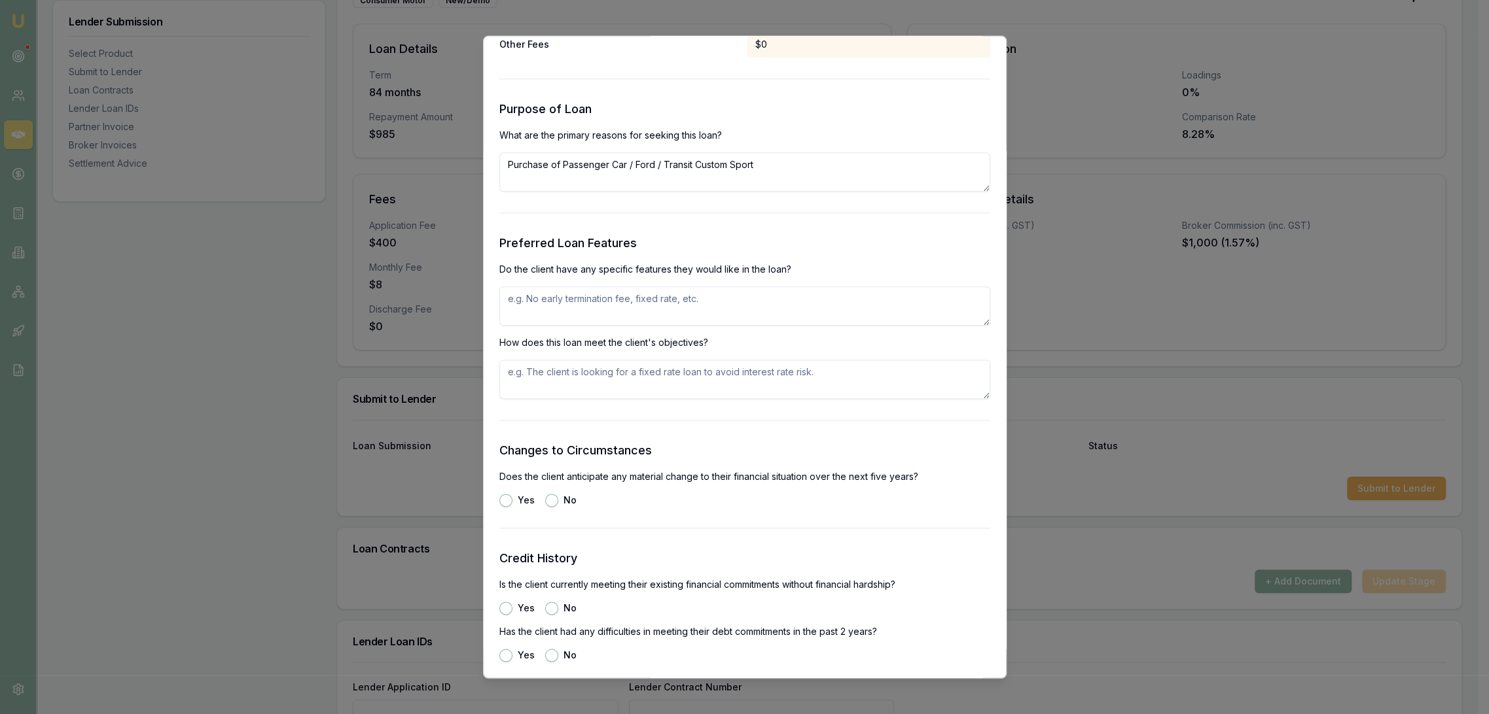
click at [644, 289] on textarea at bounding box center [744, 306] width 491 height 39
type textarea "Lowest rate and repayment with option to pay out early"
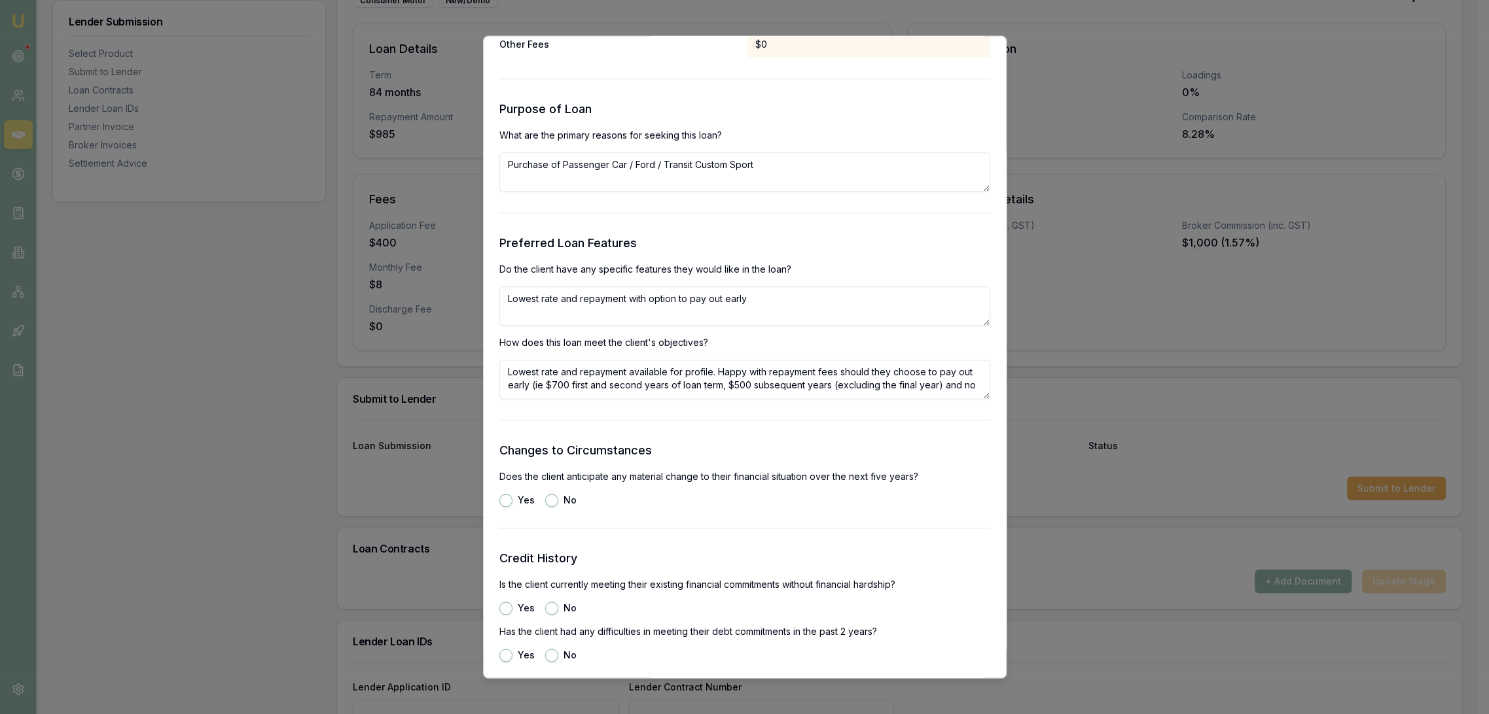
scroll to position [5, 0]
type textarea "Lowest rate and repayment available for profile. Happy with repayment fees shou…"
click at [550, 500] on button "No" at bounding box center [551, 501] width 13 height 13
radio input "true"
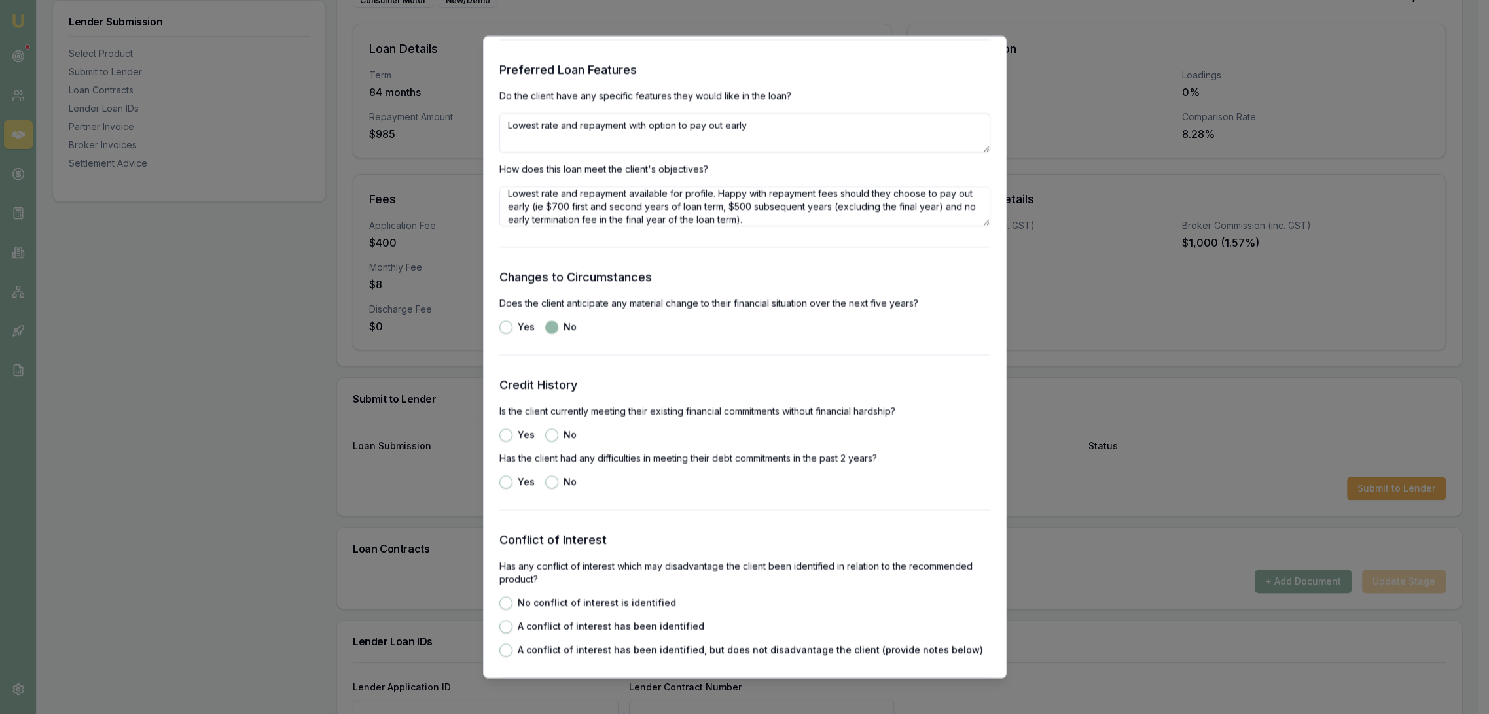
scroll to position [1599, 0]
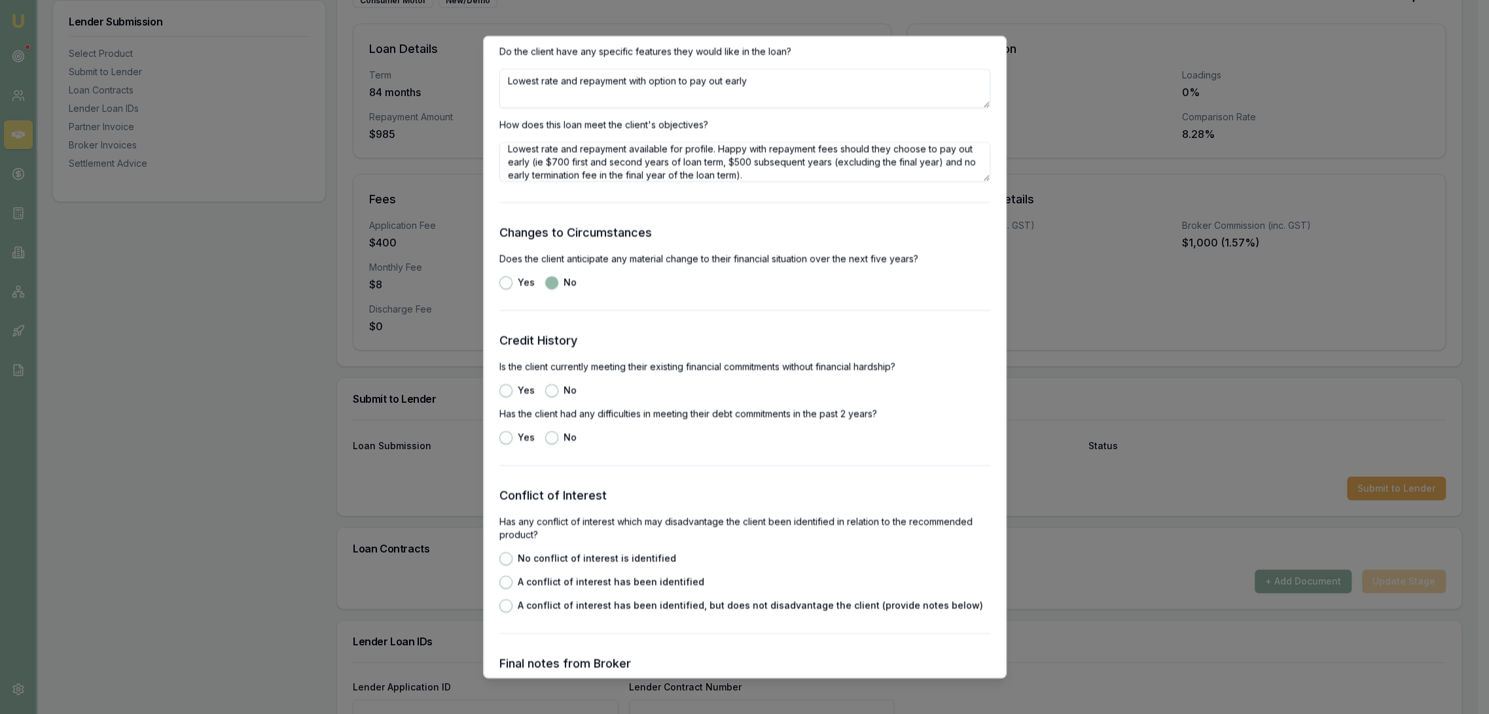
click at [506, 390] on button "Yes" at bounding box center [505, 391] width 13 height 13
radio input "true"
click at [545, 438] on button "No" at bounding box center [551, 438] width 13 height 13
radio input "true"
click at [506, 557] on button "No conflict of interest is identified" at bounding box center [505, 559] width 13 height 13
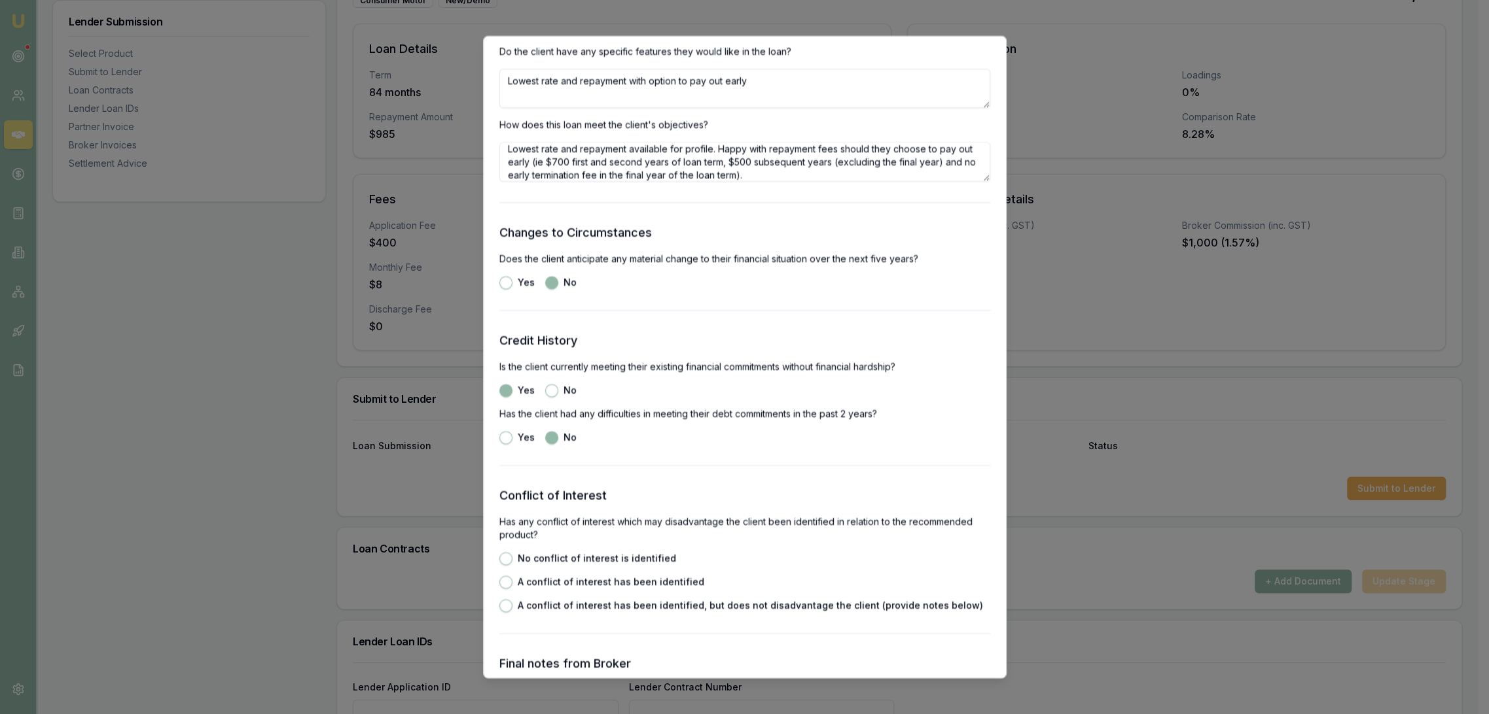
radio input "true"
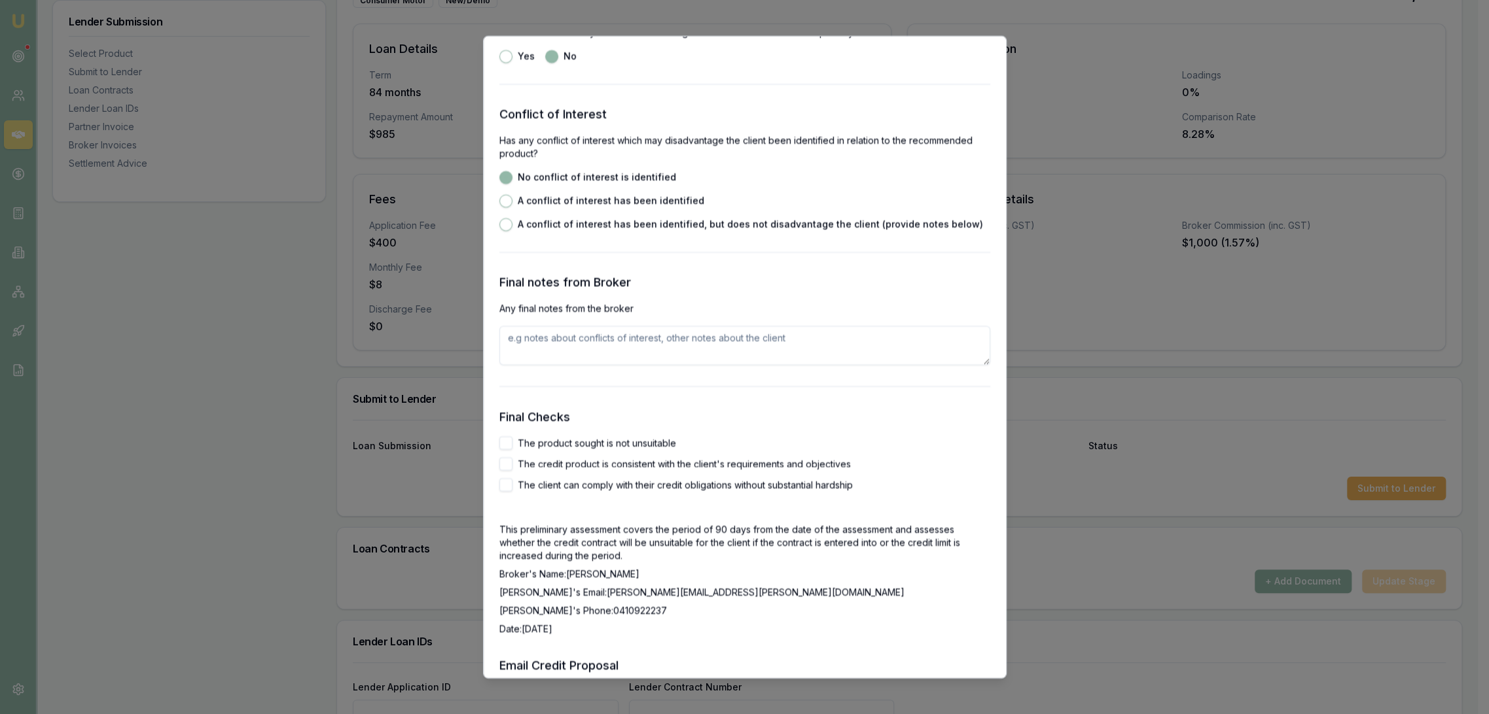
scroll to position [2036, 0]
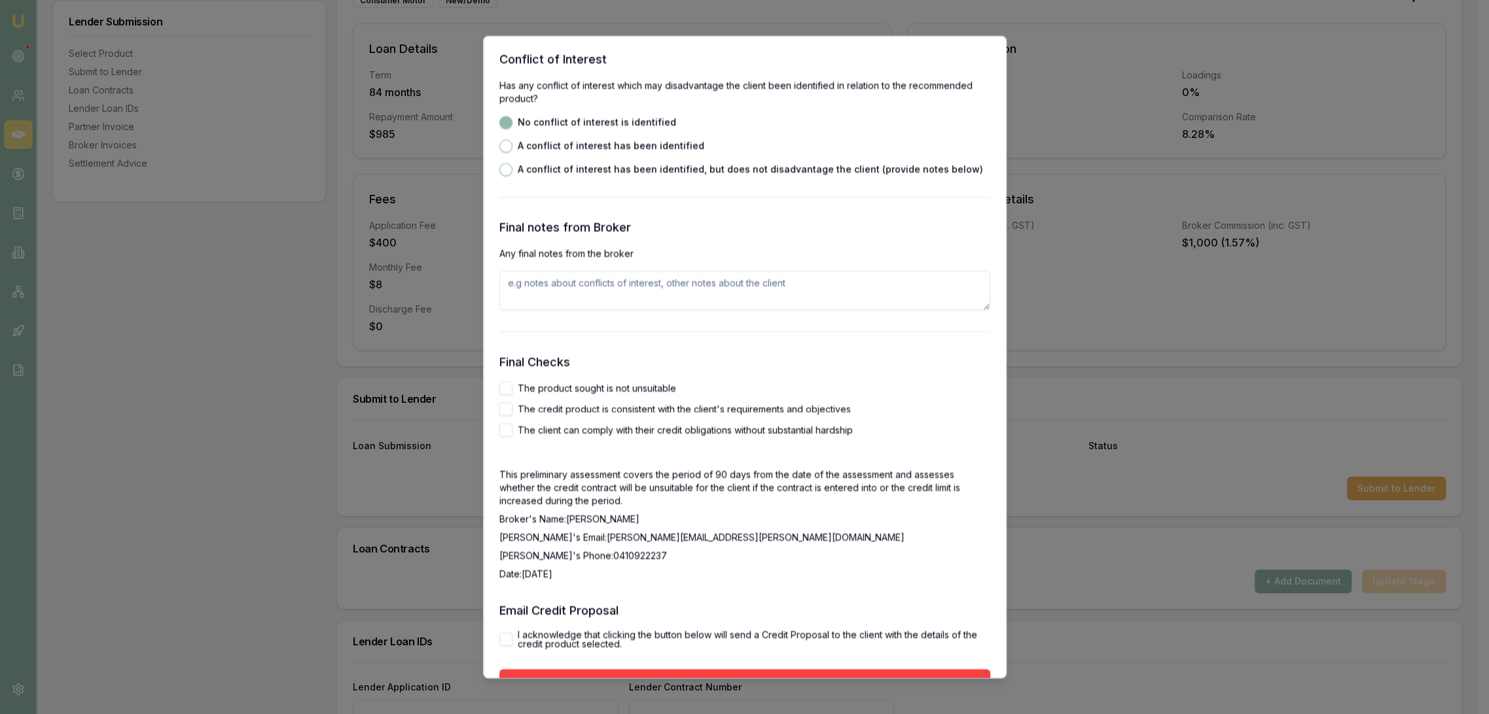
click at [507, 385] on button "The product sought is not unsuitable" at bounding box center [505, 388] width 13 height 13
checkbox input "true"
drag, startPoint x: 503, startPoint y: 405, endPoint x: 531, endPoint y: 449, distance: 52.1
click at [503, 406] on button "The credit product is consistent with the client's requirements and objectives" at bounding box center [505, 409] width 13 height 13
checkbox input "true"
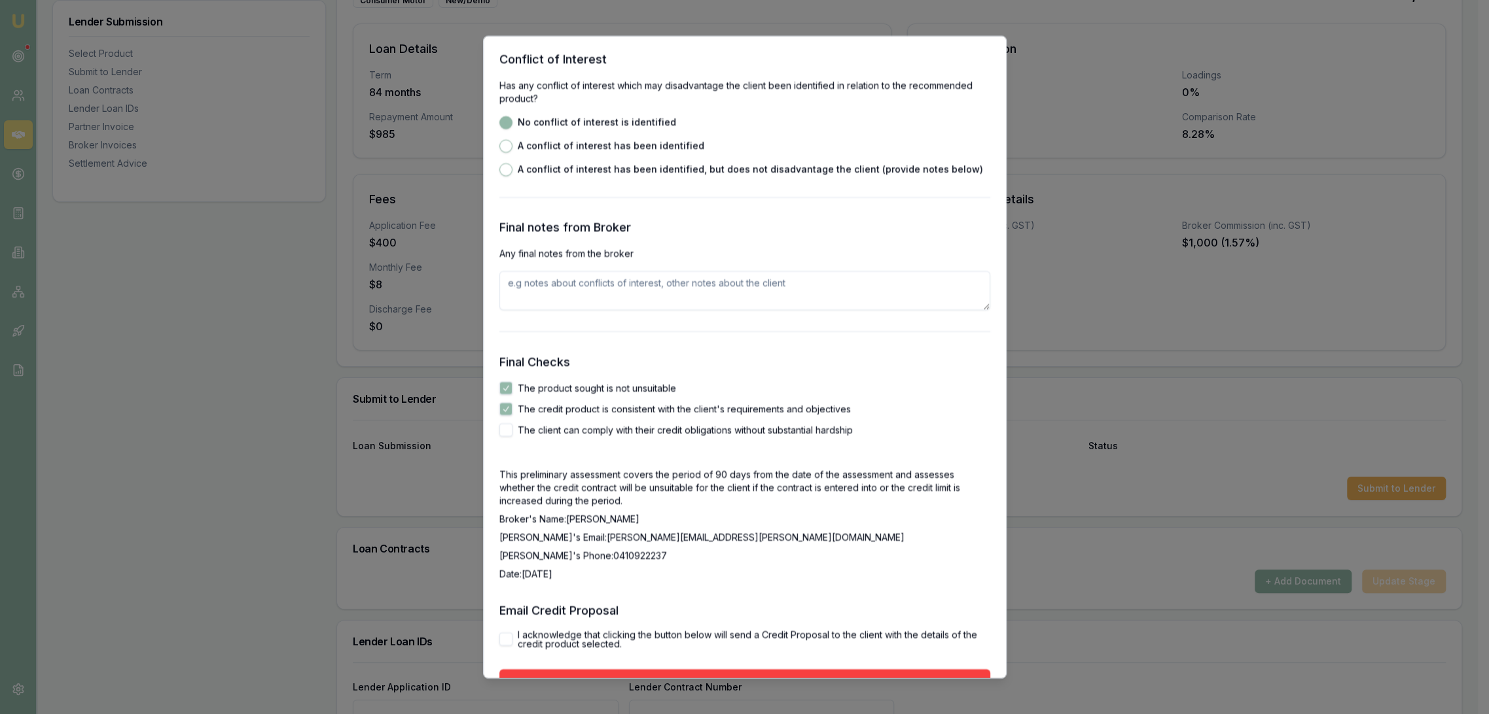
click at [501, 434] on button "The client can comply with their credit obligations without substantial hardship" at bounding box center [505, 430] width 13 height 13
checkbox input "true"
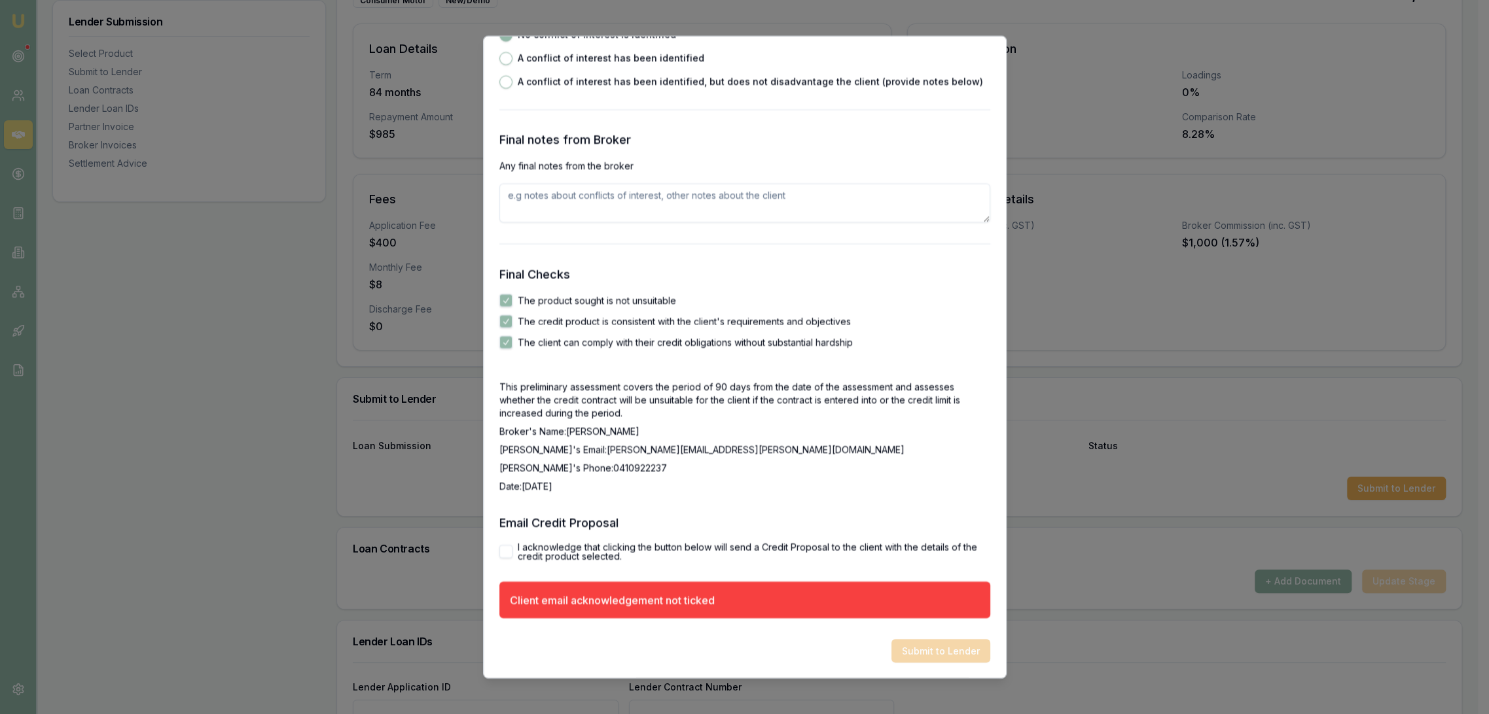
click at [509, 554] on button "I acknowledge that clicking the button below will send a Credit Proposal to the…" at bounding box center [505, 552] width 13 height 13
checkbox input "true"
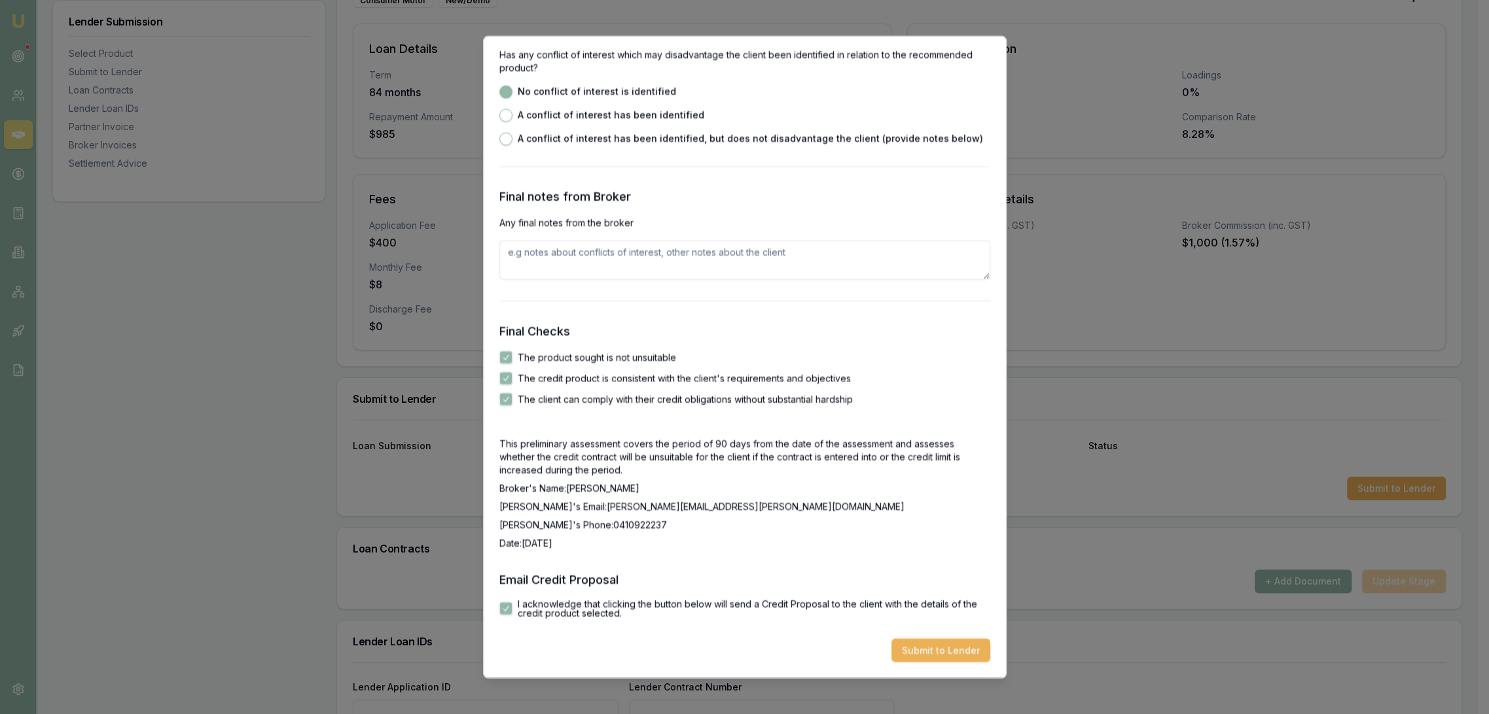
scroll to position [2066, 0]
click at [928, 639] on button "Submit to Lender" at bounding box center [940, 651] width 99 height 24
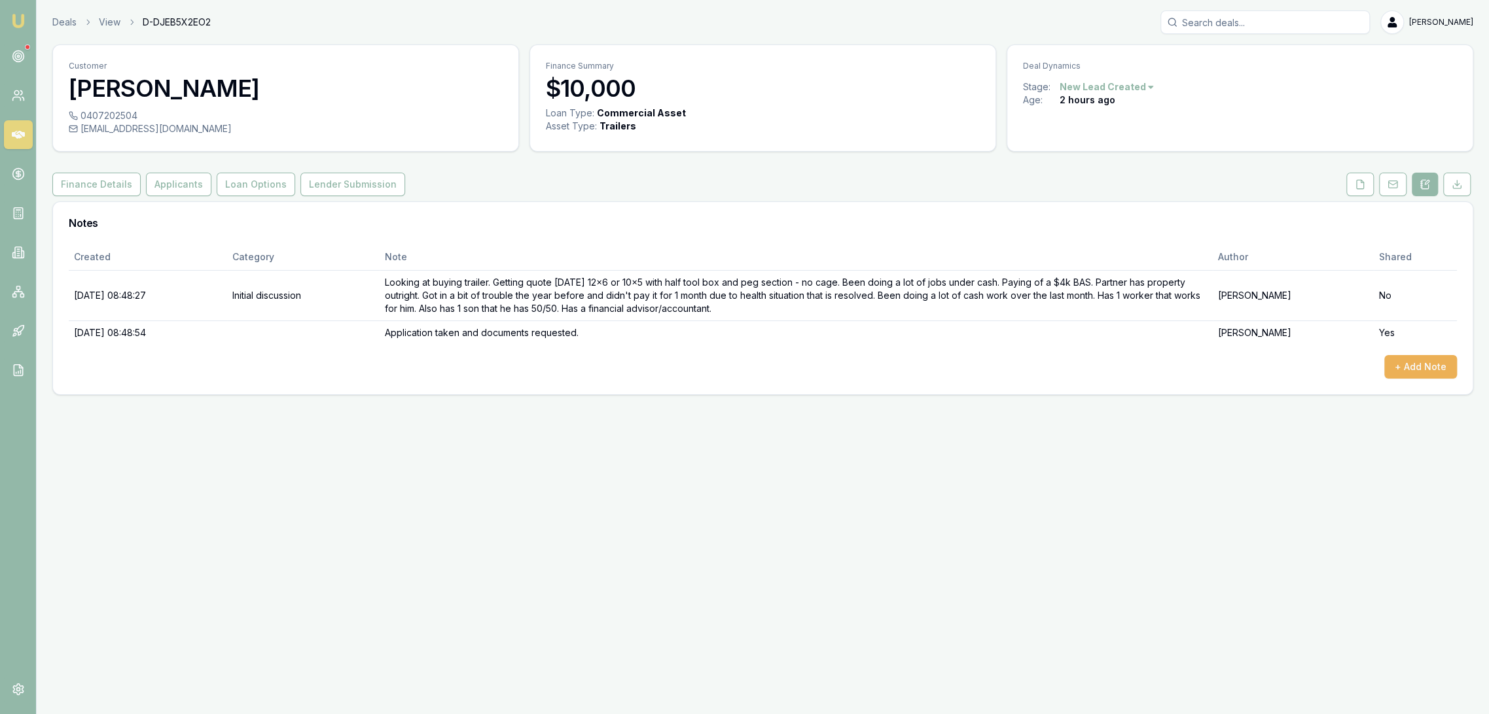
click at [18, 18] on img at bounding box center [18, 21] width 16 height 16
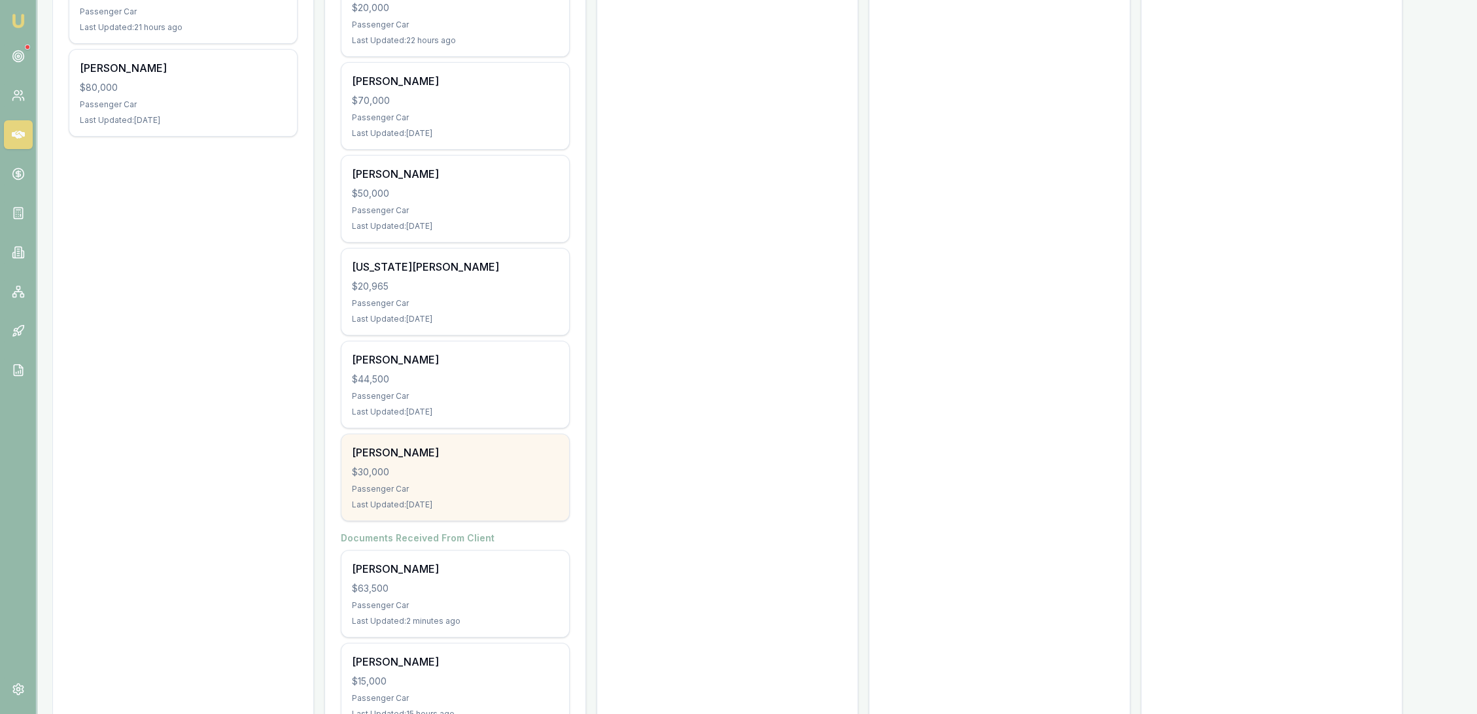
scroll to position [654, 0]
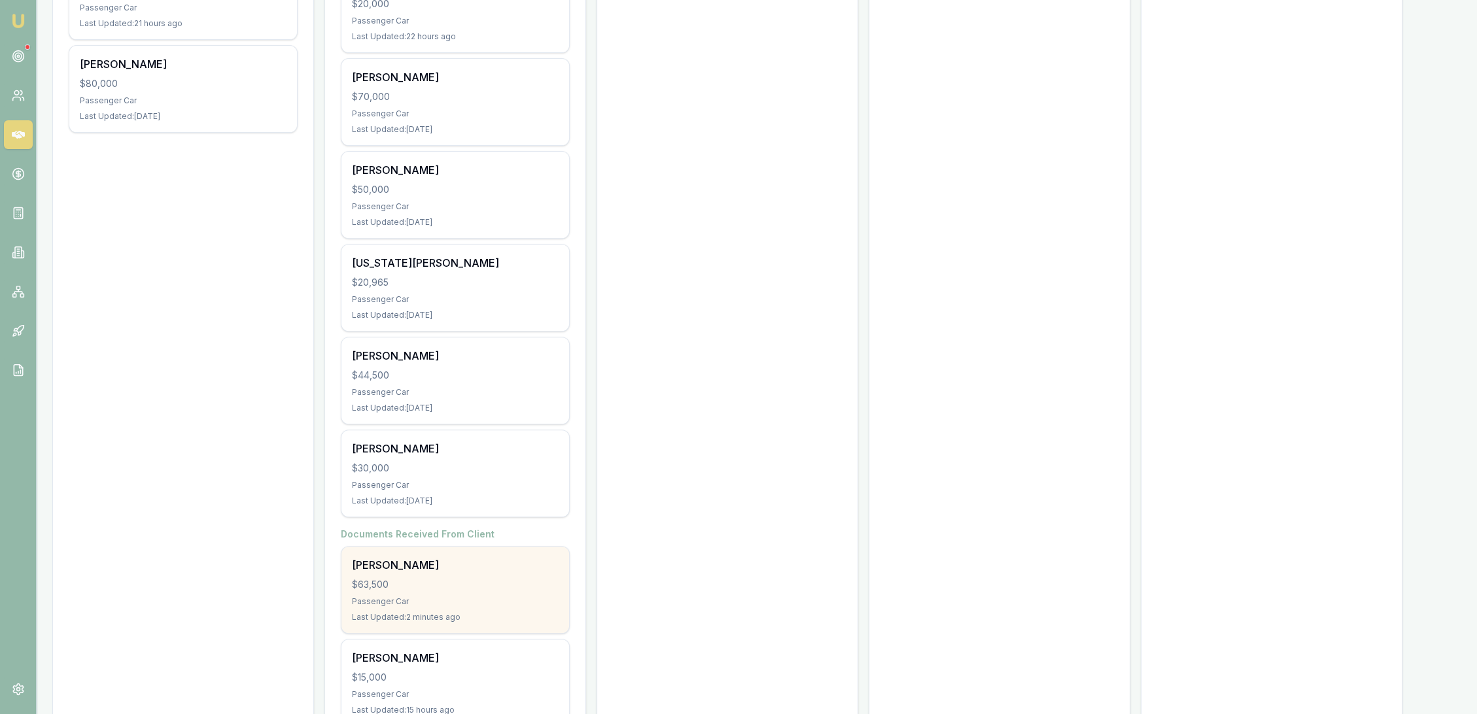
click at [460, 582] on div "$63,500" at bounding box center [455, 584] width 207 height 13
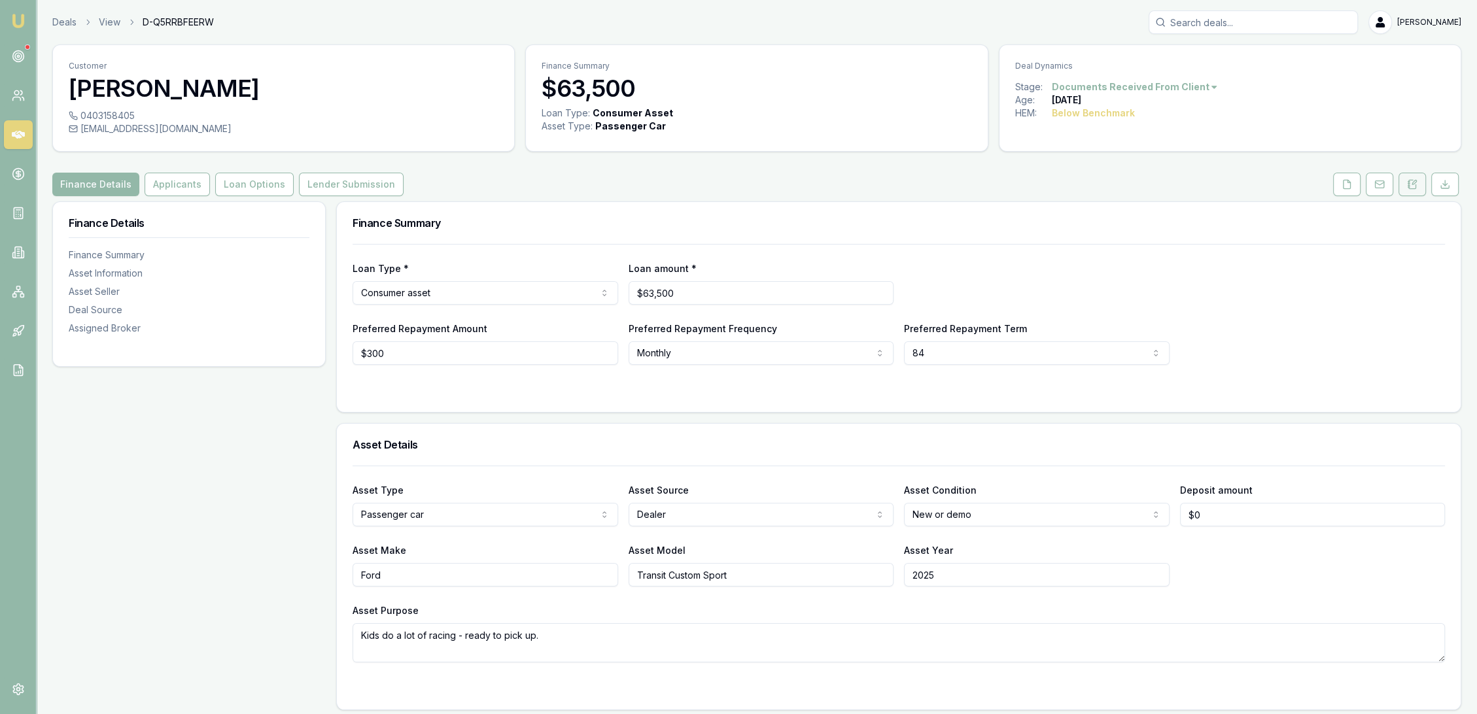
click at [1415, 182] on icon at bounding box center [1412, 184] width 10 height 10
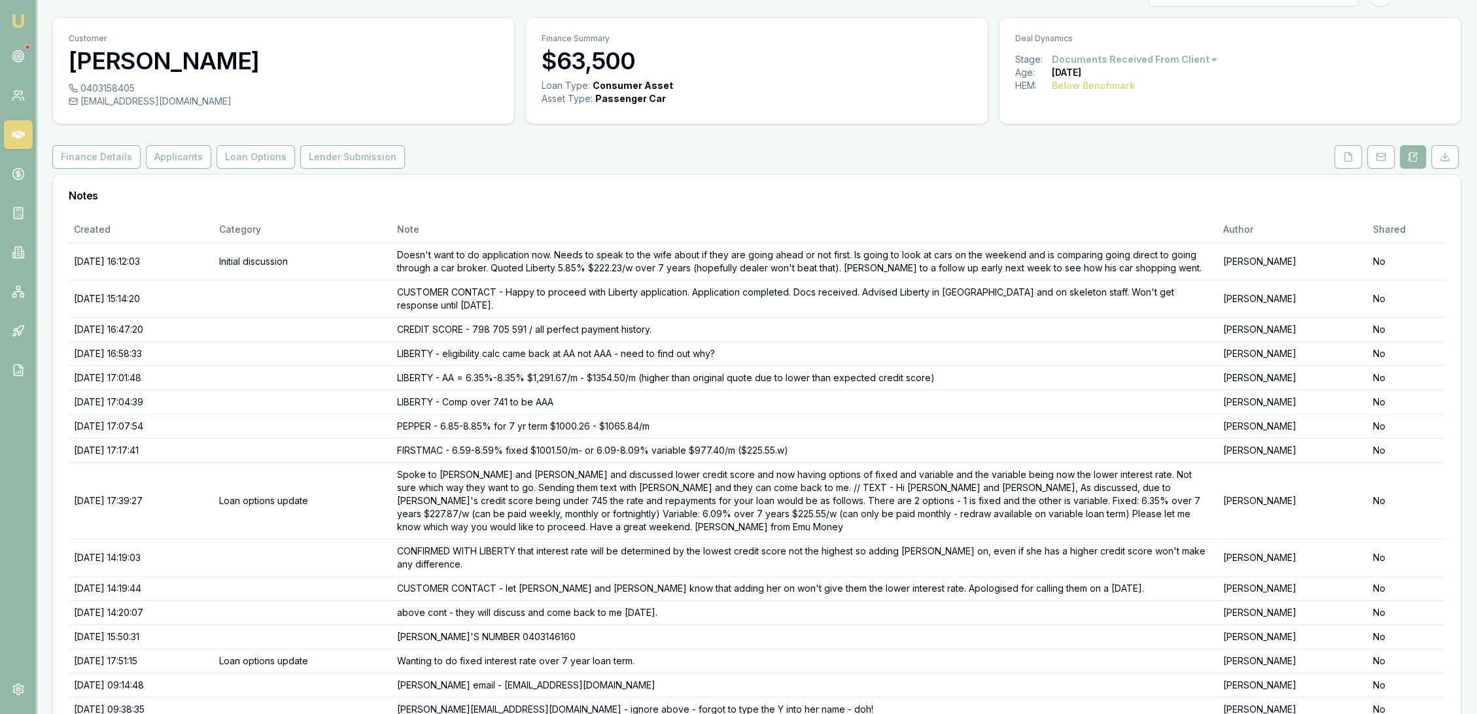
scroll to position [67, 0]
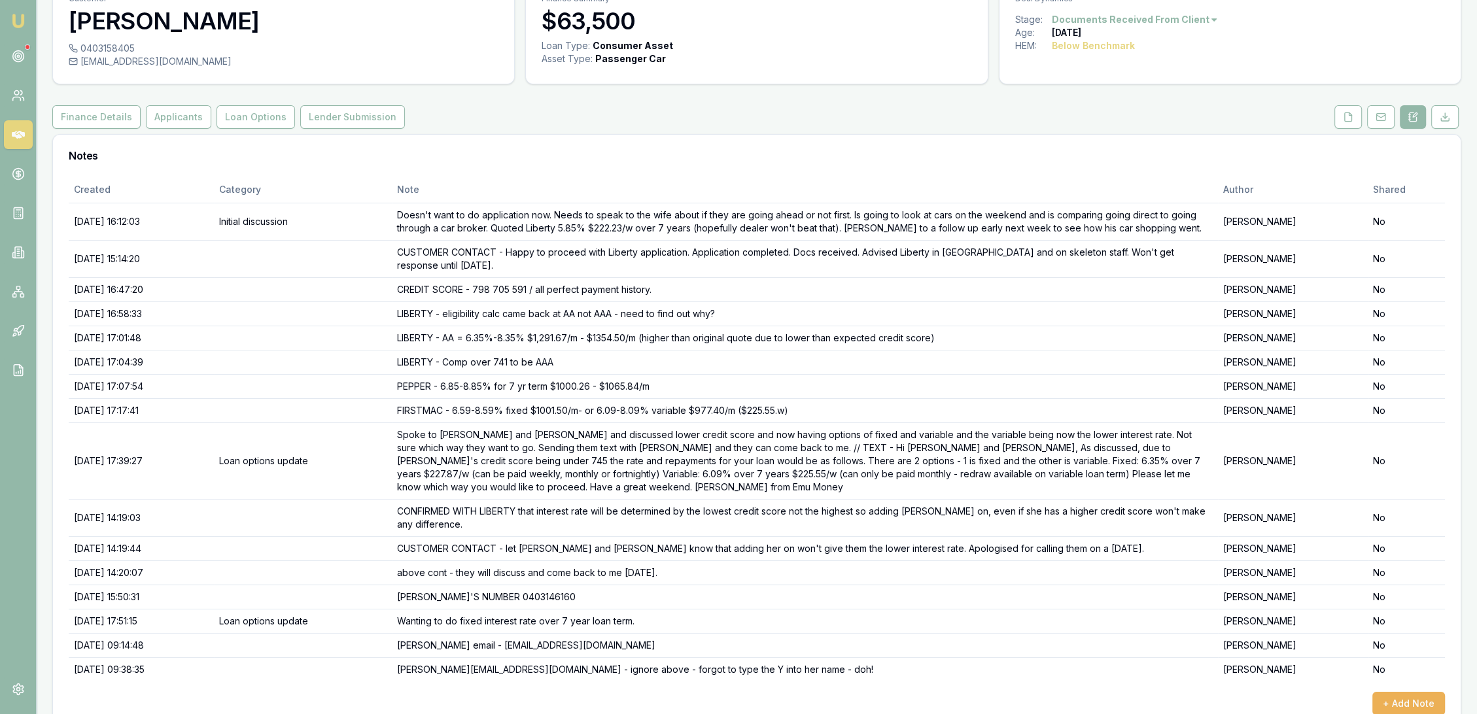
drag, startPoint x: 14, startPoint y: 18, endPoint x: 26, endPoint y: 16, distance: 11.8
click at [16, 17] on img at bounding box center [18, 21] width 16 height 16
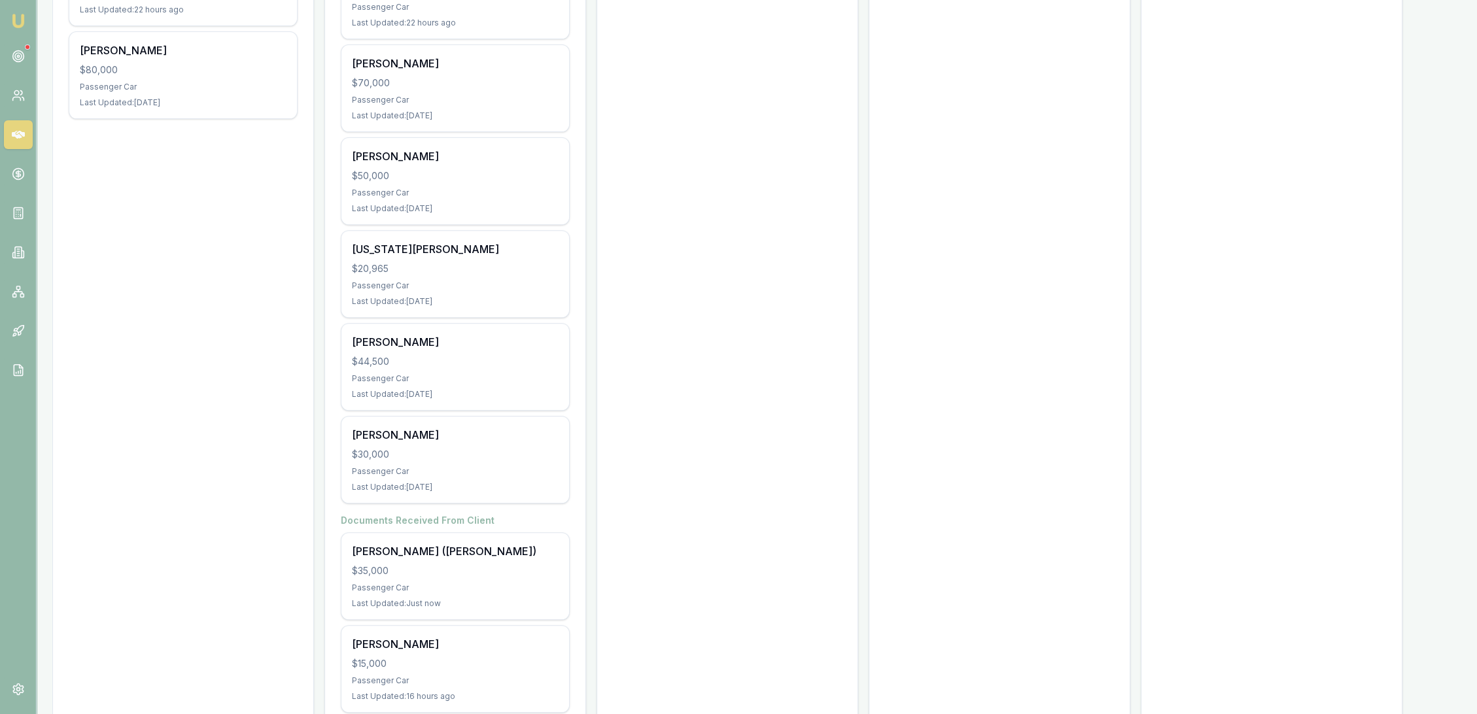
scroll to position [701, 0]
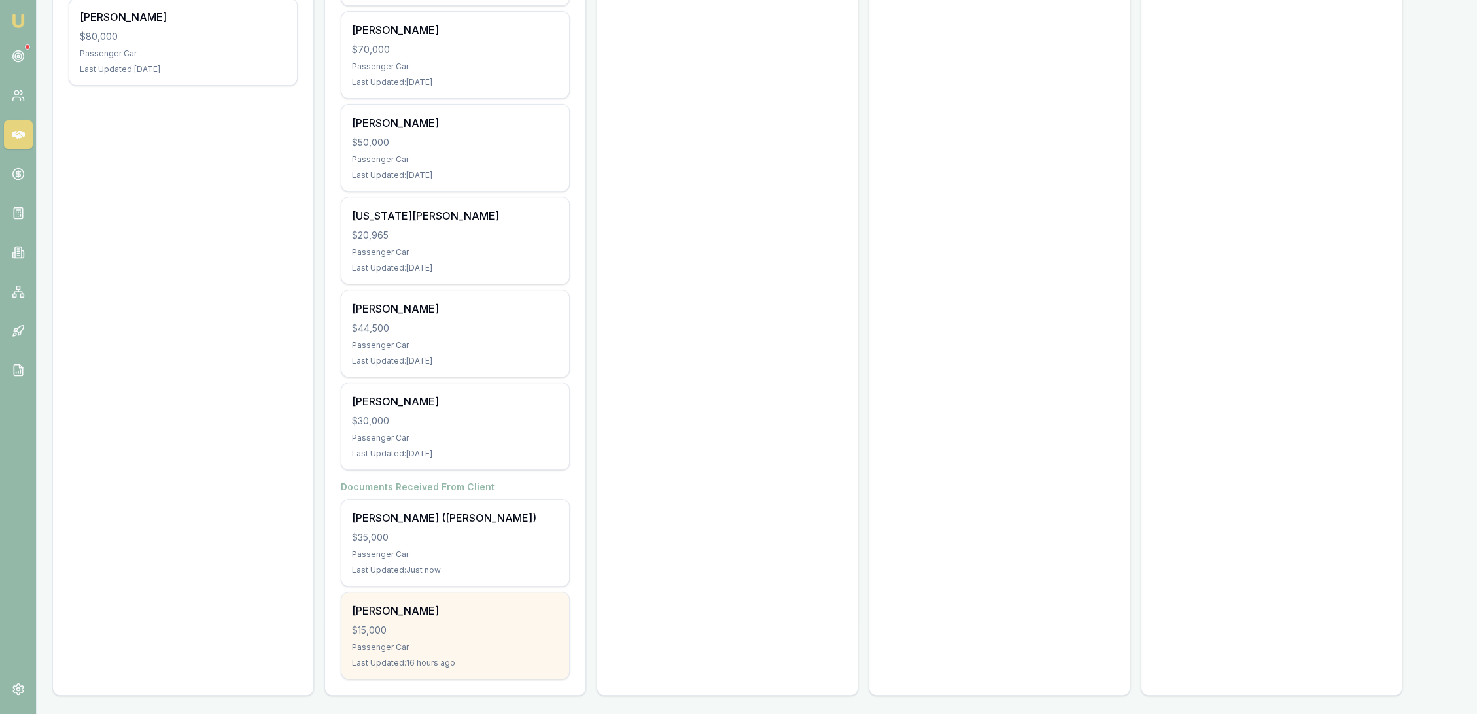
click at [464, 636] on div "[PERSON_NAME] $15,000 Passenger Car Last Updated: 16 hours ago" at bounding box center [456, 636] width 228 height 86
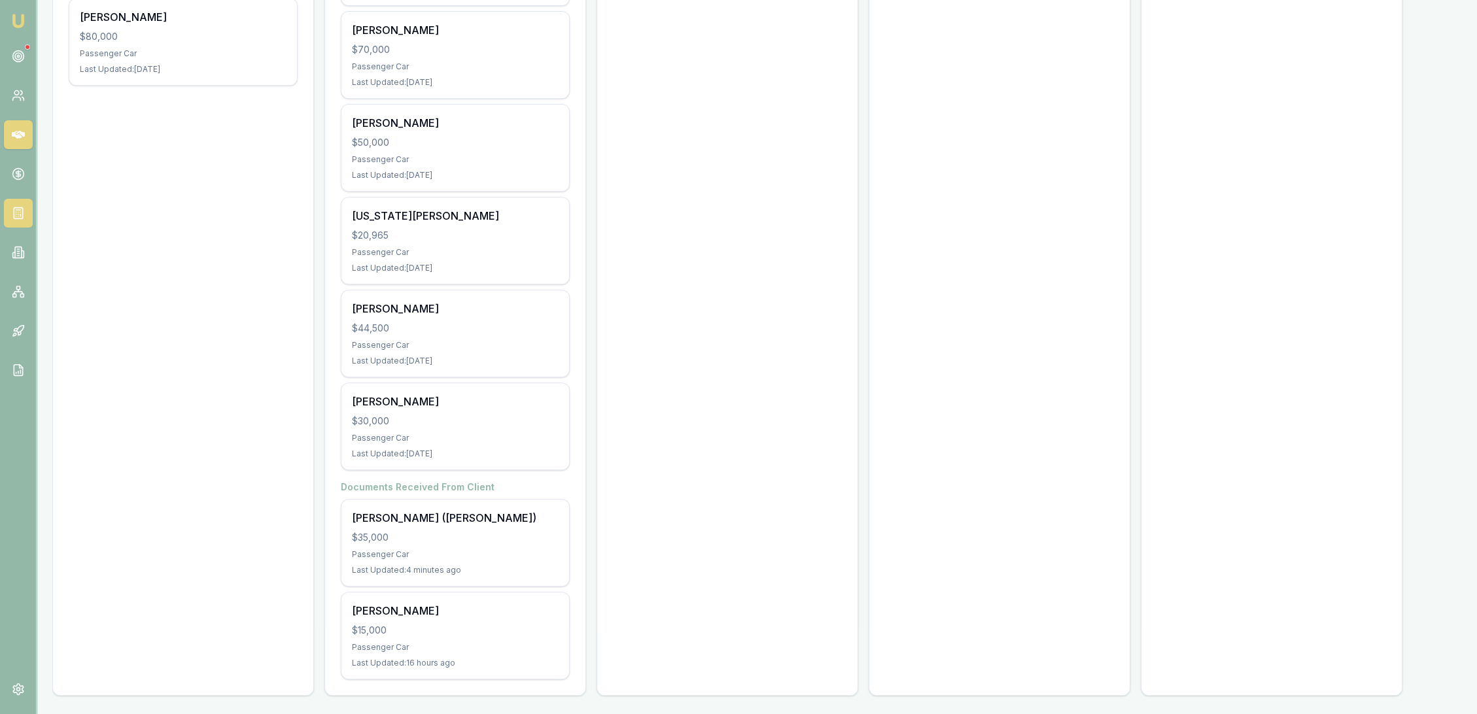
click at [16, 212] on icon at bounding box center [16, 212] width 0 height 0
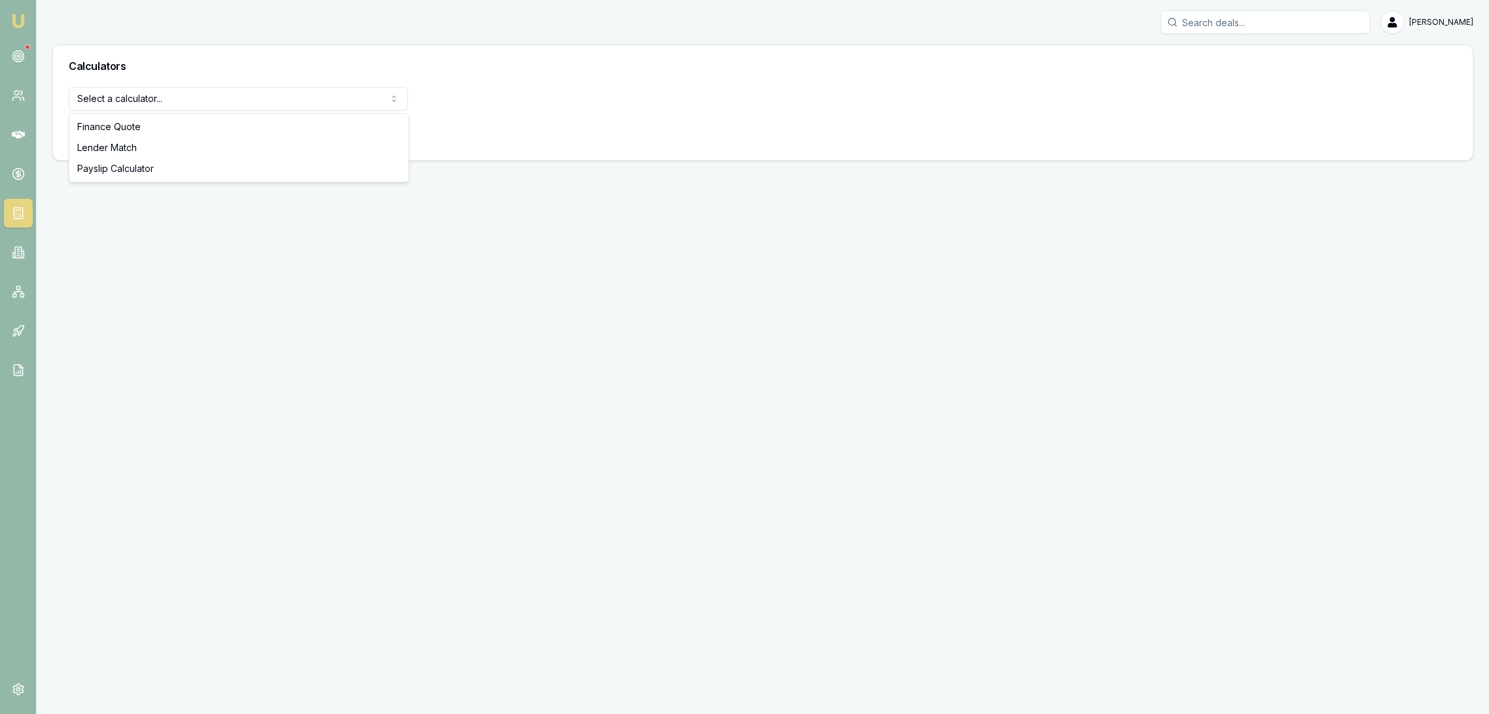
click at [217, 100] on html "Emu Broker [PERSON_NAME] Toggle Menu Calculators Select a calculator... Finance…" at bounding box center [744, 357] width 1489 height 714
select select "payslip-calculator"
click at [141, 138] on button "View Calculator" at bounding box center [116, 133] width 94 height 24
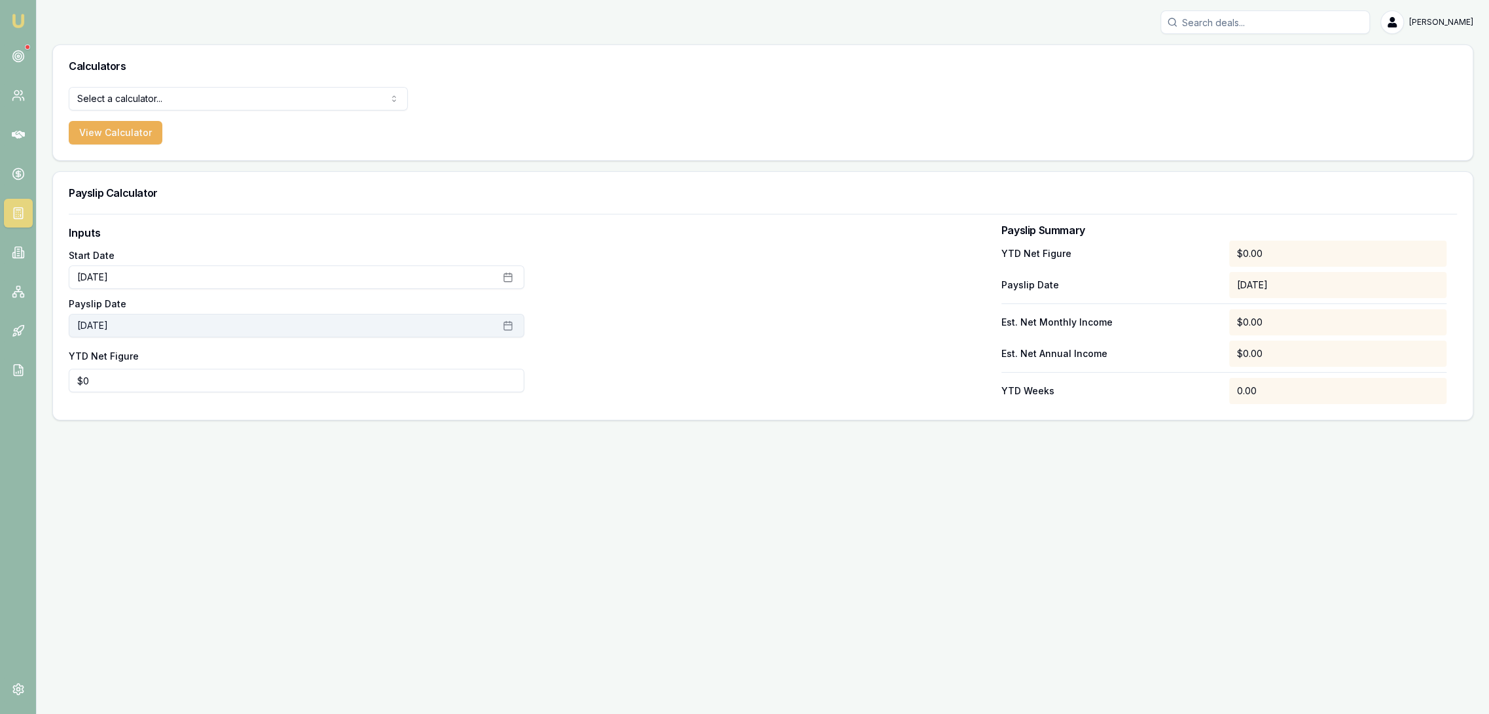
click at [230, 327] on button "[DATE]" at bounding box center [296, 326] width 455 height 24
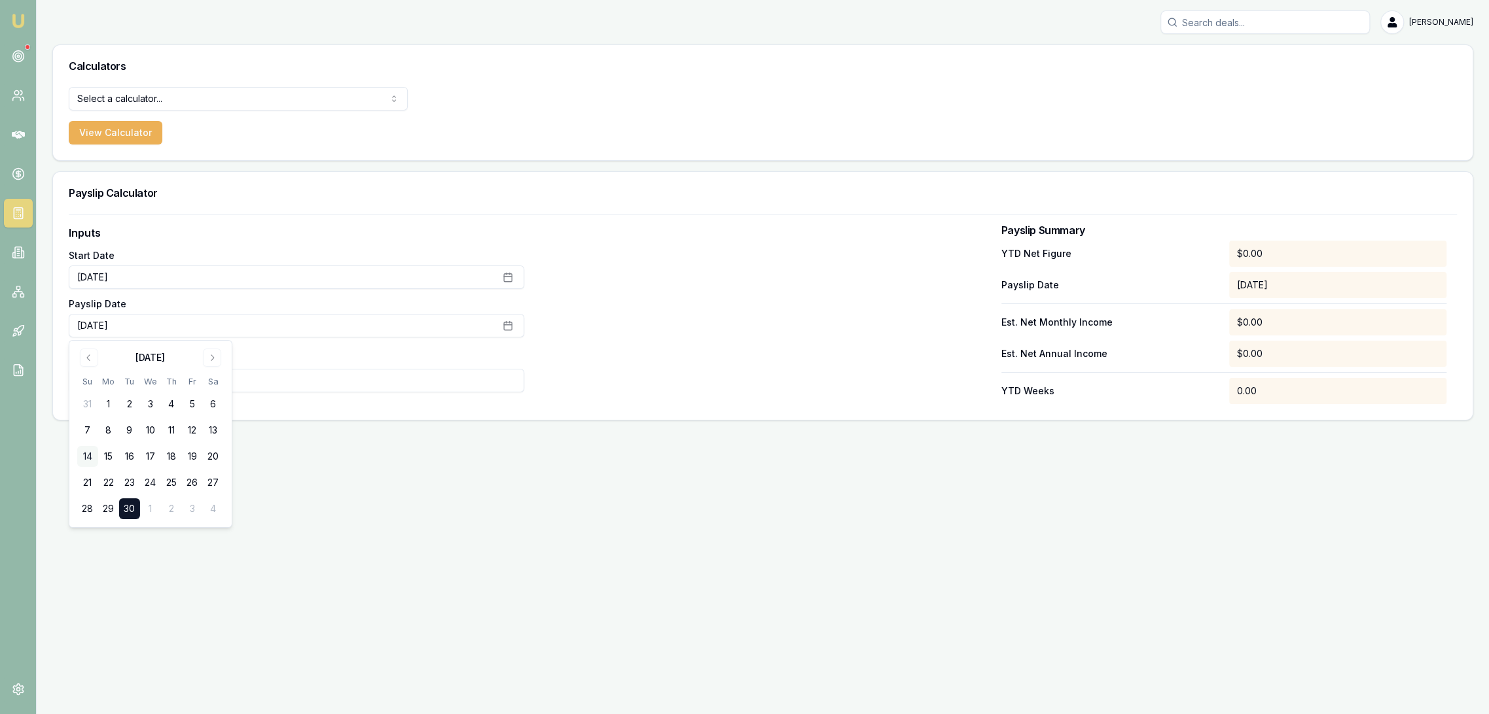
click at [79, 454] on button "14" at bounding box center [87, 456] width 21 height 21
click at [257, 382] on input "0" at bounding box center [296, 381] width 455 height 24
click at [264, 417] on div "Inputs Start Date [DATE] Payslip Date [DATE] YTD Net Figure $10,194 Payslip Sum…" at bounding box center [762, 317] width 1419 height 206
click at [142, 383] on input "10194" at bounding box center [296, 381] width 455 height 24
drag, startPoint x: 142, startPoint y: 383, endPoint x: -1, endPoint y: 389, distance: 142.8
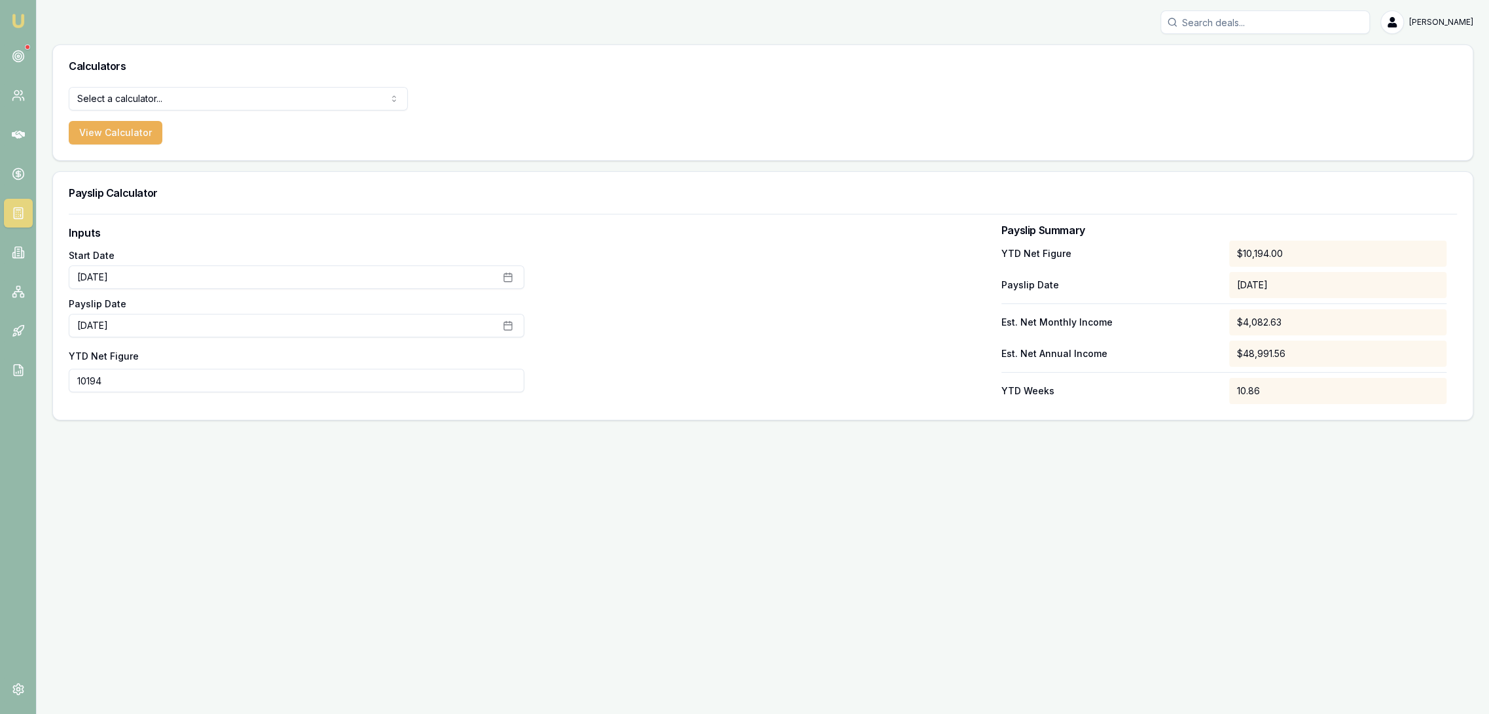
click at [0, 389] on html "Emu Broker Robyn Adams Toggle Menu Calculators Select a calculator... Finance Q…" at bounding box center [744, 357] width 1489 height 714
type input "$8,884"
click at [655, 346] on div at bounding box center [762, 314] width 455 height 179
click at [18, 17] on img at bounding box center [18, 21] width 16 height 16
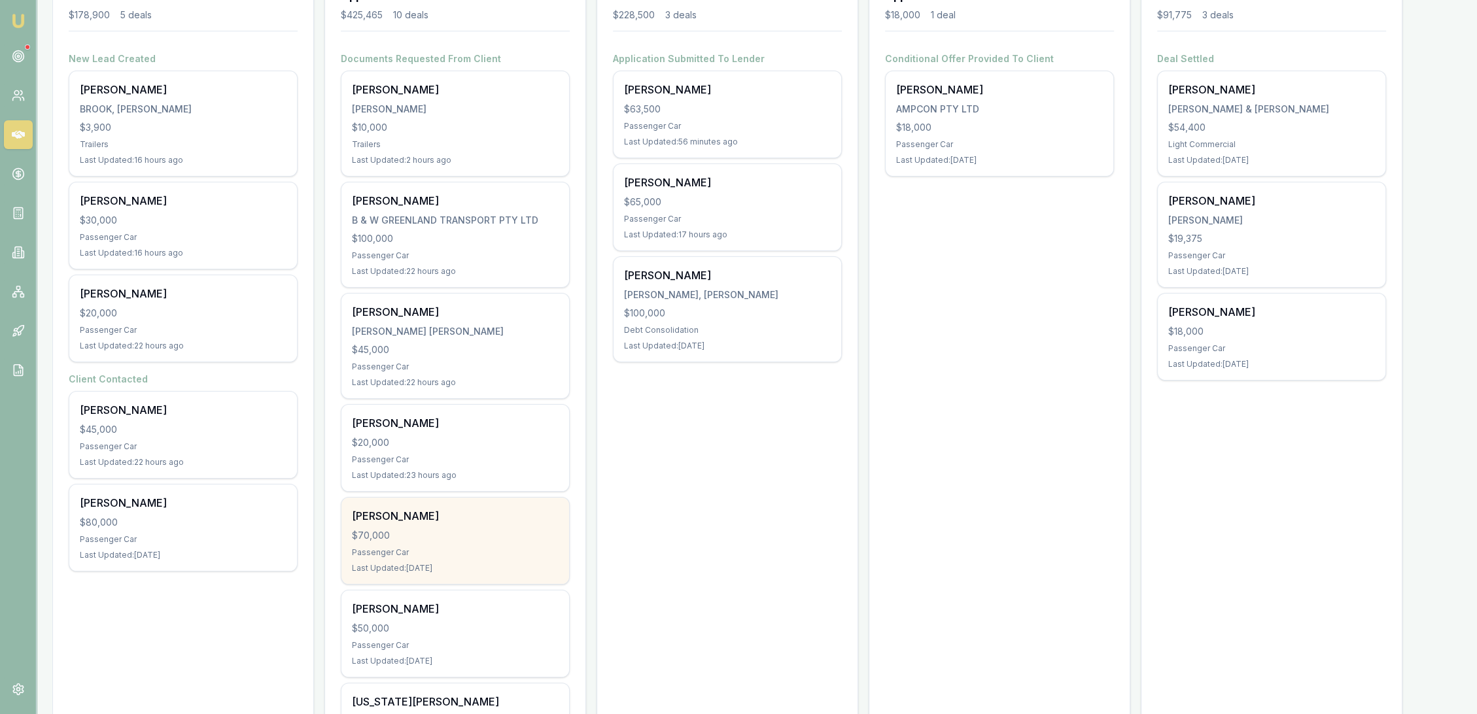
scroll to position [218, 0]
click at [461, 555] on div "Vera Rosyana $70,000 Passenger Car Last Updated: 1 day ago" at bounding box center [456, 538] width 228 height 86
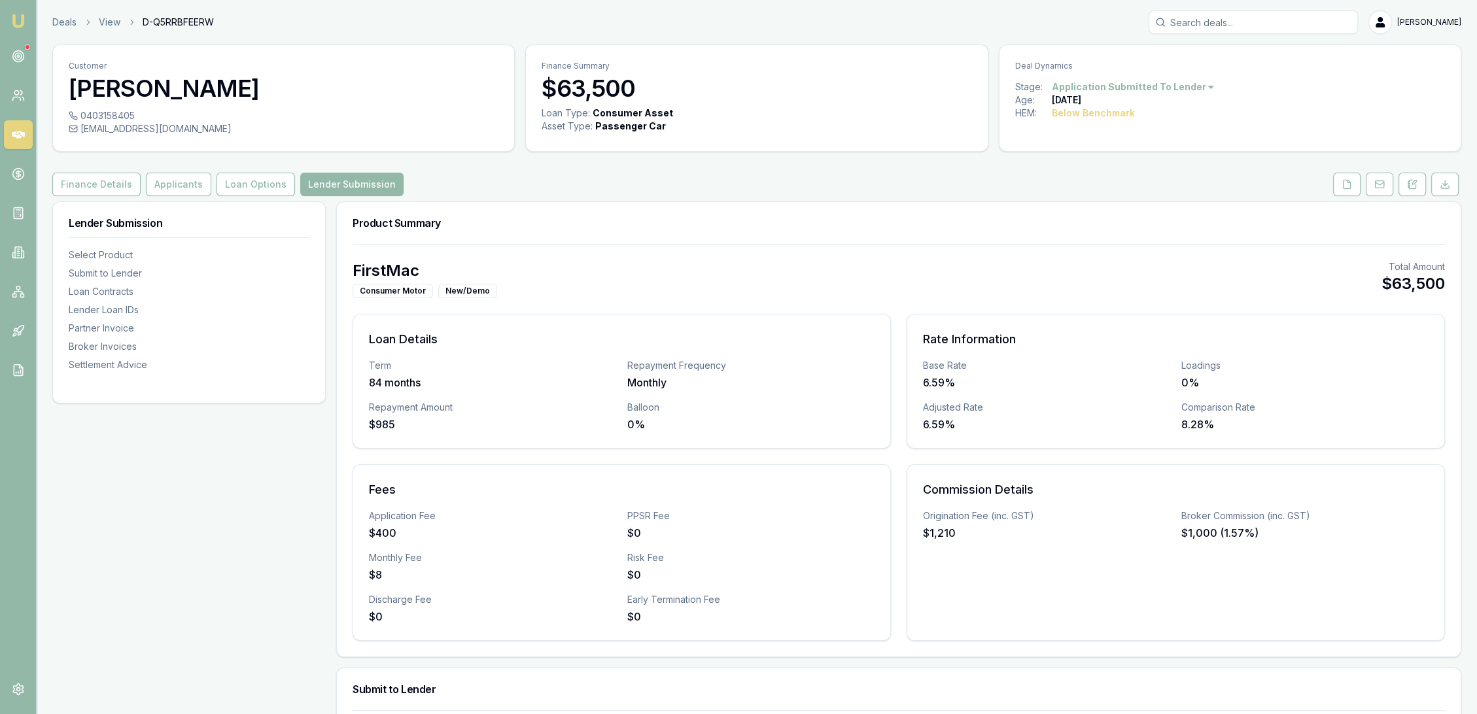
click at [12, 19] on img at bounding box center [18, 21] width 16 height 16
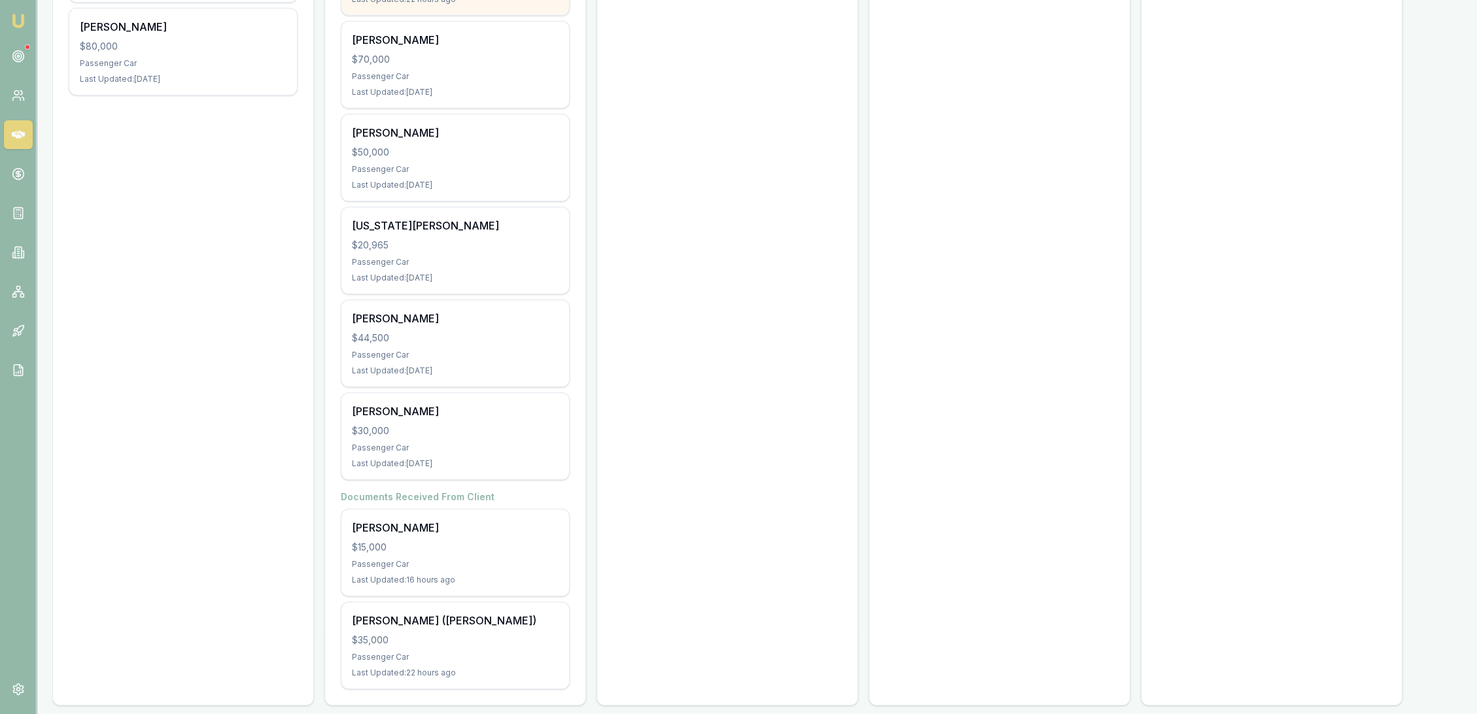
scroll to position [701, 0]
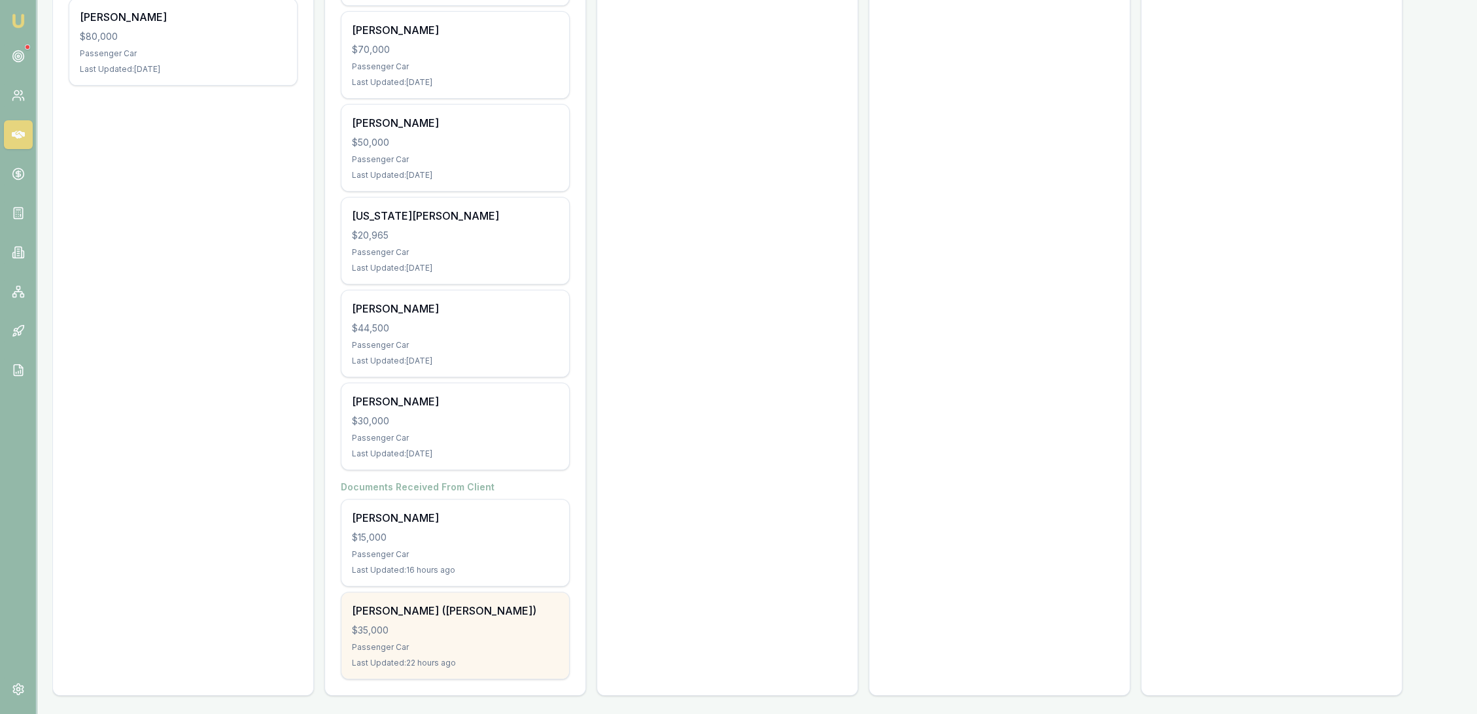
click at [419, 643] on div "Passenger Car" at bounding box center [455, 648] width 207 height 10
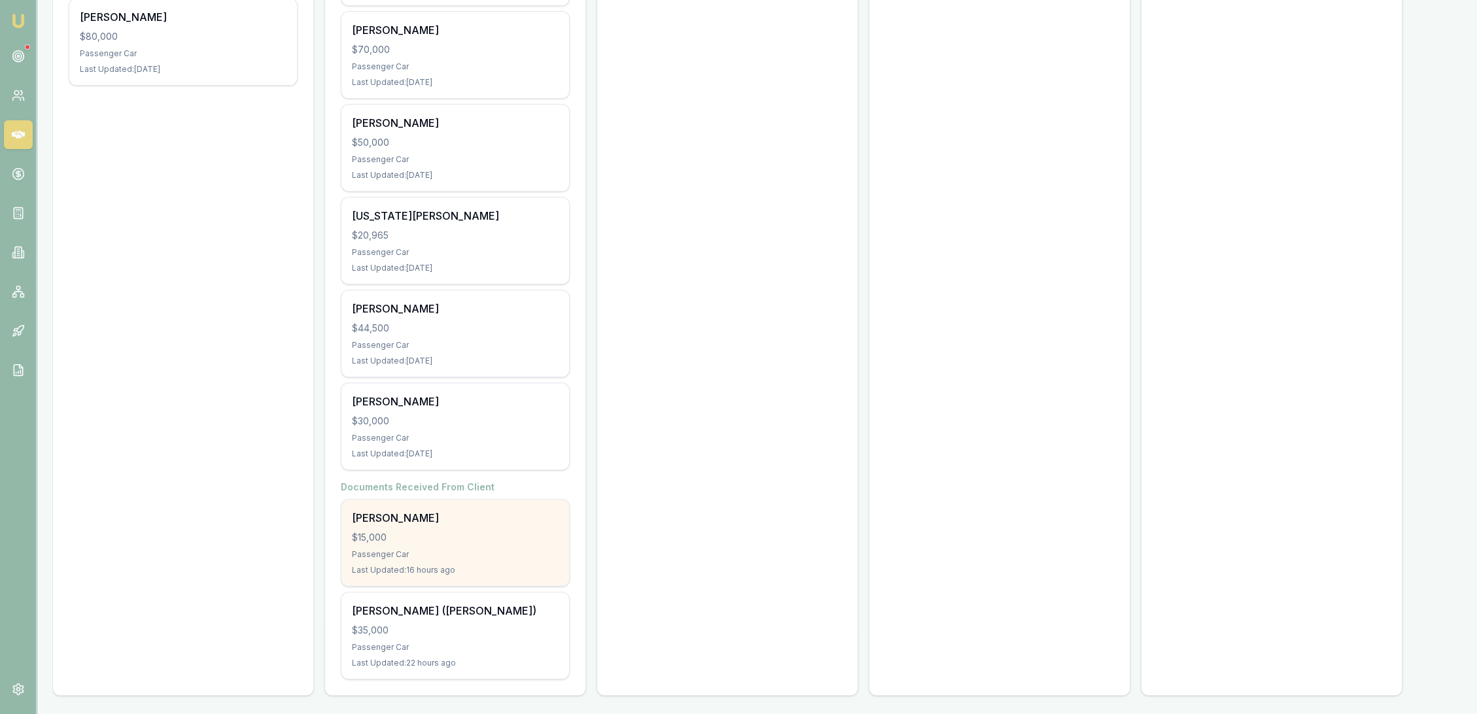
click at [482, 538] on div "$15,000" at bounding box center [455, 537] width 207 height 13
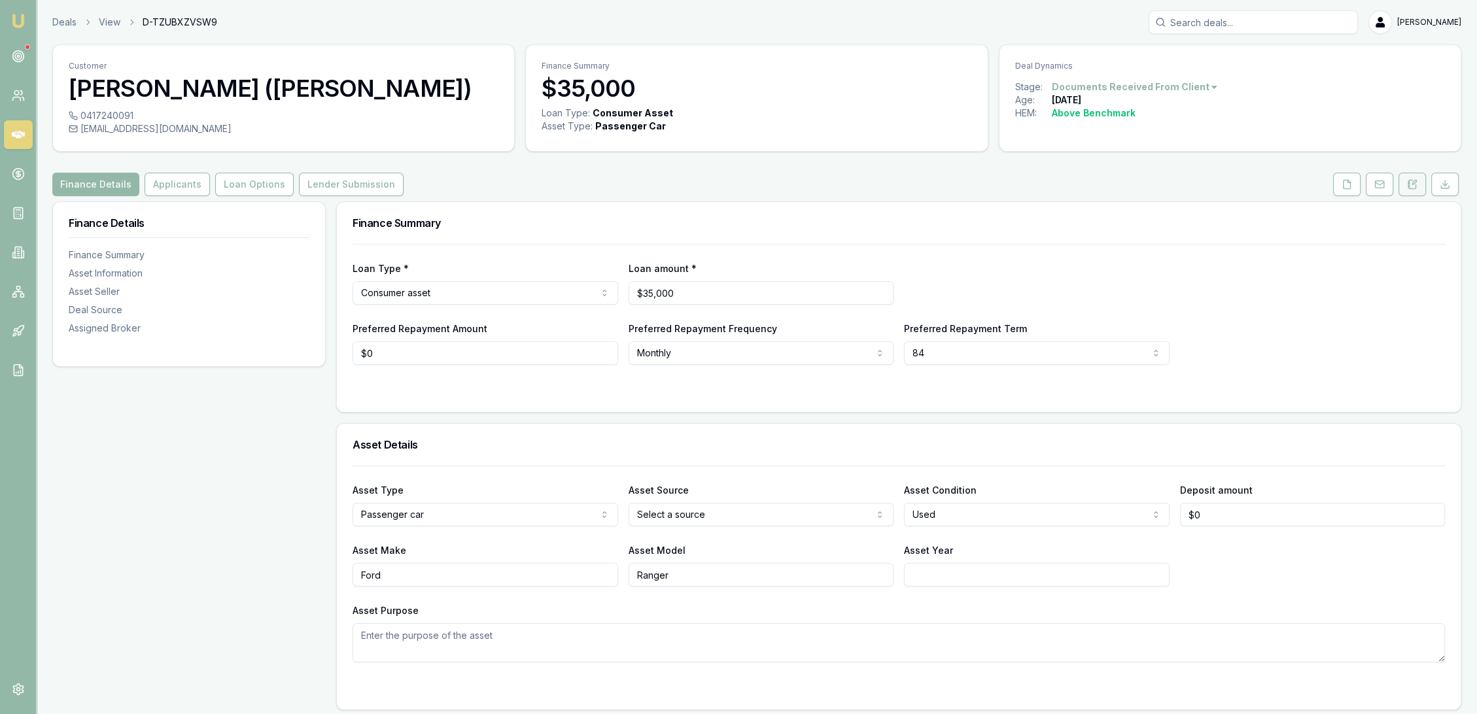
click at [1418, 188] on button at bounding box center [1412, 185] width 27 height 24
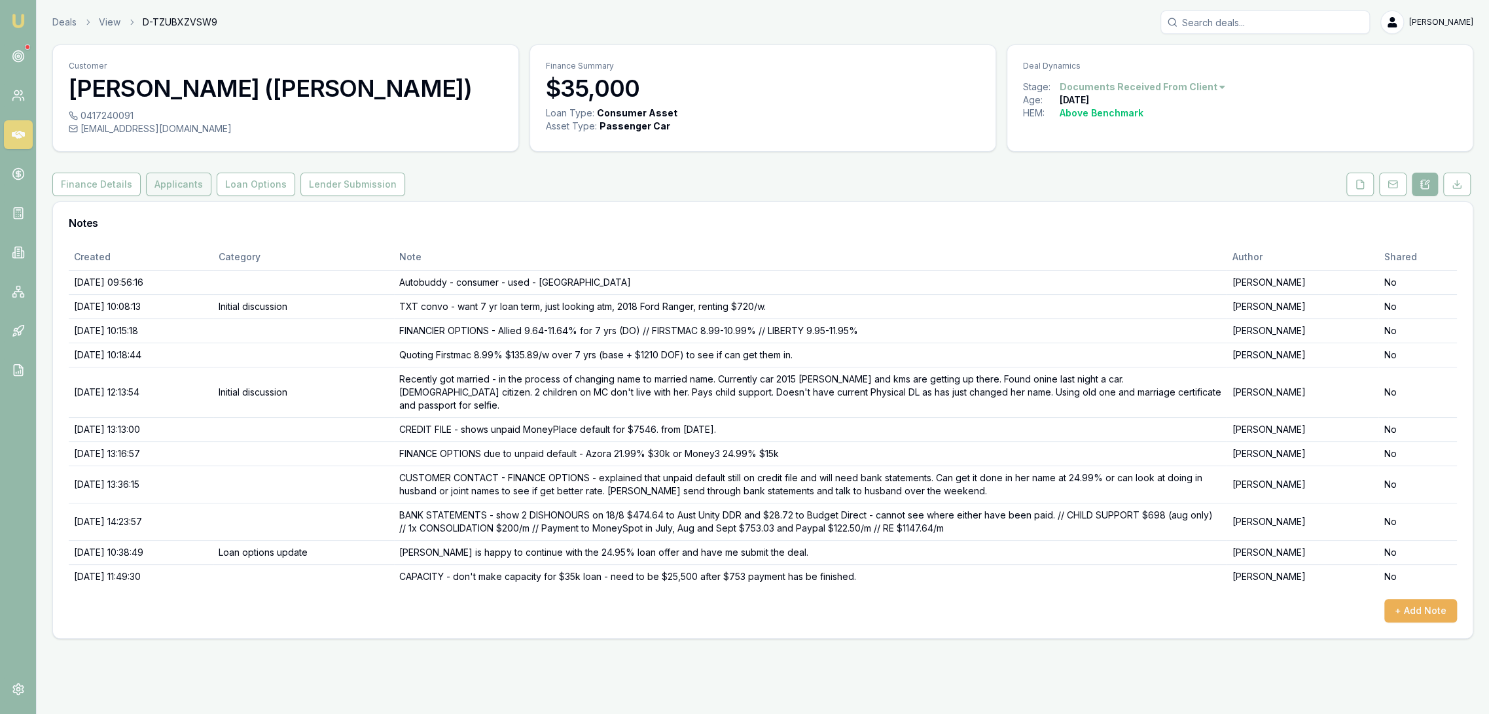
click at [155, 184] on button "Applicants" at bounding box center [178, 185] width 65 height 24
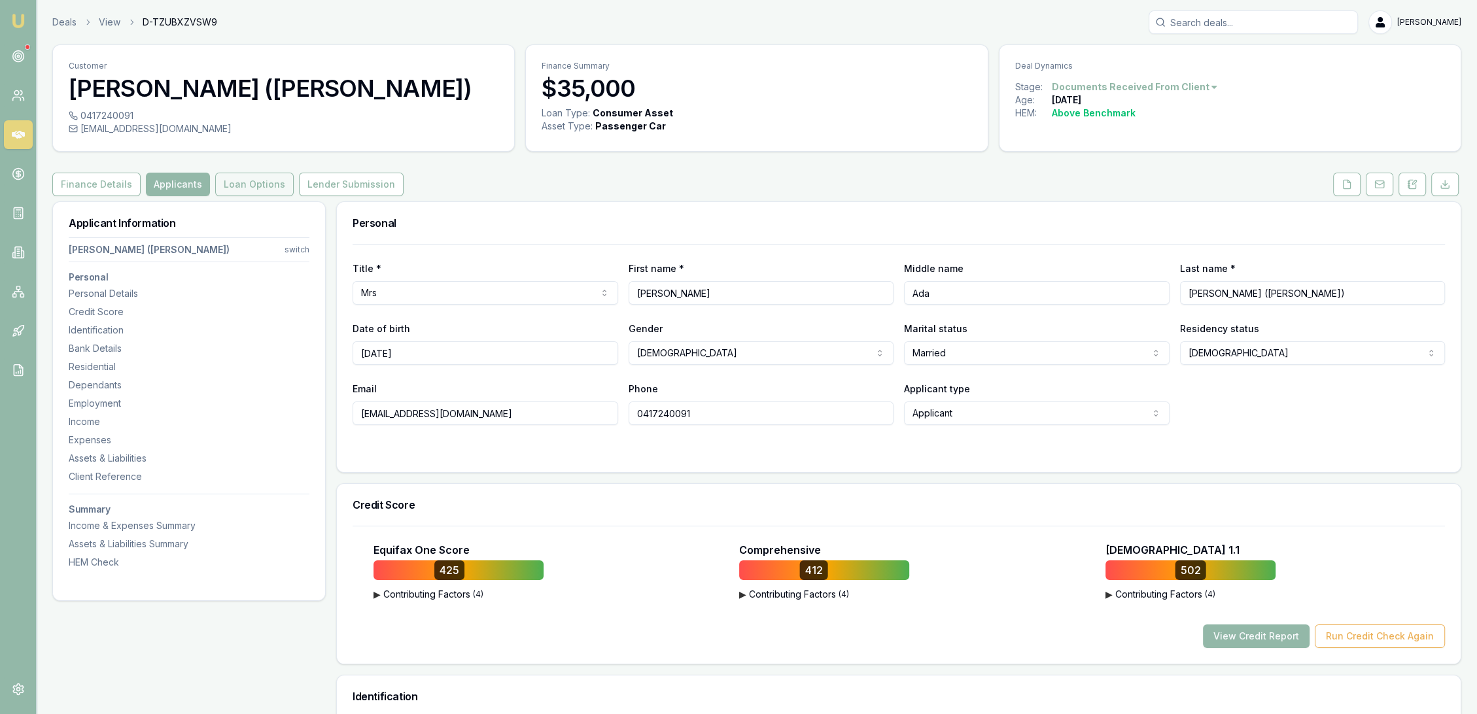
click at [259, 191] on button "Loan Options" at bounding box center [254, 185] width 79 height 24
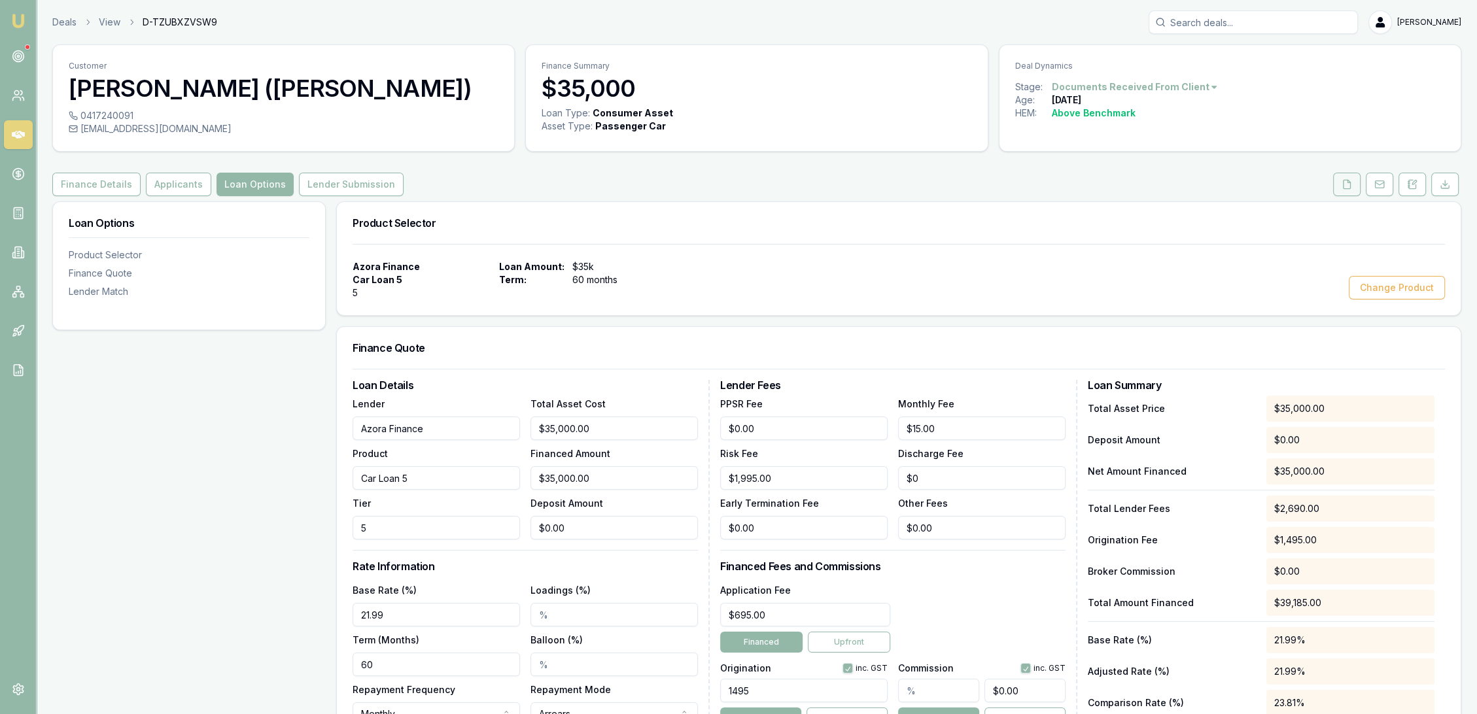
click at [1347, 180] on icon at bounding box center [1347, 184] width 7 height 9
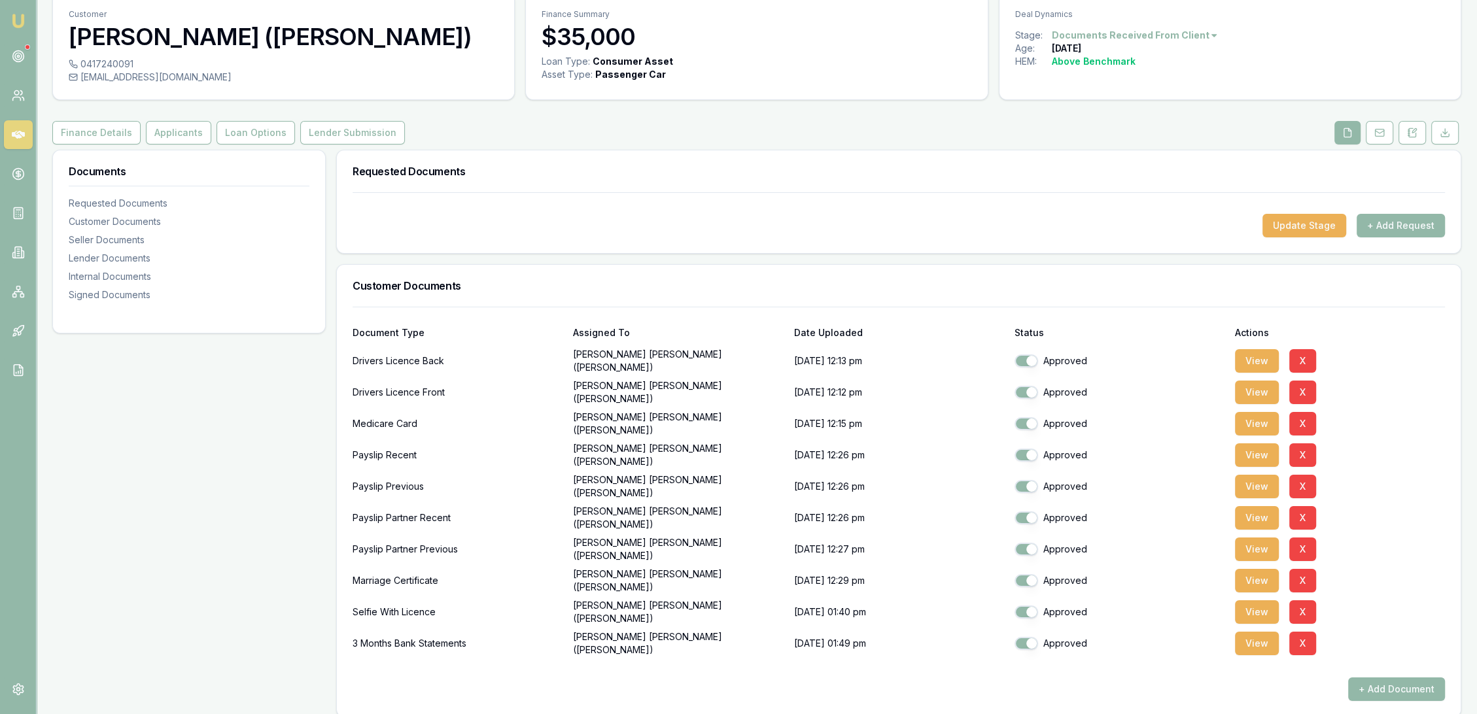
scroll to position [145, 0]
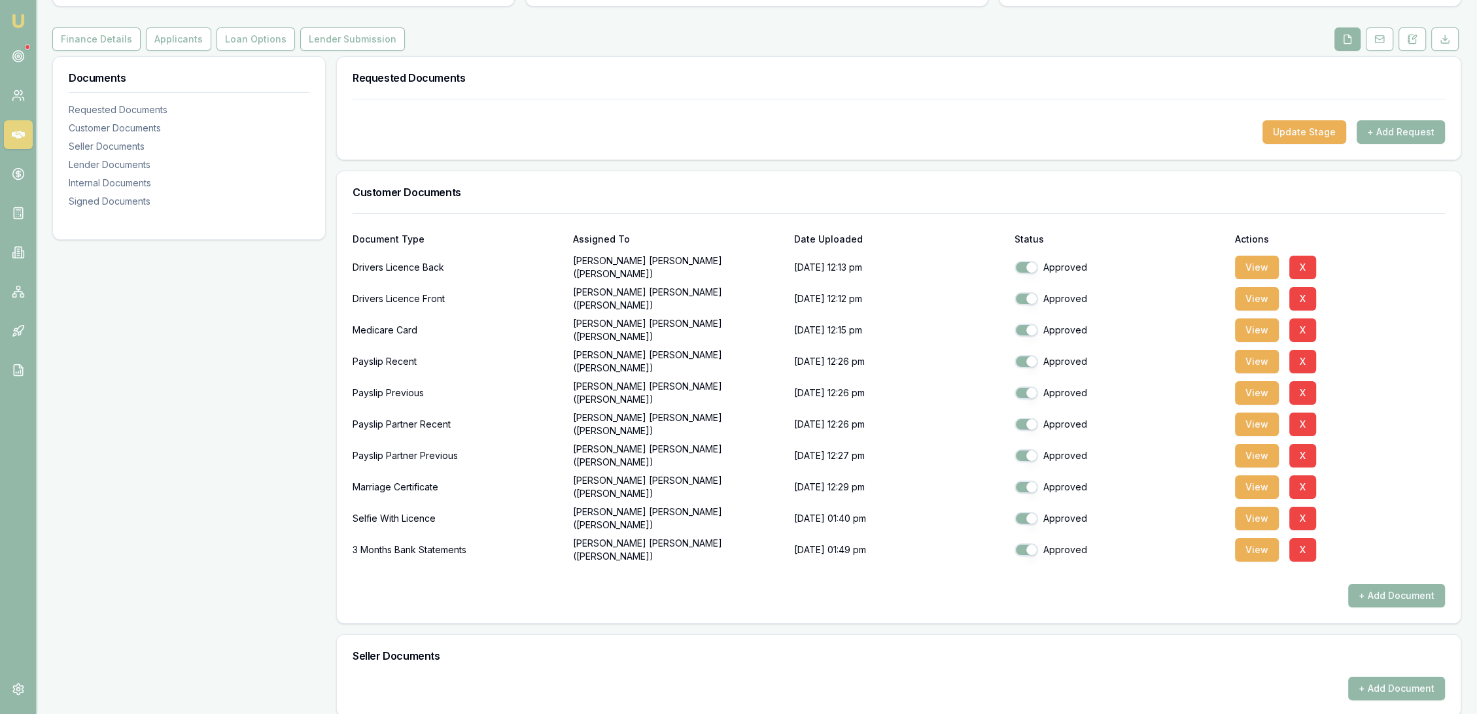
drag, startPoint x: 181, startPoint y: 40, endPoint x: 272, endPoint y: 67, distance: 95.0
click at [181, 40] on button "Applicants" at bounding box center [178, 39] width 65 height 24
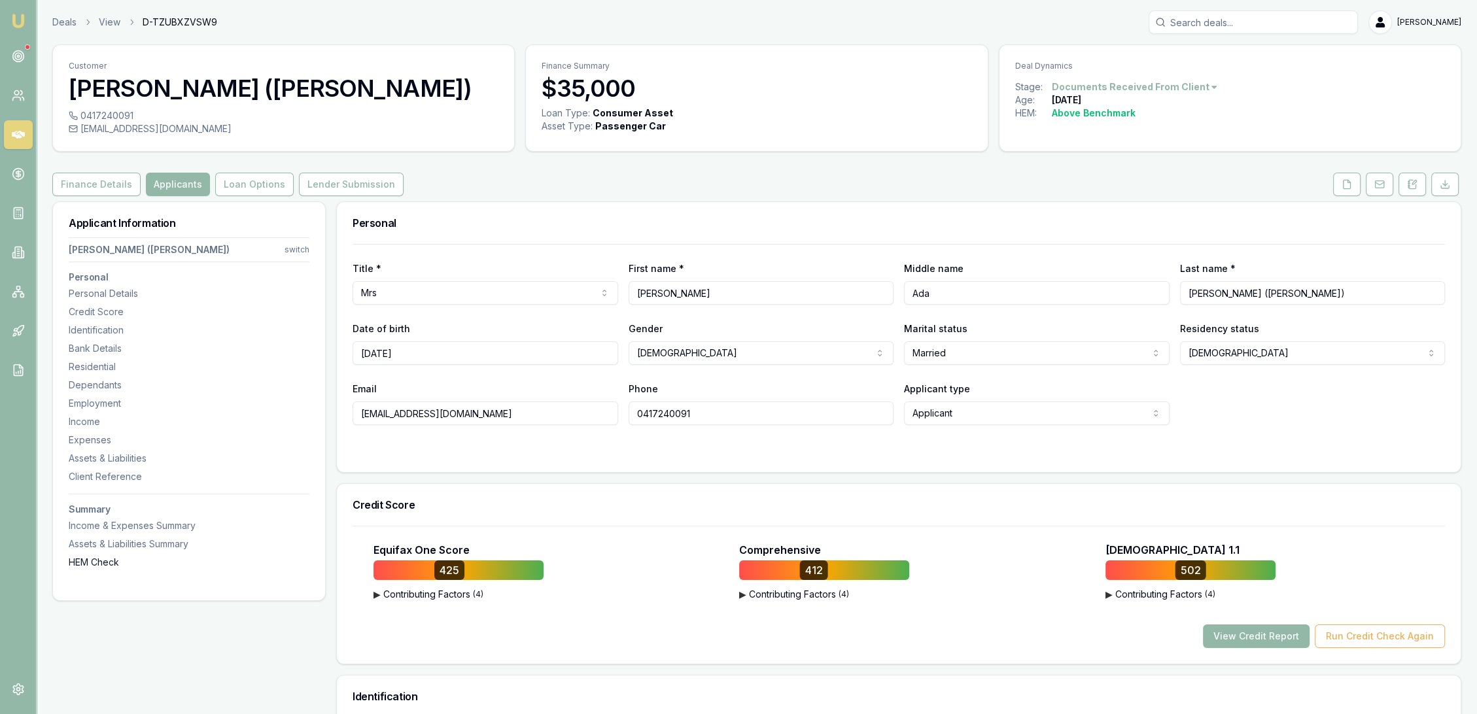
click at [110, 559] on div "HEM Check" at bounding box center [189, 562] width 241 height 13
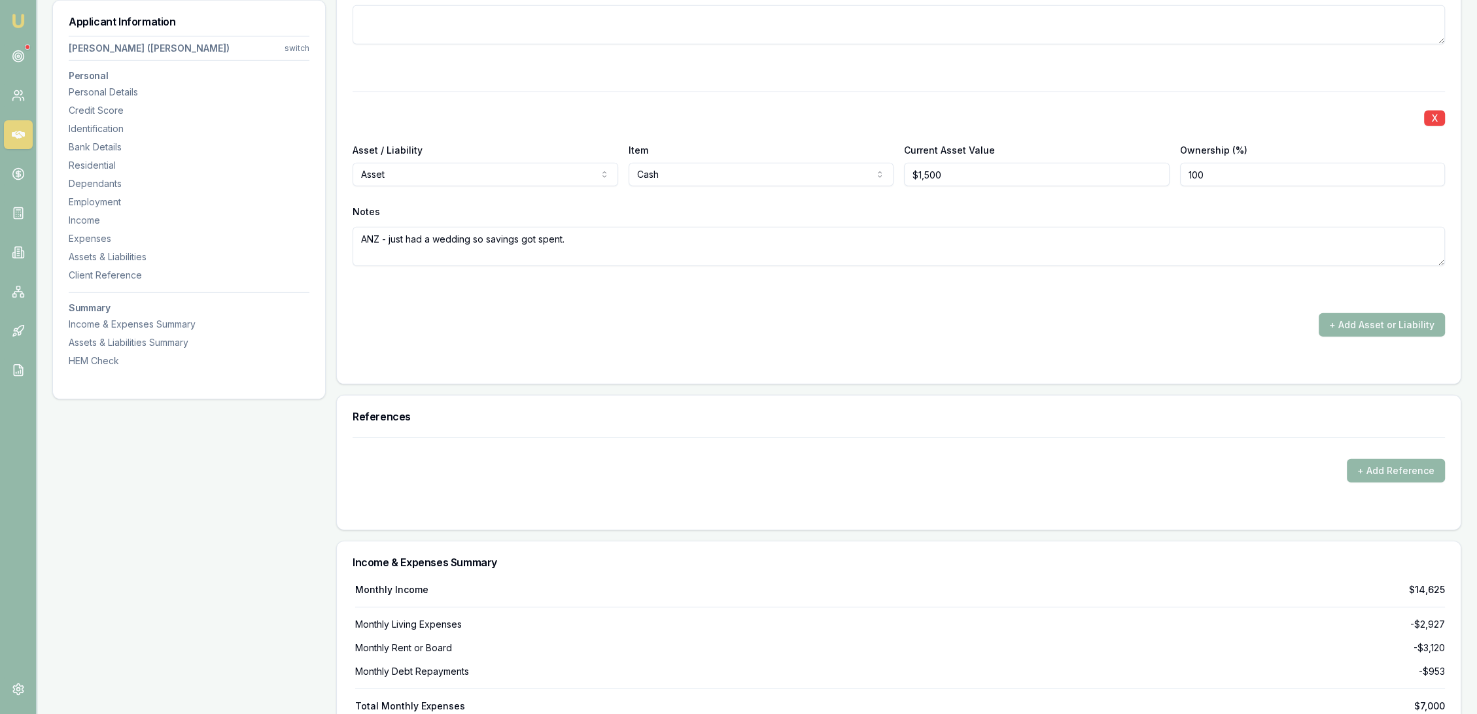
scroll to position [5295, 0]
click at [94, 237] on div "Expenses" at bounding box center [189, 238] width 241 height 13
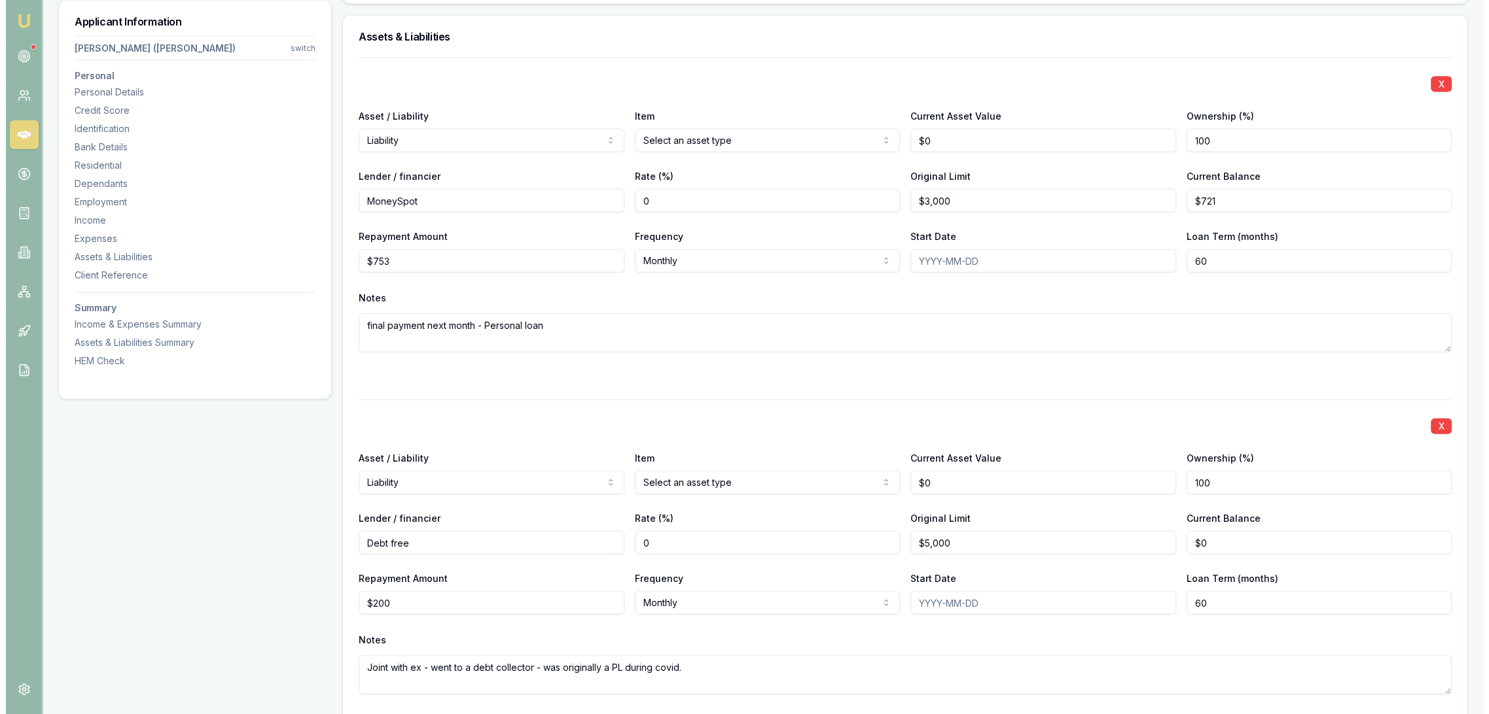
scroll to position [3989, 0]
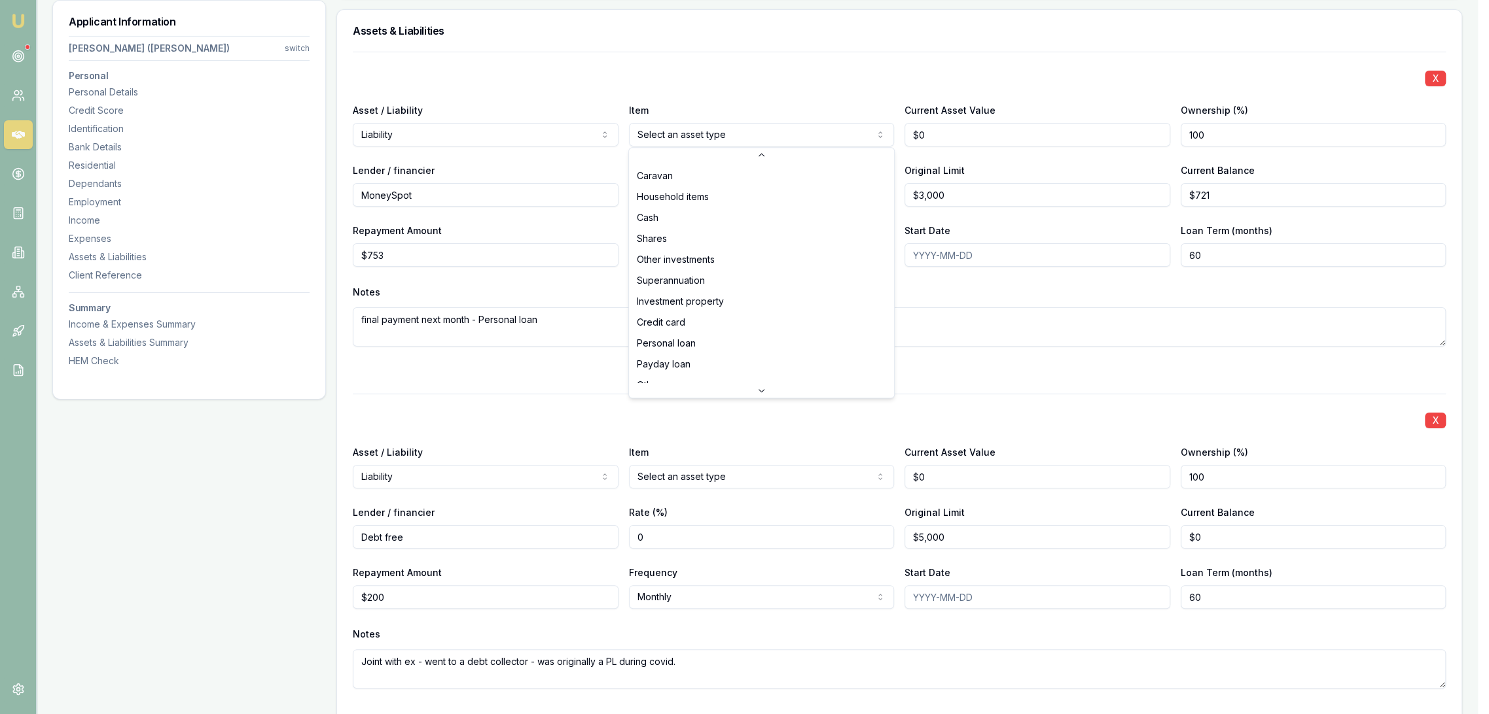
scroll to position [84, 0]
select select "OTHER"
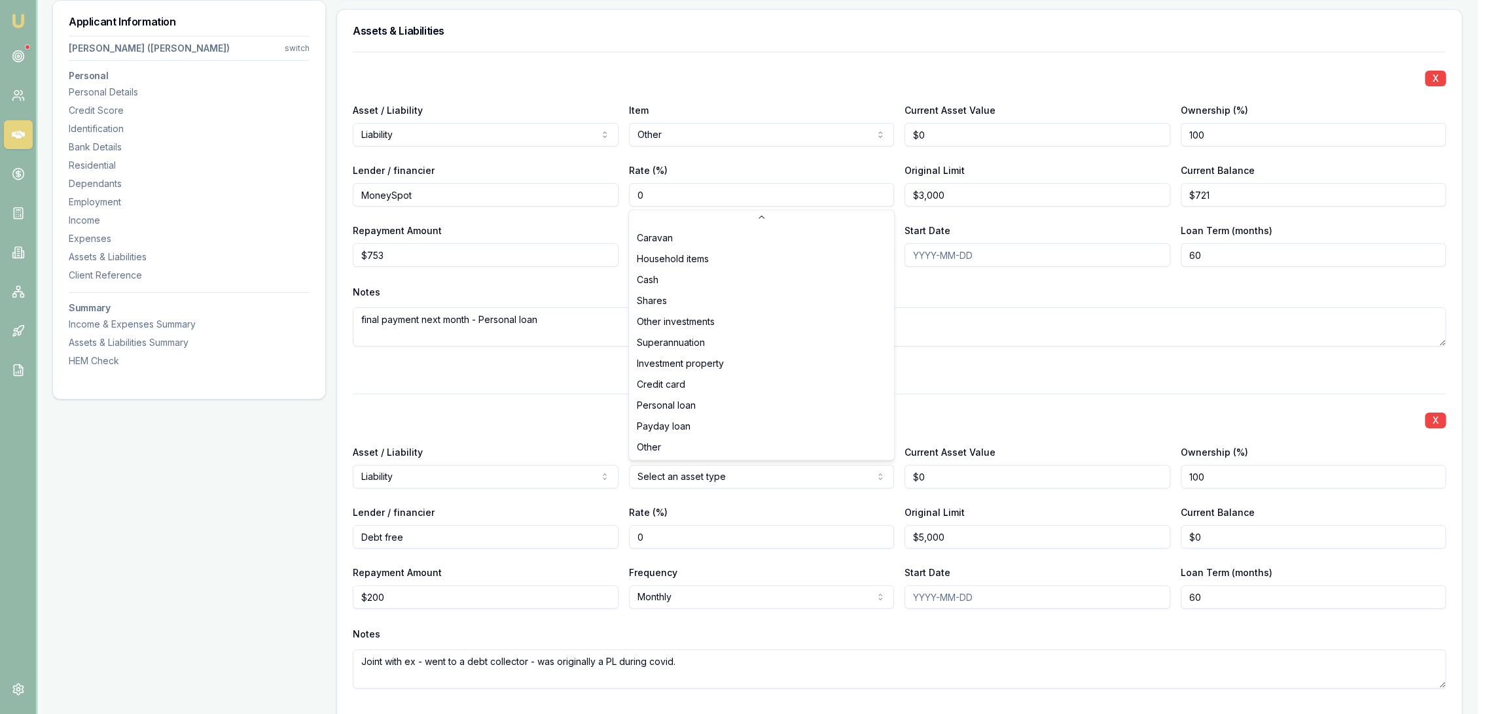
select select "OTHER"
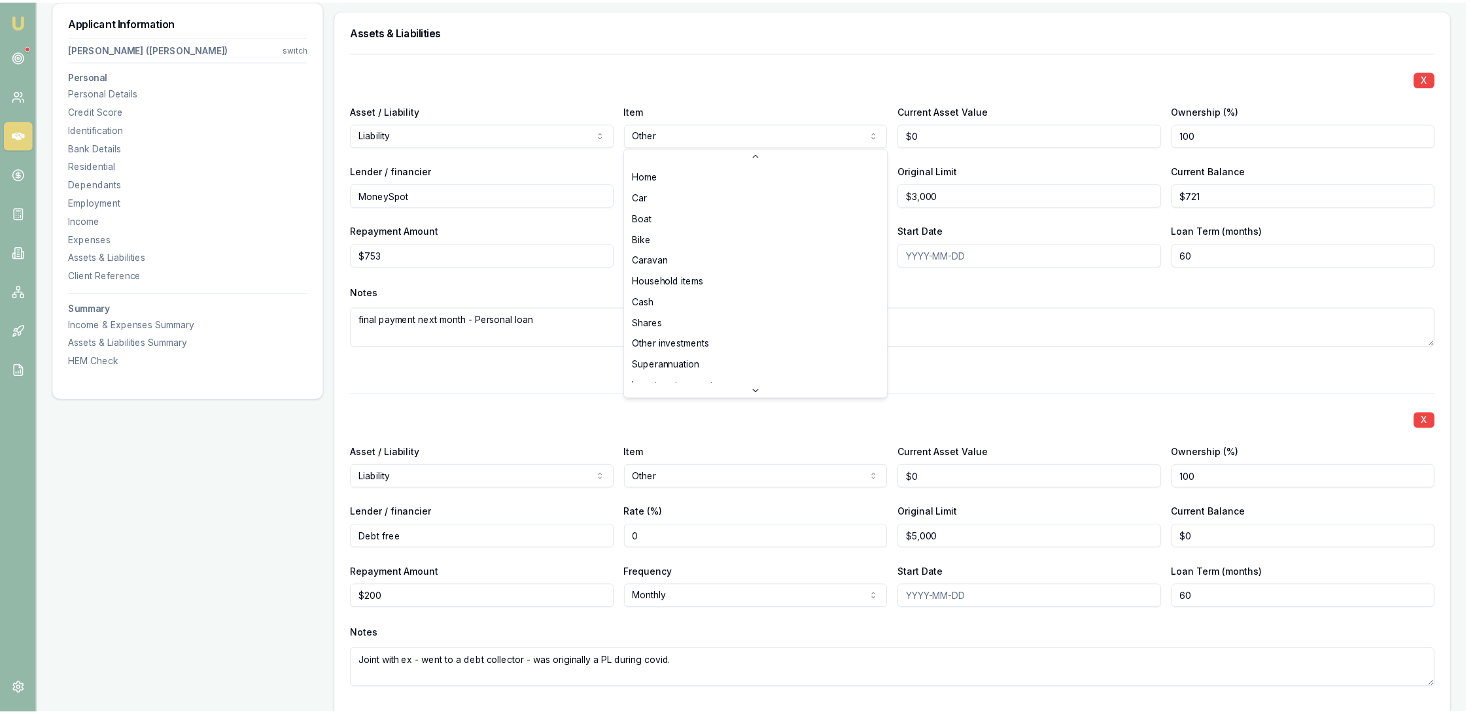
scroll to position [96, 0]
select select "PERSONAL_LOAN"
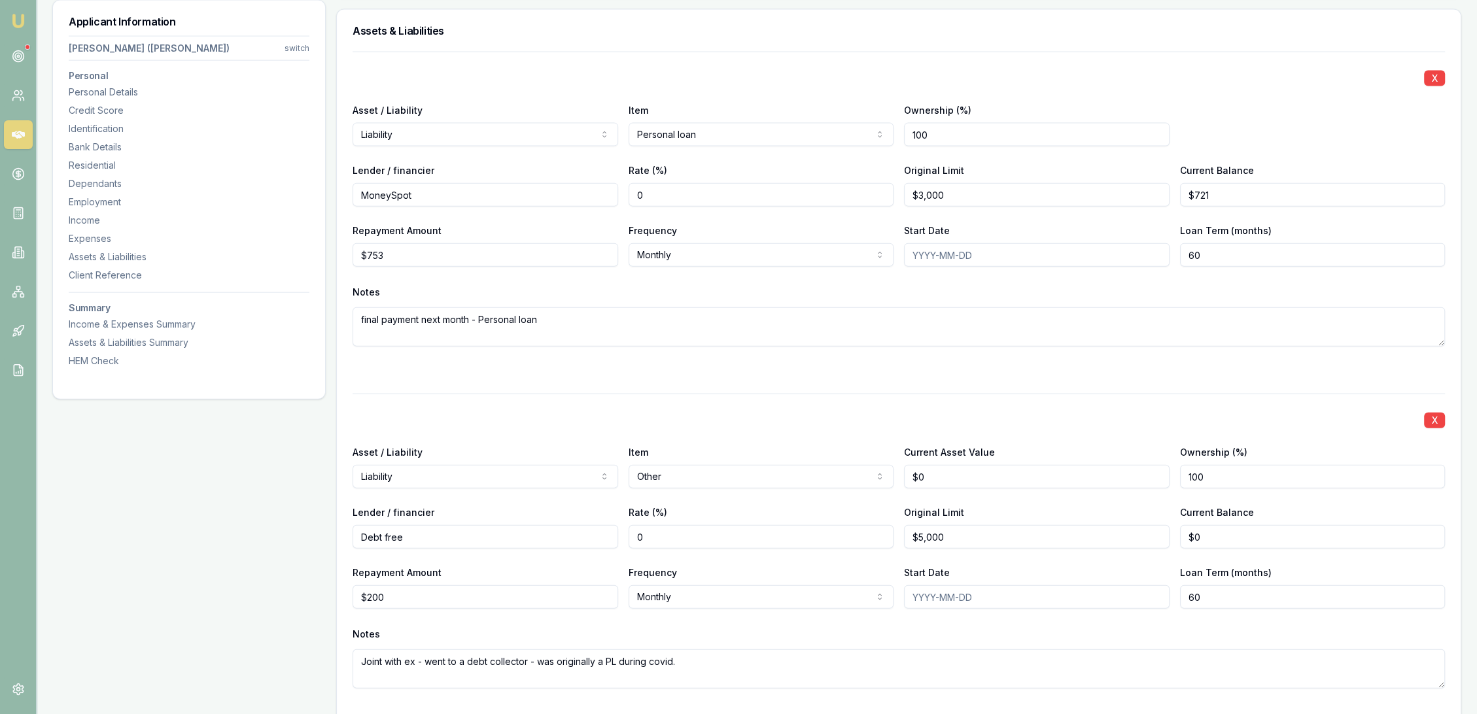
click at [607, 364] on div at bounding box center [899, 370] width 1093 height 16
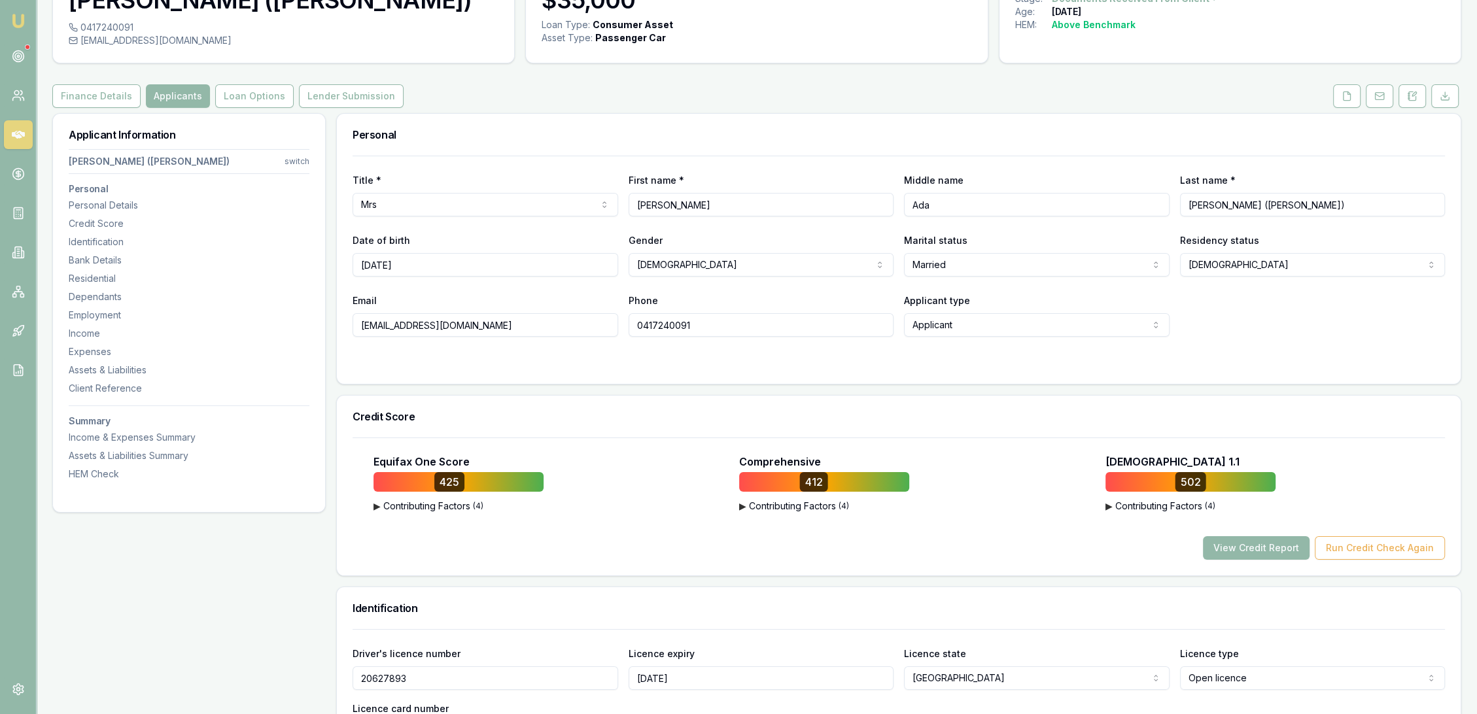
scroll to position [83, 0]
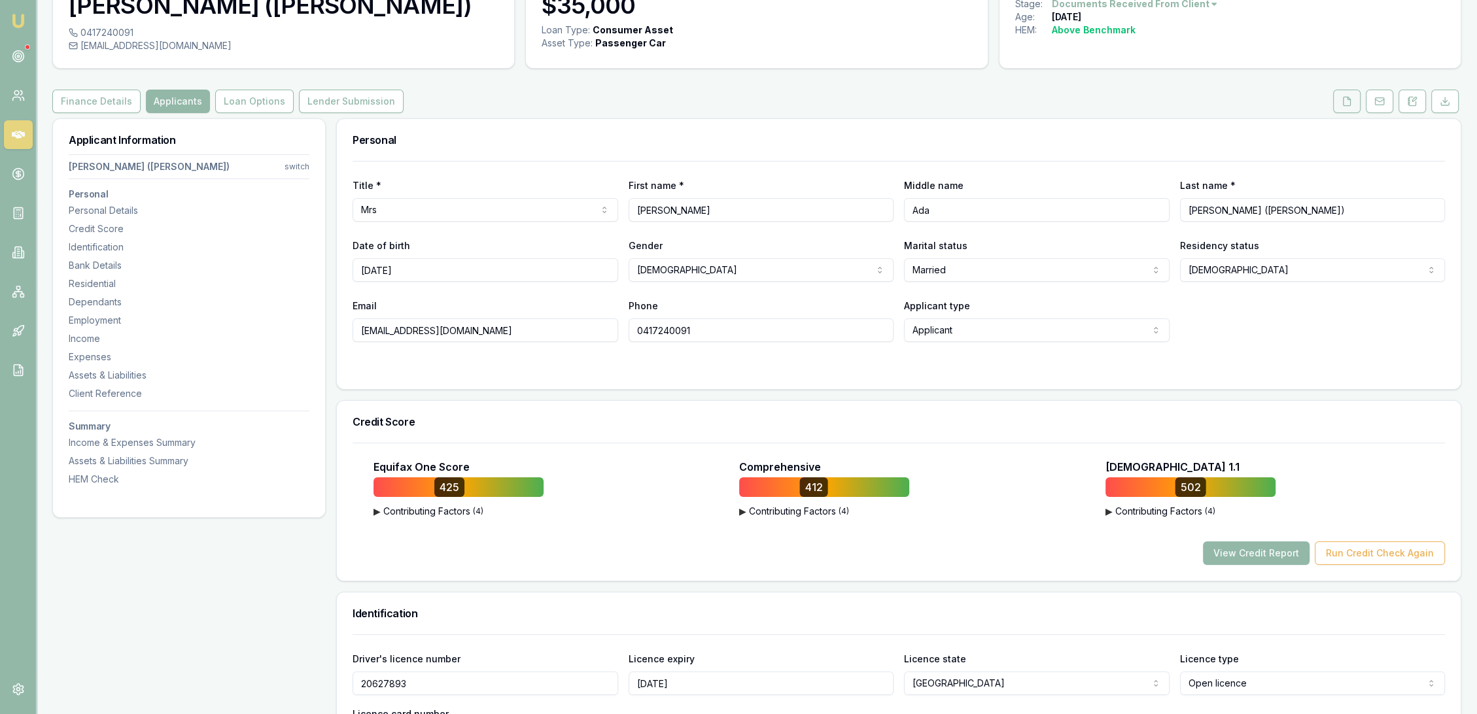
click at [1346, 99] on icon at bounding box center [1347, 101] width 10 height 10
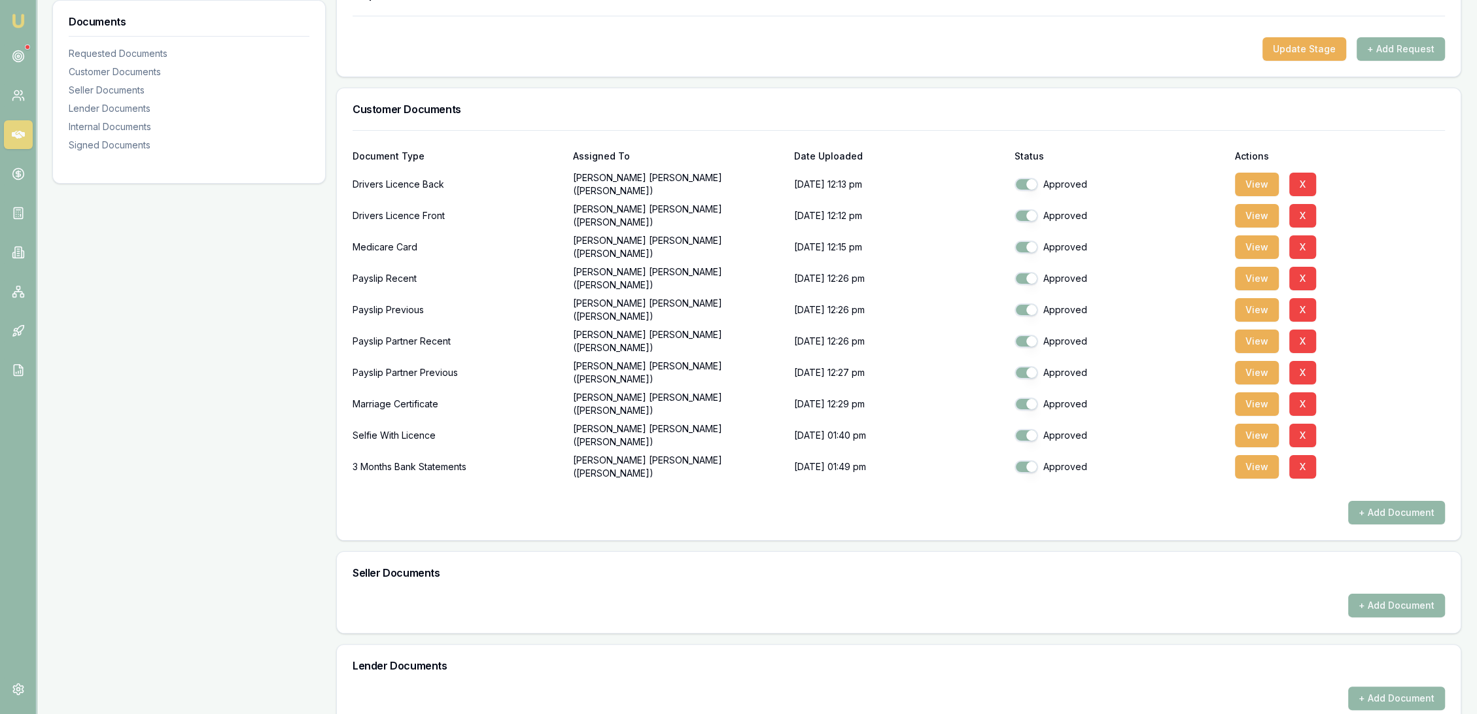
scroll to position [291, 0]
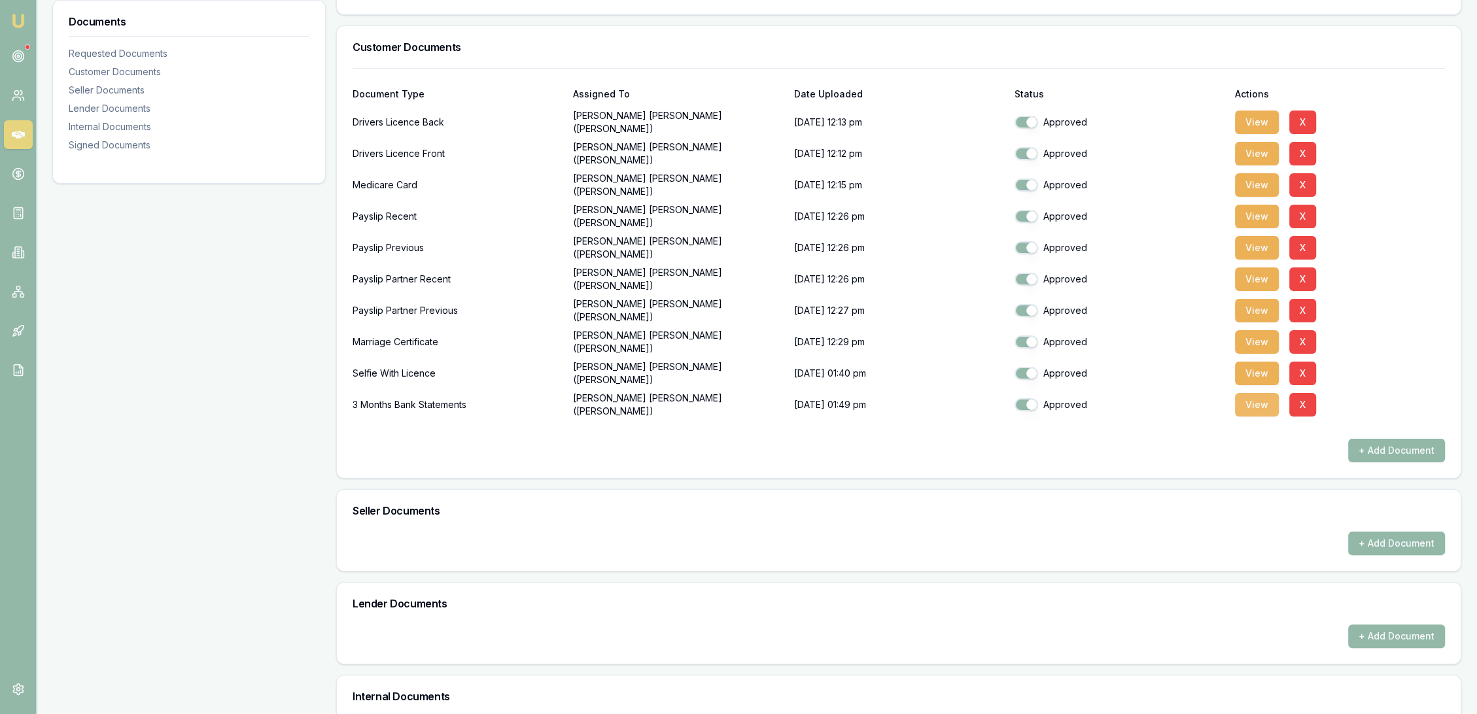
click at [1260, 400] on button "View" at bounding box center [1257, 405] width 44 height 24
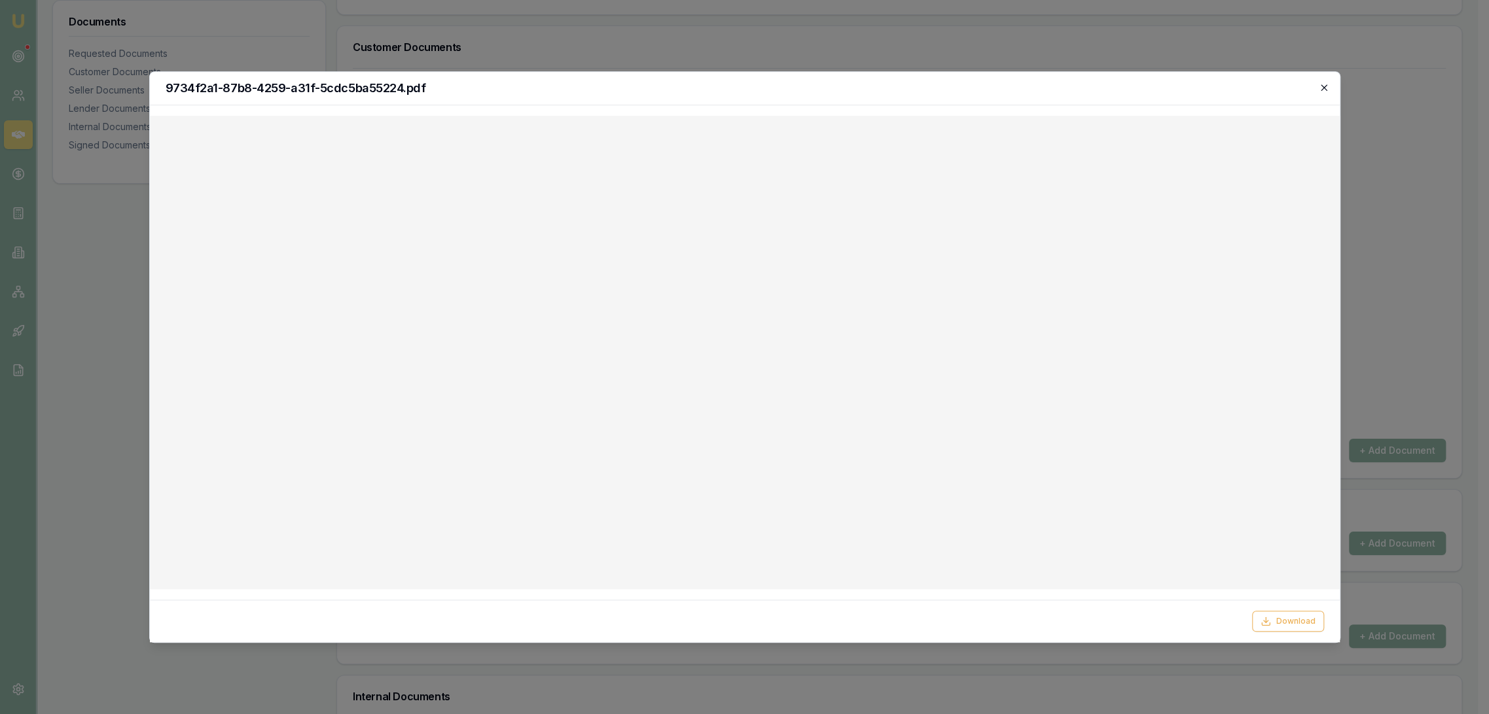
click at [1323, 88] on icon "button" at bounding box center [1323, 87] width 6 height 6
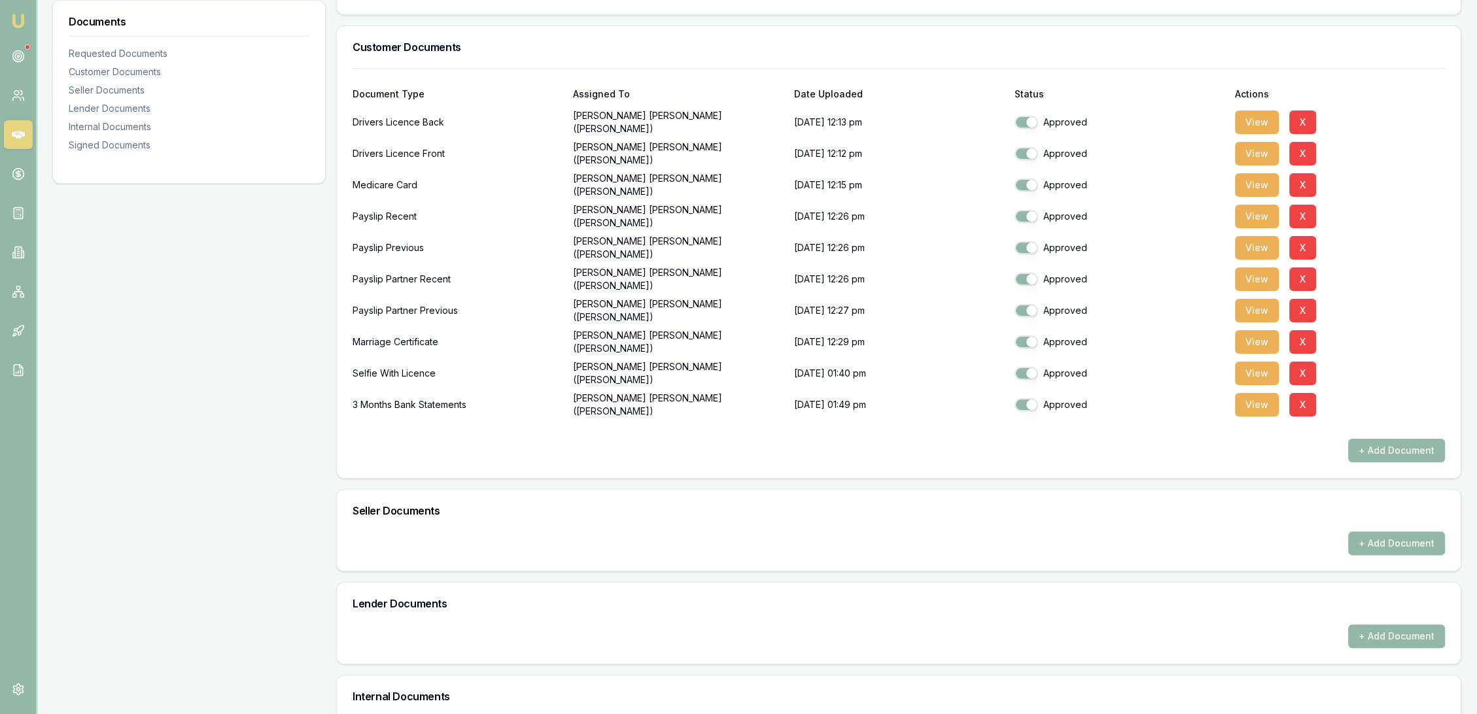
scroll to position [0, 0]
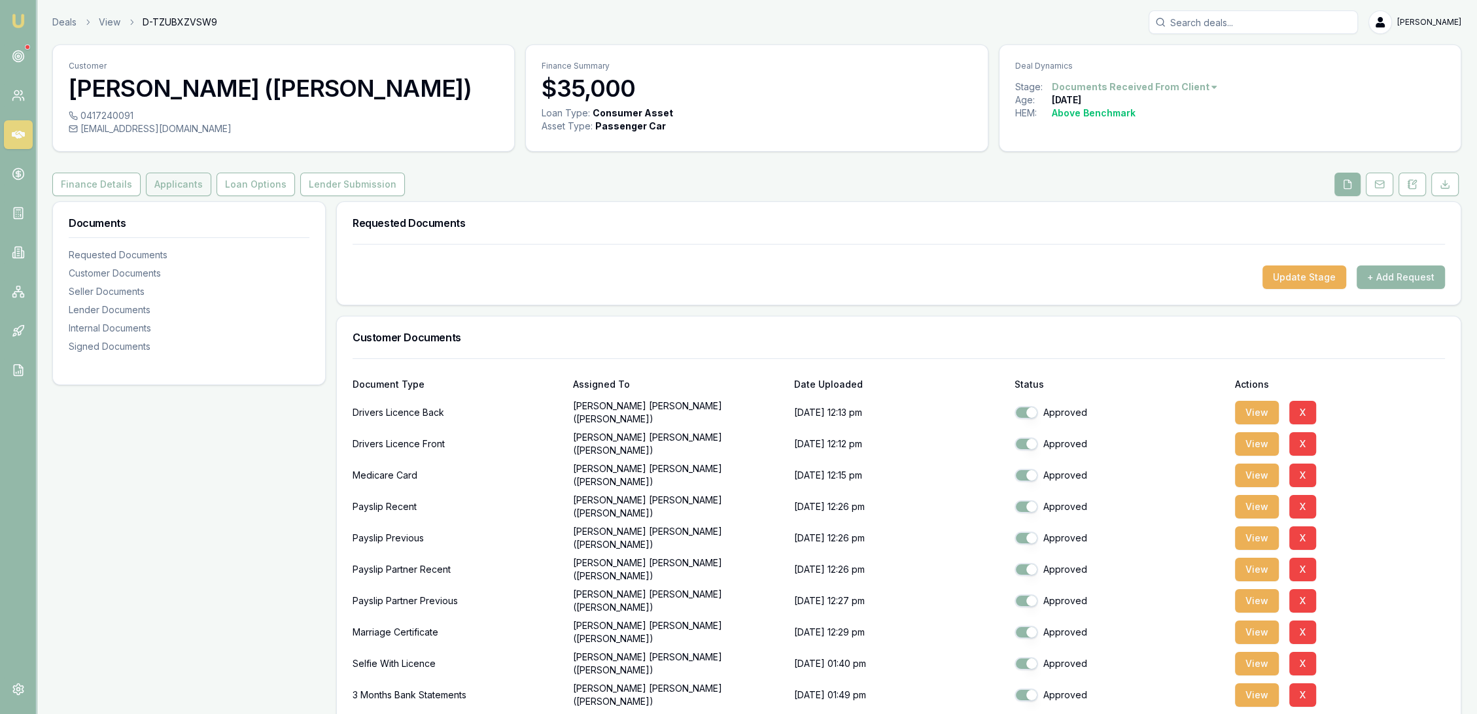
click at [171, 182] on button "Applicants" at bounding box center [178, 185] width 65 height 24
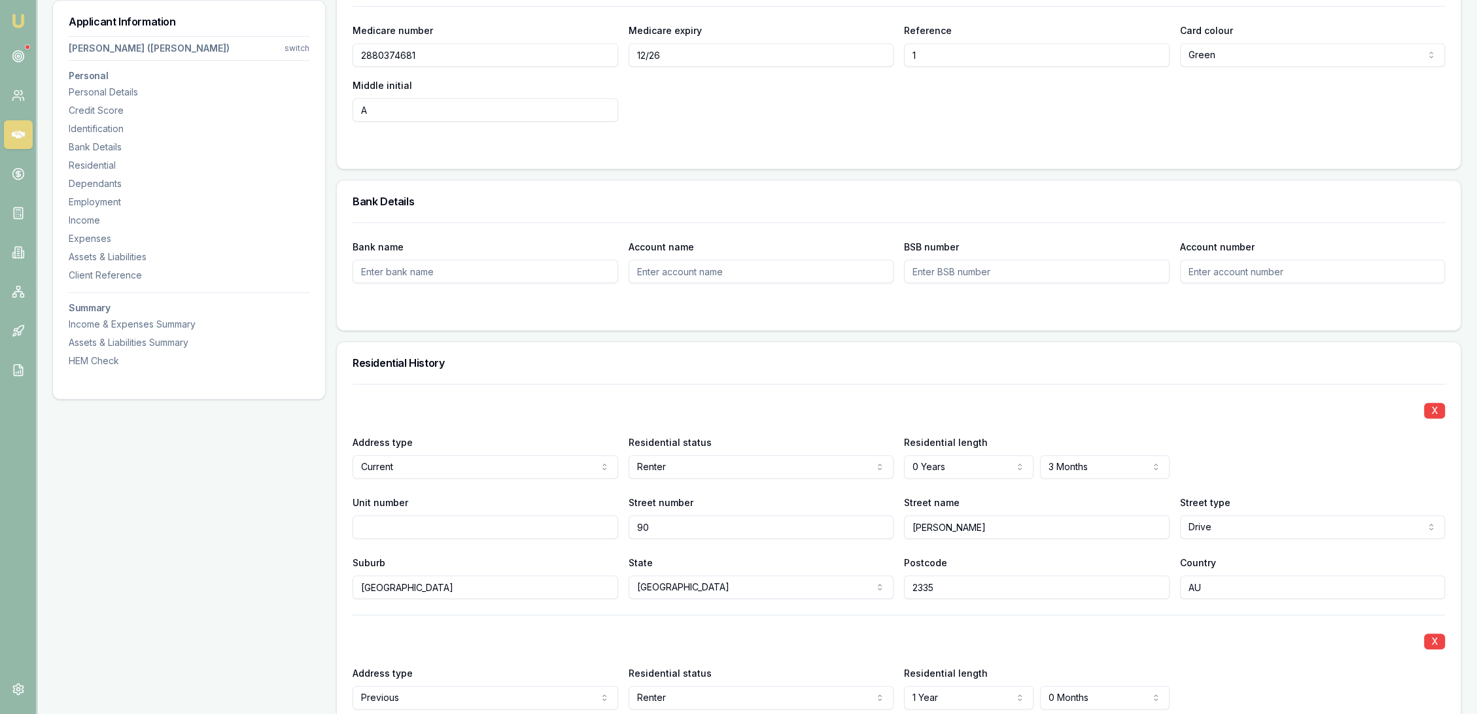
scroll to position [945, 0]
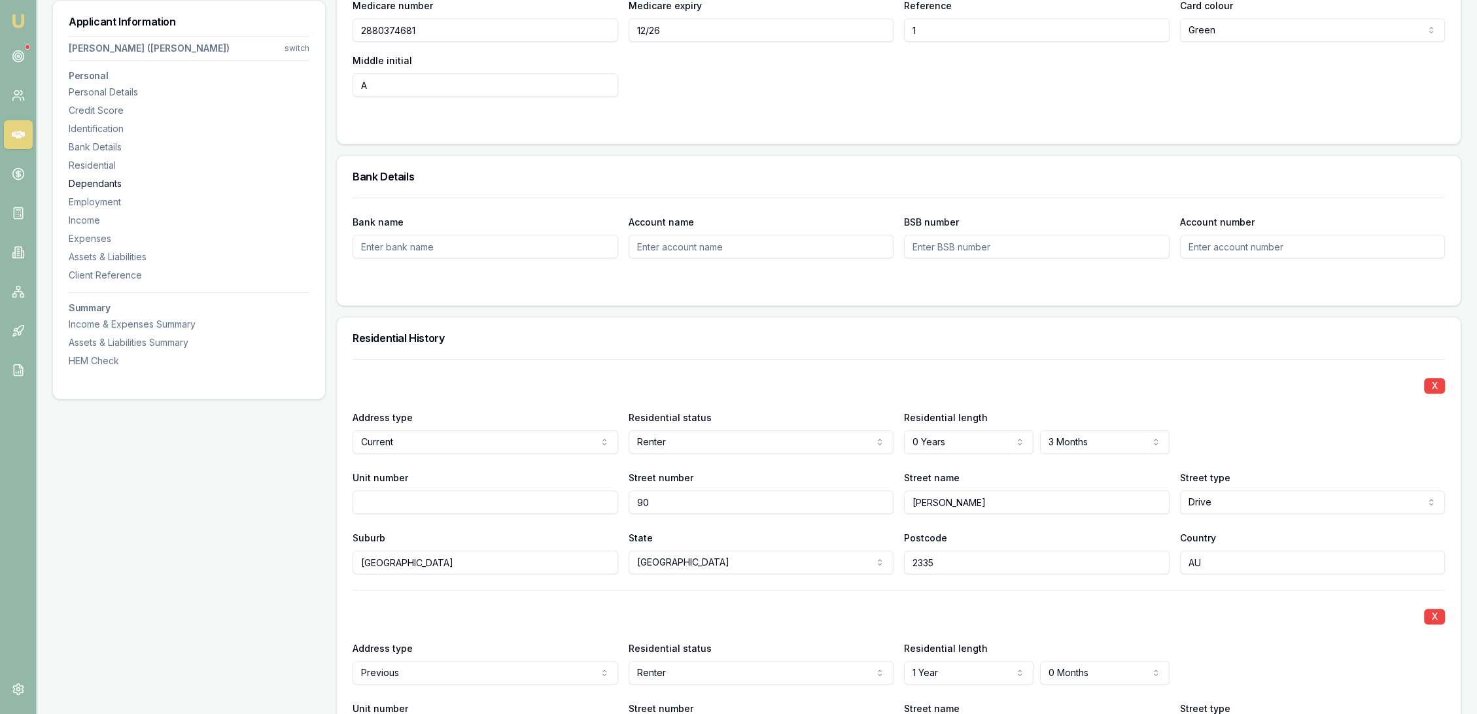
click at [110, 178] on div "Dependants" at bounding box center [189, 183] width 241 height 13
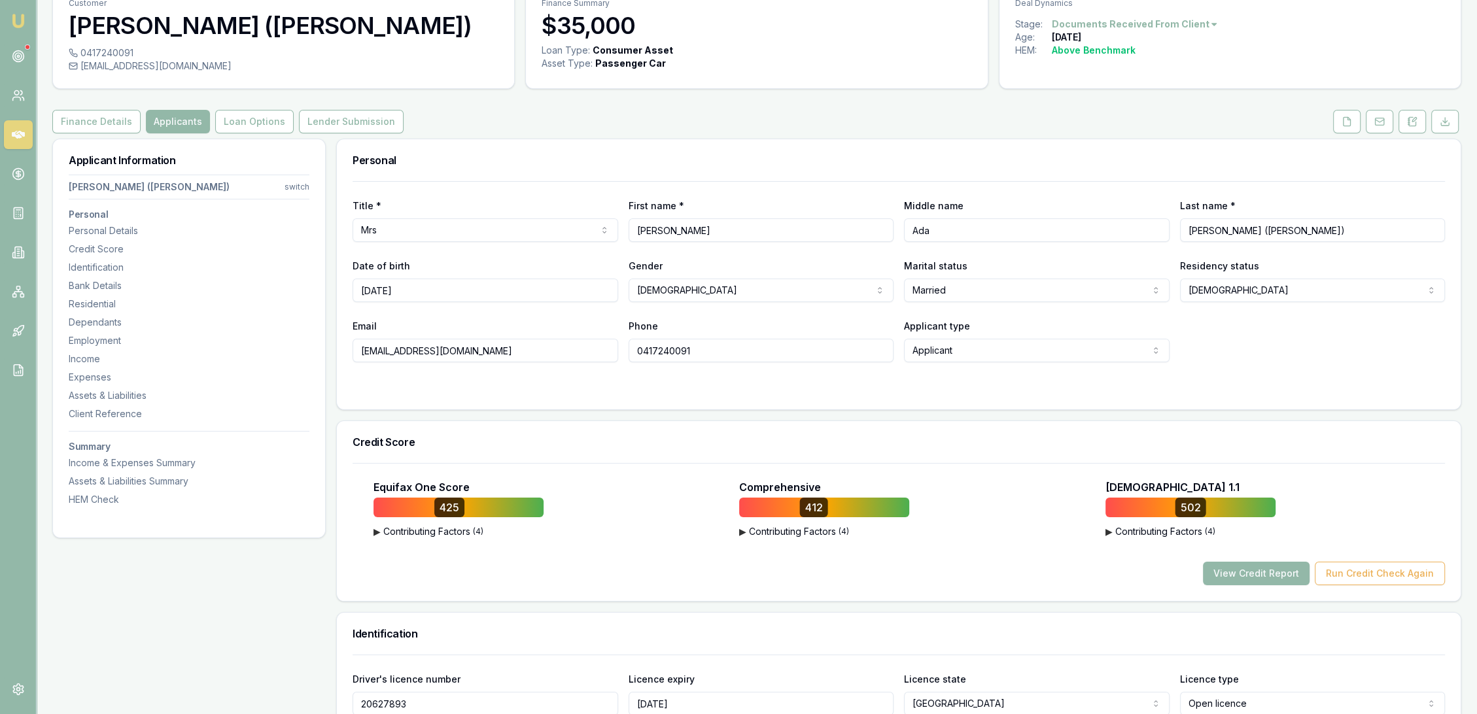
scroll to position [42, 0]
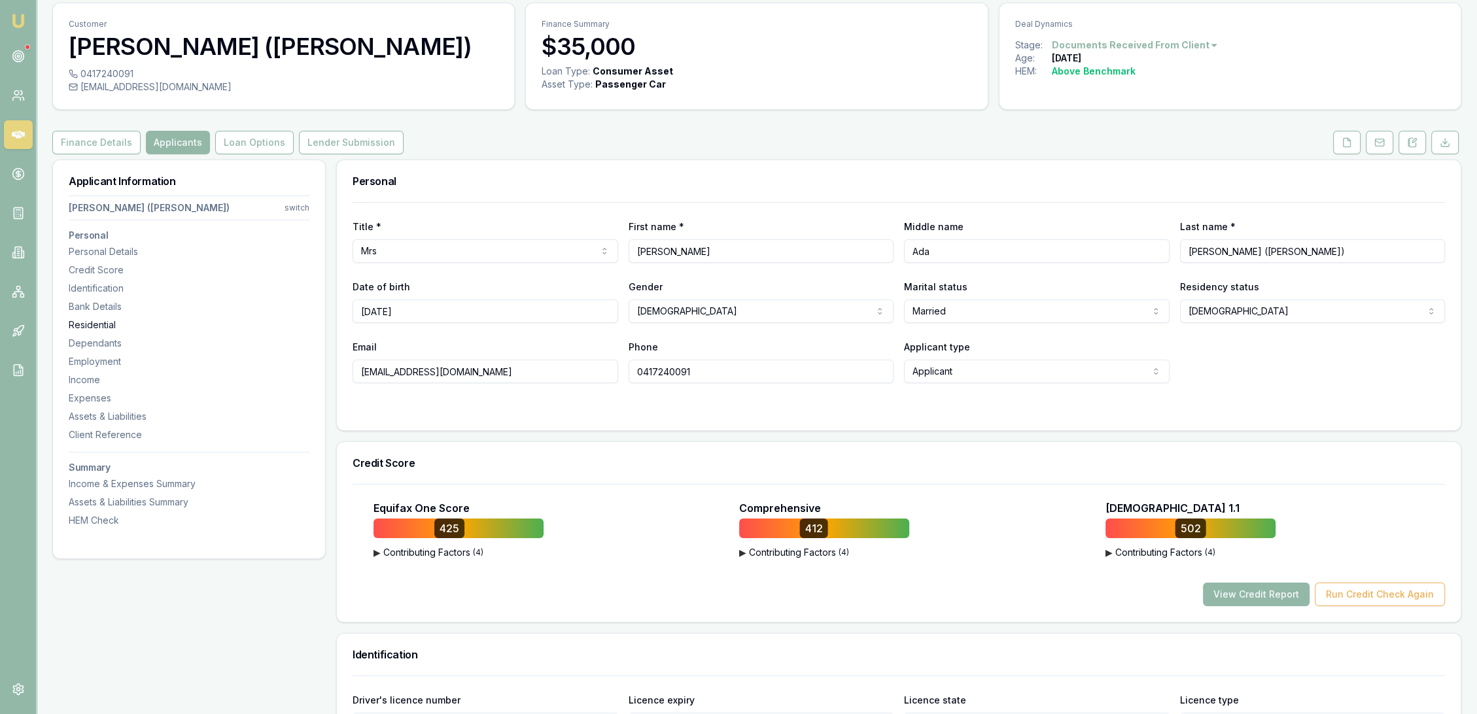
click at [95, 323] on div "Residential" at bounding box center [189, 325] width 241 height 13
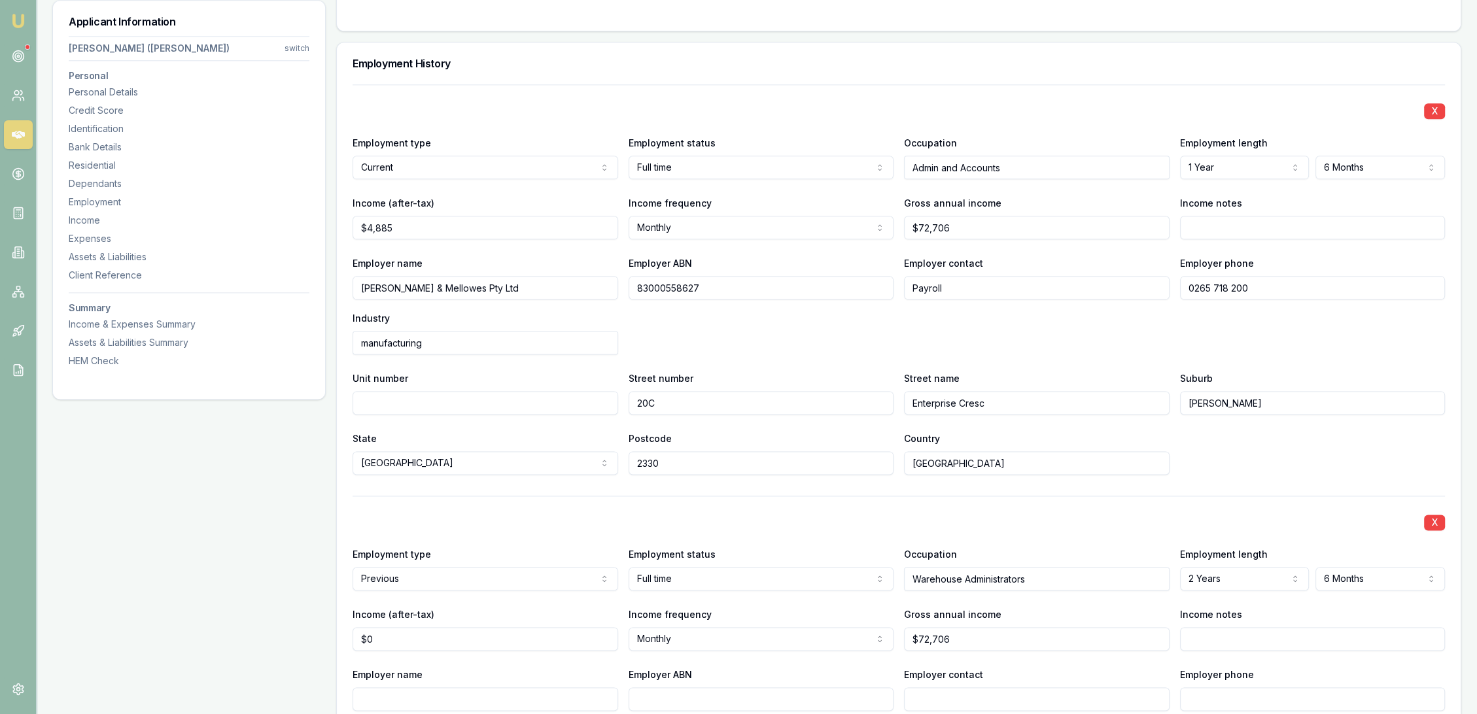
scroll to position [2181, 0]
click at [103, 92] on div "Personal Details" at bounding box center [189, 92] width 241 height 13
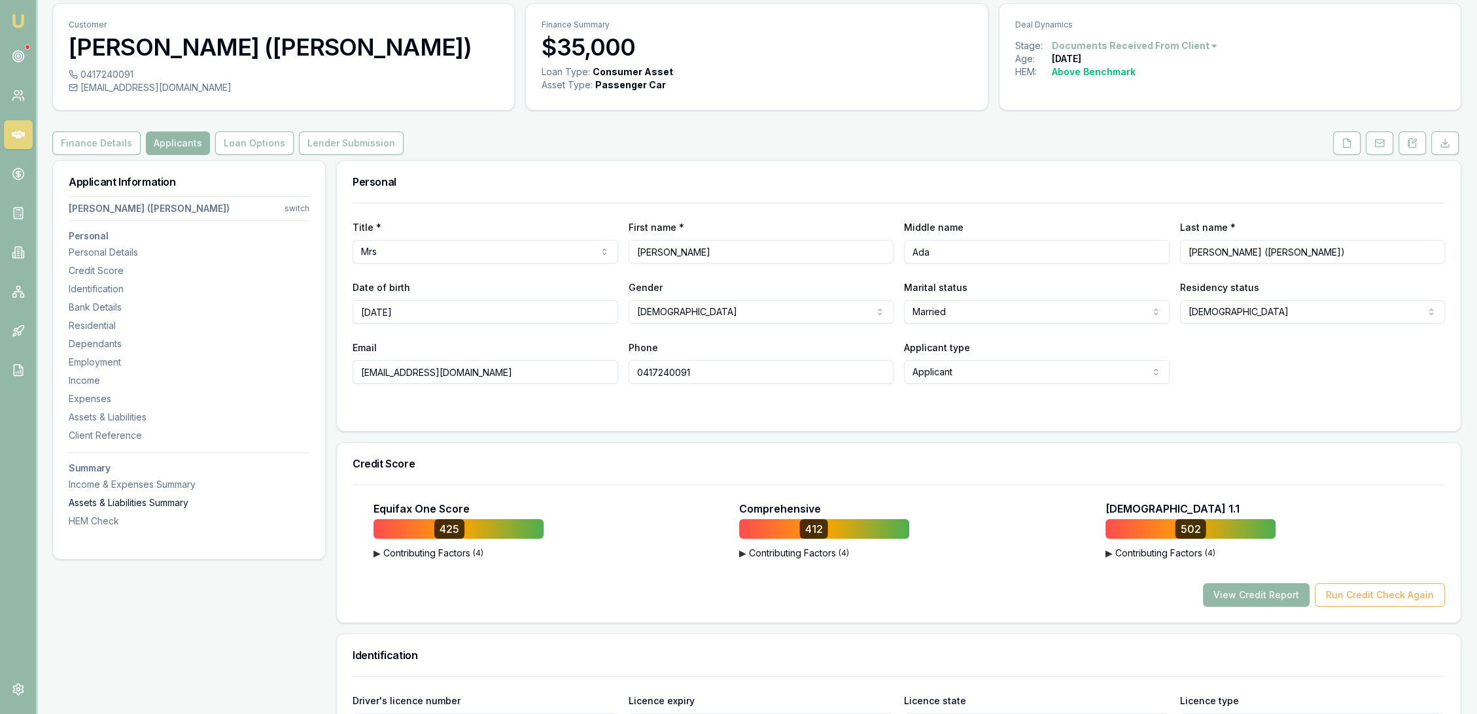
scroll to position [0, 0]
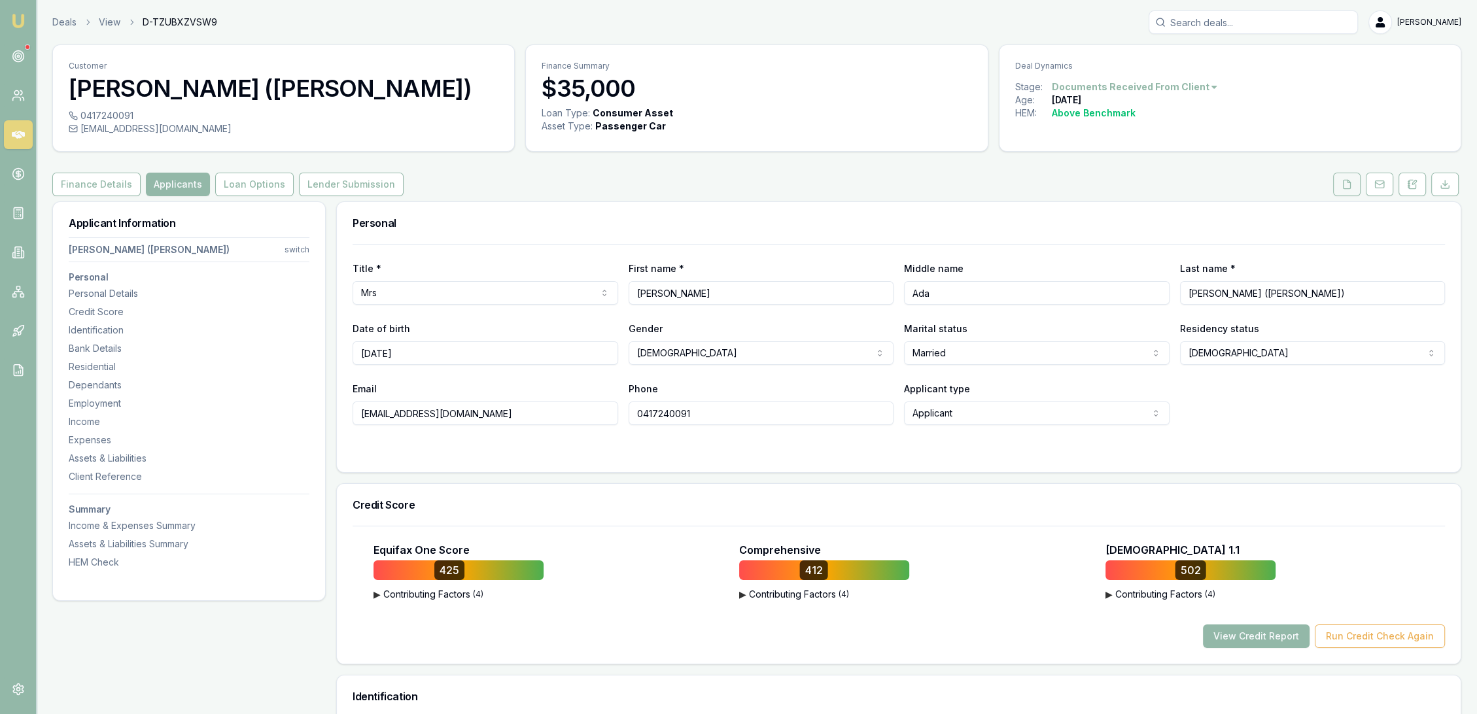
click at [1352, 188] on icon at bounding box center [1347, 184] width 10 height 10
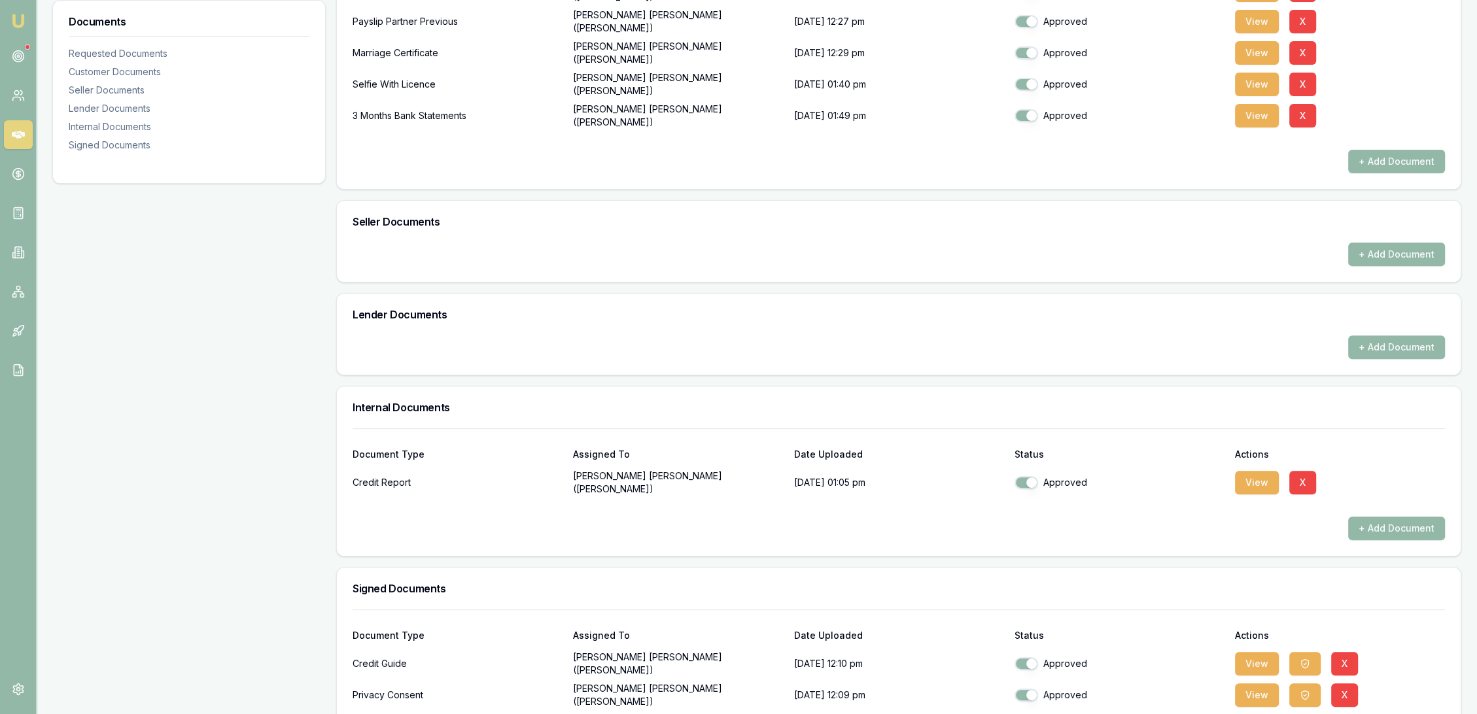
scroll to position [581, 0]
click at [1251, 482] on button "View" at bounding box center [1257, 482] width 44 height 24
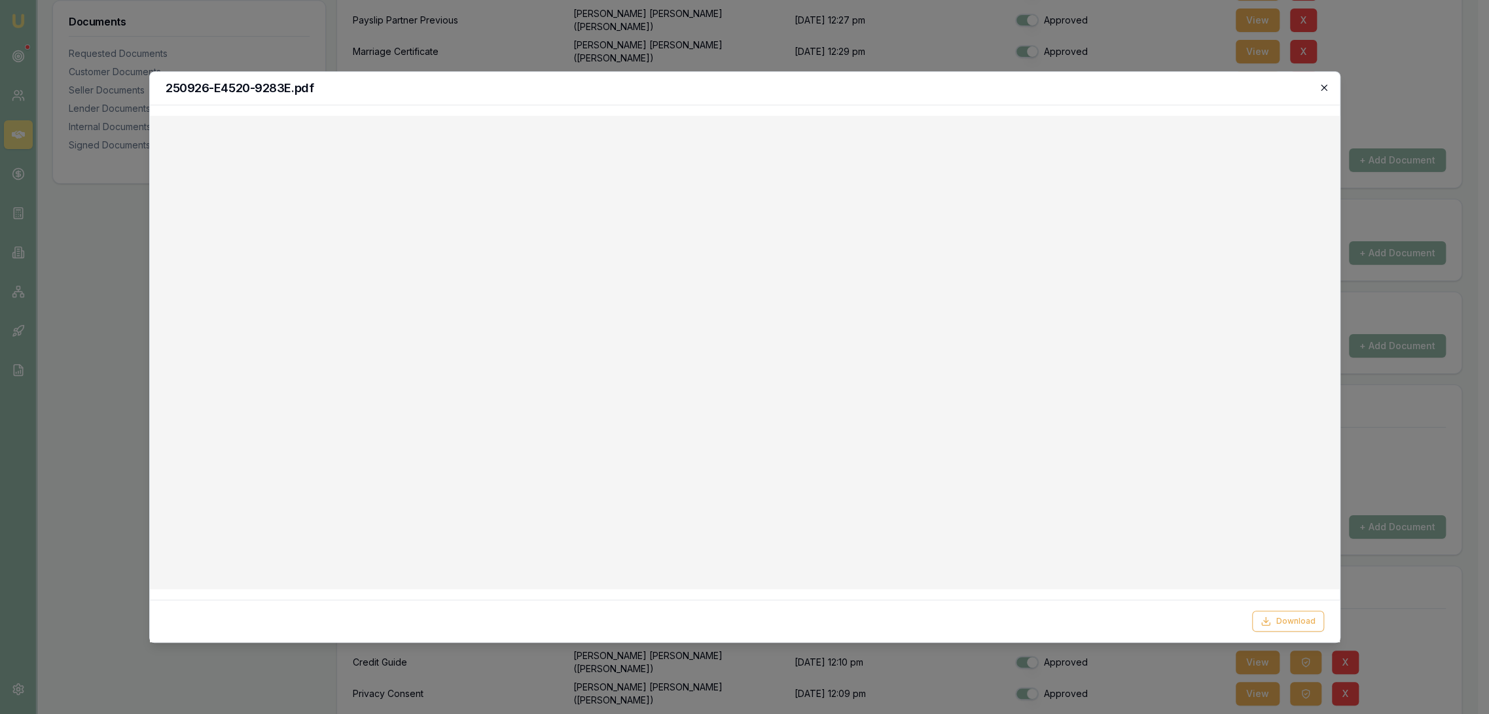
click at [1324, 87] on icon "button" at bounding box center [1323, 87] width 6 height 6
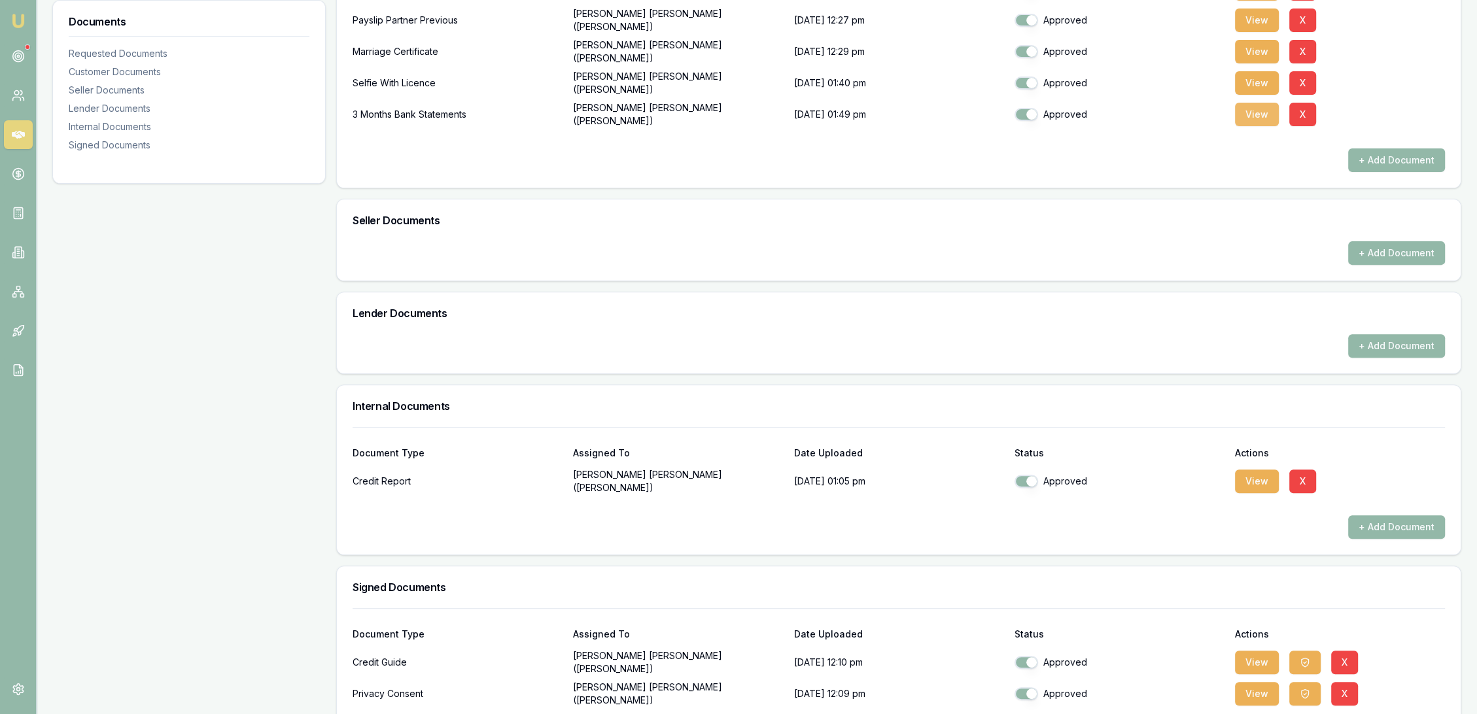
click at [1258, 124] on button "View" at bounding box center [1257, 115] width 44 height 24
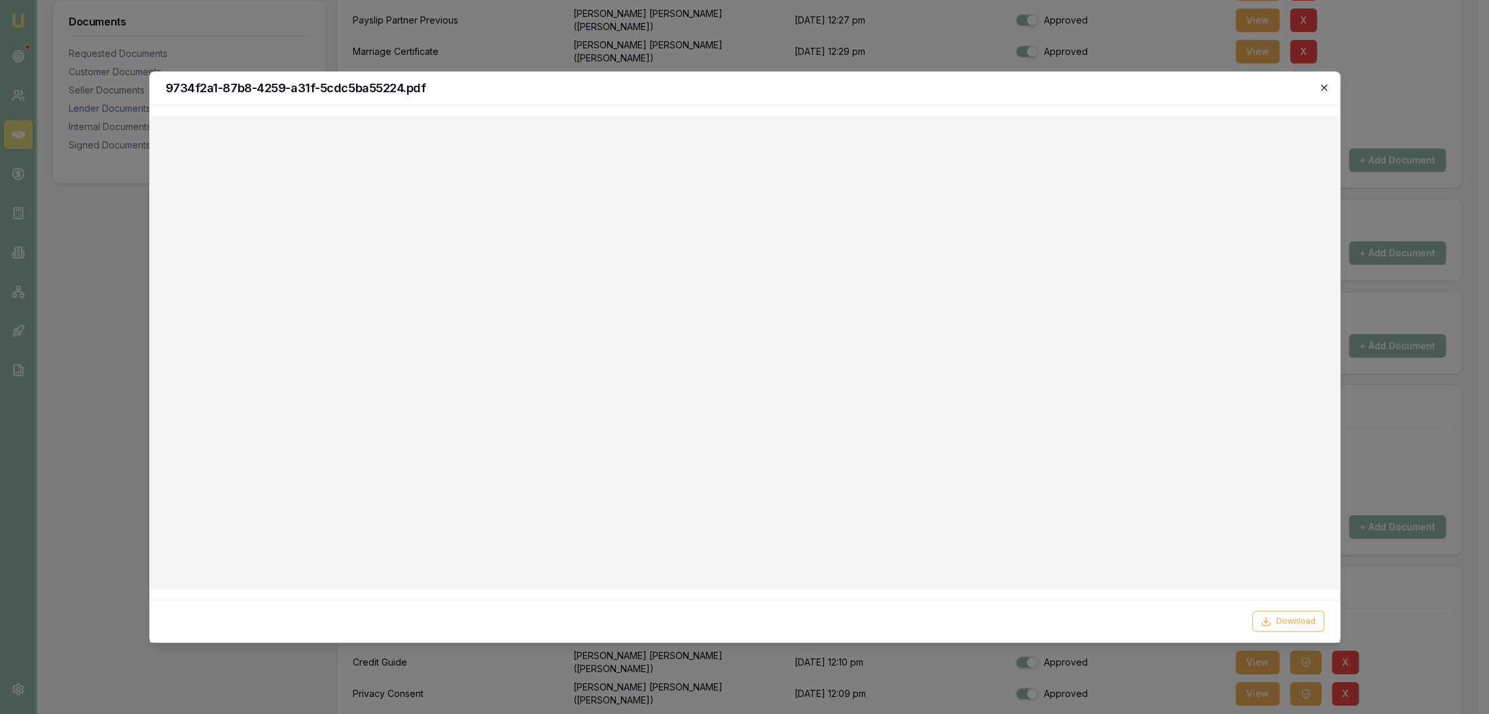
click at [1323, 87] on icon "button" at bounding box center [1323, 87] width 10 height 10
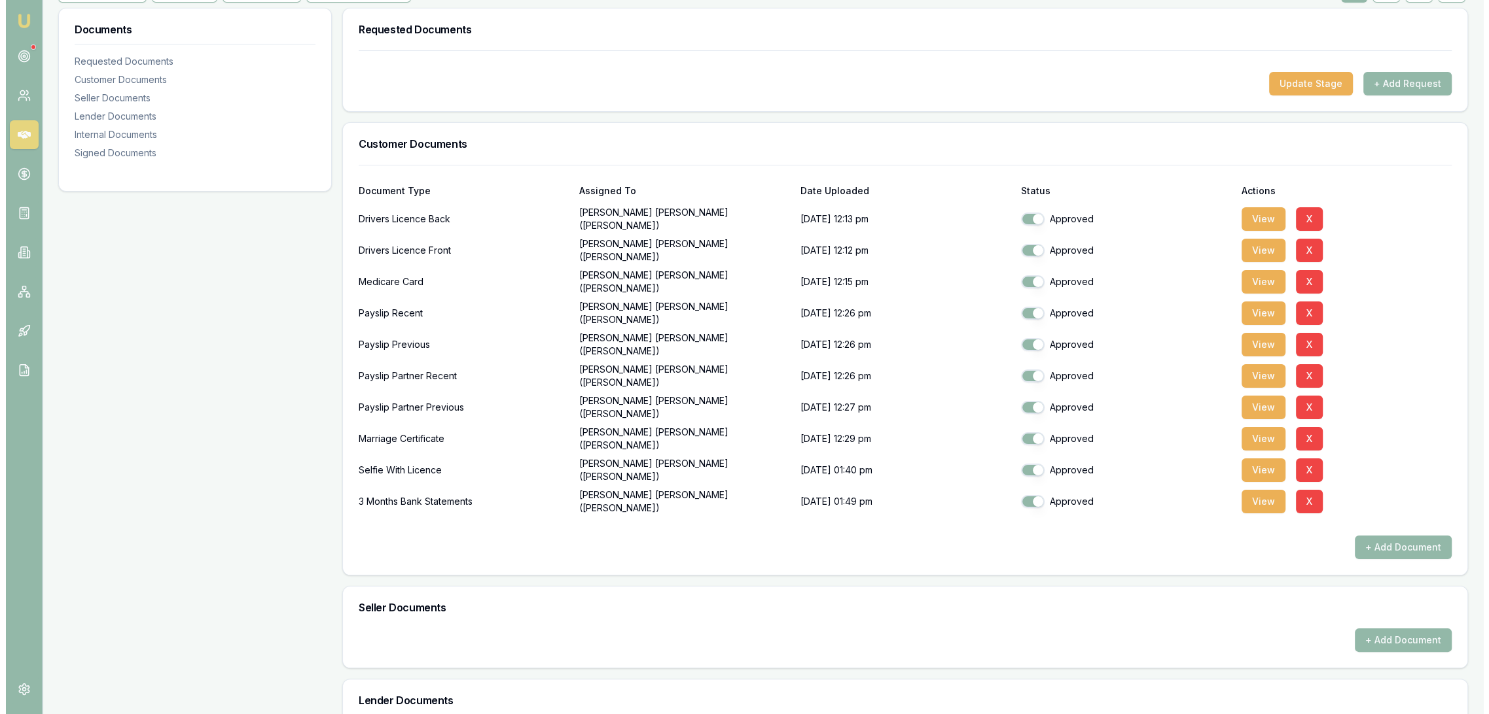
scroll to position [0, 0]
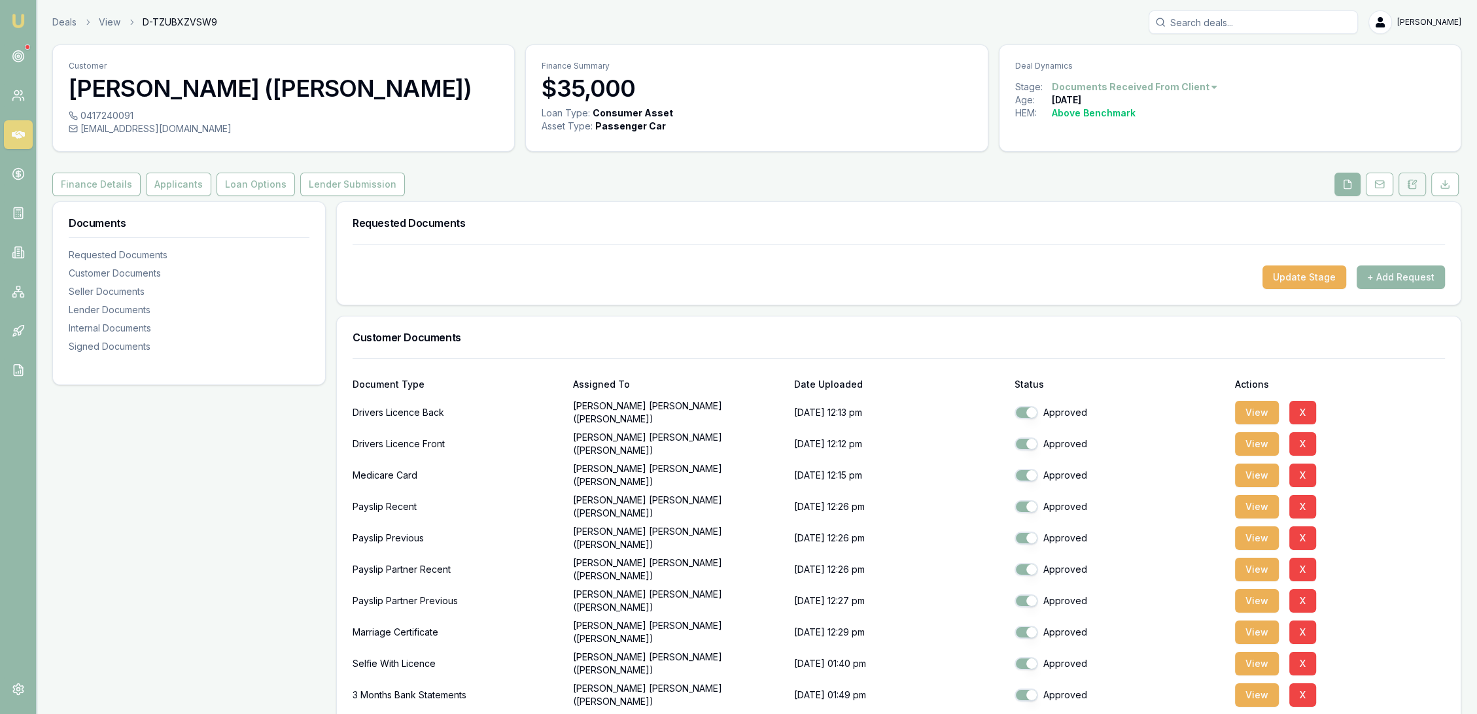
click at [1417, 188] on icon at bounding box center [1412, 184] width 10 height 10
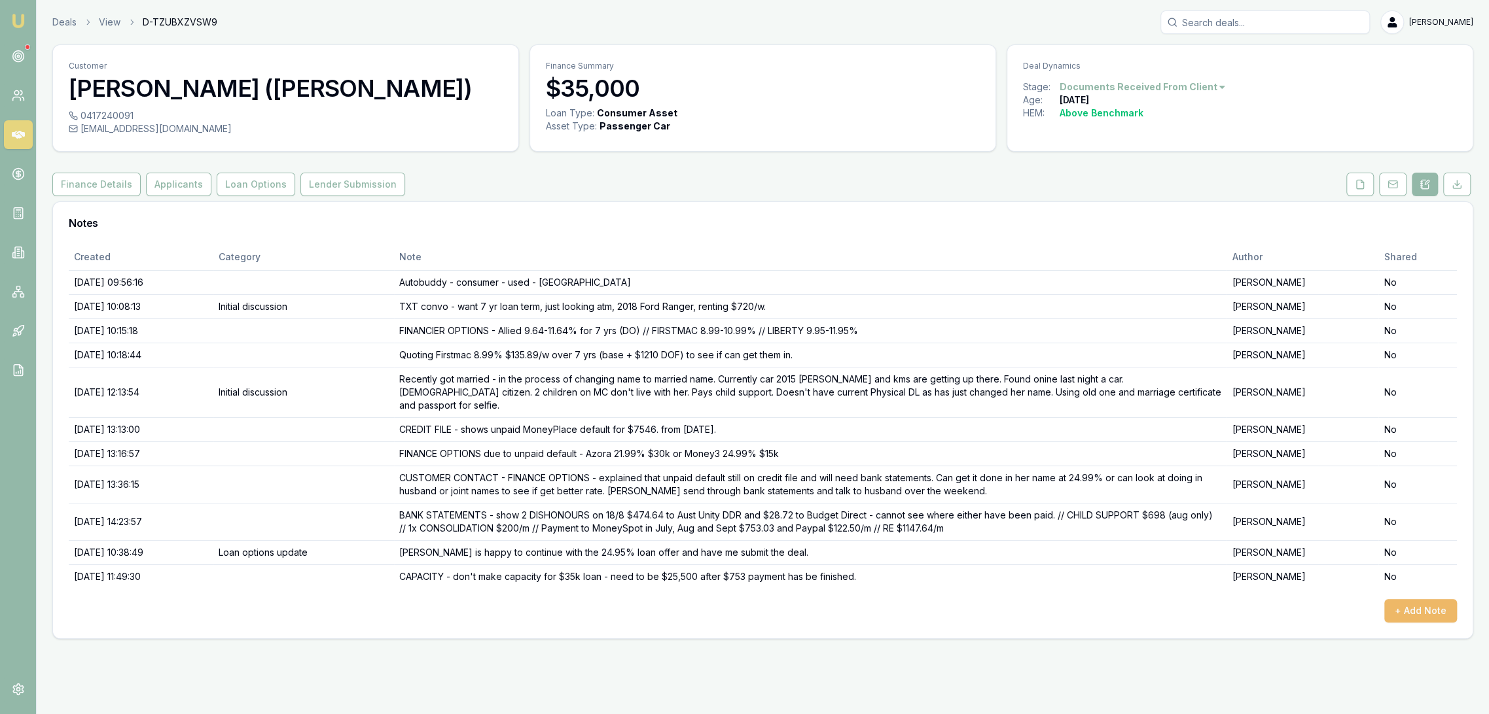
click at [1422, 599] on button "+ Add Note" at bounding box center [1420, 611] width 73 height 24
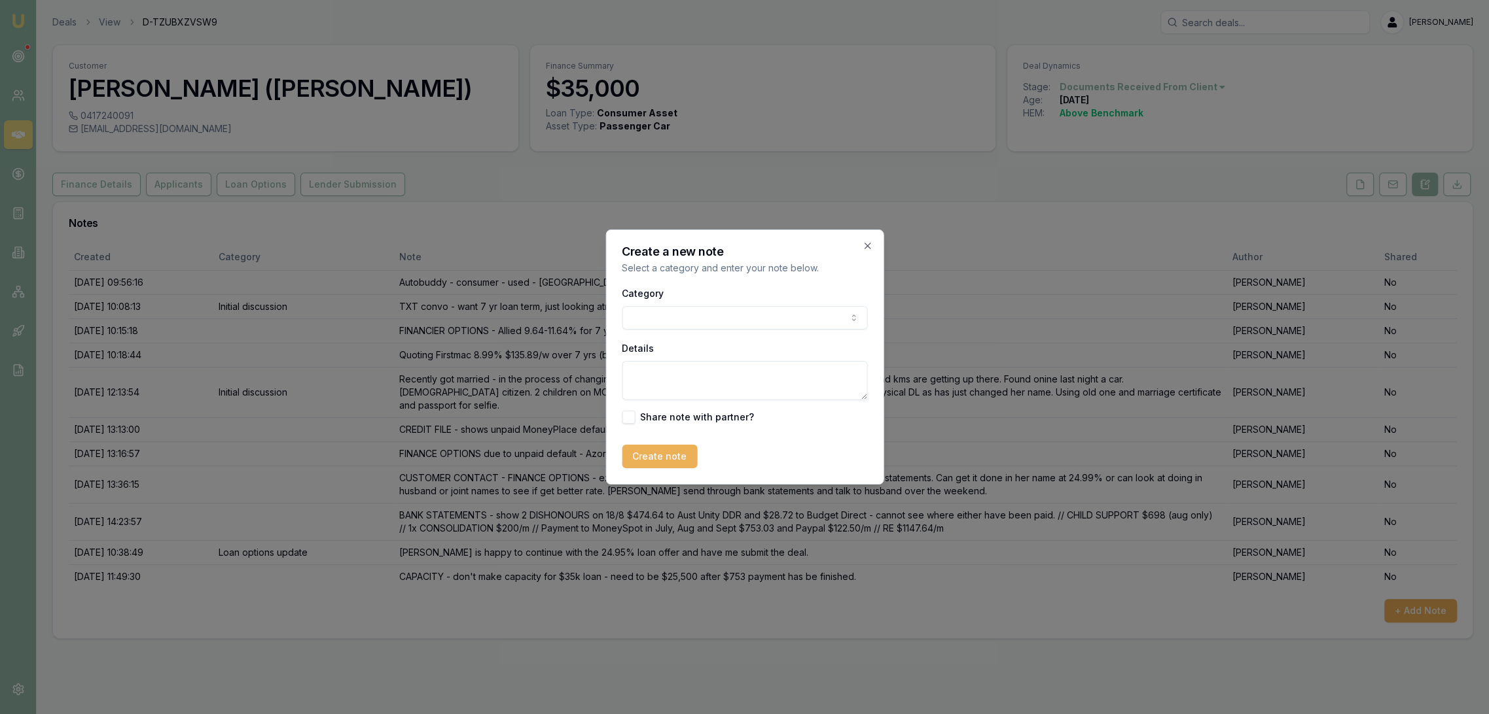
click at [707, 318] on body "Emu Broker Deals View D-TZUBXZVSW9 Robyn Adams Toggle Menu Customer Ashley Bail…" at bounding box center [744, 357] width 1489 height 714
click at [696, 370] on textarea "Details" at bounding box center [744, 380] width 245 height 39
type textarea "CAPACITY and CO-BORROWER CONVERSATION - spoke to Ashley and let her know that w…"
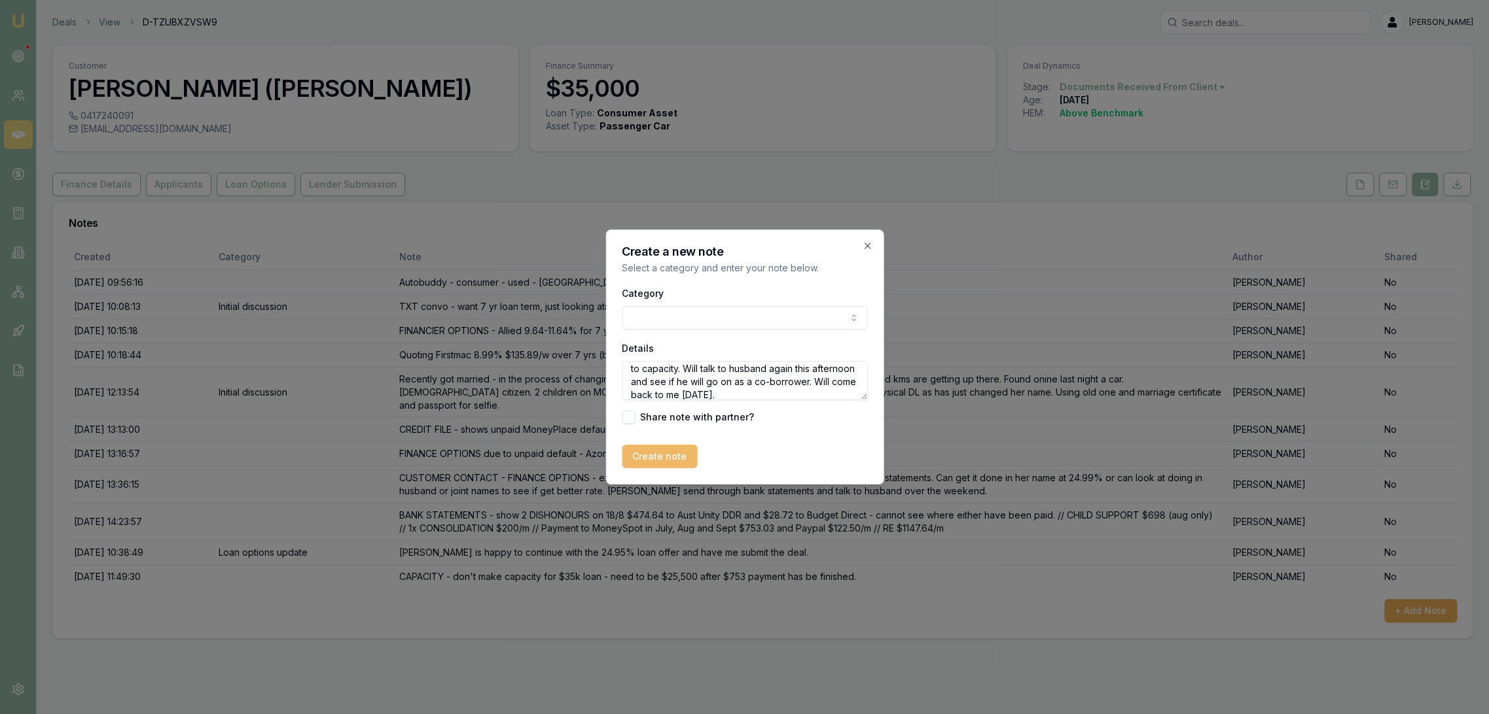
click at [661, 449] on button "Create note" at bounding box center [659, 457] width 75 height 24
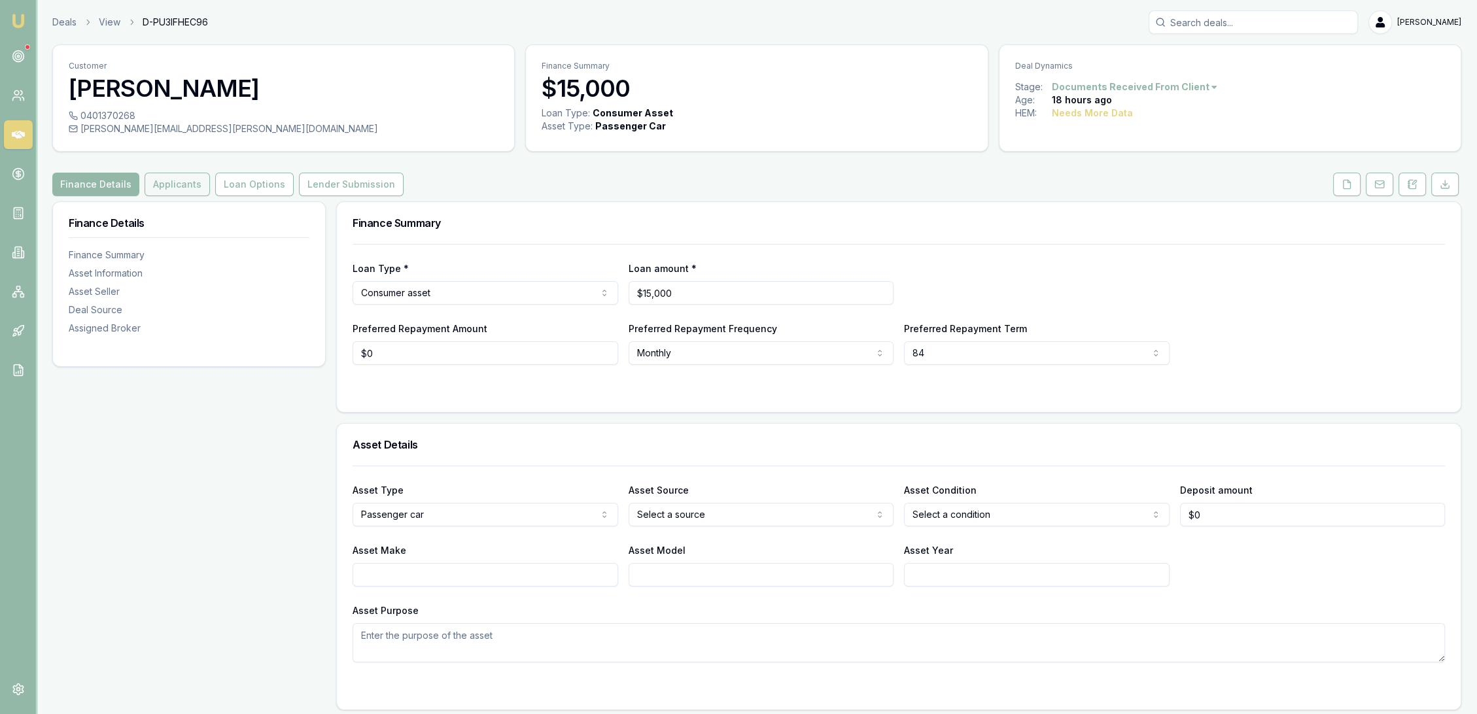
click at [168, 181] on button "Applicants" at bounding box center [177, 185] width 65 height 24
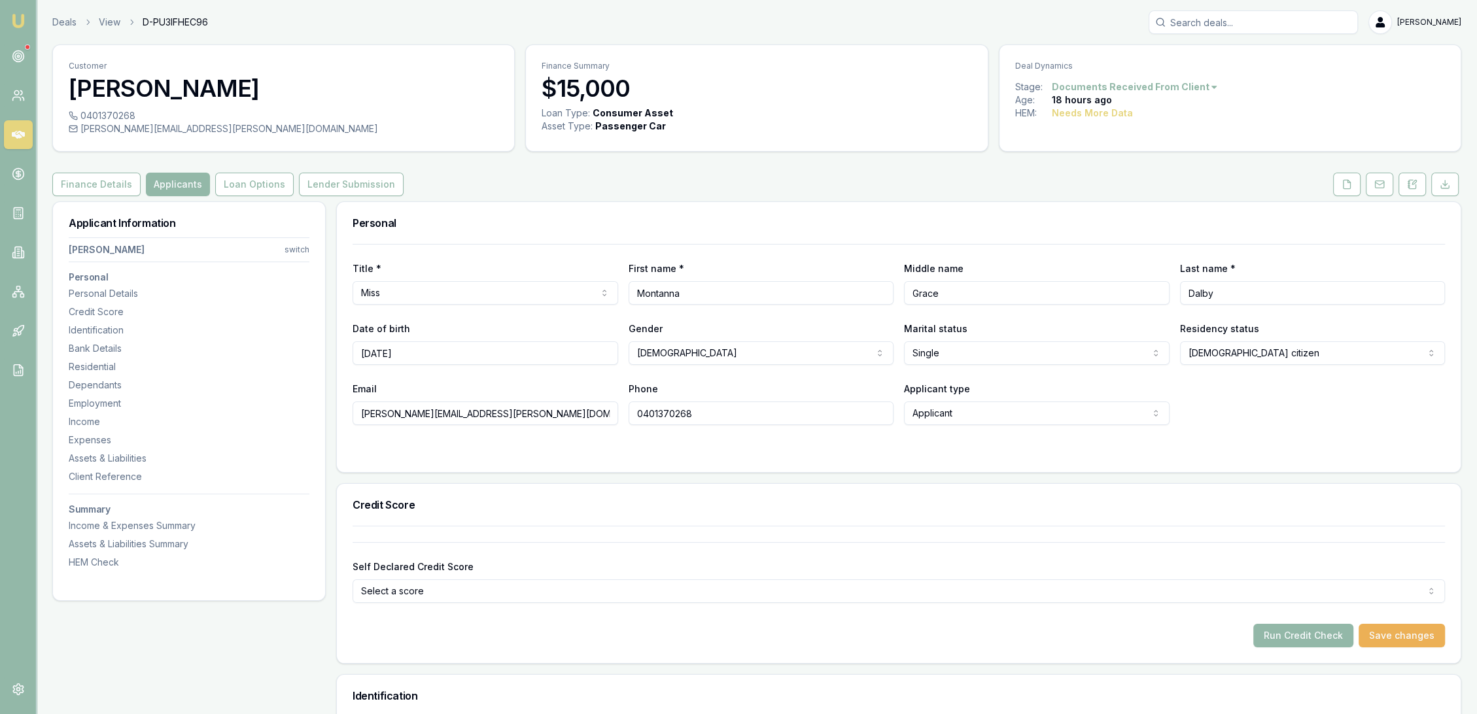
scroll to position [73, 0]
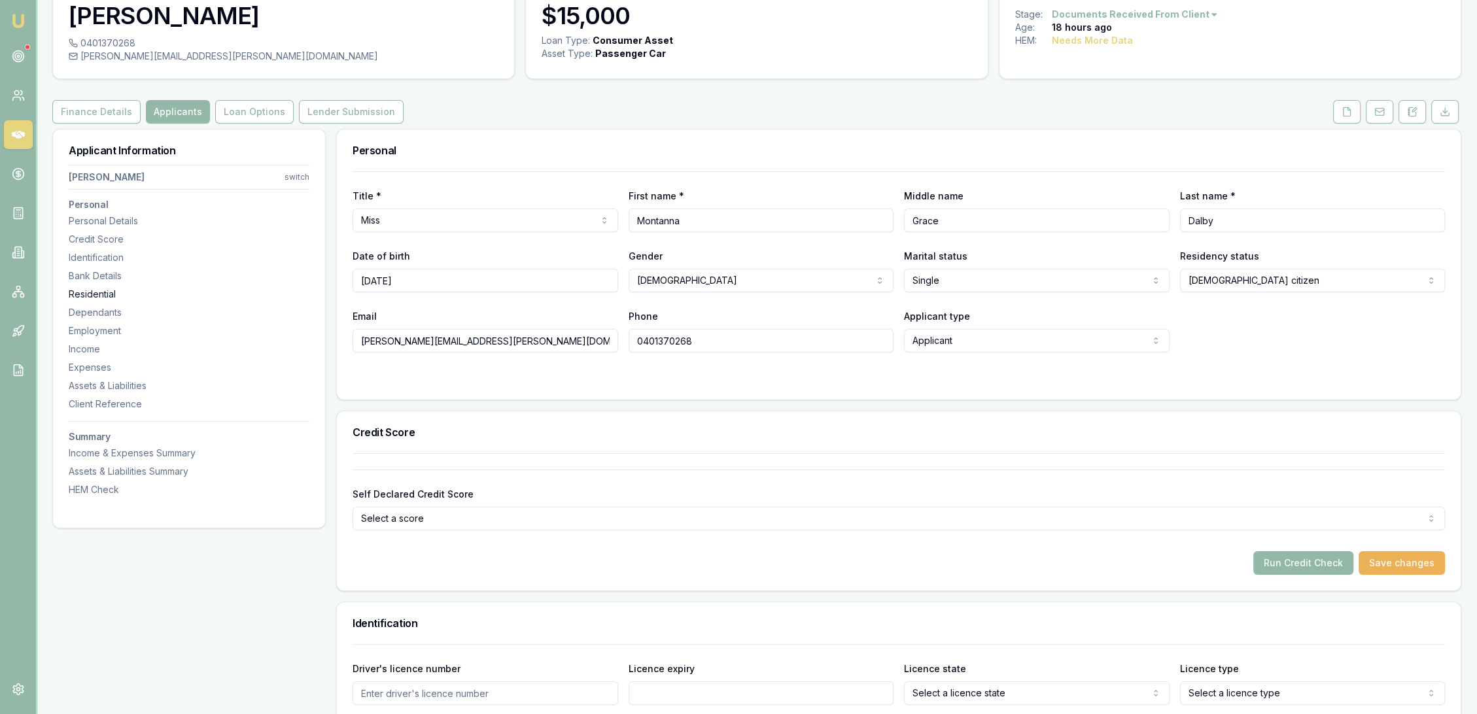
click at [82, 289] on div "Residential" at bounding box center [189, 294] width 241 height 13
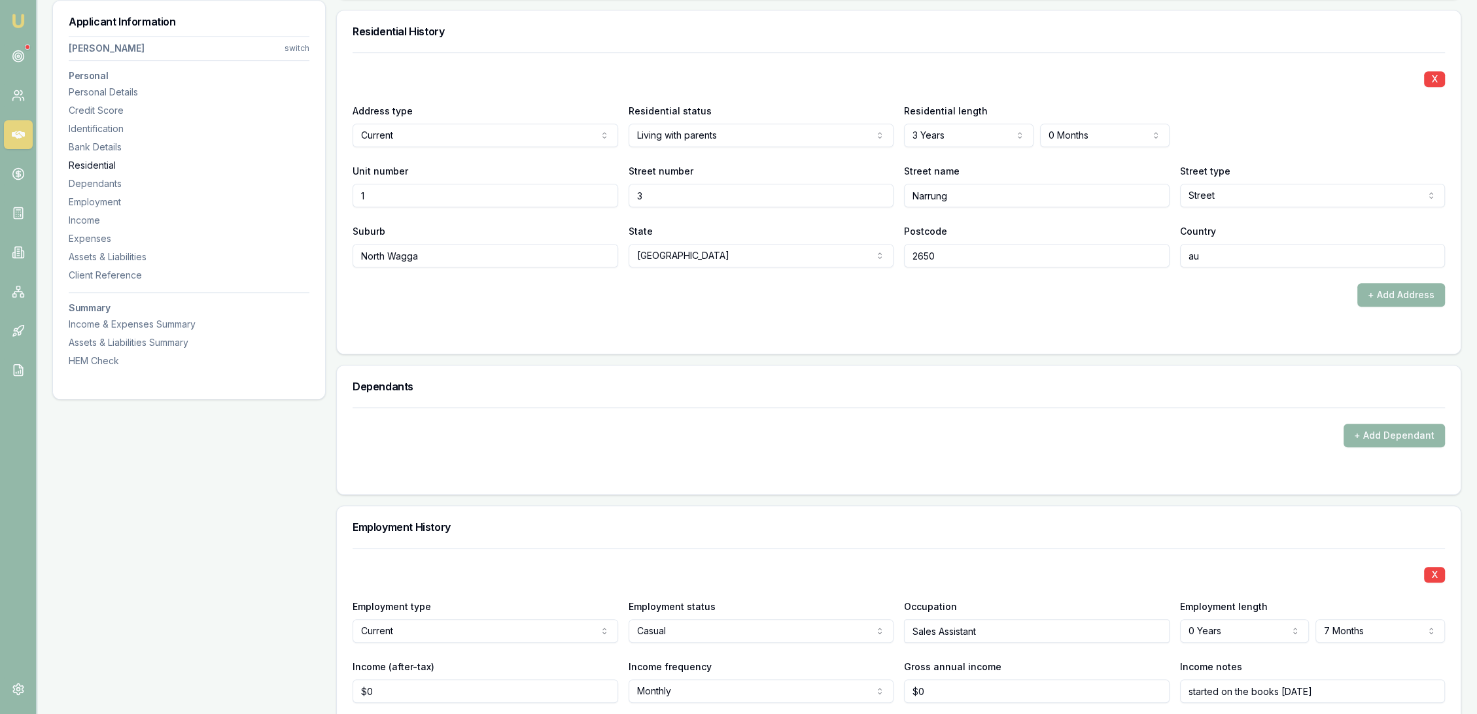
scroll to position [1260, 0]
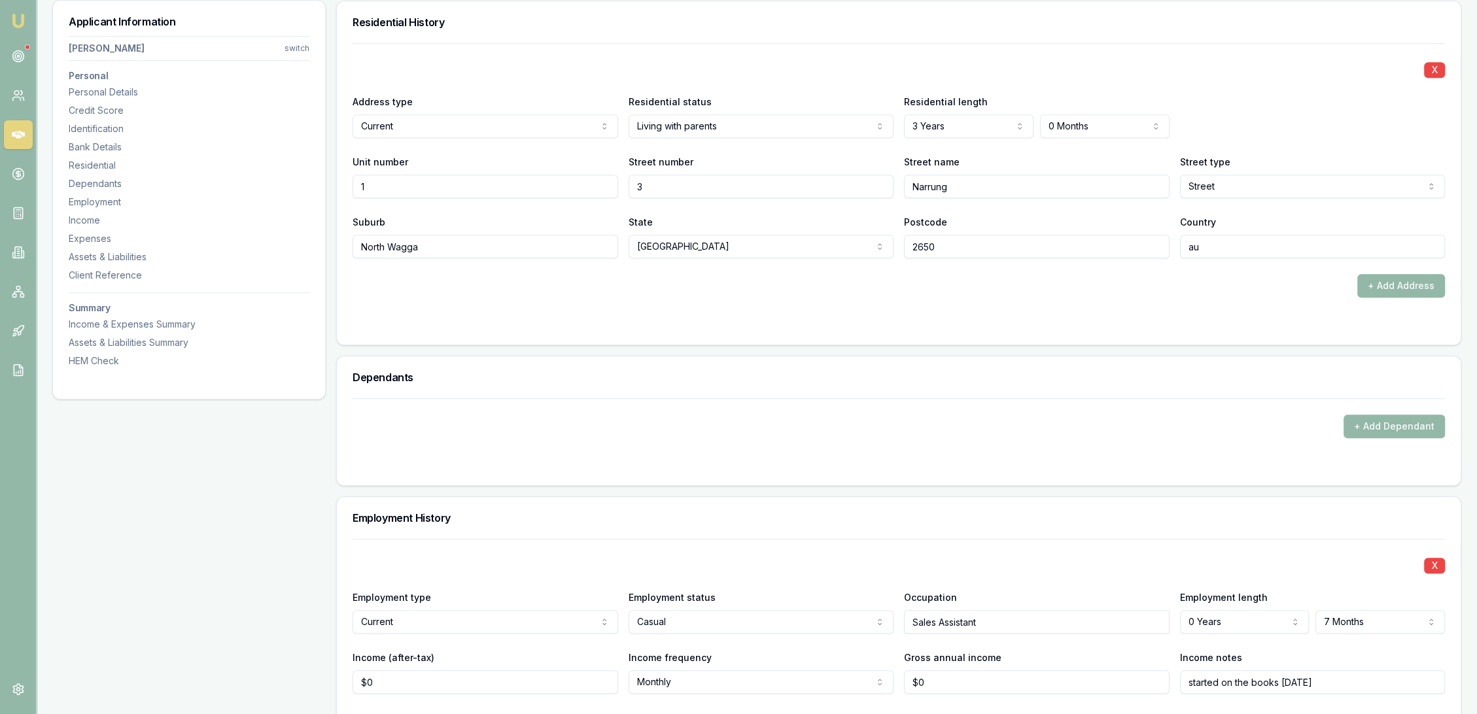
click at [444, 242] on input "North Wagga" at bounding box center [486, 247] width 266 height 24
drag, startPoint x: 444, startPoint y: 242, endPoint x: 260, endPoint y: 261, distance: 184.8
type input "Wagga Wagga"
click at [481, 327] on div at bounding box center [899, 324] width 1093 height 10
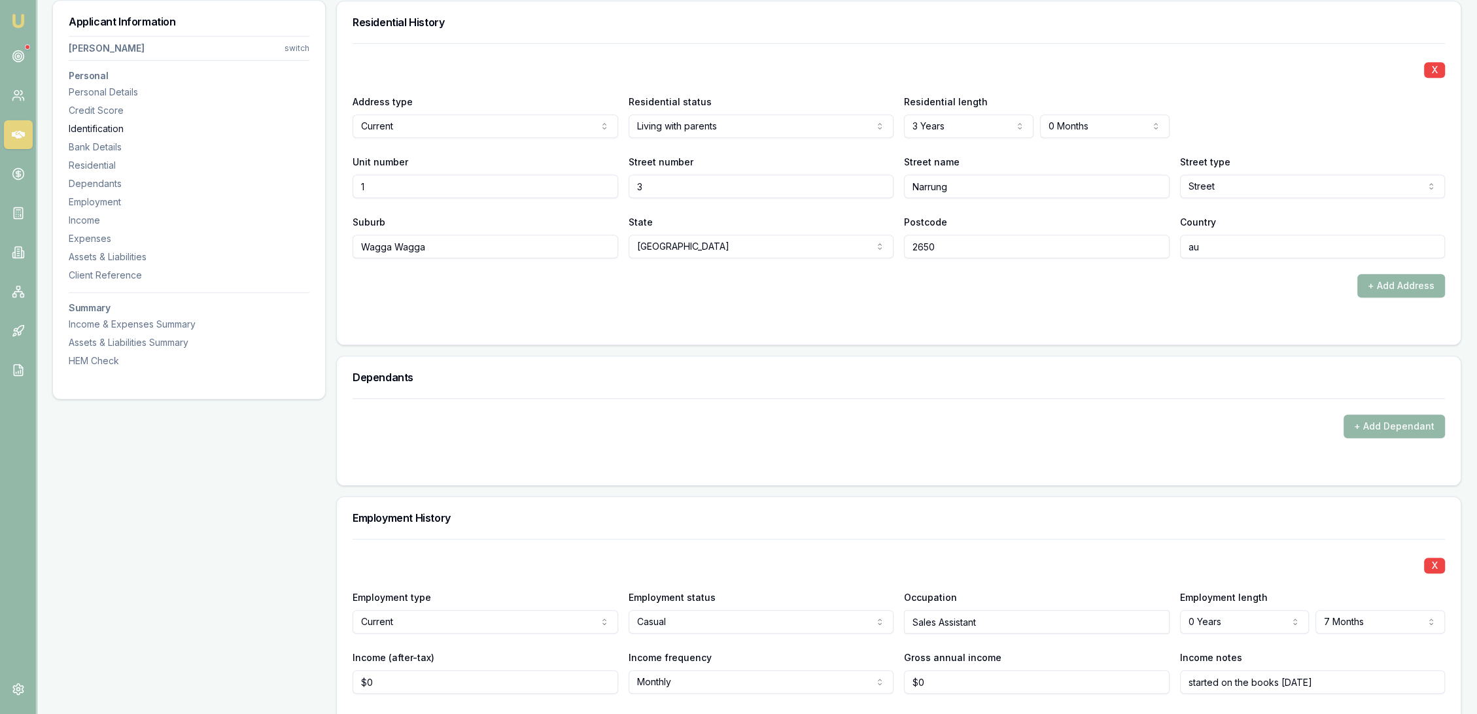
click at [114, 127] on div "Identification" at bounding box center [189, 128] width 241 height 13
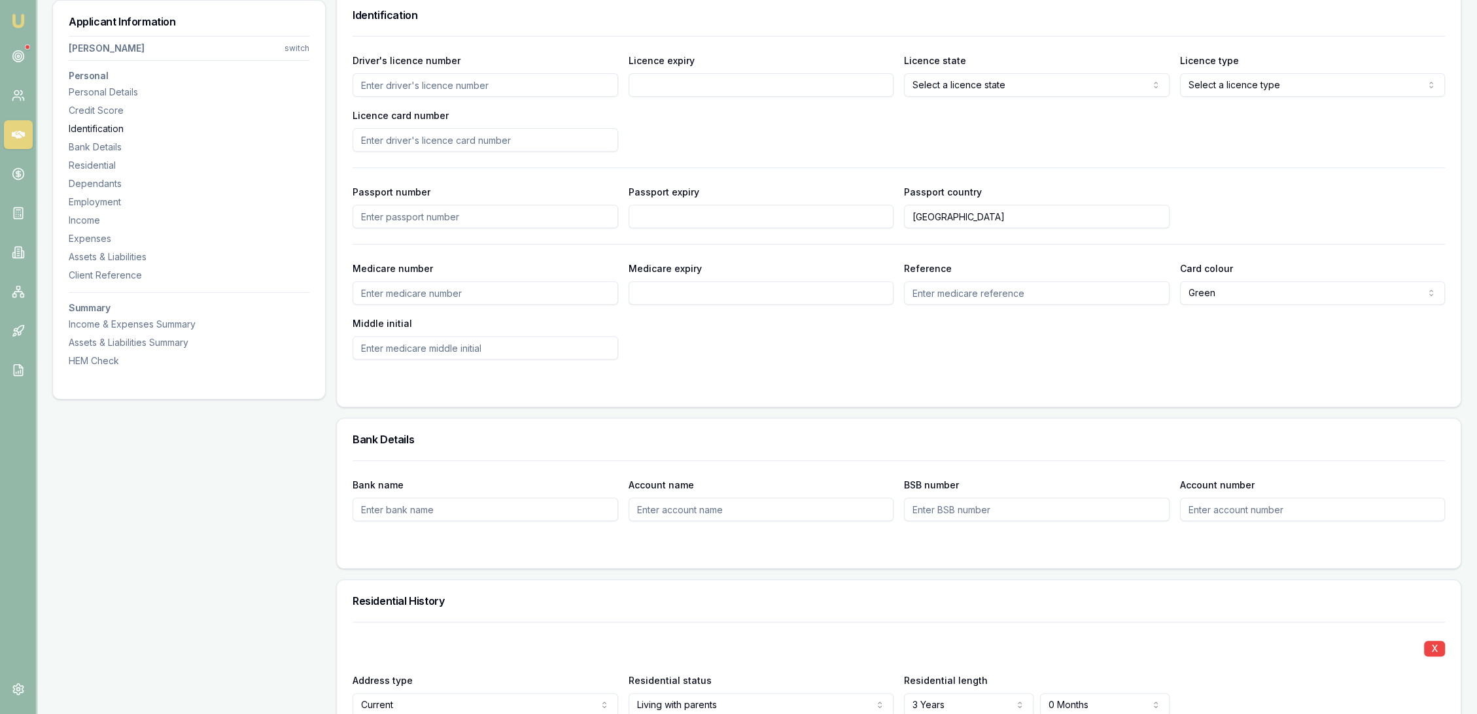
scroll to position [674, 0]
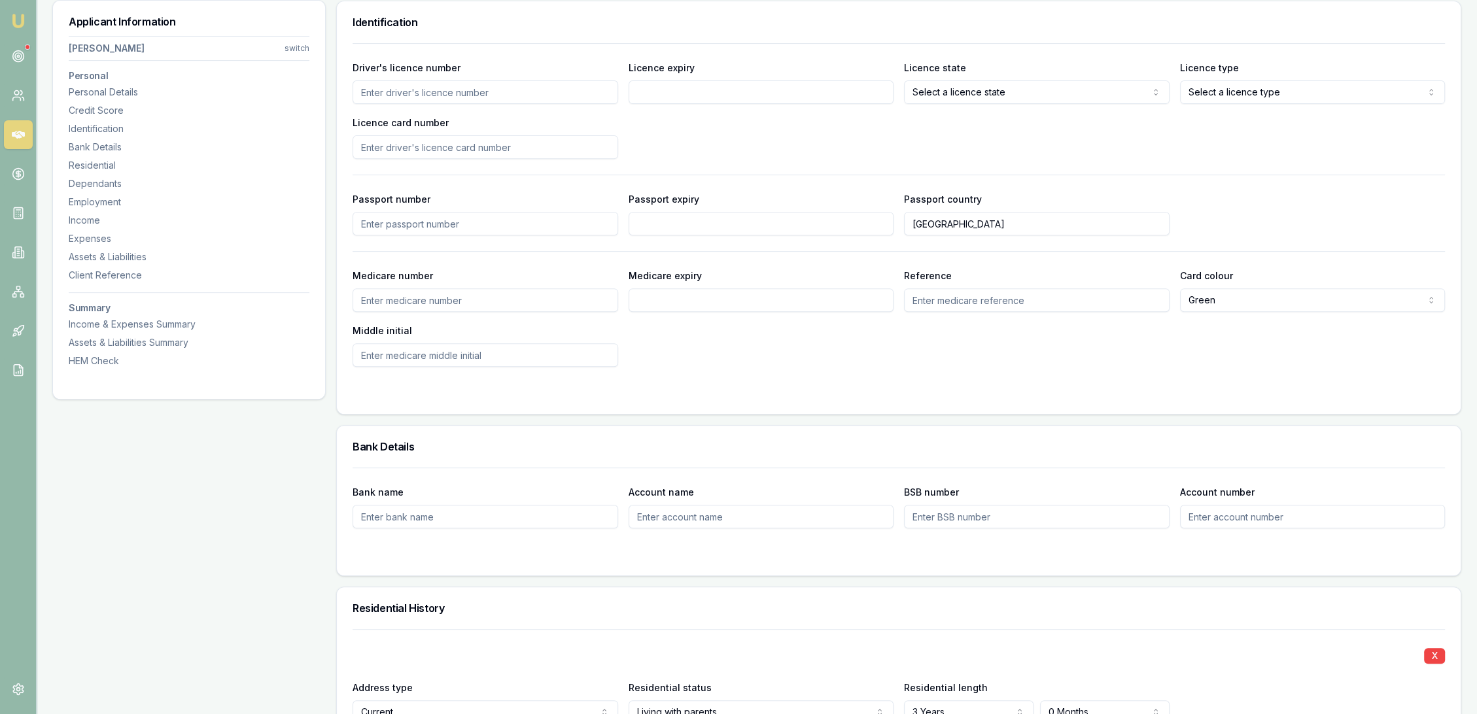
click at [445, 94] on input "Driver's licence number" at bounding box center [486, 92] width 266 height 24
type input "24853184"
type input "[DATE]"
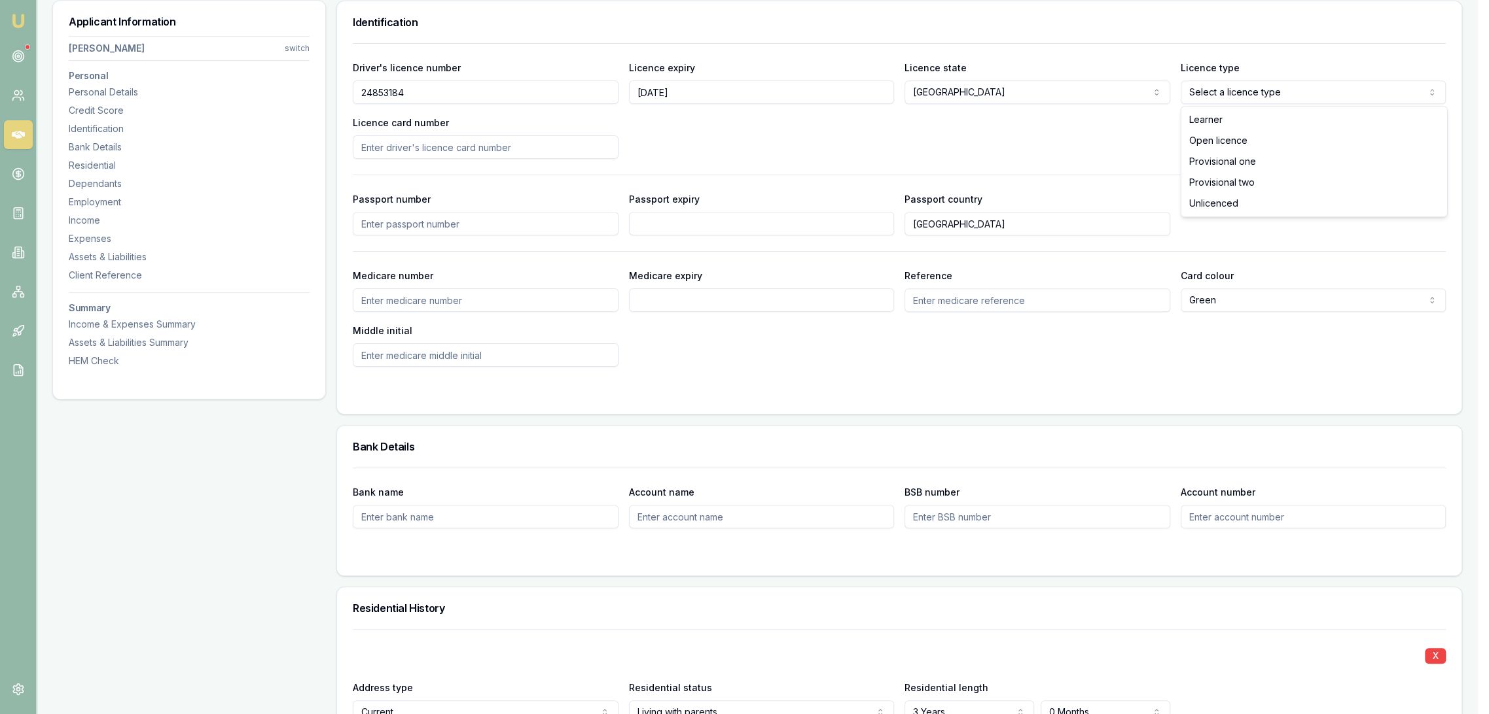
drag, startPoint x: 1234, startPoint y: 118, endPoint x: 542, endPoint y: 161, distance: 692.9
click at [392, 141] on input "Licence card number" at bounding box center [486, 147] width 266 height 24
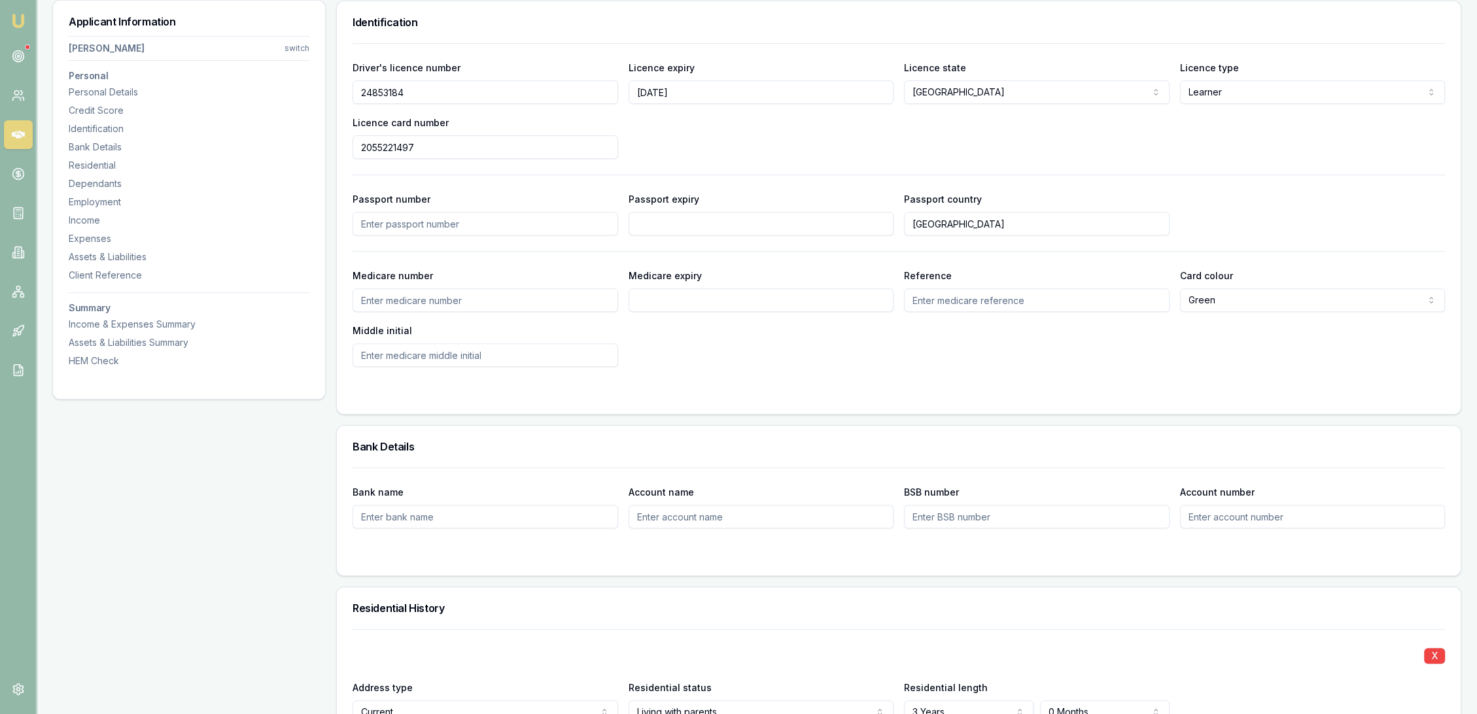
type input "2055221497"
click at [711, 336] on div "Medicare number Medicare expiry Reference Card colour Green Green Blue Yellow M…" at bounding box center [899, 317] width 1093 height 99
click at [444, 299] on input "Medicare number" at bounding box center [486, 301] width 266 height 24
type input "2778213733"
type input "06/29"
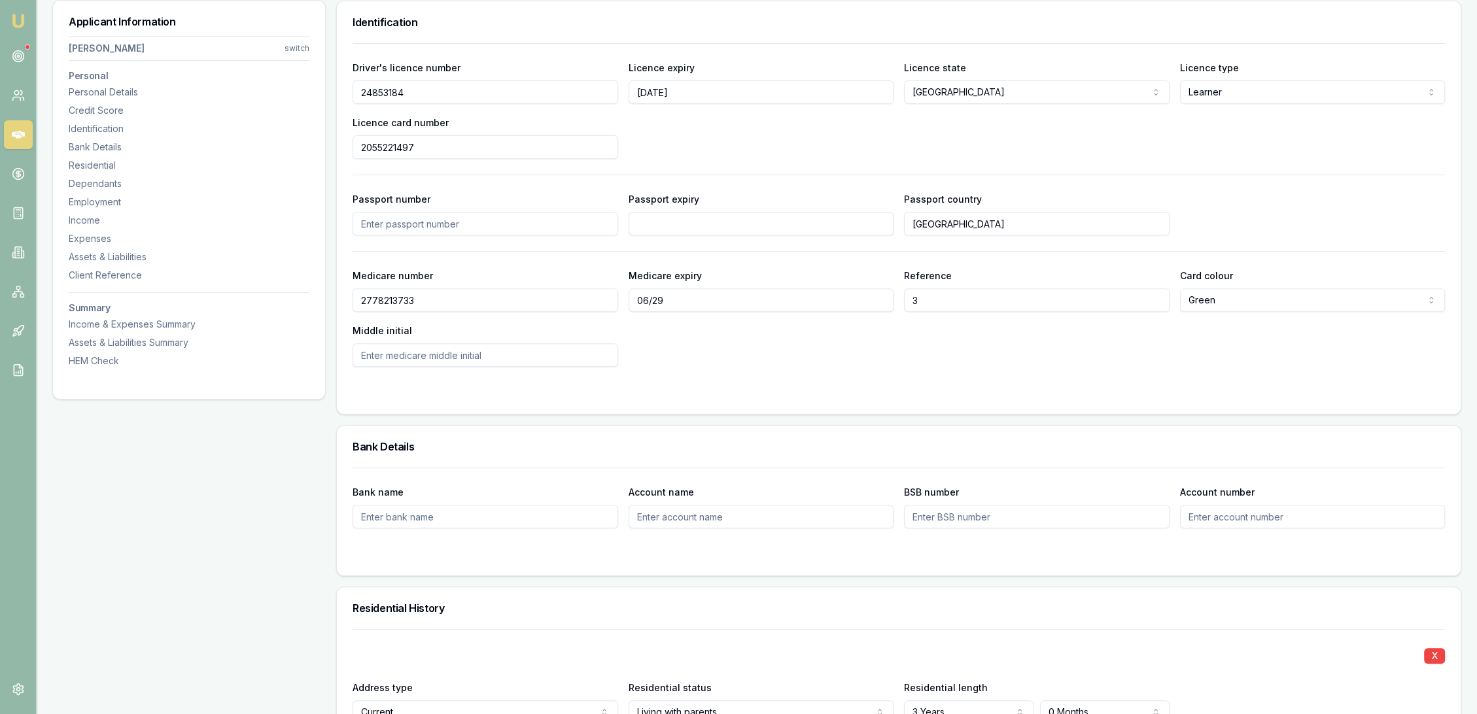
type input "3"
type input "G"
click at [742, 340] on div "Medicare number [MEDICAL_ID] Medicare expiry 06/29 Reference 3 Card colour Gree…" at bounding box center [899, 317] width 1093 height 99
click at [96, 198] on div "Employment" at bounding box center [189, 202] width 241 height 13
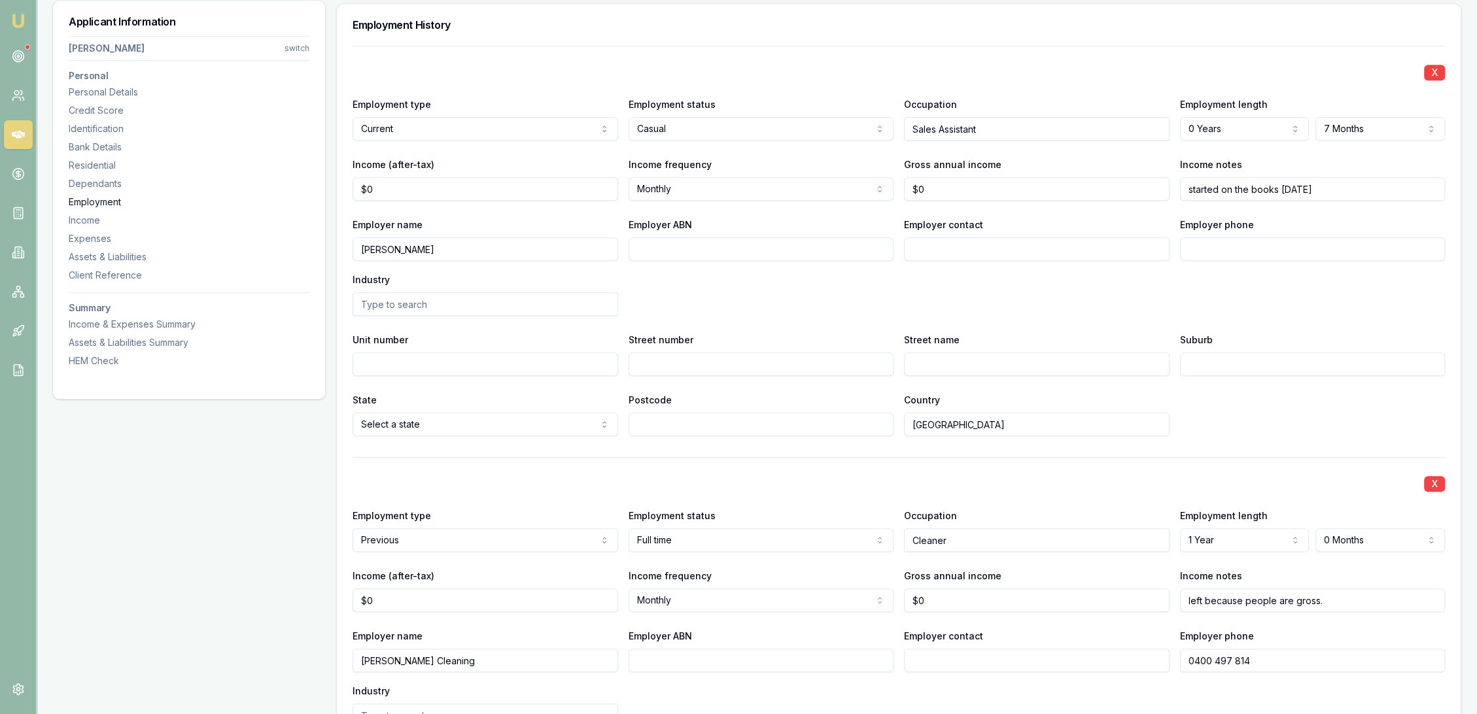
scroll to position [1755, 0]
click at [447, 243] on input "[PERSON_NAME]" at bounding box center [486, 248] width 266 height 24
click at [361, 248] on input "[PERSON_NAME]" at bounding box center [486, 248] width 266 height 24
type input "[PERSON_NAME] T/as [PERSON_NAME]"
click at [832, 242] on input "Employer ABN" at bounding box center [762, 248] width 266 height 24
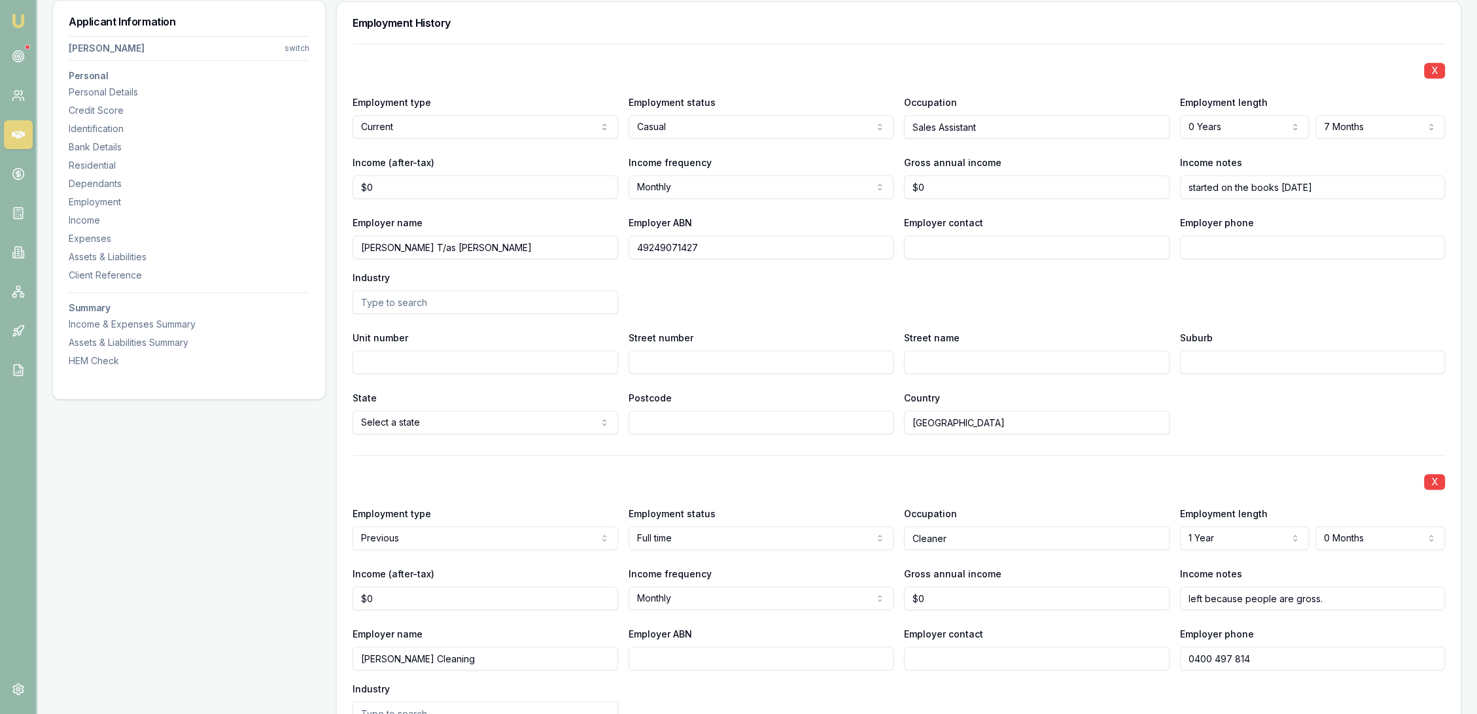
type input "49249071427"
type input "[PERSON_NAME]"
click at [1219, 236] on input "Employer phone" at bounding box center [1313, 248] width 266 height 24
type input "0269 241 447"
click at [712, 361] on input "Street number" at bounding box center [762, 363] width 266 height 24
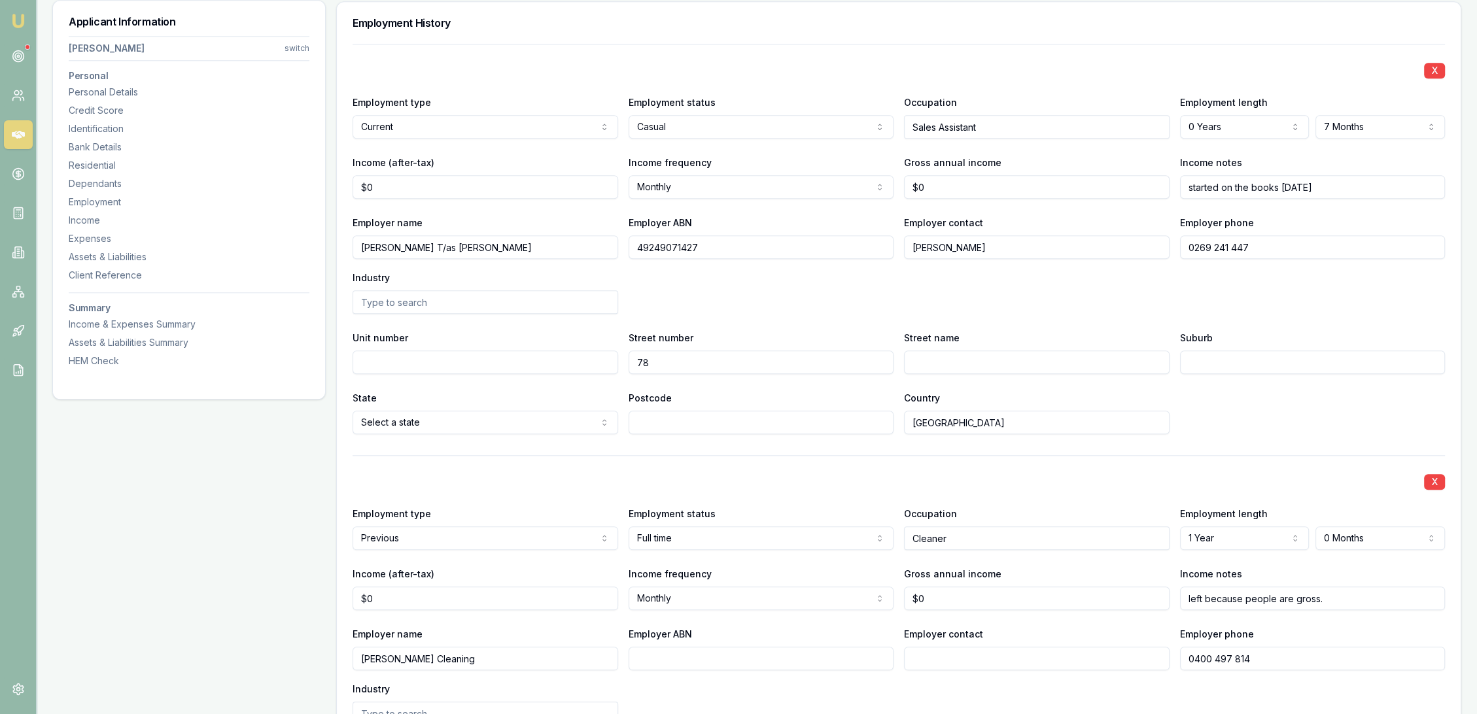
type input "78"
type input "Broadway"
type input "Junee"
type input "2663"
click at [1288, 423] on div "State [GEOGRAPHIC_DATA] [GEOGRAPHIC_DATA] [GEOGRAPHIC_DATA] [GEOGRAPHIC_DATA] […" at bounding box center [899, 412] width 1093 height 44
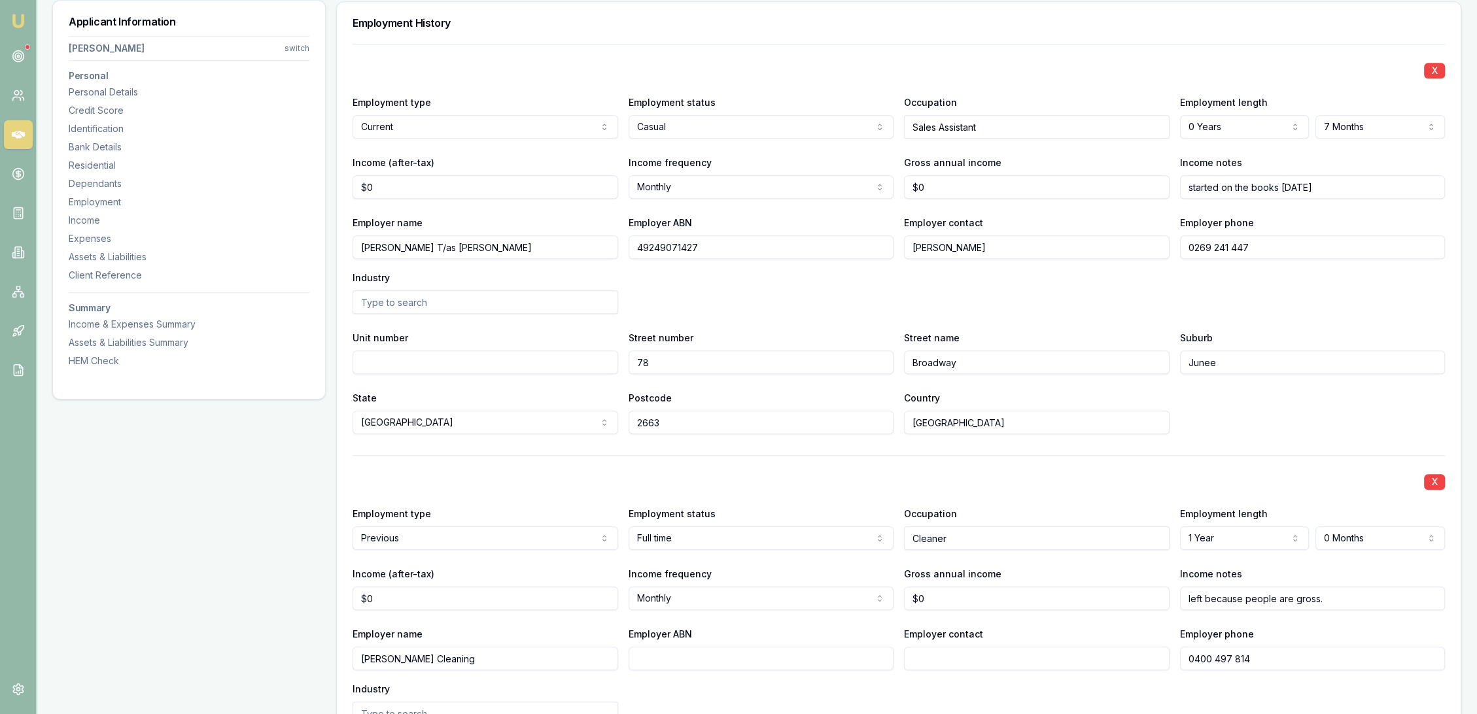
click at [1341, 185] on input "started on the books [DATE]" at bounding box center [1313, 187] width 266 height 24
type input "started on the books [DATE] - $10194 GYTD to 14/9"
click at [1343, 189] on input "started on the books [DATE] - $10194 GYTD to 14/9" at bounding box center [1313, 187] width 266 height 24
drag, startPoint x: 1343, startPoint y: 189, endPoint x: 1366, endPoint y: 187, distance: 23.6
click at [1366, 187] on input "started on the books [DATE] - $10194 GYTD to 14/9" at bounding box center [1313, 187] width 266 height 24
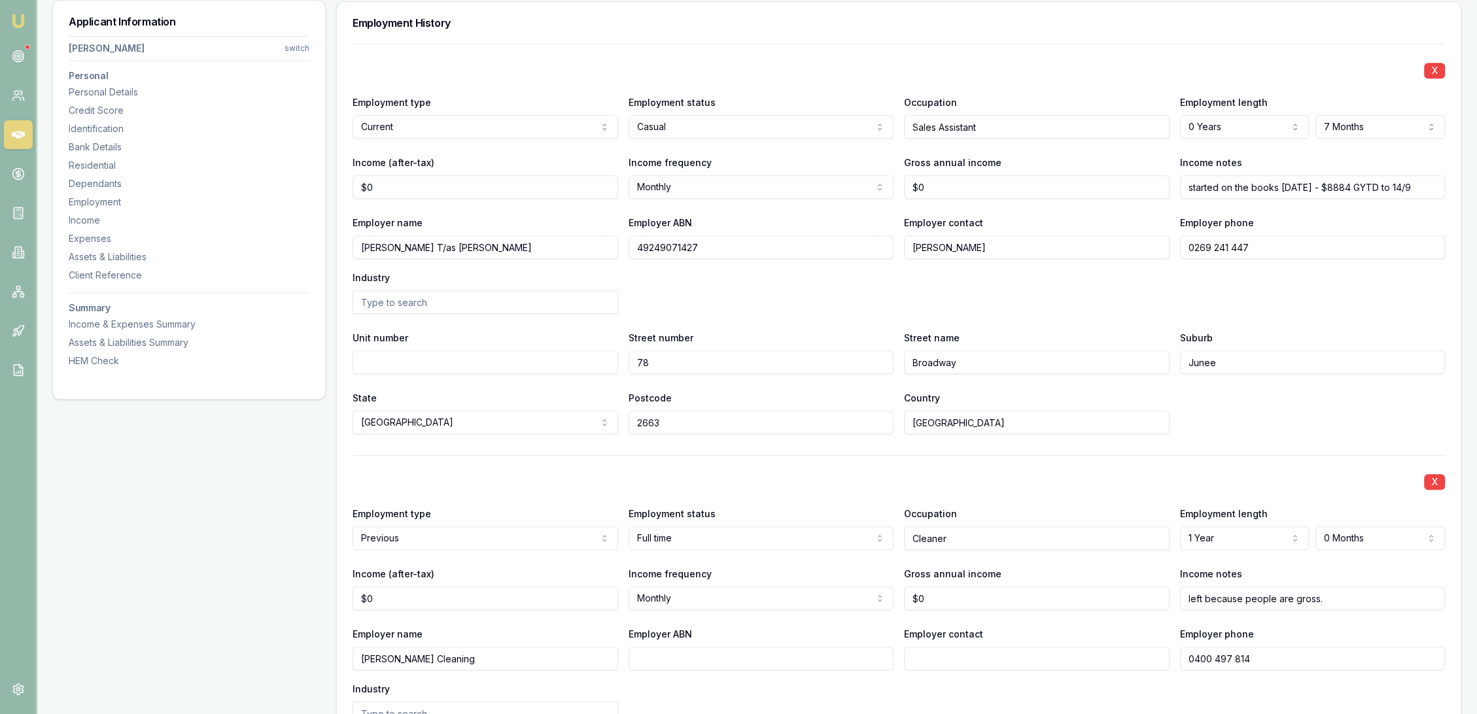
click at [1377, 183] on input "started on the books [DATE] - $8884 GYTD to 14/9" at bounding box center [1313, 187] width 266 height 24
type input "started on the books [DATE] - $8884 NYTD to 14/9"
click at [1350, 215] on div "Employer phone [PHONE_NUMBER]" at bounding box center [1313, 237] width 266 height 44
click at [466, 183] on input "$0" at bounding box center [486, 187] width 266 height 24
type input "0"
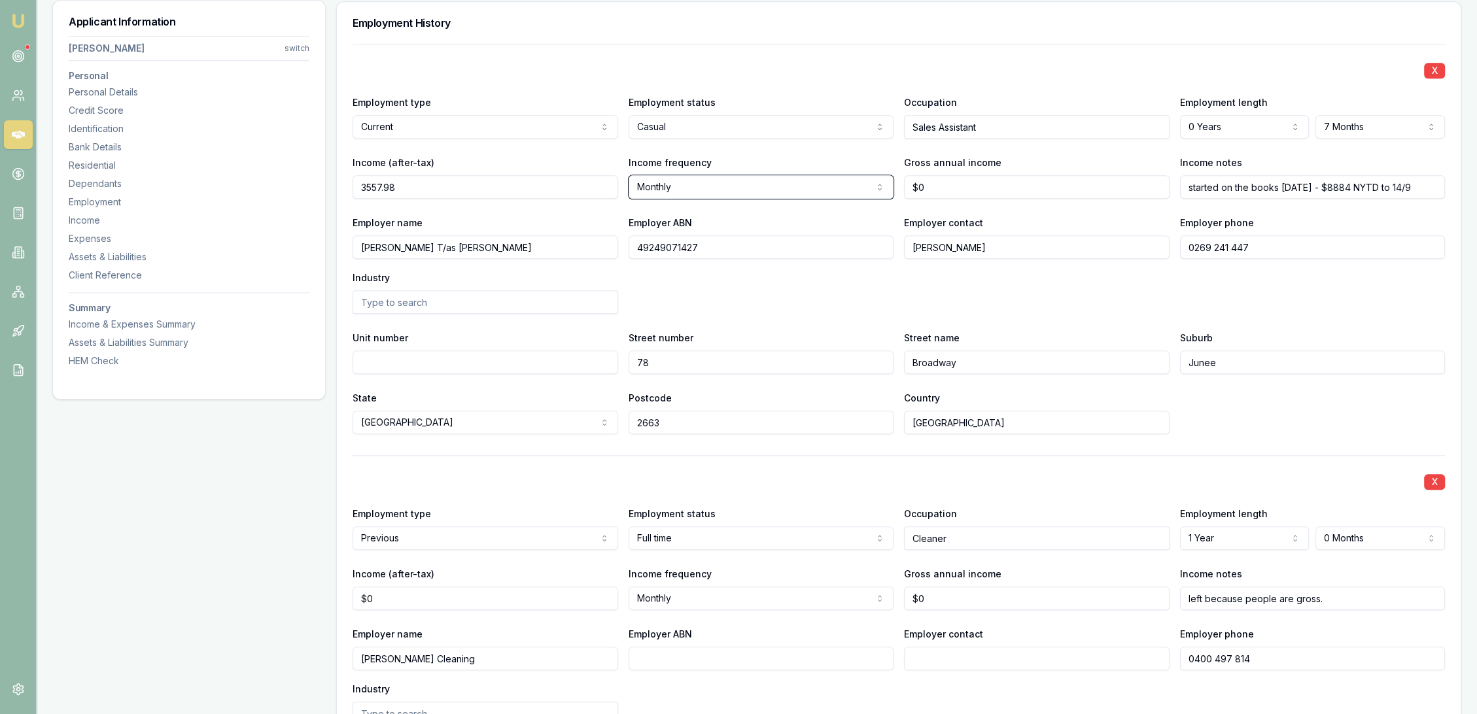
type input "$3,558"
type input "$0"
drag, startPoint x: 947, startPoint y: 186, endPoint x: 898, endPoint y: 188, distance: 49.1
click at [899, 186] on div "Income (after-tax) $3,558 Income frequency Monthly Weekly Fortnightly Monthly Q…" at bounding box center [899, 176] width 1093 height 44
type input "$49,216"
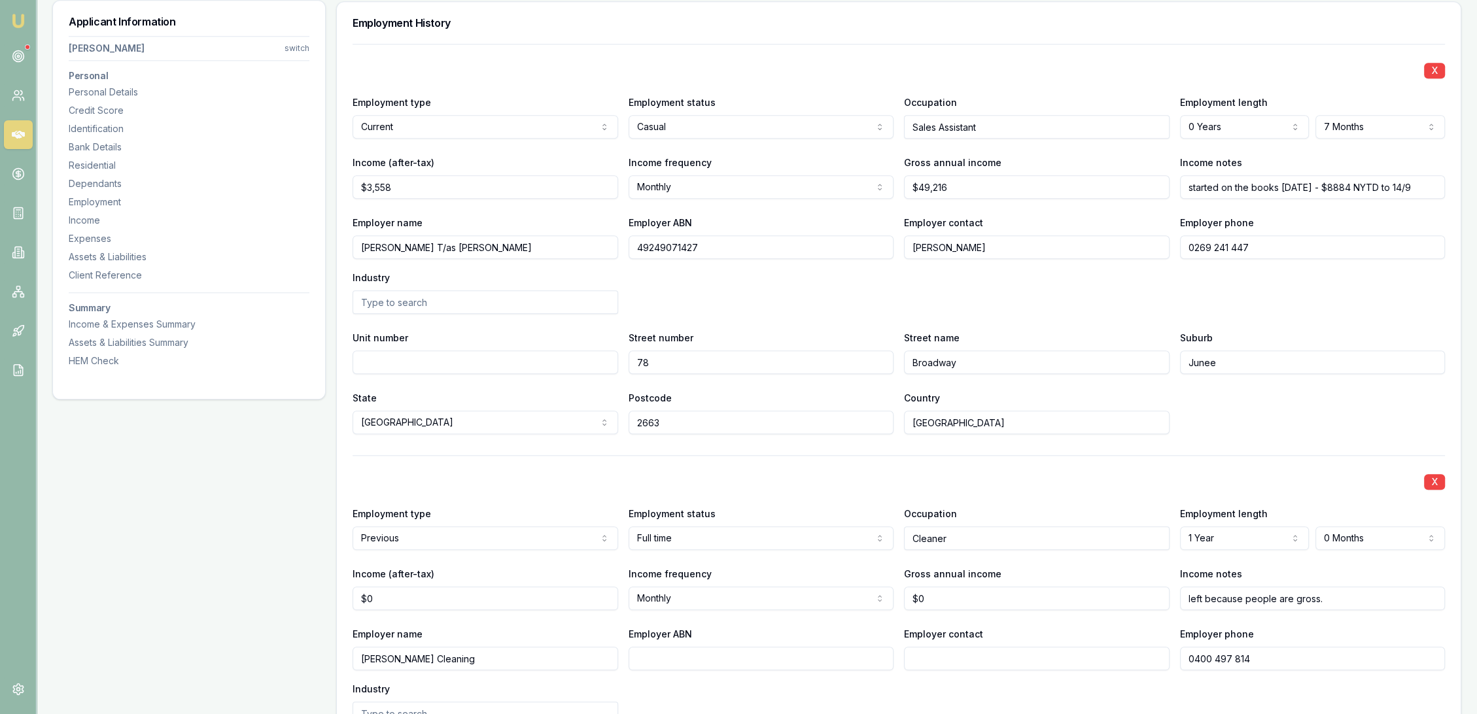
click at [815, 281] on div "Employer name [PERSON_NAME] T/as [PERSON_NAME] Employer ABN 49249071427 Employe…" at bounding box center [899, 264] width 1093 height 99
click at [481, 296] on input "text" at bounding box center [486, 303] width 266 height 24
type input "b"
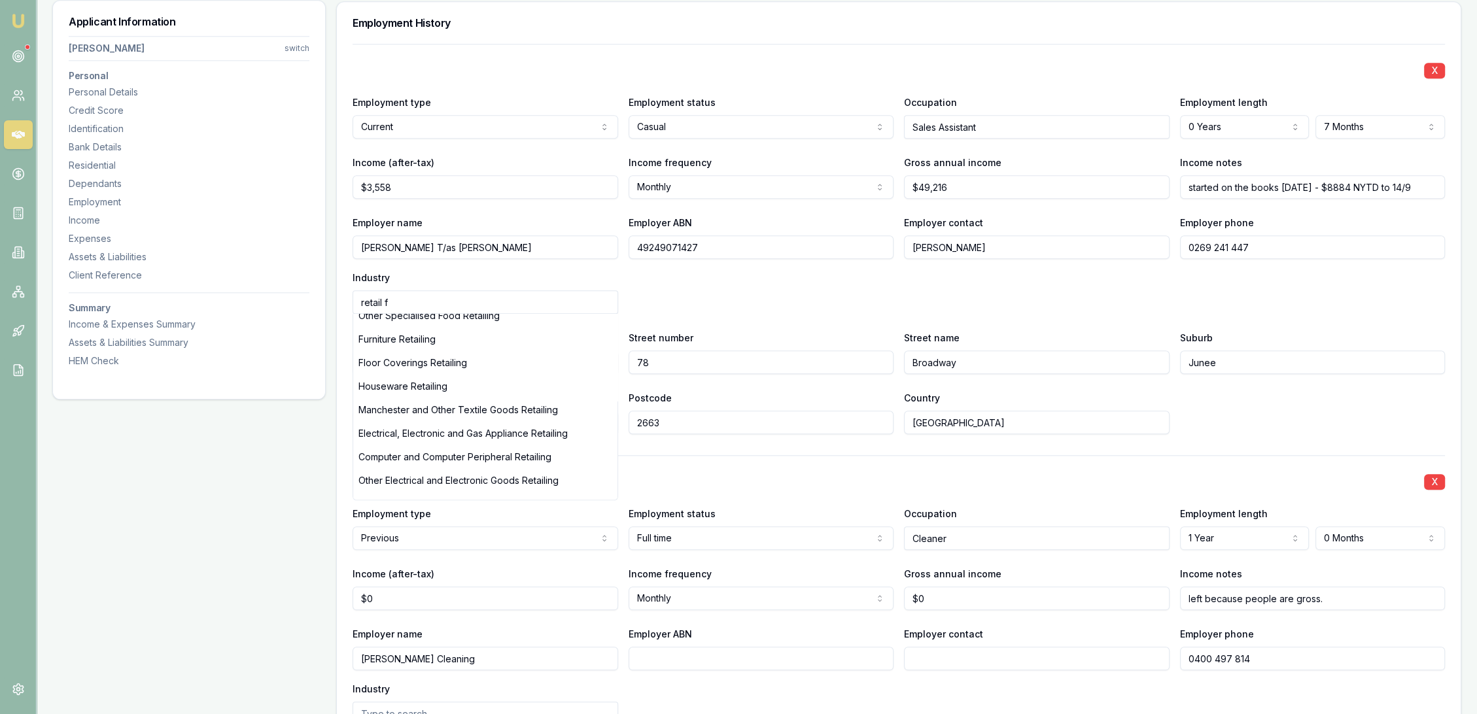
scroll to position [0, 0]
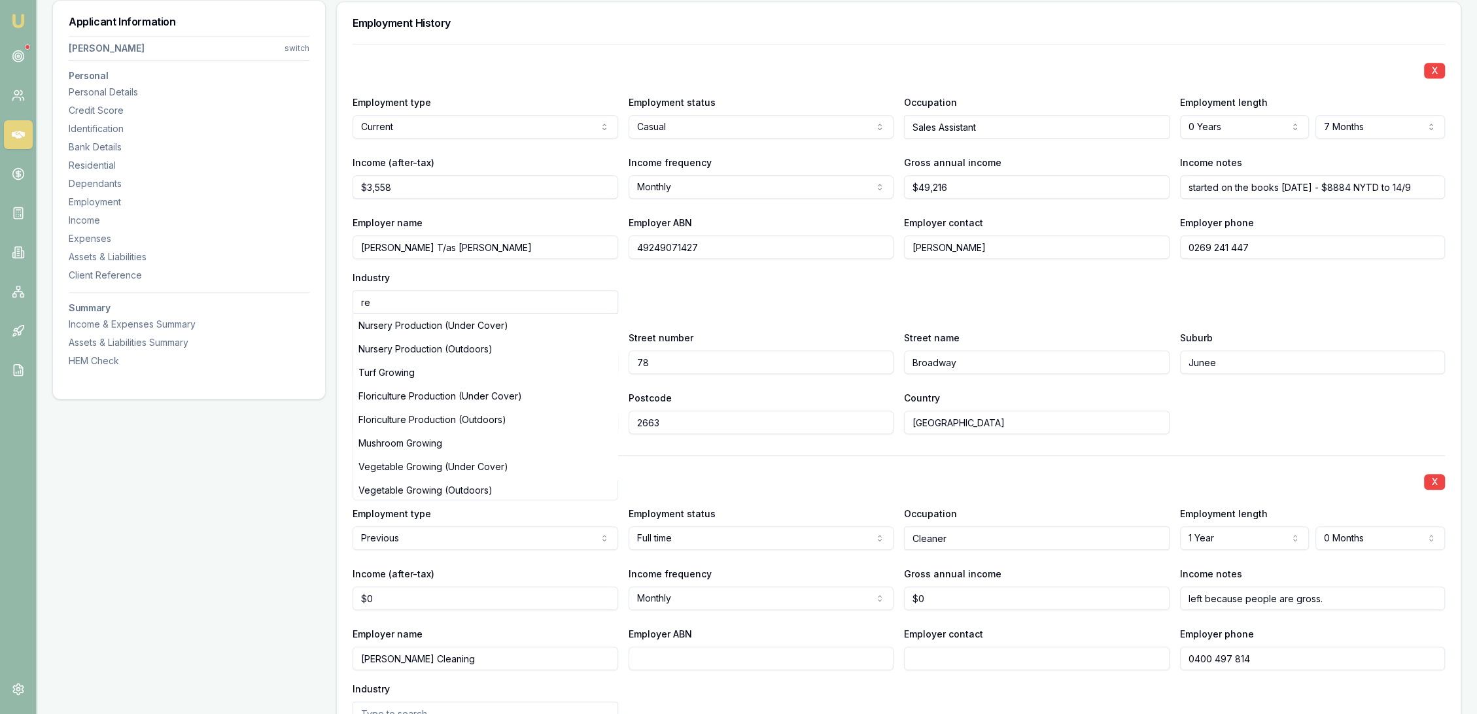
type input "r"
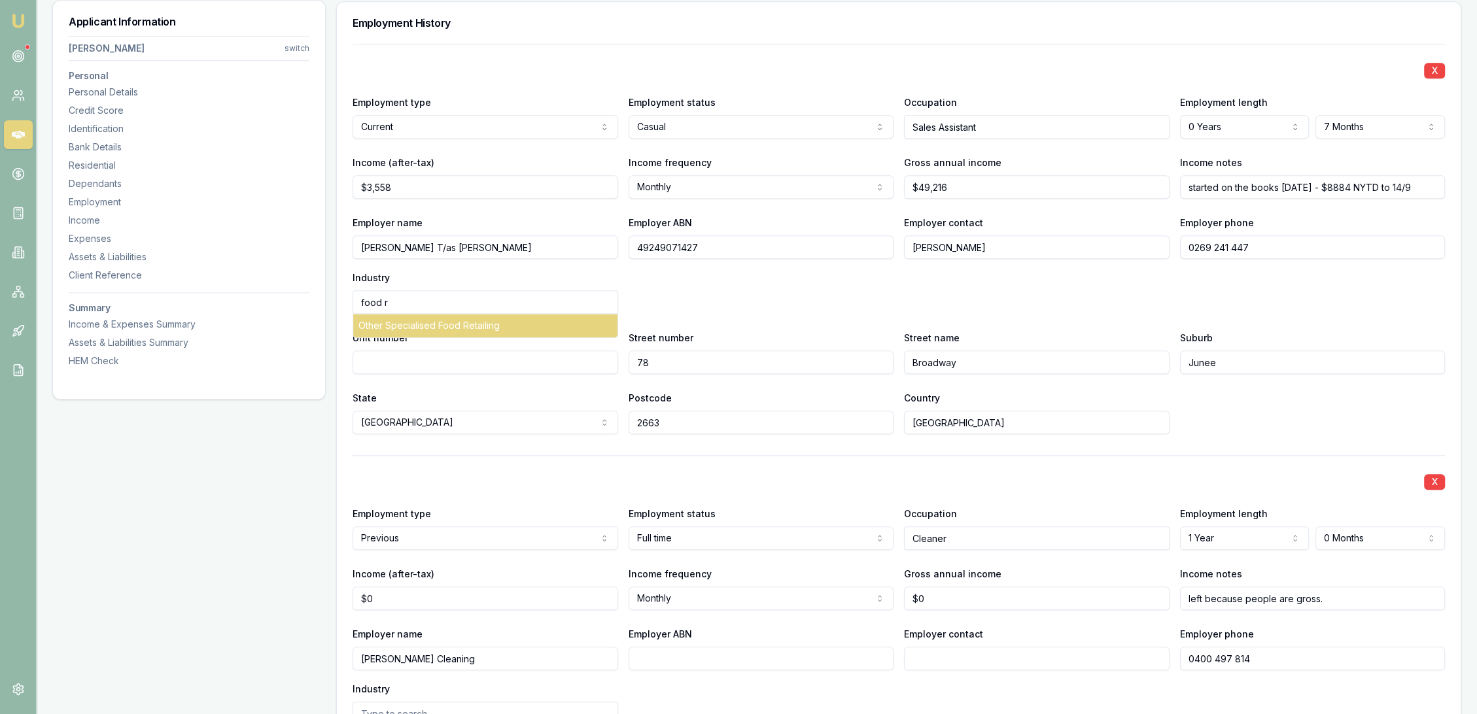
click at [429, 323] on div "Other Specialised Food Retailing" at bounding box center [485, 326] width 264 height 24
type input "Other Specialised Food Retailing"
click at [836, 311] on div "Employer name [PERSON_NAME] T/as [PERSON_NAME] Employer ABN 49249071427 Employe…" at bounding box center [899, 264] width 1093 height 99
click at [92, 328] on div "Income & Expenses Summary" at bounding box center [189, 324] width 241 height 13
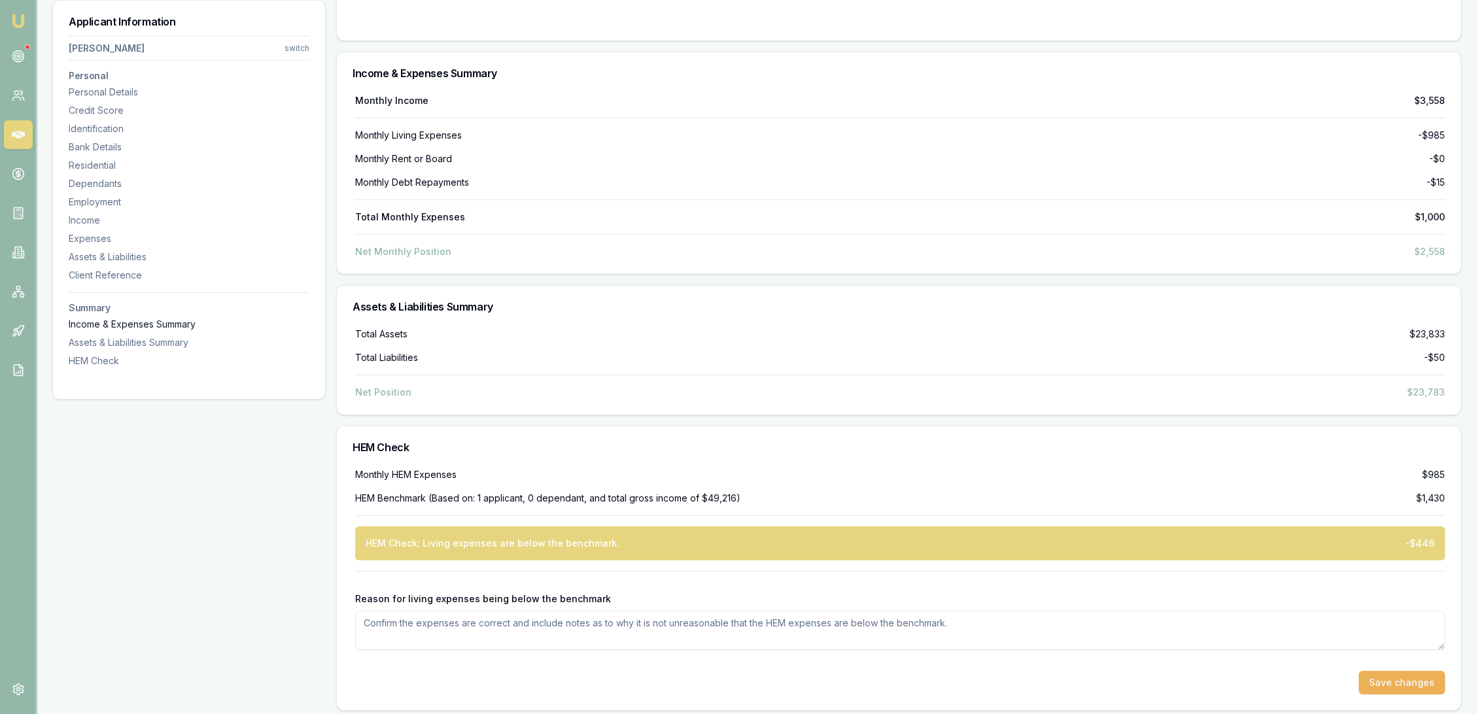
scroll to position [5441, 0]
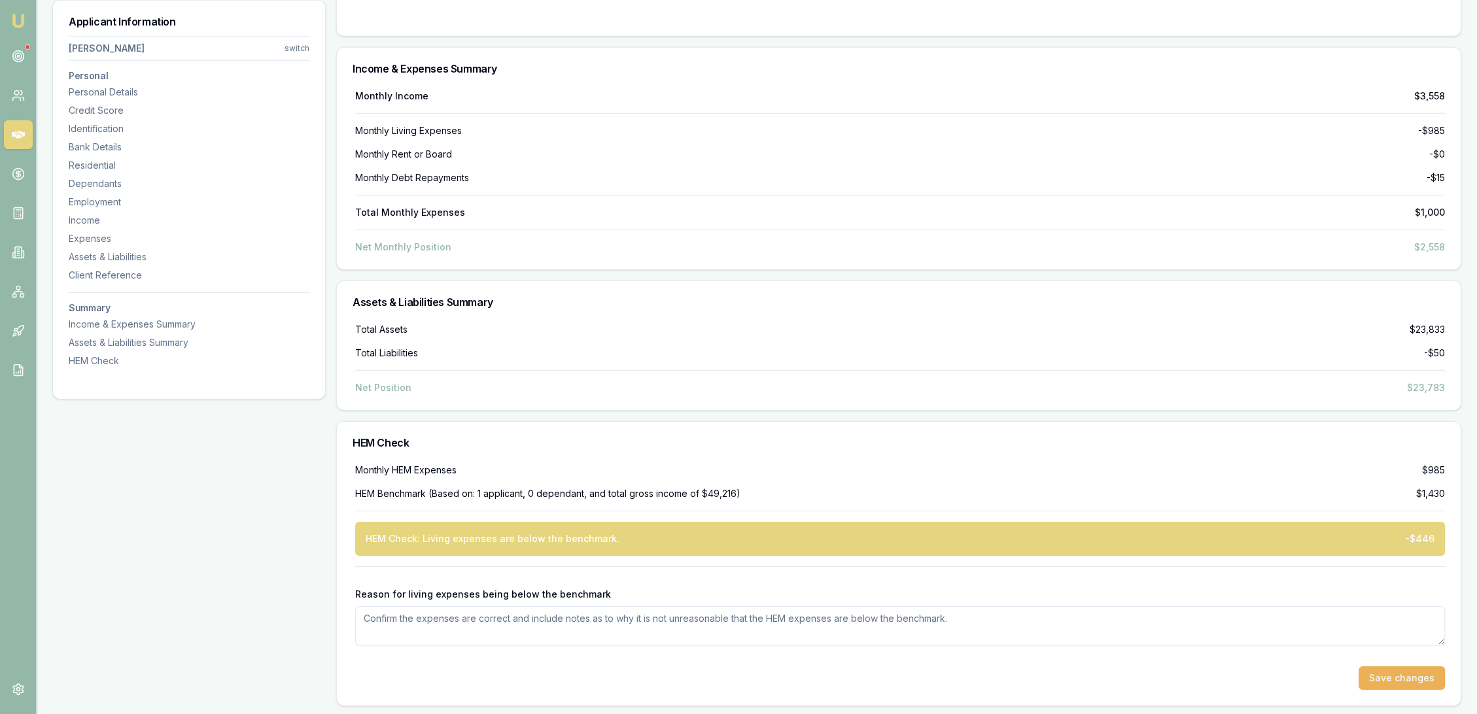
click at [449, 626] on textarea "Reason for living expenses being below the benchmark" at bounding box center [900, 626] width 1090 height 39
type textarea "Expenses are low as LWP and no utilities costs and main meal costs covered by p…"
click at [1402, 679] on button "Save changes" at bounding box center [1402, 679] width 86 height 24
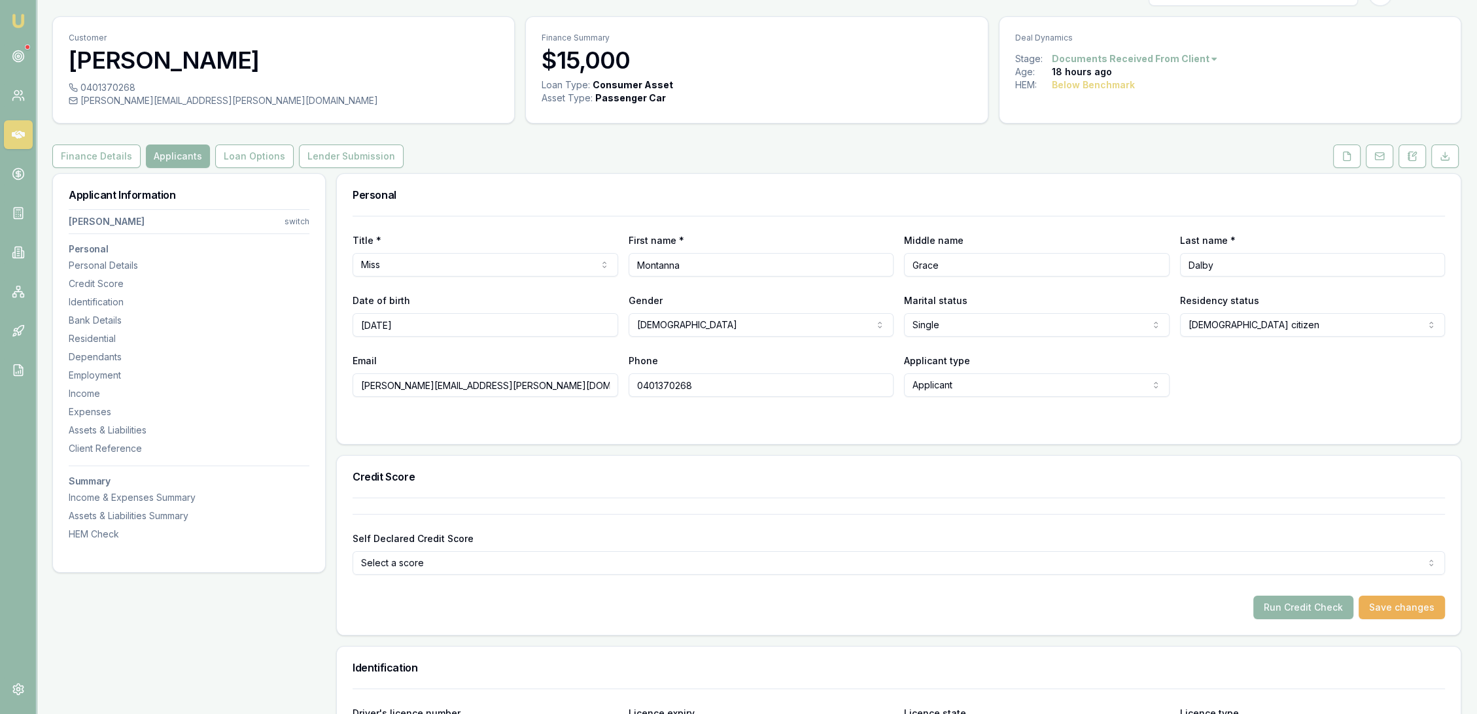
scroll to position [13, 0]
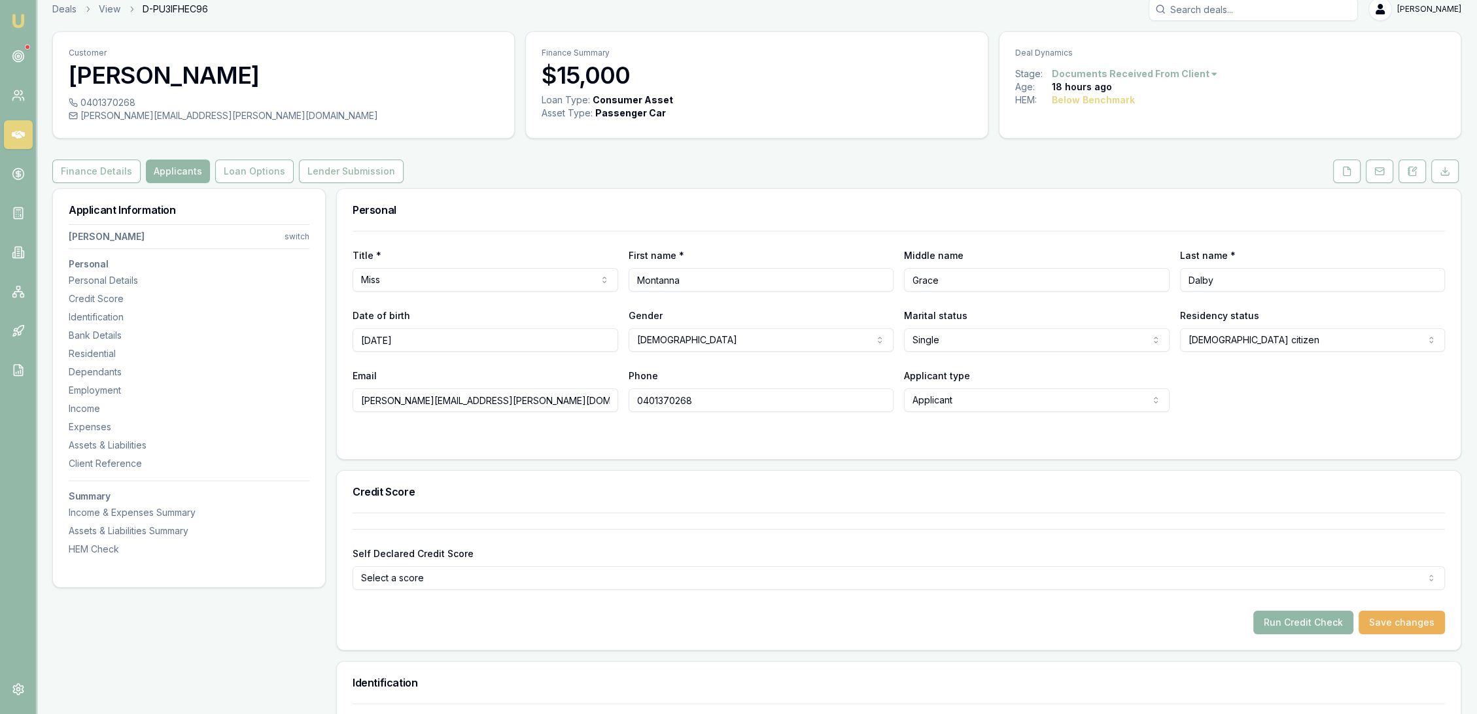
click at [1313, 612] on button "Run Credit Check" at bounding box center [1304, 623] width 100 height 24
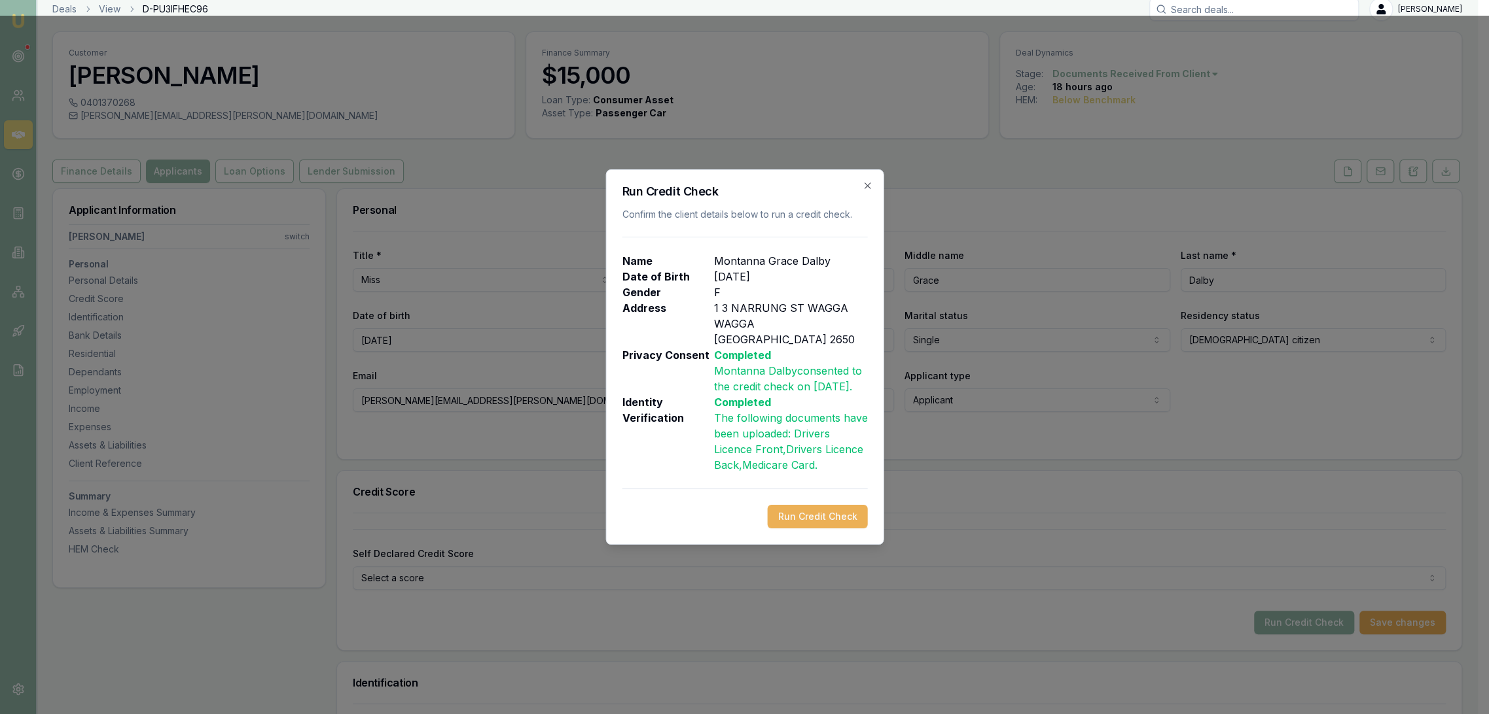
click at [818, 516] on button "Run Credit Check" at bounding box center [817, 517] width 100 height 24
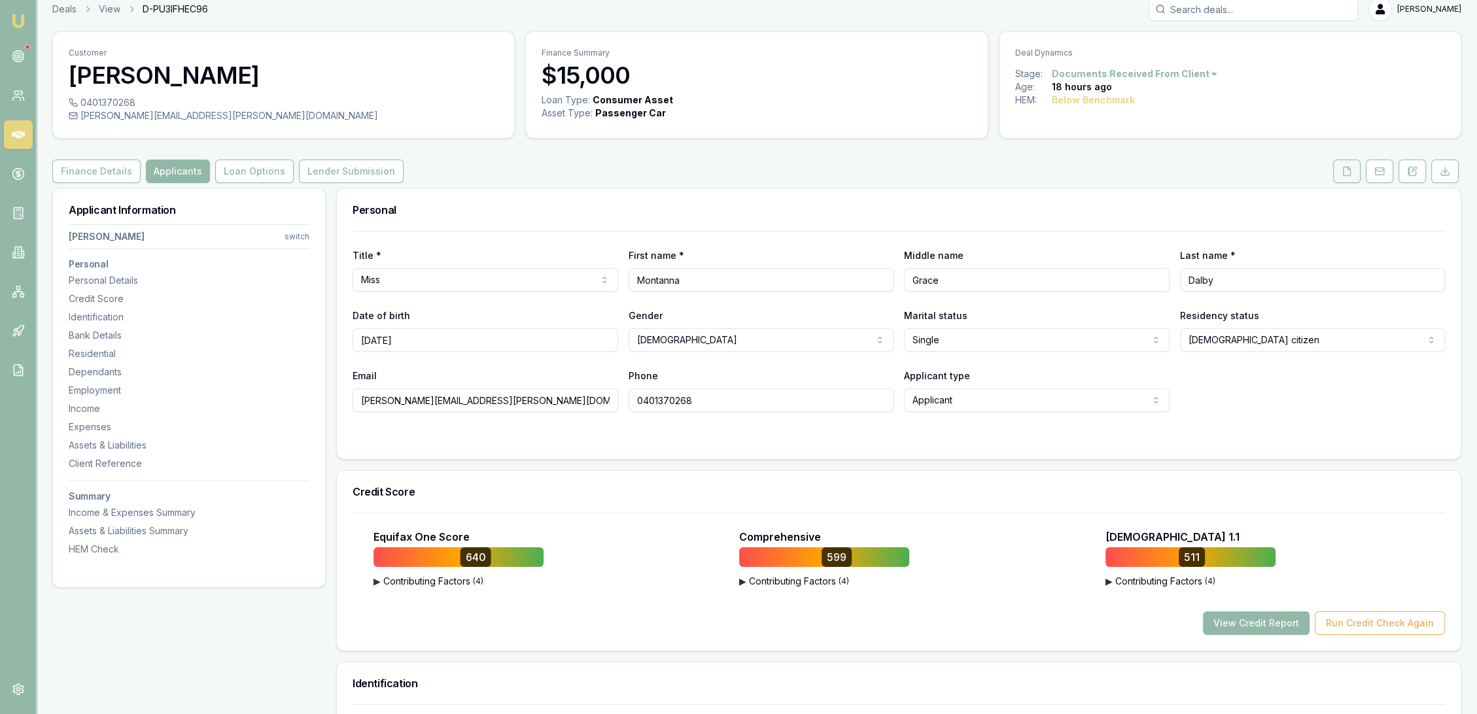
click at [1349, 170] on icon at bounding box center [1347, 171] width 10 height 10
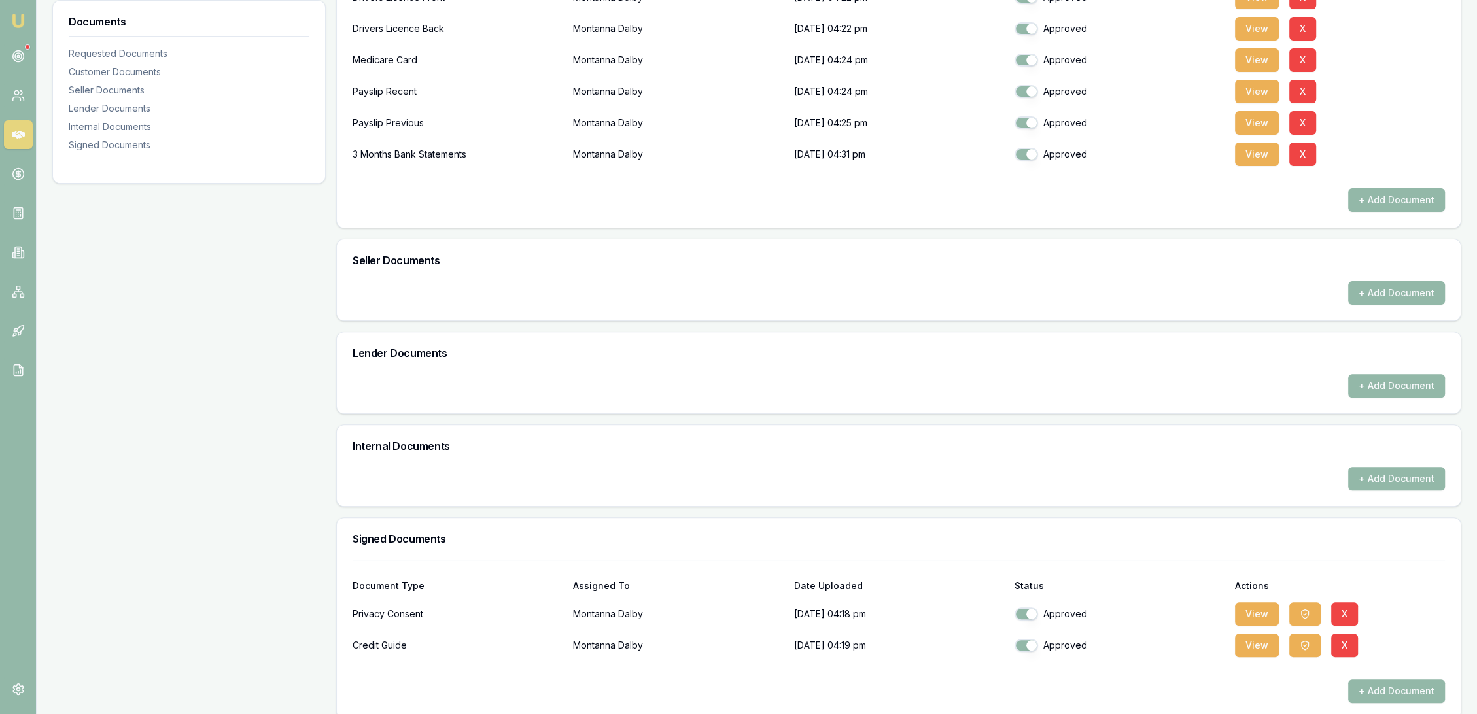
scroll to position [528, 0]
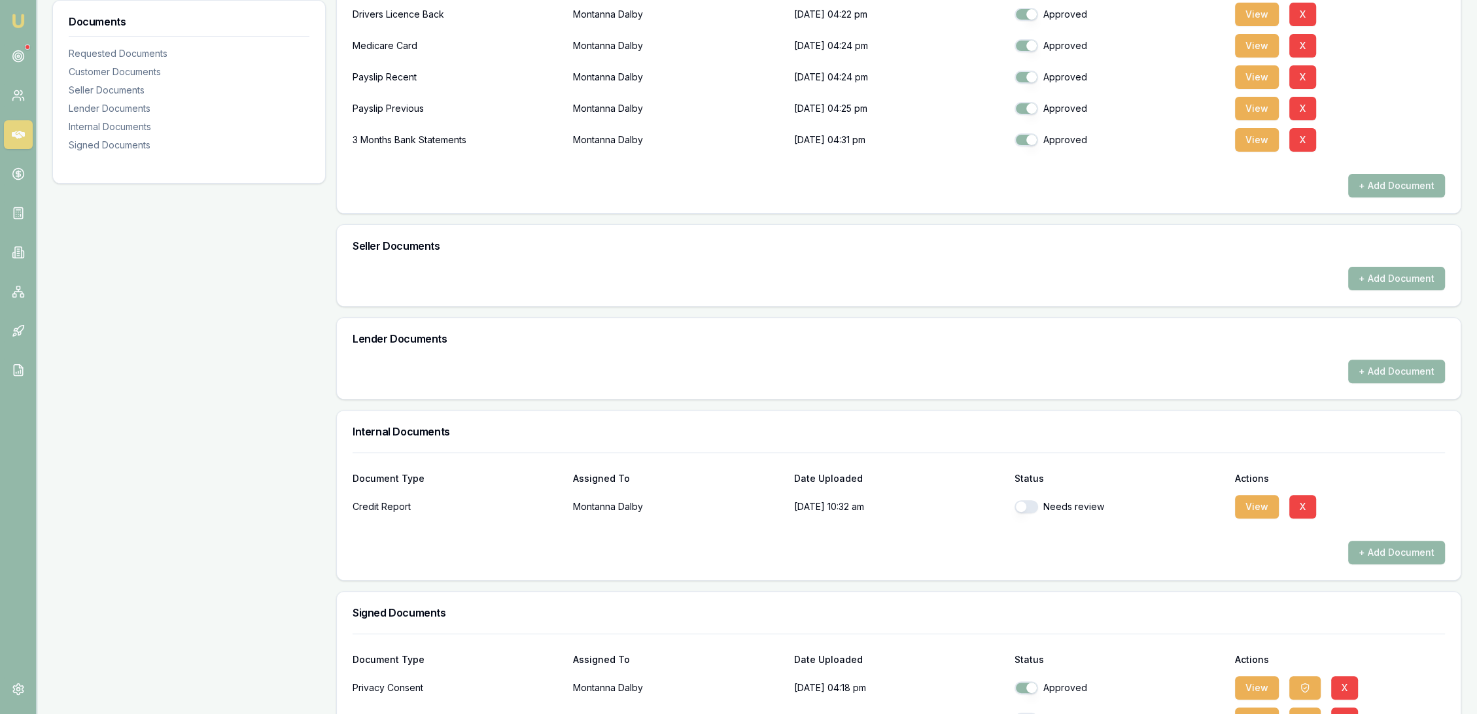
click at [1036, 506] on button "button" at bounding box center [1027, 507] width 24 height 13
checkbox input "true"
click at [1249, 504] on button "View" at bounding box center [1257, 507] width 44 height 24
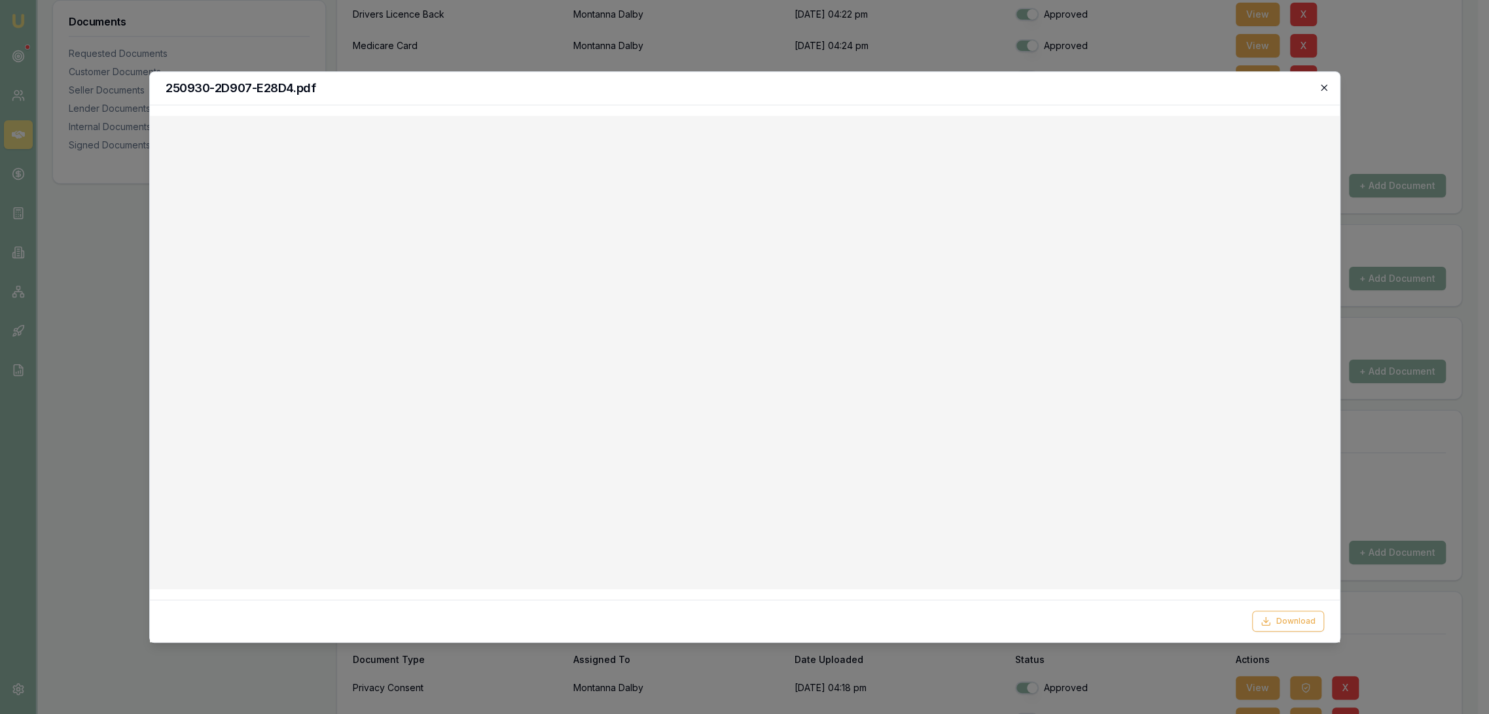
click at [1322, 85] on icon "button" at bounding box center [1323, 87] width 10 height 10
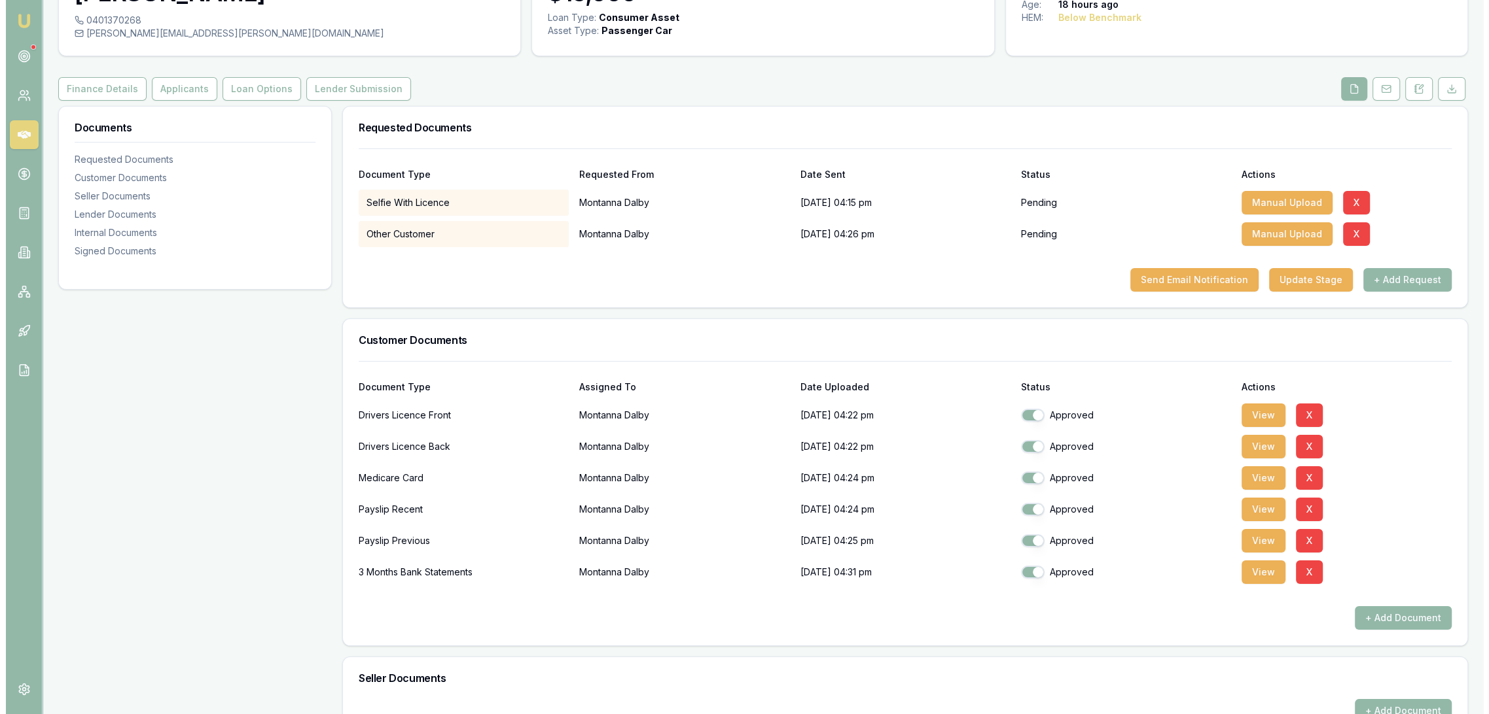
scroll to position [0, 0]
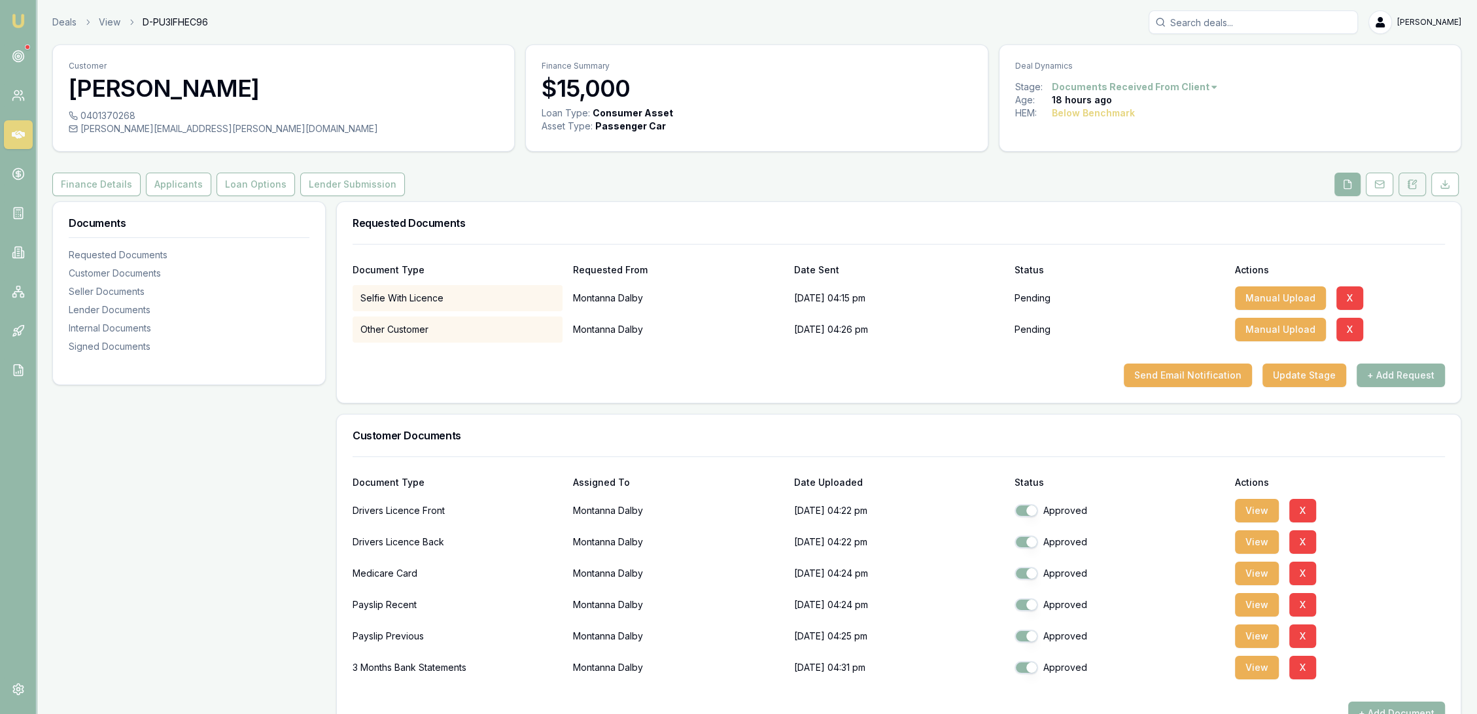
click at [1409, 181] on icon at bounding box center [1412, 184] width 10 height 10
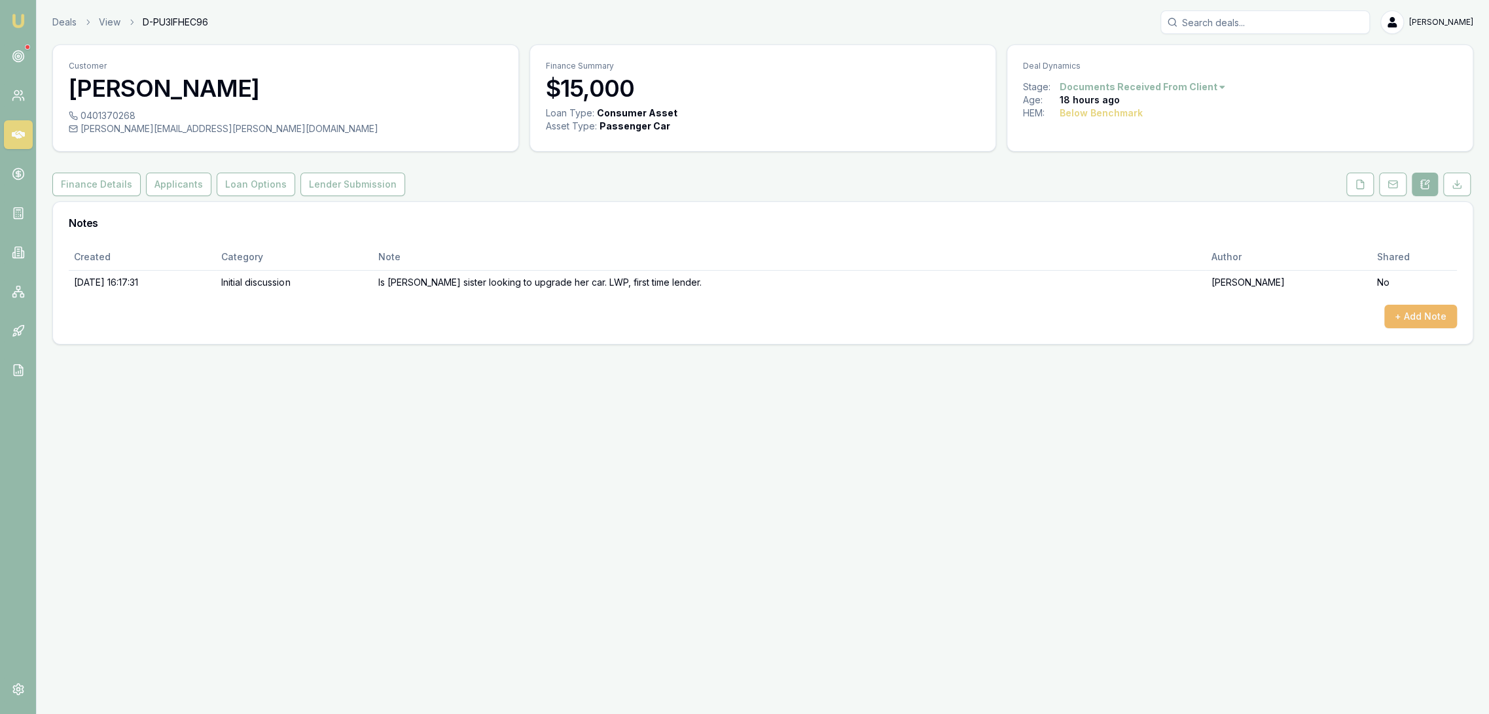
click at [1408, 319] on button "+ Add Note" at bounding box center [1420, 317] width 73 height 24
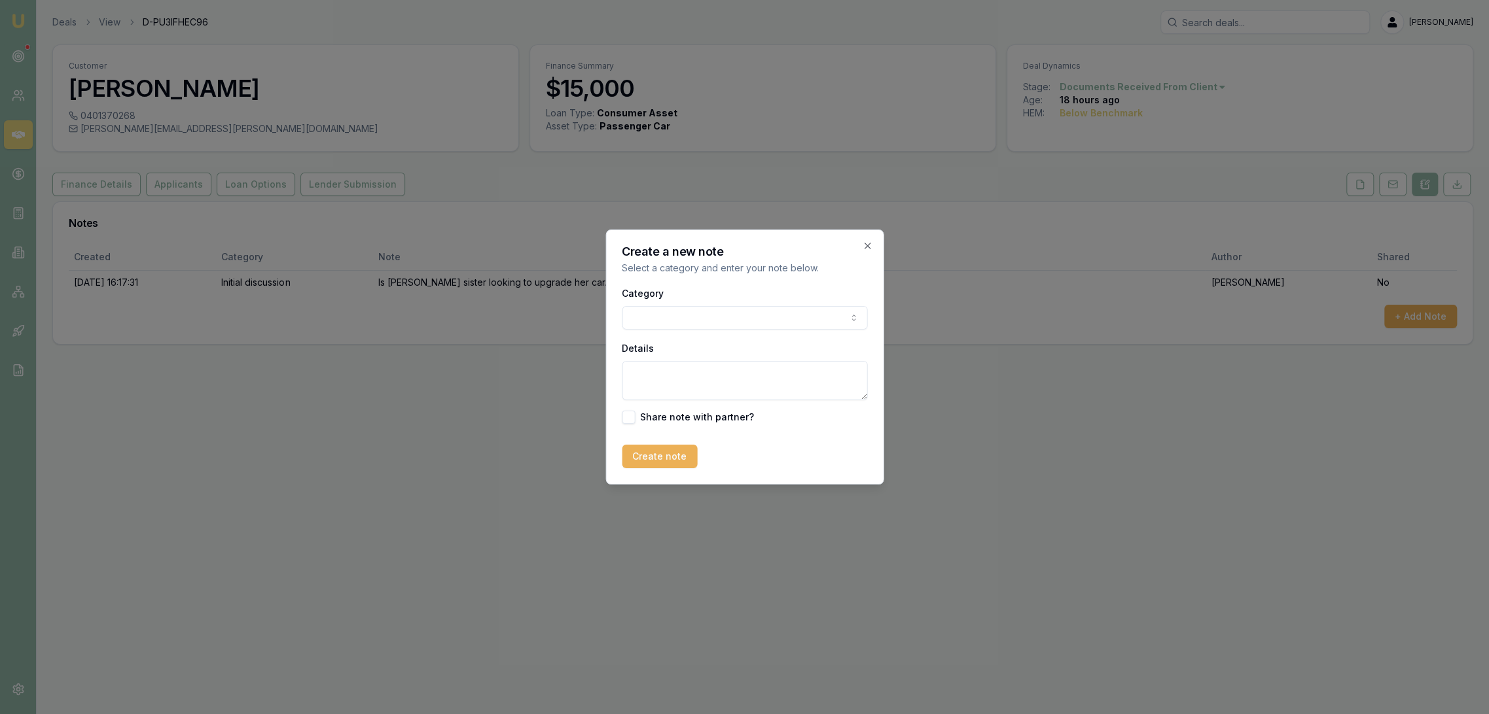
click at [630, 376] on textarea "Details" at bounding box center [744, 380] width 245 height 39
click at [851, 374] on textarea "CREDIT FILE - only 1 month old - 640 599 511 -" at bounding box center [744, 380] width 245 height 39
click at [728, 394] on textarea "CREDIT FILE - only 1 month old - 640 599 511 - Latitude has been referred back …" at bounding box center [744, 380] width 245 height 39
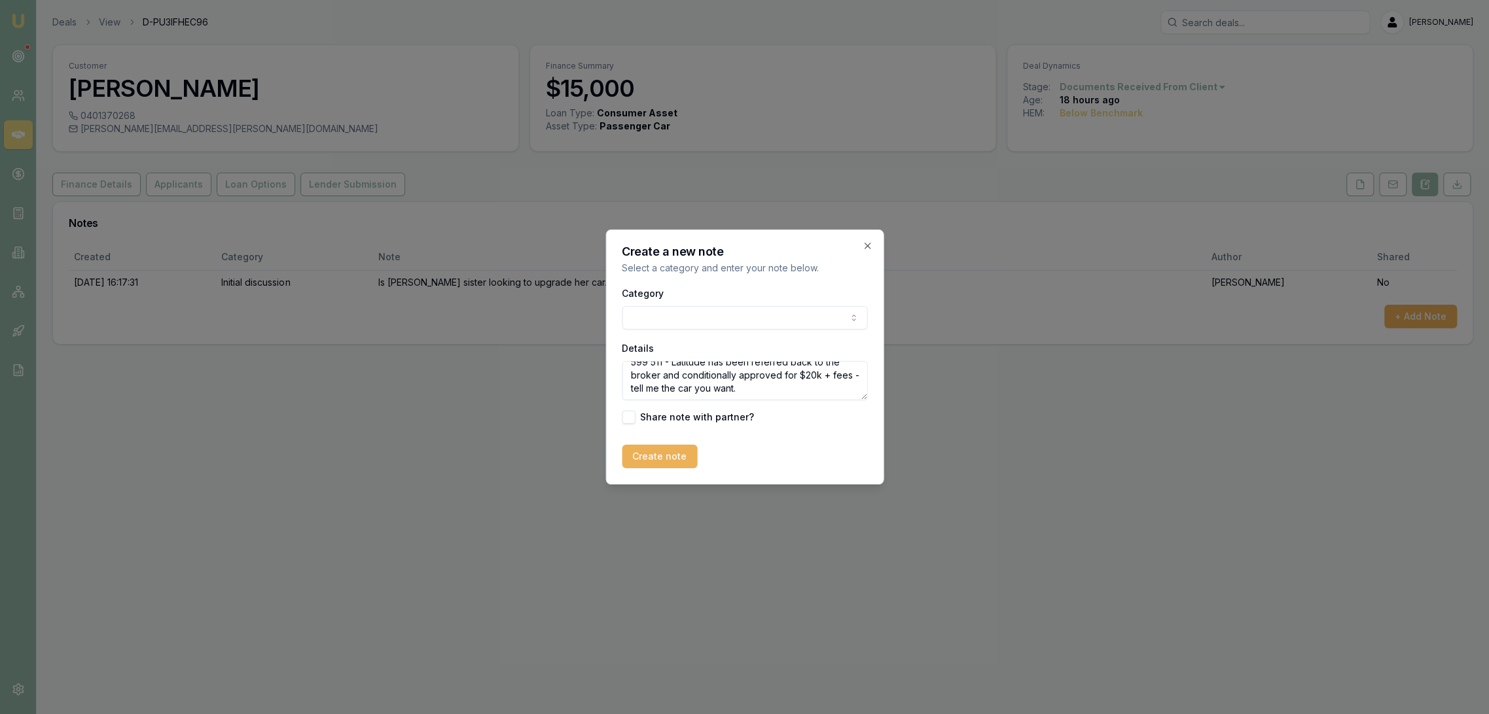
click at [701, 387] on textarea "CREDIT FILE - only 1 month old - 640 599 511 - Latitude has been referred back …" at bounding box center [744, 380] width 245 height 39
click at [720, 387] on textarea "CREDIT FILE - only 1 month old - 640 599 511 - Latitude has been referred back …" at bounding box center [744, 380] width 245 height 39
type textarea "CREDIT FILE - only 1 month old - 640 599 511 - Latitude has been referred back …"
drag, startPoint x: 669, startPoint y: 460, endPoint x: 1006, endPoint y: 464, distance: 337.6
click at [669, 459] on button "Create note" at bounding box center [659, 457] width 75 height 24
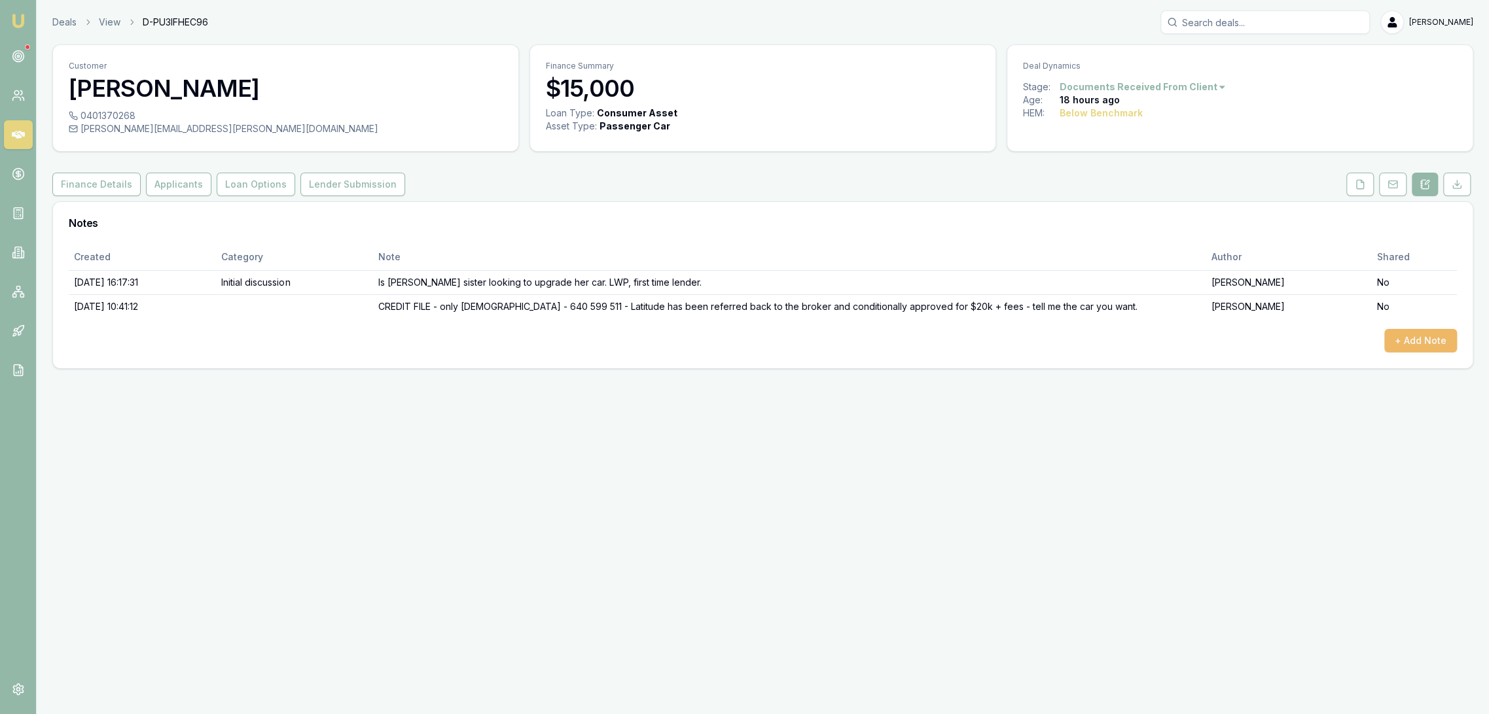
click at [1430, 349] on button "+ Add Note" at bounding box center [1420, 341] width 73 height 24
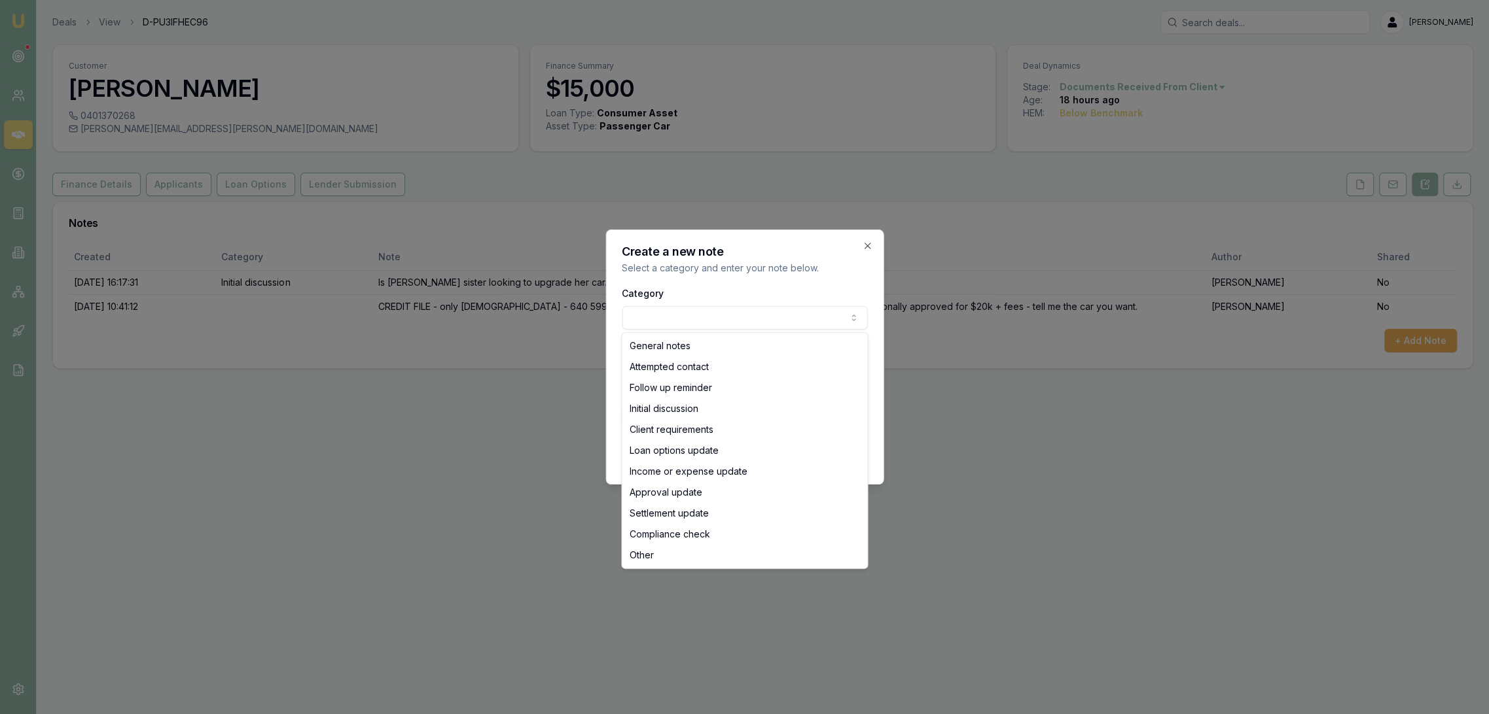
click at [695, 321] on body "Emu Broker Deals View D-PU3IFHEC96 Robyn Adams Toggle Menu Customer Montanna Da…" at bounding box center [744, 357] width 1489 height 714
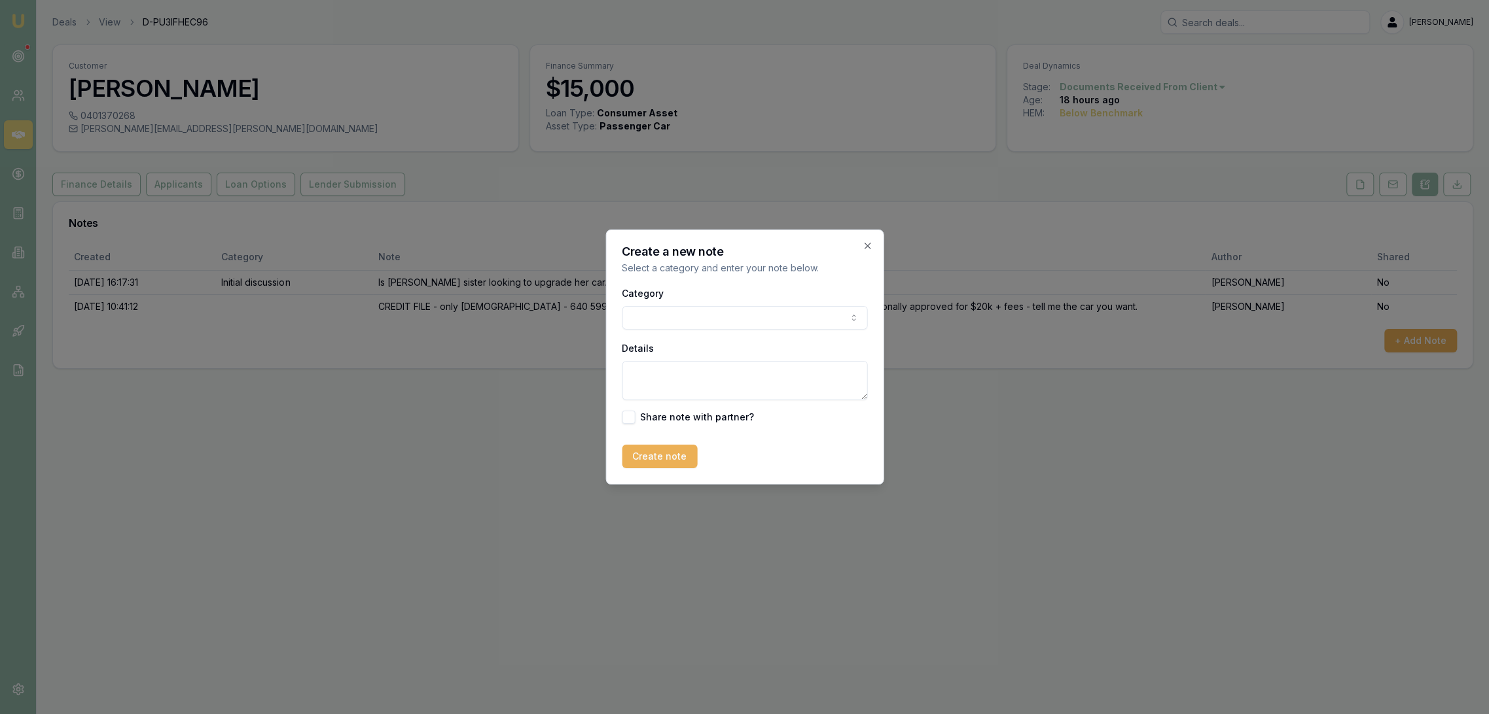
click at [669, 374] on textarea "Details" at bounding box center [744, 380] width 245 height 39
type textarea "LATITUDE ENQUIRY - conditionally approved through another broker. Was approved …"
click at [653, 449] on button "Create note" at bounding box center [659, 457] width 75 height 24
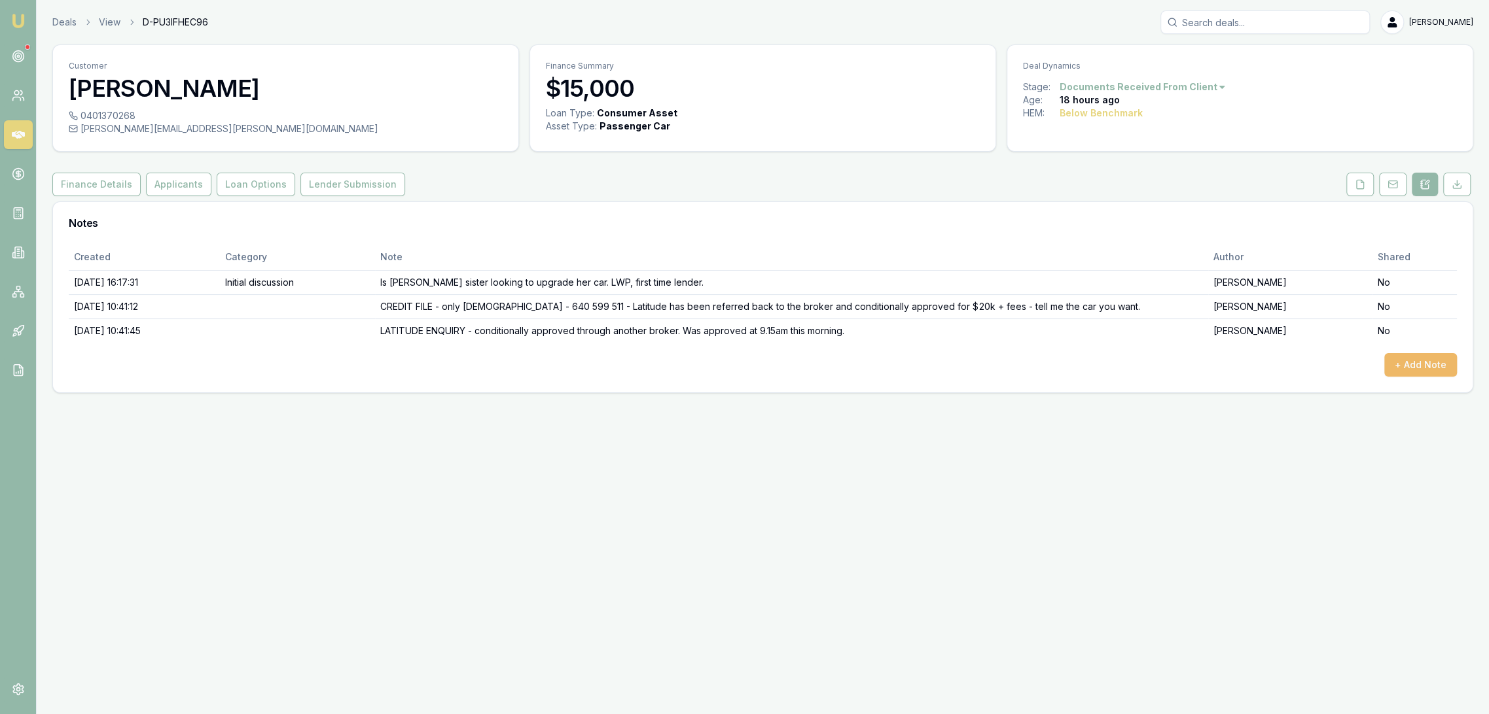
click at [1422, 364] on button "+ Add Note" at bounding box center [1420, 365] width 73 height 24
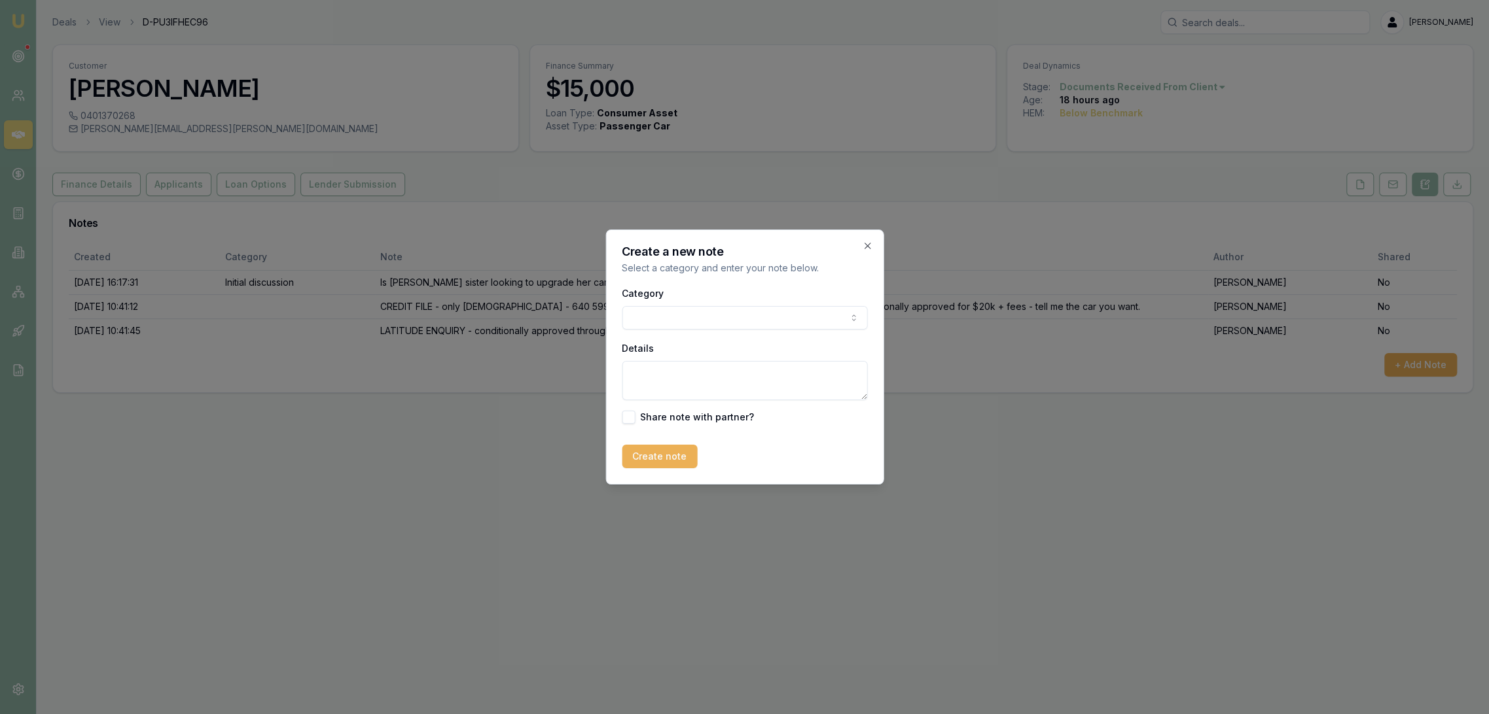
click at [714, 379] on textarea "Details" at bounding box center [744, 380] width 245 height 39
click at [738, 370] on textarea "TEXT MESSAGE" at bounding box center [744, 380] width 245 height 39
click at [839, 391] on textarea "TEXT MESSAGE received saying that loan has been approved already and are going …" at bounding box center [744, 380] width 245 height 39
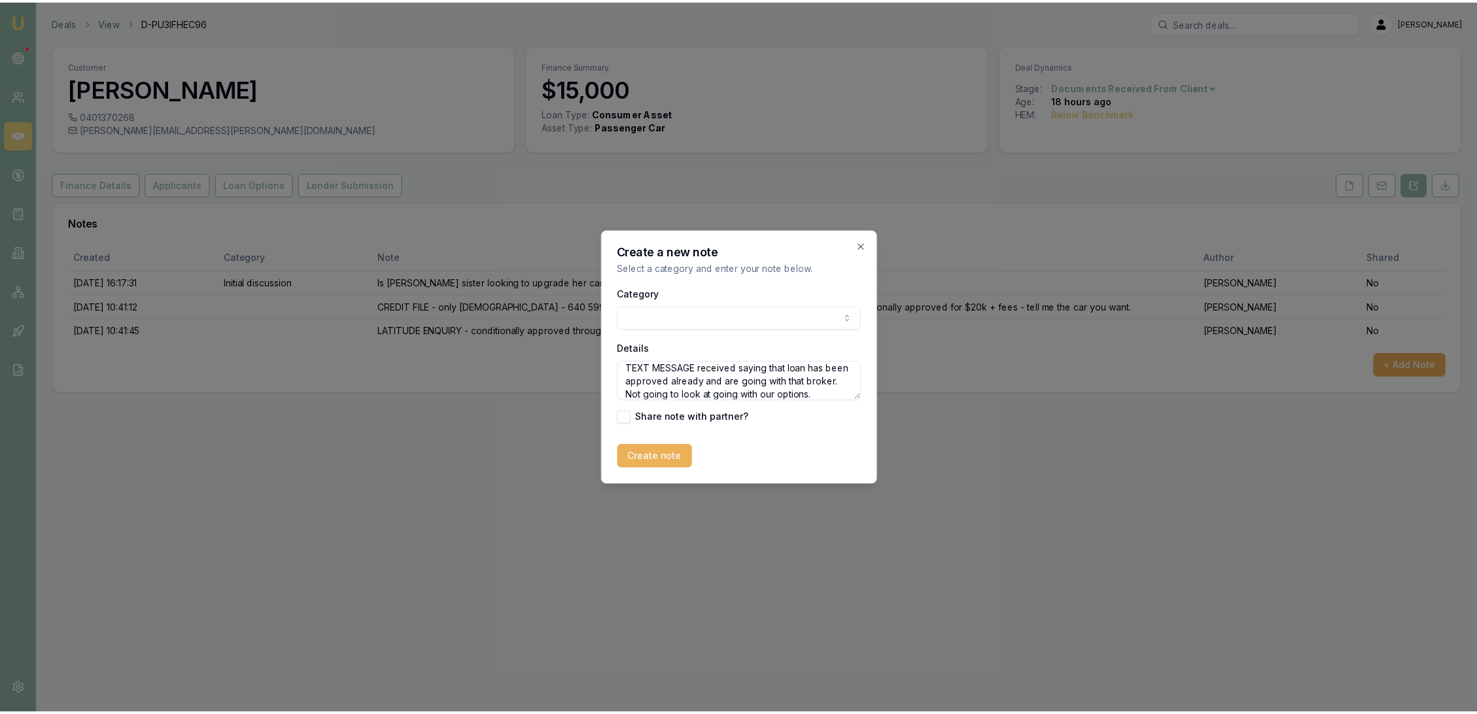
scroll to position [18, 0]
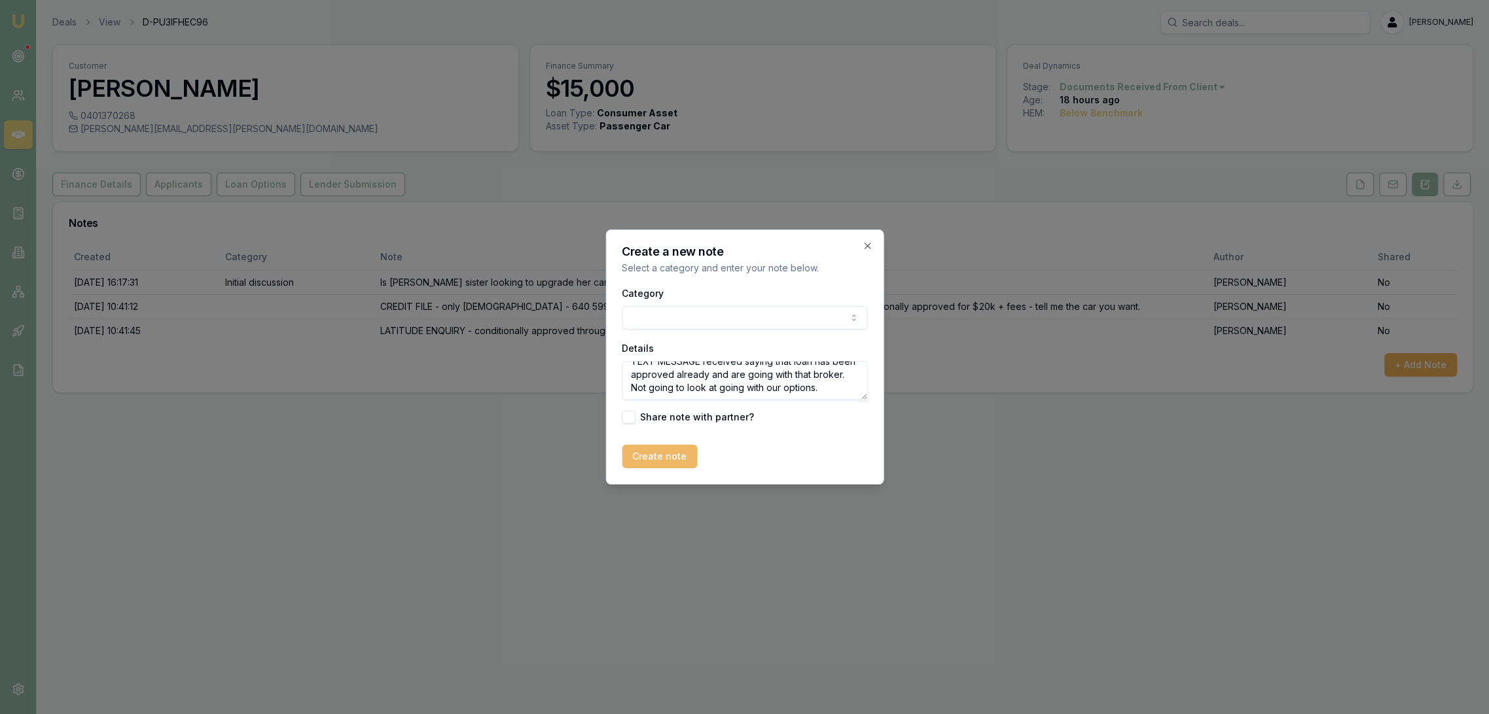
type textarea "TEXT MESSAGE received saying that loan has been approved already and are going …"
click at [653, 451] on button "Create note" at bounding box center [659, 457] width 75 height 24
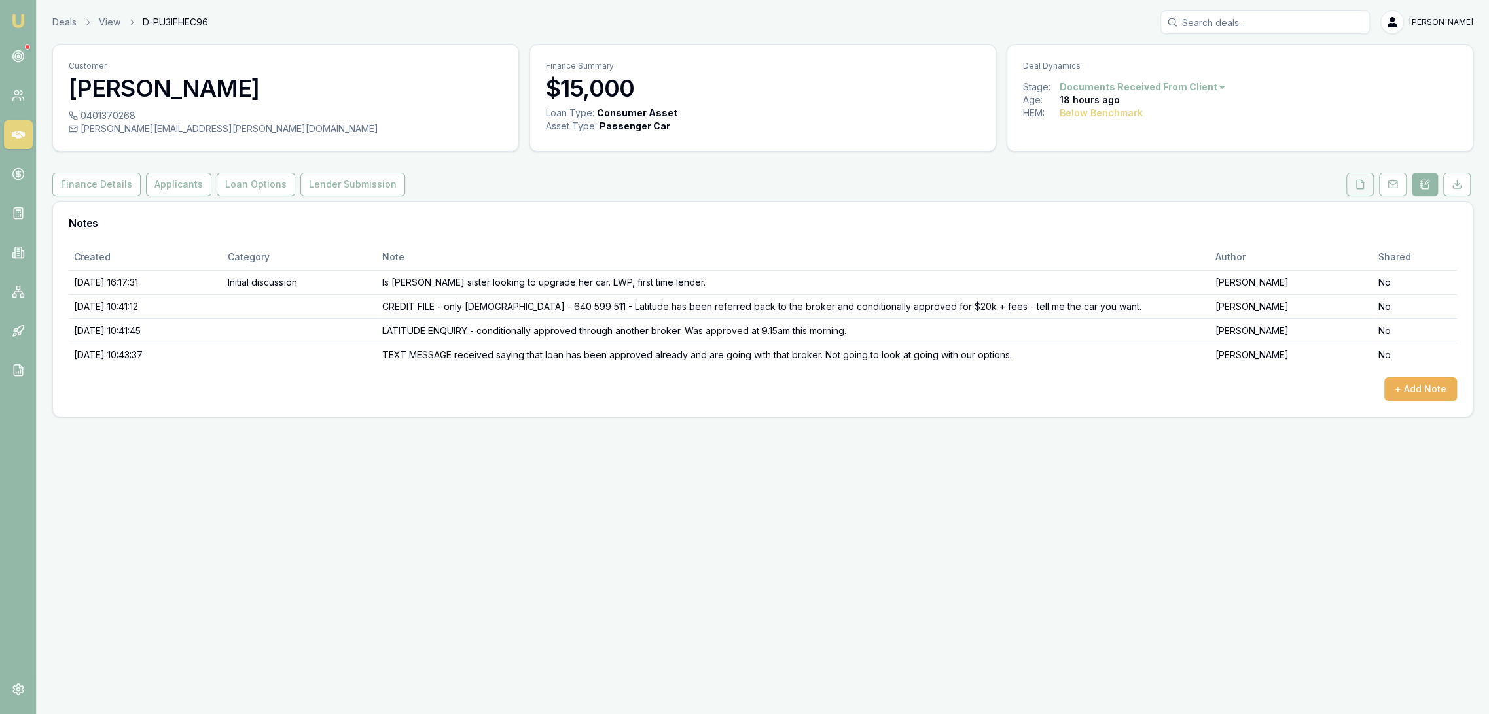
click at [1358, 182] on icon at bounding box center [1359, 184] width 10 height 10
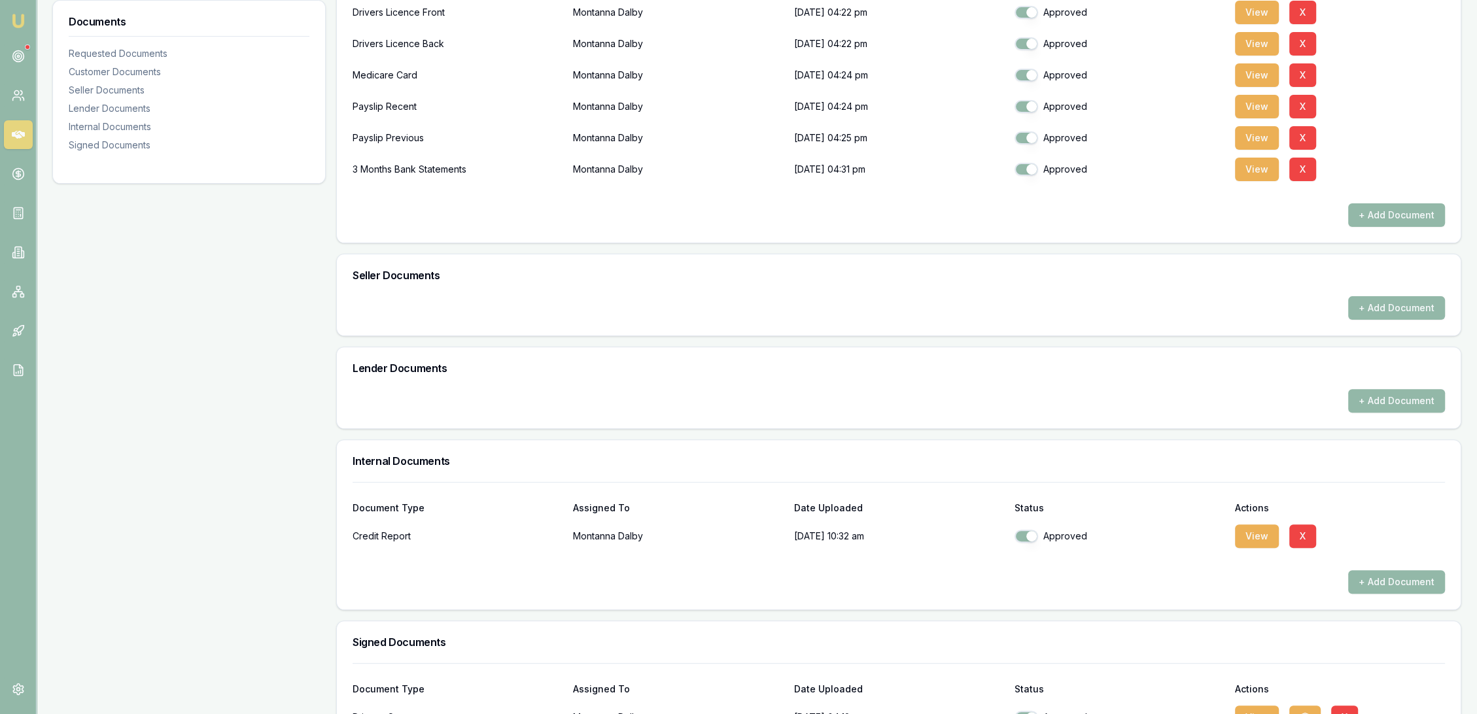
scroll to position [508, 0]
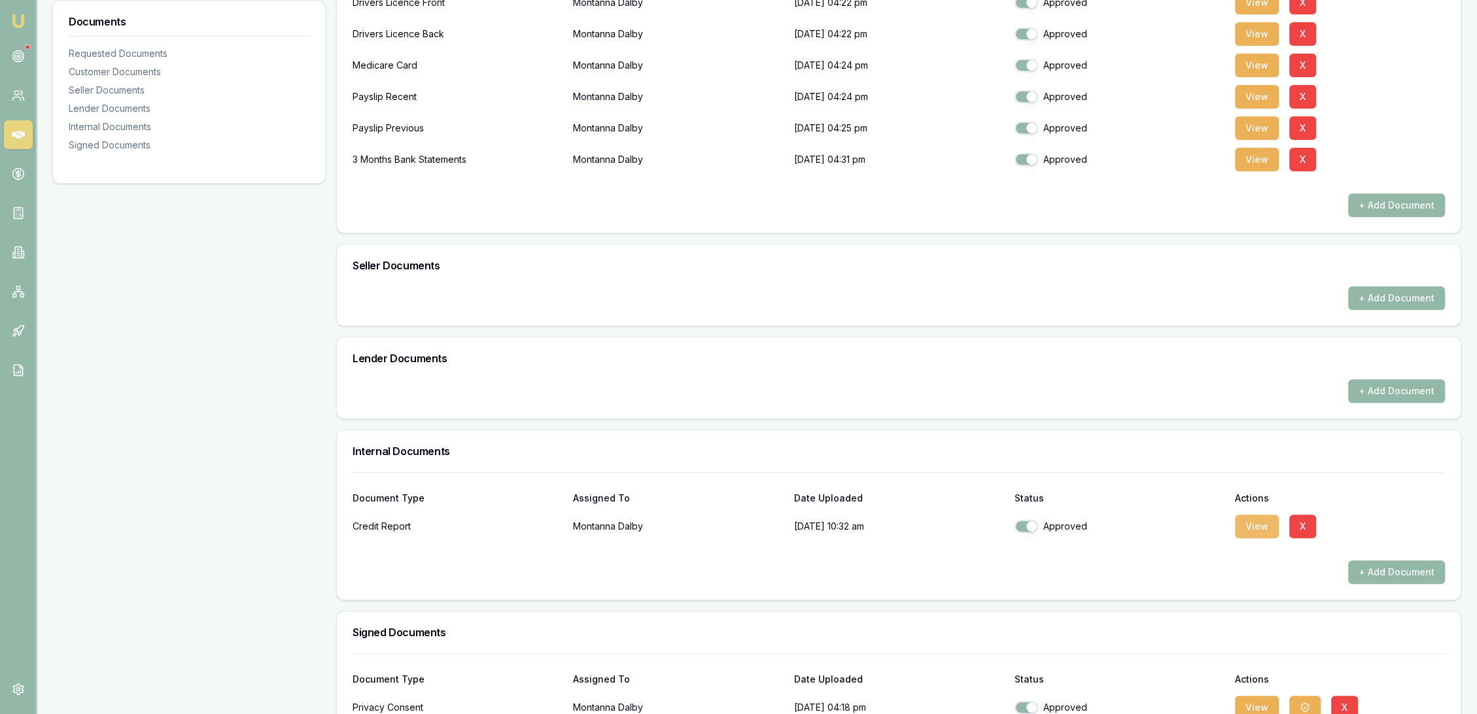
drag, startPoint x: 1252, startPoint y: 517, endPoint x: 1245, endPoint y: 523, distance: 9.3
click at [1252, 517] on button "View" at bounding box center [1257, 527] width 44 height 24
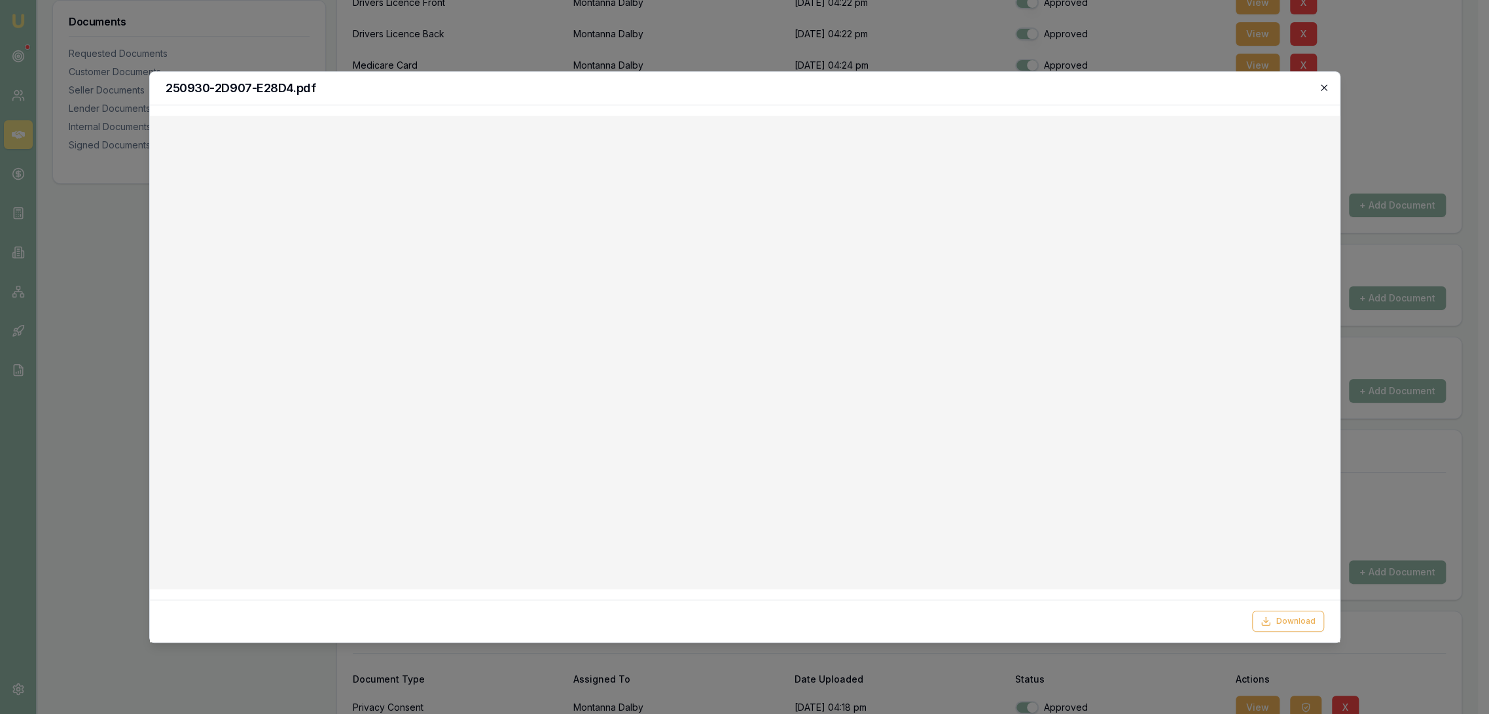
click at [1320, 84] on icon "button" at bounding box center [1323, 87] width 10 height 10
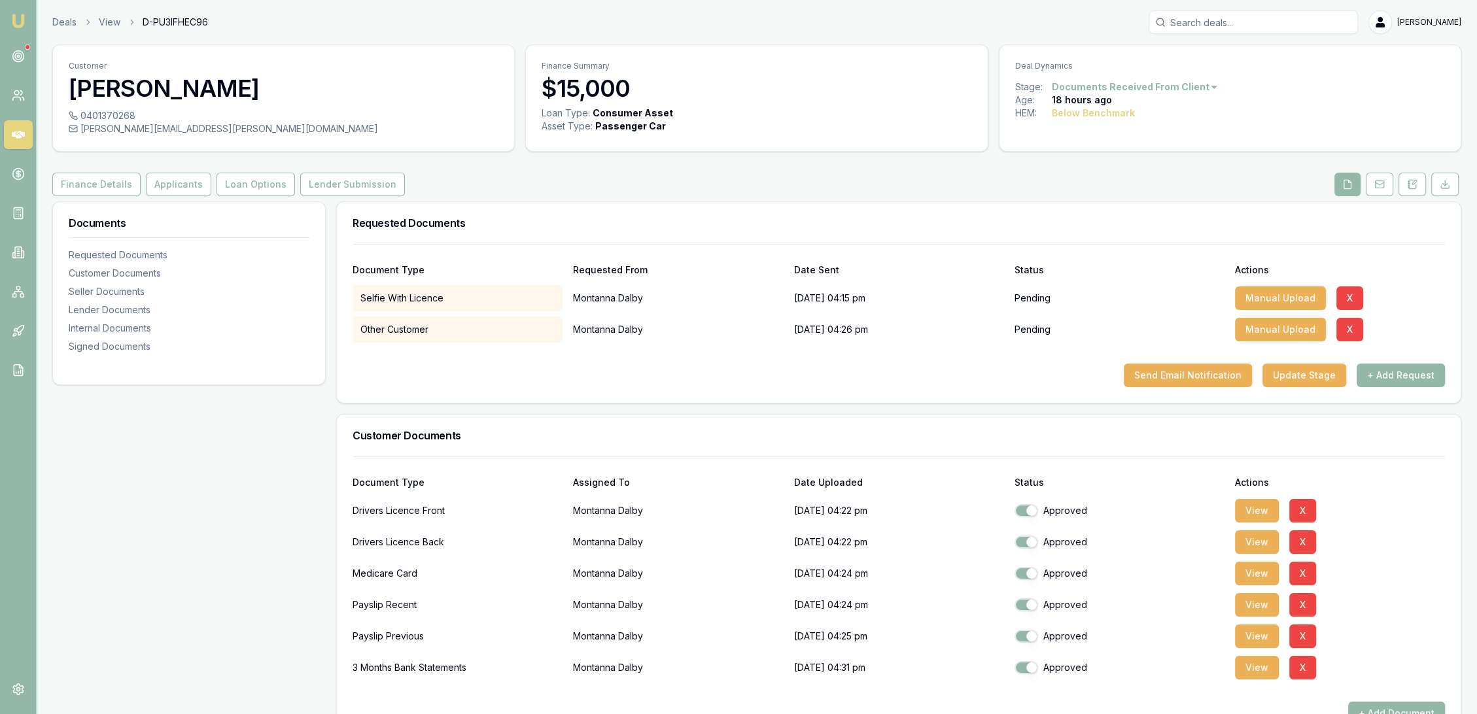
scroll to position [73, 0]
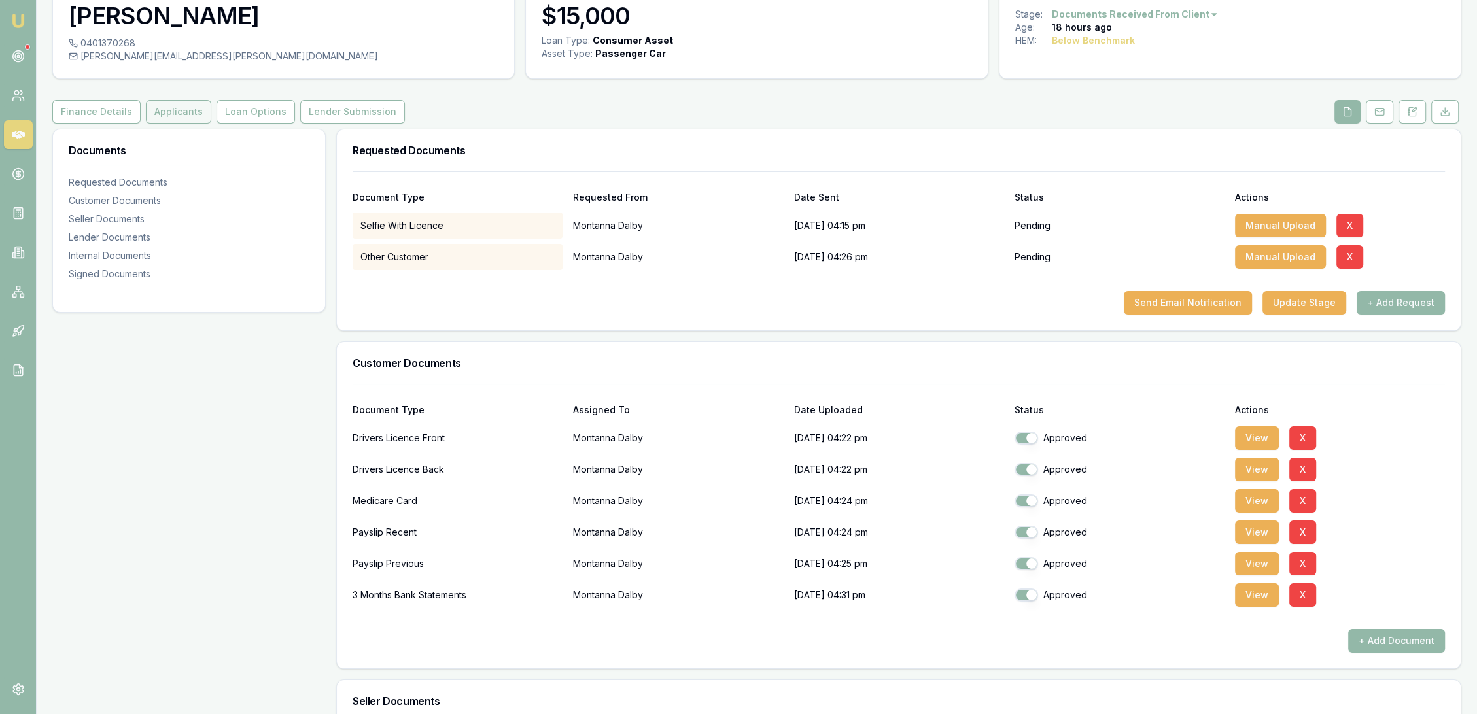
click at [173, 111] on button "Applicants" at bounding box center [178, 112] width 65 height 24
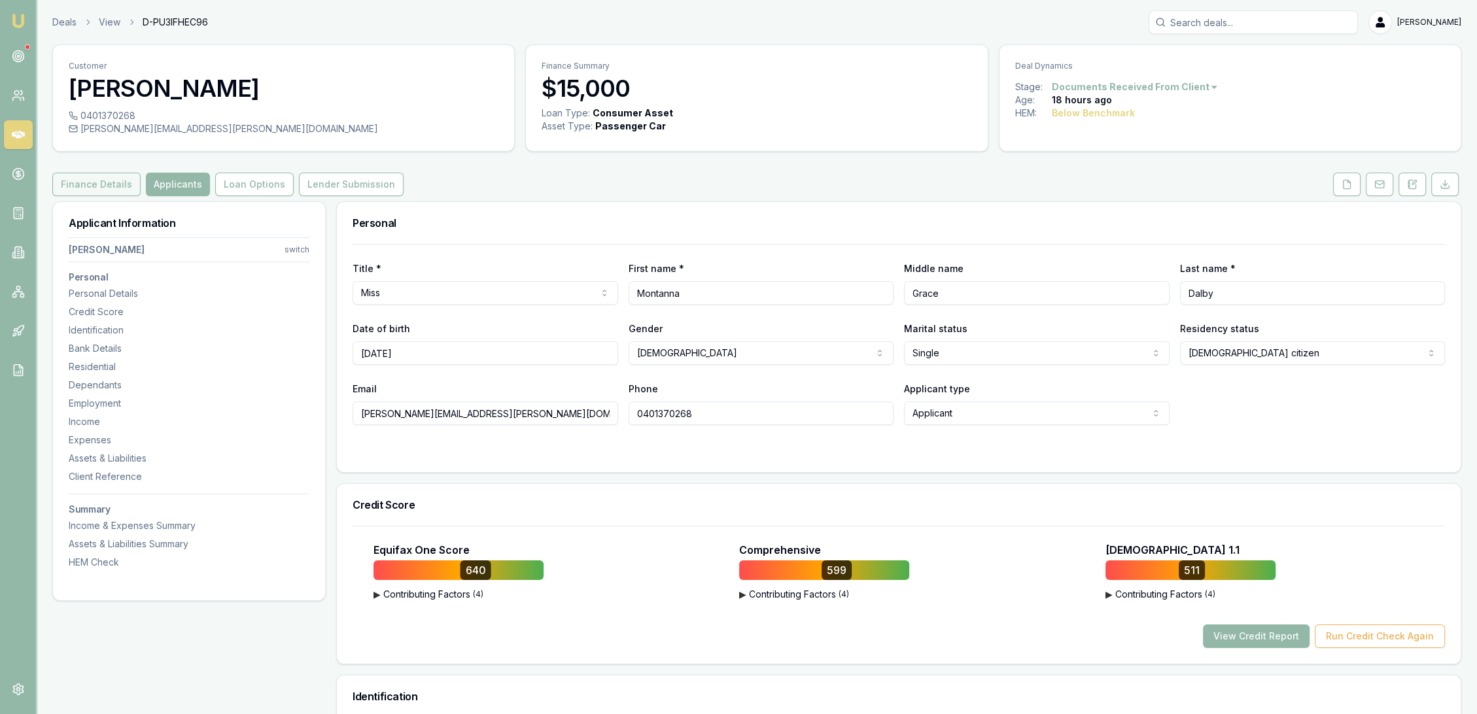
click at [86, 186] on button "Finance Details" at bounding box center [96, 185] width 88 height 24
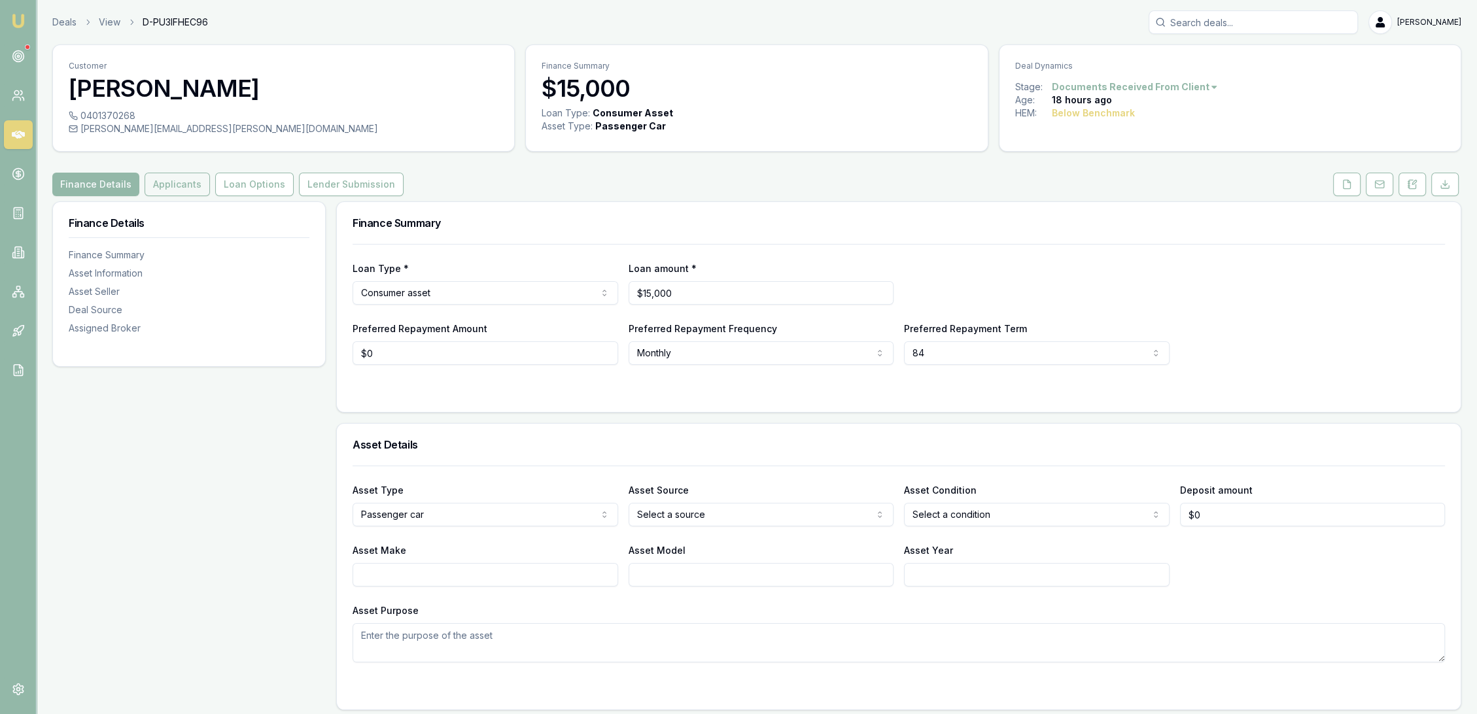
click at [178, 189] on button "Applicants" at bounding box center [177, 185] width 65 height 24
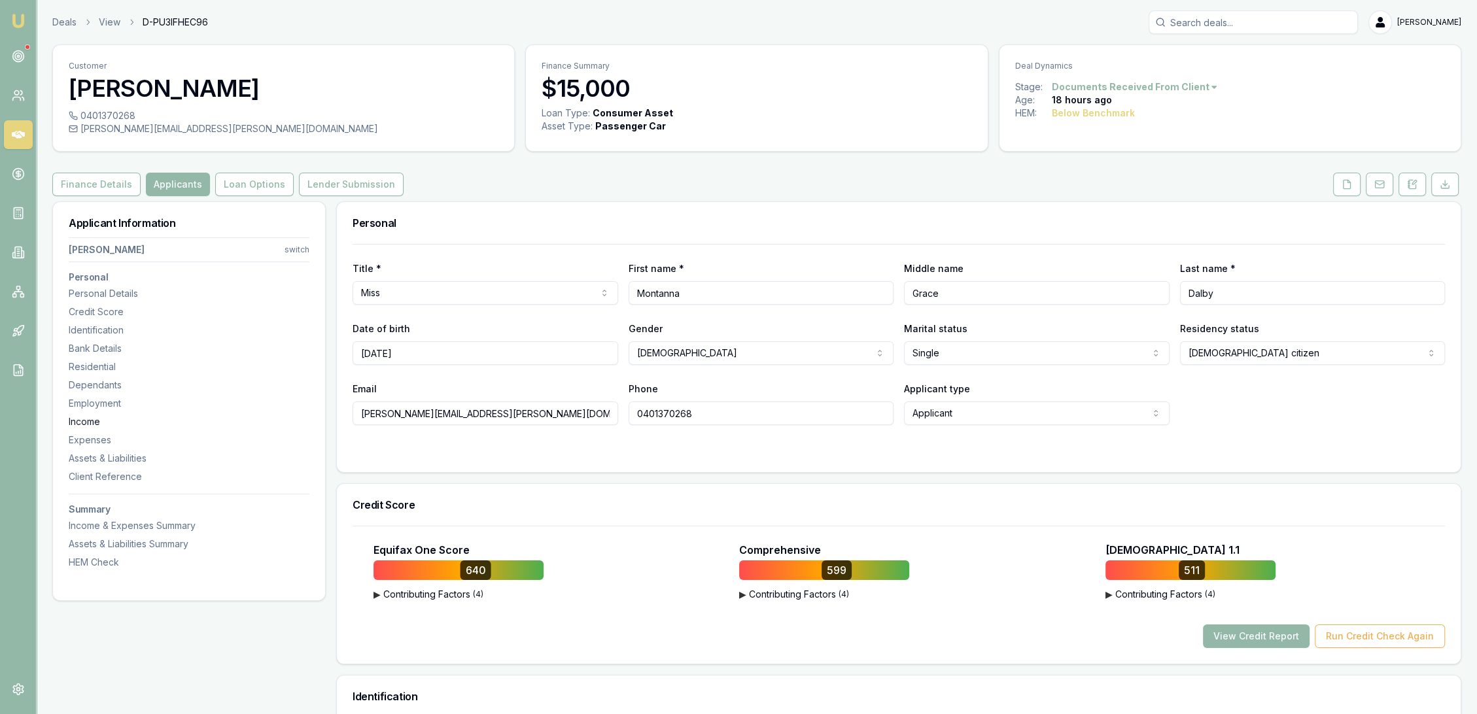
click at [74, 421] on div "Income" at bounding box center [189, 421] width 241 height 13
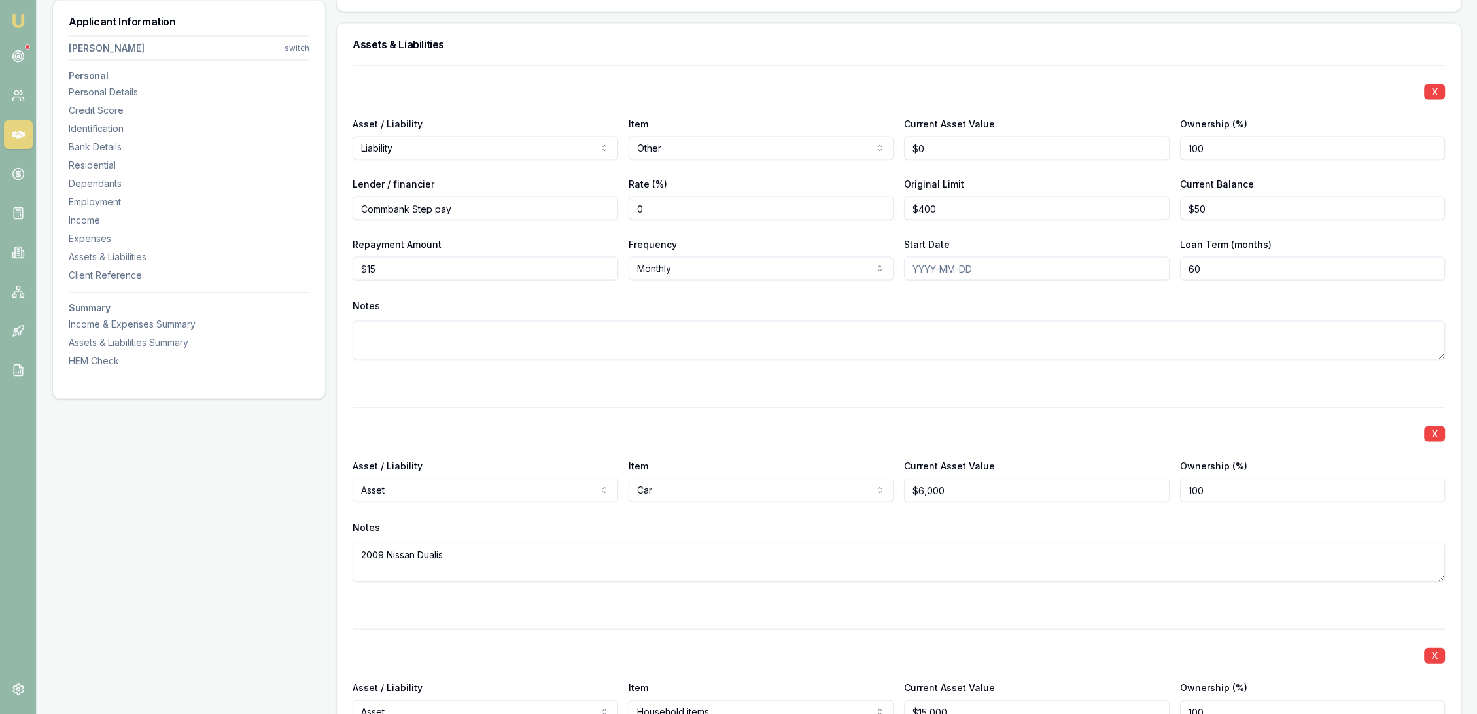
scroll to position [3696, 0]
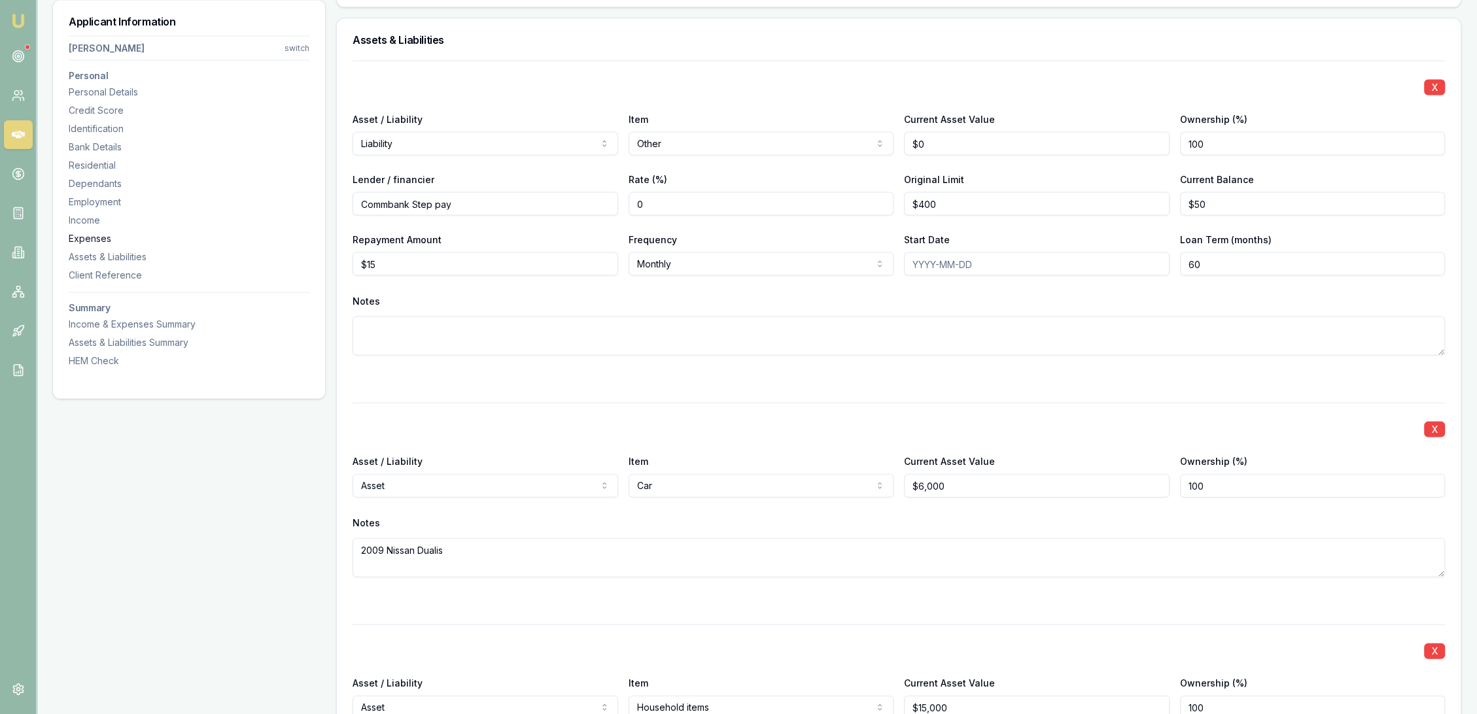
click at [101, 242] on div "Expenses" at bounding box center [189, 238] width 241 height 13
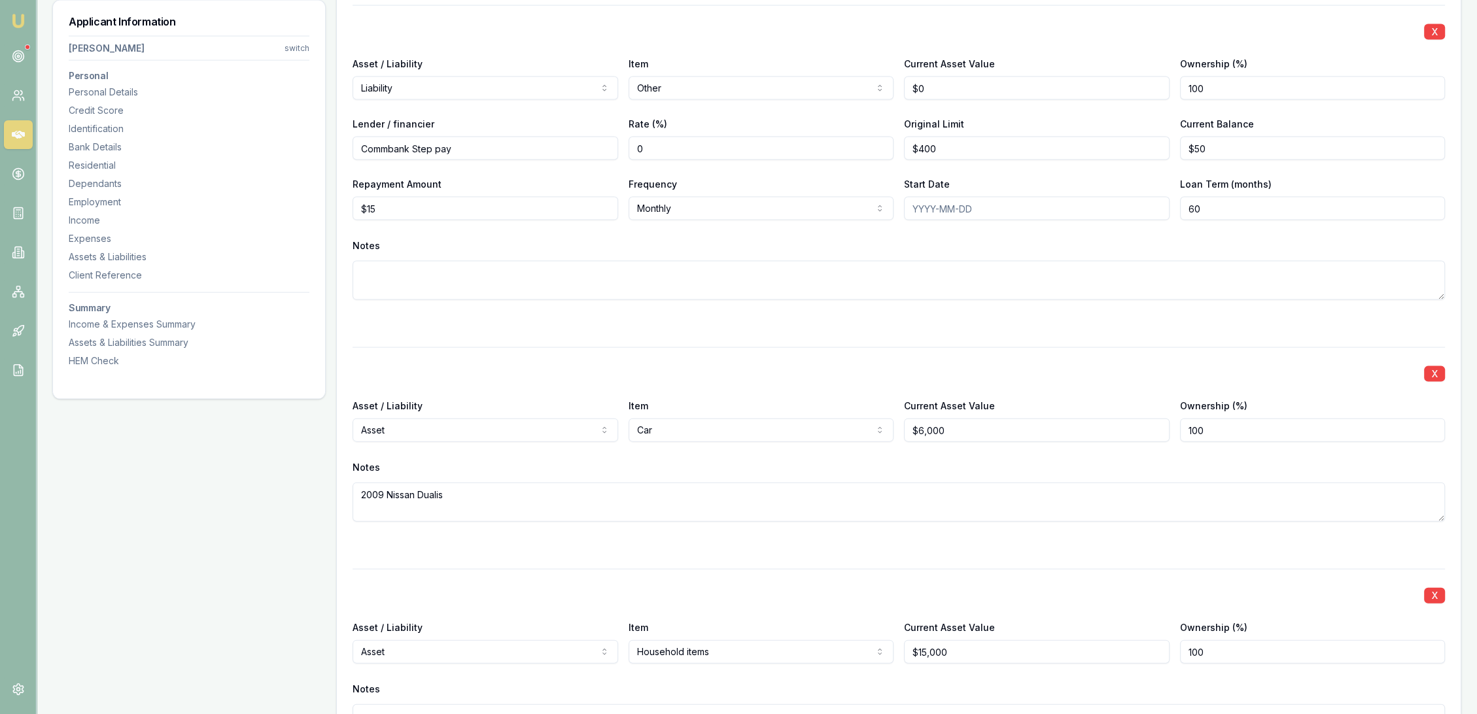
scroll to position [3837, 0]
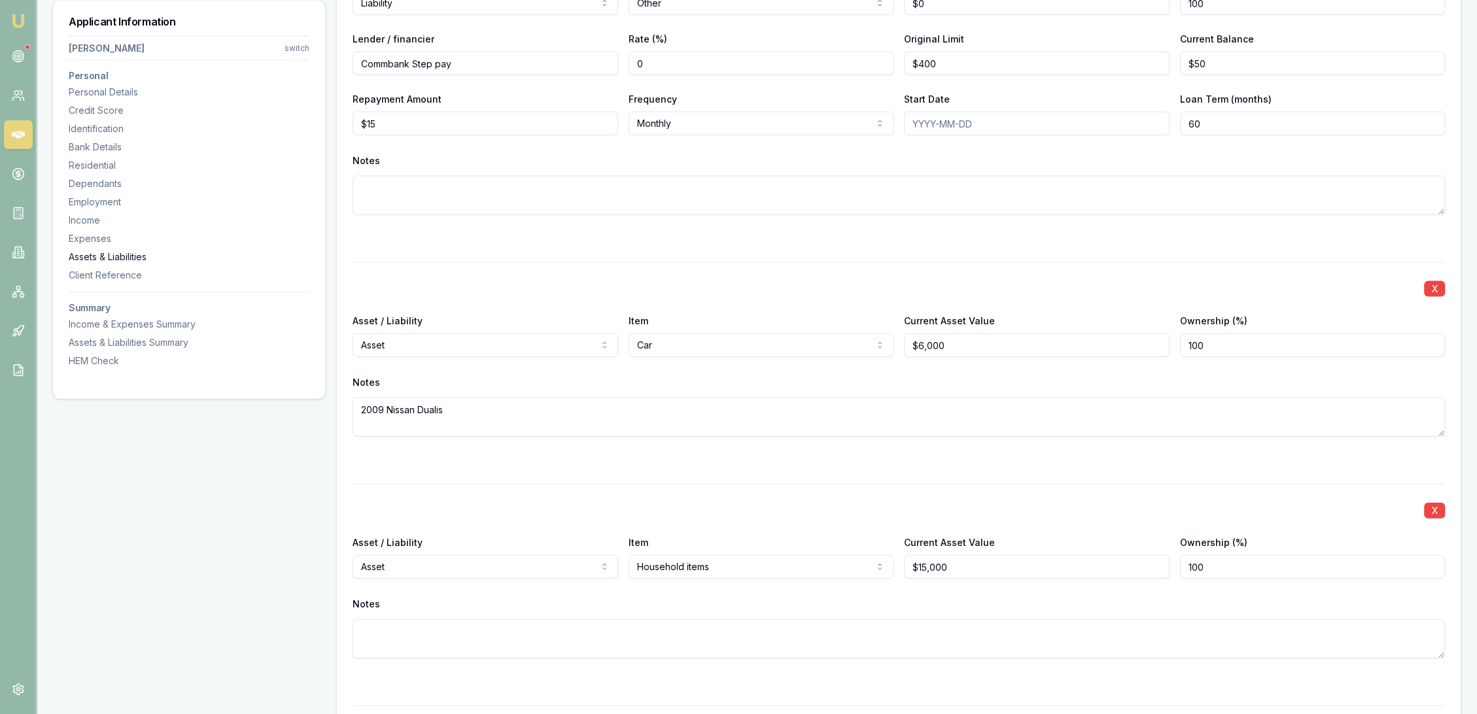
click at [94, 256] on div "Assets & Liabilities" at bounding box center [189, 257] width 241 height 13
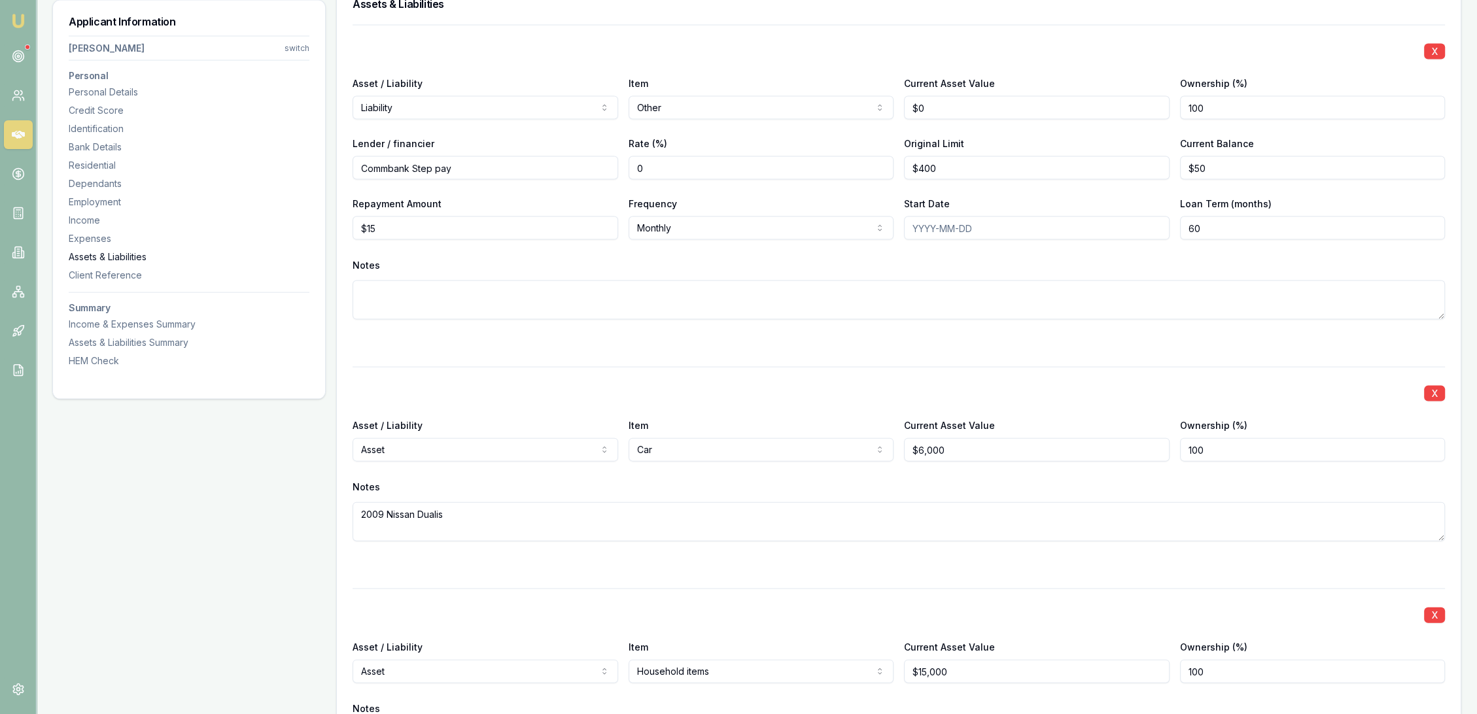
scroll to position [3713, 0]
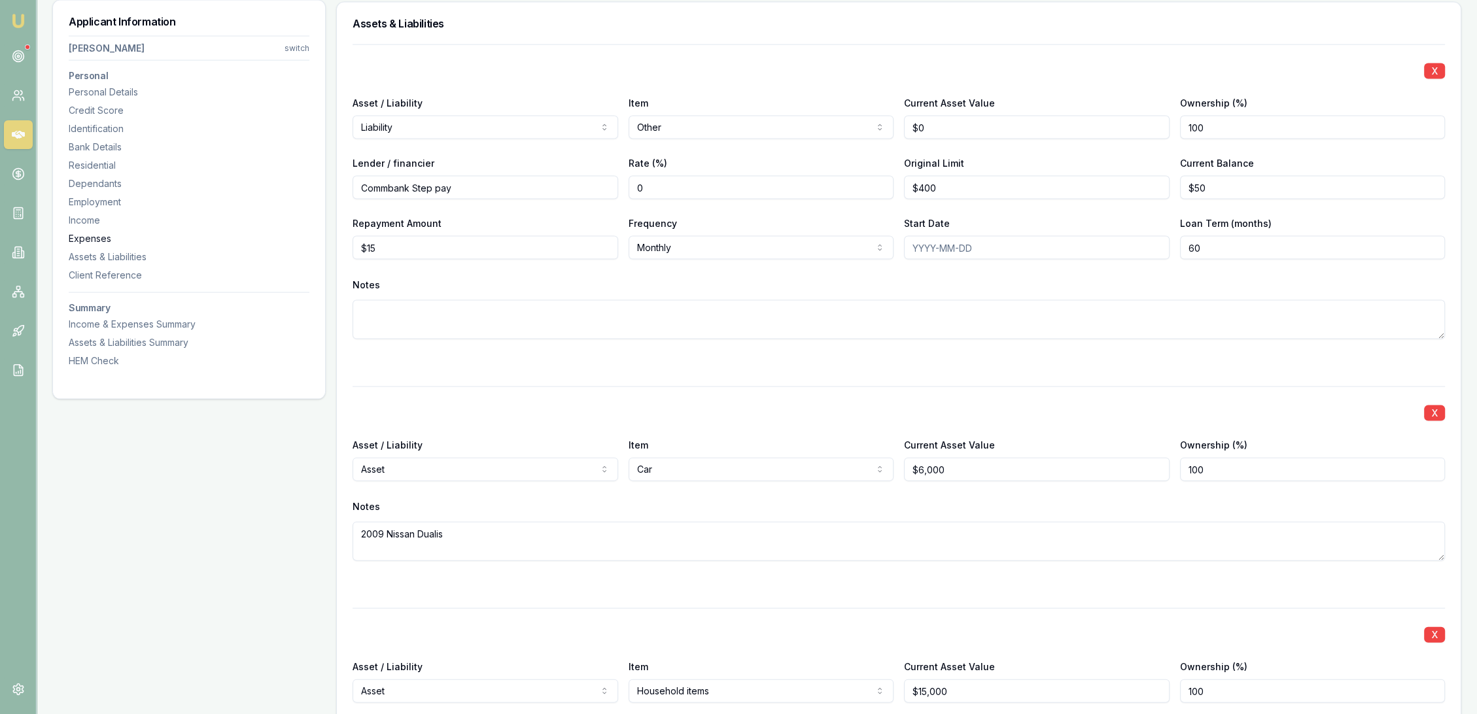
click at [89, 236] on div "Expenses" at bounding box center [189, 238] width 241 height 13
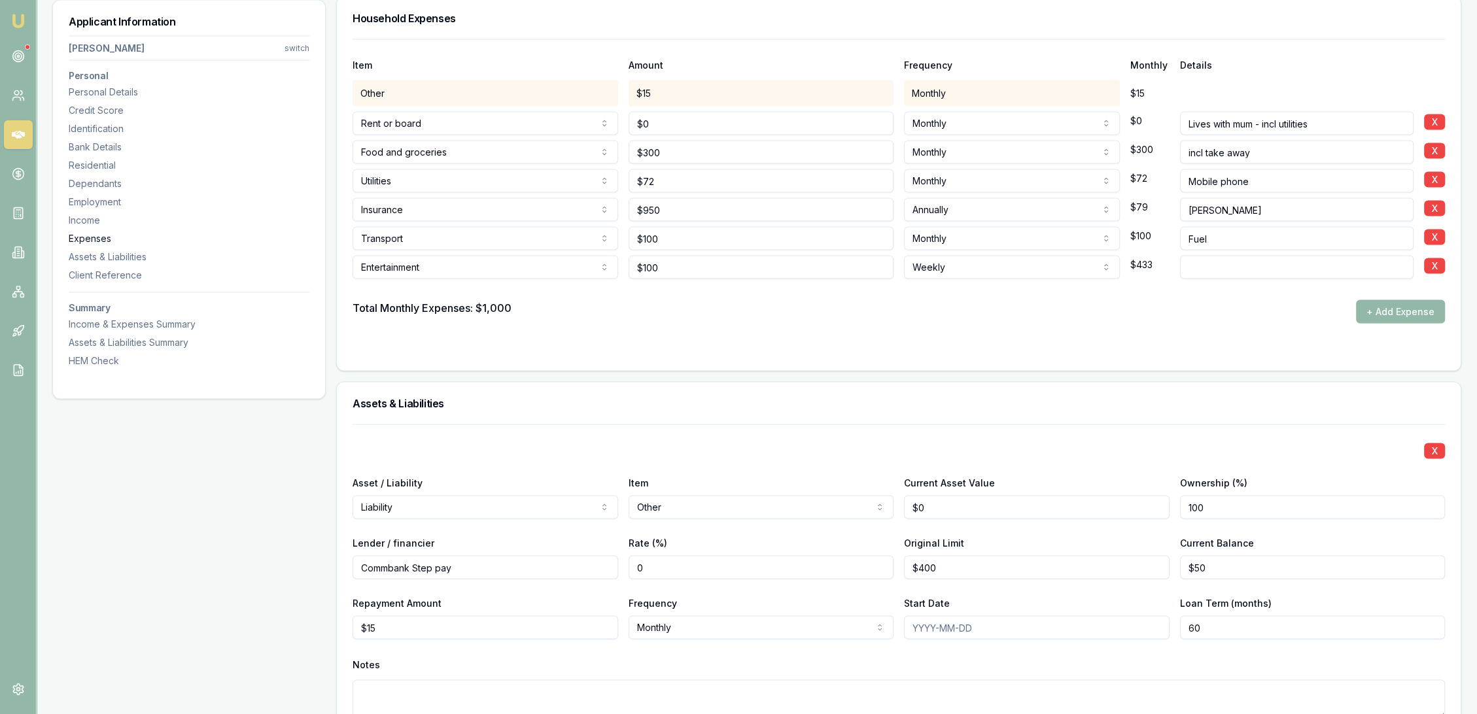
scroll to position [3328, 0]
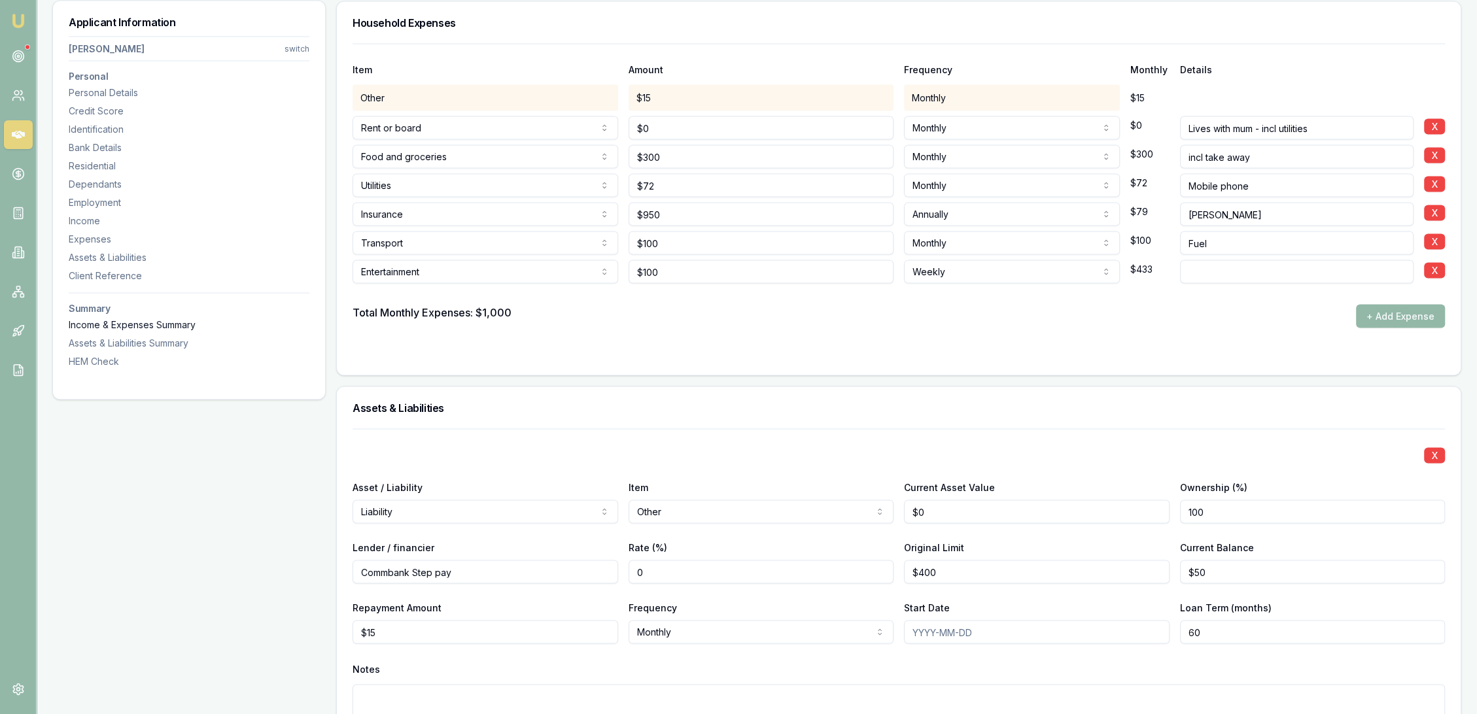
click at [99, 328] on div "Income & Expenses Summary" at bounding box center [189, 324] width 241 height 13
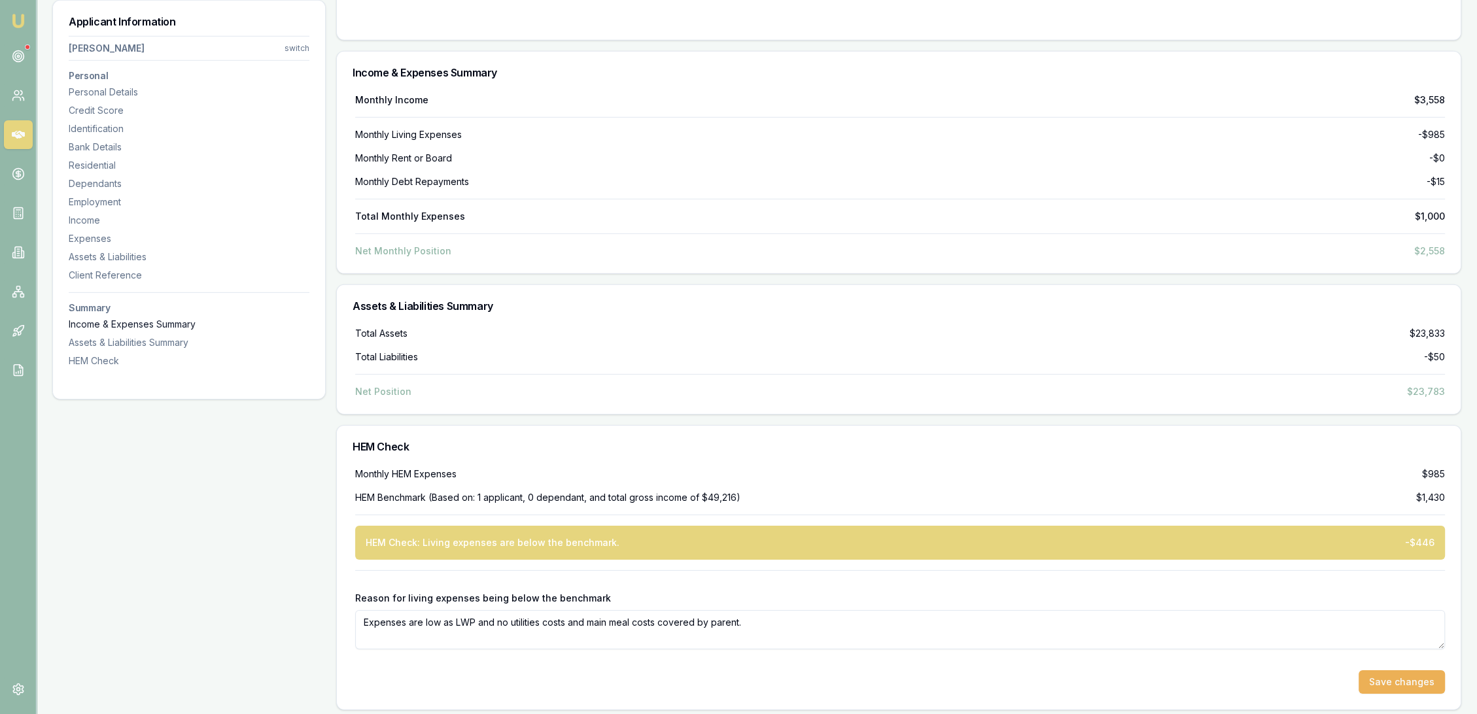
scroll to position [5442, 0]
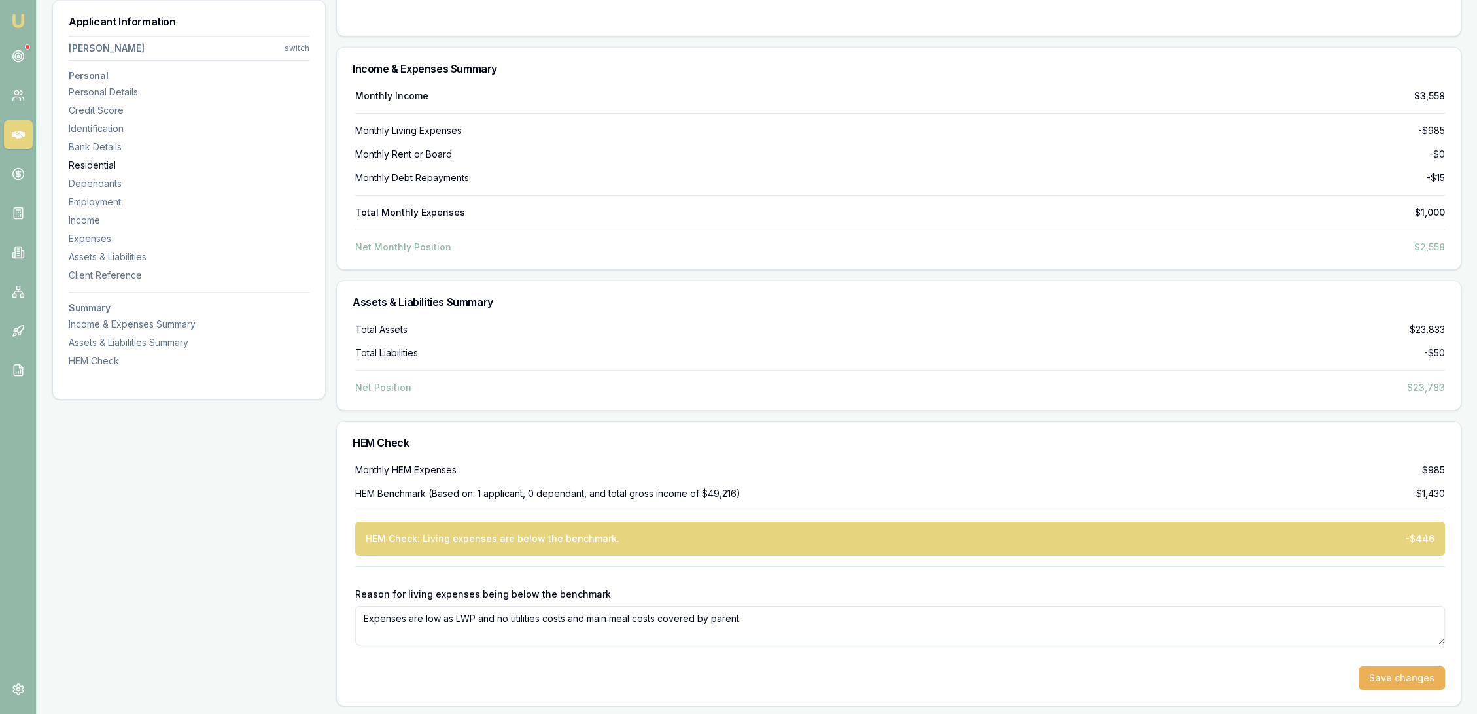
click at [110, 166] on div "Residential" at bounding box center [189, 165] width 241 height 13
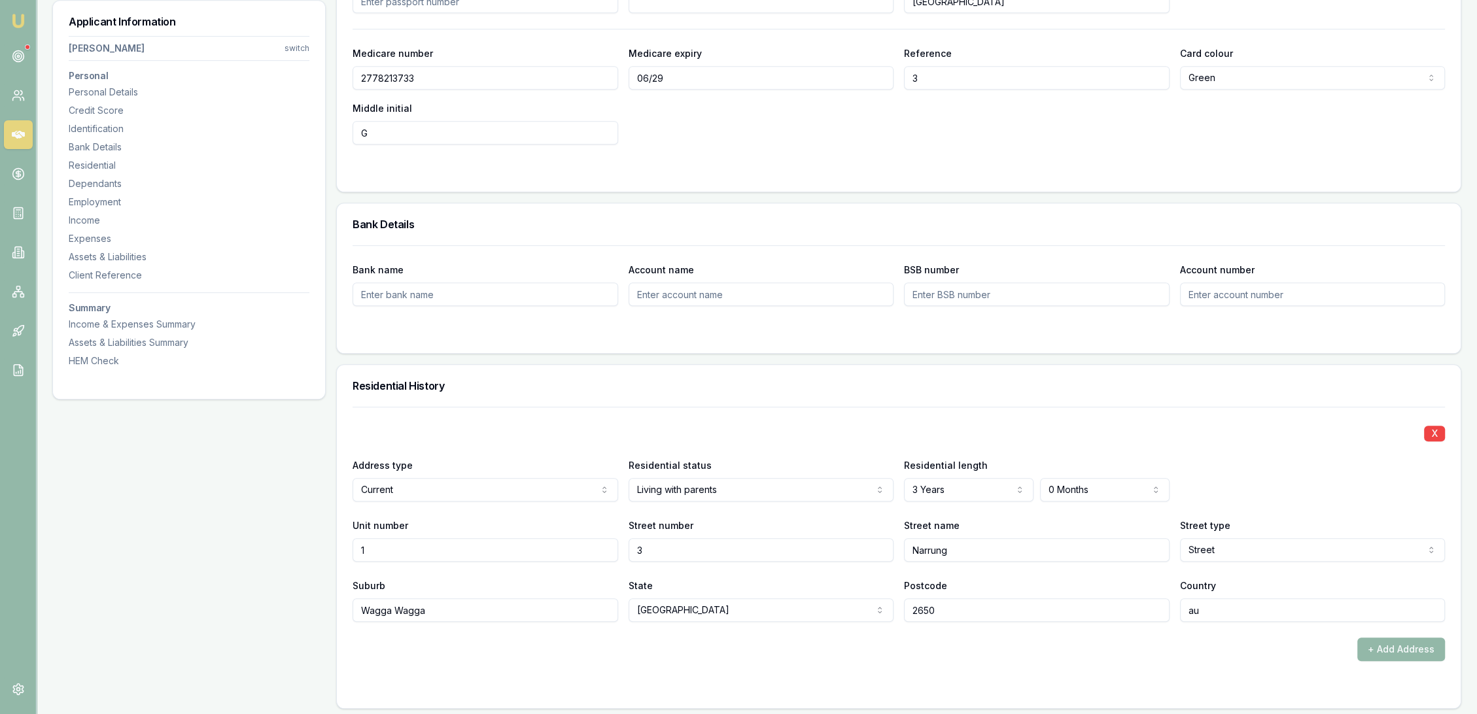
scroll to position [0, 0]
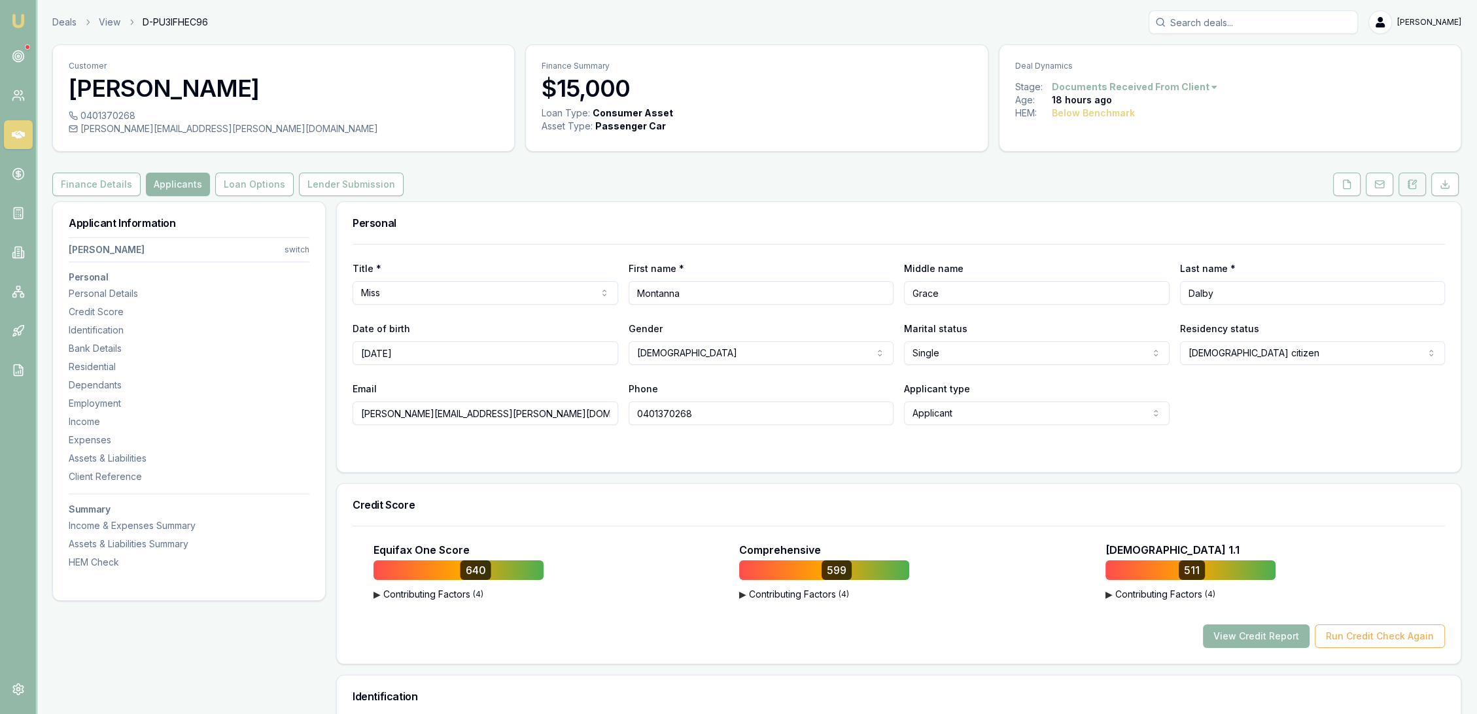
click at [1419, 180] on button at bounding box center [1412, 185] width 27 height 24
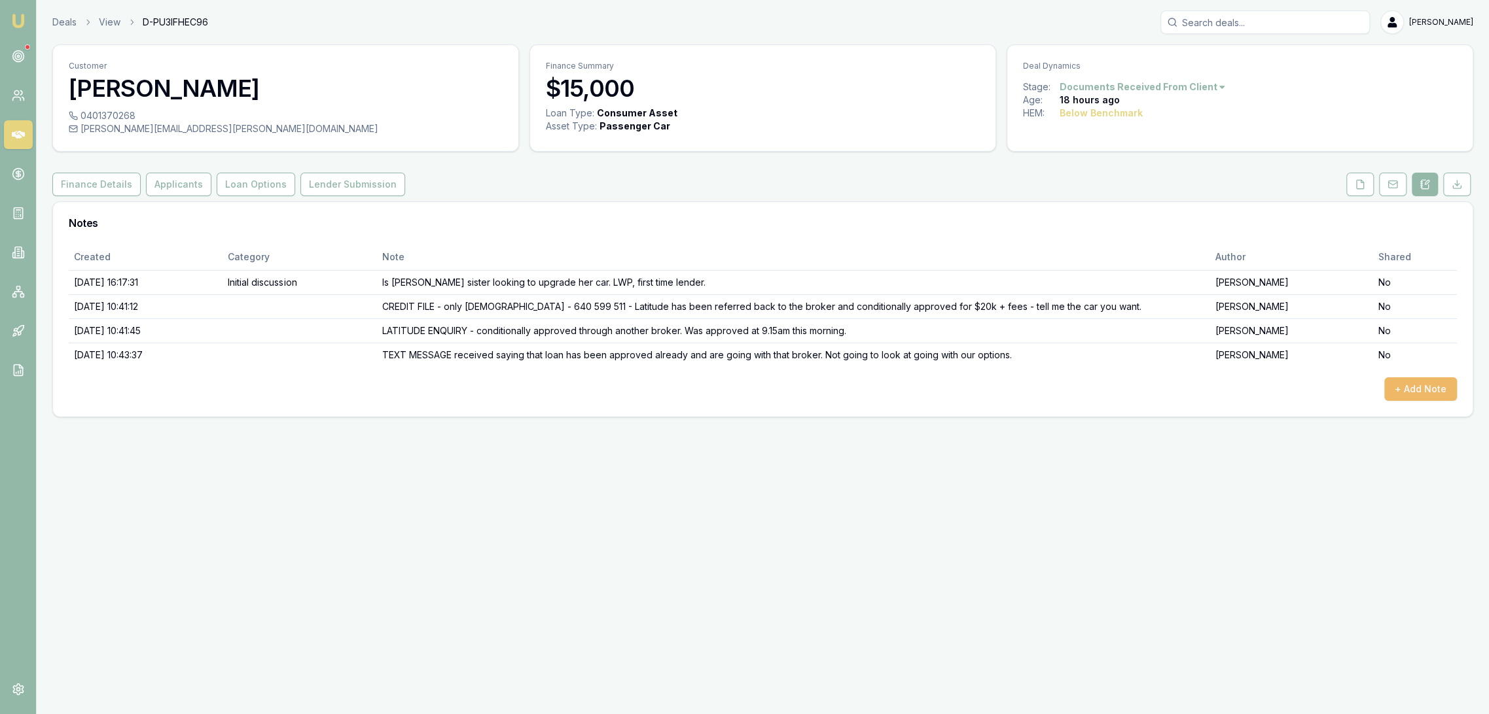
click at [1435, 385] on button "+ Add Note" at bounding box center [1420, 390] width 73 height 24
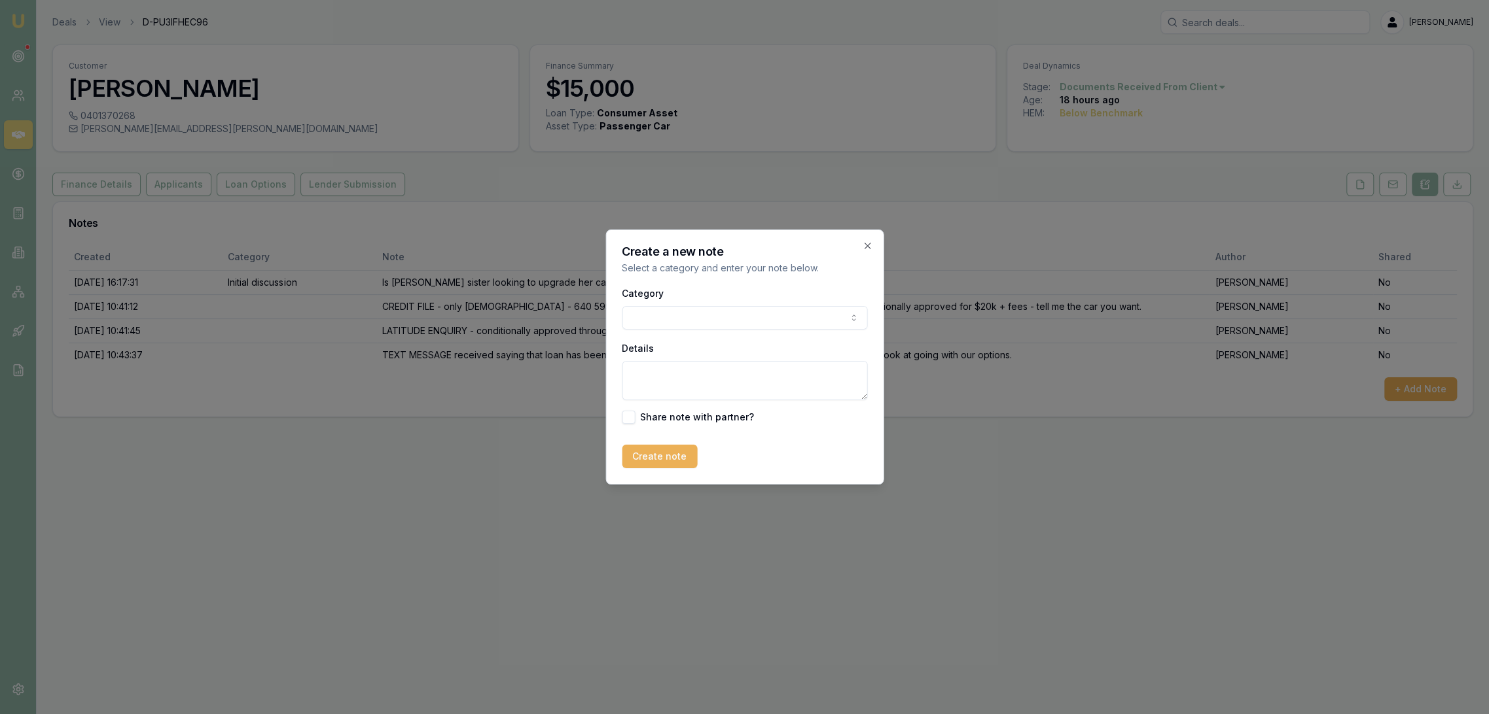
click at [686, 376] on textarea "Details" at bounding box center [744, 380] width 245 height 39
type textarea "LATITUDE ENQUIRY ON credit fie from 26/9 (friday)"
click at [637, 454] on button "Create note" at bounding box center [659, 457] width 75 height 24
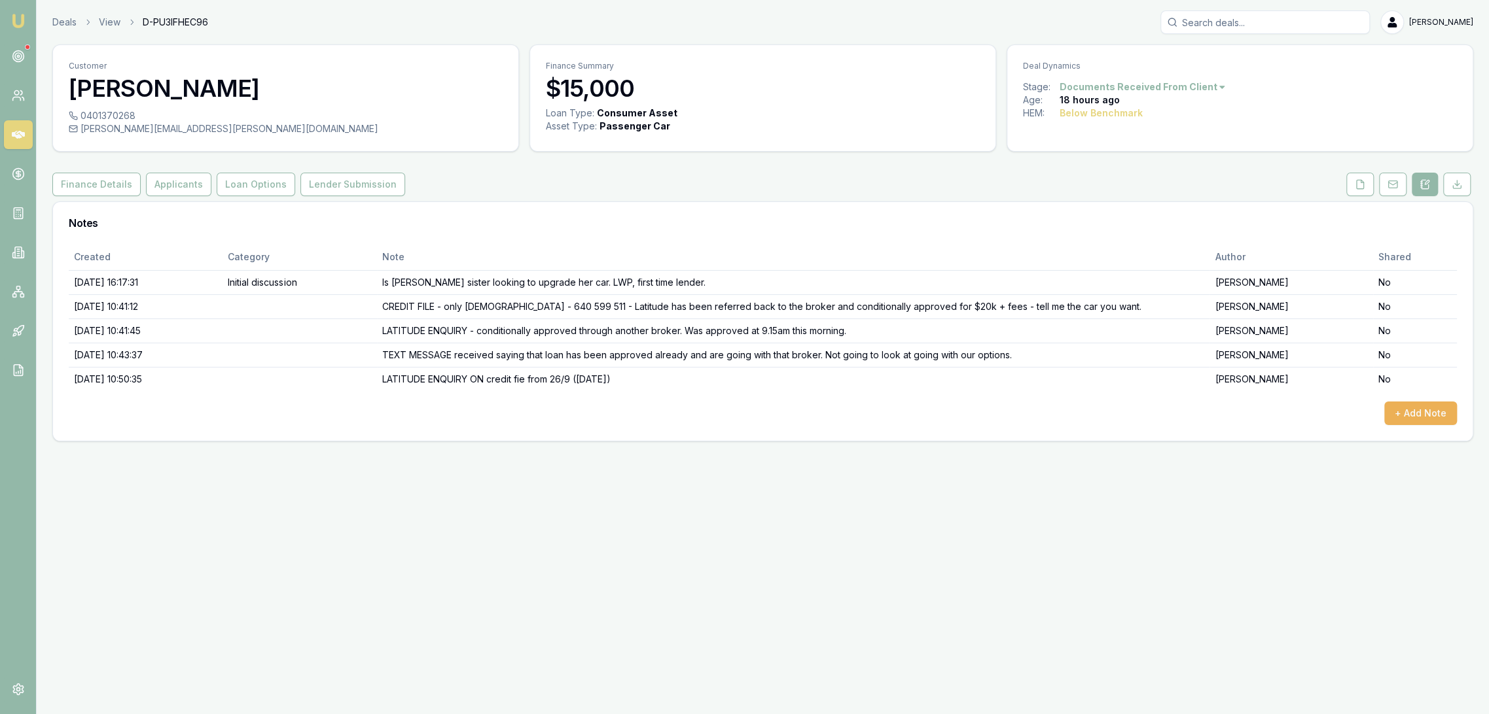
click at [14, 20] on img at bounding box center [18, 21] width 16 height 16
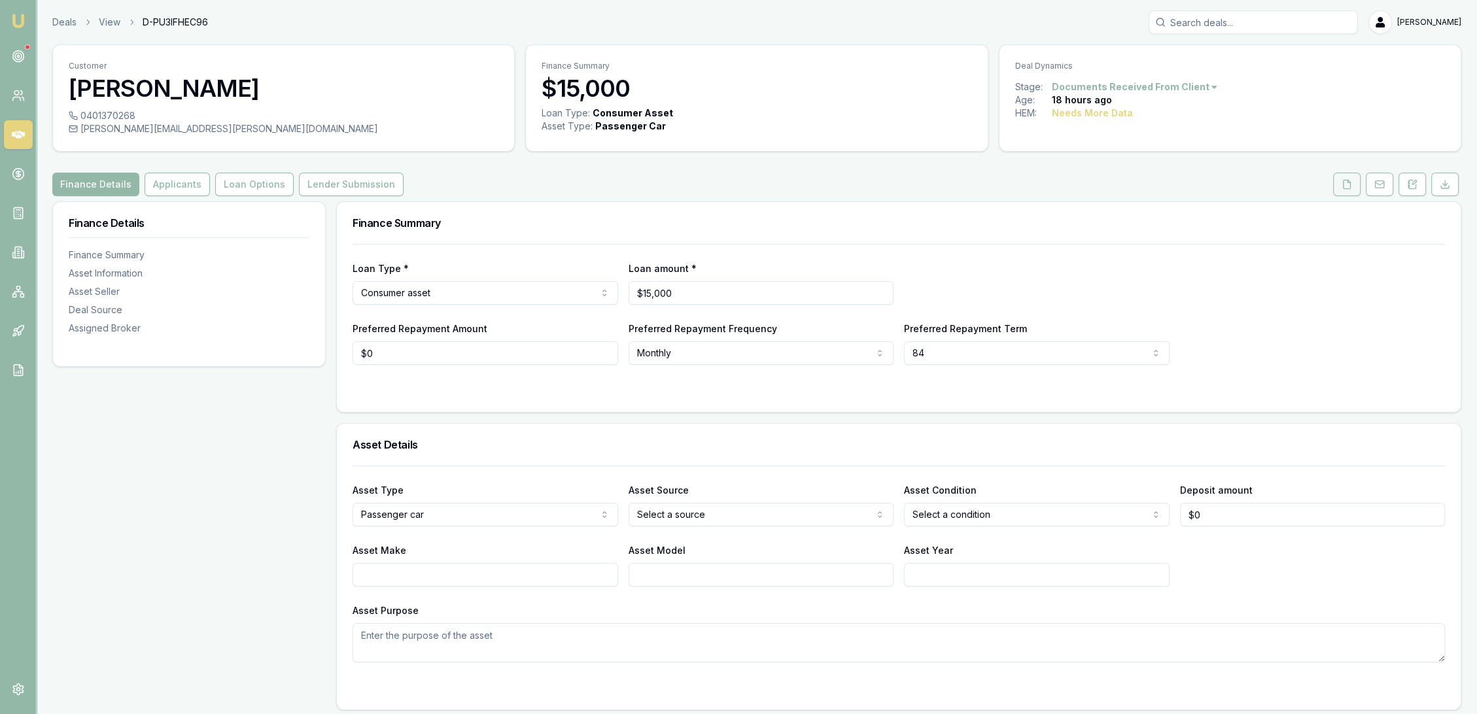
drag, startPoint x: 1350, startPoint y: 184, endPoint x: 1347, endPoint y: 192, distance: 9.1
click at [1350, 184] on icon at bounding box center [1347, 184] width 10 height 10
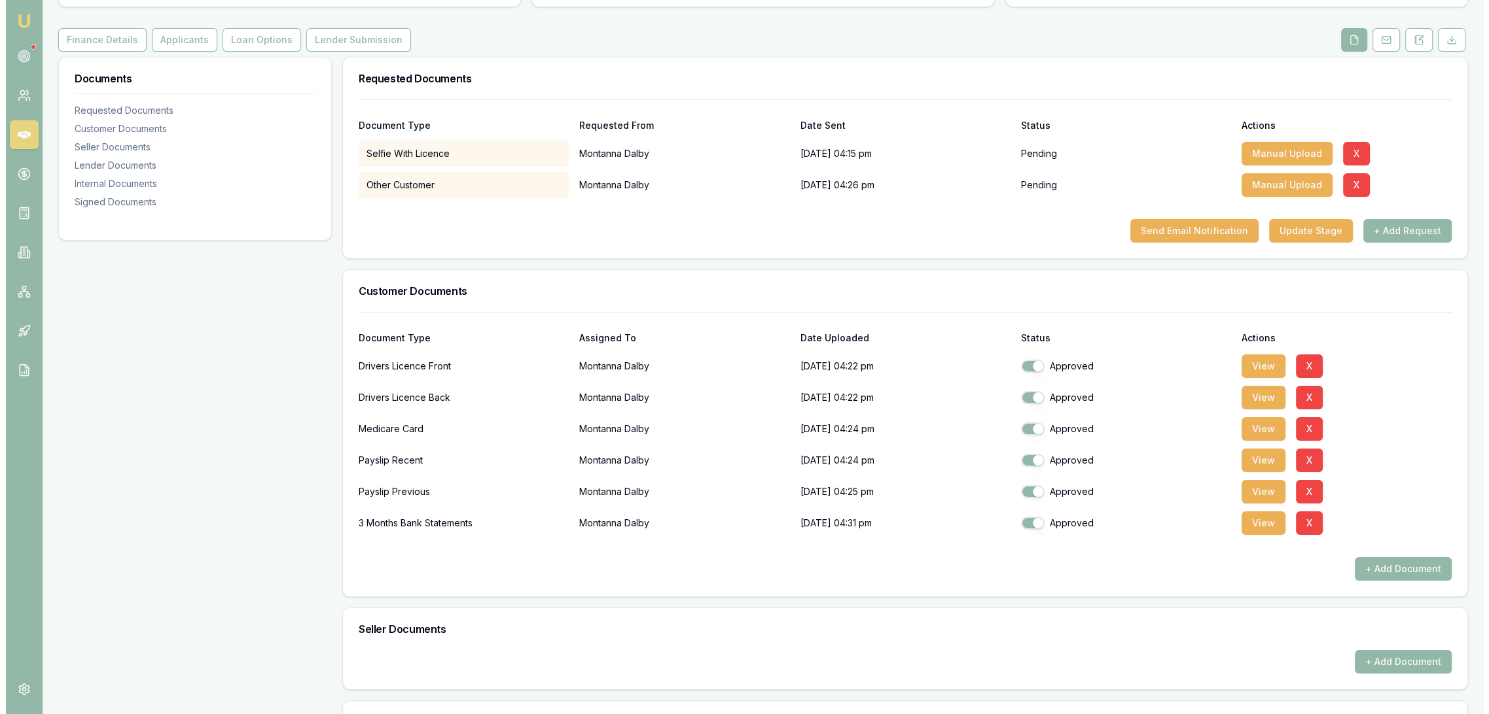
scroll to position [145, 0]
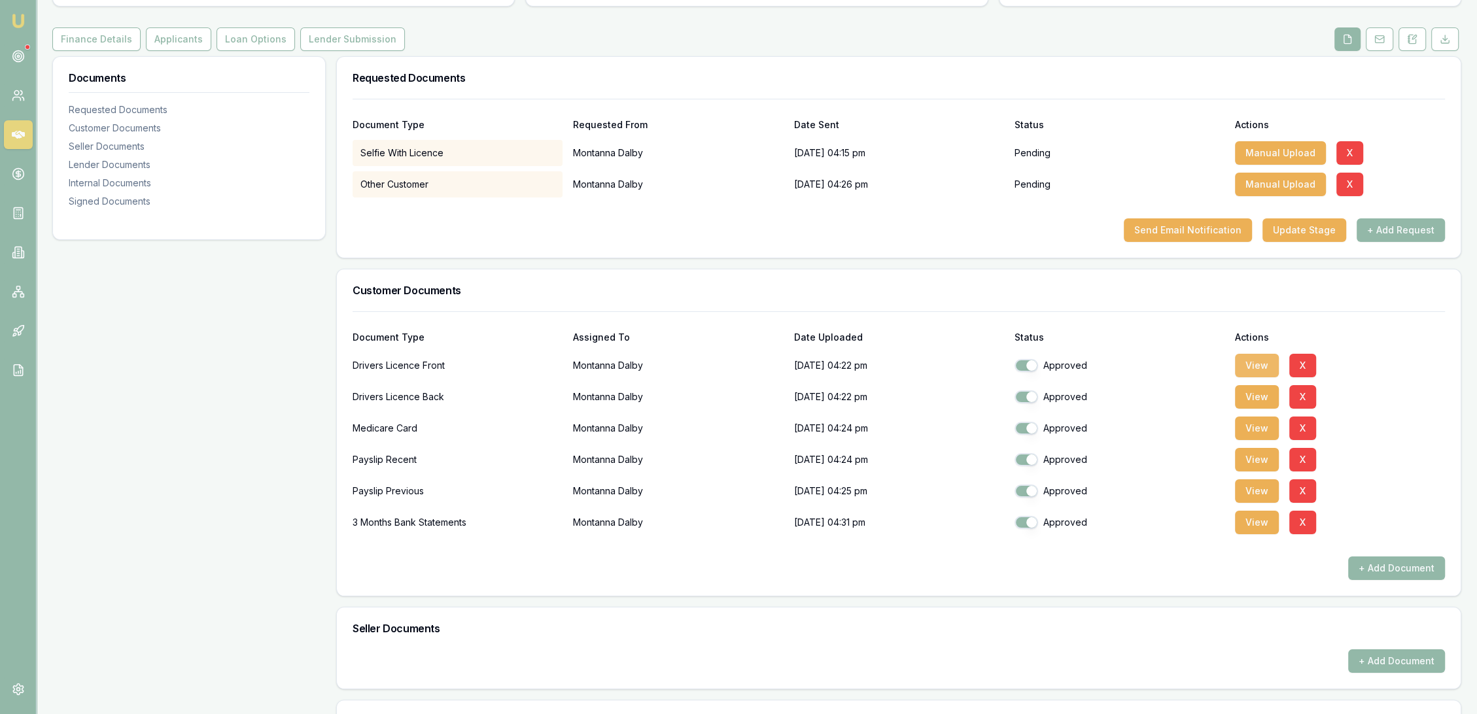
click at [1255, 359] on button "View" at bounding box center [1257, 366] width 44 height 24
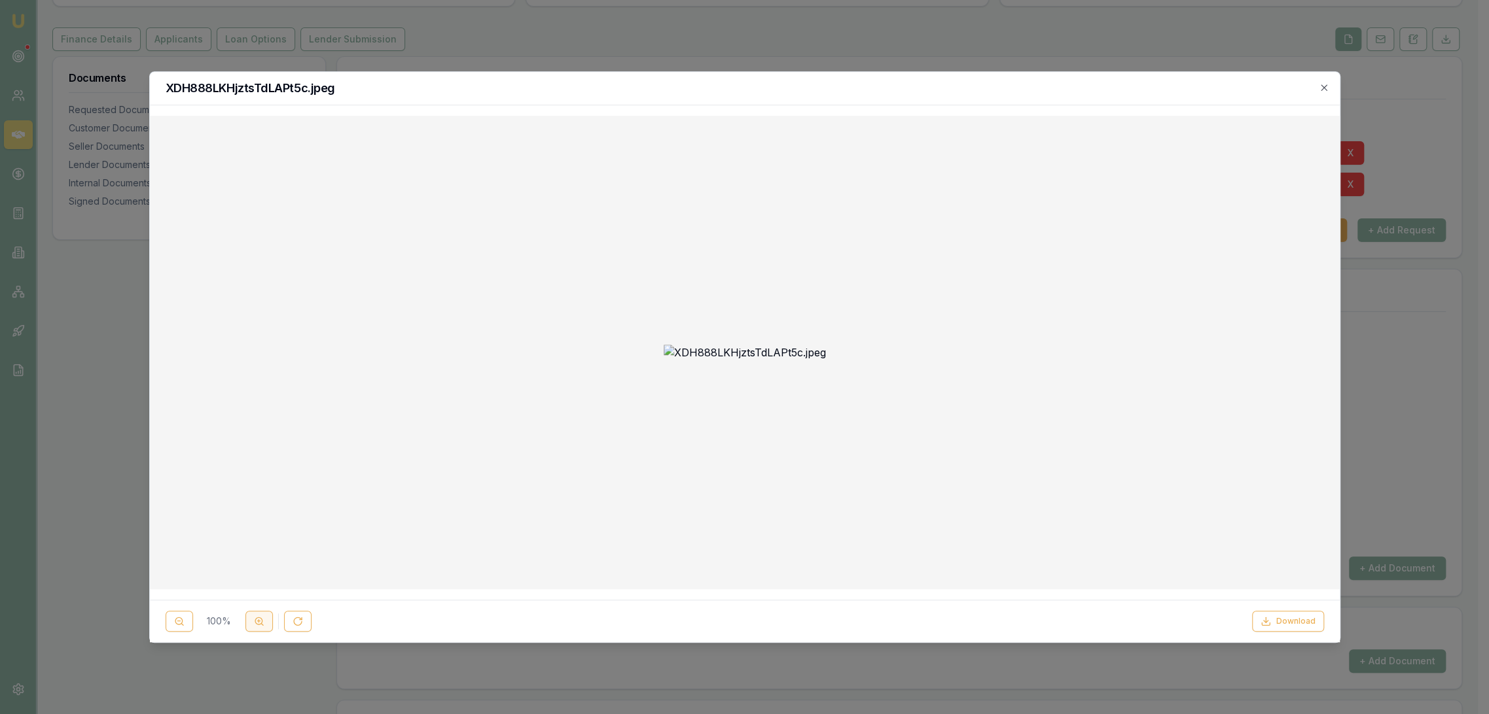
click at [257, 626] on icon at bounding box center [259, 621] width 10 height 10
click at [1324, 88] on icon "button" at bounding box center [1323, 87] width 10 height 10
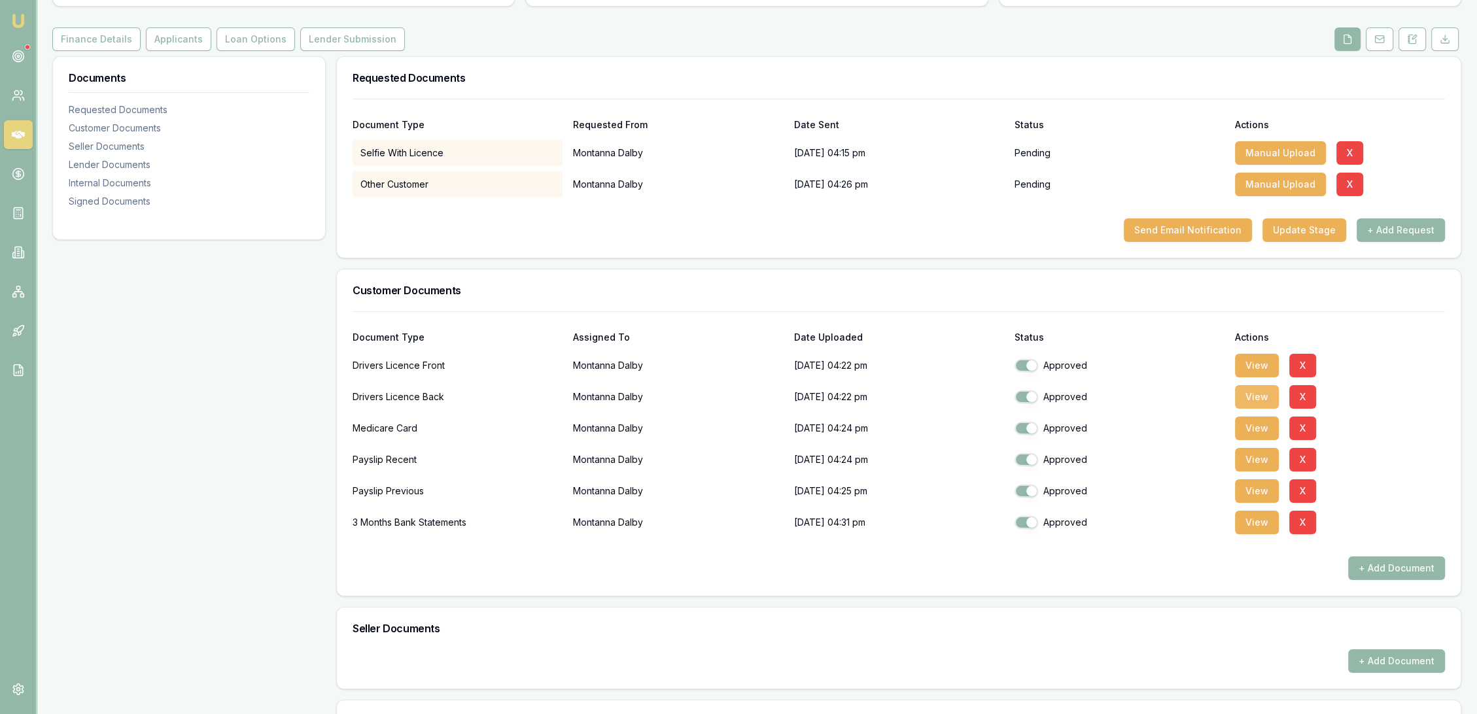
click at [1258, 402] on button "View" at bounding box center [1257, 397] width 44 height 24
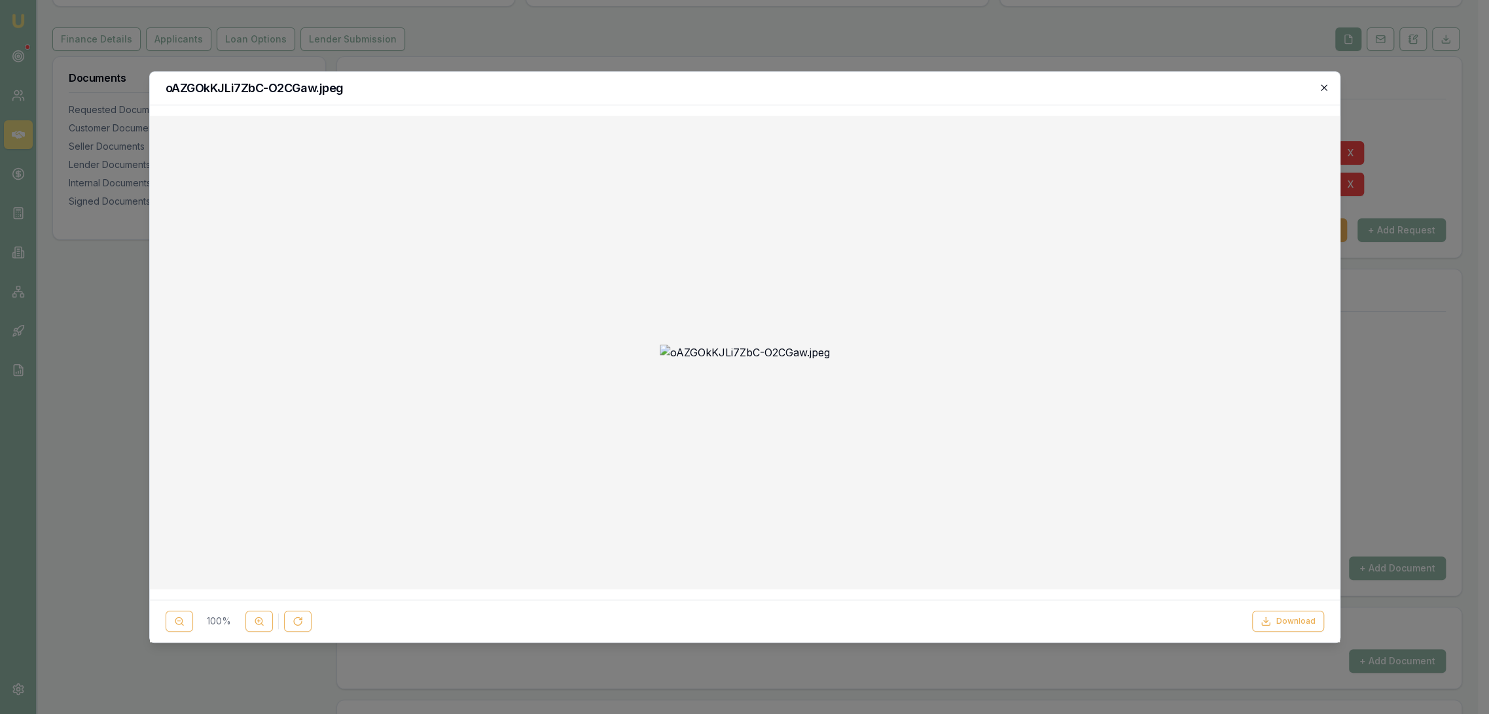
click at [1328, 86] on icon "button" at bounding box center [1323, 87] width 10 height 10
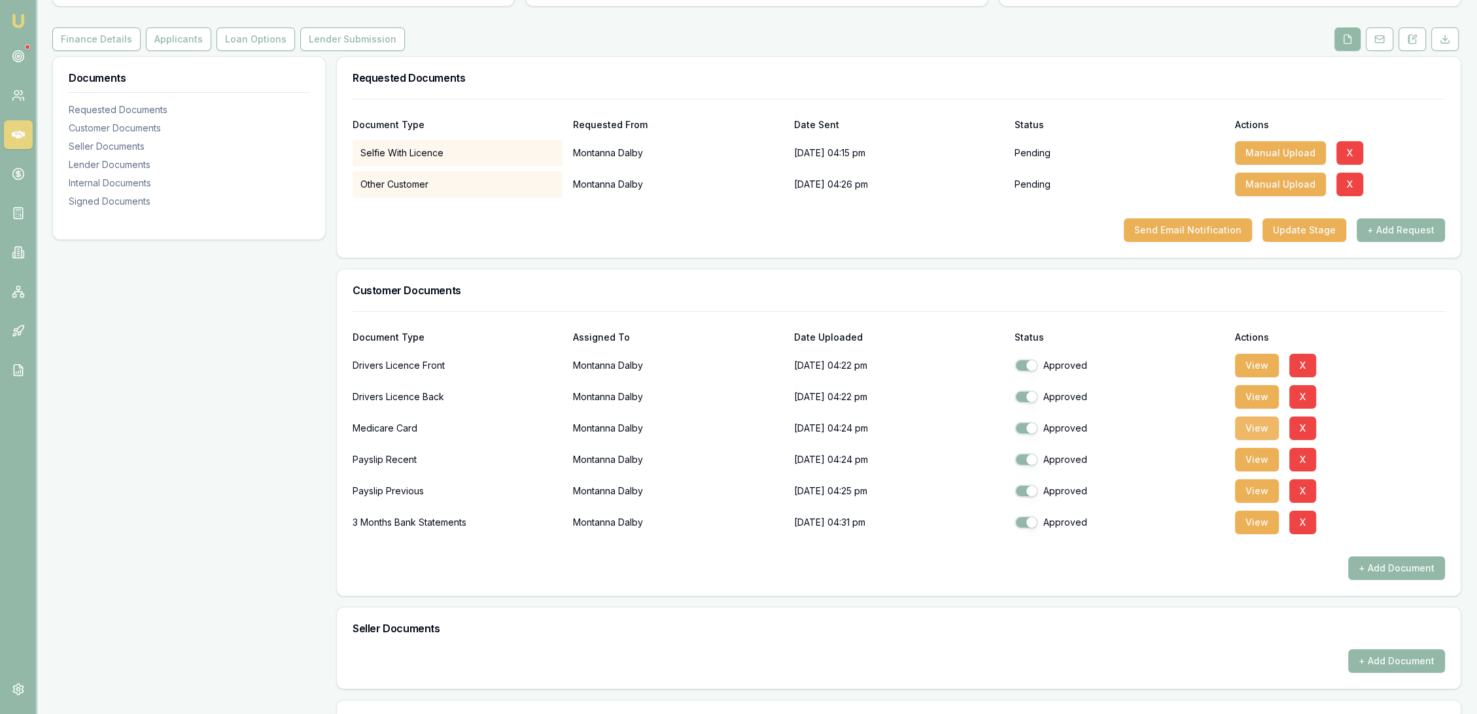
click at [1272, 426] on button "View" at bounding box center [1257, 429] width 44 height 24
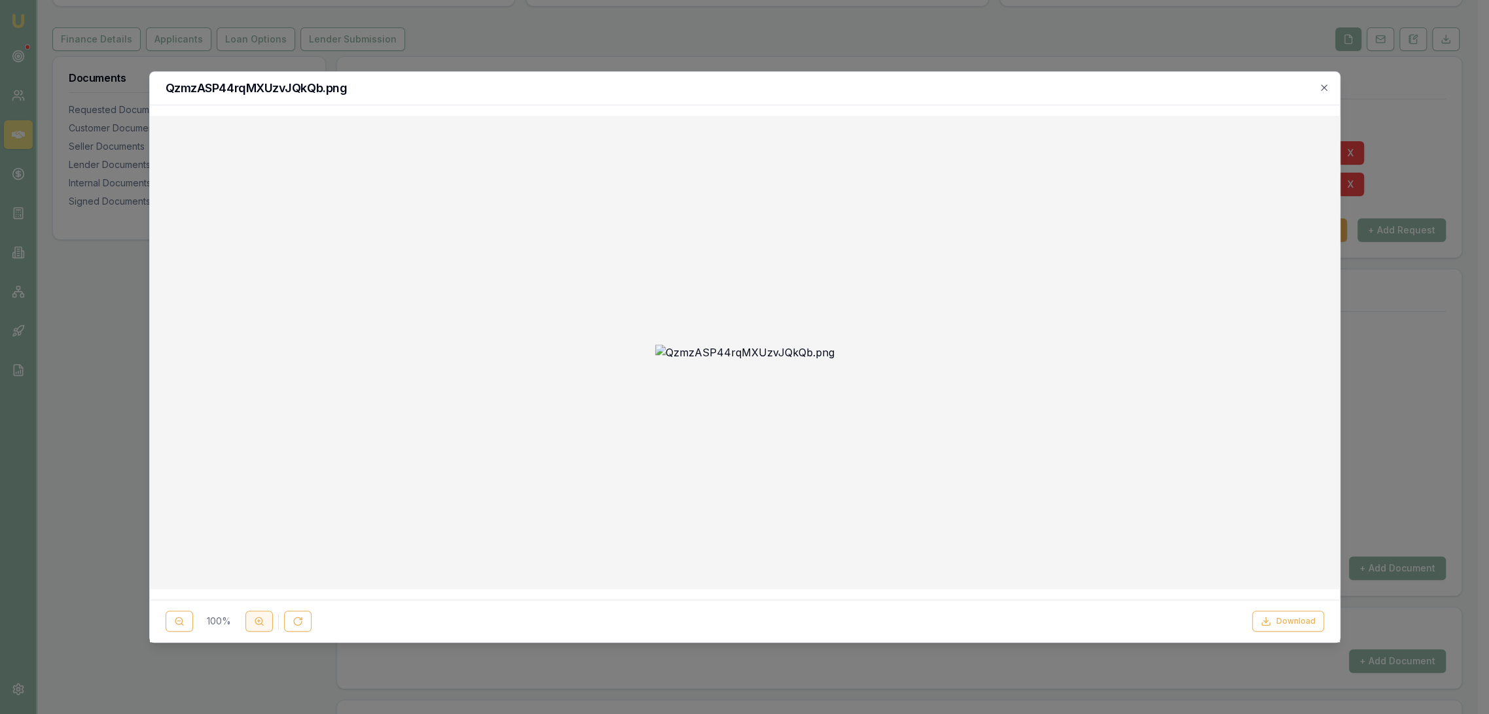
click at [262, 618] on icon at bounding box center [259, 621] width 10 height 10
click at [1323, 86] on icon "button" at bounding box center [1323, 87] width 10 height 10
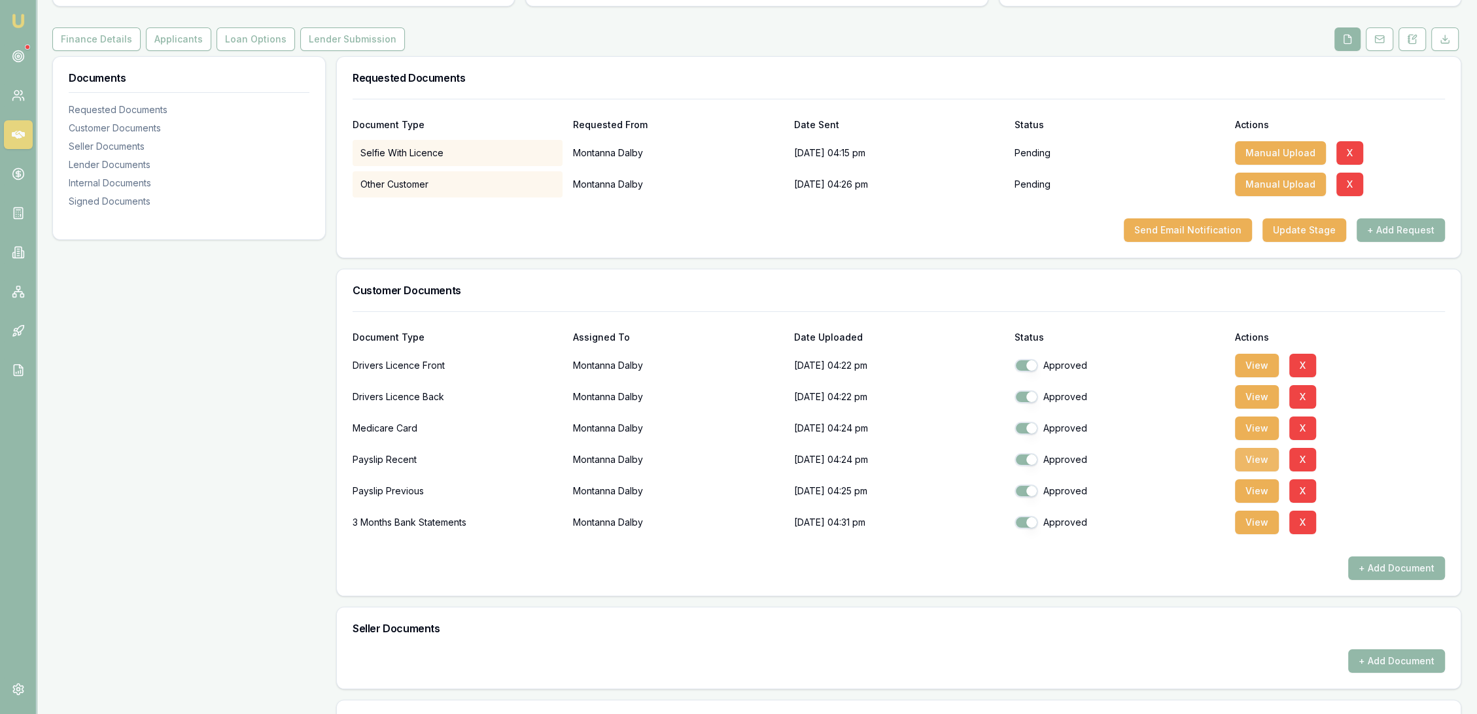
click at [1247, 458] on button "View" at bounding box center [1257, 460] width 44 height 24
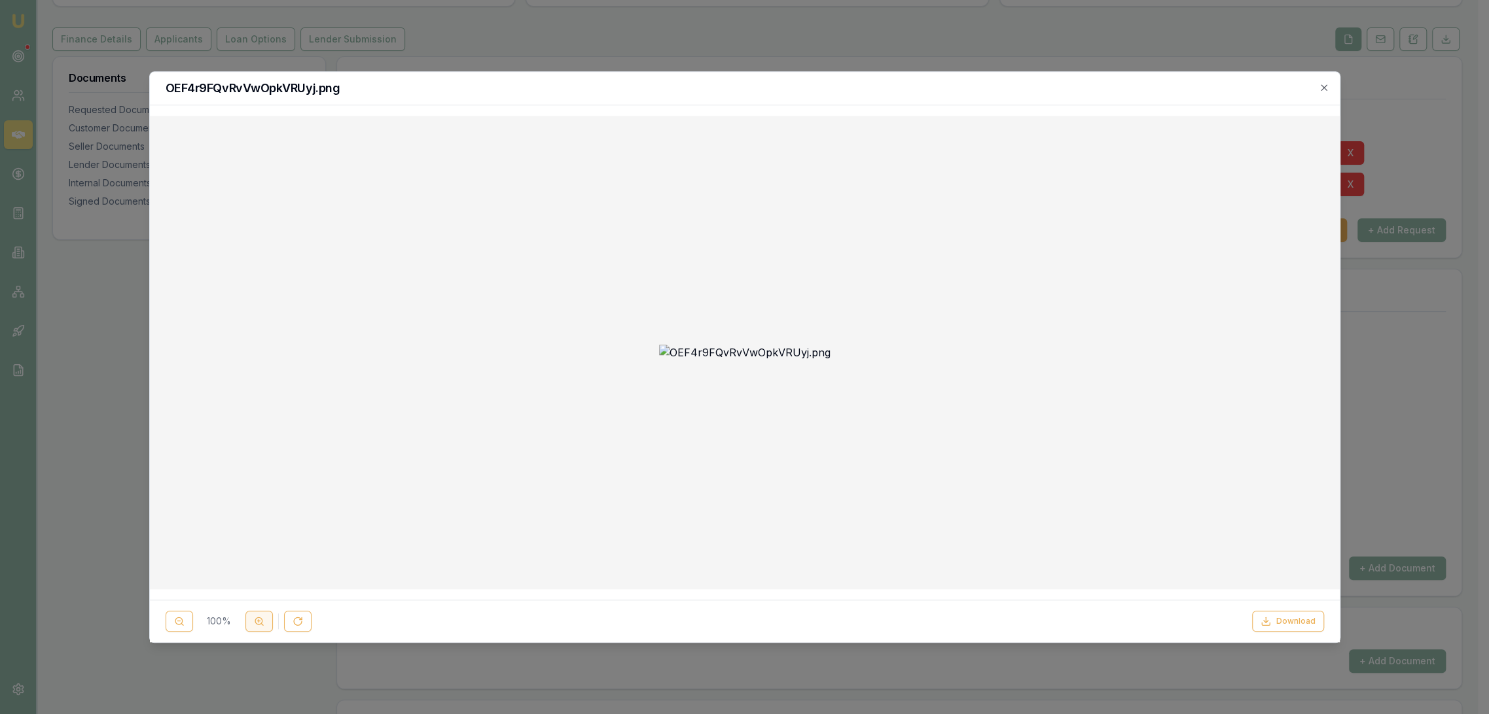
click at [257, 621] on line at bounding box center [258, 621] width 3 height 0
drag, startPoint x: 1326, startPoint y: 88, endPoint x: 1318, endPoint y: 85, distance: 8.3
click at [1326, 88] on icon "button" at bounding box center [1323, 87] width 10 height 10
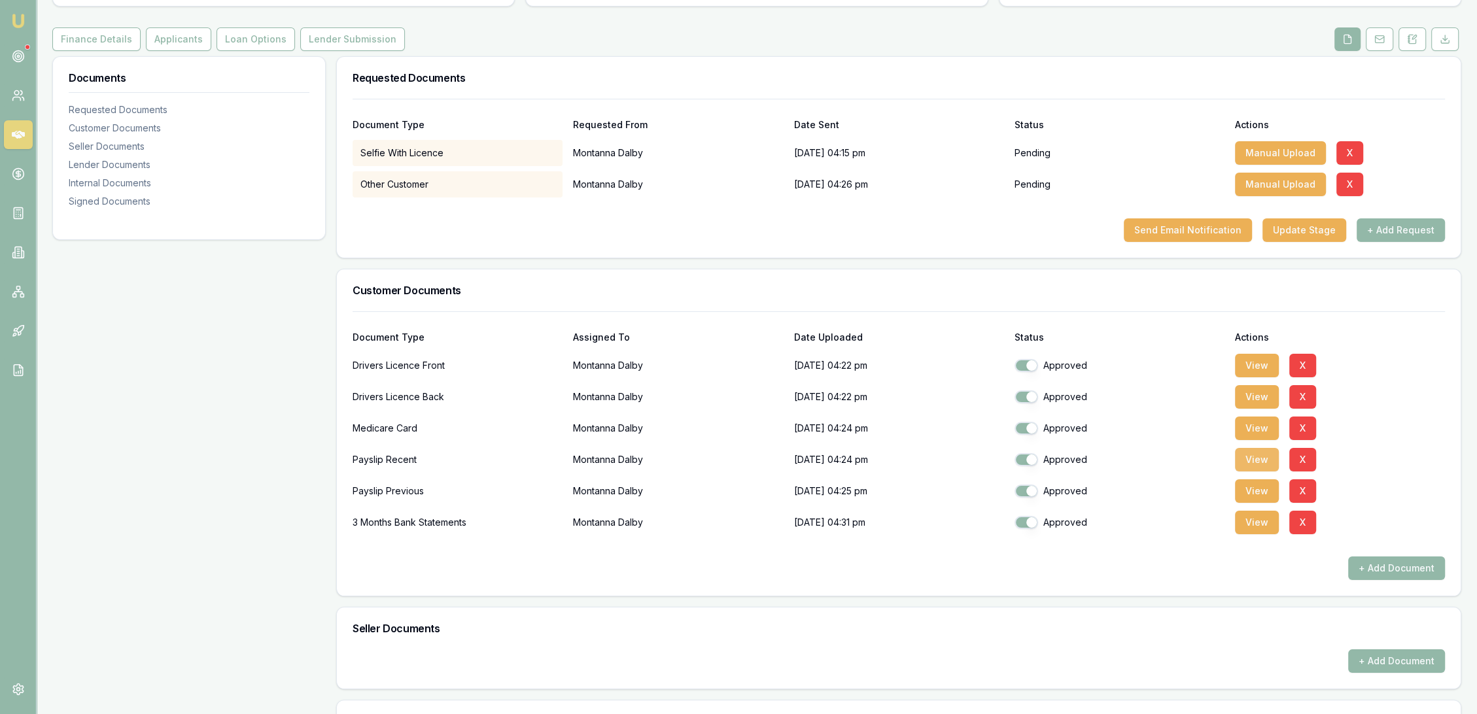
drag, startPoint x: 1267, startPoint y: 458, endPoint x: 982, endPoint y: 489, distance: 286.3
click at [1261, 457] on button "View" at bounding box center [1257, 460] width 44 height 24
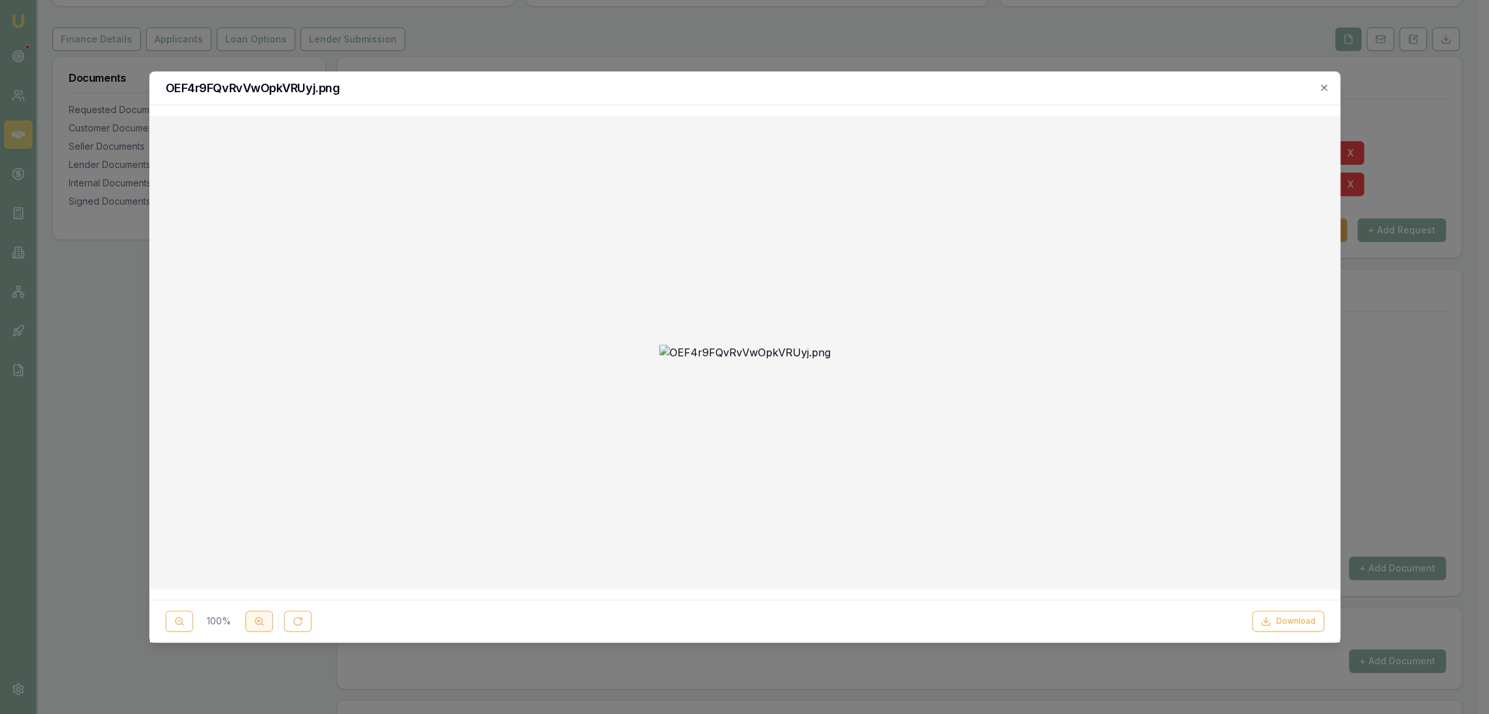
click at [254, 620] on icon at bounding box center [259, 621] width 10 height 10
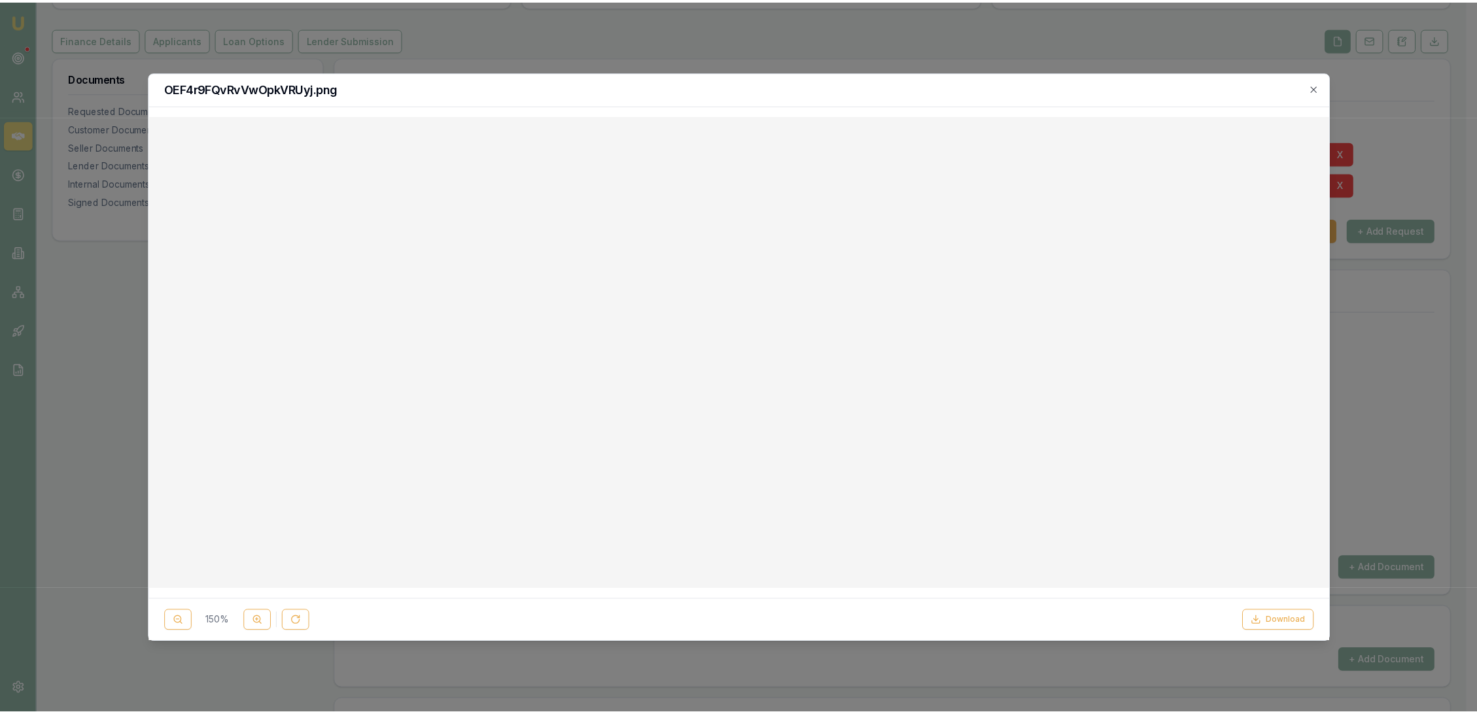
scroll to position [291, 0]
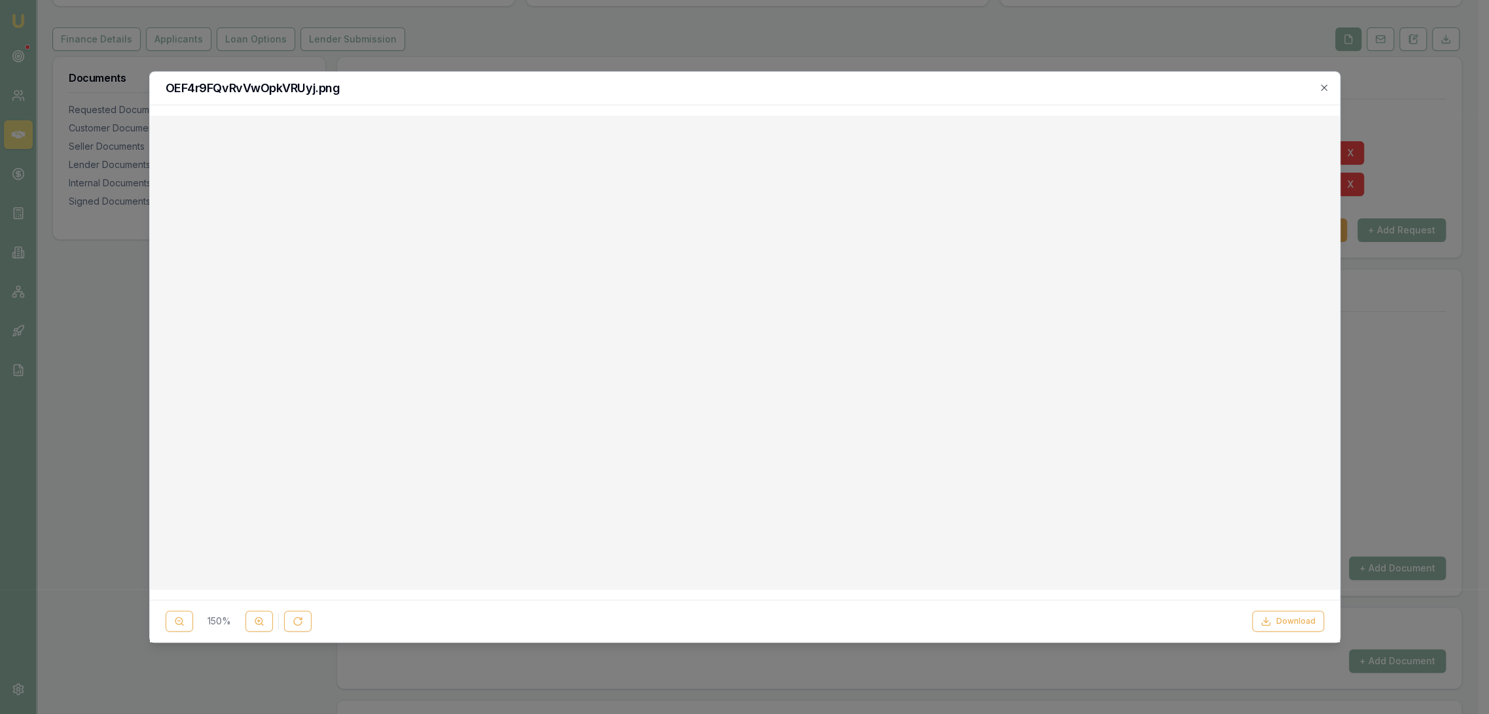
click at [1319, 87] on icon "button" at bounding box center [1323, 87] width 10 height 10
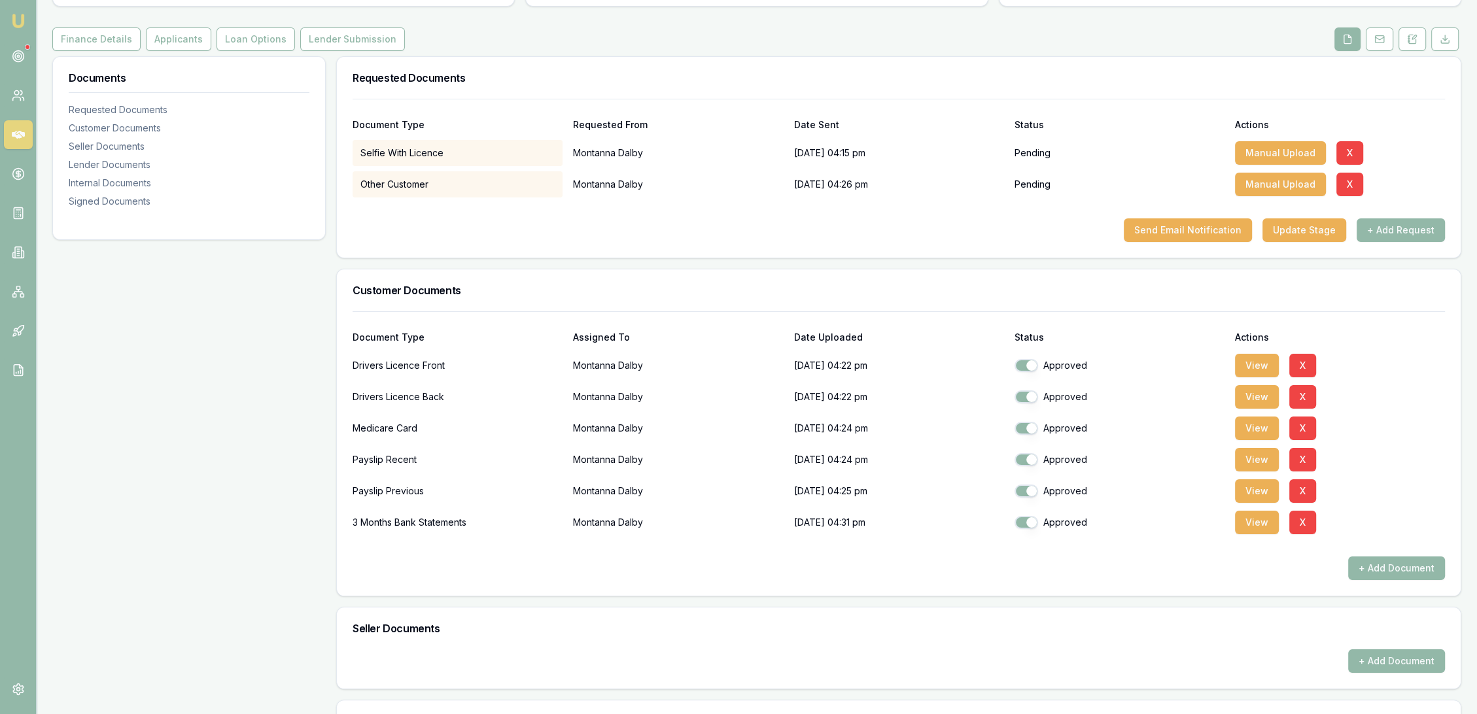
checkbox input "true"
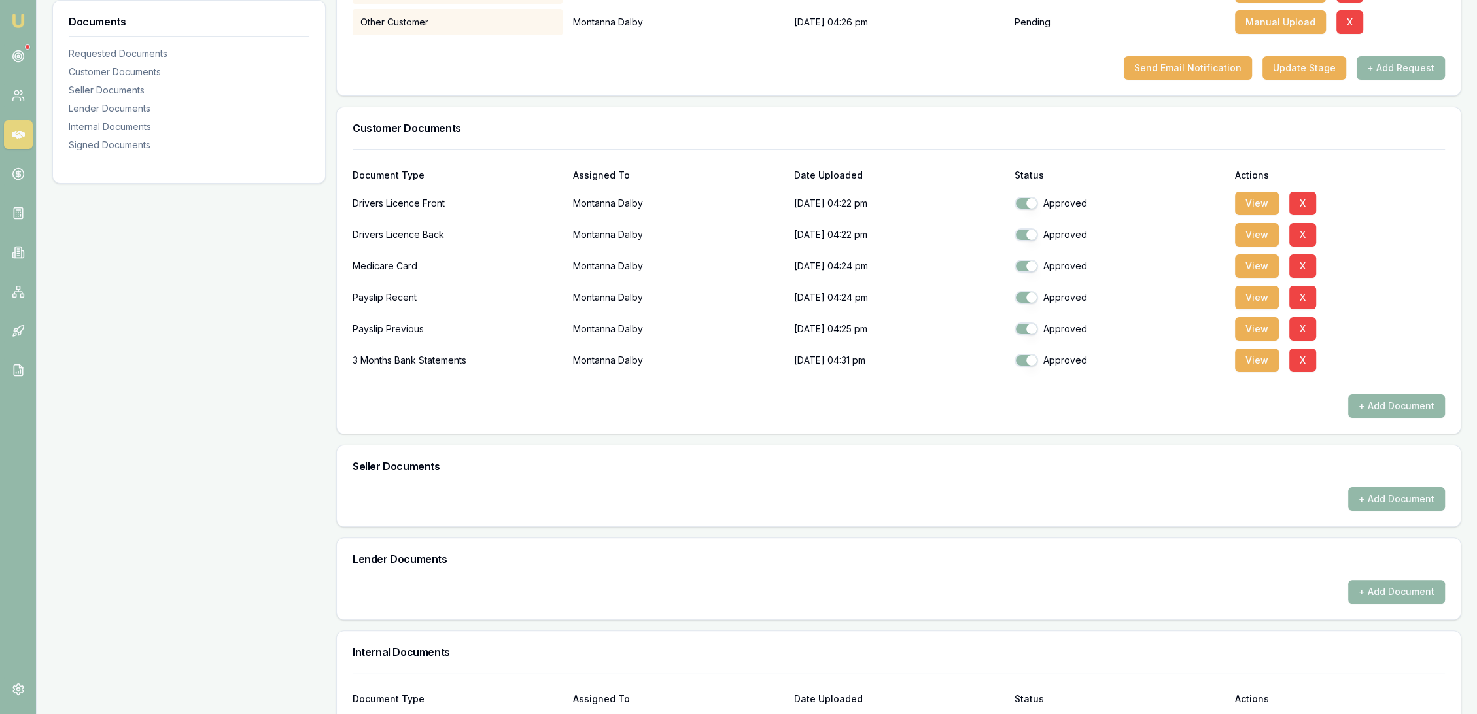
scroll to position [508, 0]
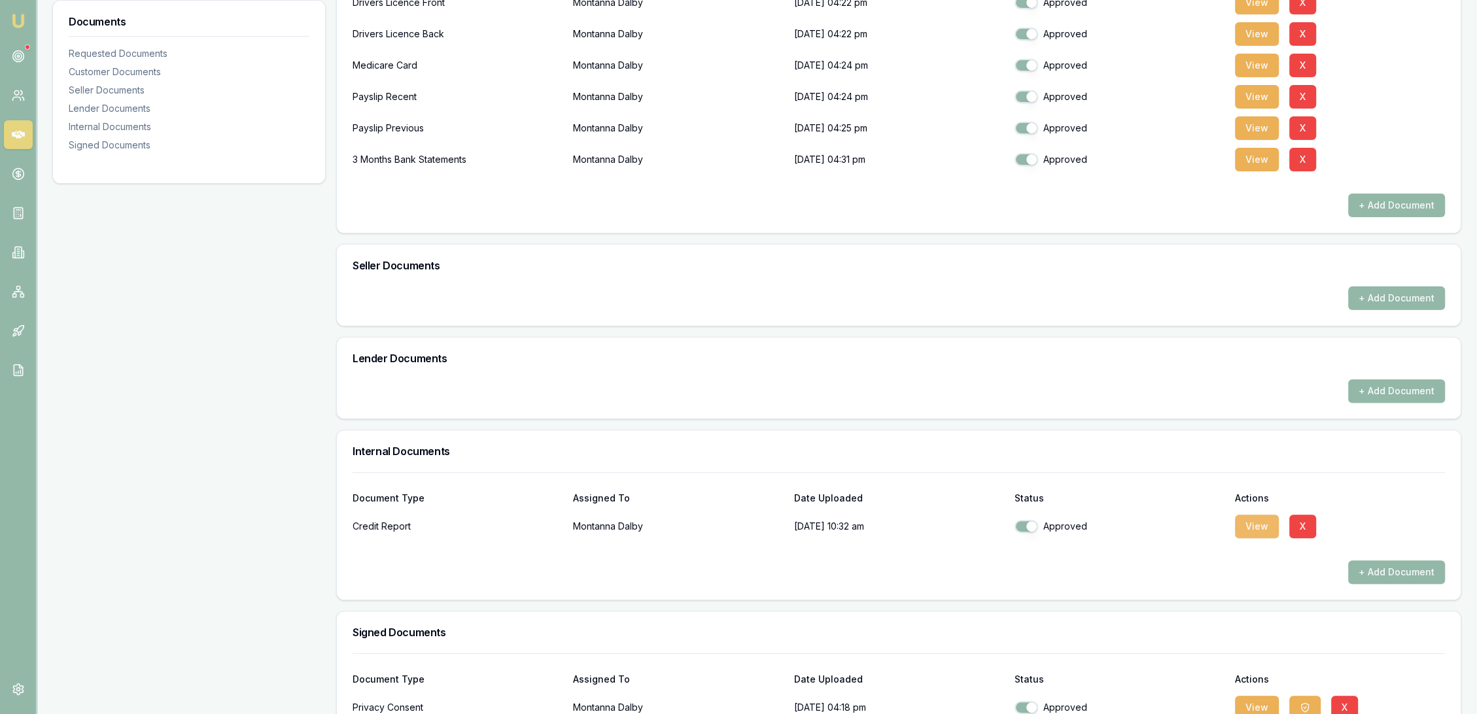
click at [1262, 527] on button "View" at bounding box center [1257, 527] width 44 height 24
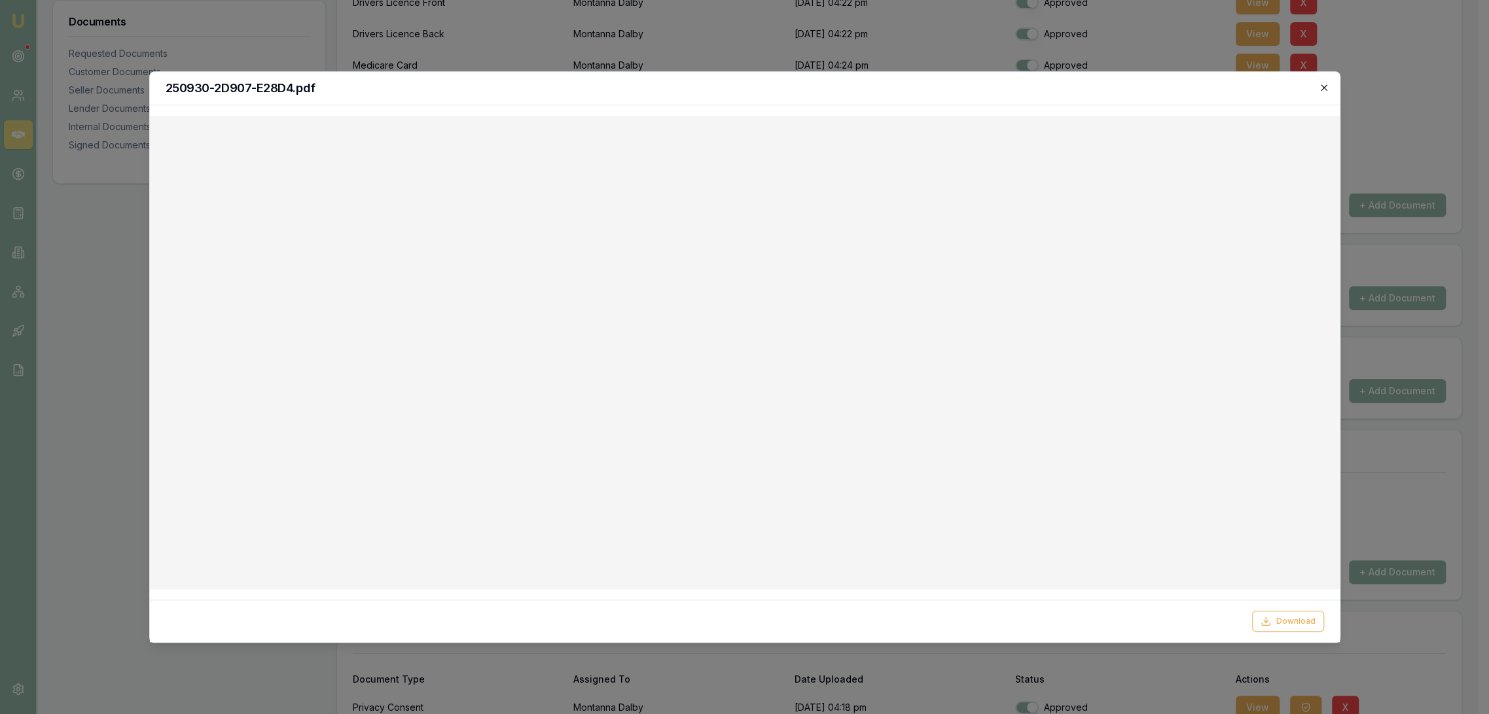
click at [1327, 89] on icon "button" at bounding box center [1323, 87] width 10 height 10
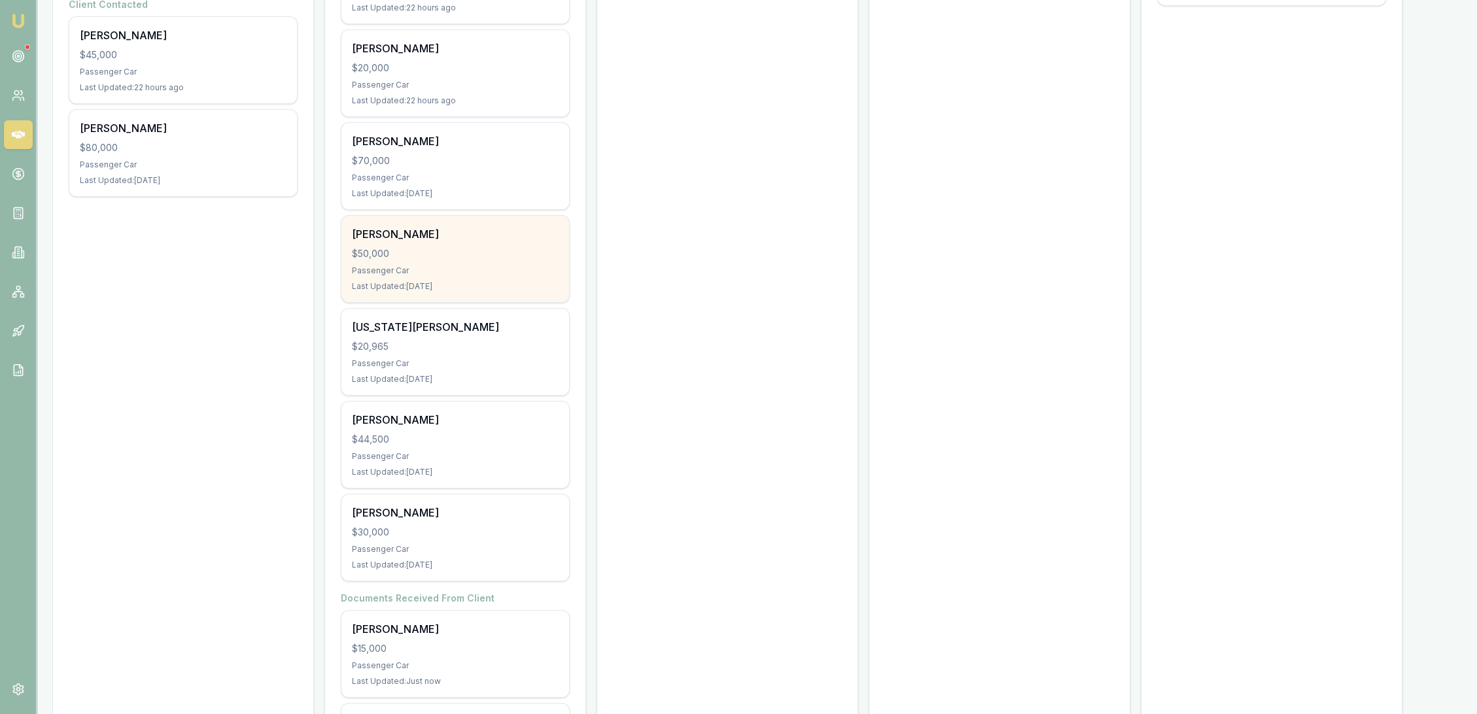
scroll to position [701, 0]
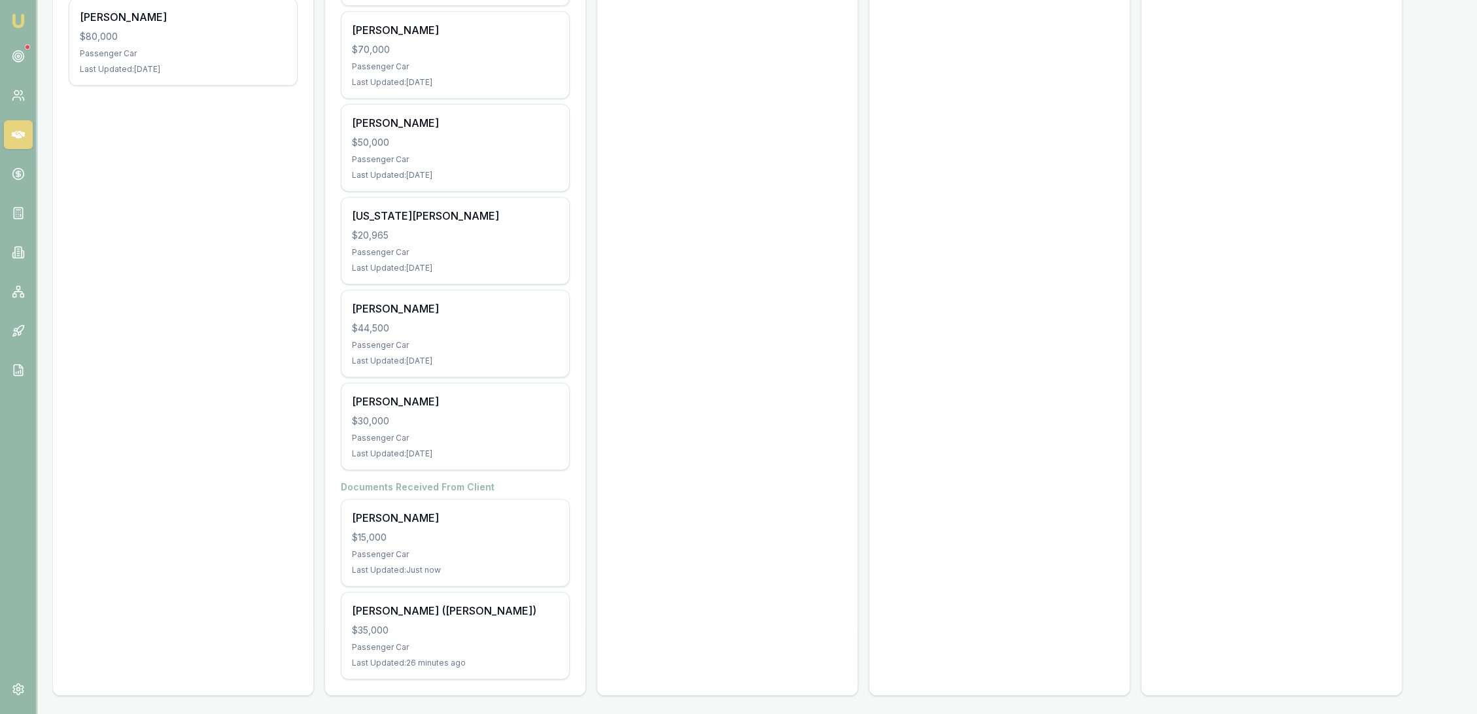
click at [26, 26] on img at bounding box center [18, 21] width 16 height 16
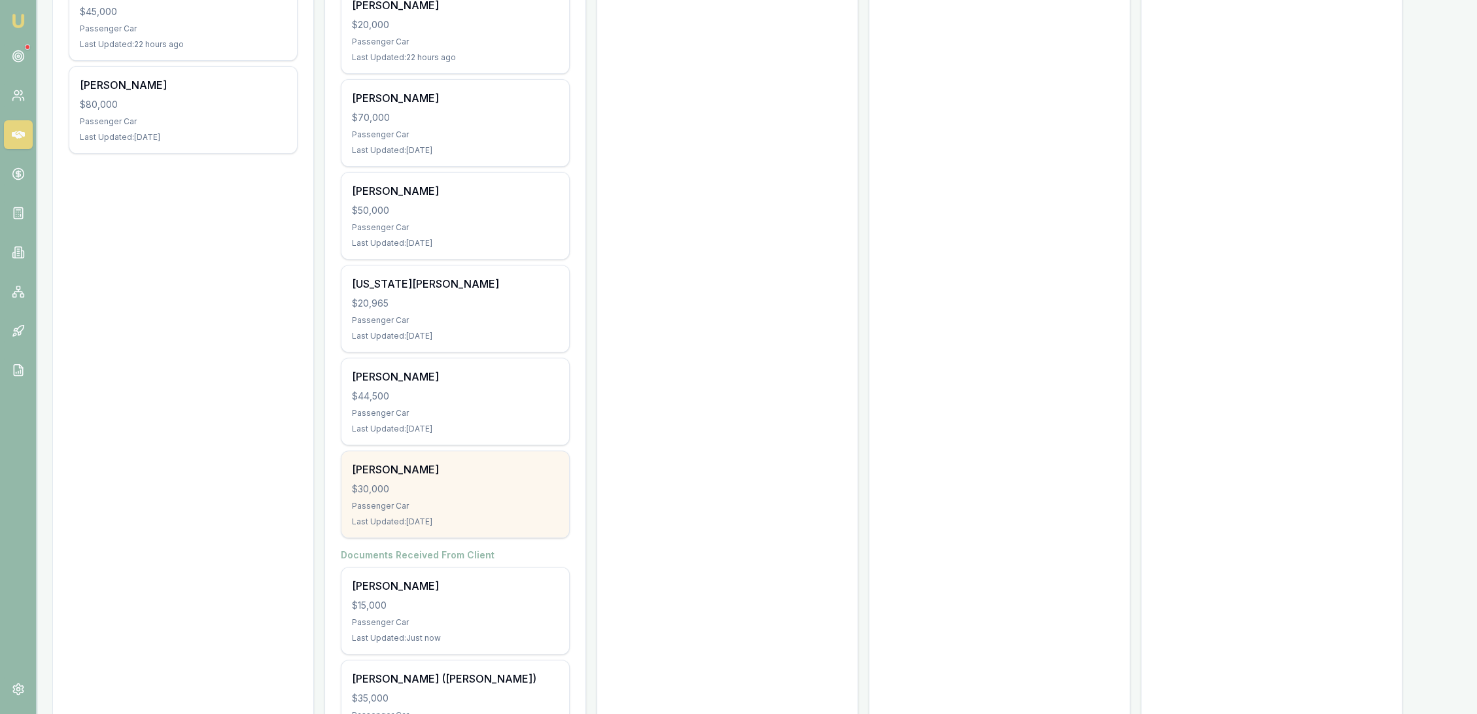
scroll to position [701, 0]
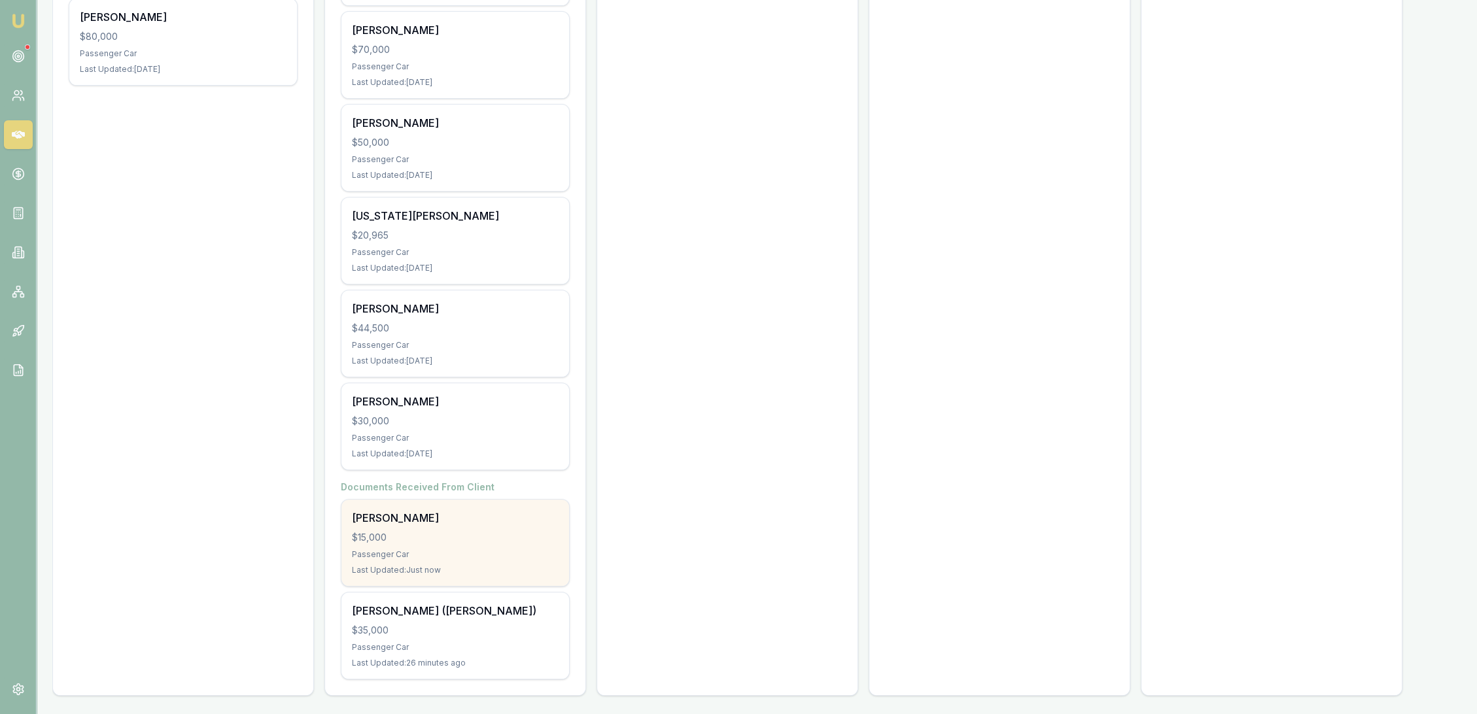
click at [446, 550] on div "Passenger Car" at bounding box center [455, 555] width 207 height 10
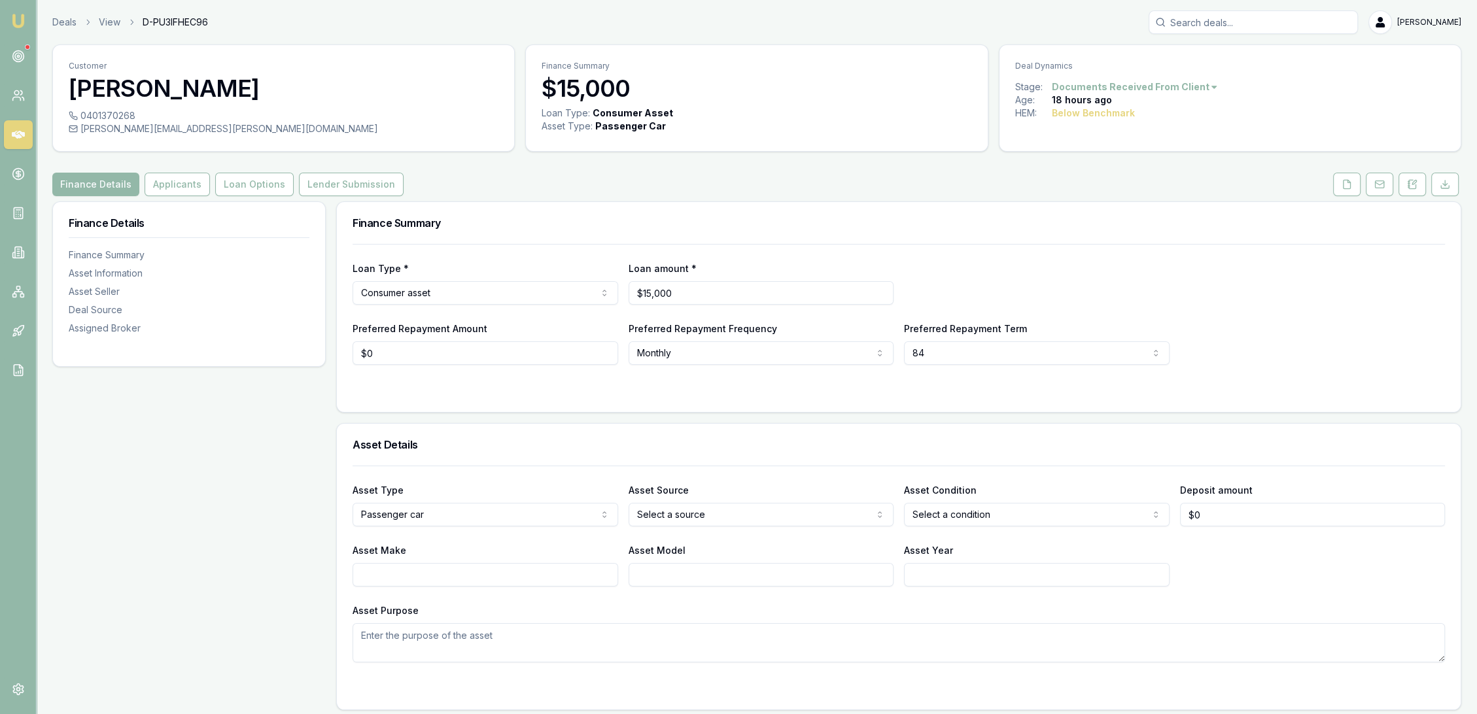
click at [1173, 84] on html "Emu Broker Deals View D-PU3IFHEC96 Robyn Adams Toggle Menu Customer Montanna Da…" at bounding box center [738, 357] width 1477 height 714
click at [1120, 149] on div "- Lost" at bounding box center [1129, 152] width 77 height 21
click at [16, 12] on link "Emu Broker" at bounding box center [18, 20] width 21 height 21
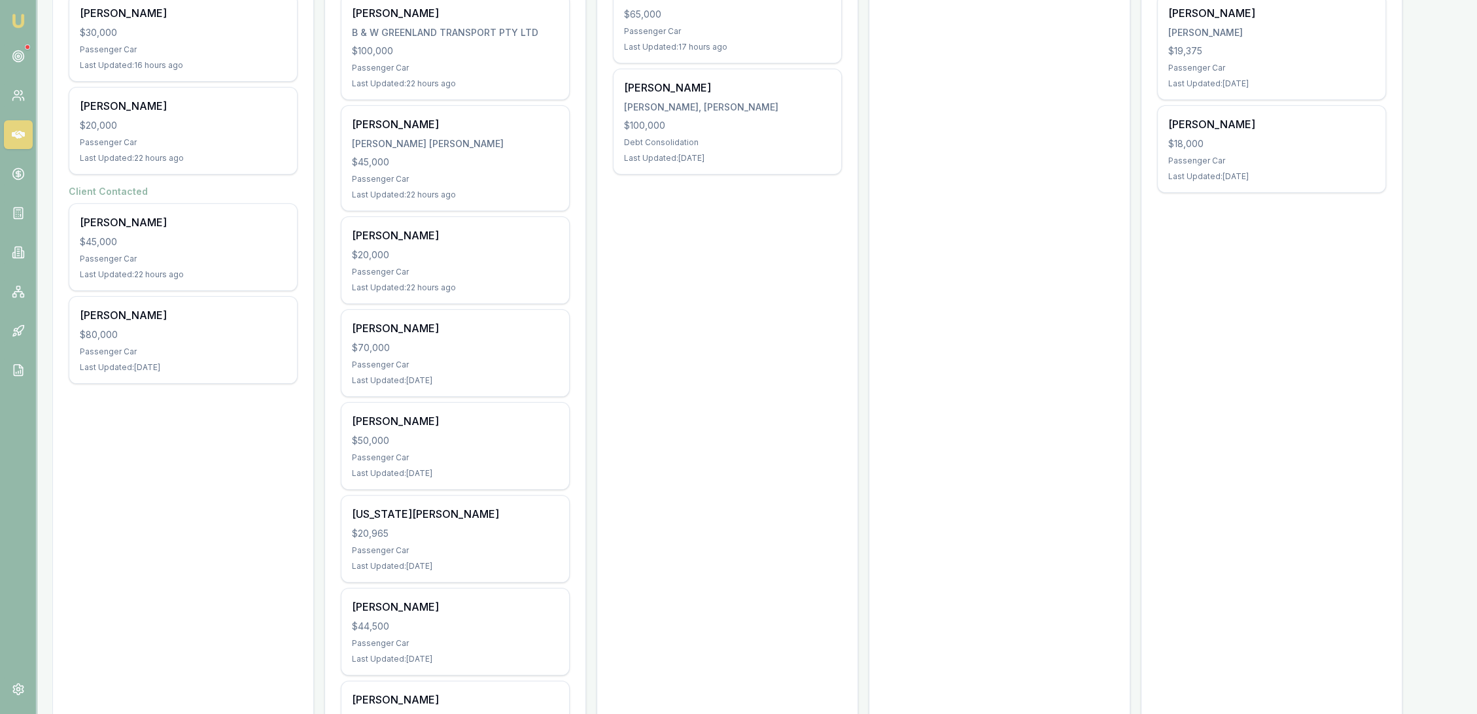
scroll to position [318, 0]
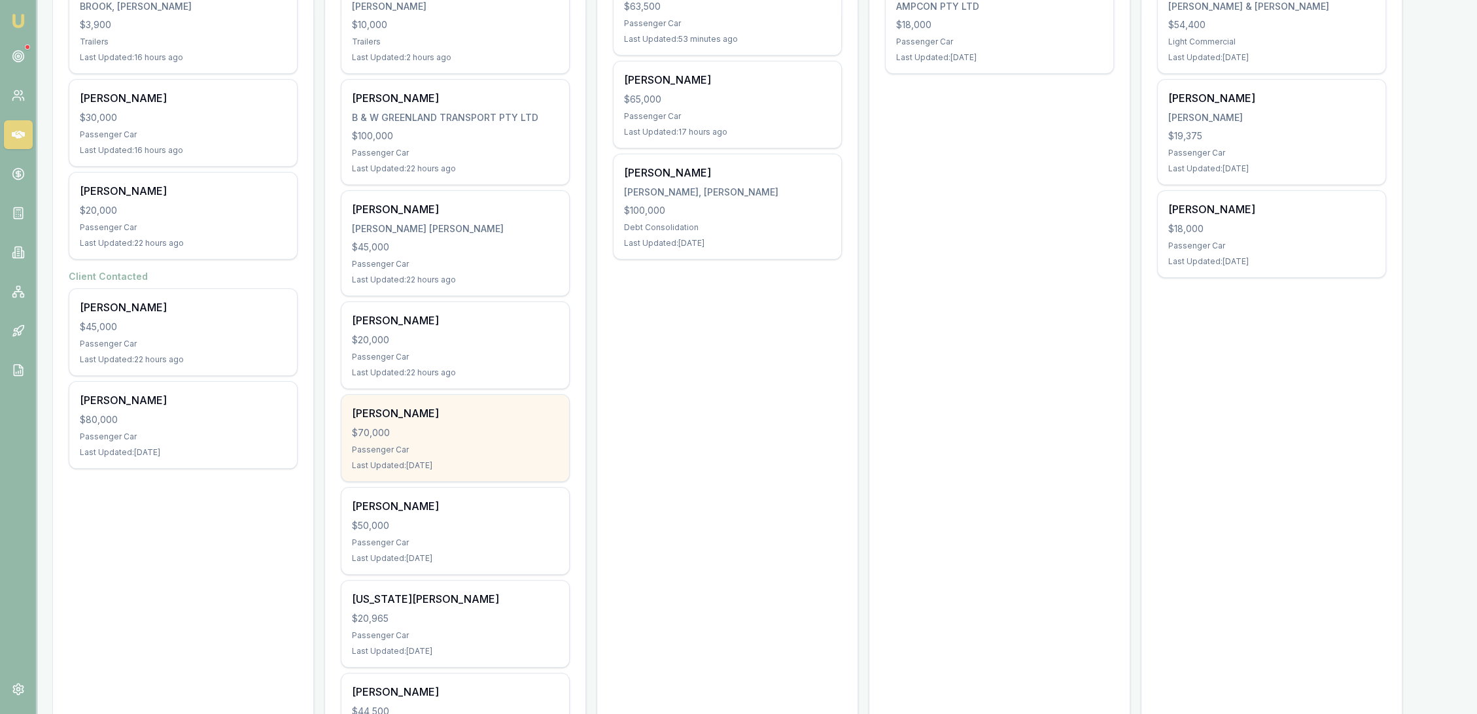
click at [450, 424] on div "[PERSON_NAME] $70,000 Passenger Car Last Updated: [DATE]" at bounding box center [456, 438] width 228 height 86
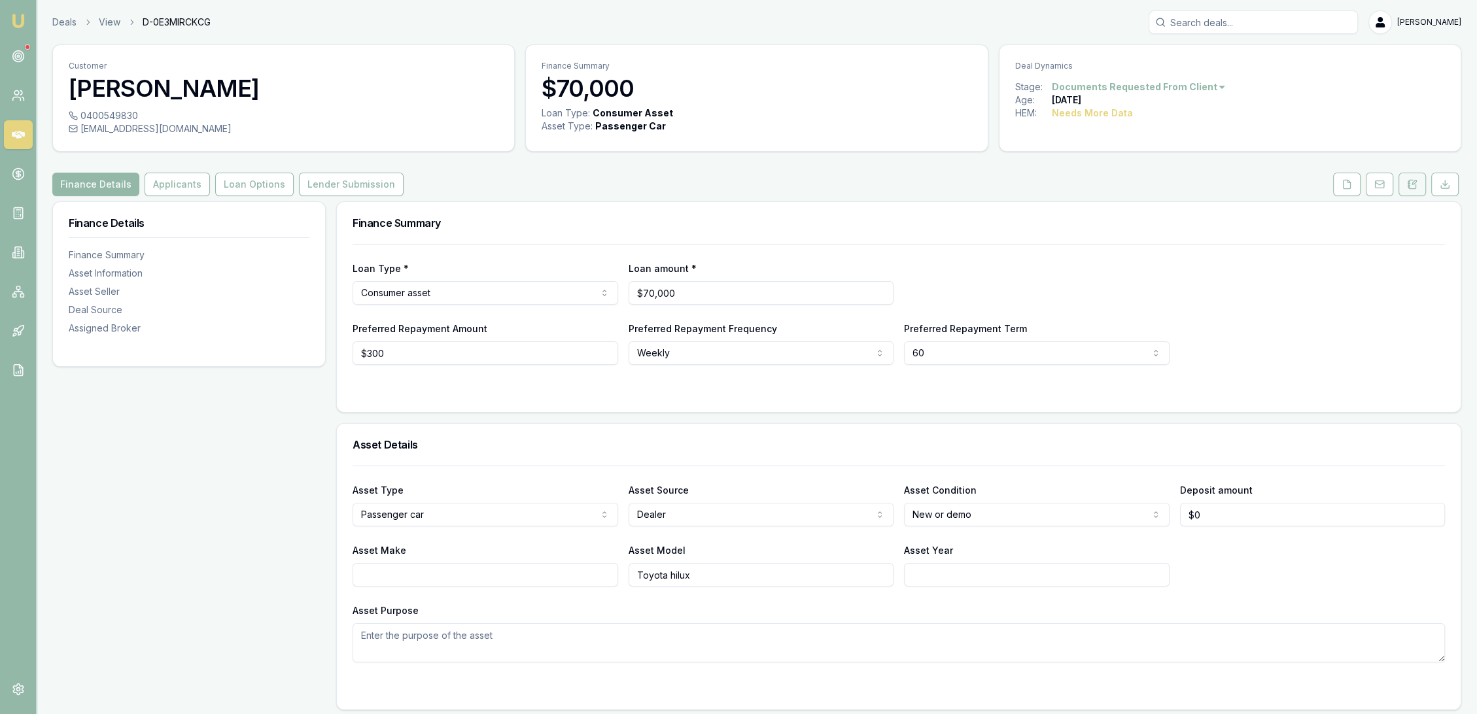
click at [1424, 182] on button at bounding box center [1412, 185] width 27 height 24
